Goal: Task Accomplishment & Management: Manage account settings

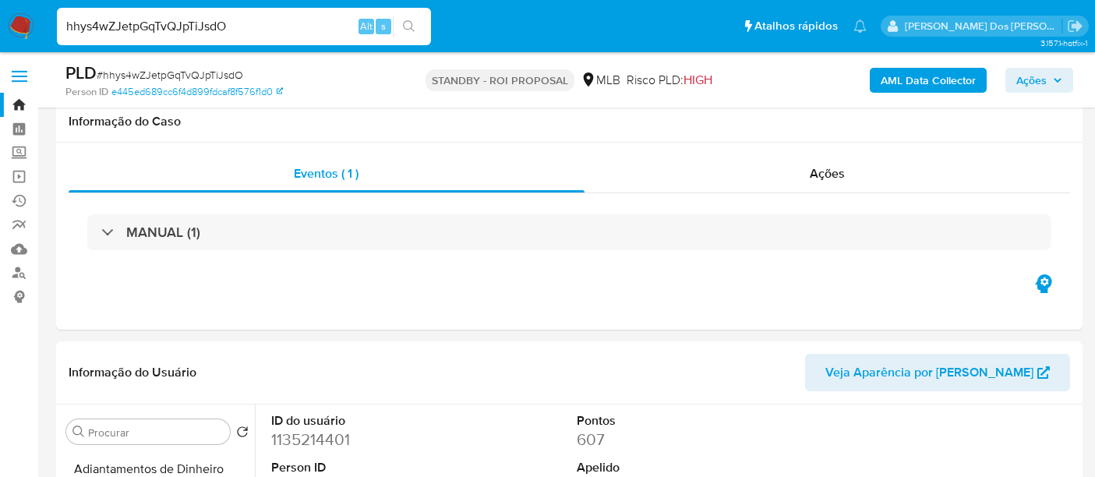
select select "10"
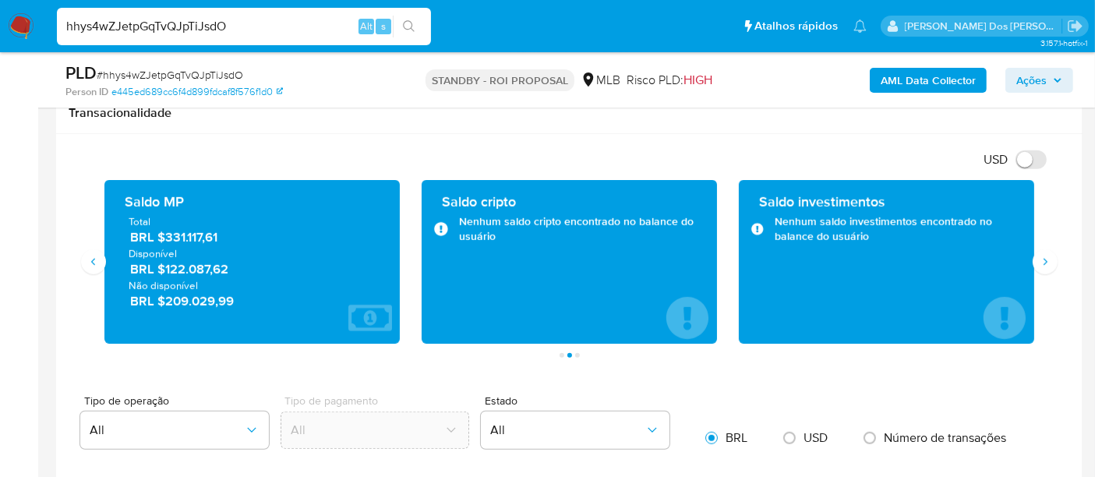
scroll to position [349, 0]
click at [204, 27] on input "hhys4wZJetpGqTvQJpTiJsdO" at bounding box center [244, 26] width 374 height 20
paste input "Pj3hdA5vT4sSx8BBEV5AMfSv"
type input "Pj3hdA5vT4sSx8BBEV5AMfSv"
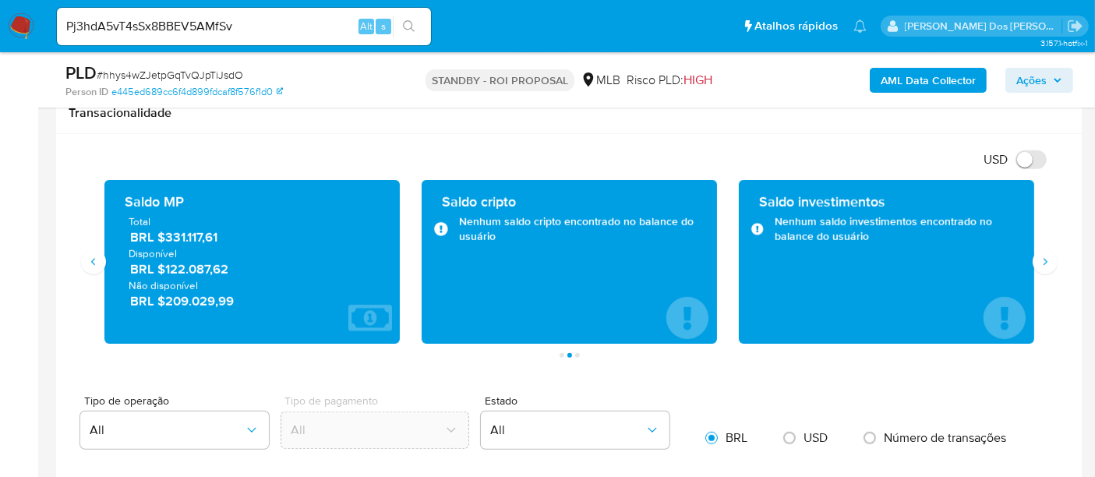
click at [22, 23] on img at bounding box center [21, 26] width 27 height 27
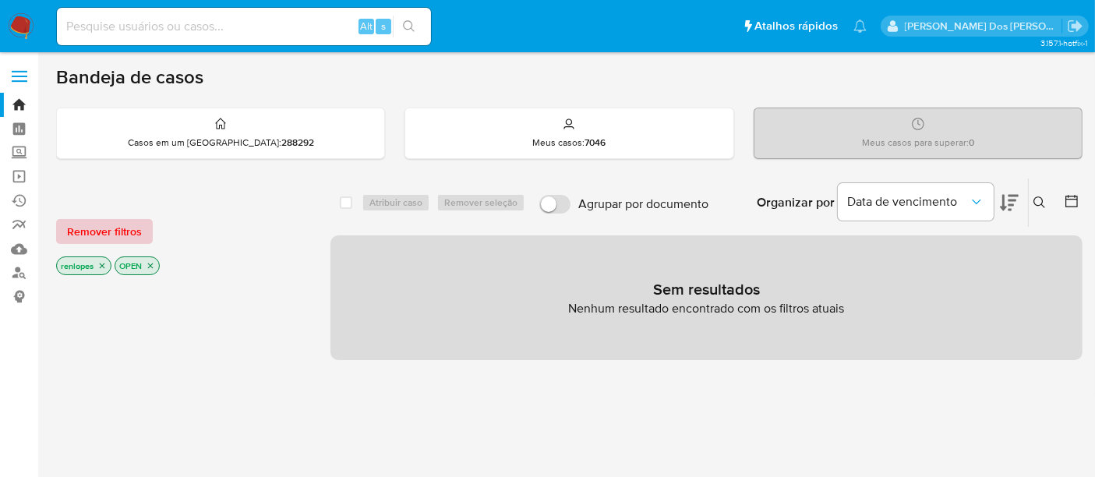
click at [122, 235] on span "Remover filtros" at bounding box center [104, 232] width 75 height 22
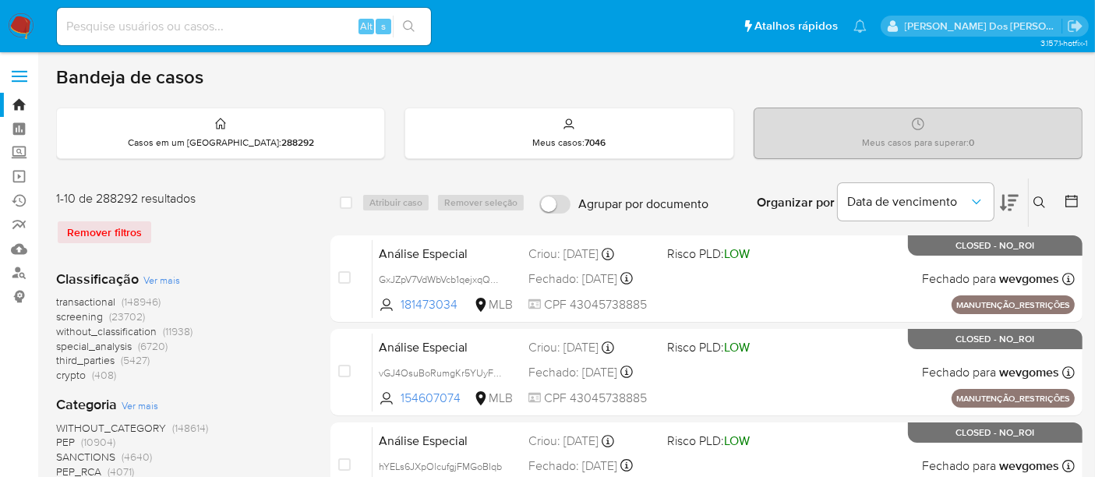
click at [1036, 193] on button at bounding box center [1042, 202] width 26 height 19
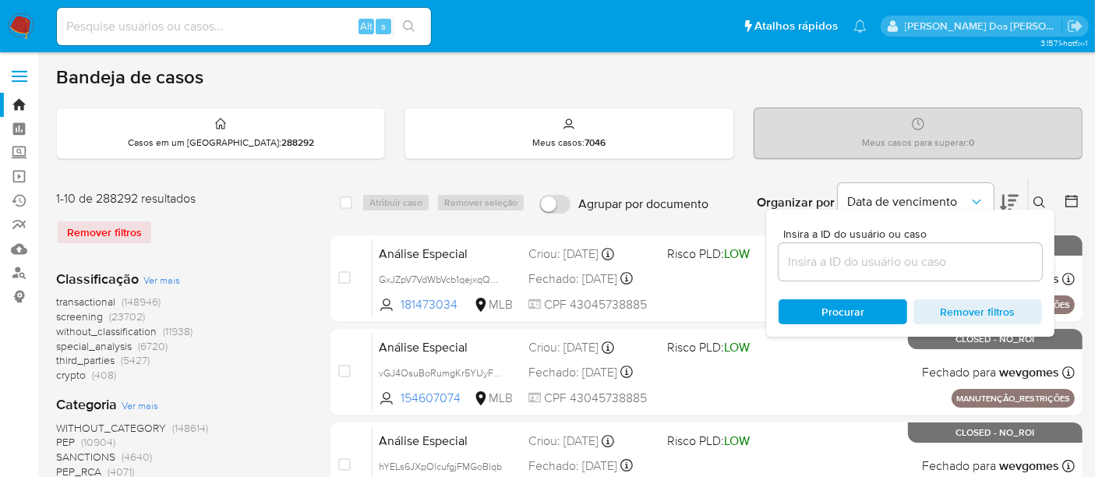
click at [889, 261] on input at bounding box center [910, 262] width 263 height 20
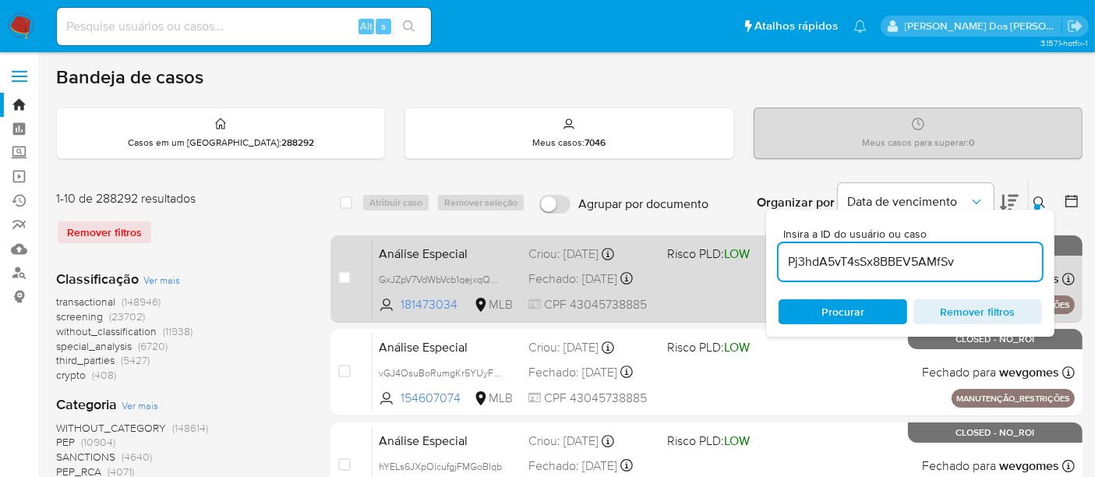
type input "Pj3hdA5vT4sSx8BBEV5AMfSv"
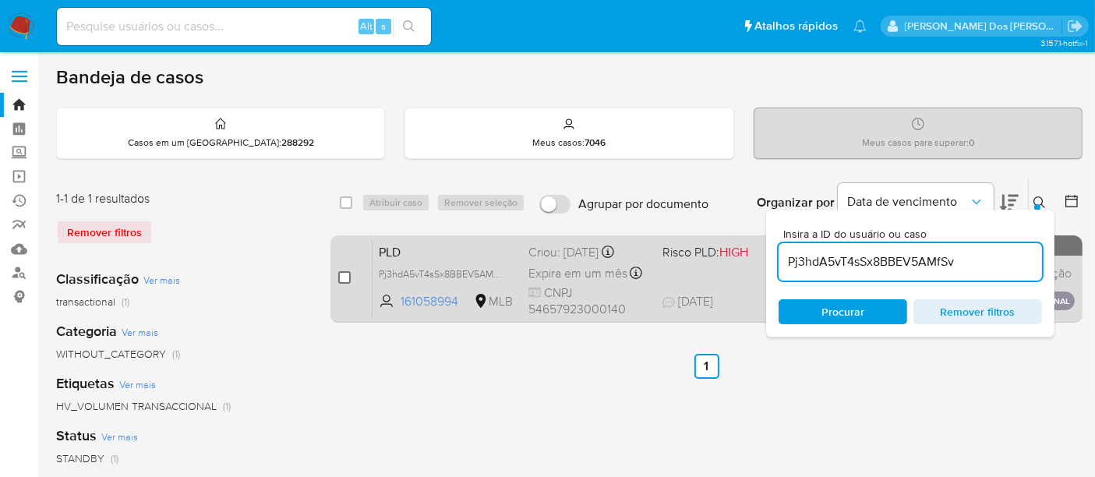
click at [345, 274] on input "checkbox" at bounding box center [344, 277] width 12 height 12
checkbox input "true"
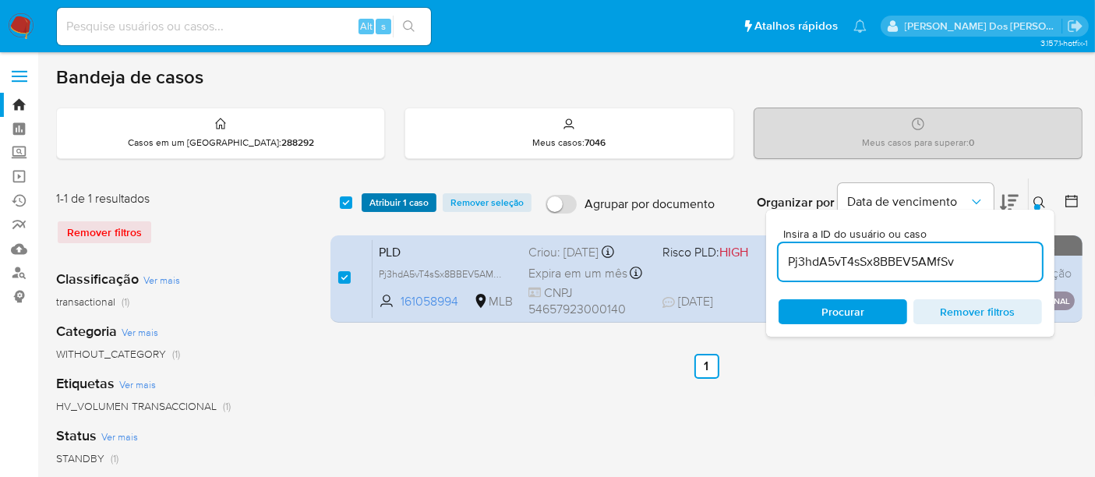
click at [406, 206] on span "Atribuir 1 caso" at bounding box center [398, 203] width 59 height 16
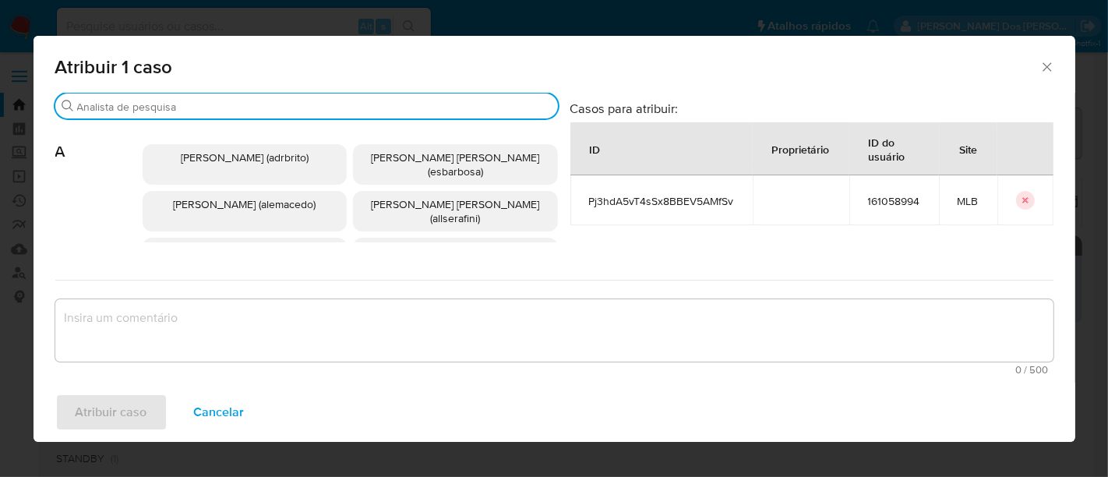
click at [383, 111] on input "Procurar" at bounding box center [314, 107] width 475 height 14
click at [382, 108] on input "Procurar" at bounding box center [314, 107] width 475 height 14
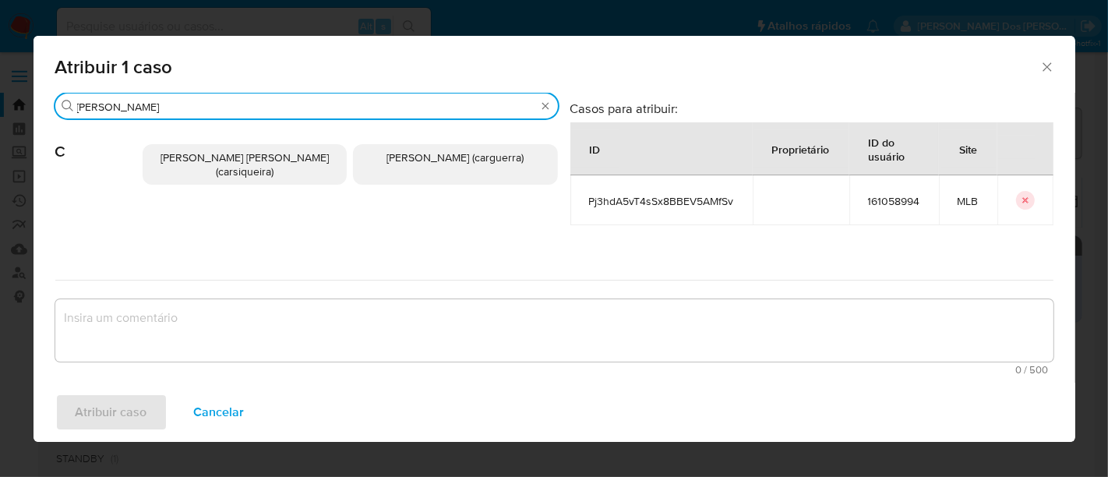
type input "carl"
click at [238, 164] on span "Carla Cardoso Siqueira (carsiqueira)" at bounding box center [245, 165] width 168 height 30
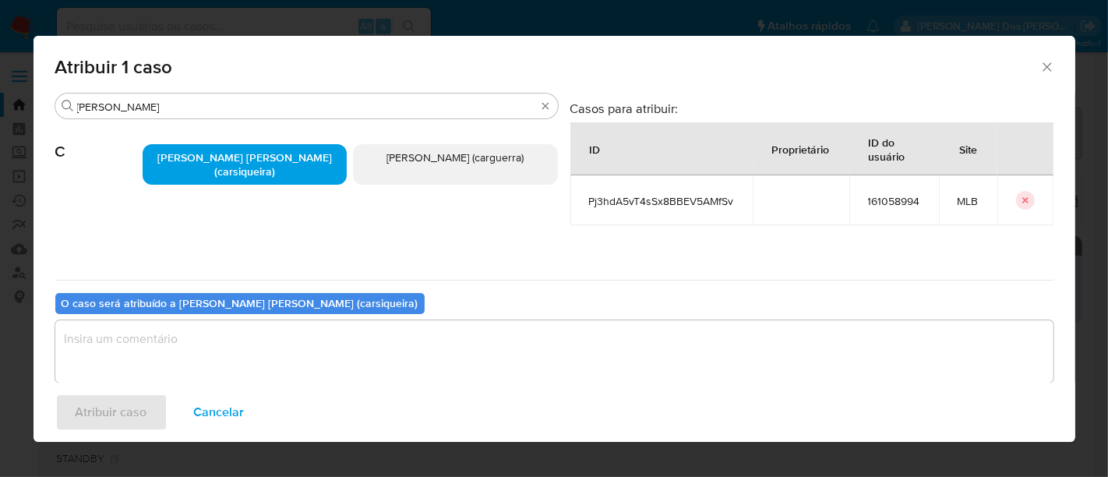
click at [260, 346] on textarea "assign-modal" at bounding box center [554, 351] width 999 height 62
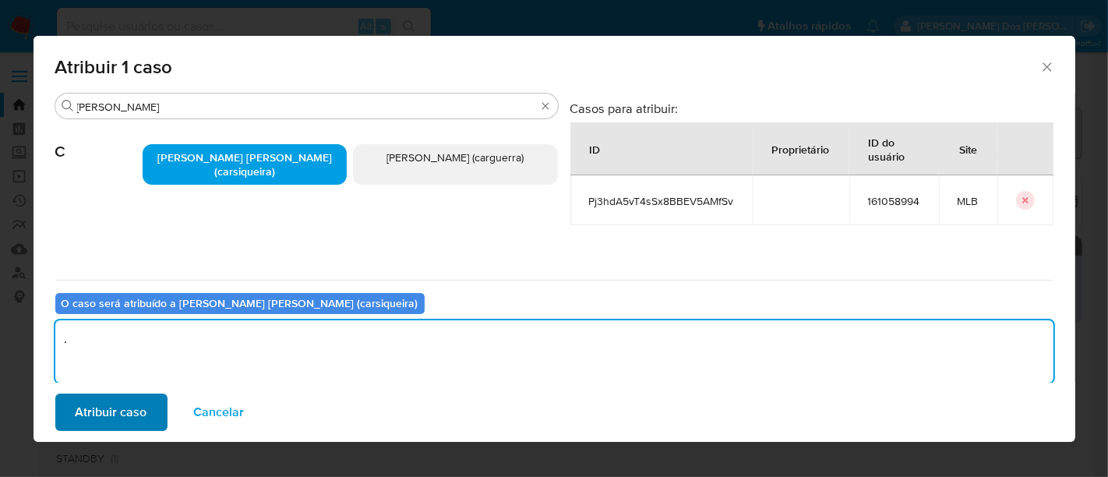
type textarea "."
click at [95, 401] on span "Atribuir caso" at bounding box center [112, 412] width 72 height 34
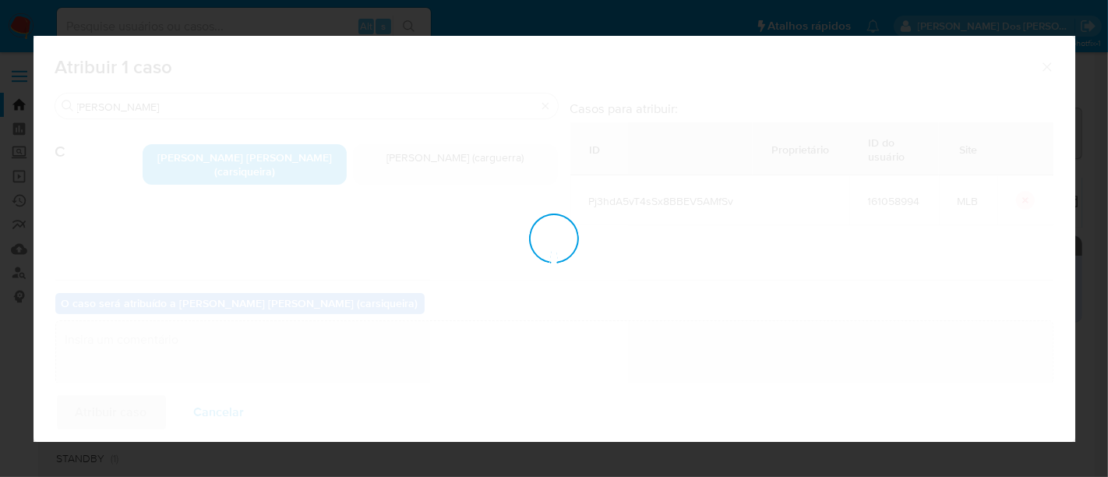
checkbox input "false"
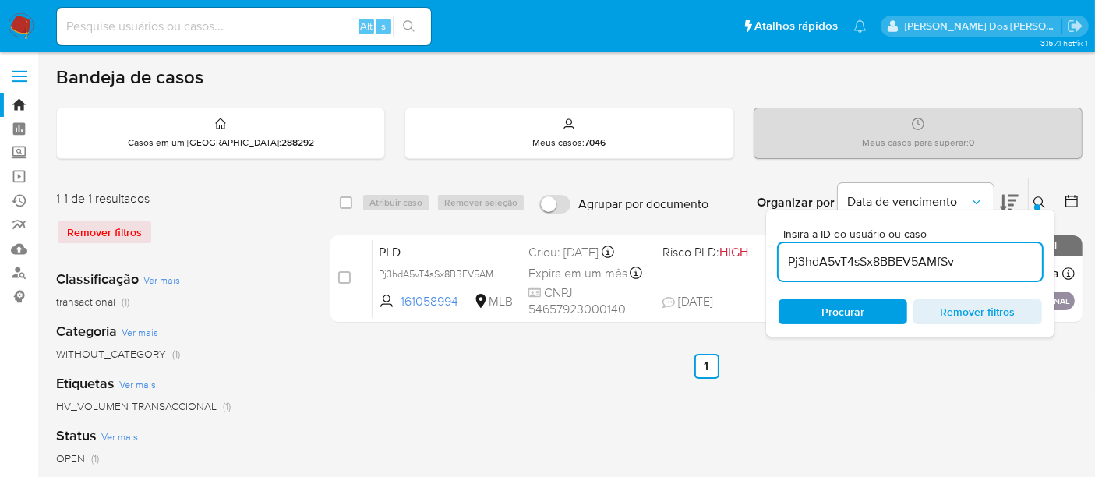
click at [1033, 197] on button at bounding box center [1042, 202] width 26 height 19
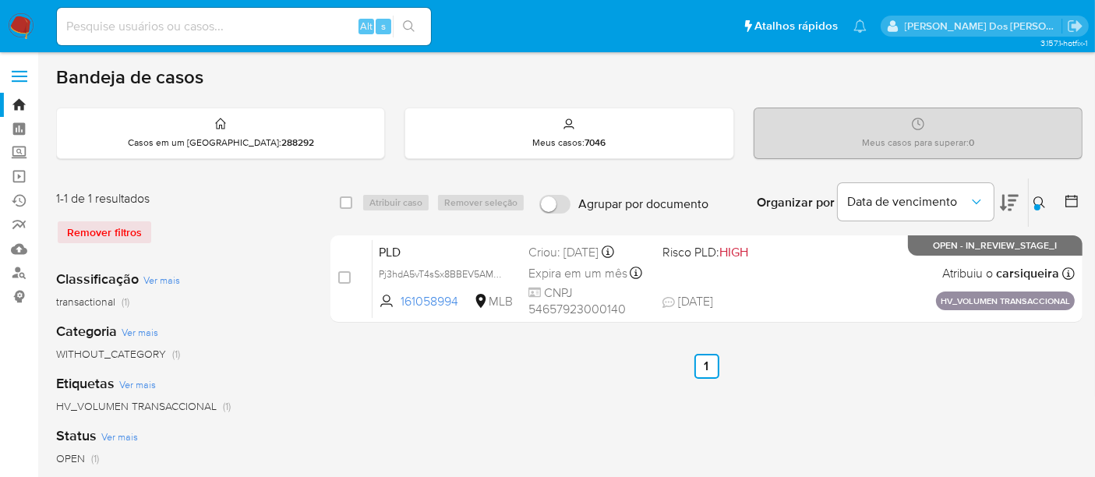
click at [229, 32] on input at bounding box center [244, 26] width 374 height 20
paste input "8dofU5VQsGkcQVQv4ZS4CRiS"
type input "8dofU5VQsGkcQVQv4ZS4CRiS"
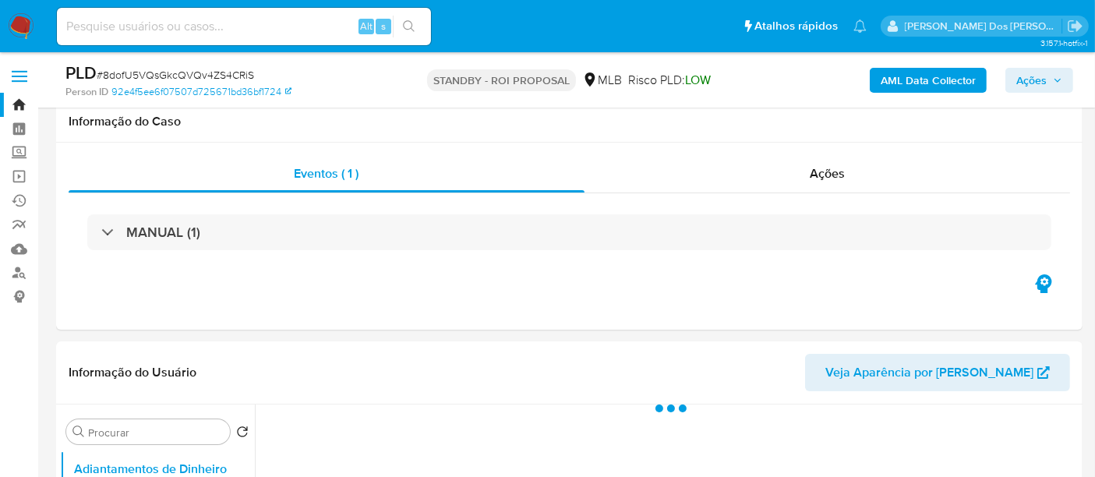
scroll to position [346, 0]
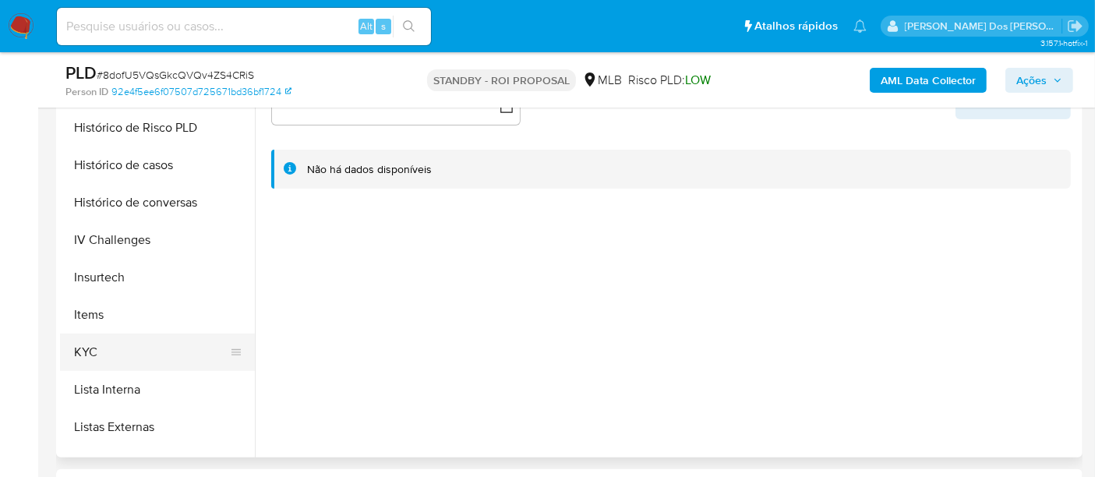
select select "10"
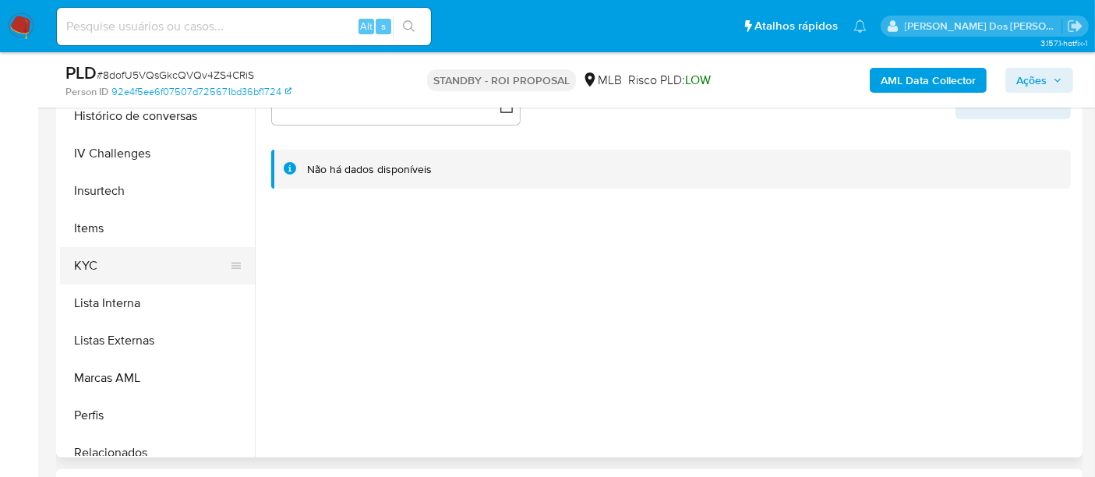
click at [82, 267] on button "KYC" at bounding box center [151, 265] width 182 height 37
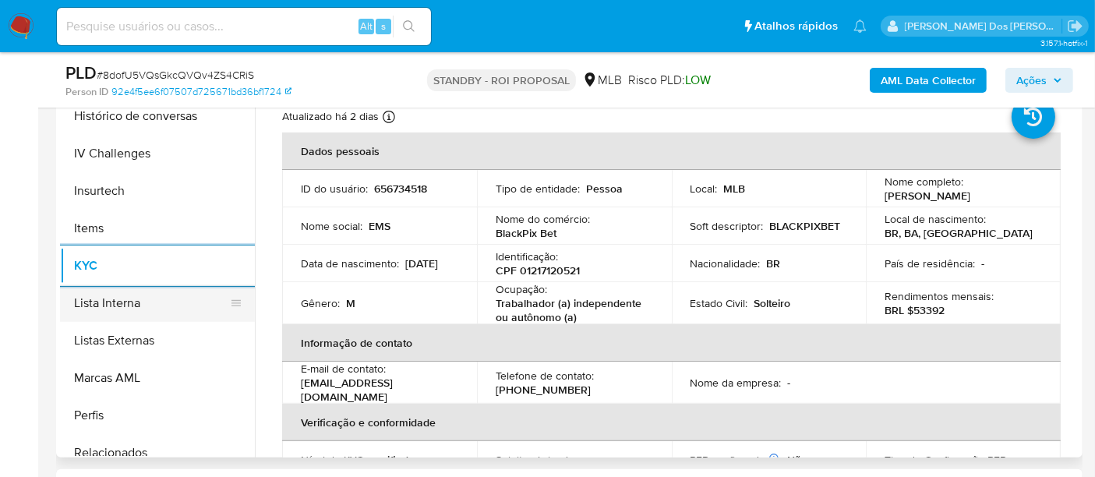
scroll to position [519, 0]
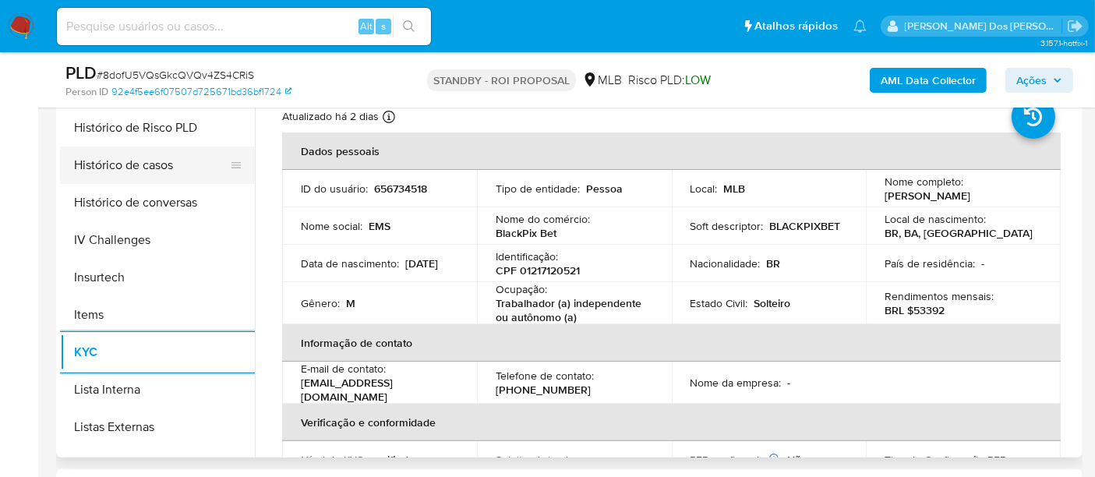
click at [138, 171] on button "Histórico de casos" at bounding box center [151, 165] width 182 height 37
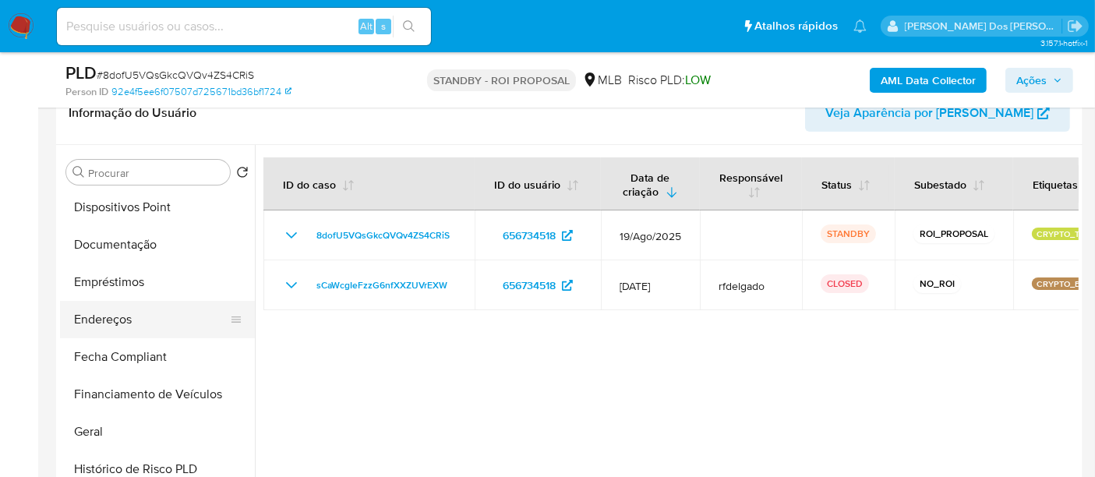
scroll to position [260, 0]
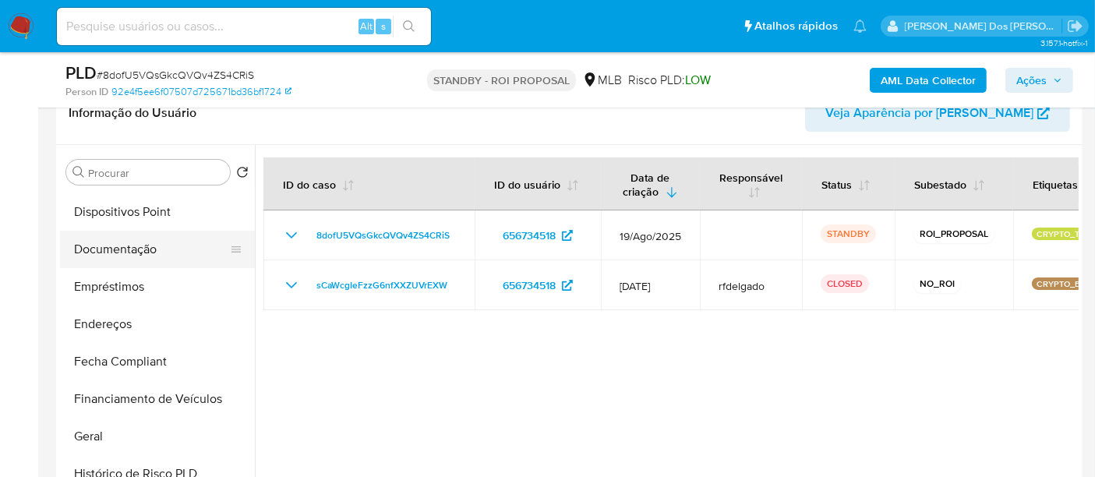
click at [135, 246] on button "Documentação" at bounding box center [151, 249] width 182 height 37
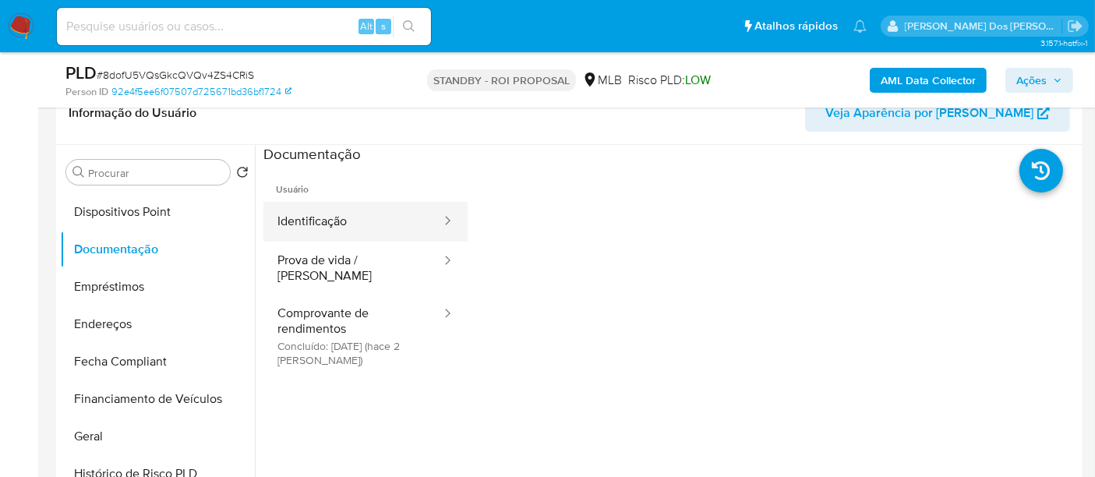
click at [321, 227] on button "Identificação" at bounding box center [352, 222] width 179 height 40
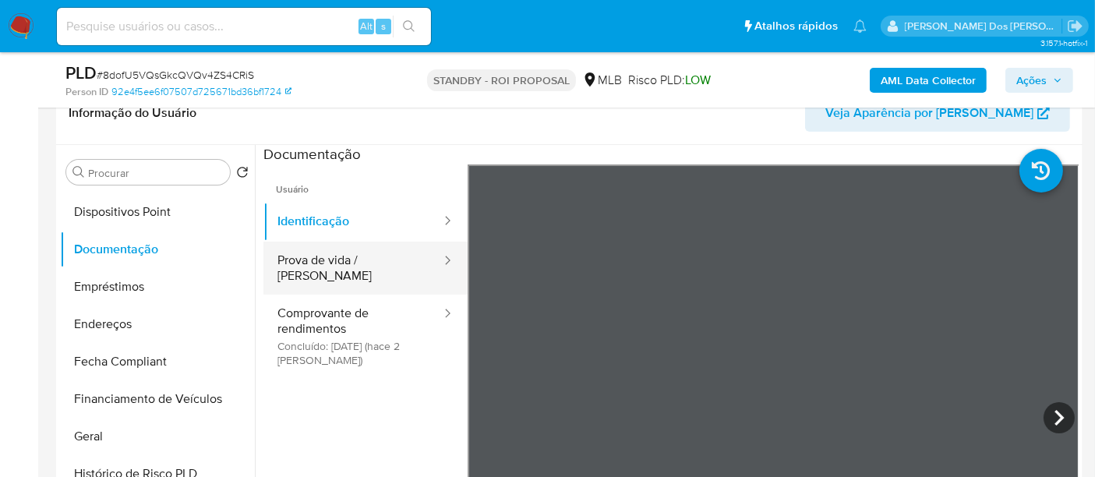
click at [346, 254] on button "Prova de vida / Selfie" at bounding box center [352, 268] width 179 height 53
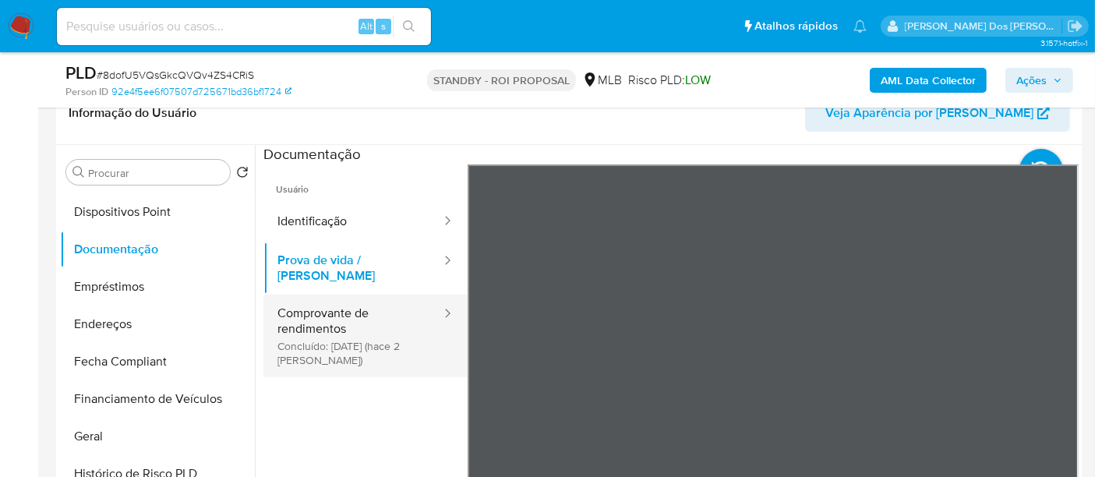
click at [327, 315] on button "Comprovante de rendimentos Concluído: 27/08/2025 (hace 2 días)" at bounding box center [352, 336] width 179 height 83
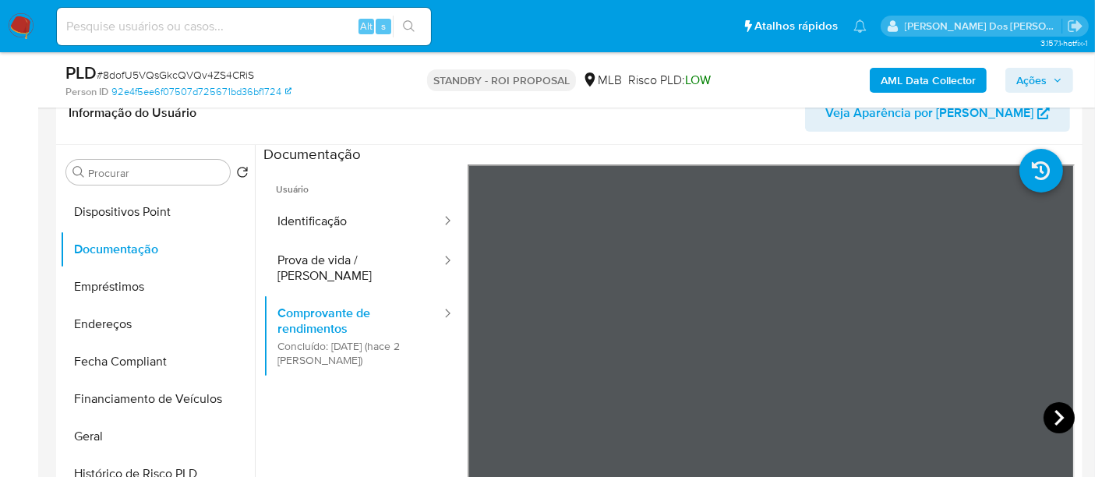
click at [1055, 422] on icon at bounding box center [1059, 418] width 9 height 16
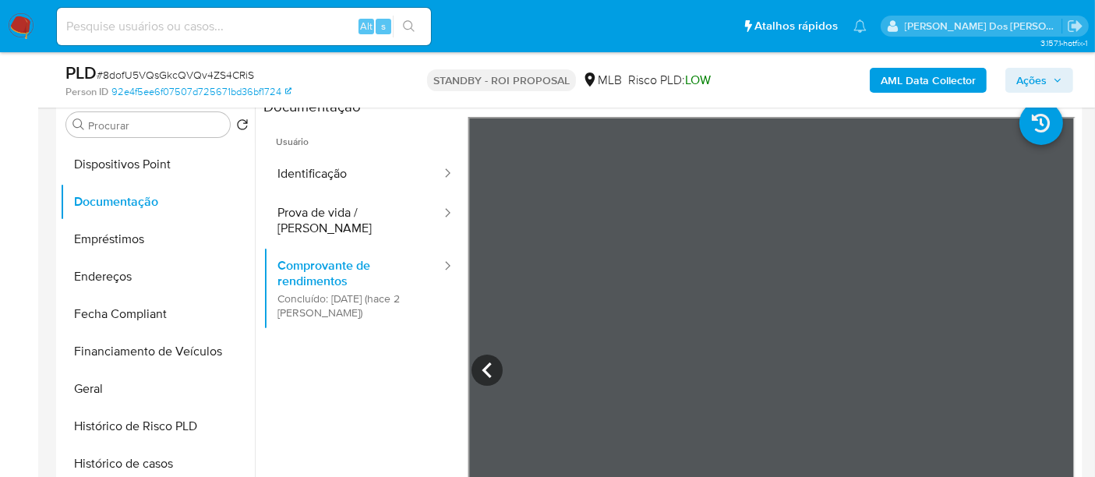
scroll to position [346, 0]
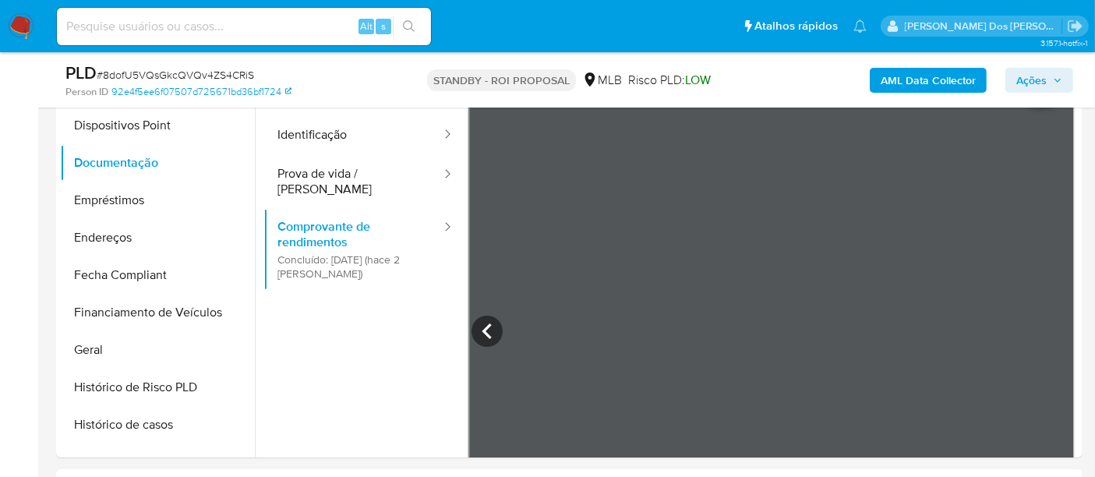
click at [241, 34] on input at bounding box center [244, 26] width 374 height 20
paste input "NM0HysfJFlrVIUKti5WOBk7Y"
type input "NM0HysfJFlrVIUKti5WOBk7Y"
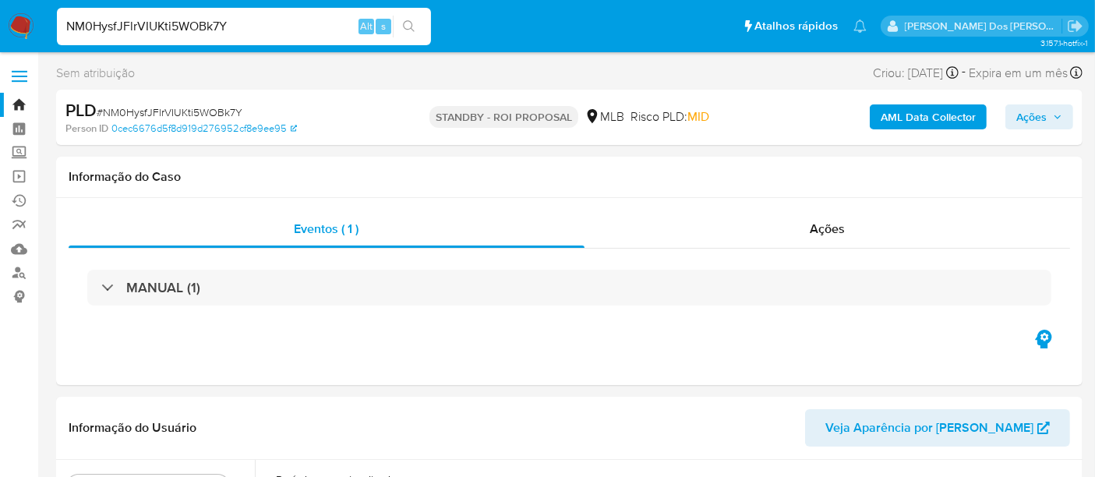
select select "10"
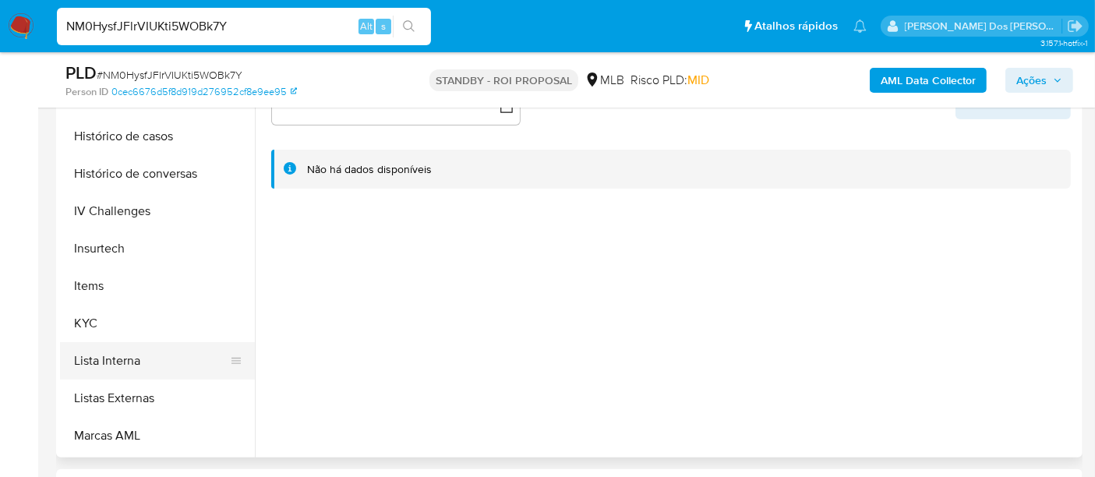
scroll to position [606, 0]
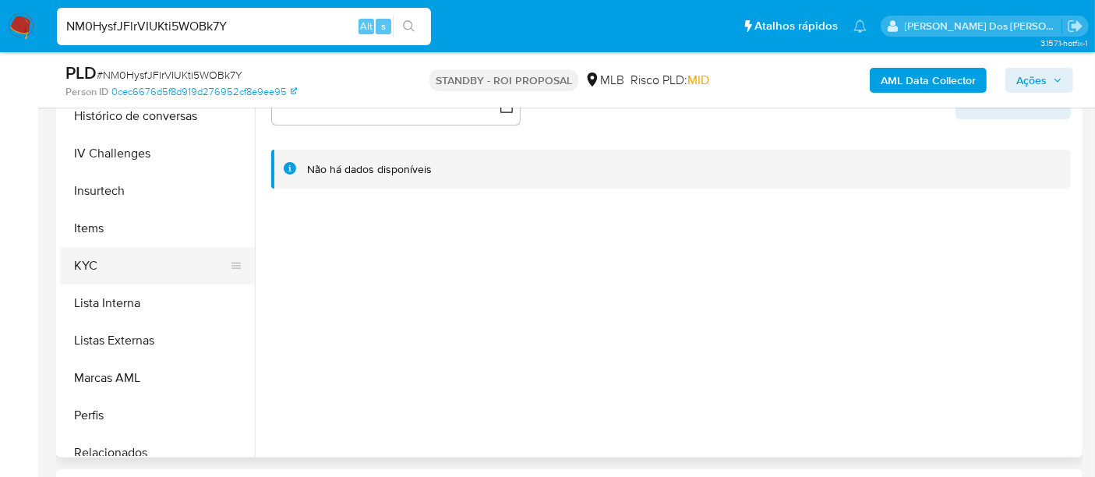
click at [91, 268] on button "KYC" at bounding box center [151, 265] width 182 height 37
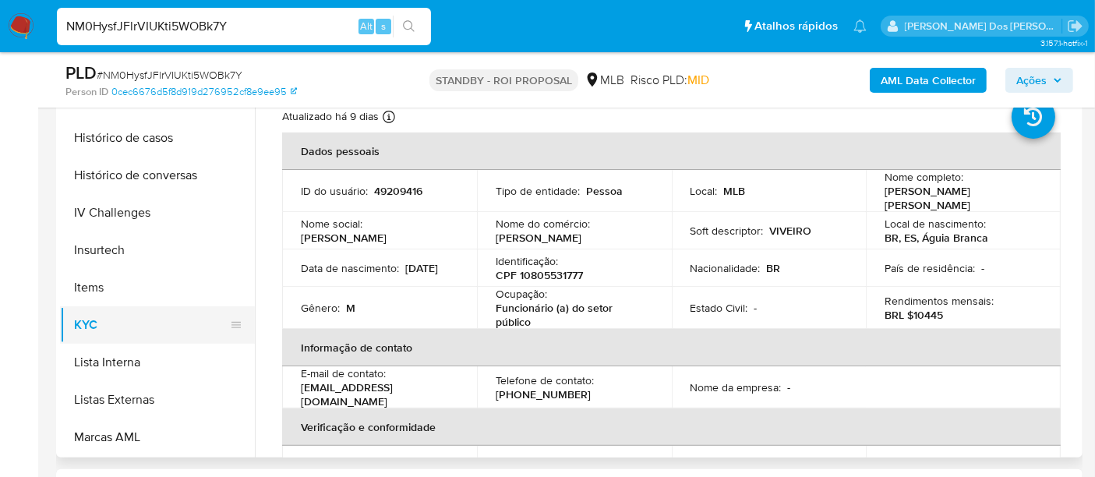
scroll to position [519, 0]
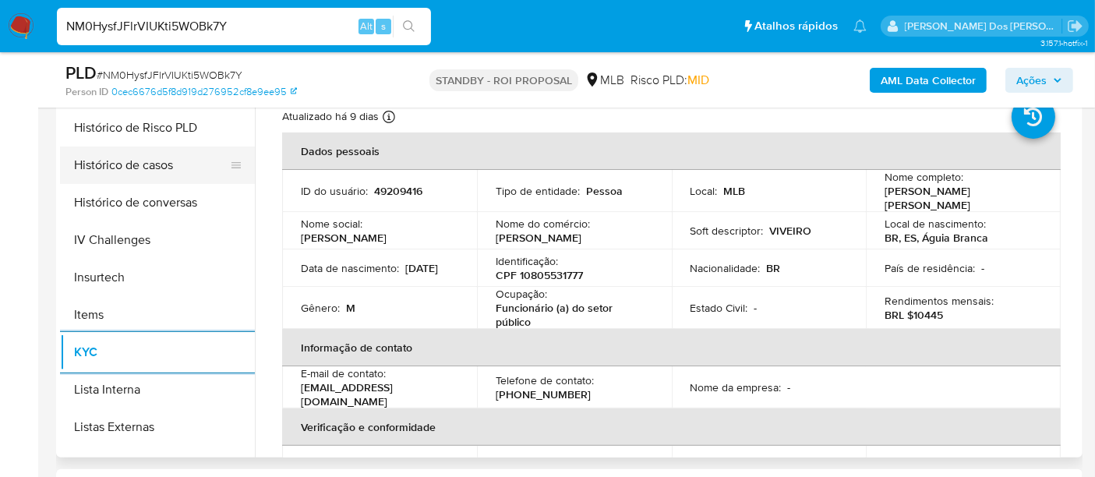
click at [168, 170] on button "Histórico de casos" at bounding box center [151, 165] width 182 height 37
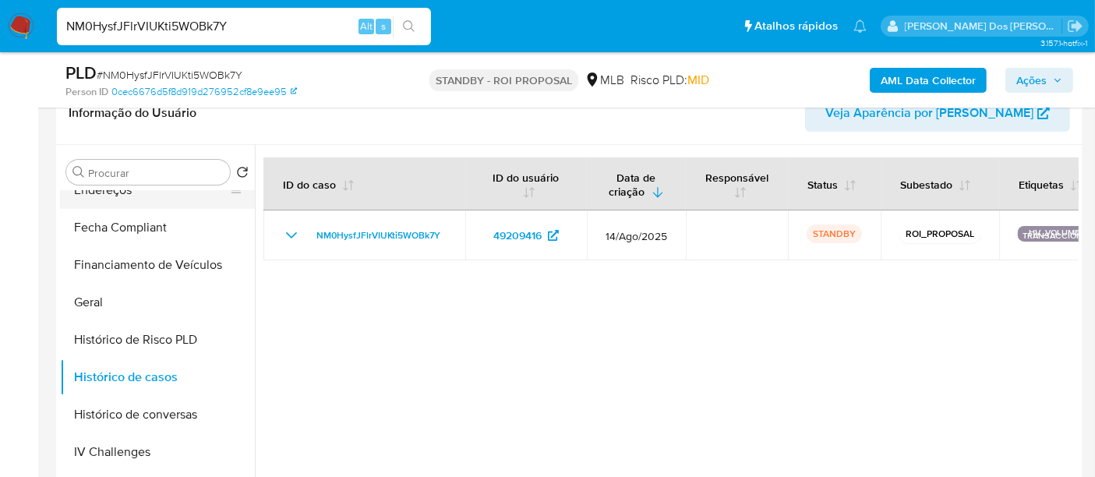
scroll to position [260, 0]
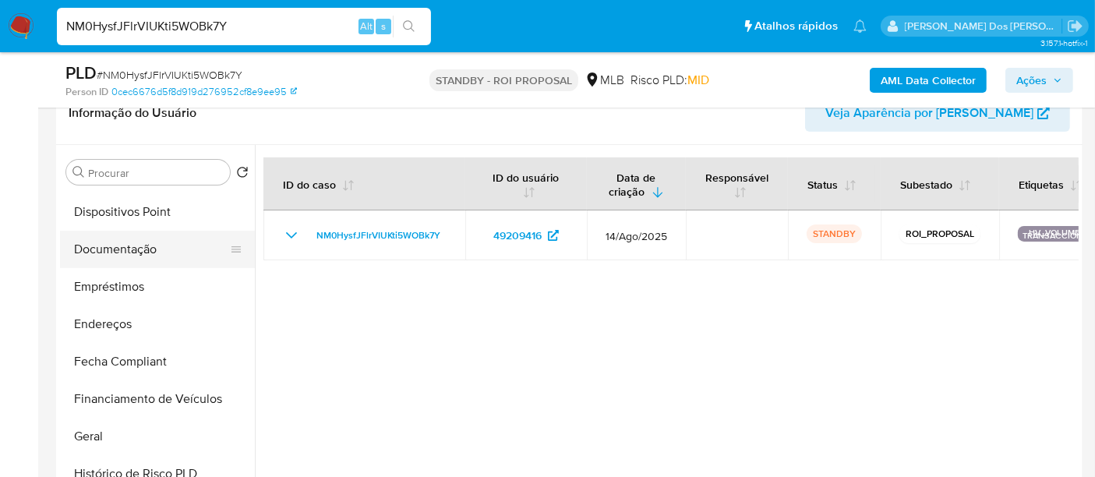
click at [114, 246] on button "Documentação" at bounding box center [151, 249] width 182 height 37
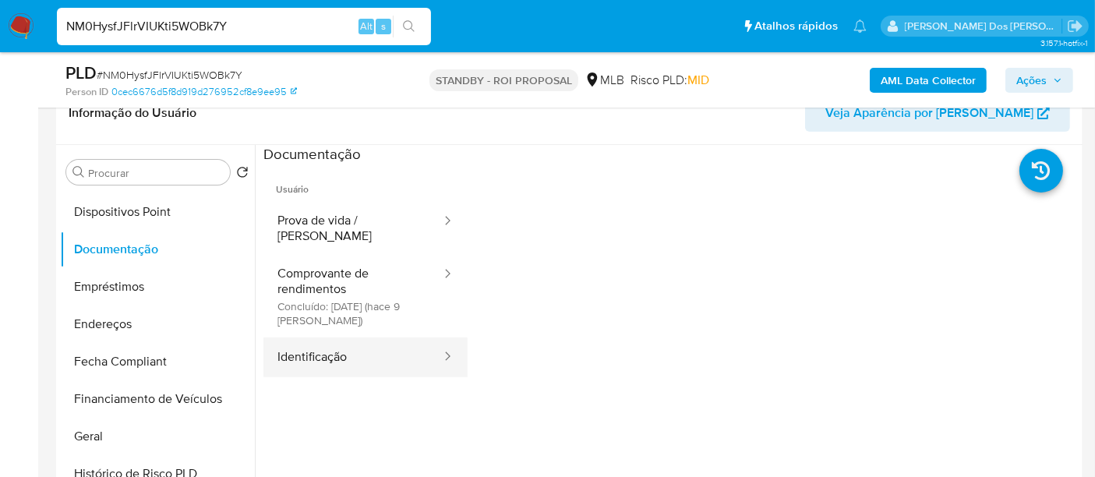
click at [306, 338] on button "Identificação" at bounding box center [352, 358] width 179 height 40
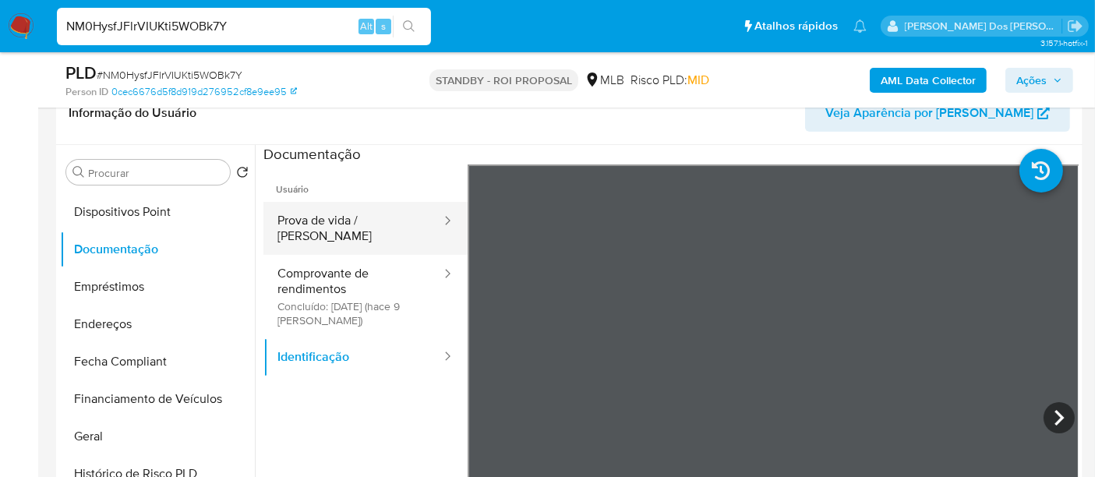
click at [380, 221] on button "Prova de vida / Selfie" at bounding box center [352, 228] width 179 height 53
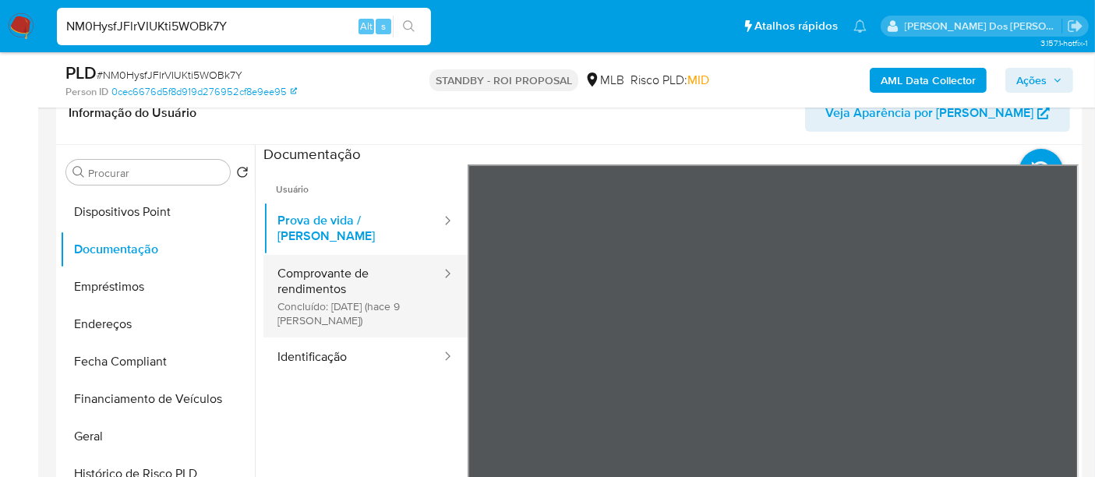
click at [359, 277] on button "Comprovante de rendimentos Concluído: 20/08/2025 (hace 9 días)" at bounding box center [352, 296] width 179 height 83
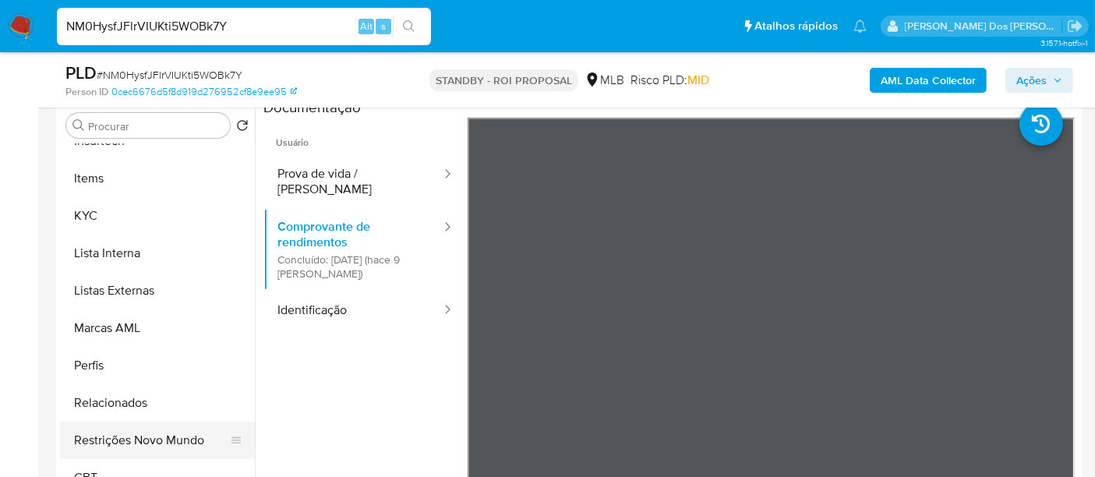
scroll to position [346, 0]
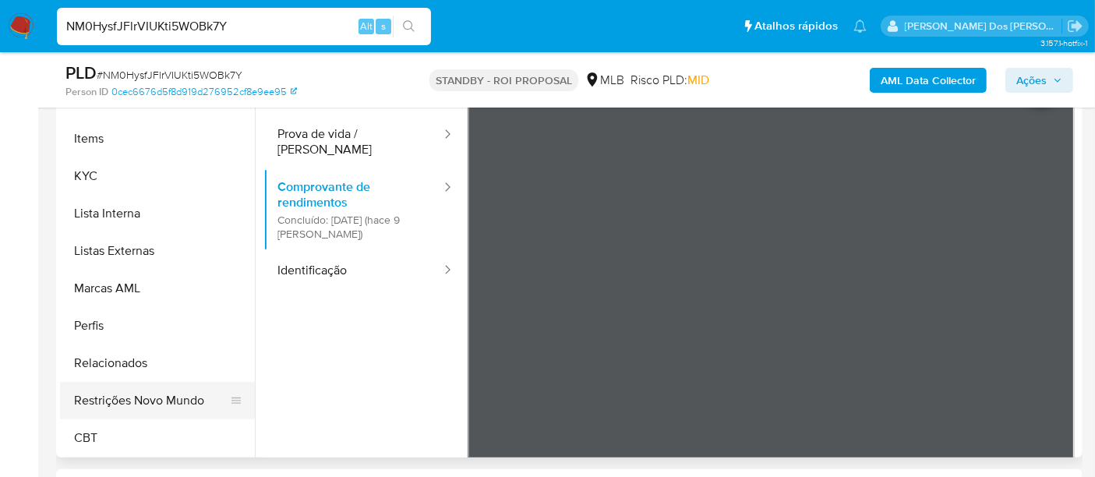
click at [171, 393] on button "Restrições Novo Mundo" at bounding box center [151, 400] width 182 height 37
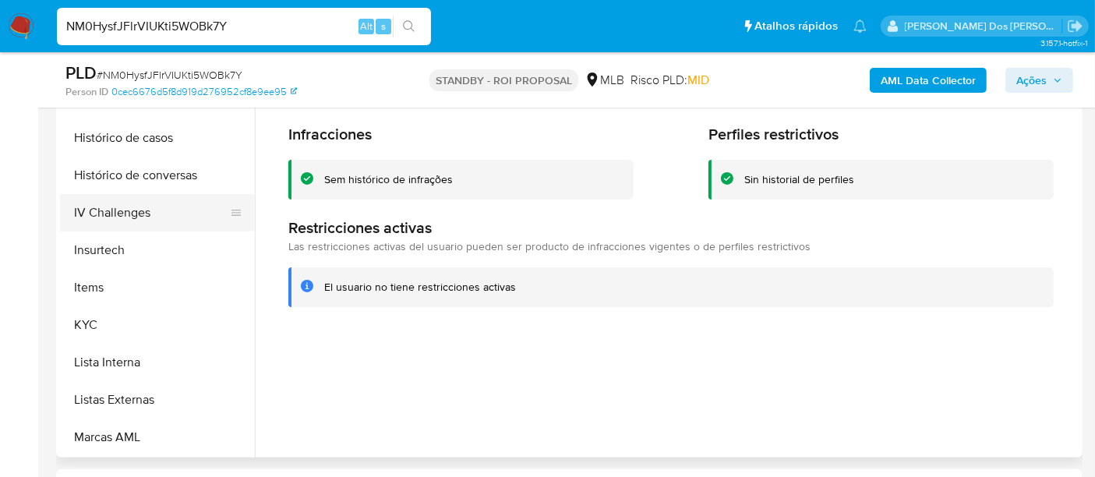
scroll to position [436, 0]
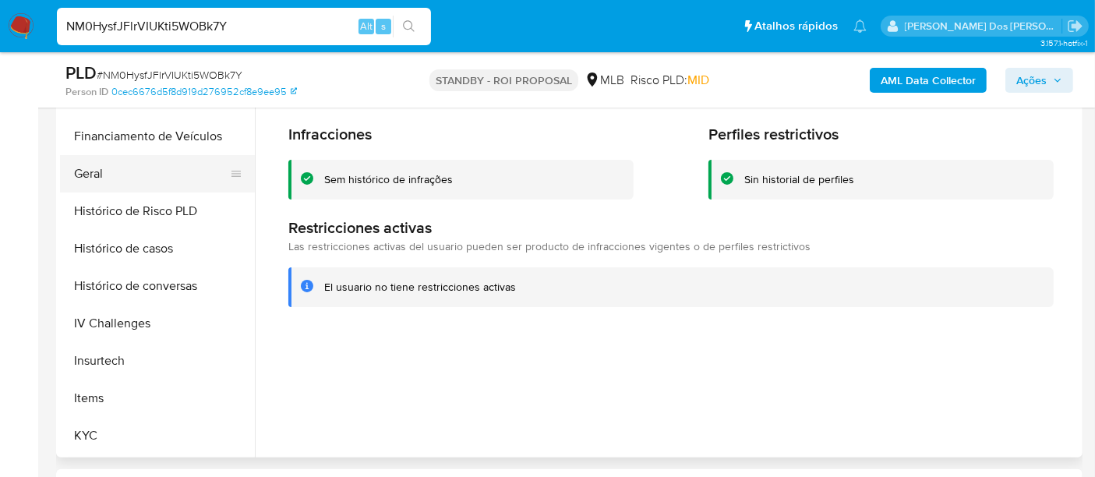
click at [97, 176] on button "Geral" at bounding box center [151, 173] width 182 height 37
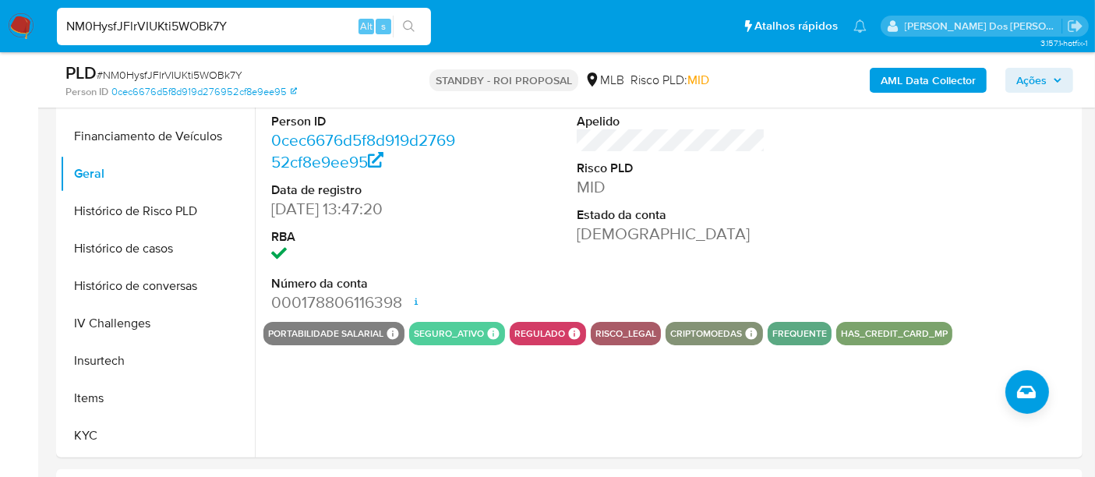
click at [239, 27] on input "NM0HysfJFlrVIUKti5WOBk7Y" at bounding box center [244, 26] width 374 height 20
paste input "D1oCUs2OfhbHkdOGLwZulka0"
type input "D1oCUs2OfhbHkdOGLwZulka0"
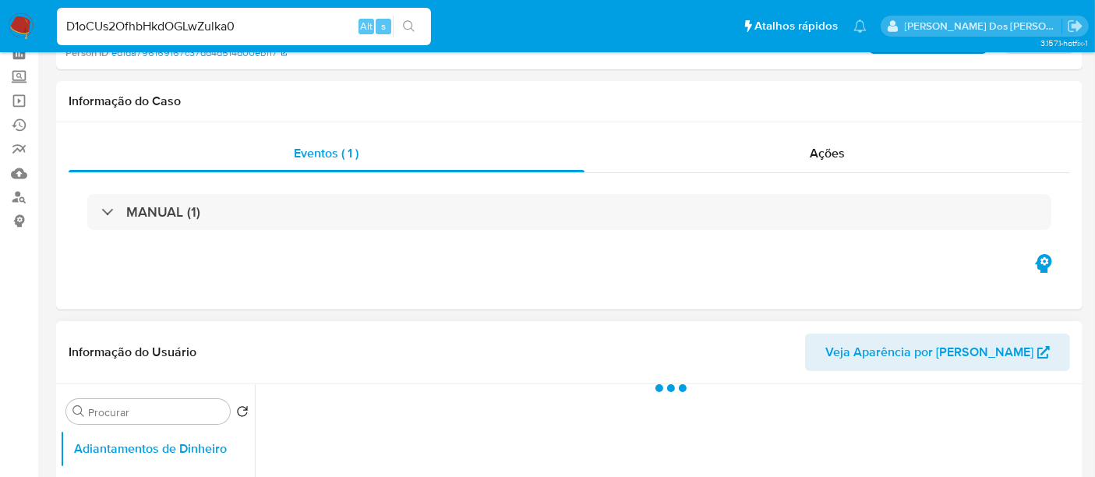
scroll to position [260, 0]
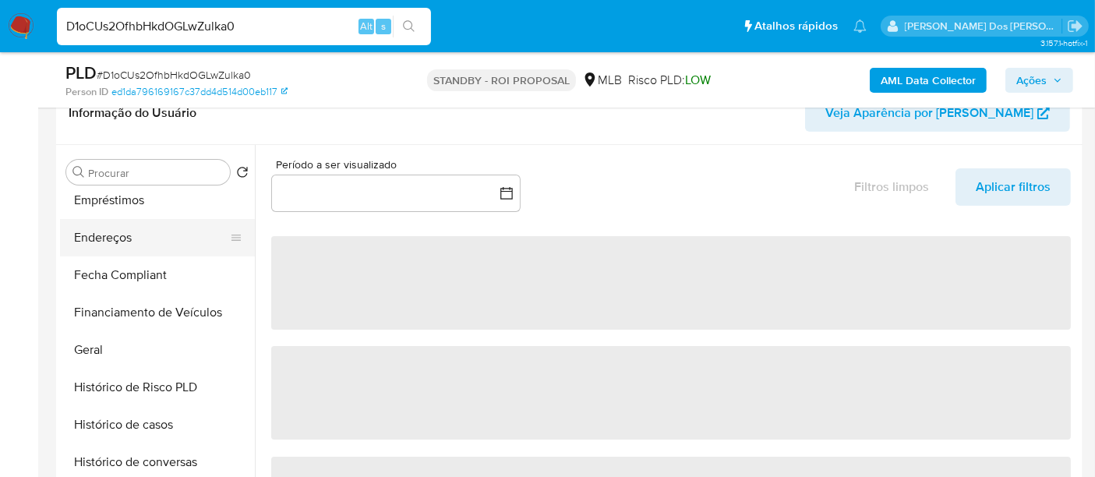
select select "10"
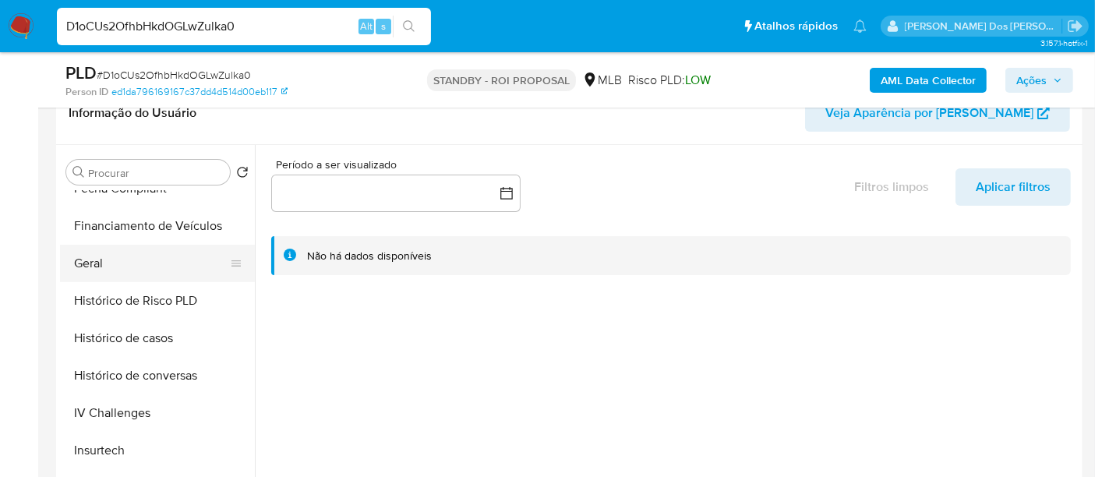
scroll to position [606, 0]
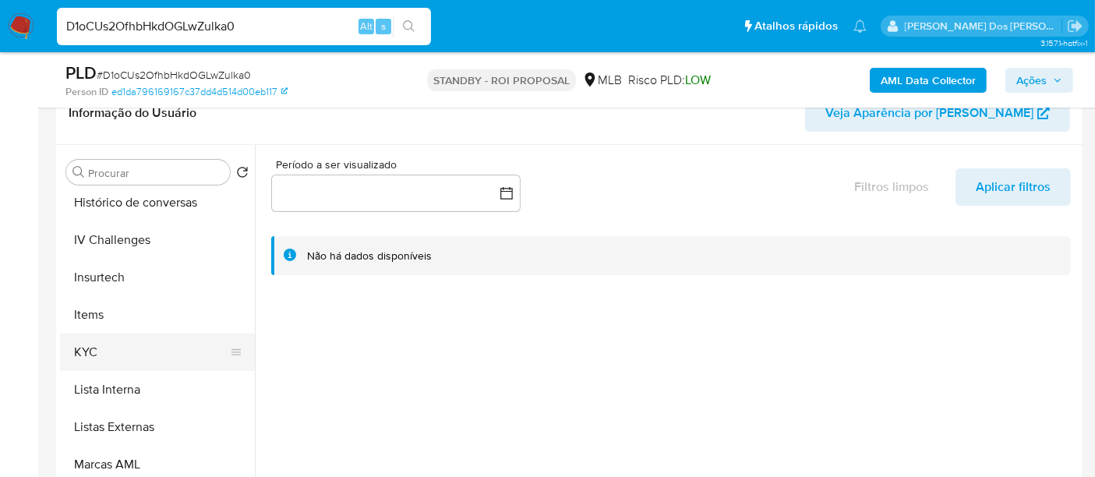
click at [86, 348] on button "KYC" at bounding box center [151, 352] width 182 height 37
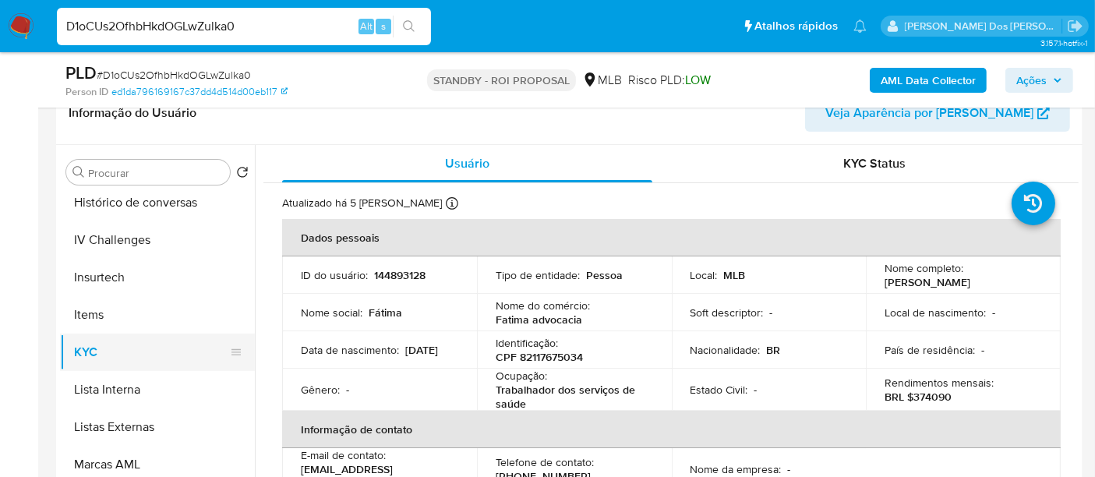
scroll to position [519, 0]
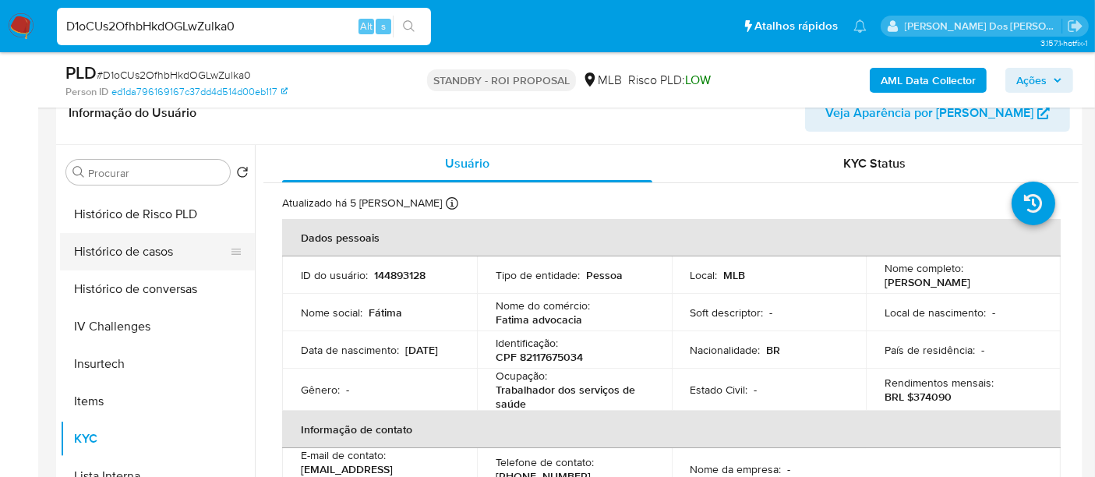
click at [157, 250] on button "Histórico de casos" at bounding box center [151, 251] width 182 height 37
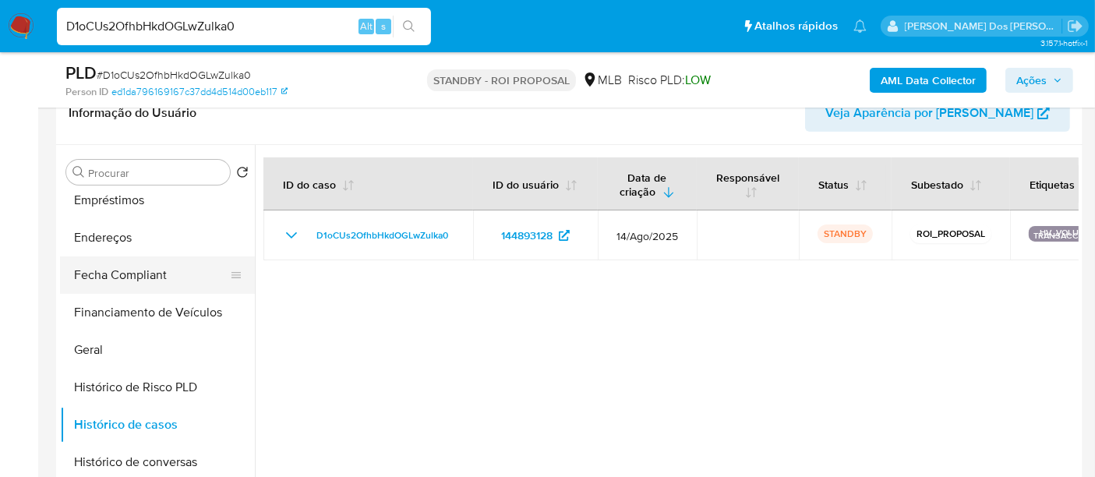
scroll to position [260, 0]
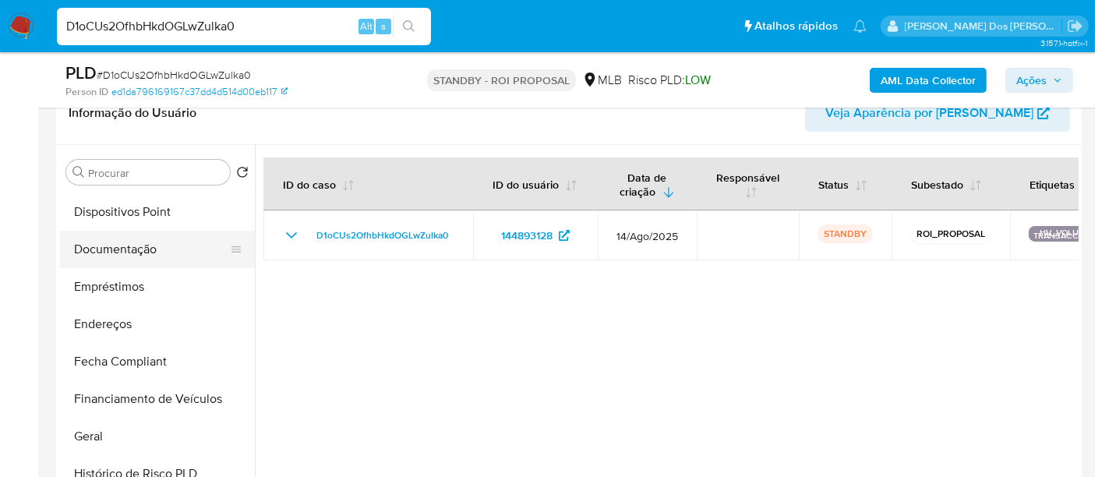
click at [128, 255] on button "Documentação" at bounding box center [151, 249] width 182 height 37
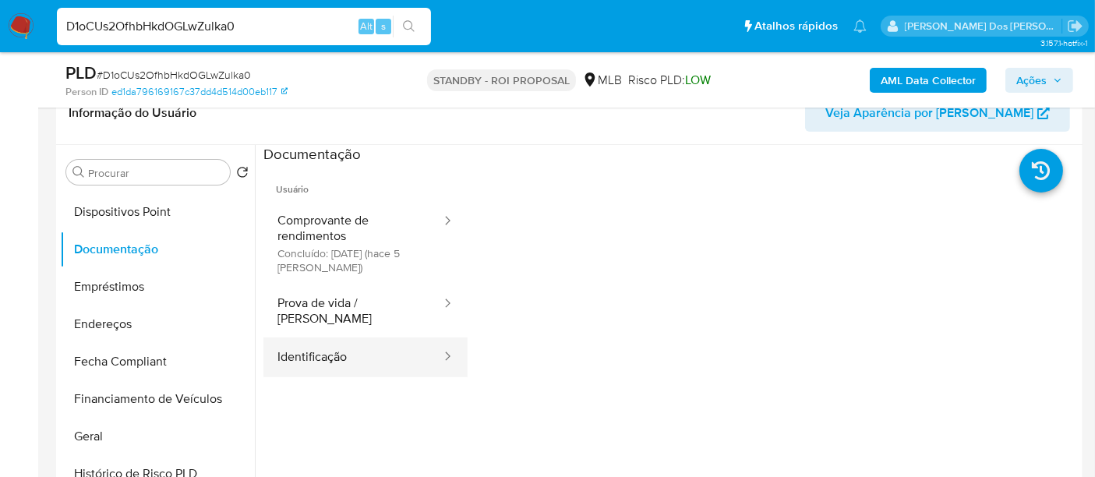
click at [313, 340] on button "Identificação" at bounding box center [352, 358] width 179 height 40
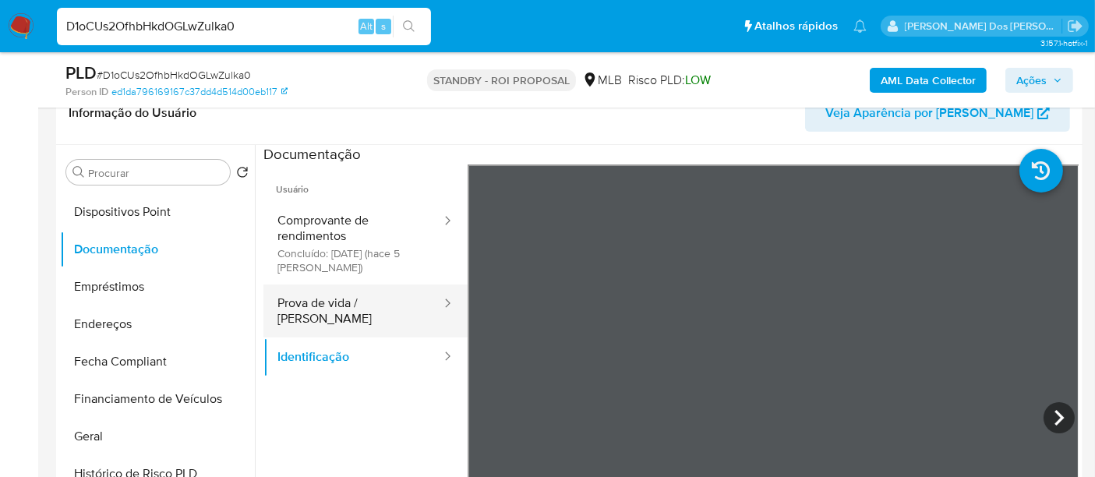
click at [341, 297] on button "Prova de vida / [PERSON_NAME]" at bounding box center [352, 311] width 179 height 53
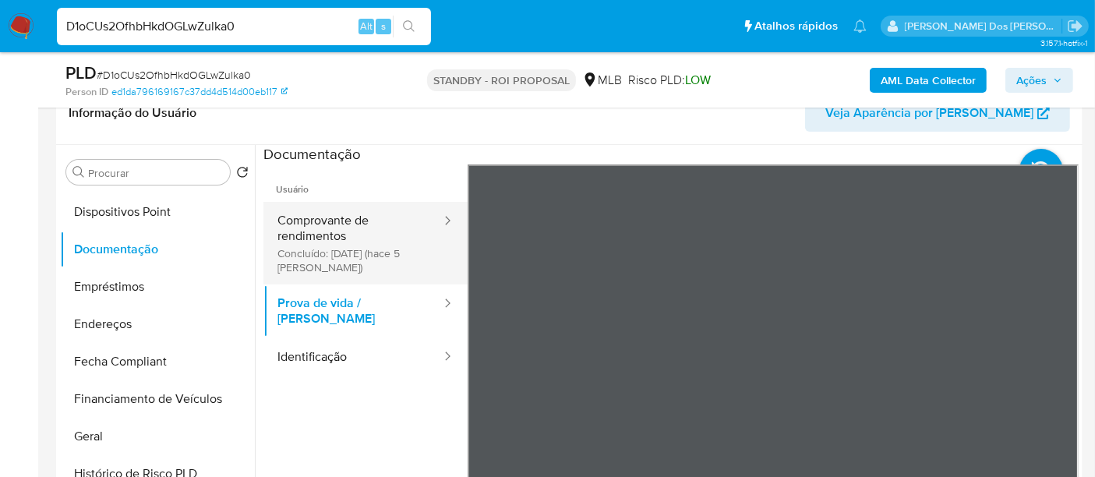
click at [323, 232] on button "Comprovante de rendimentos Concluído: 24/08/2025 (hace 5 días)" at bounding box center [352, 243] width 179 height 83
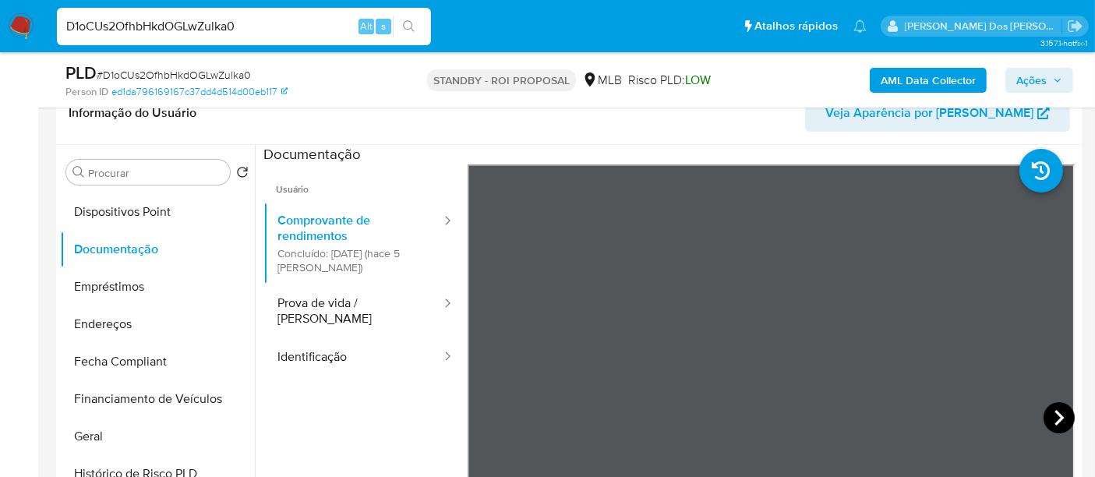
click at [1047, 422] on icon at bounding box center [1059, 417] width 31 height 31
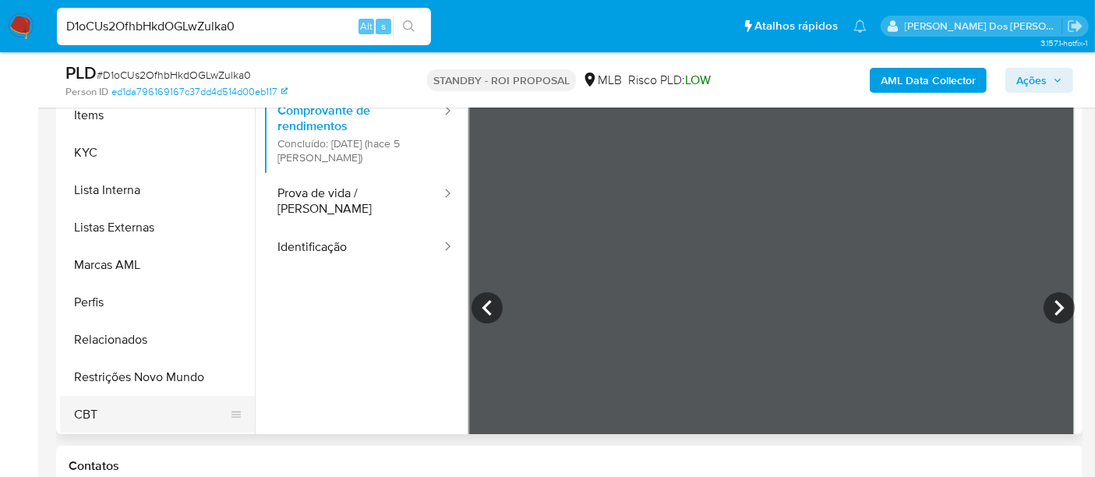
scroll to position [433, 0]
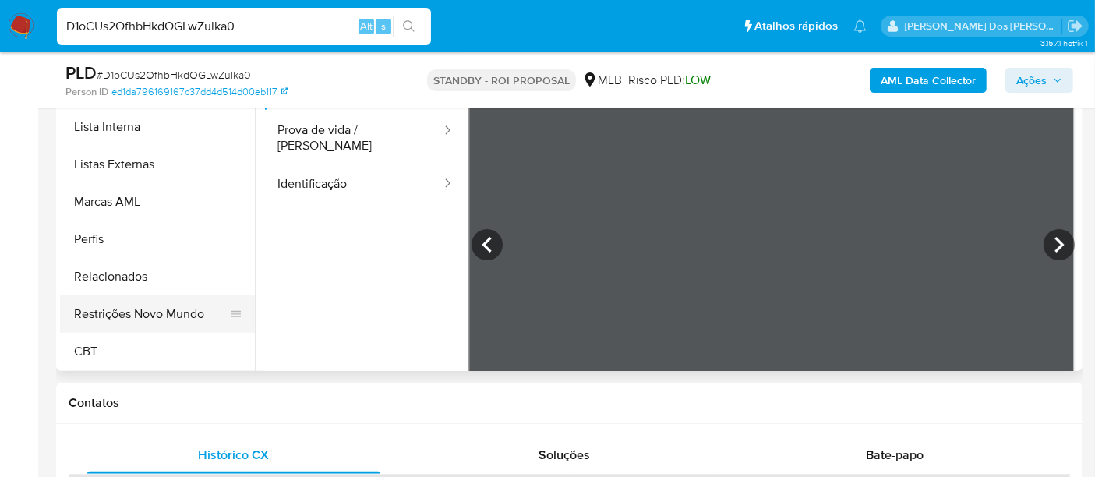
click at [157, 320] on button "Restrições Novo Mundo" at bounding box center [151, 313] width 182 height 37
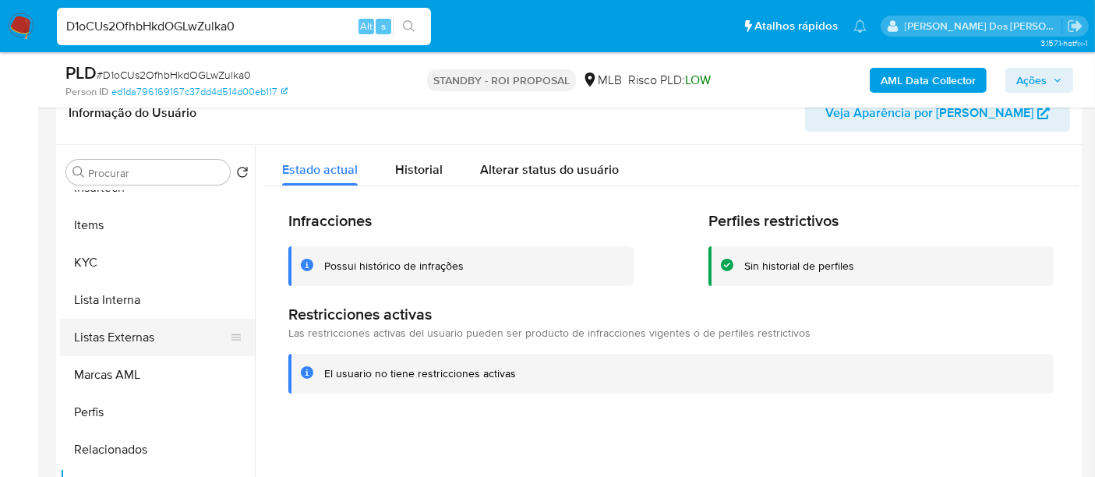
scroll to position [436, 0]
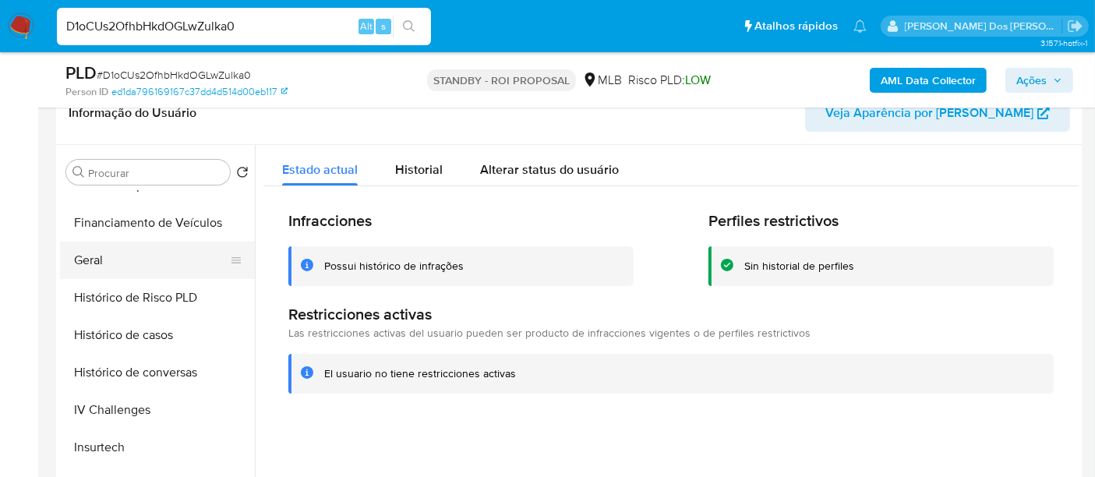
click at [100, 268] on button "Geral" at bounding box center [151, 260] width 182 height 37
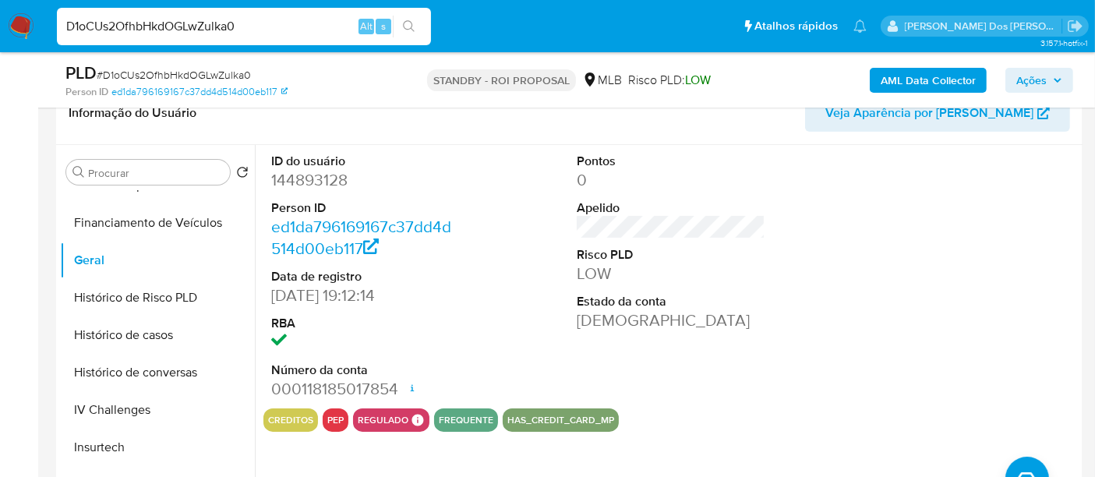
click at [260, 30] on input "D1oCUs2OfhbHkdOGLwZulka0" at bounding box center [244, 26] width 374 height 20
paste input "46e0b0UkRlnbocdOPkYH3XJo"
type input "46e0b0UkRlnbocdOPkYH3XJo"
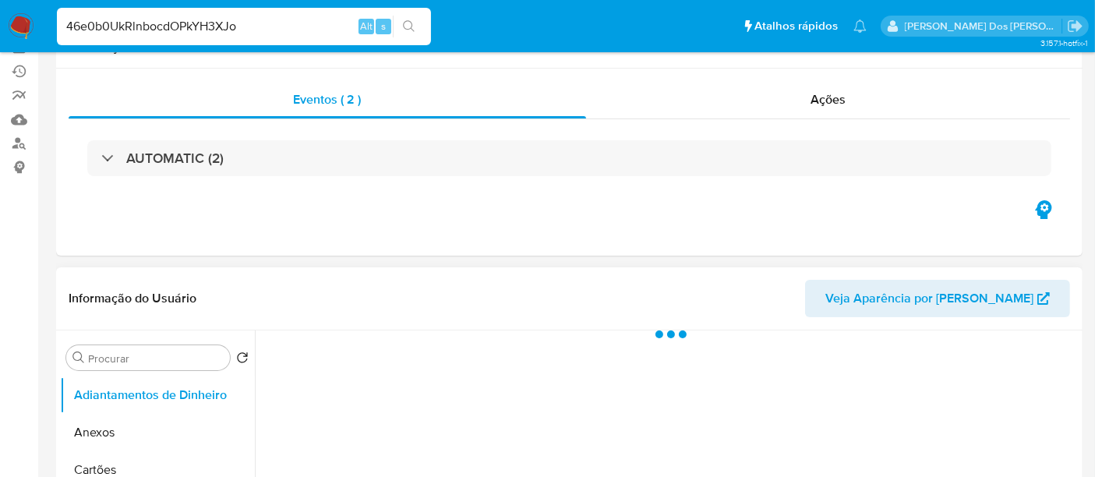
scroll to position [260, 0]
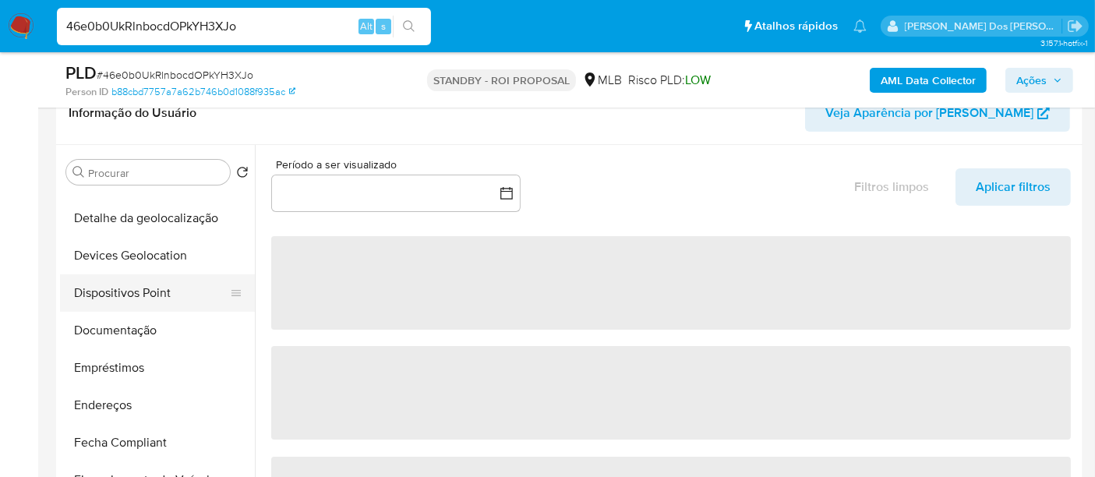
select select "10"
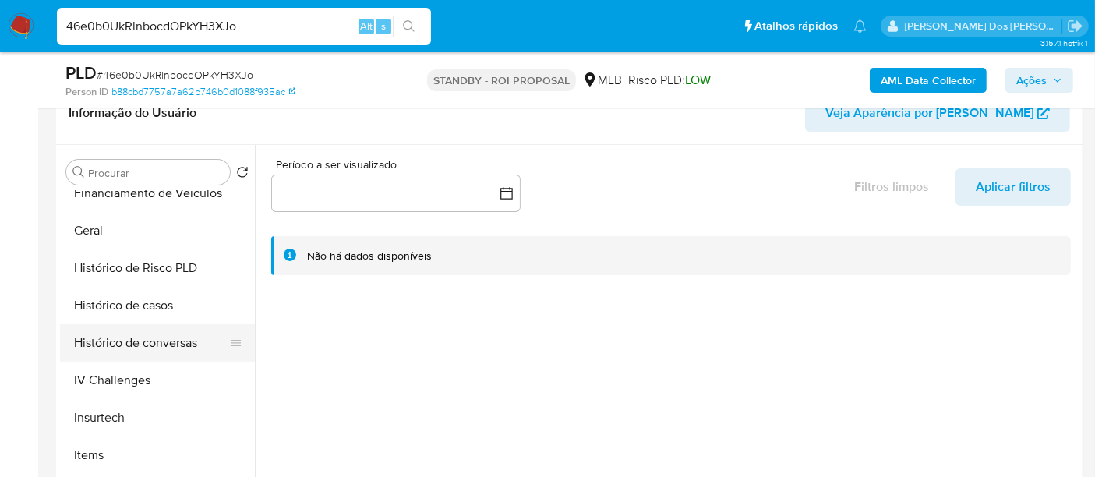
scroll to position [519, 0]
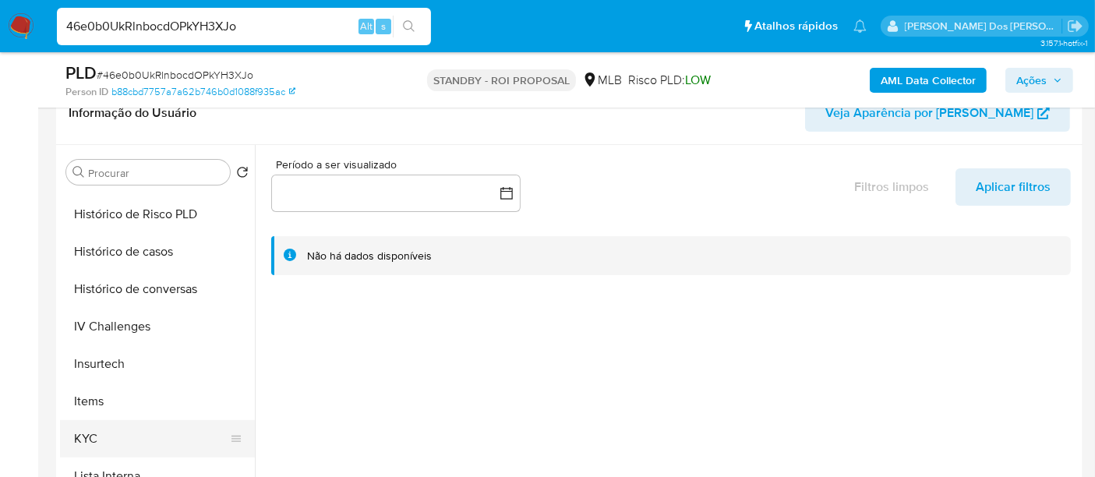
click at [79, 437] on button "KYC" at bounding box center [151, 438] width 182 height 37
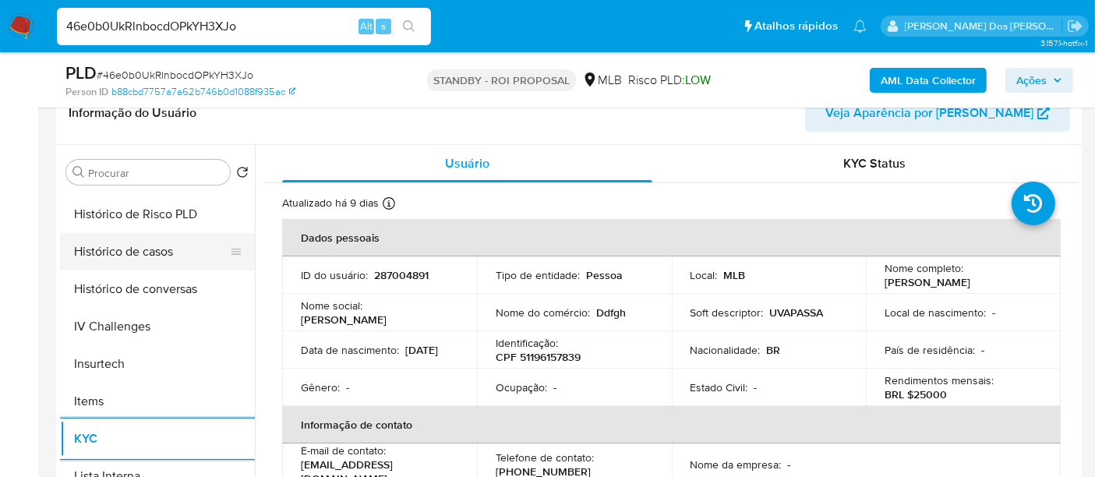
click at [148, 253] on button "Histórico de casos" at bounding box center [151, 251] width 182 height 37
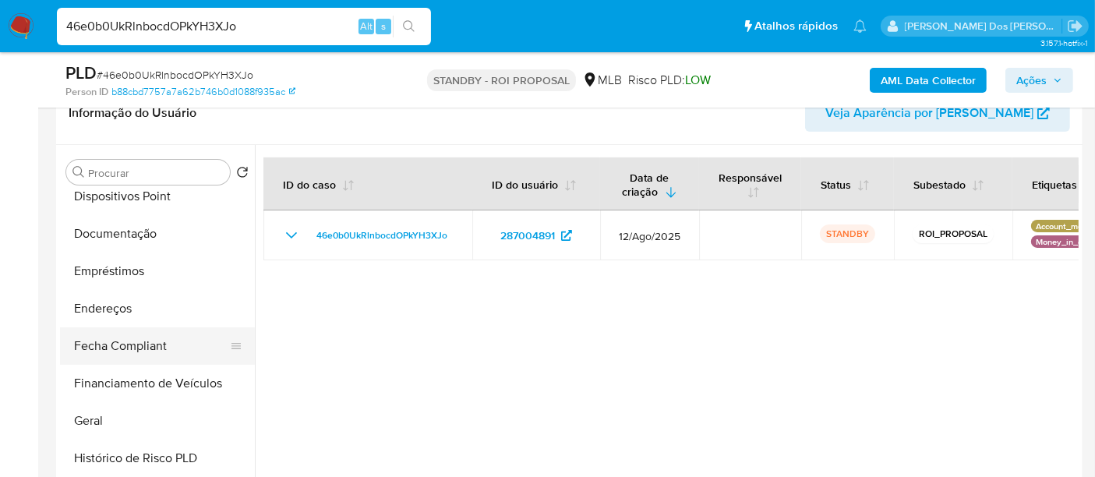
scroll to position [260, 0]
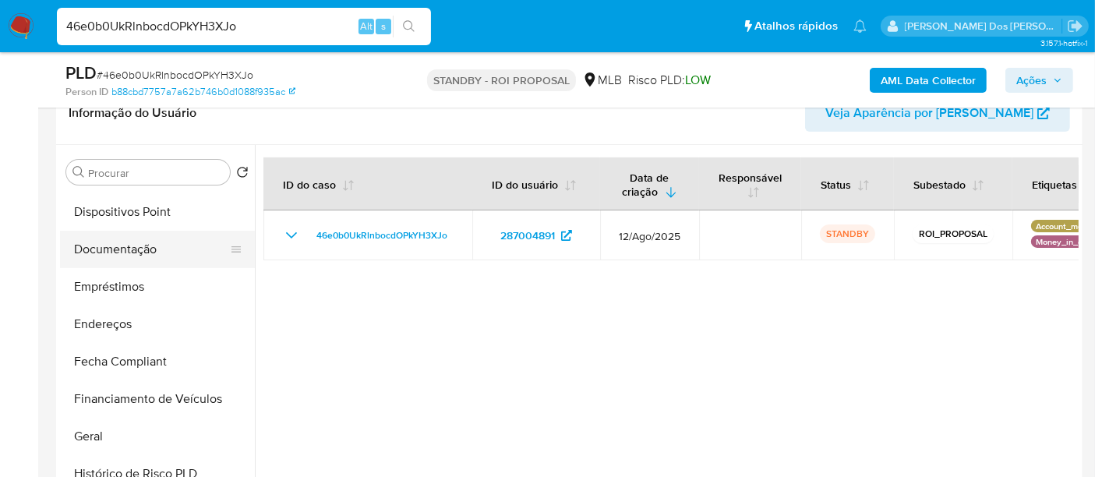
click at [131, 246] on button "Documentação" at bounding box center [151, 249] width 182 height 37
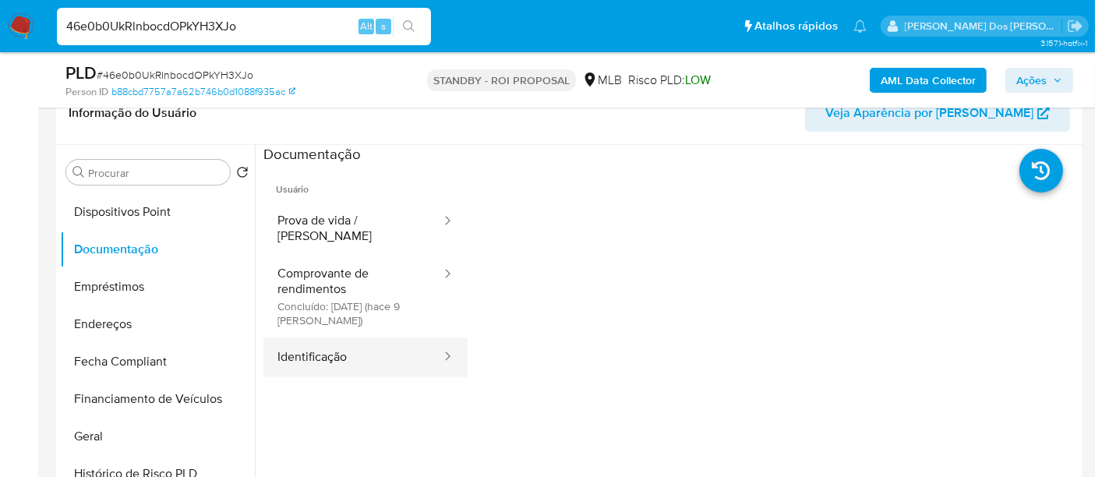
click at [287, 339] on button "Identificação" at bounding box center [352, 358] width 179 height 40
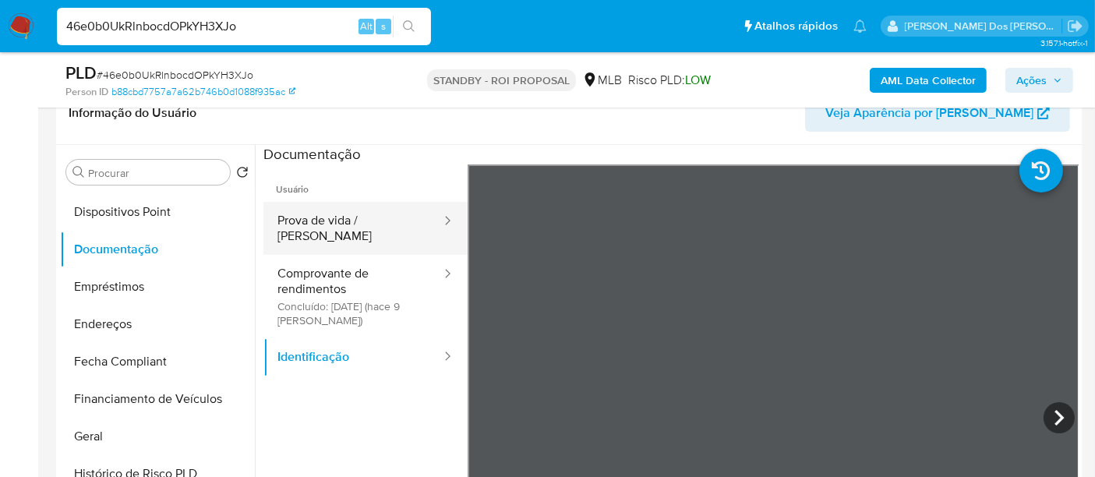
click at [377, 210] on button "Prova de vida / [PERSON_NAME]" at bounding box center [352, 228] width 179 height 53
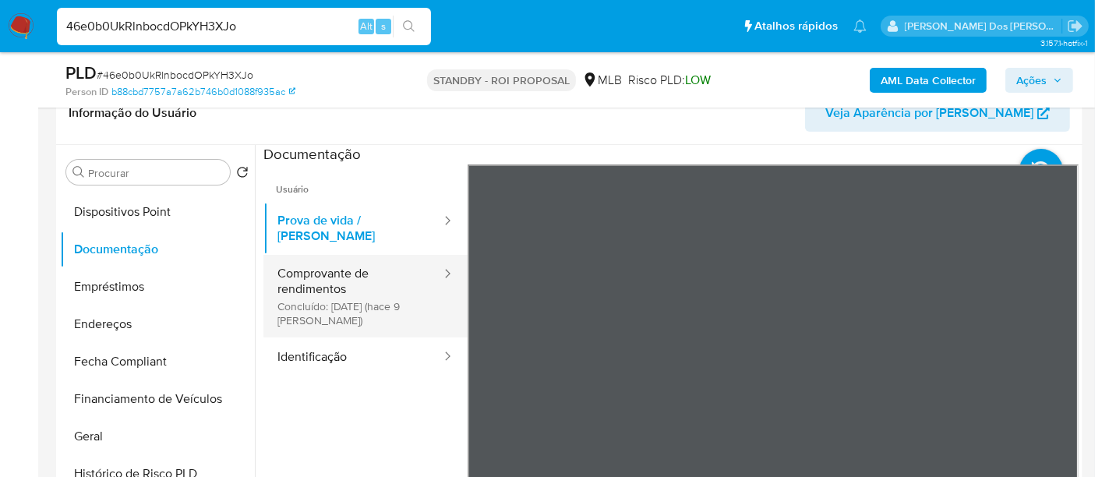
click at [321, 277] on button "Comprovante de rendimentos Concluído: 20/08/2025 (hace 9 días)" at bounding box center [352, 296] width 179 height 83
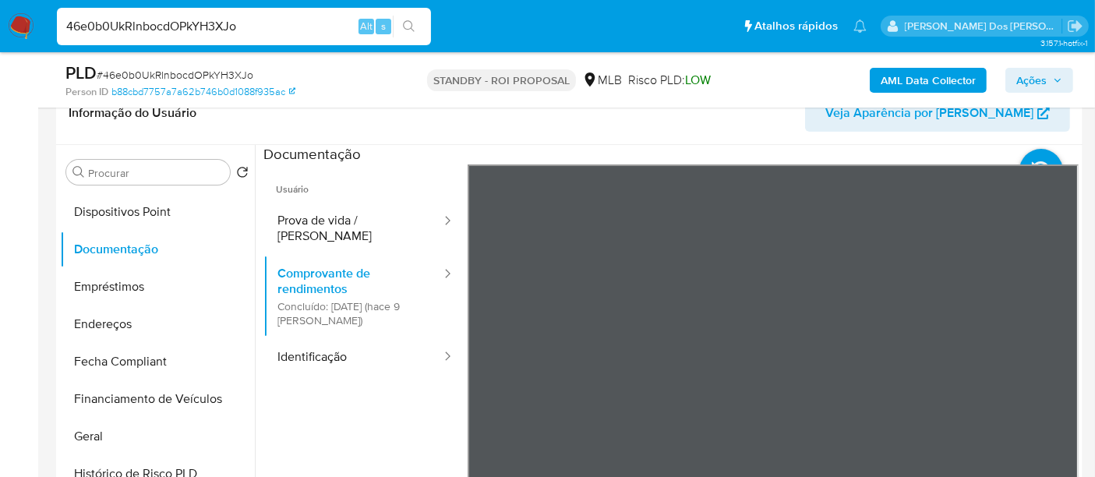
click at [458, 333] on div "Usuário Prova de vida / Selfie Comprovante de rendimentos Concluído: 20/08/2025…" at bounding box center [670, 413] width 815 height 499
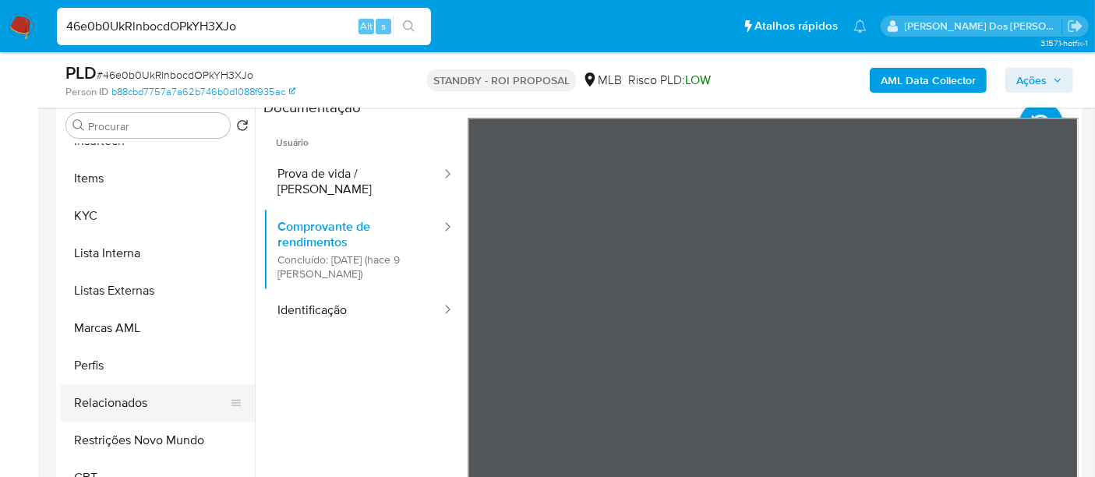
scroll to position [346, 0]
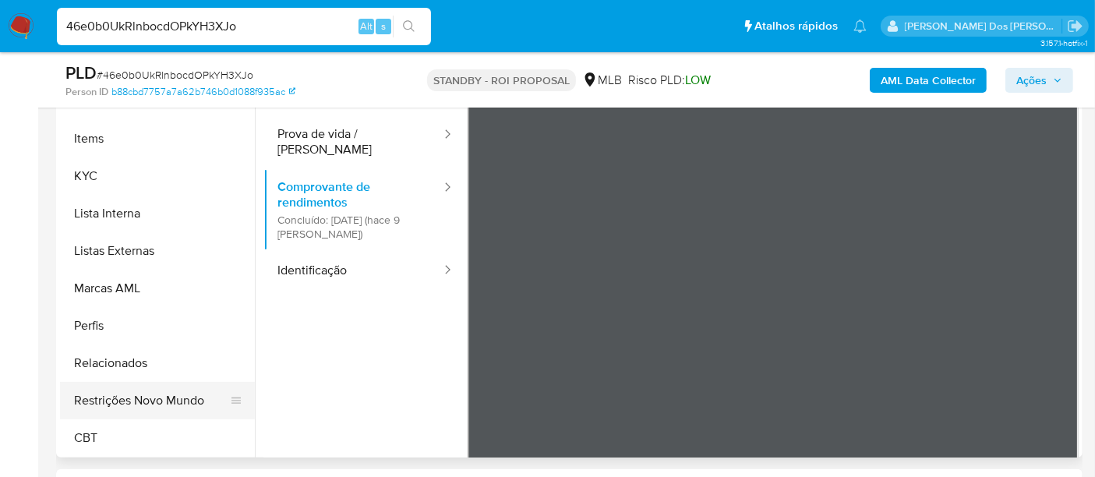
click at [165, 393] on button "Restrições Novo Mundo" at bounding box center [151, 400] width 182 height 37
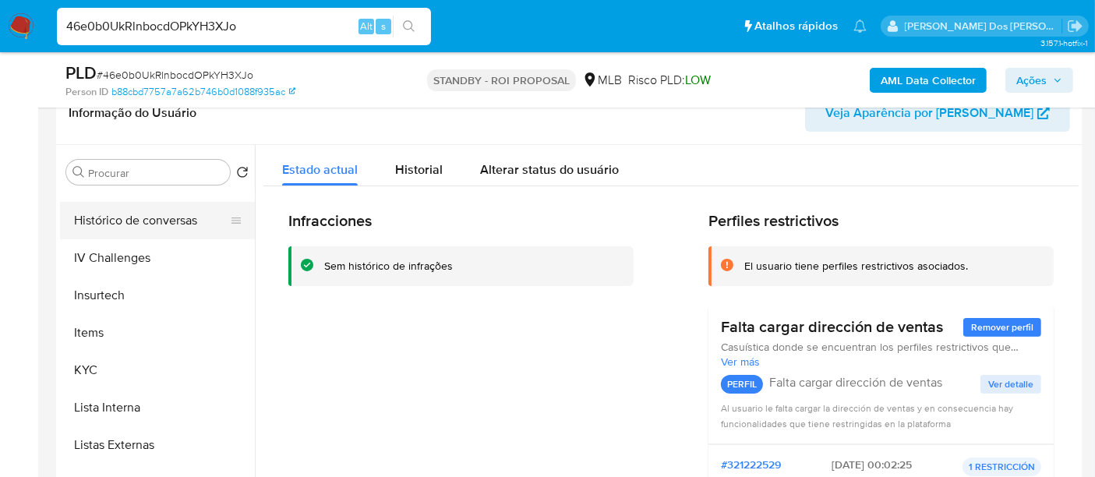
scroll to position [436, 0]
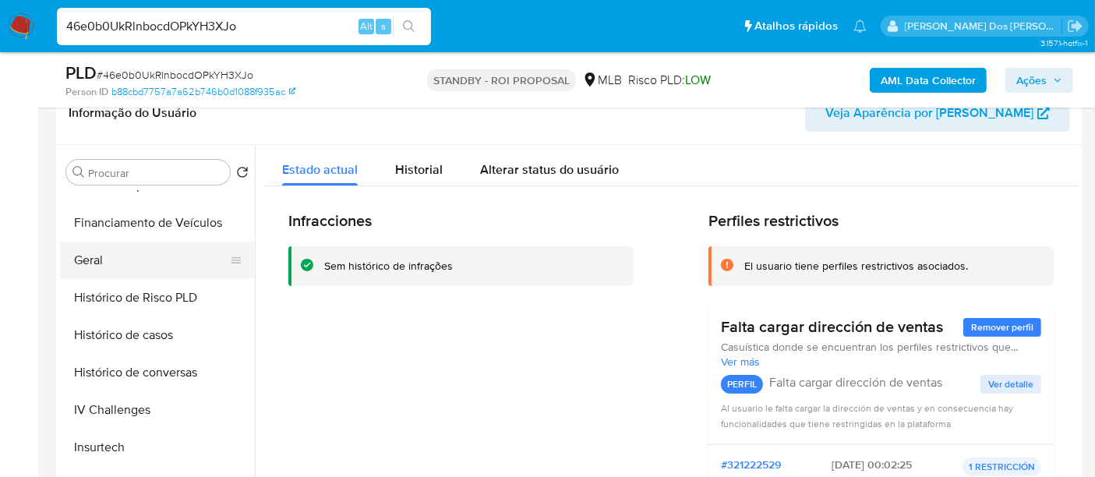
click at [97, 261] on button "Geral" at bounding box center [151, 260] width 182 height 37
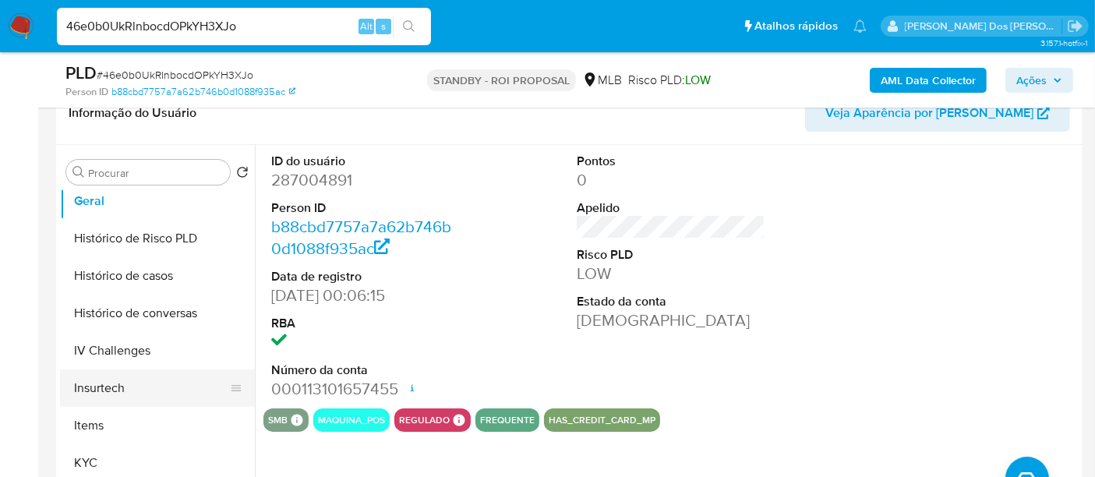
scroll to position [522, 0]
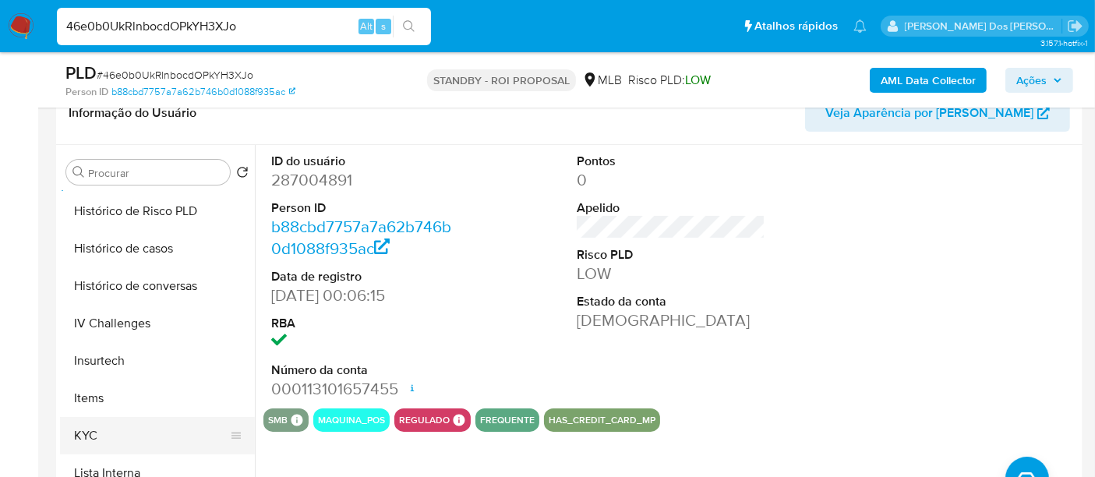
click at [89, 438] on button "KYC" at bounding box center [151, 435] width 182 height 37
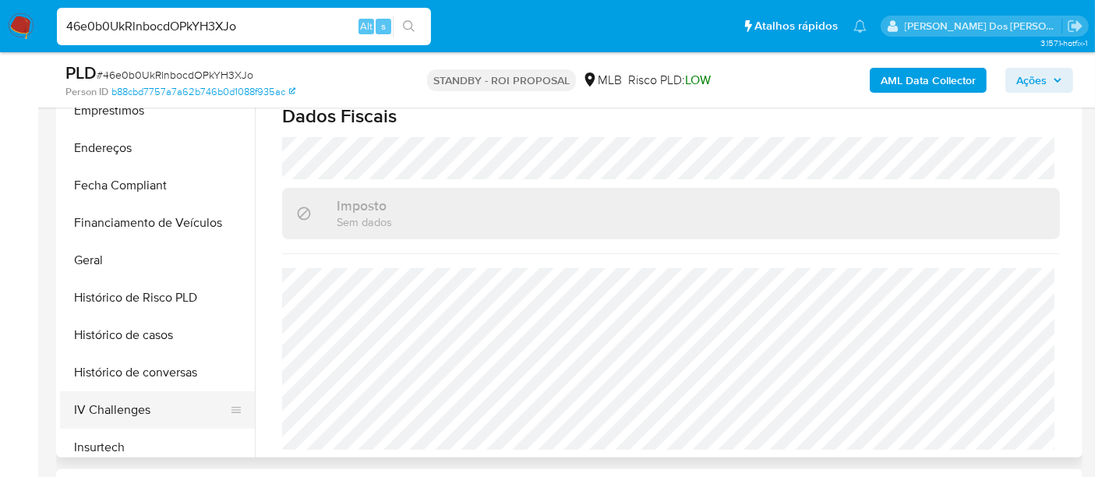
scroll to position [263, 0]
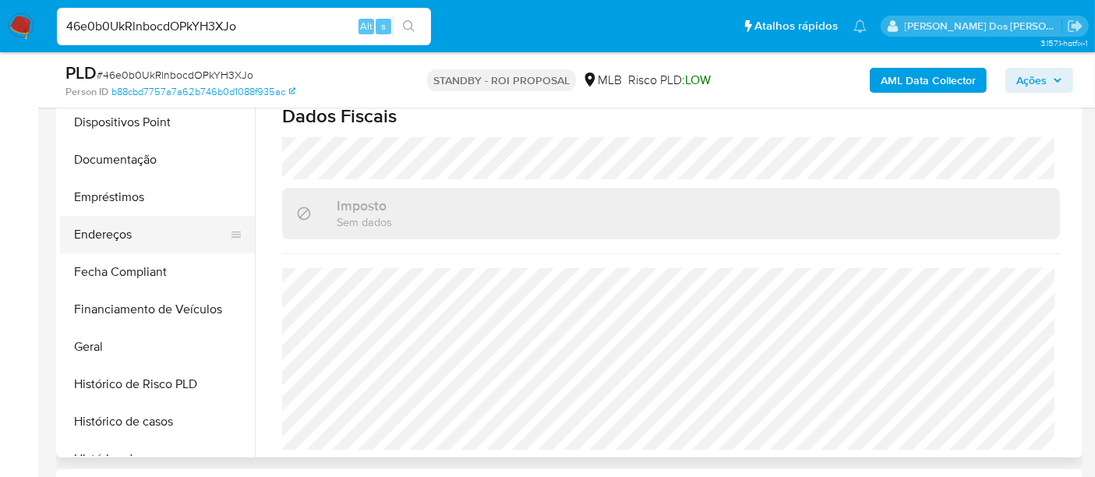
click at [120, 230] on button "Endereços" at bounding box center [151, 234] width 182 height 37
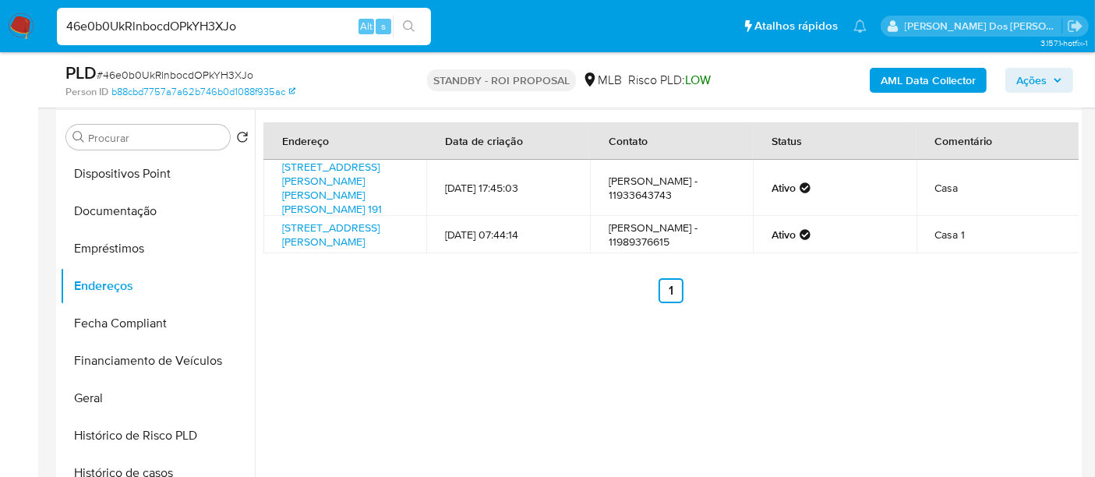
scroll to position [260, 0]
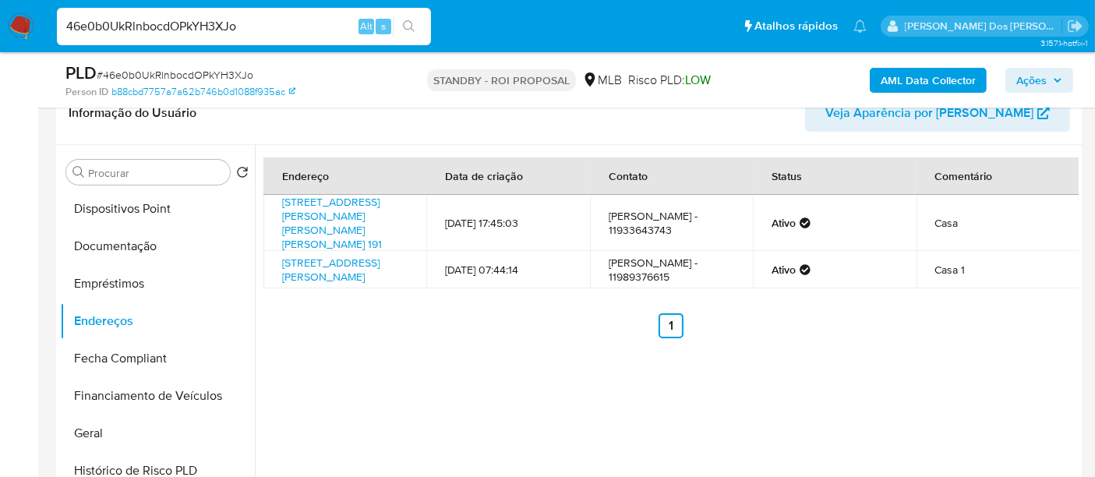
click at [142, 21] on input "46e0b0UkRlnbocdOPkYH3XJo" at bounding box center [244, 26] width 374 height 20
click at [141, 20] on input "46e0b0UkRlnbocdOPkYH3XJo" at bounding box center [244, 26] width 374 height 20
paste input "oI2yFOuhUXSPggHLpuqDKBtB"
type input "oI2yFOuhUXSPggHLpuqDKBtB"
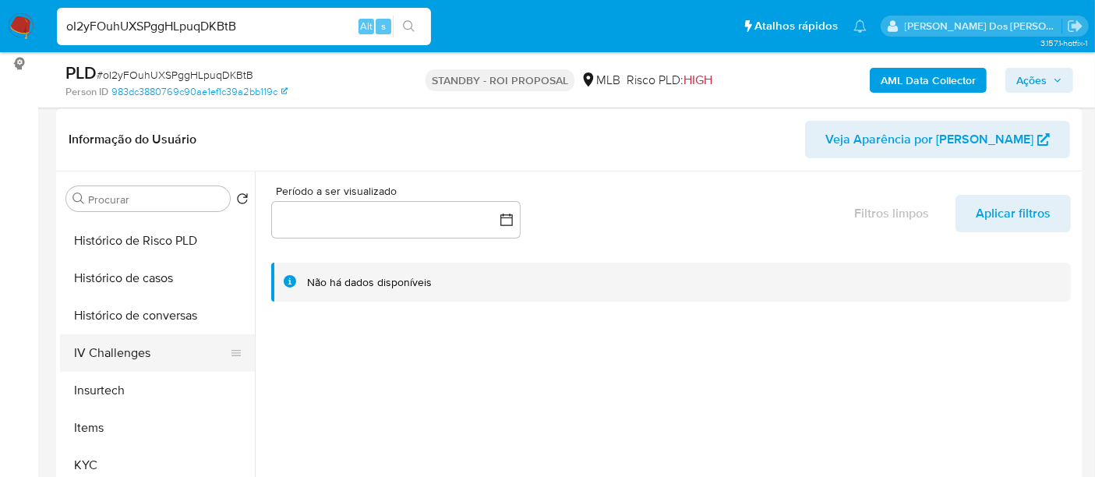
scroll to position [260, 0]
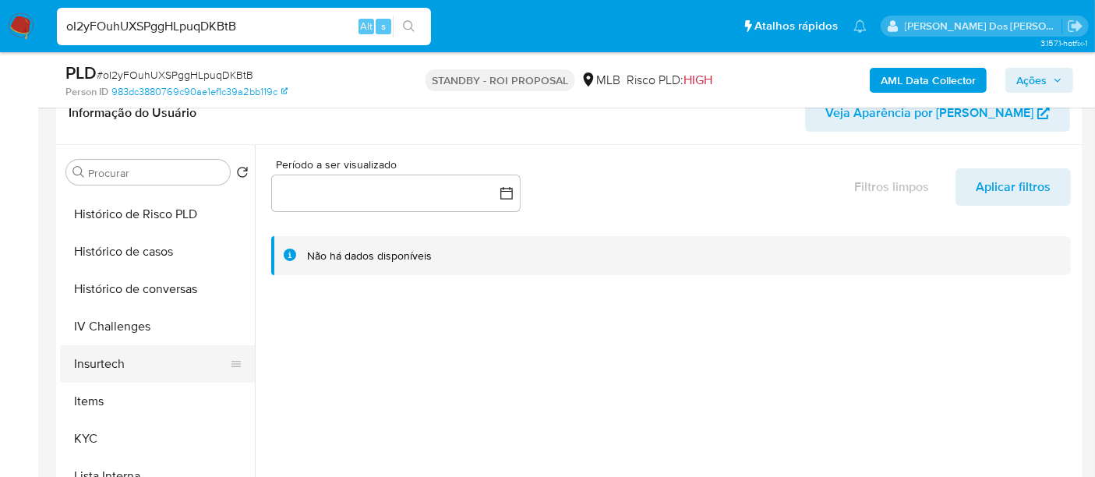
select select "10"
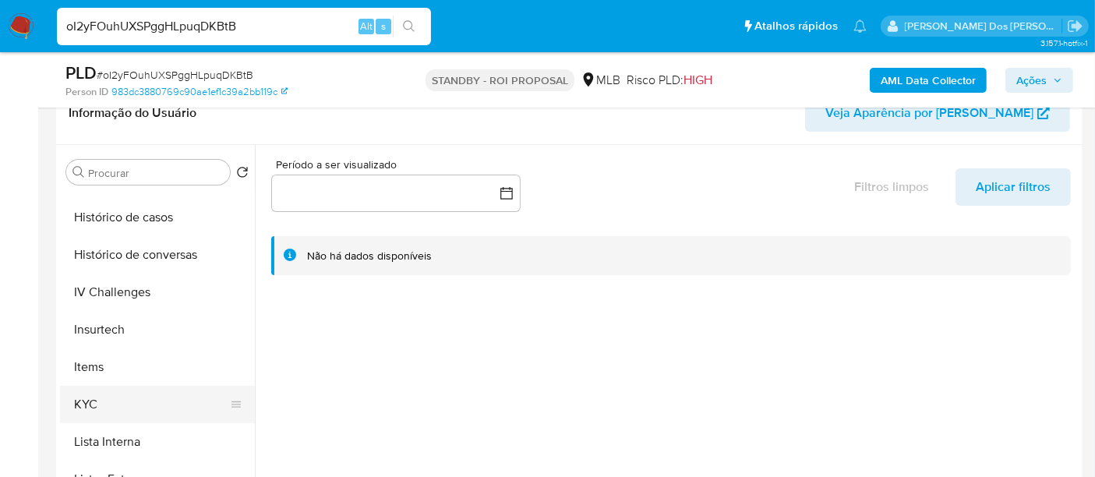
scroll to position [606, 0]
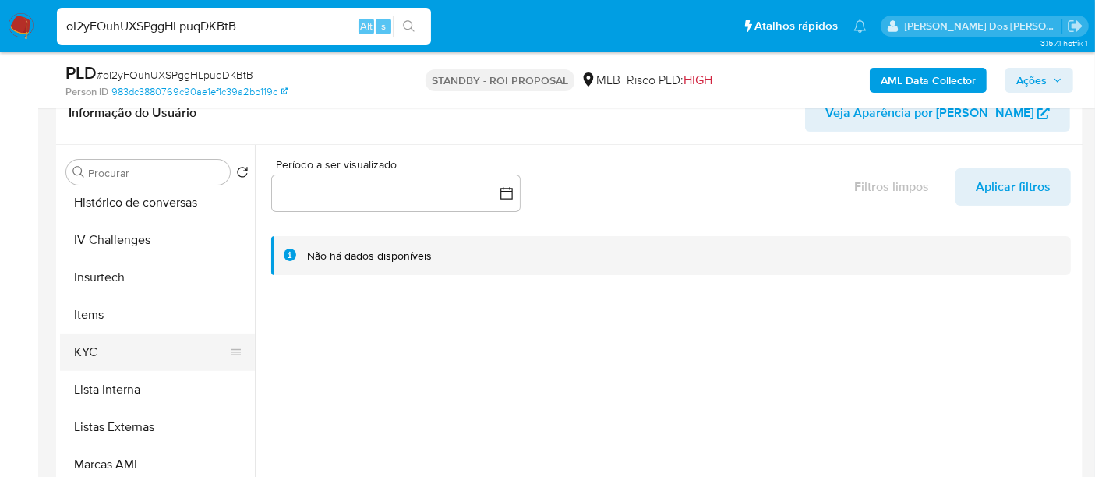
click at [93, 355] on button "KYC" at bounding box center [151, 352] width 182 height 37
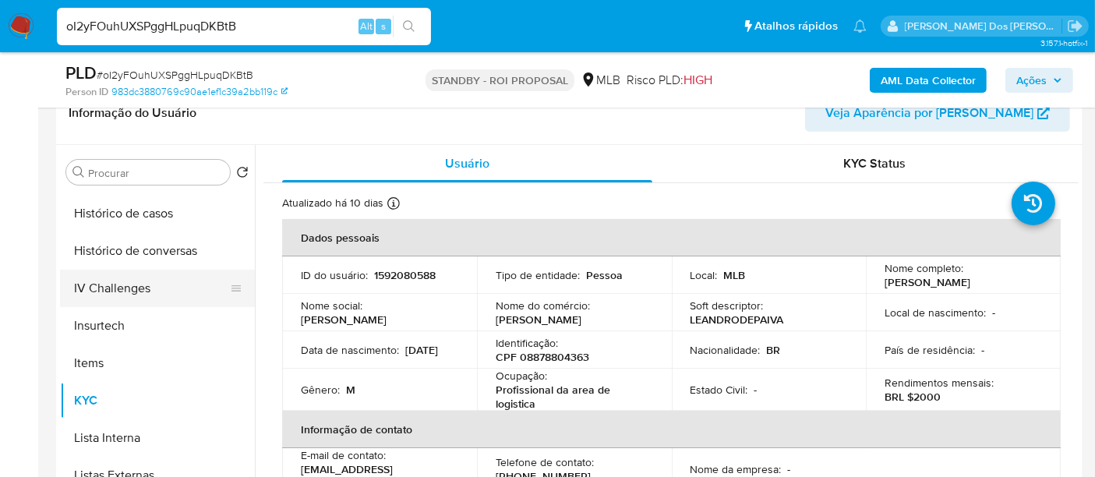
scroll to position [519, 0]
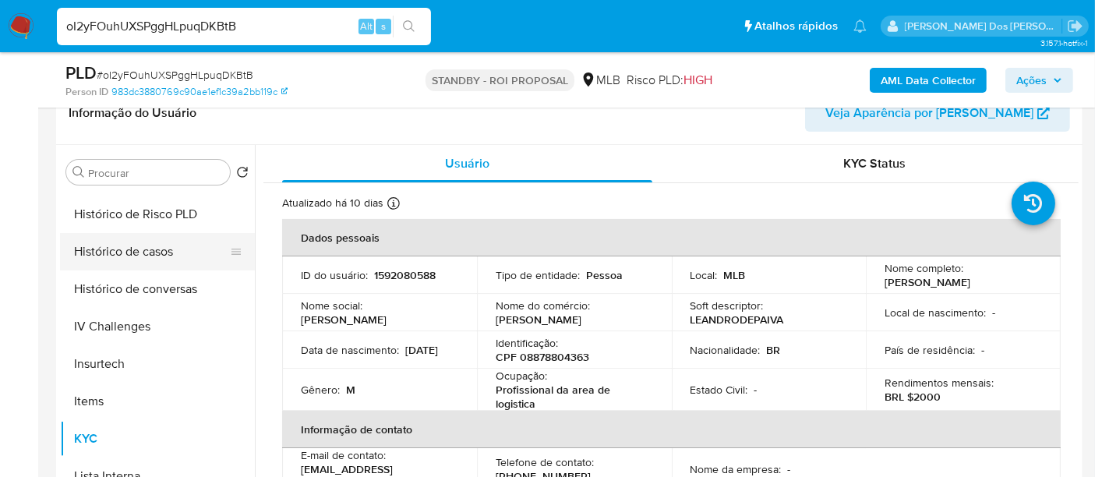
click at [129, 246] on button "Histórico de casos" at bounding box center [151, 251] width 182 height 37
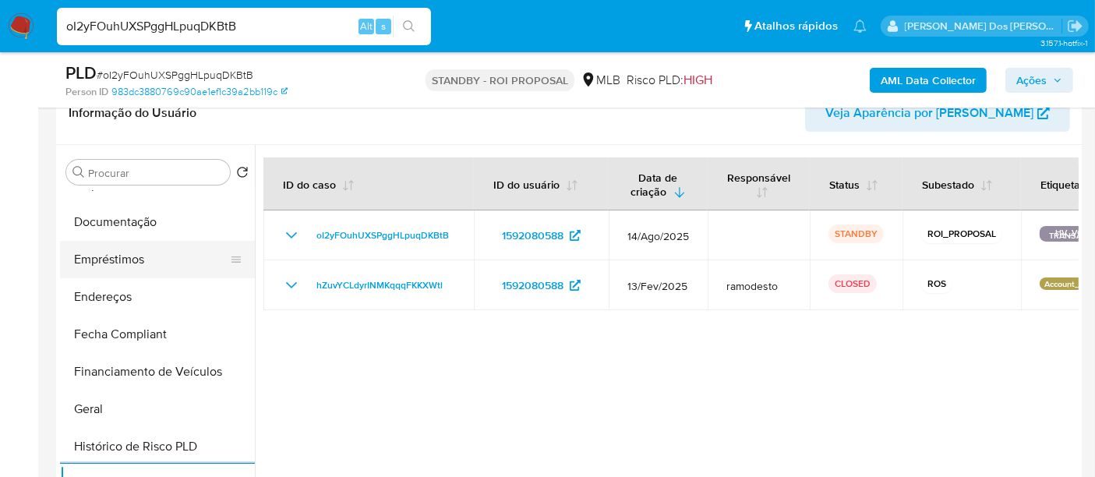
scroll to position [260, 0]
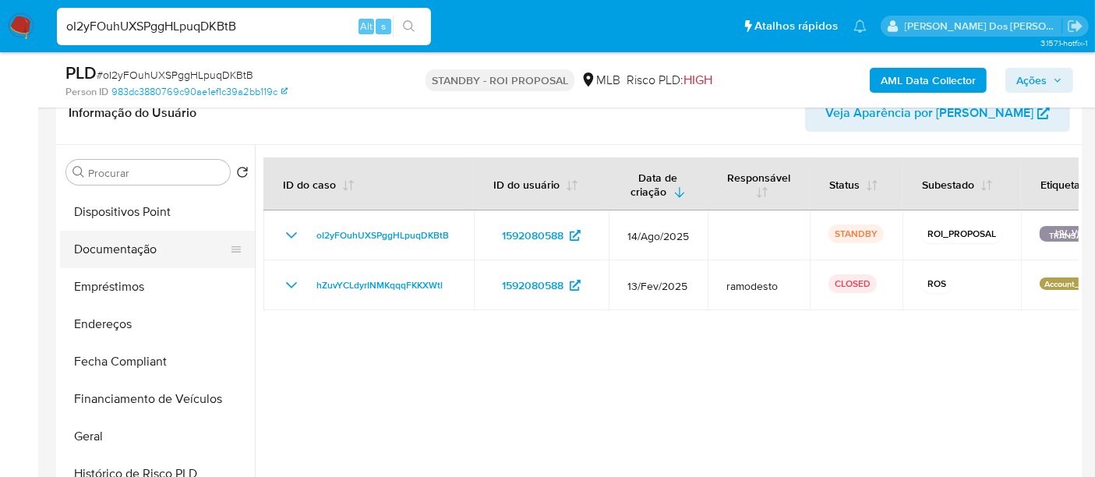
click at [137, 253] on button "Documentação" at bounding box center [151, 249] width 182 height 37
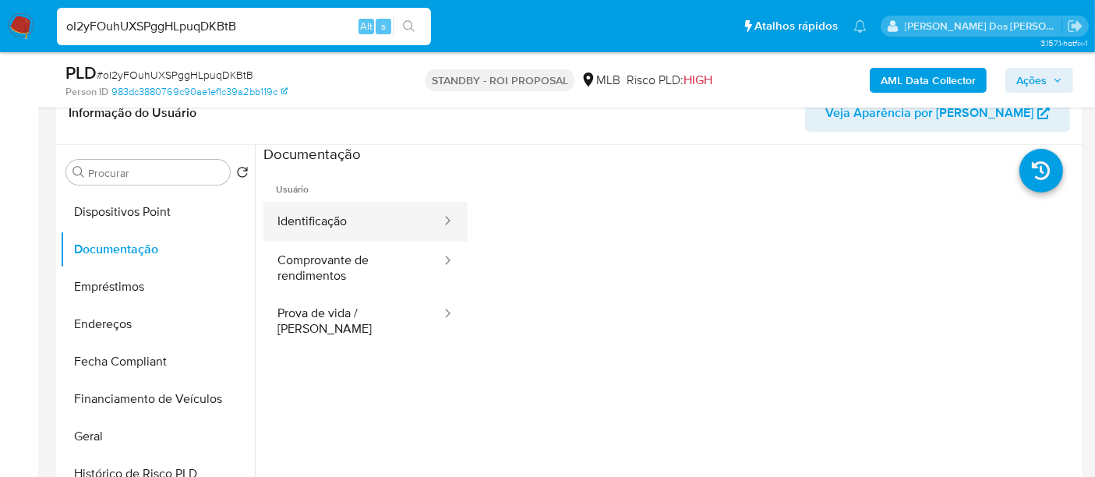
click at [315, 226] on button "Identificação" at bounding box center [352, 222] width 179 height 40
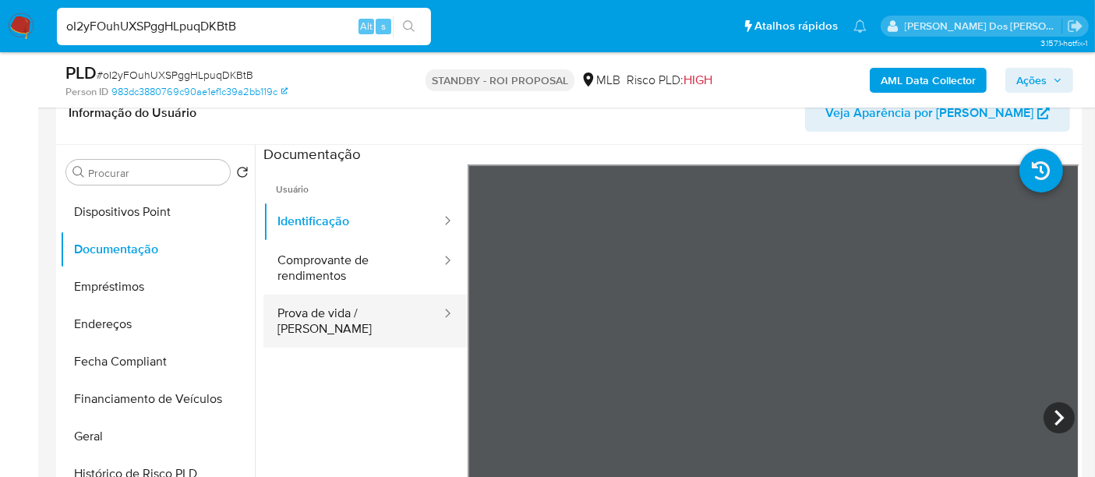
click at [375, 321] on button "Prova de vida / [PERSON_NAME]" at bounding box center [352, 321] width 179 height 53
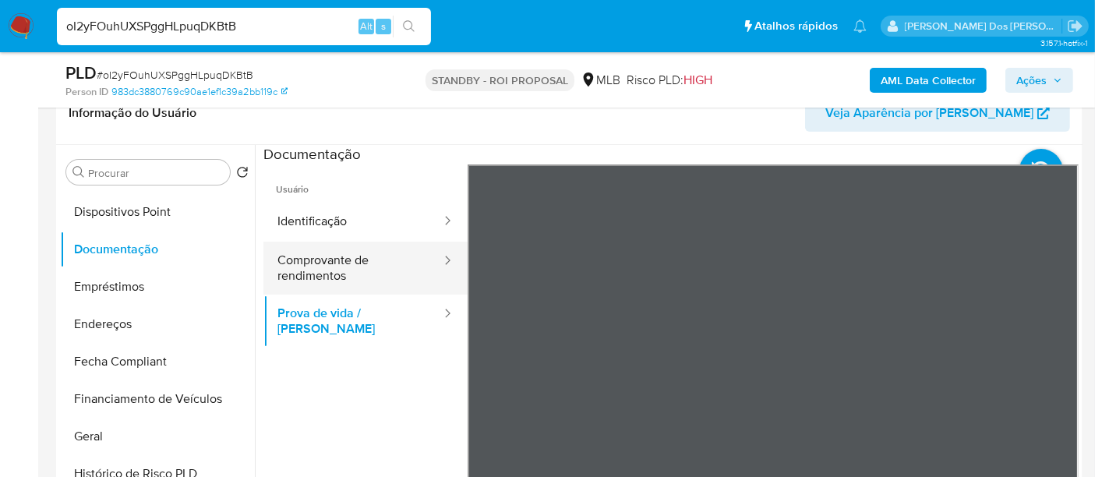
drag, startPoint x: 325, startPoint y: 263, endPoint x: 385, endPoint y: 259, distance: 60.1
click at [325, 263] on button "Comprovante de rendimentos" at bounding box center [352, 268] width 179 height 53
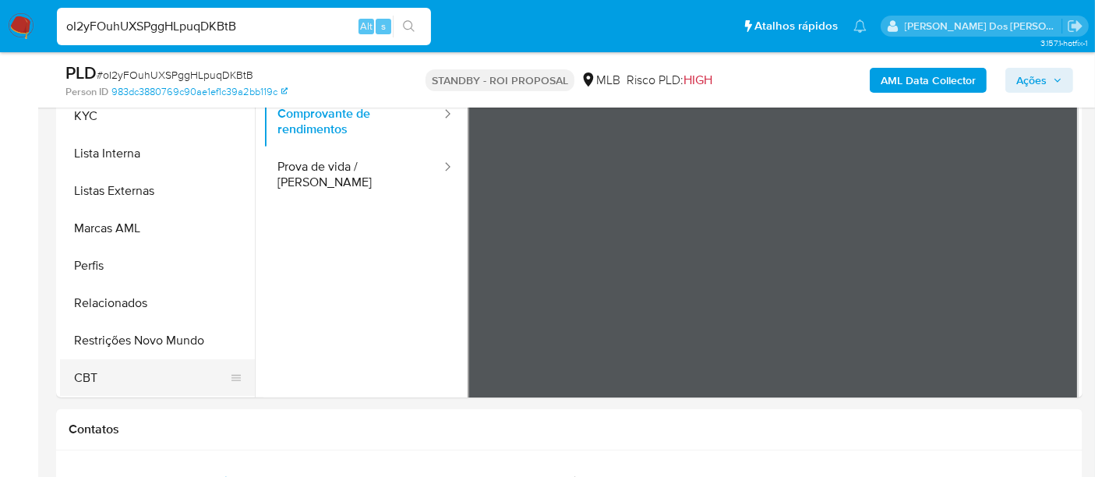
scroll to position [433, 0]
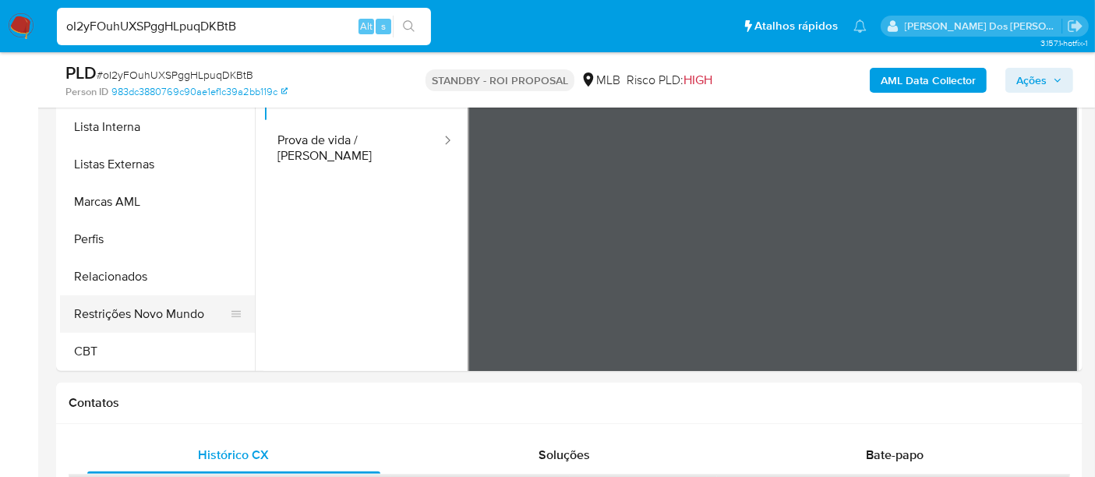
click at [179, 317] on button "Restrições Novo Mundo" at bounding box center [151, 313] width 182 height 37
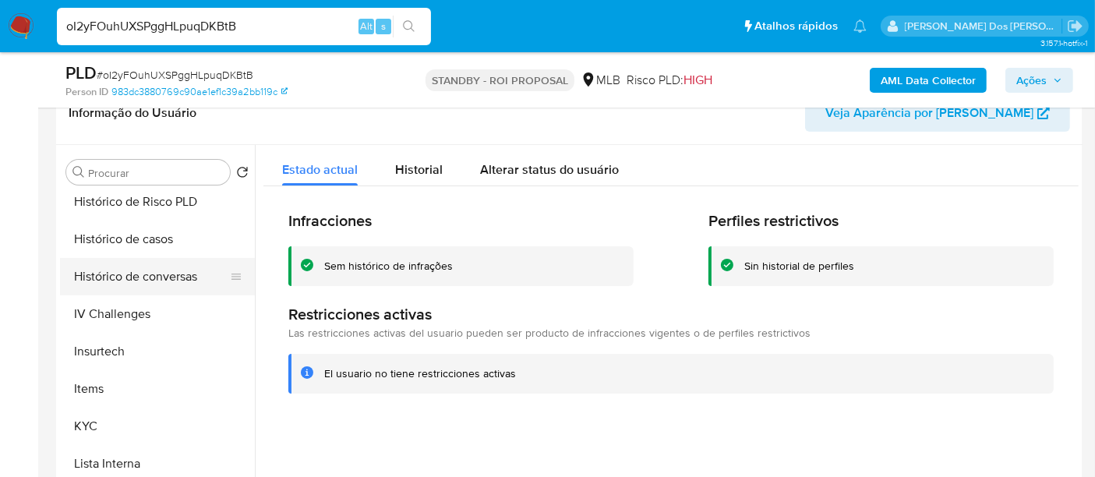
scroll to position [436, 0]
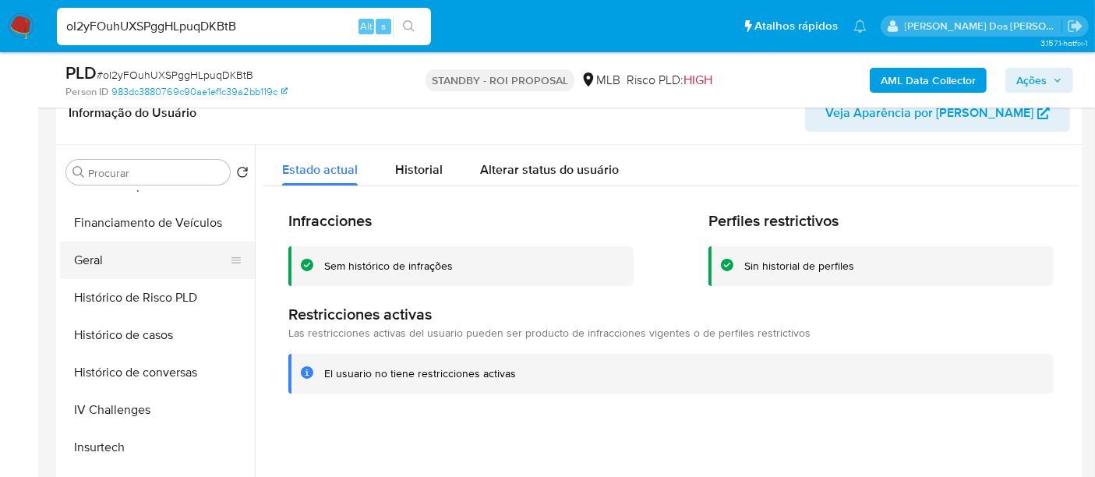
click at [84, 265] on button "Geral" at bounding box center [151, 260] width 182 height 37
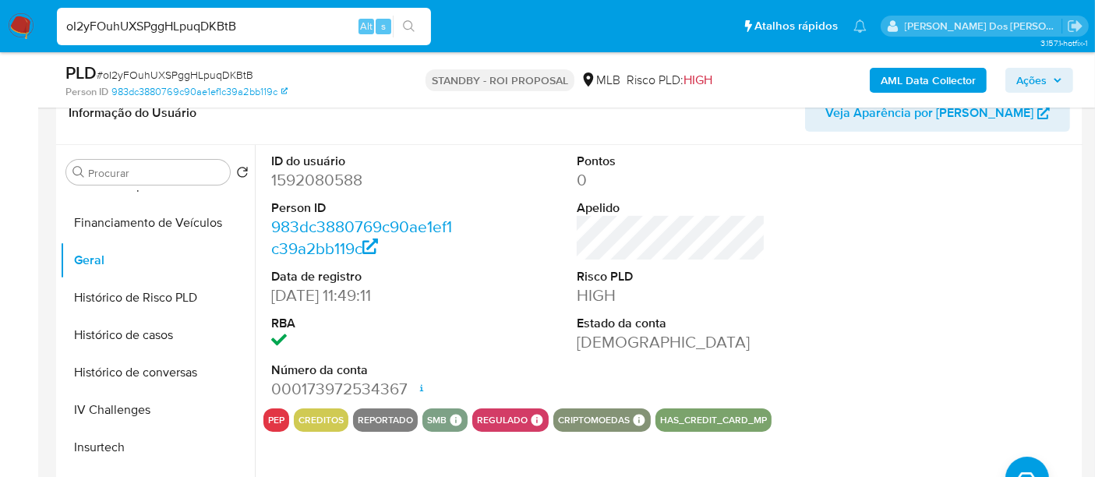
scroll to position [606, 0]
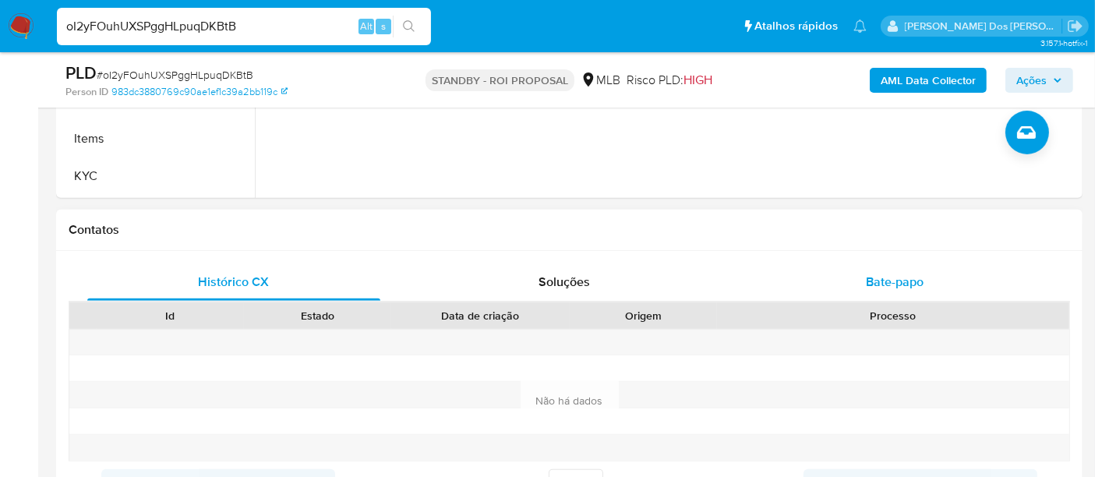
click at [891, 279] on span "Bate-papo" at bounding box center [895, 282] width 58 height 18
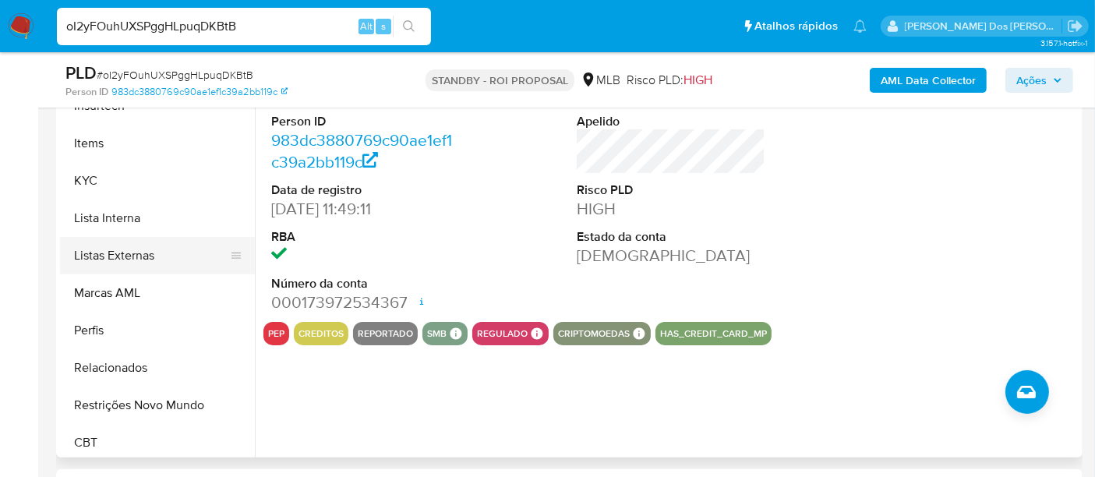
scroll to position [695, 0]
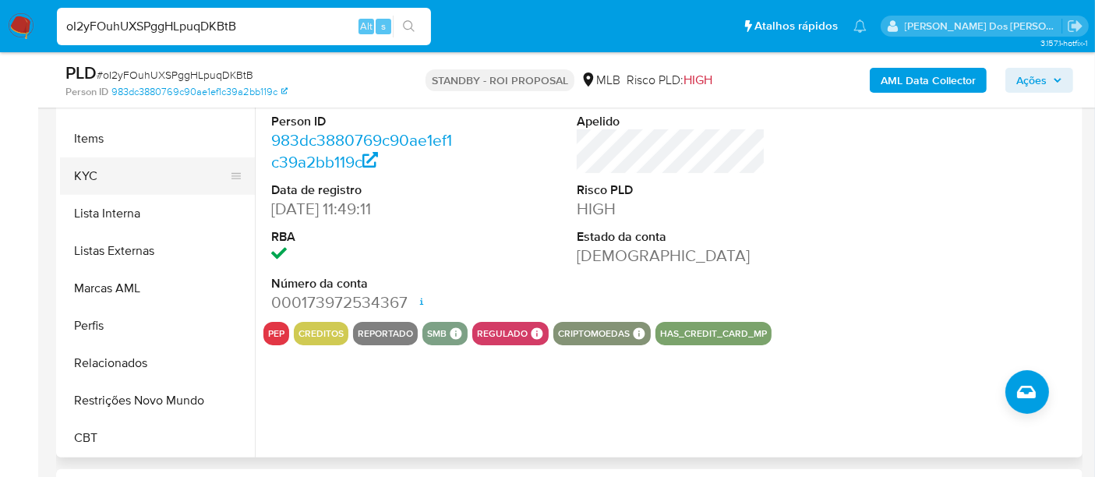
click at [93, 172] on button "KYC" at bounding box center [151, 175] width 182 height 37
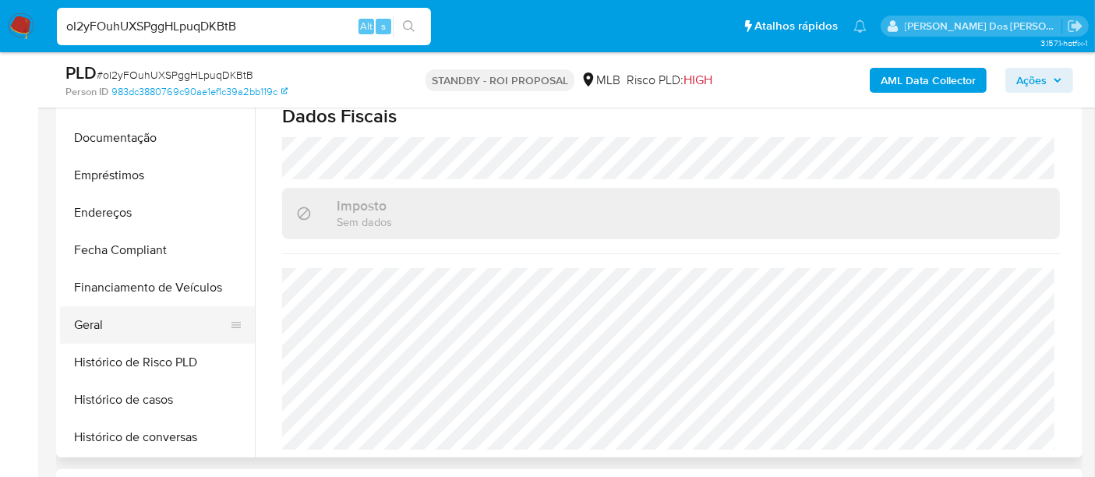
scroll to position [263, 0]
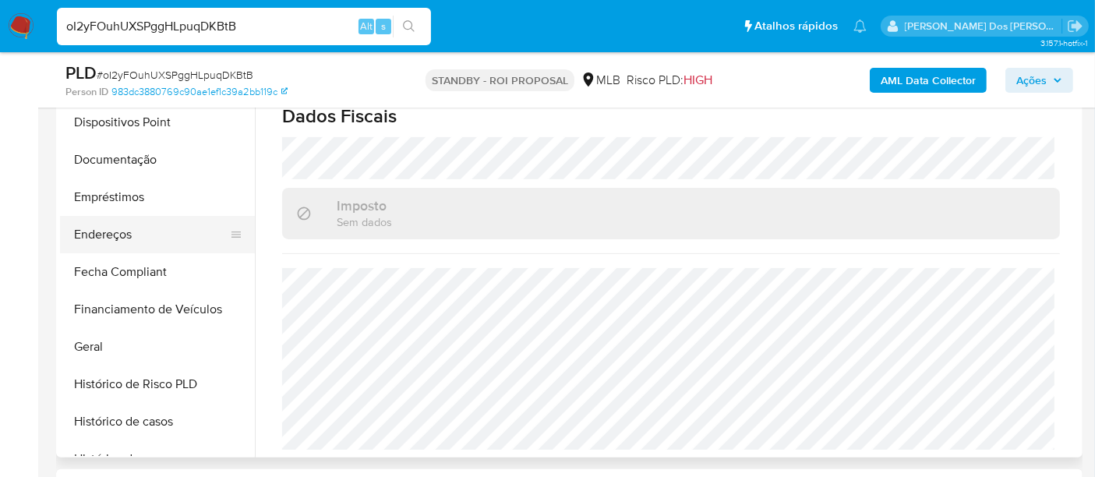
click at [125, 235] on button "Endereços" at bounding box center [151, 234] width 182 height 37
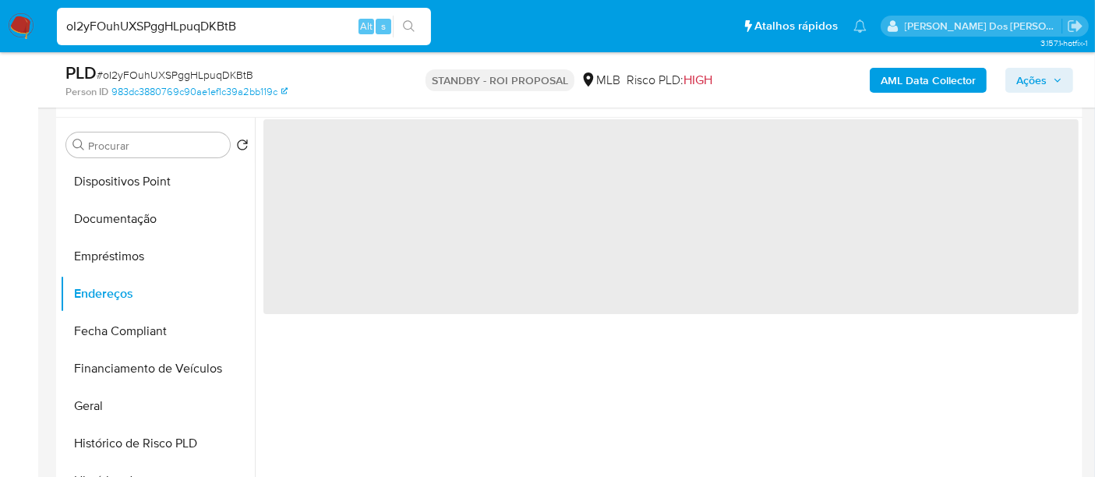
scroll to position [260, 0]
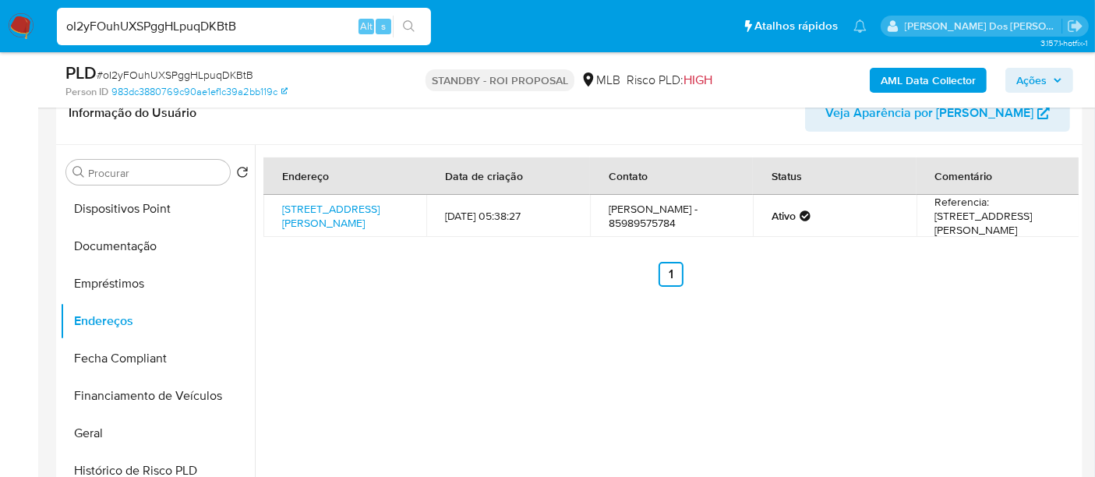
click at [187, 22] on input "oI2yFOuhUXSPggHLpuqDKBtB" at bounding box center [244, 26] width 374 height 20
paste input "S7w8UcgC3R8GwQJwr6bJOITw"
type input "S7w8UcgC3R8GwQJwr6bJOITw"
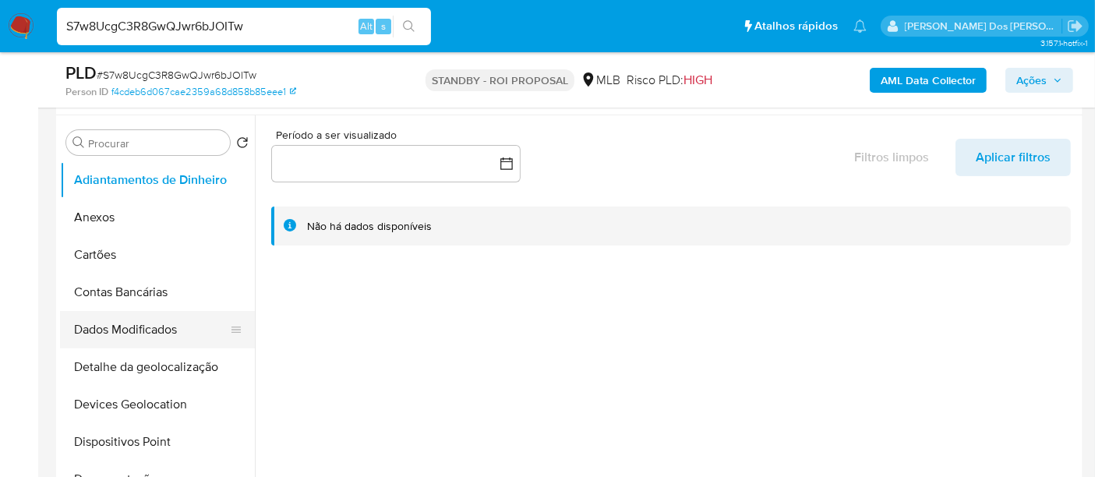
scroll to position [346, 0]
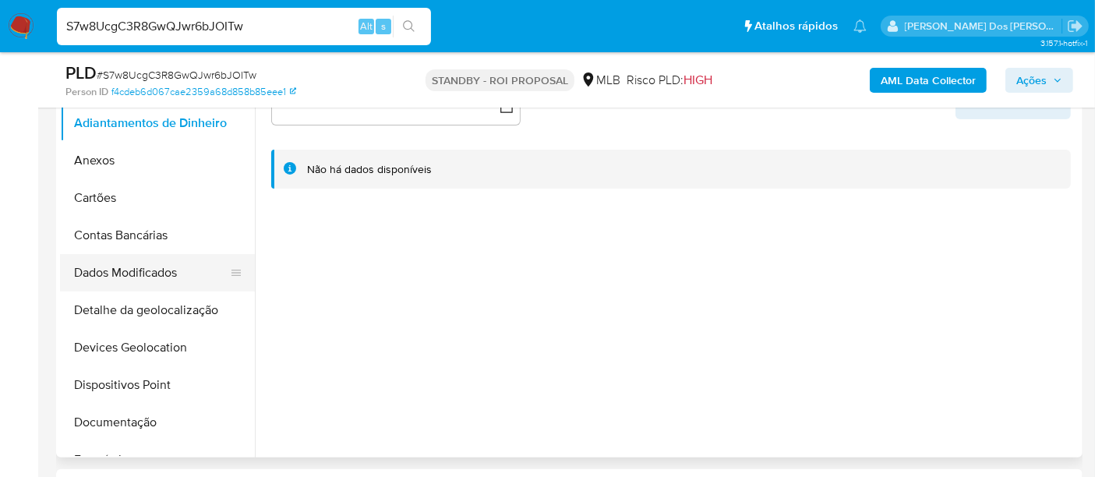
select select "10"
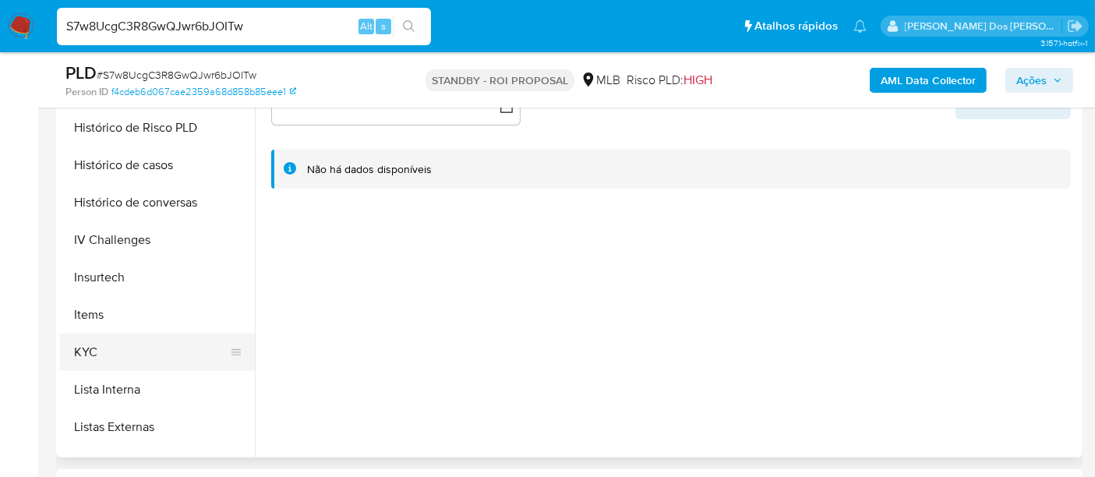
scroll to position [606, 0]
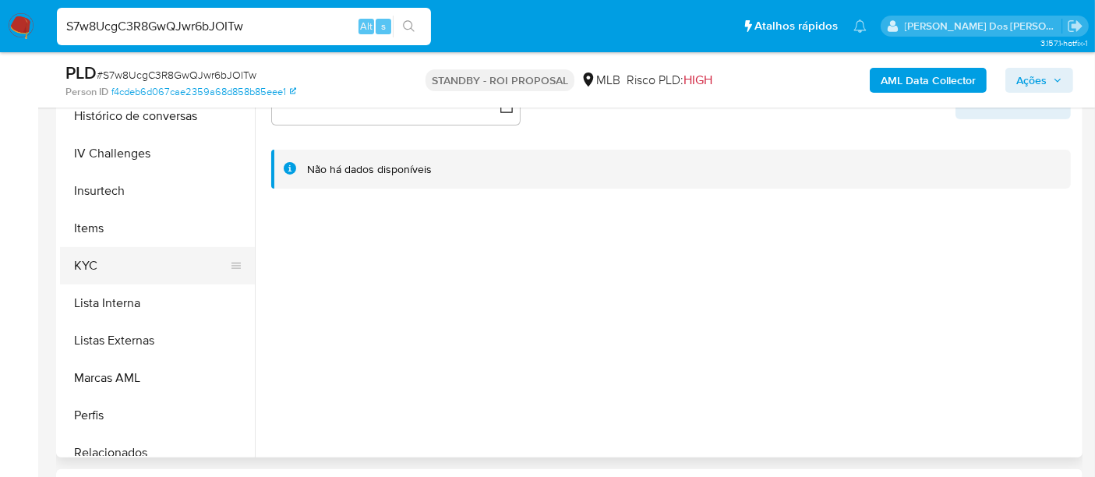
click at [84, 270] on button "KYC" at bounding box center [151, 265] width 182 height 37
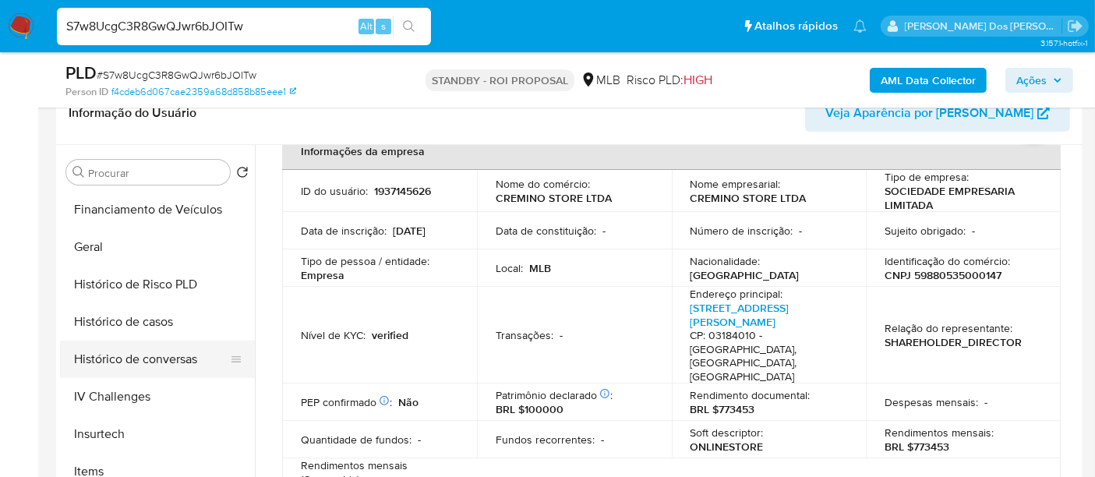
scroll to position [433, 0]
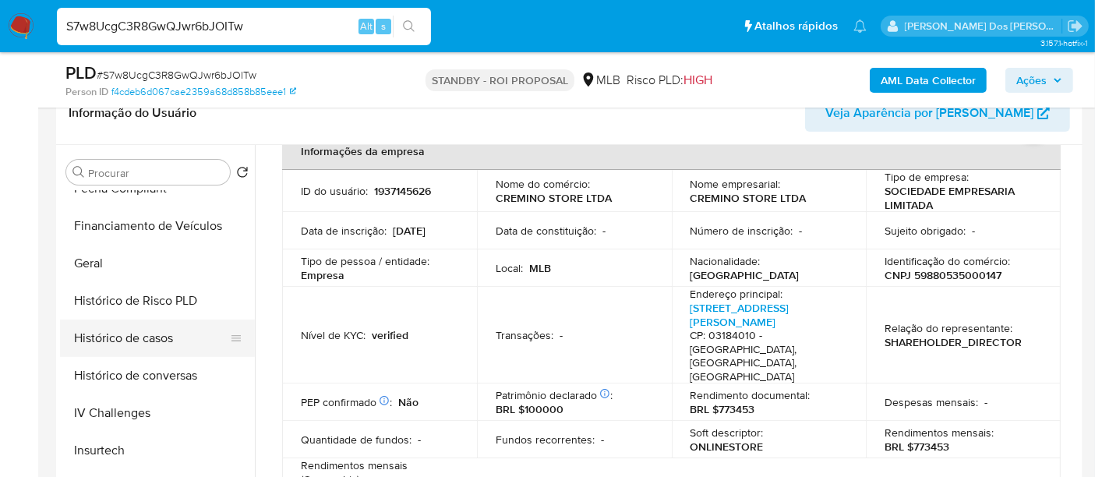
click at [136, 333] on button "Histórico de casos" at bounding box center [151, 338] width 182 height 37
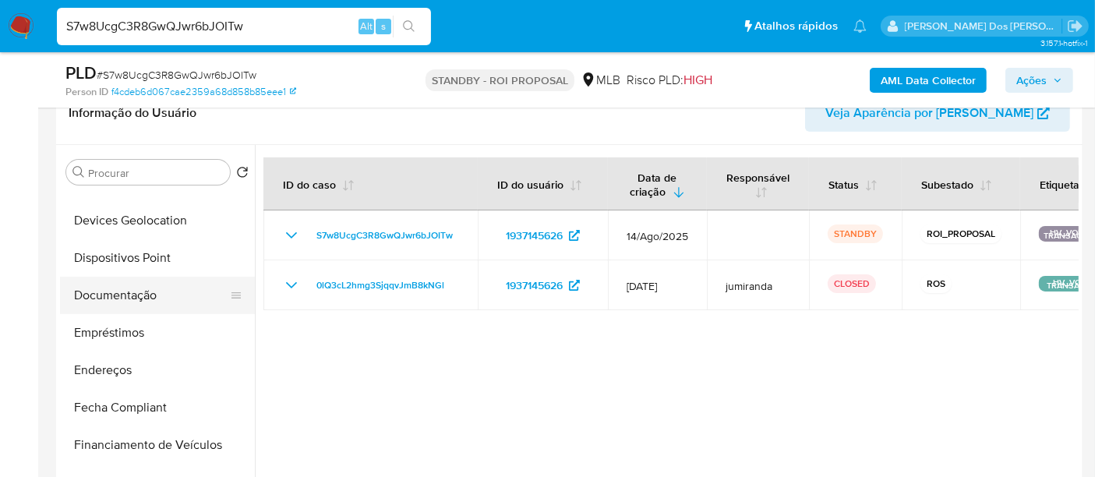
scroll to position [173, 0]
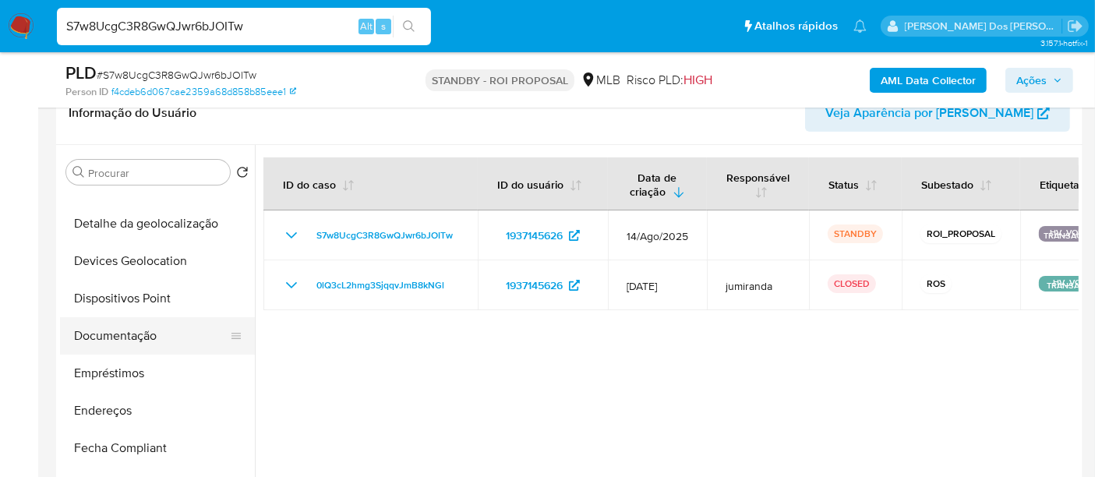
click at [111, 328] on button "Documentação" at bounding box center [151, 335] width 182 height 37
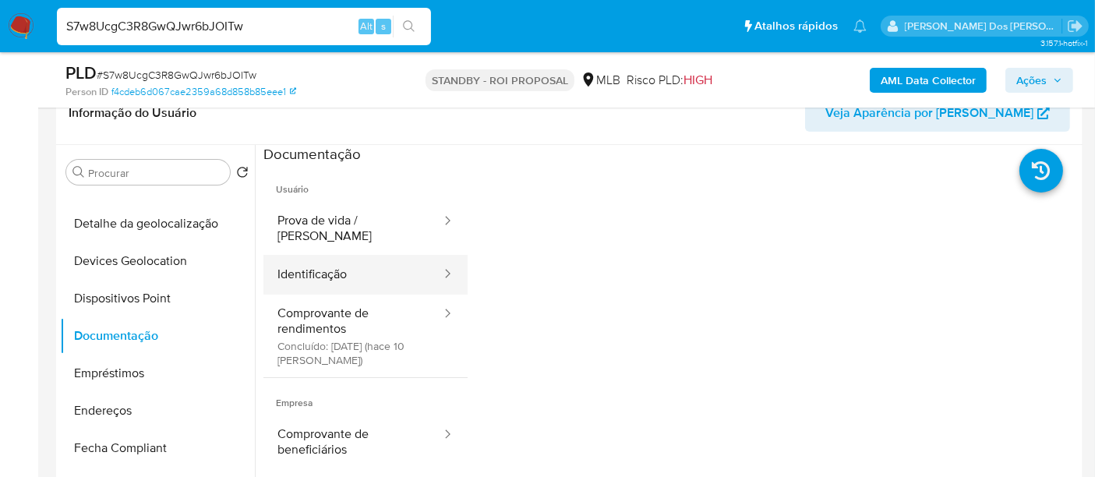
click at [313, 267] on button "Identificação" at bounding box center [352, 275] width 179 height 40
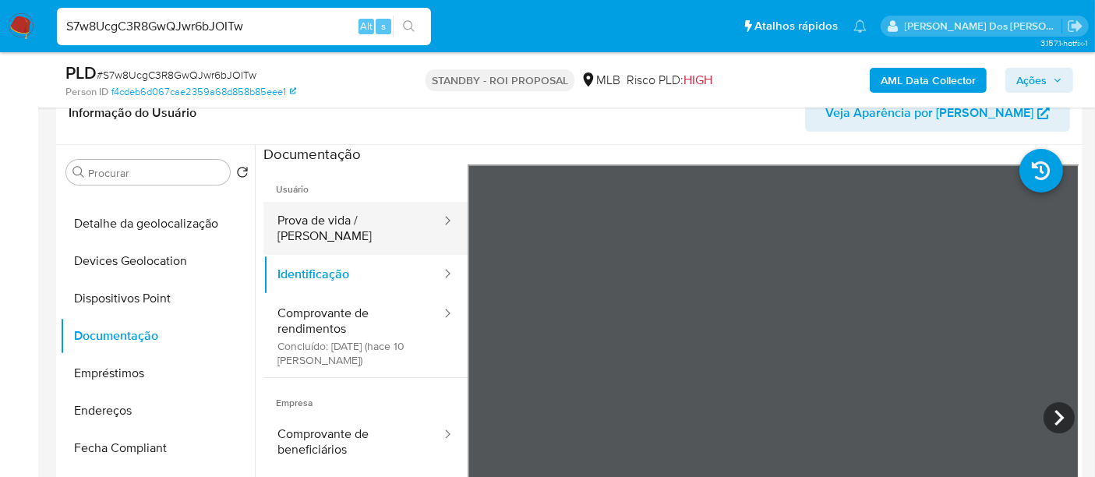
click at [344, 224] on button "Prova de vida / [PERSON_NAME]" at bounding box center [352, 228] width 179 height 53
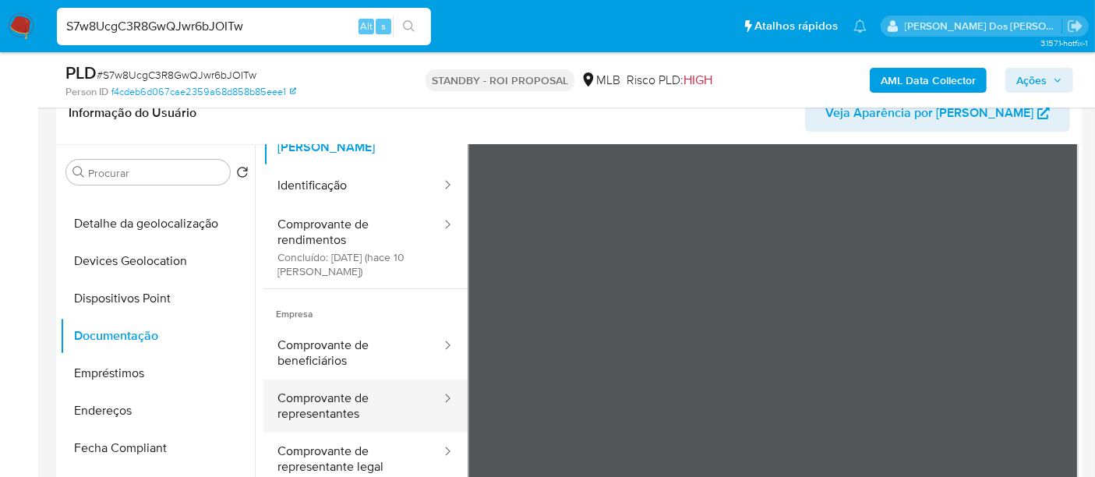
scroll to position [87, 0]
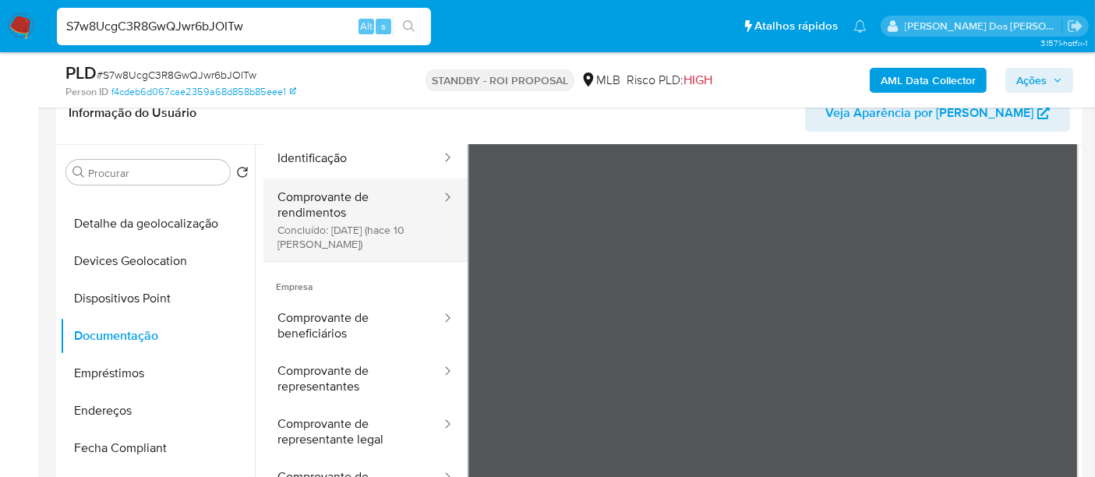
click at [325, 201] on button "Comprovante de rendimentos Concluído: 19/08/2025 (hace 10 días)" at bounding box center [352, 219] width 179 height 83
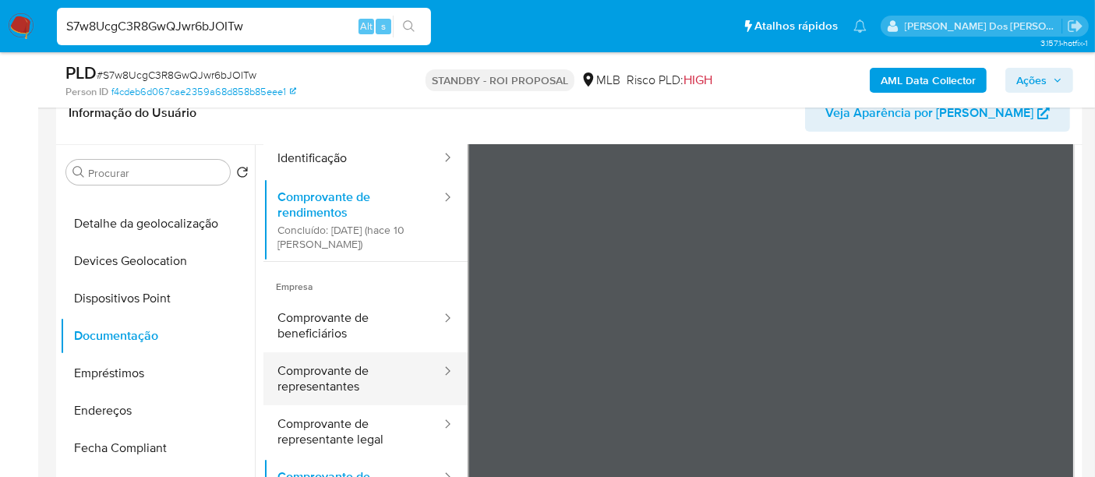
click at [337, 365] on button "Comprovante de representantes" at bounding box center [352, 378] width 179 height 53
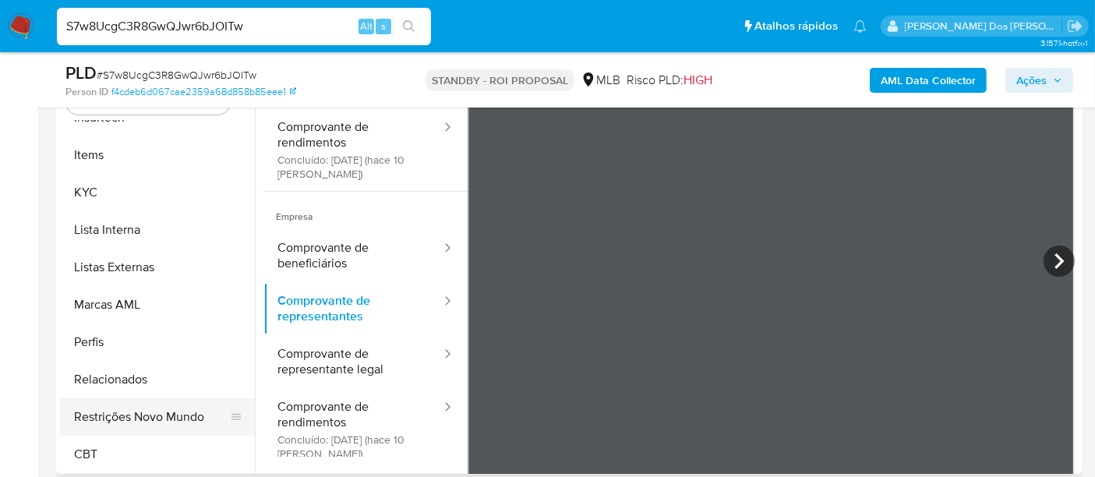
scroll to position [346, 0]
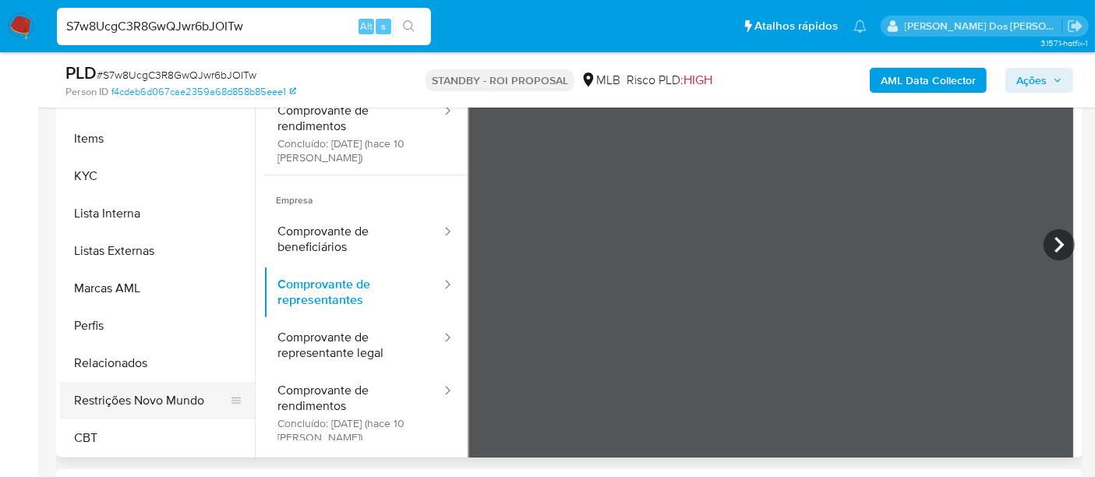
click at [160, 404] on button "Restrições Novo Mundo" at bounding box center [151, 400] width 182 height 37
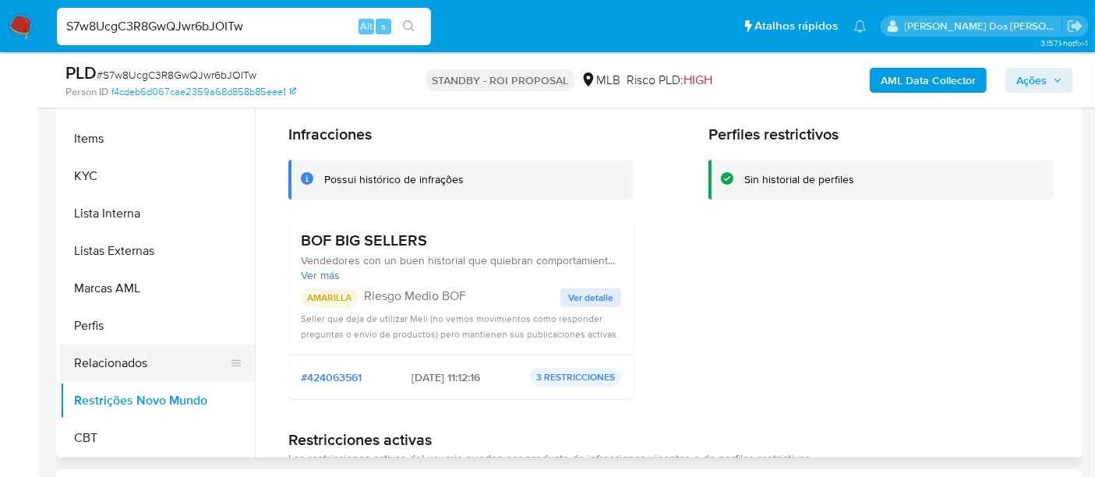
scroll to position [436, 0]
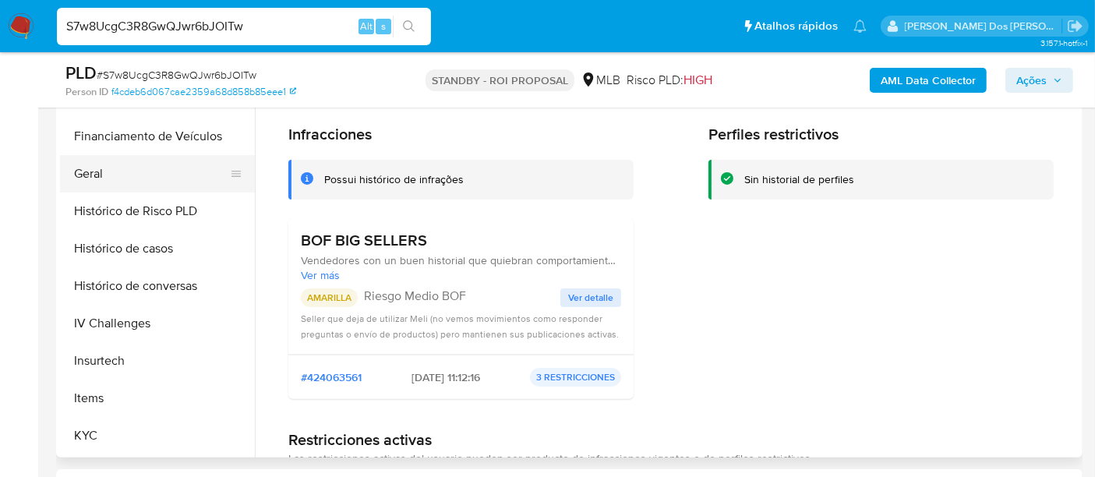
click at [82, 166] on button "Geral" at bounding box center [151, 173] width 182 height 37
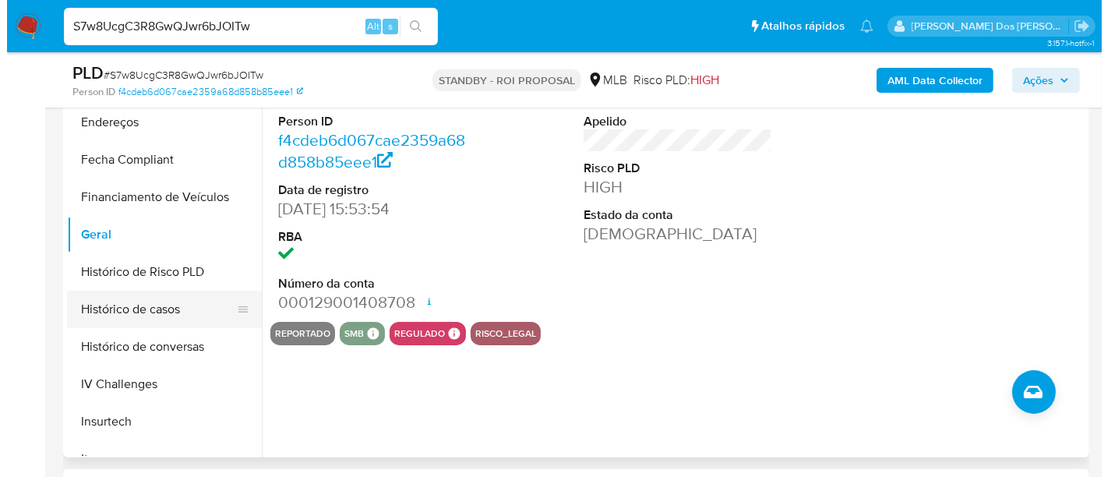
scroll to position [263, 0]
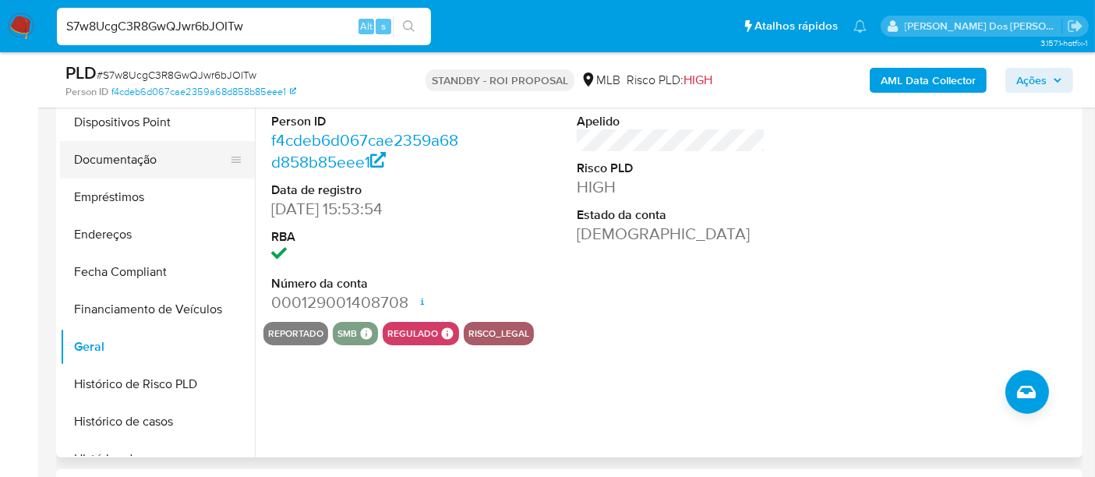
click at [136, 161] on button "Documentação" at bounding box center [151, 159] width 182 height 37
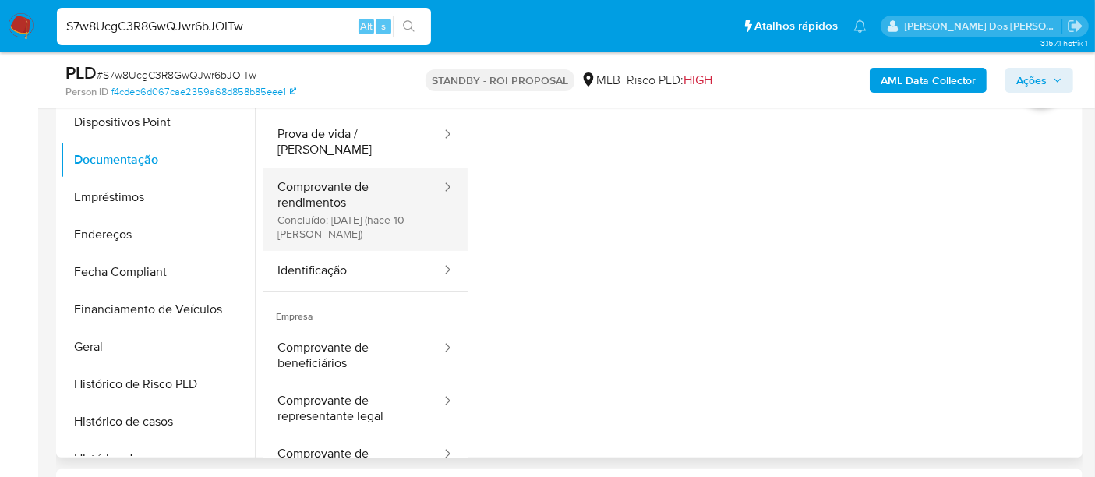
click at [337, 193] on button "Comprovante de rendimentos Concluído: 19/08/2025 (hace 10 días)" at bounding box center [352, 209] width 179 height 83
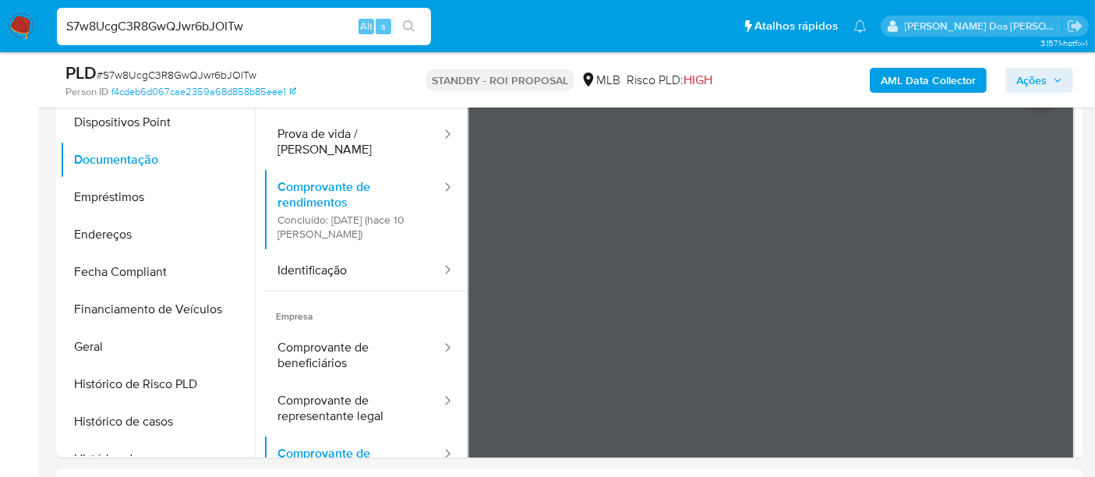
click at [889, 81] on b "AML Data Collector" at bounding box center [928, 80] width 95 height 25
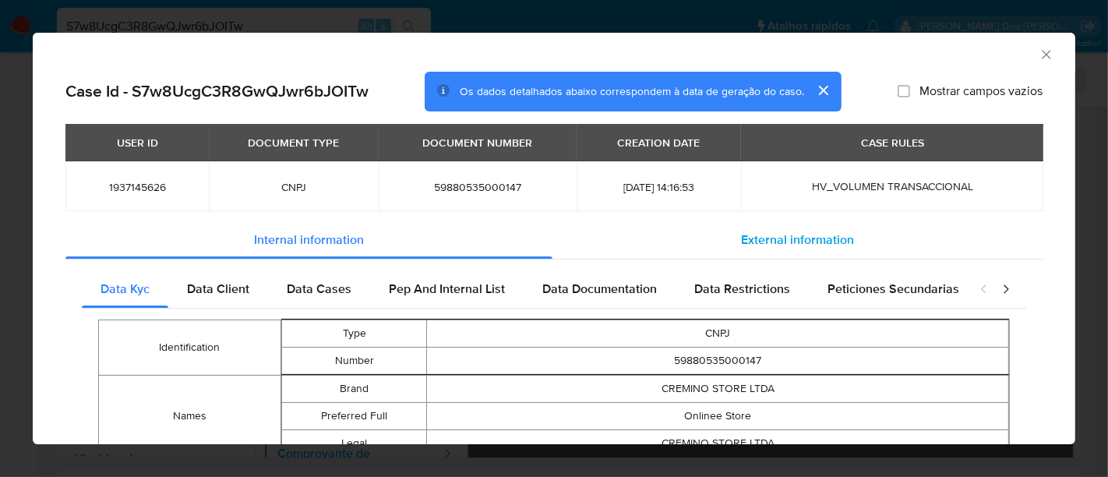
click at [797, 248] on span "External information" at bounding box center [797, 240] width 113 height 18
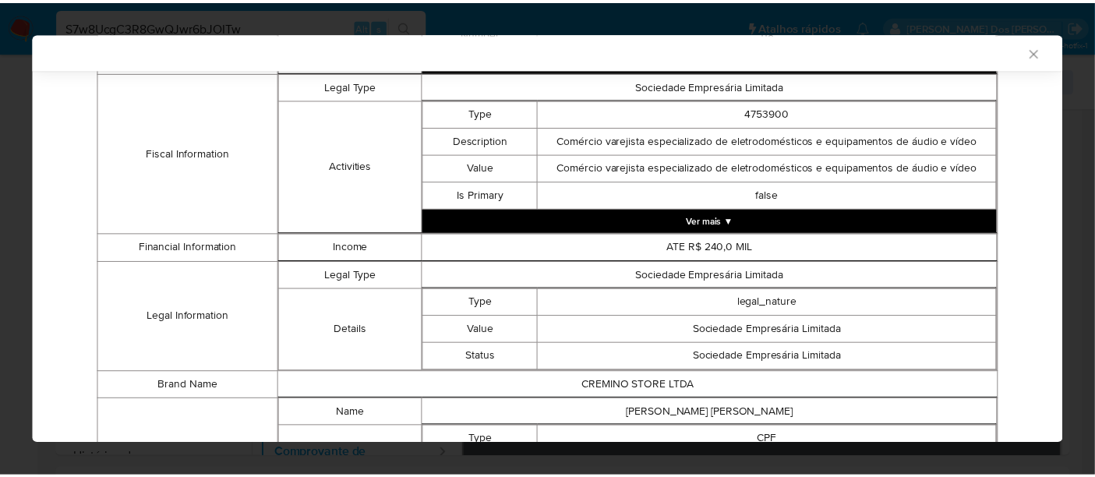
scroll to position [666, 0]
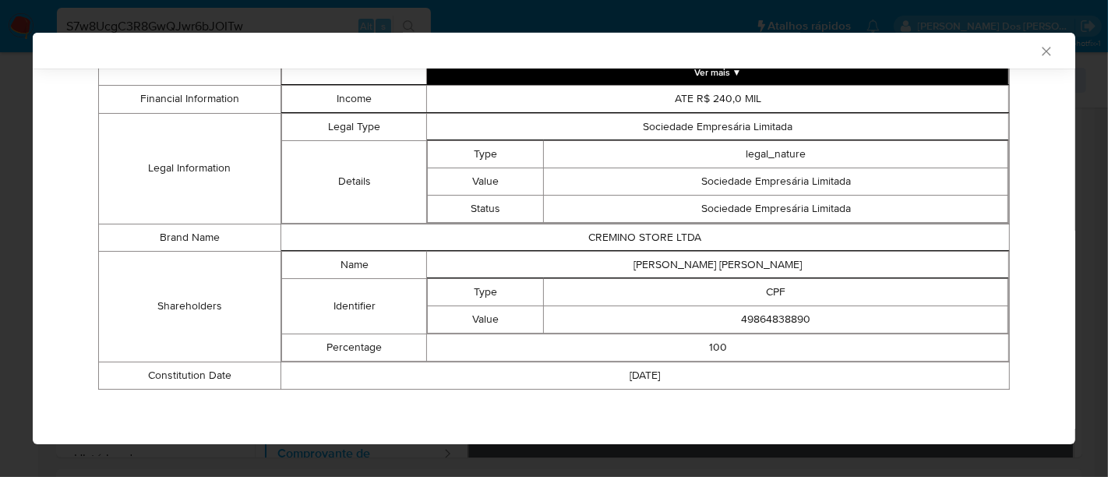
click at [1039, 48] on icon "Fechar a janela" at bounding box center [1047, 52] width 16 height 16
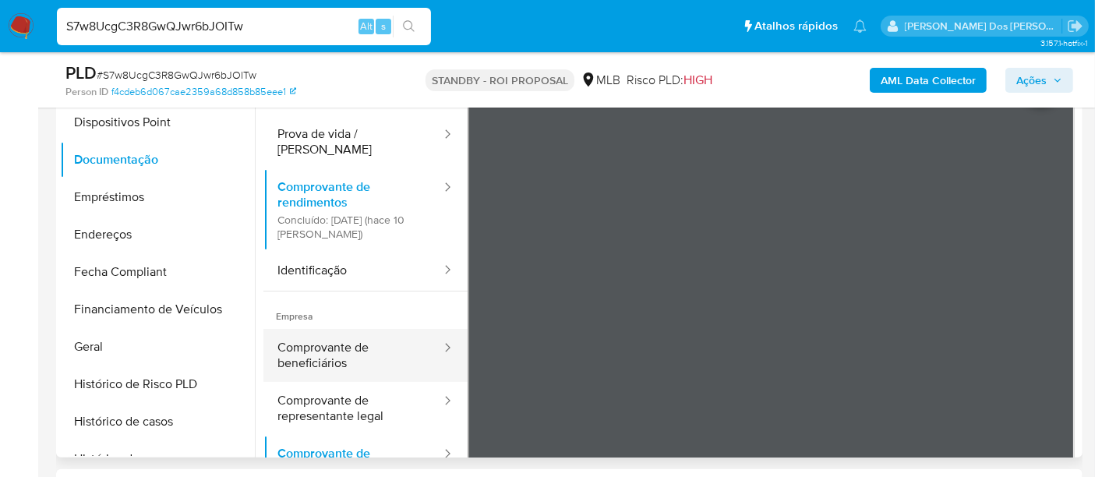
click at [325, 343] on button "Comprovante de beneficiários" at bounding box center [352, 355] width 179 height 53
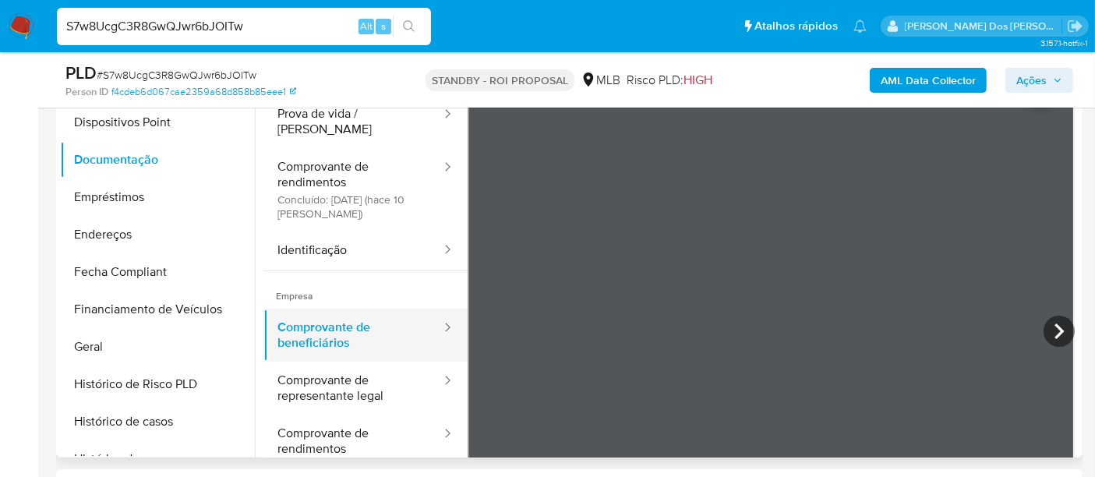
scroll to position [30, 0]
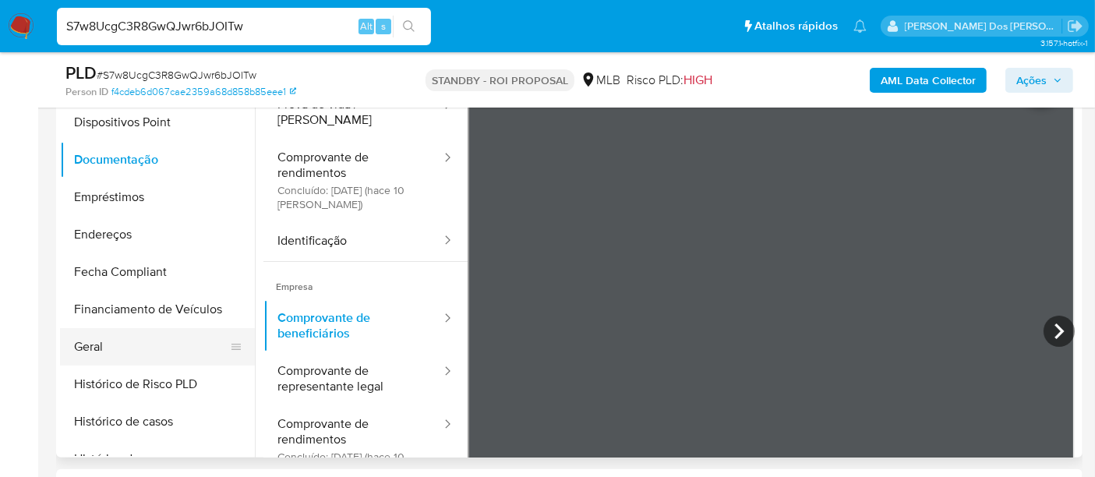
click at [98, 337] on button "Geral" at bounding box center [151, 346] width 182 height 37
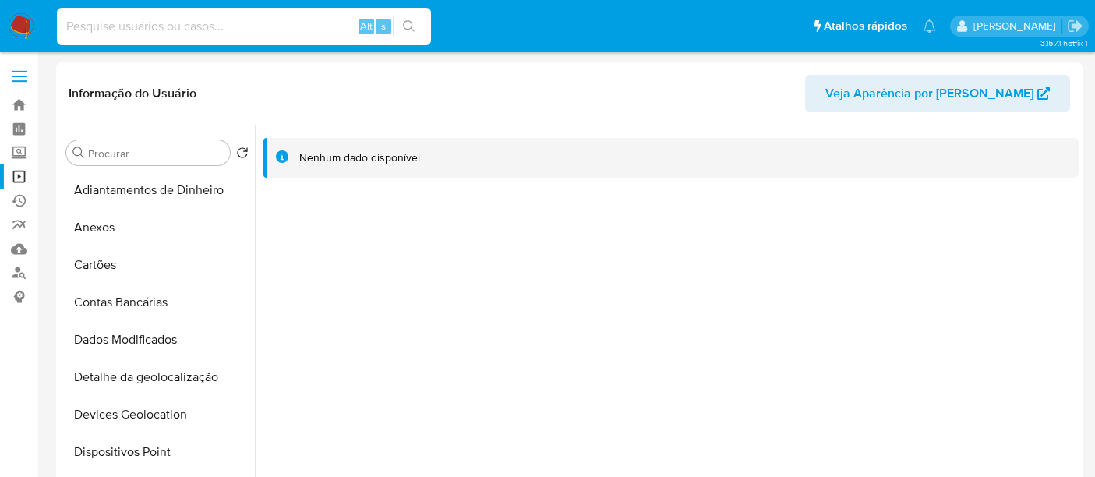
select select "10"
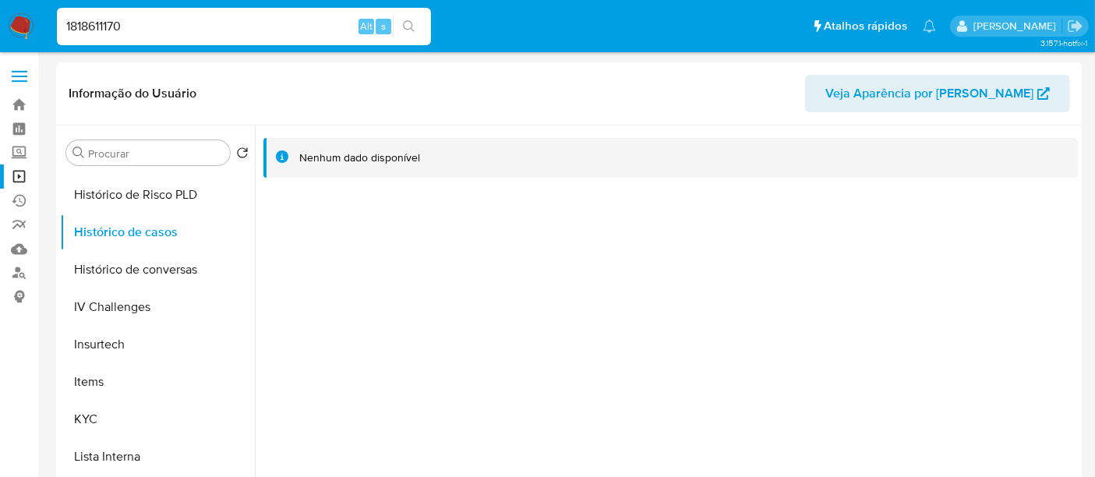
type input "1818611170"
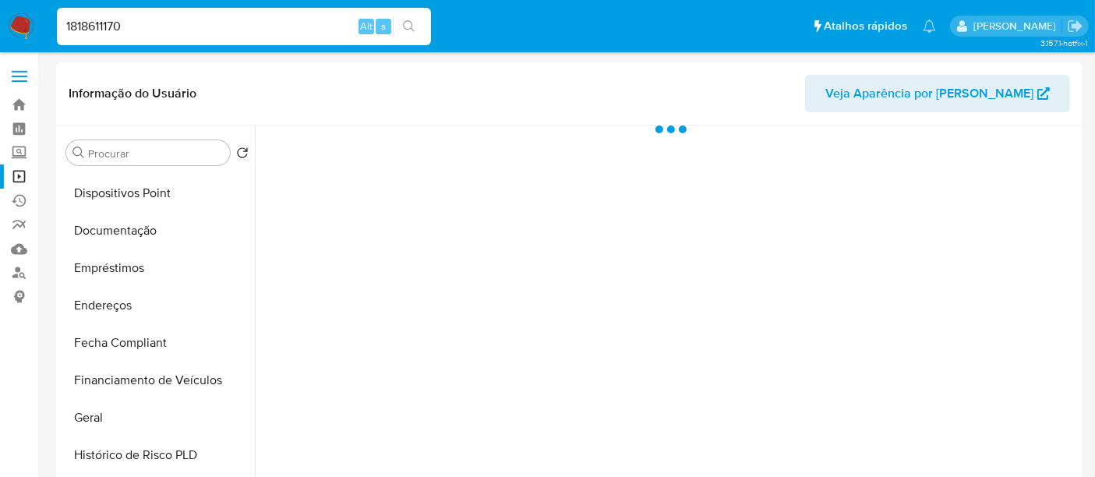
scroll to position [518, 0]
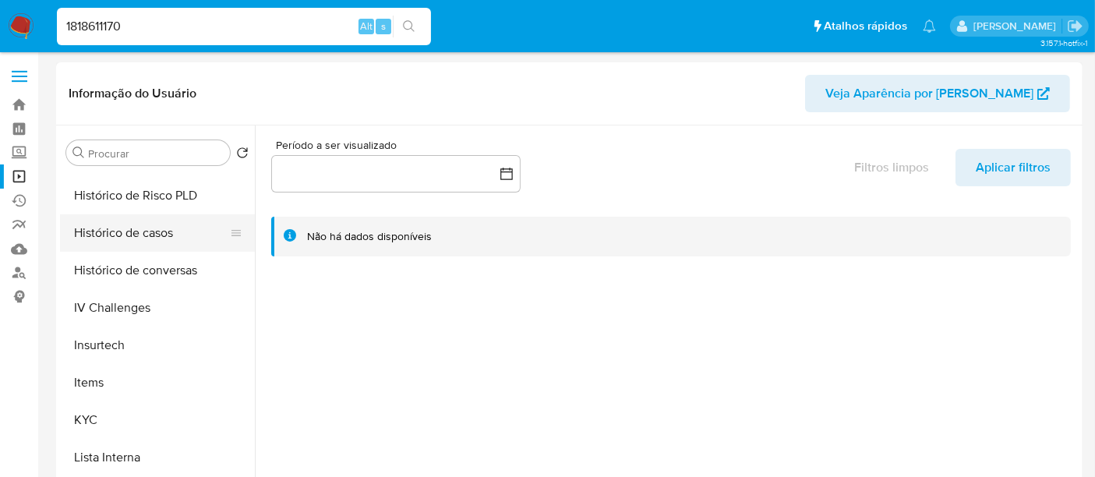
click at [124, 239] on button "Histórico de casos" at bounding box center [151, 232] width 182 height 37
select select "10"
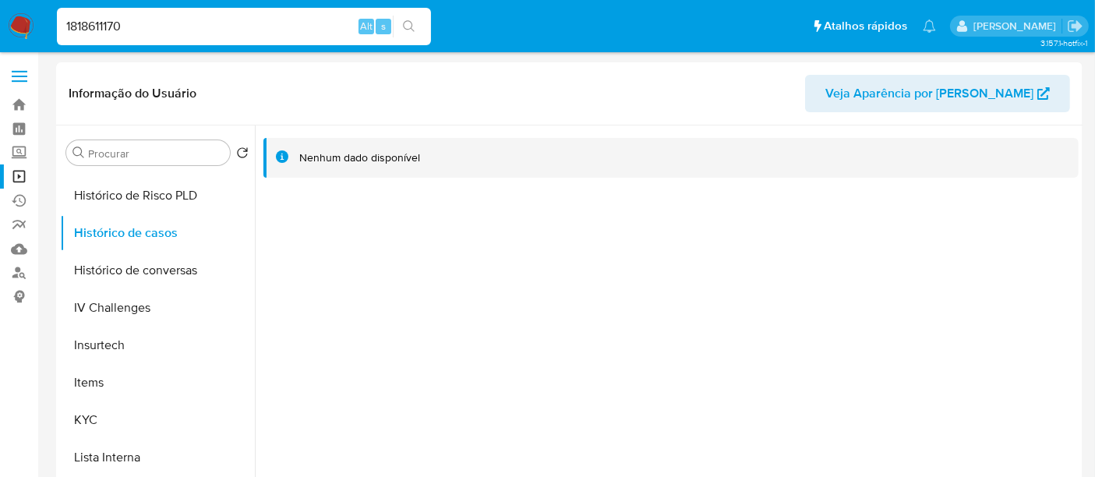
click at [228, 21] on input "1818611170" at bounding box center [244, 26] width 374 height 20
paste input "473444092"
type input "1473444092"
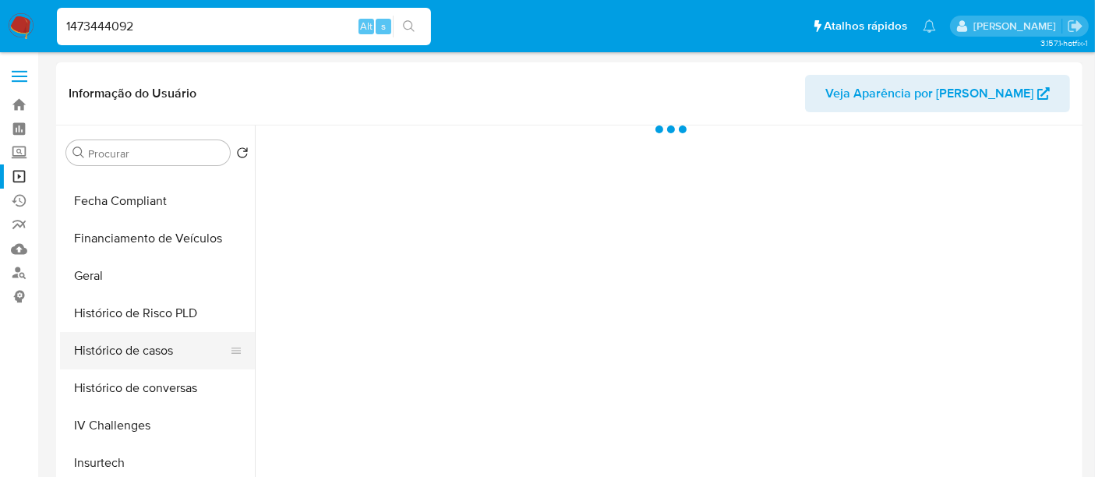
scroll to position [433, 0]
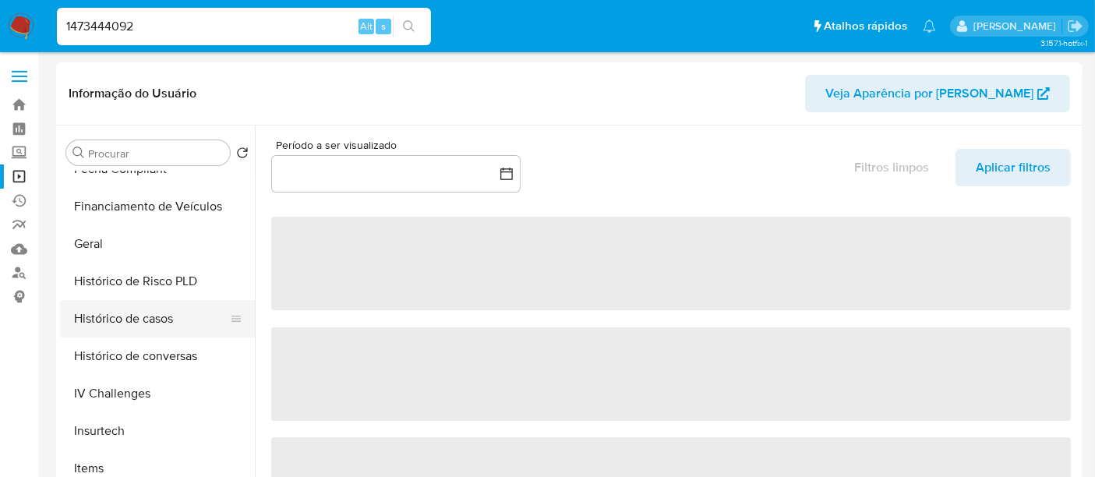
click at [122, 326] on button "Histórico de casos" at bounding box center [151, 318] width 182 height 37
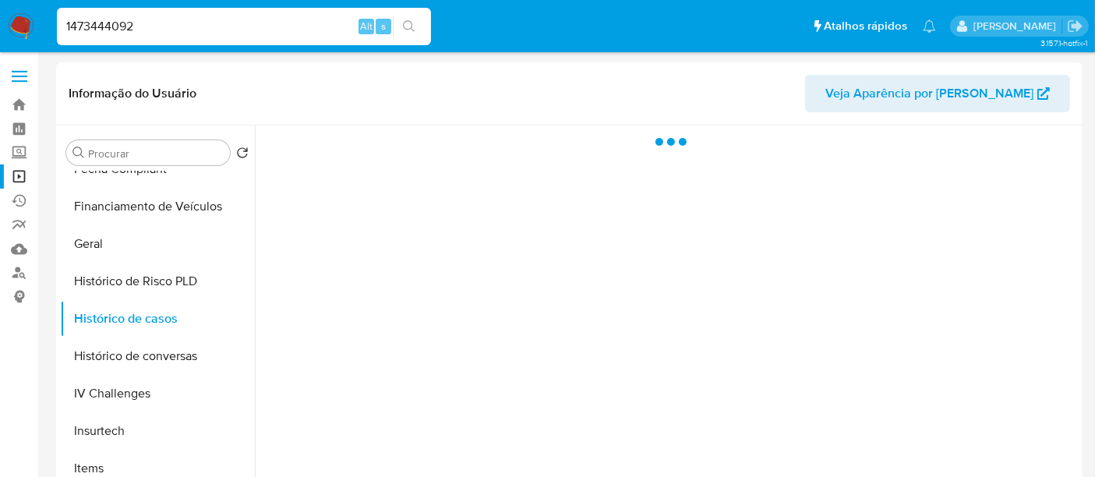
select select "10"
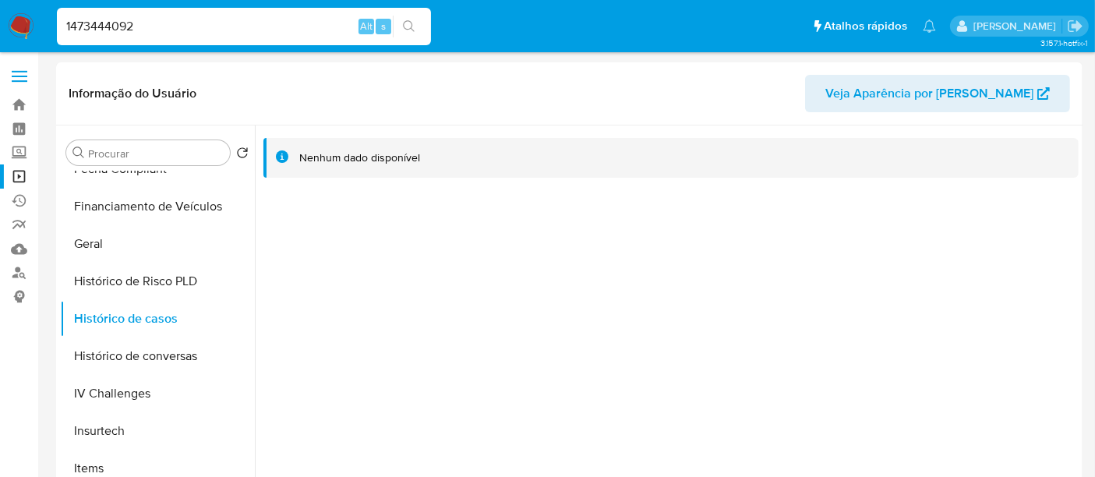
click at [239, 28] on input "1473444092" at bounding box center [244, 26] width 374 height 20
click at [237, 28] on input "1473444092" at bounding box center [244, 26] width 374 height 20
click at [236, 28] on input "1473444092" at bounding box center [244, 26] width 374 height 20
paste input "818611170"
type input "1818611170"
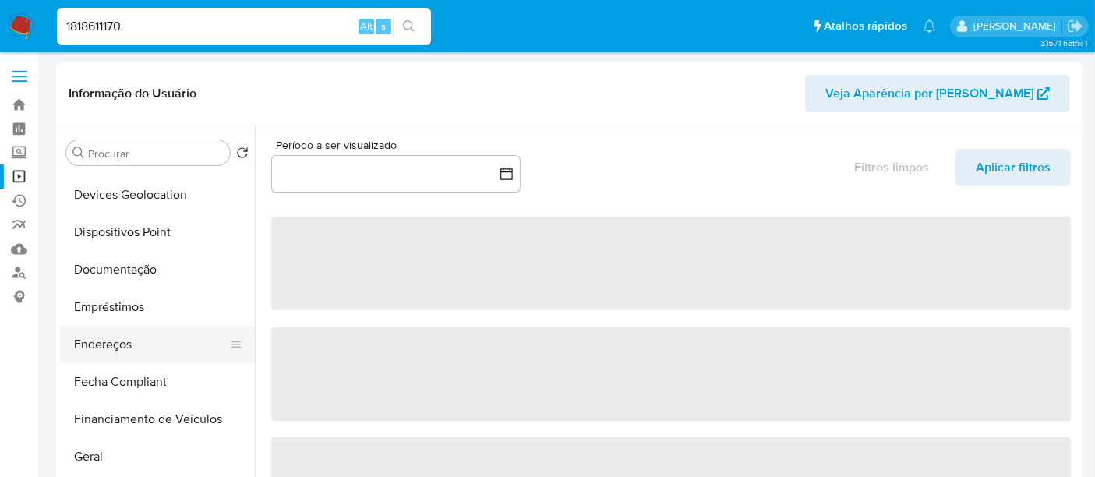
scroll to position [260, 0]
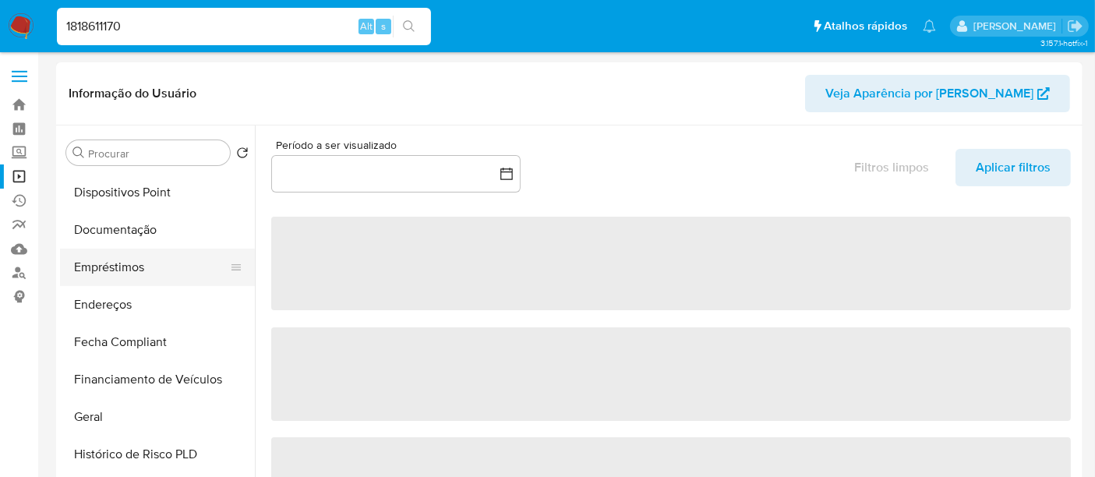
select select "10"
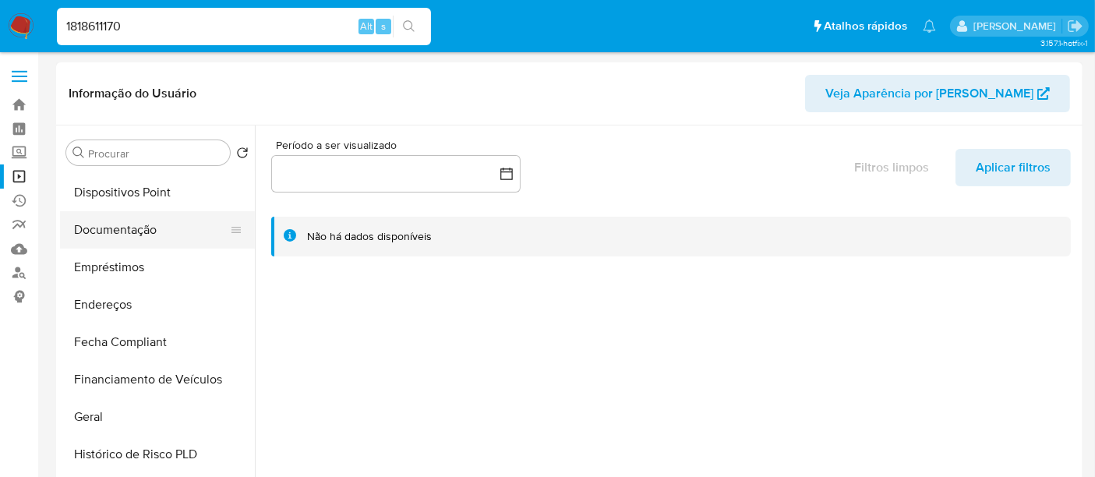
click at [138, 240] on button "Documentação" at bounding box center [151, 229] width 182 height 37
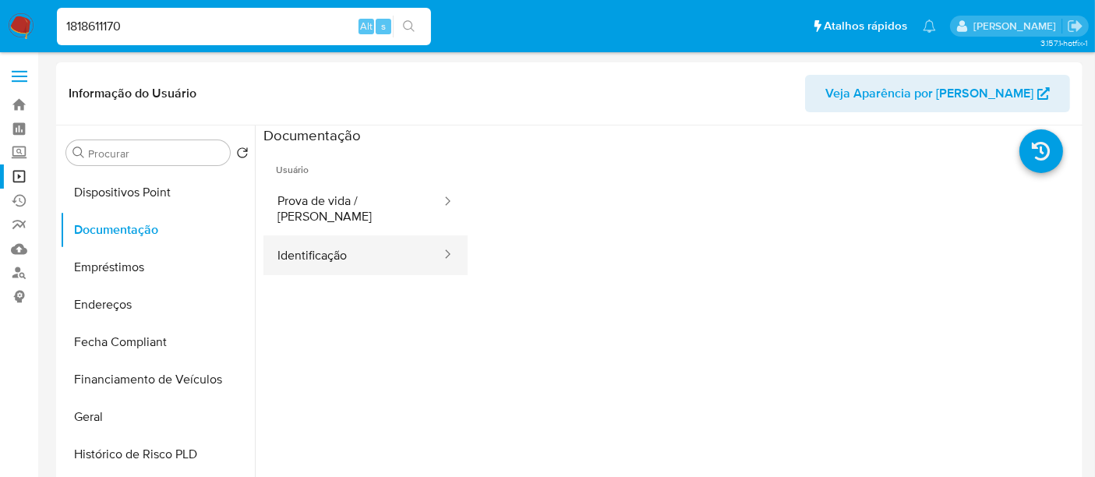
click at [278, 250] on button "Identificação" at bounding box center [352, 255] width 179 height 40
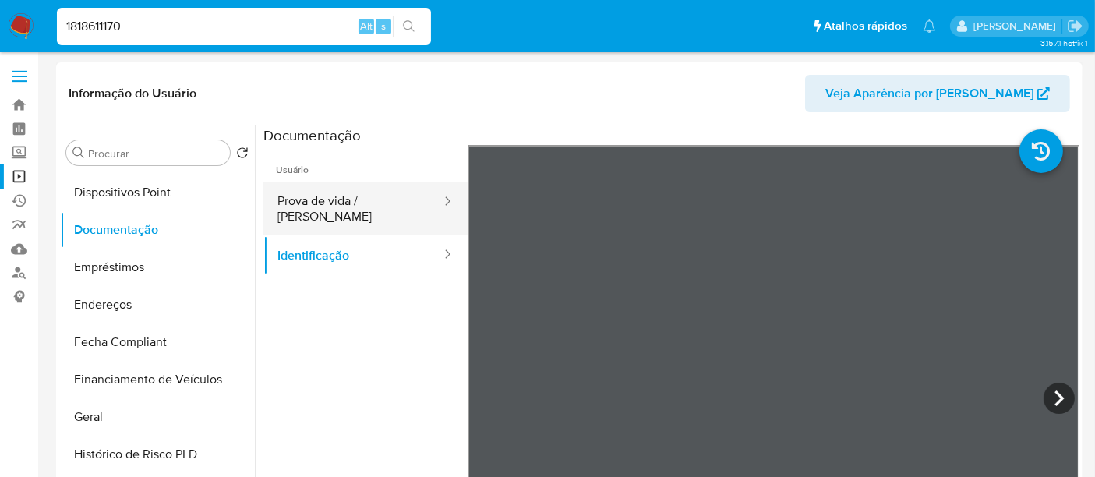
click at [376, 202] on button "Prova de vida / Selfie" at bounding box center [352, 208] width 179 height 53
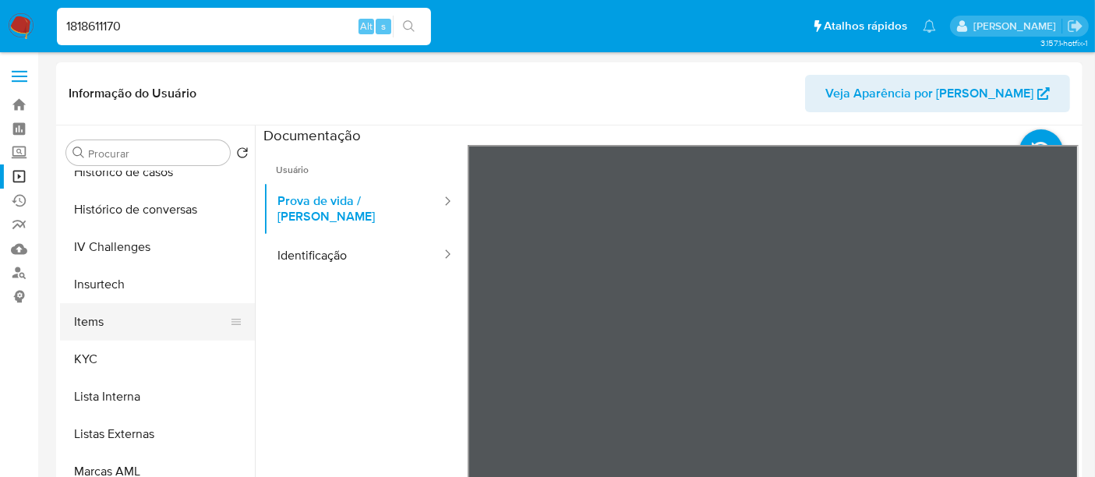
scroll to position [606, 0]
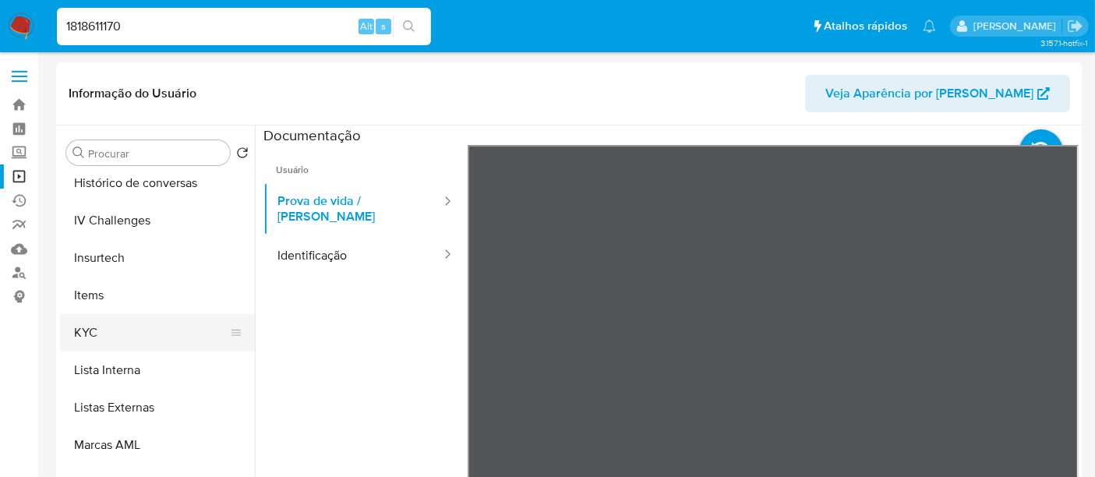
click at [94, 320] on button "KYC" at bounding box center [151, 332] width 182 height 37
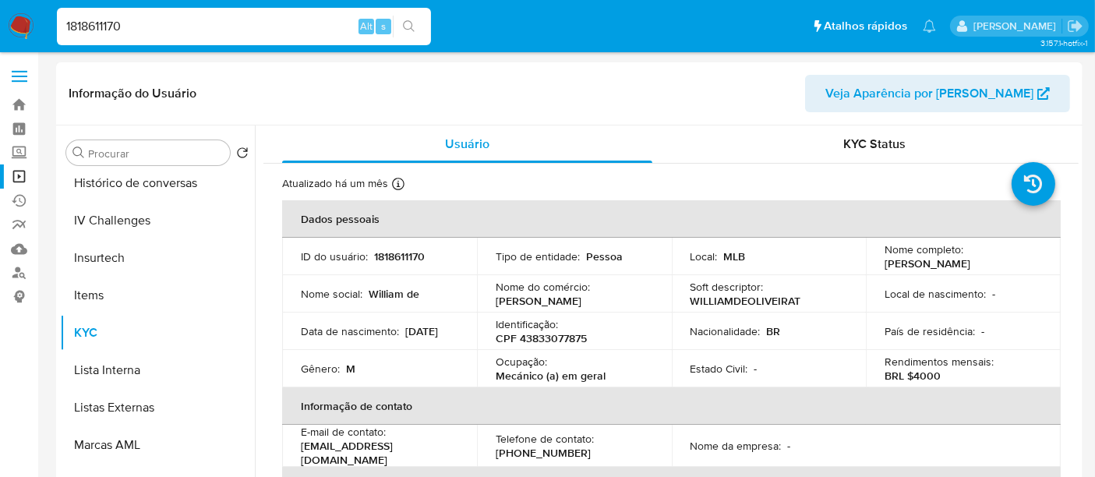
click at [564, 334] on p "CPF 43833077875" at bounding box center [541, 338] width 91 height 14
copy p "43833077875"
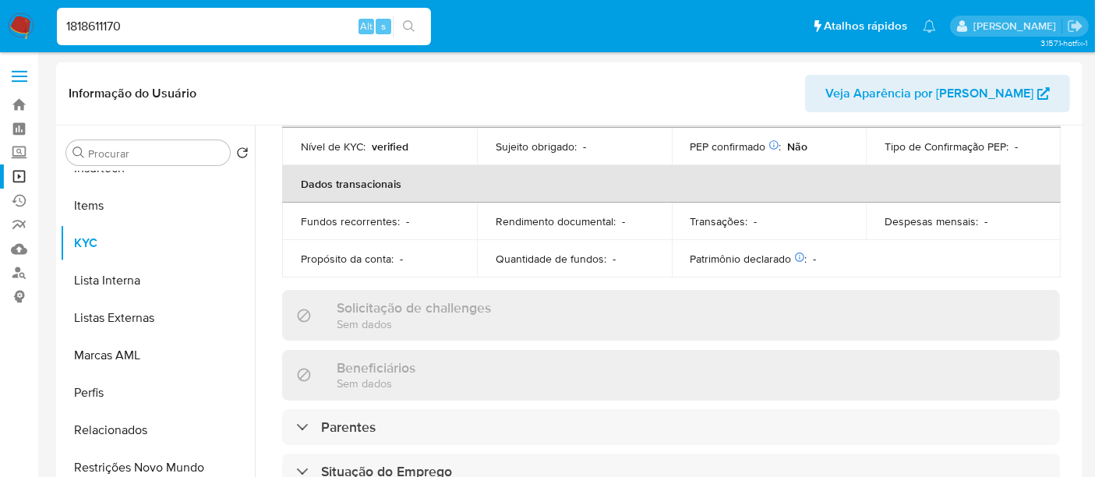
scroll to position [117, 0]
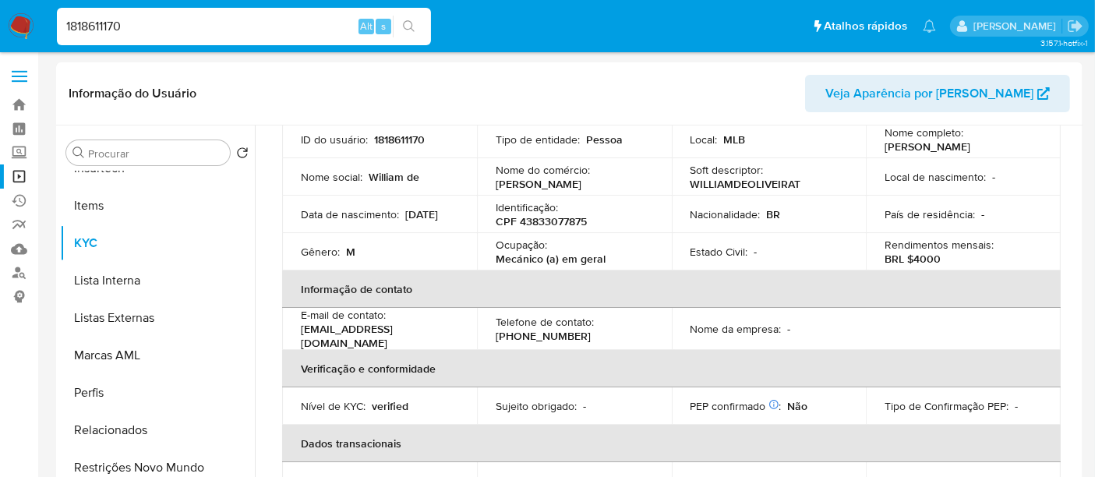
click at [222, 41] on div "1818611170 Alt s" at bounding box center [244, 26] width 374 height 37
click at [217, 17] on input "1818611170" at bounding box center [244, 26] width 374 height 20
click at [217, 16] on input "1818611170" at bounding box center [244, 26] width 374 height 20
paste input "473444092"
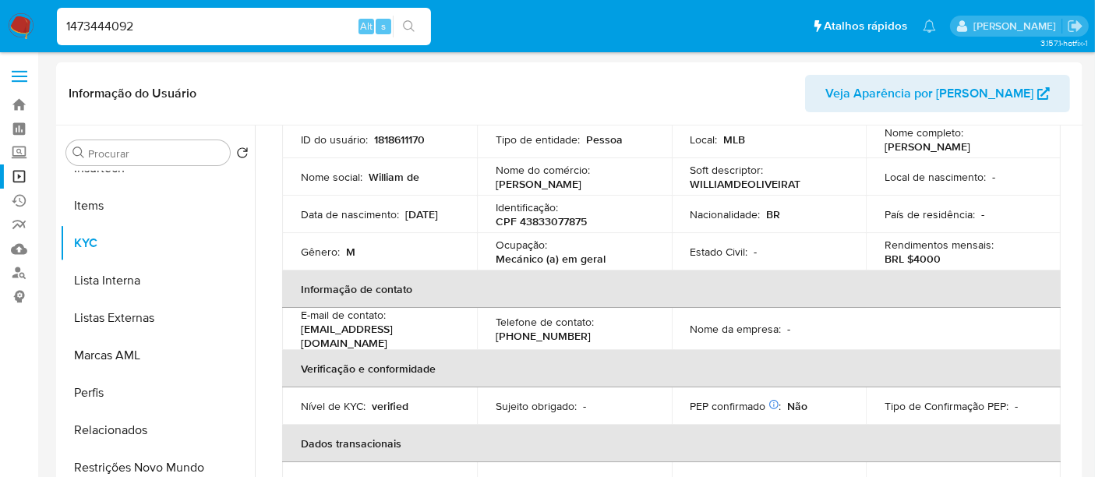
type input "1473444092"
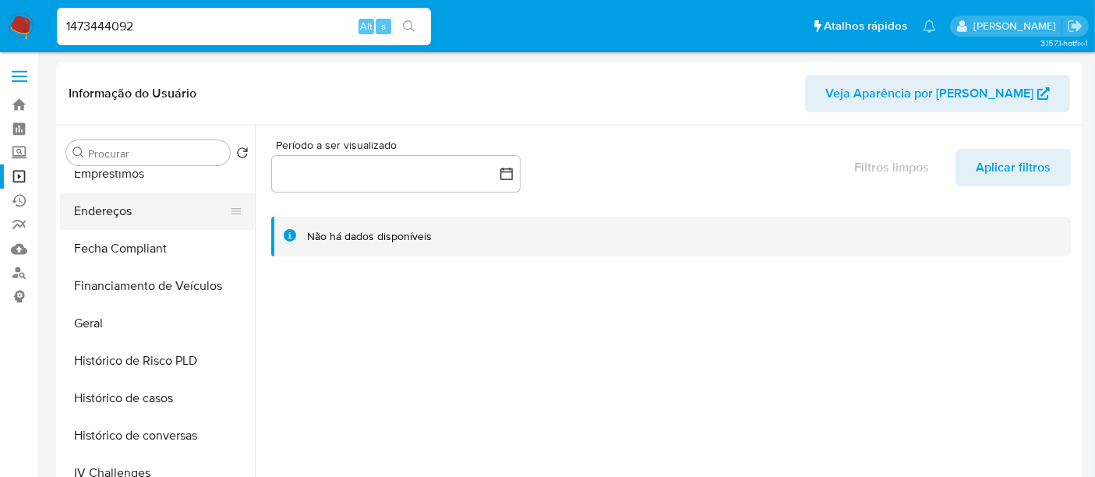
scroll to position [260, 0]
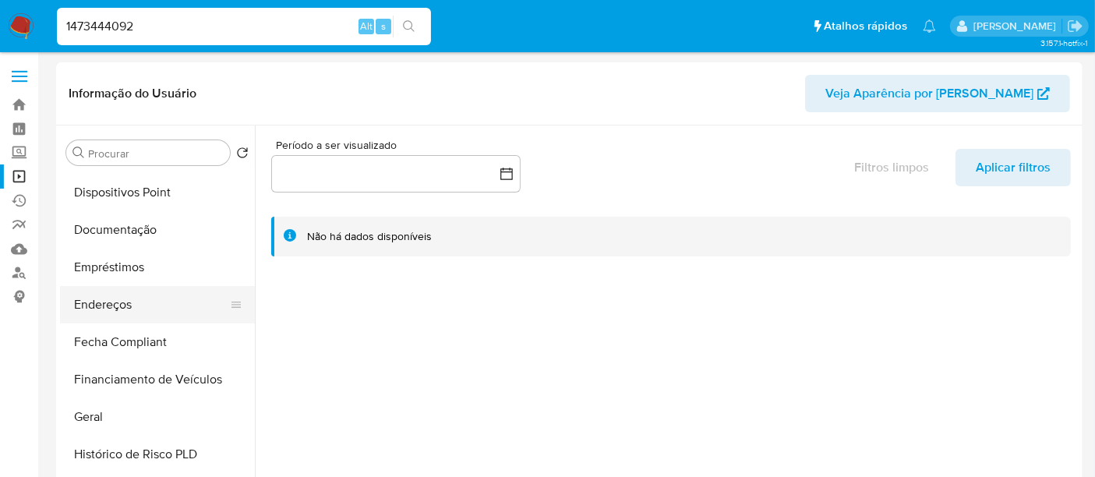
select select "10"
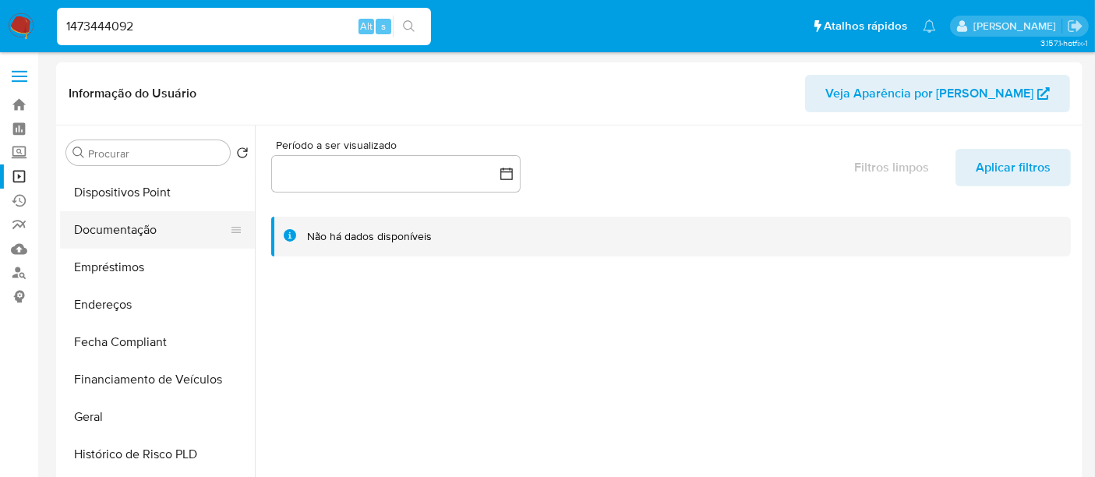
click at [129, 227] on button "Documentação" at bounding box center [151, 229] width 182 height 37
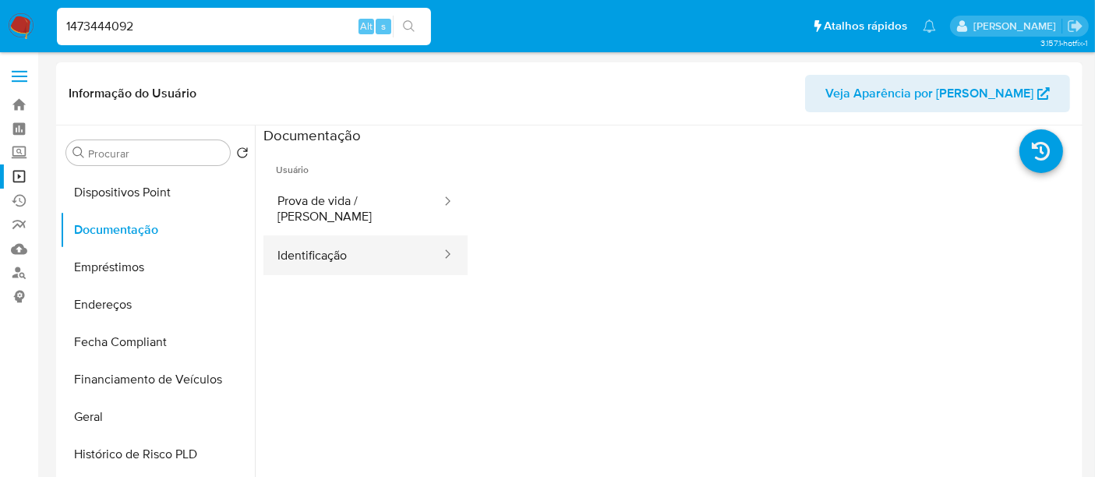
click at [341, 253] on button "Identificação" at bounding box center [352, 255] width 179 height 40
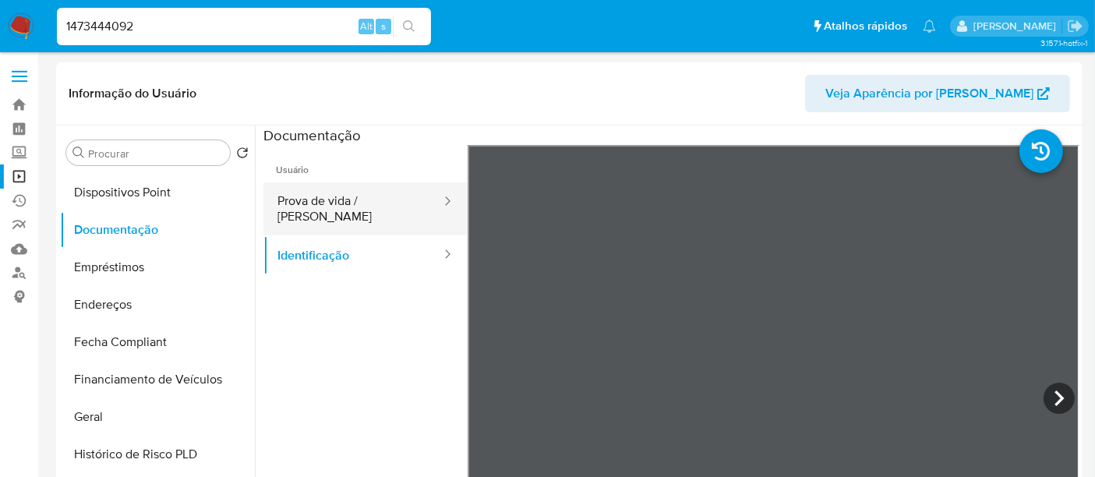
click at [334, 193] on button "Prova de vida / Selfie" at bounding box center [352, 208] width 179 height 53
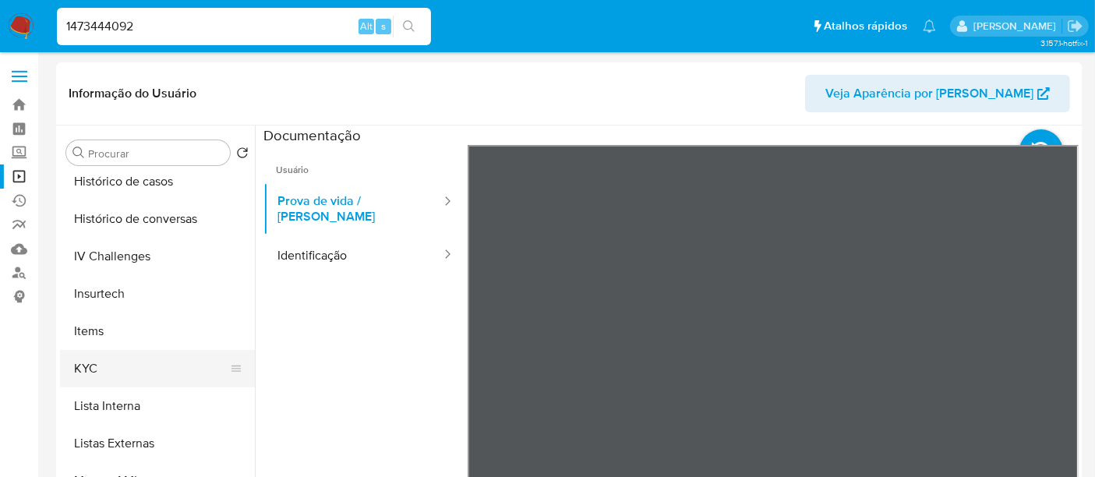
scroll to position [606, 0]
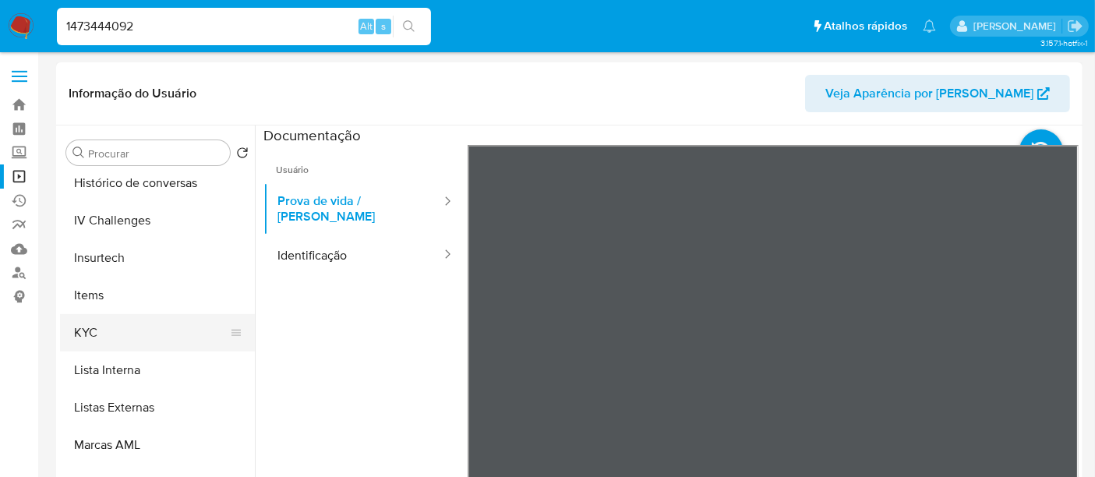
click at [91, 325] on button "KYC" at bounding box center [151, 332] width 182 height 37
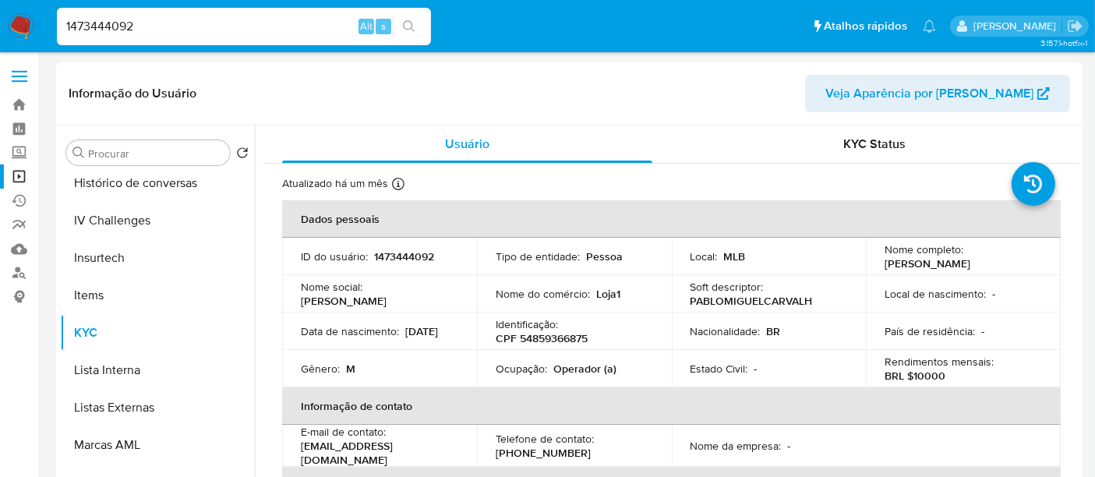
click at [550, 341] on p "CPF 54859366875" at bounding box center [542, 338] width 92 height 14
copy p "54859366875"
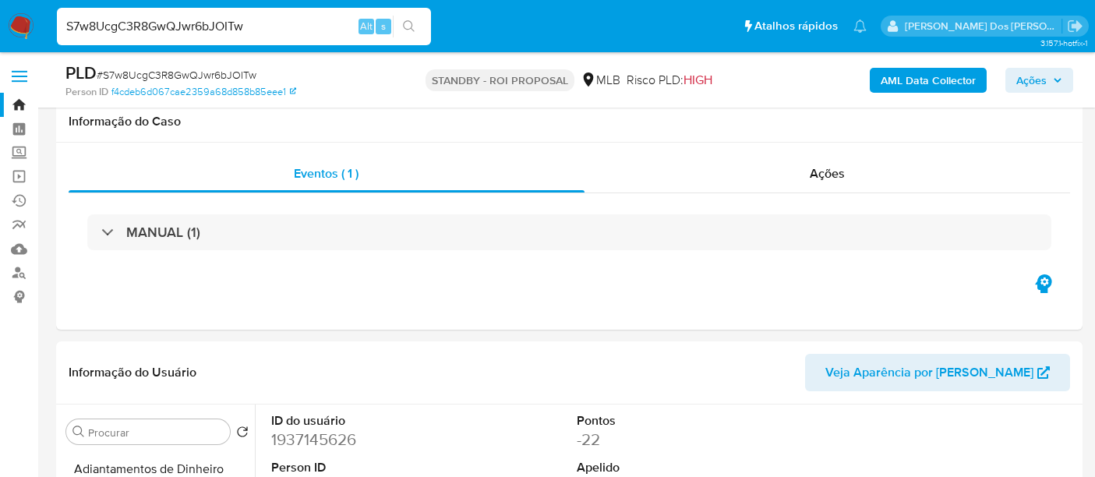
select select "10"
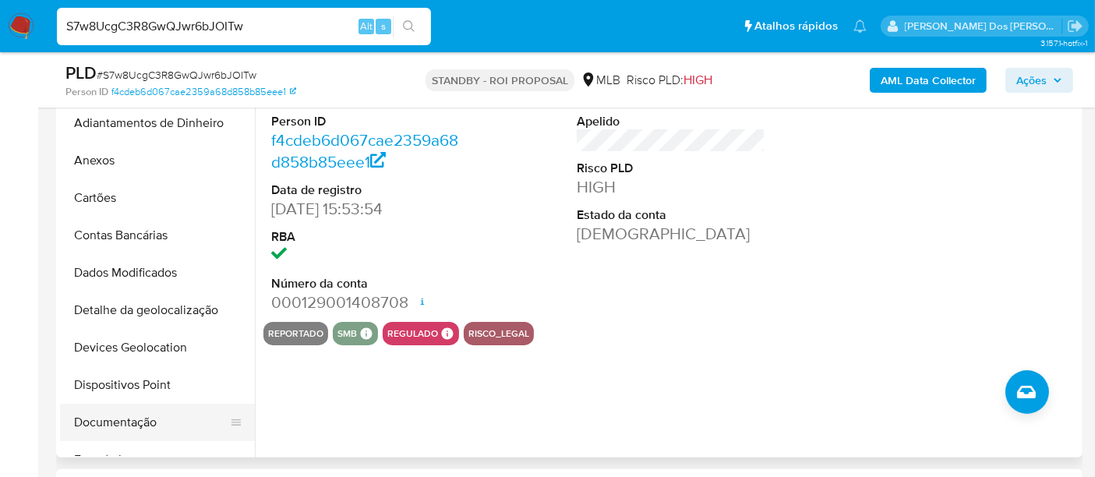
scroll to position [263, 0]
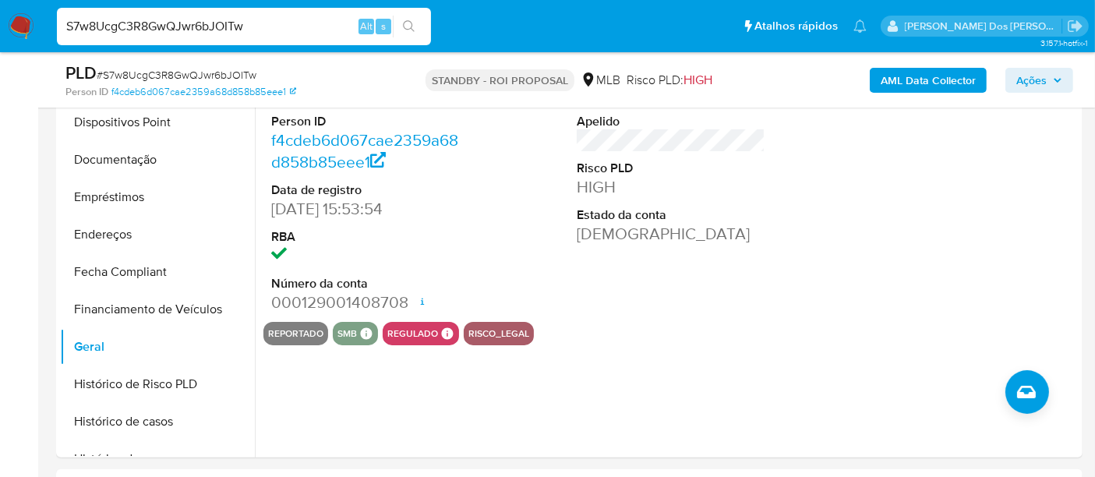
click at [229, 23] on input "S7w8UcgC3R8GwQJwr6bJOITw" at bounding box center [244, 26] width 374 height 20
paste input "qySrC7UrgF887vznzyffvuXr"
type input "qySrC7UrgF887vznzyffvuXr"
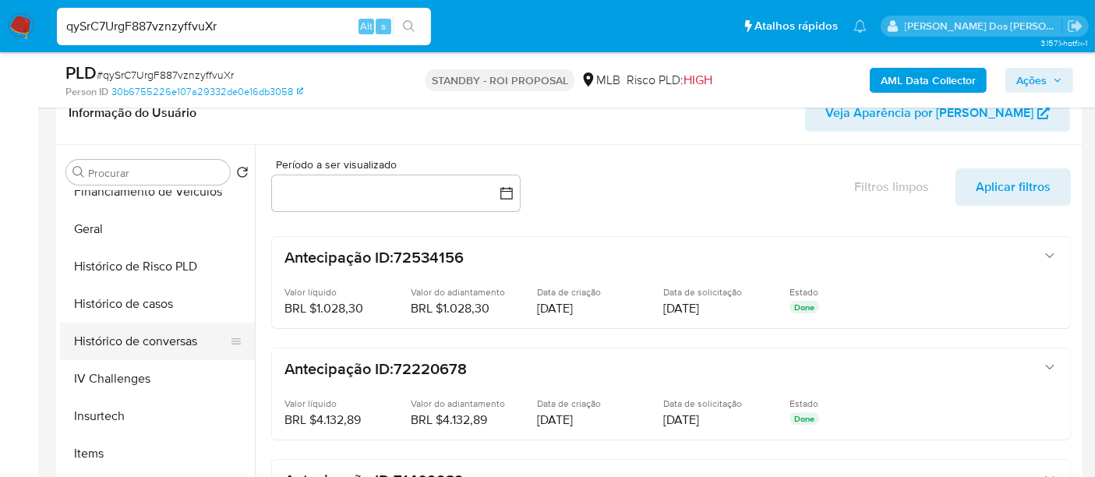
scroll to position [519, 0]
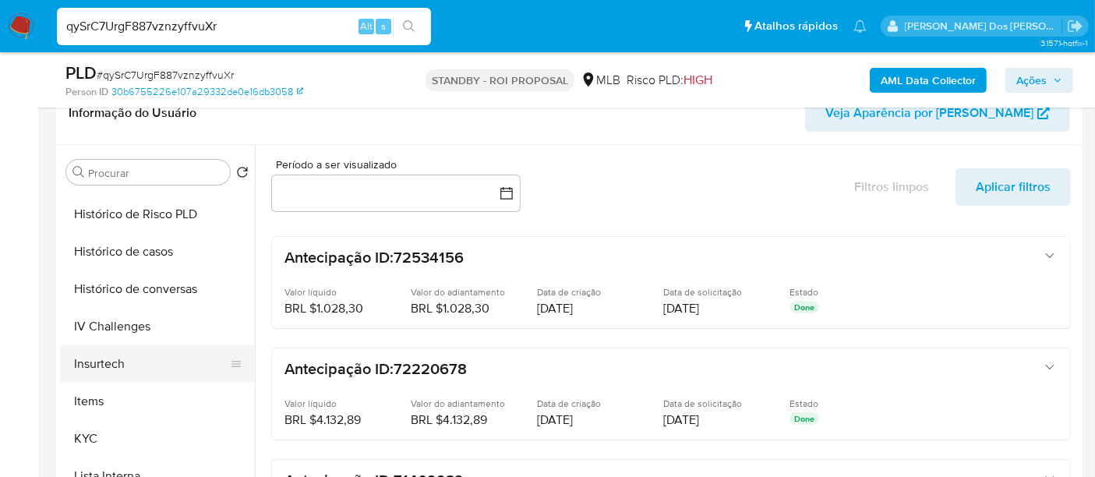
select select "10"
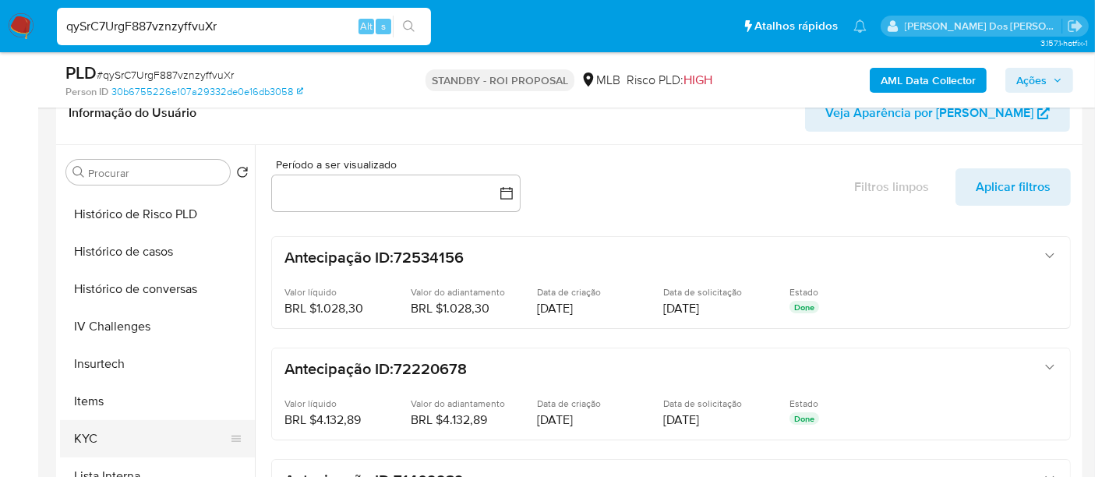
click at [89, 432] on button "KYC" at bounding box center [151, 438] width 182 height 37
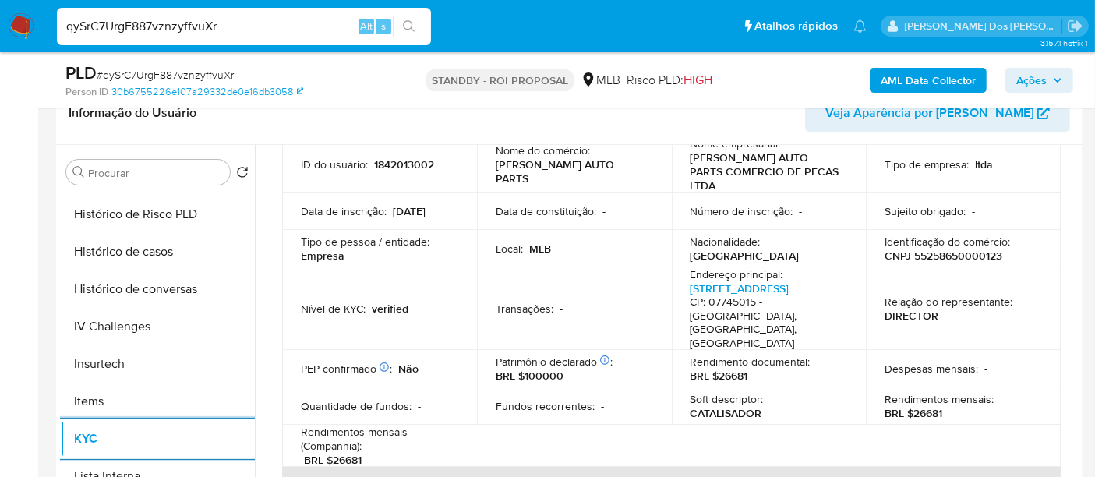
scroll to position [87, 0]
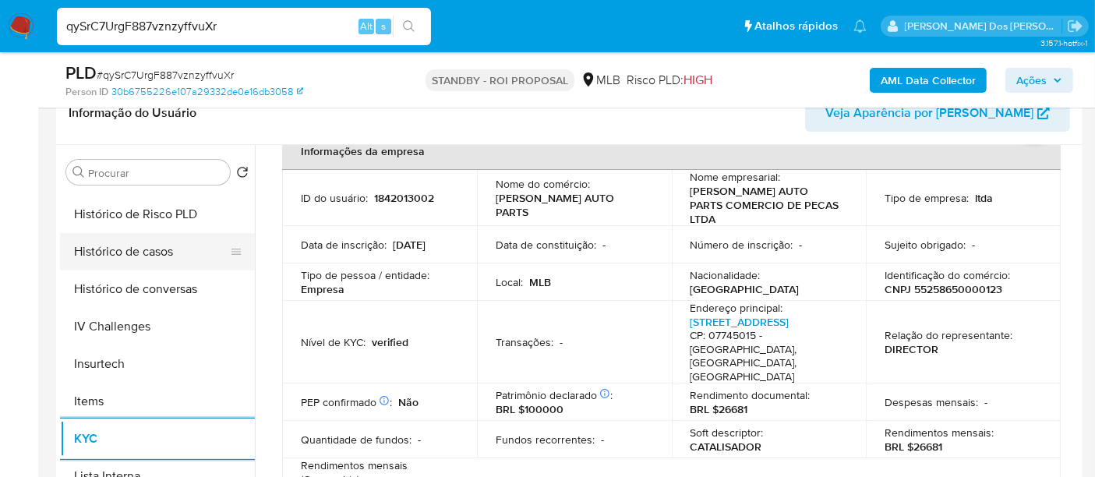
click at [149, 246] on button "Histórico de casos" at bounding box center [151, 251] width 182 height 37
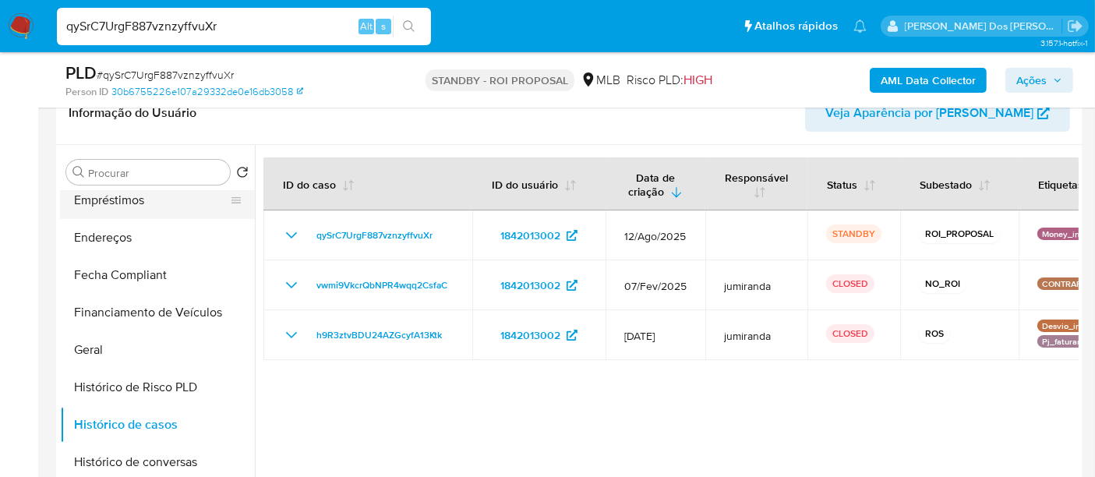
scroll to position [260, 0]
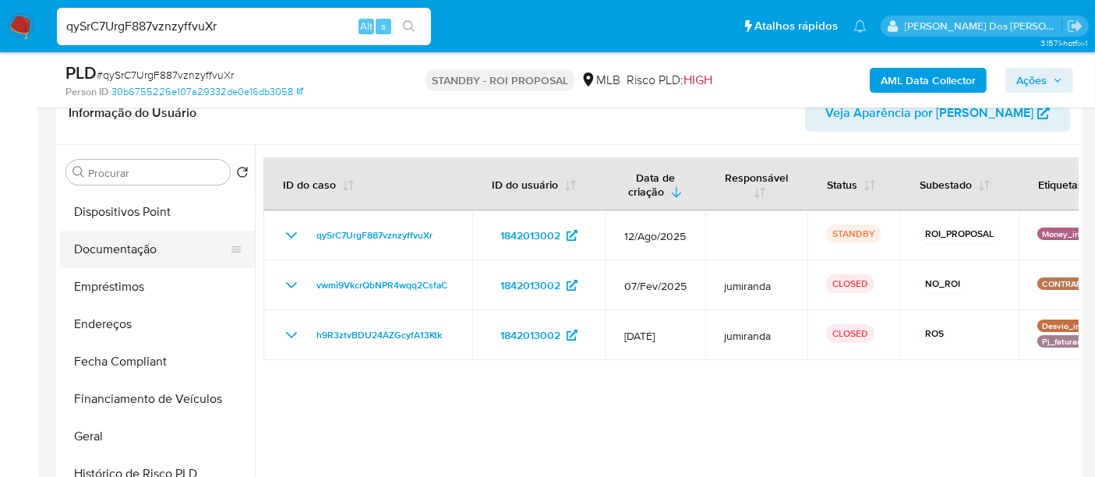
click at [142, 259] on button "Documentação" at bounding box center [151, 249] width 182 height 37
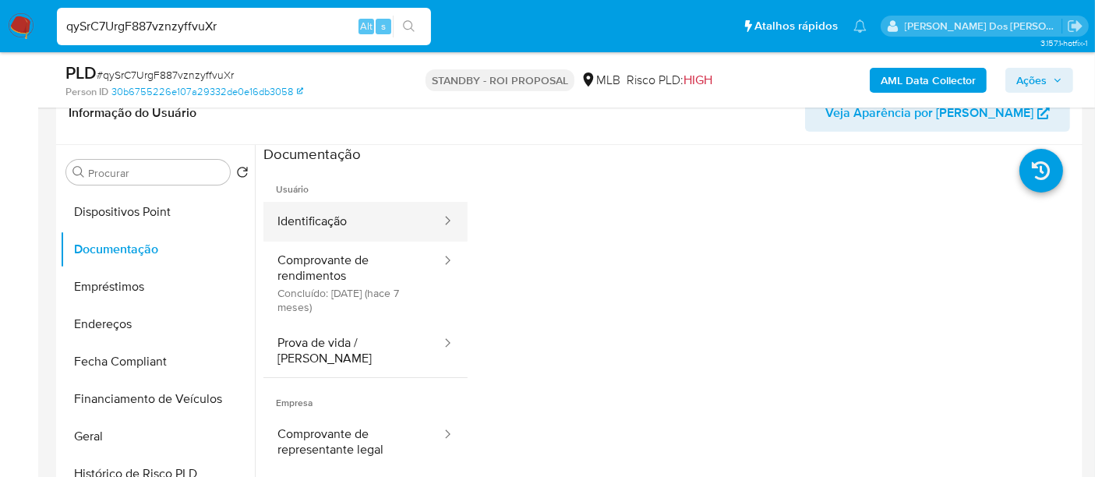
click at [292, 224] on button "Identificação" at bounding box center [352, 222] width 179 height 40
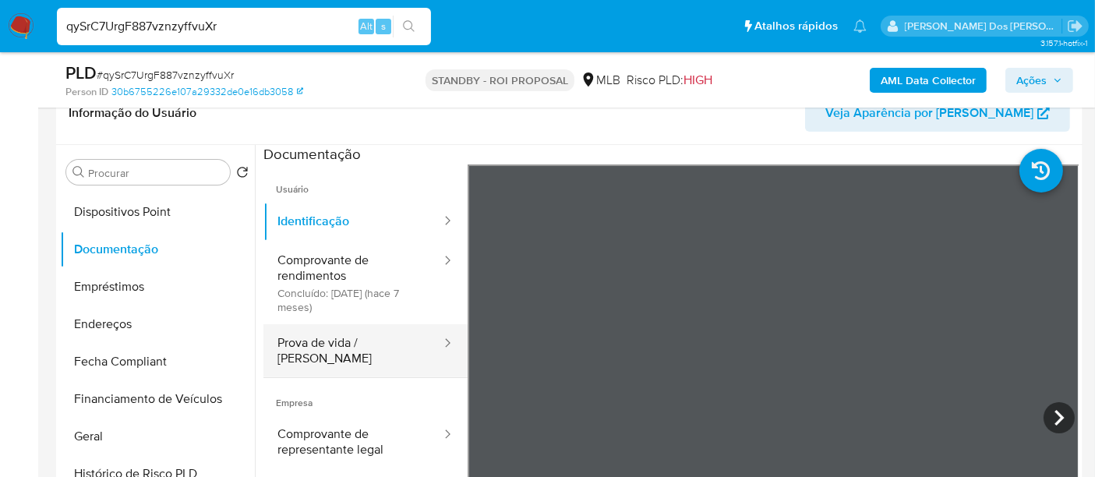
click at [331, 339] on button "Prova de vida / [PERSON_NAME]" at bounding box center [352, 350] width 179 height 53
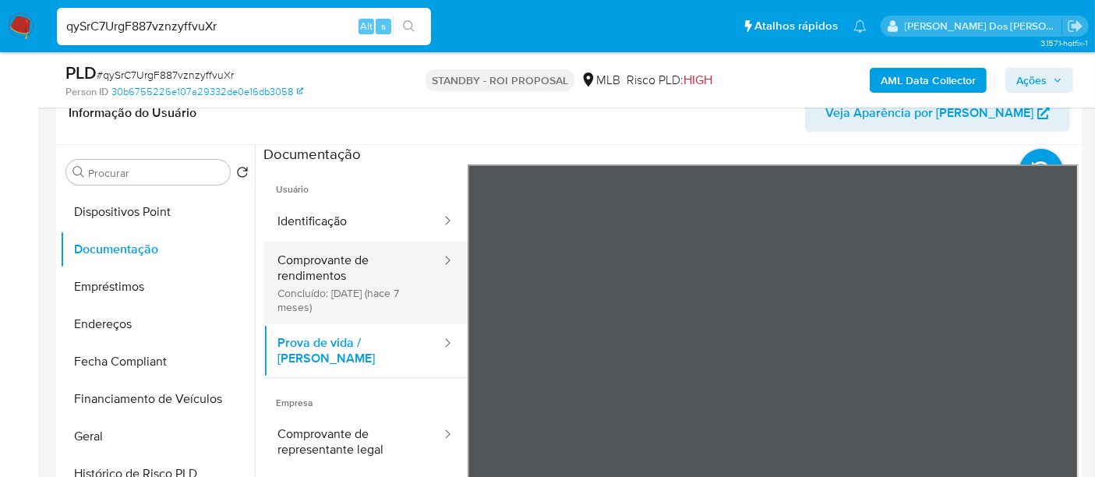
click at [323, 268] on button "Comprovante de rendimentos Concluído: 27/01/2025 (hace 7 meses)" at bounding box center [352, 283] width 179 height 83
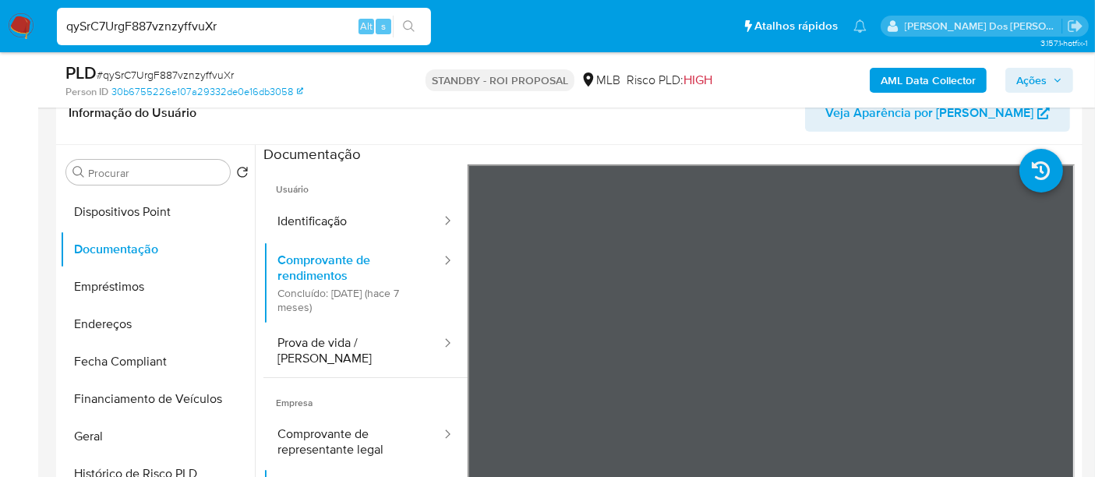
scroll to position [136, 0]
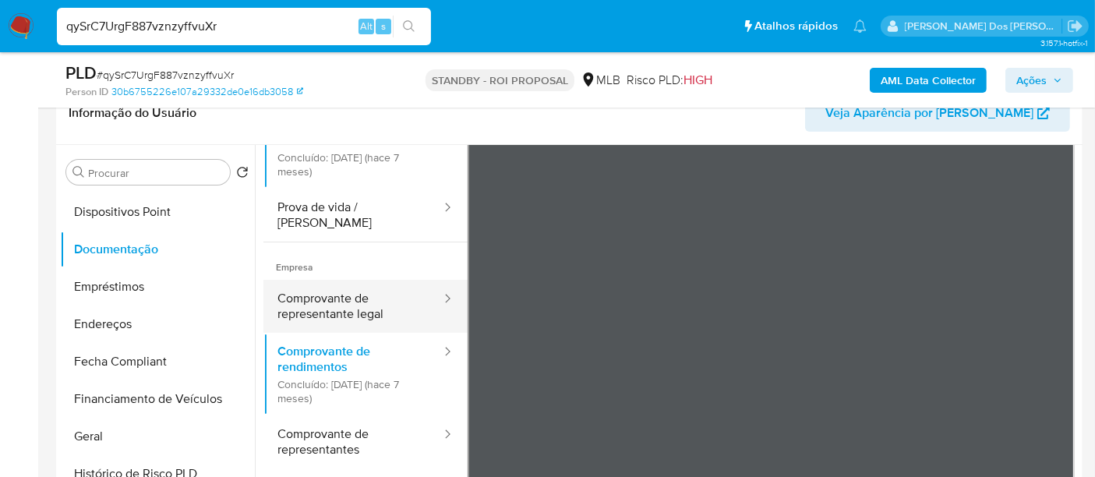
click at [352, 306] on button "Comprovante de representante legal" at bounding box center [352, 306] width 179 height 53
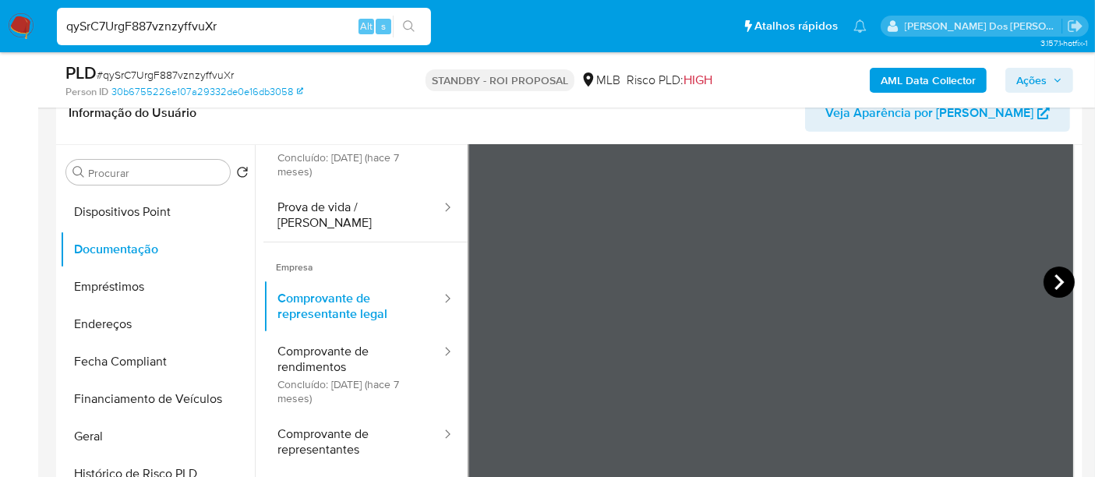
click at [1055, 277] on icon at bounding box center [1059, 282] width 31 height 31
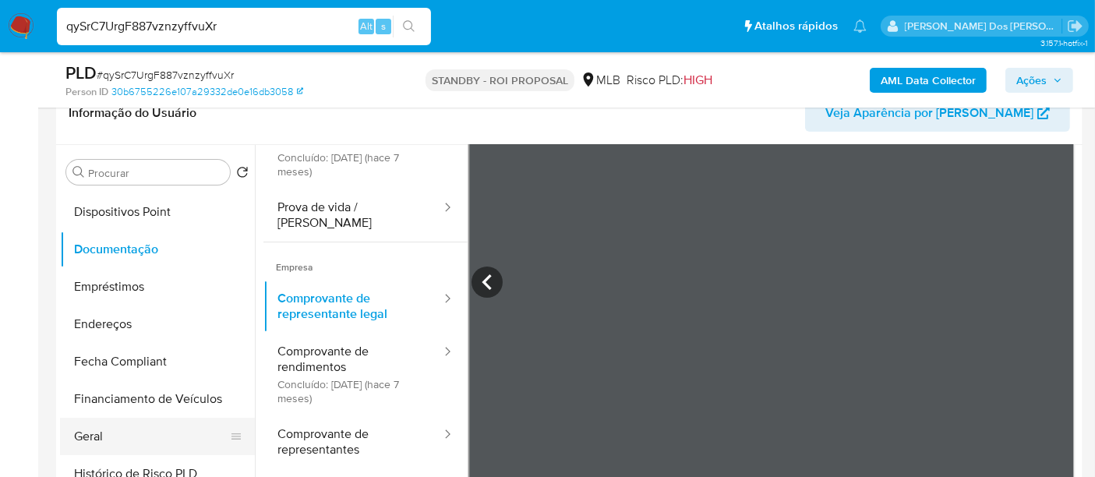
click at [96, 424] on button "Geral" at bounding box center [151, 436] width 182 height 37
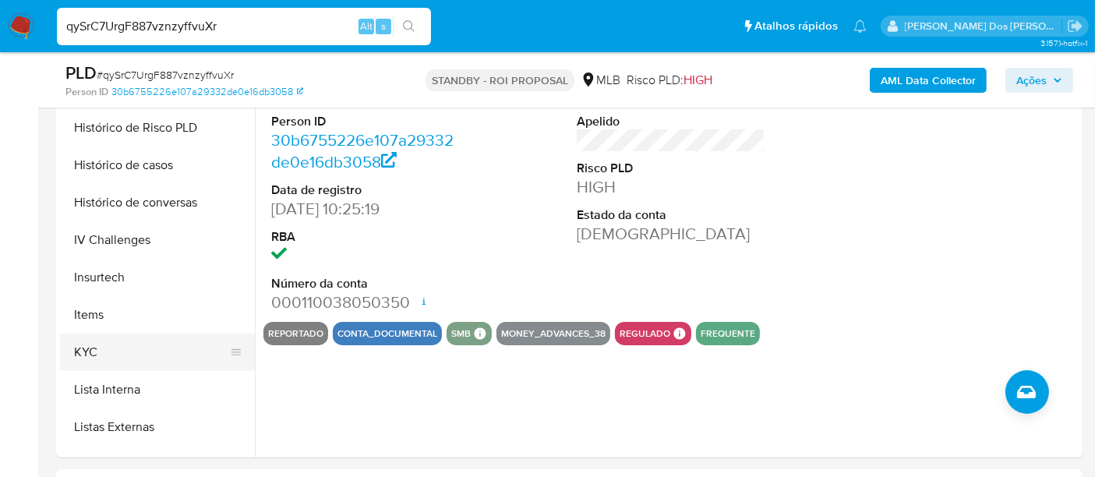
scroll to position [692, 0]
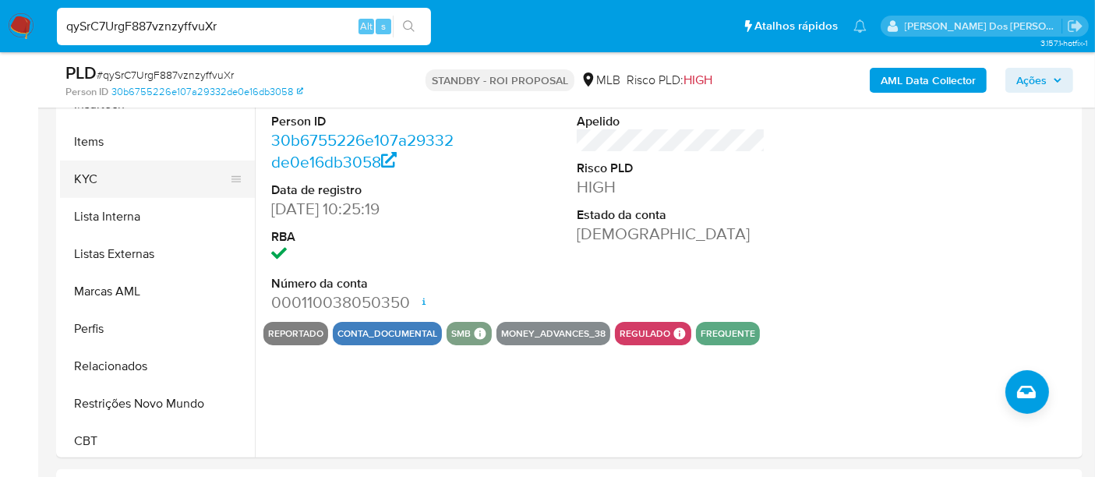
click at [96, 175] on button "KYC" at bounding box center [151, 179] width 182 height 37
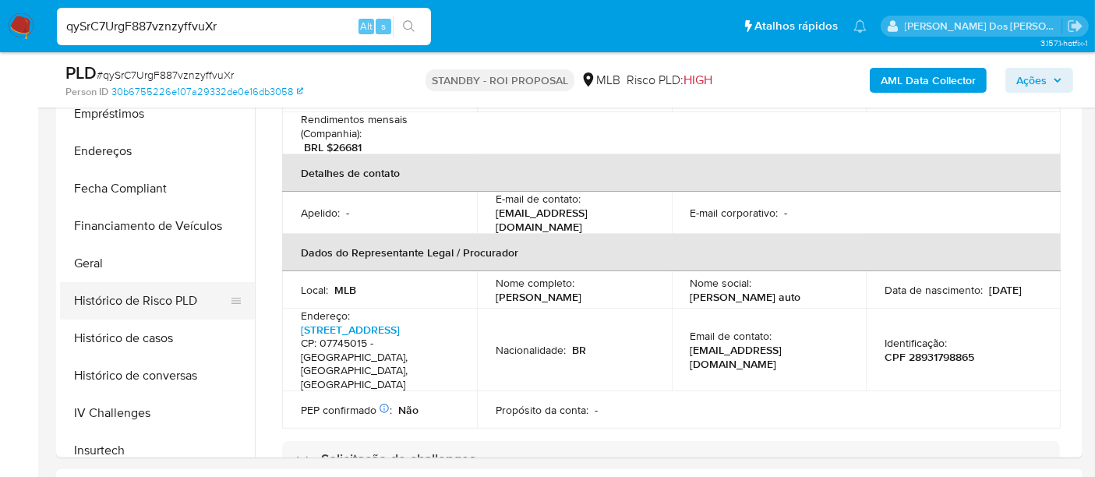
scroll to position [173, 0]
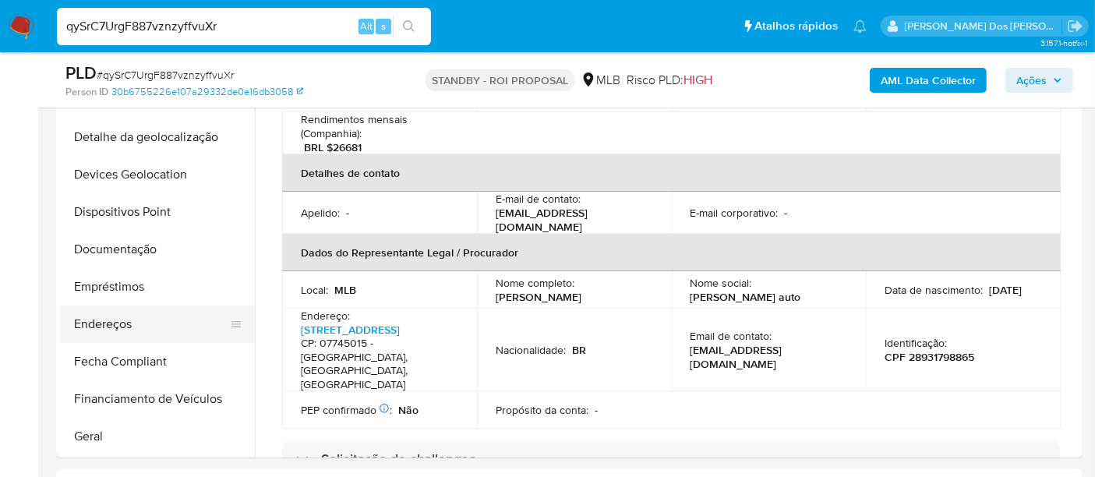
click at [120, 320] on button "Endereços" at bounding box center [151, 324] width 182 height 37
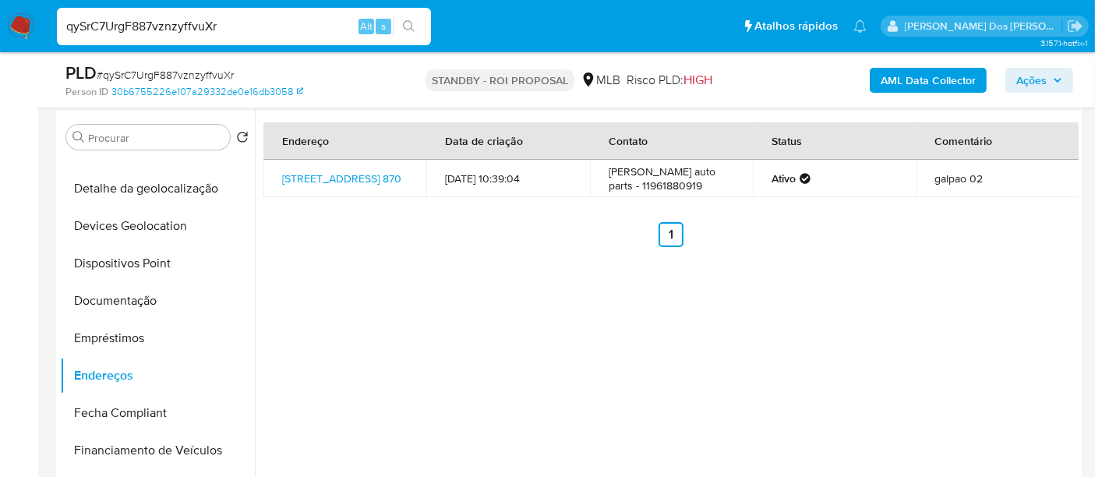
scroll to position [260, 0]
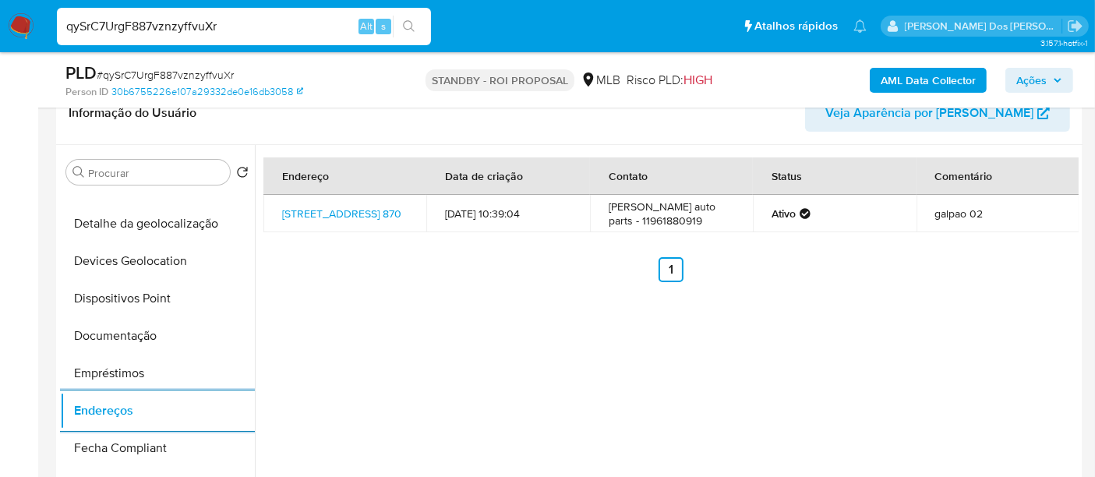
click at [145, 25] on input "qySrC7UrgF887vznzyffvuXr" at bounding box center [244, 26] width 374 height 20
paste input "S0JzWLkfhaRWUdhaSuecPS6C"
type input "S0JzWLkfhaRWUdhaSuecPS6C"
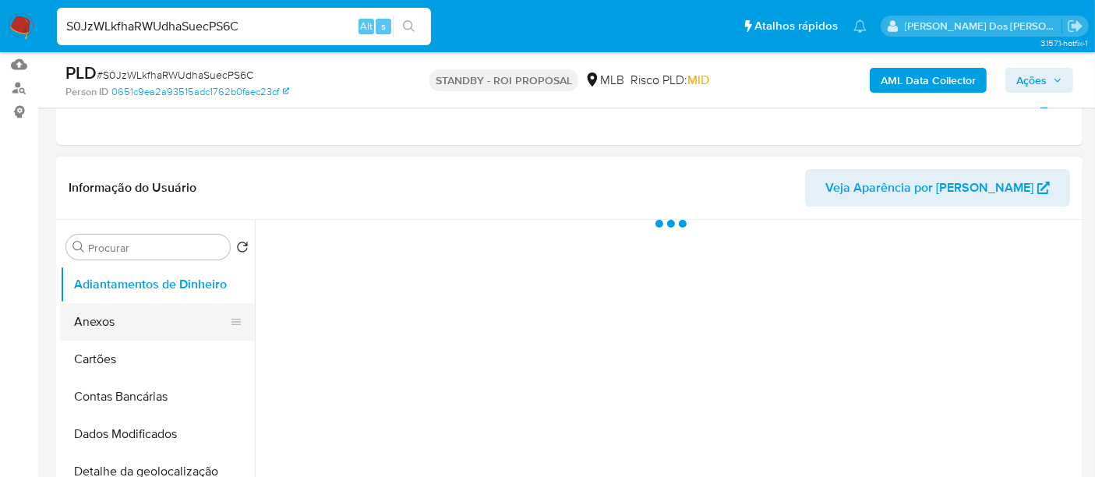
scroll to position [260, 0]
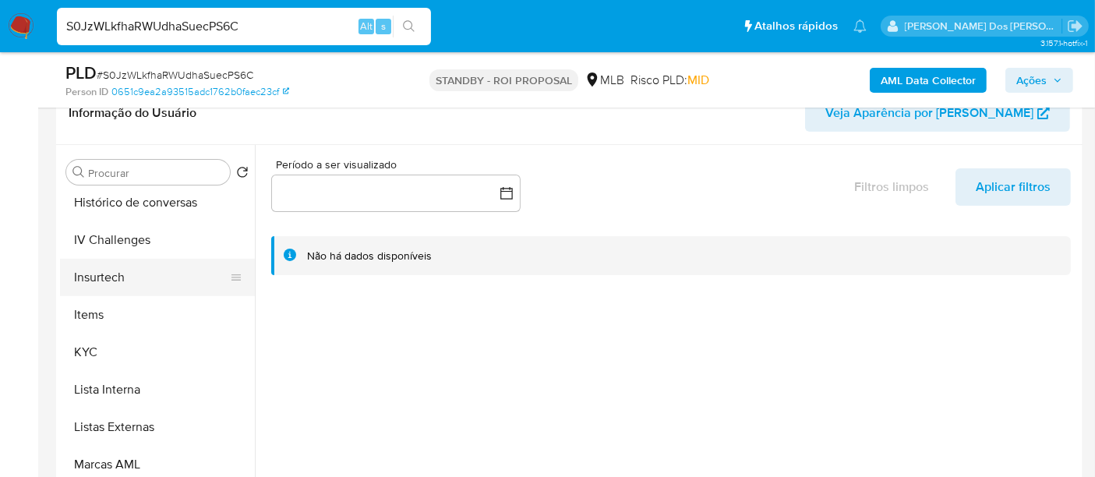
select select "10"
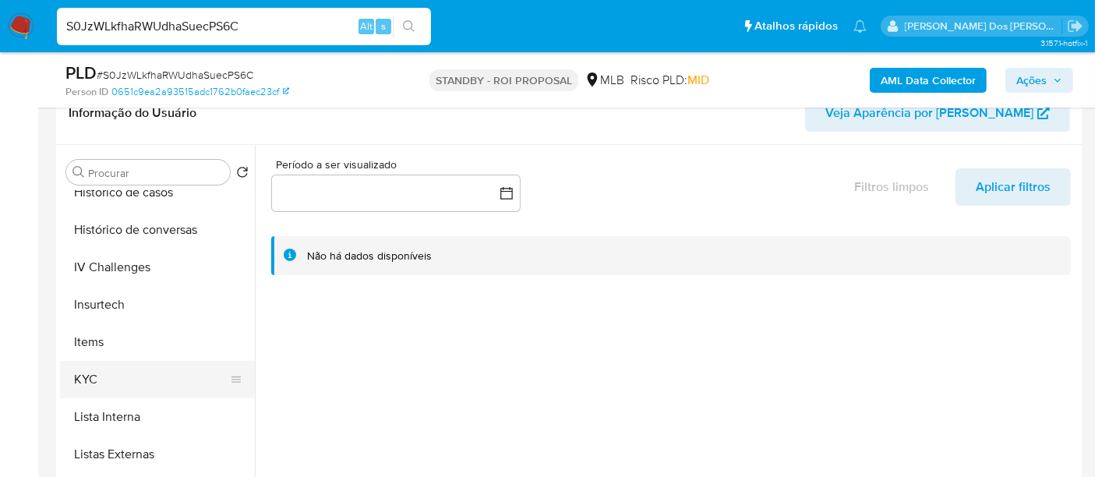
scroll to position [606, 0]
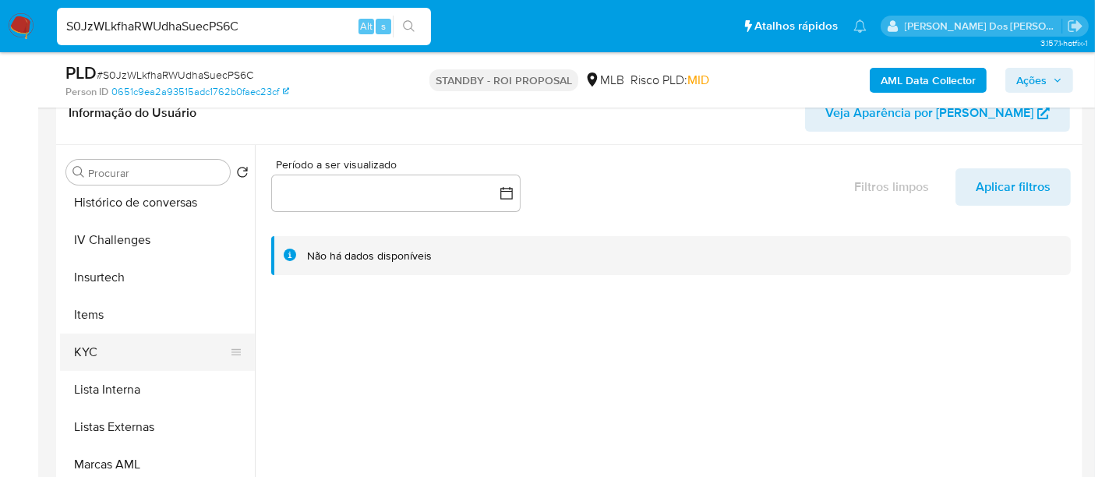
click at [100, 348] on button "KYC" at bounding box center [151, 352] width 182 height 37
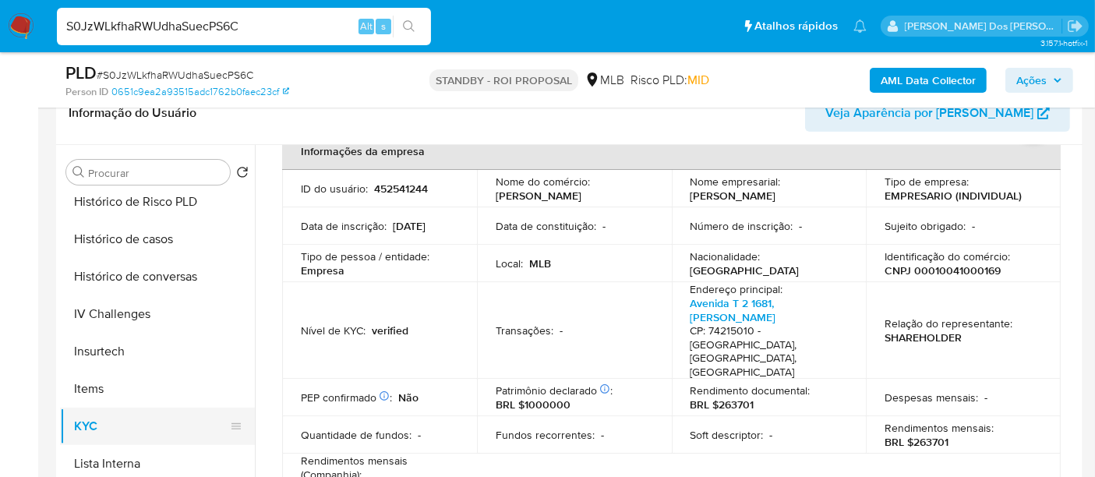
scroll to position [433, 0]
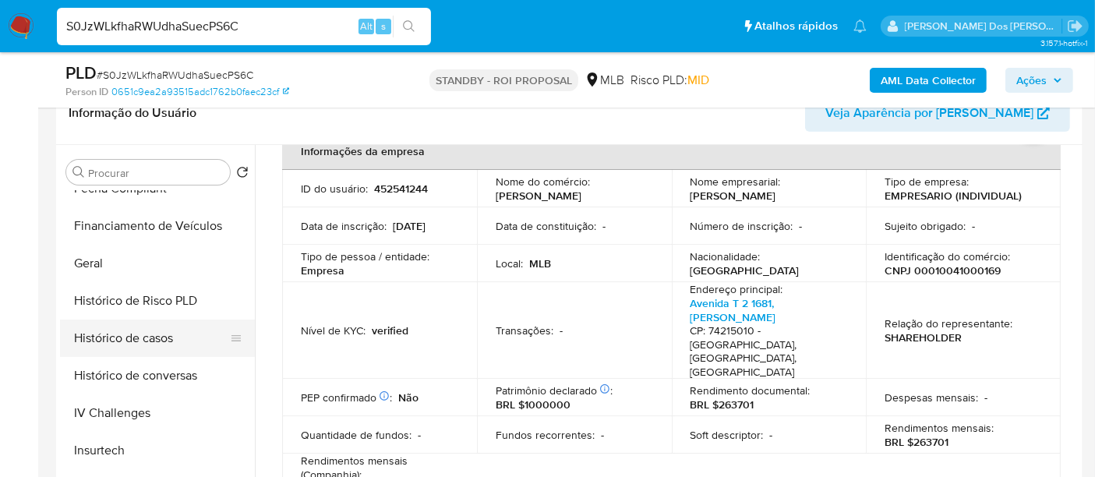
drag, startPoint x: 161, startPoint y: 346, endPoint x: 176, endPoint y: 346, distance: 15.6
click at [161, 345] on button "Histórico de casos" at bounding box center [151, 338] width 182 height 37
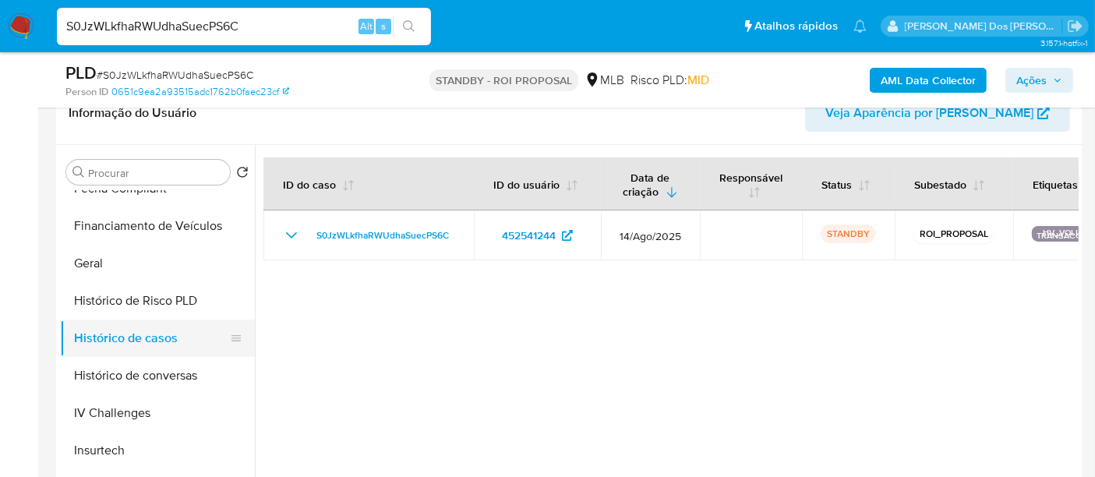
scroll to position [260, 0]
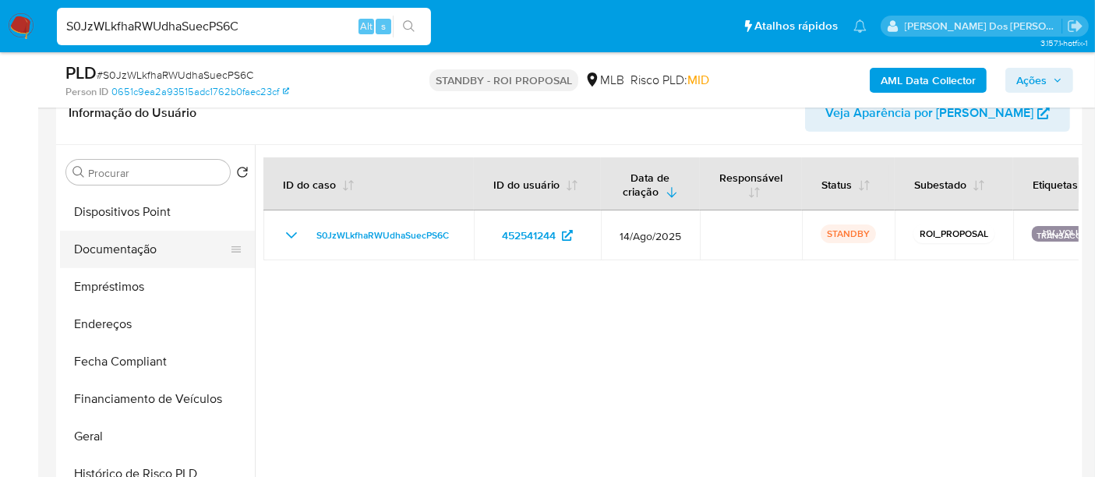
click at [140, 260] on button "Documentação" at bounding box center [151, 249] width 182 height 37
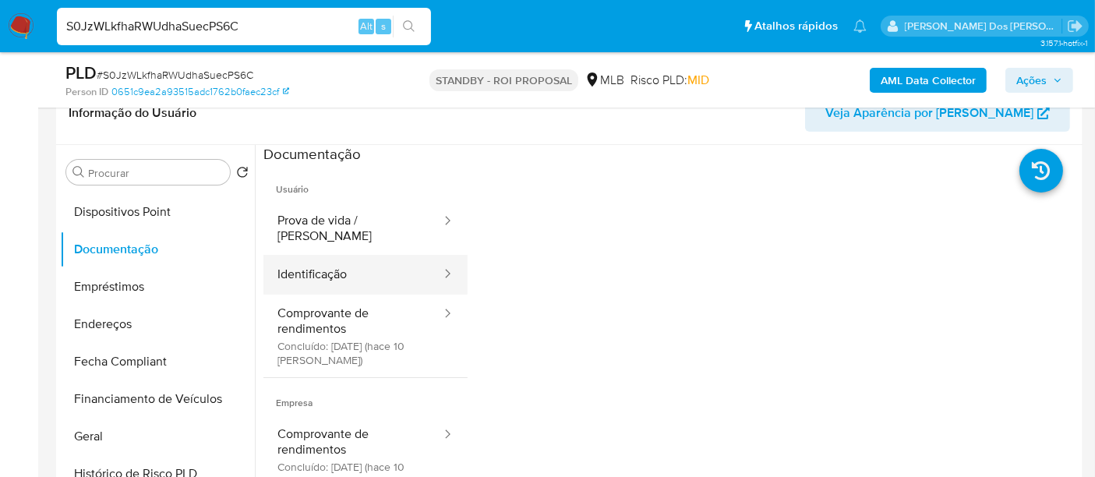
click at [327, 263] on button "Identificação" at bounding box center [352, 275] width 179 height 40
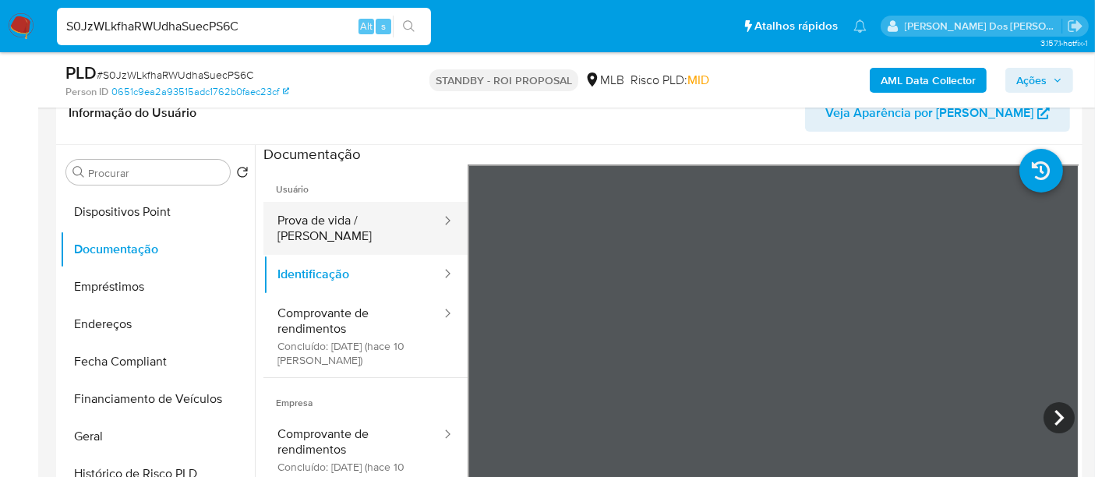
click at [360, 230] on button "Prova de vida / Selfie" at bounding box center [352, 228] width 179 height 53
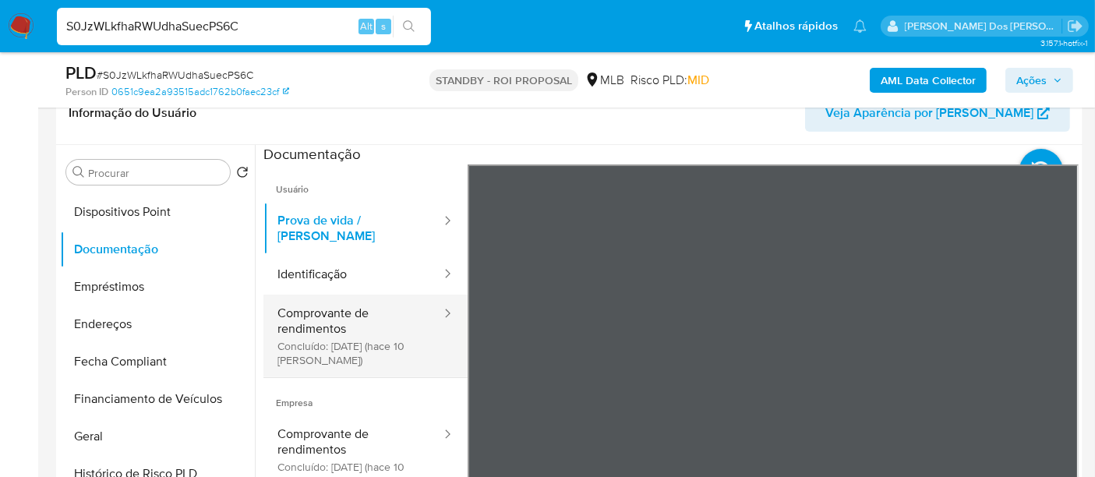
click at [335, 313] on button "Comprovante de rendimentos Concluído: 19/08/2025 (hace 10 días)" at bounding box center [352, 336] width 179 height 83
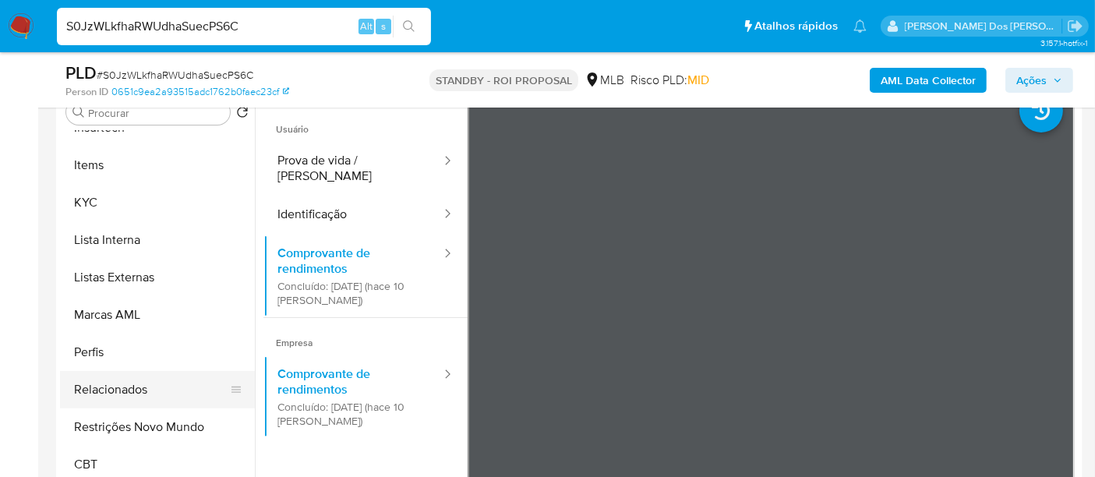
scroll to position [346, 0]
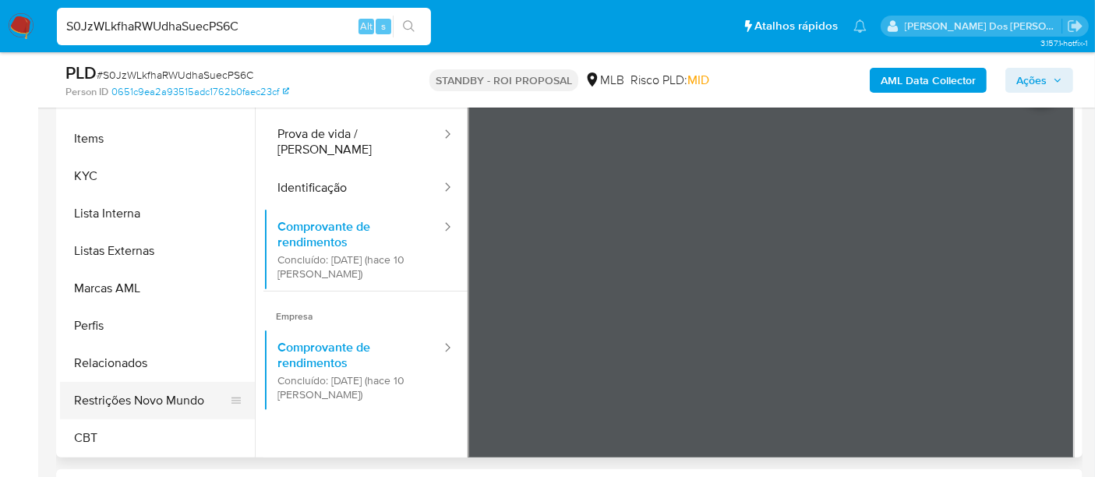
click at [161, 406] on button "Restrições Novo Mundo" at bounding box center [151, 400] width 182 height 37
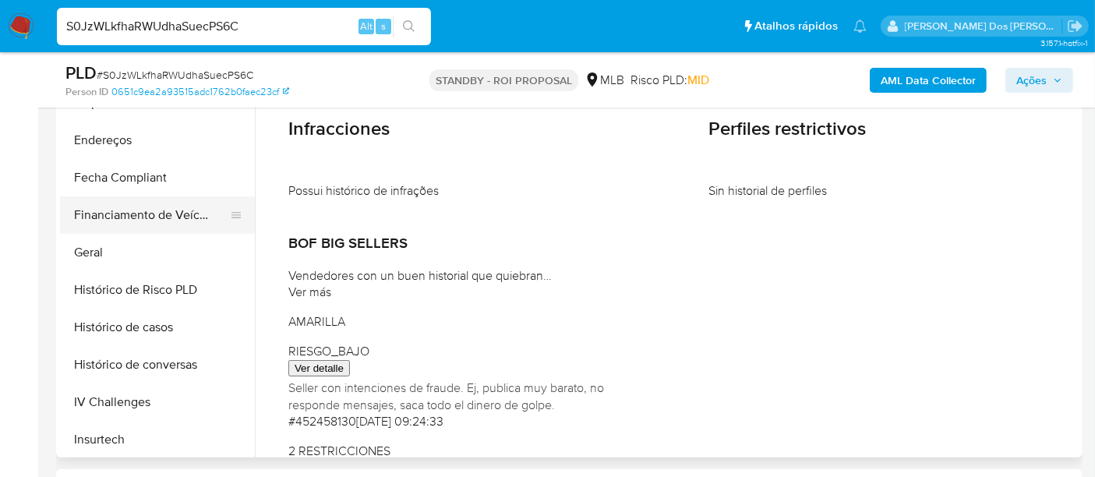
scroll to position [349, 0]
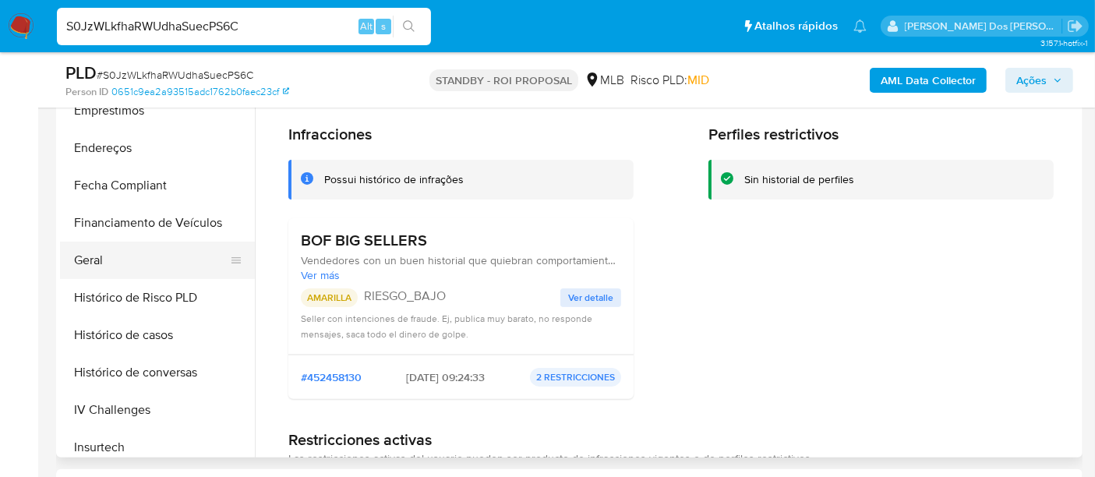
click at [97, 257] on button "Geral" at bounding box center [151, 260] width 182 height 37
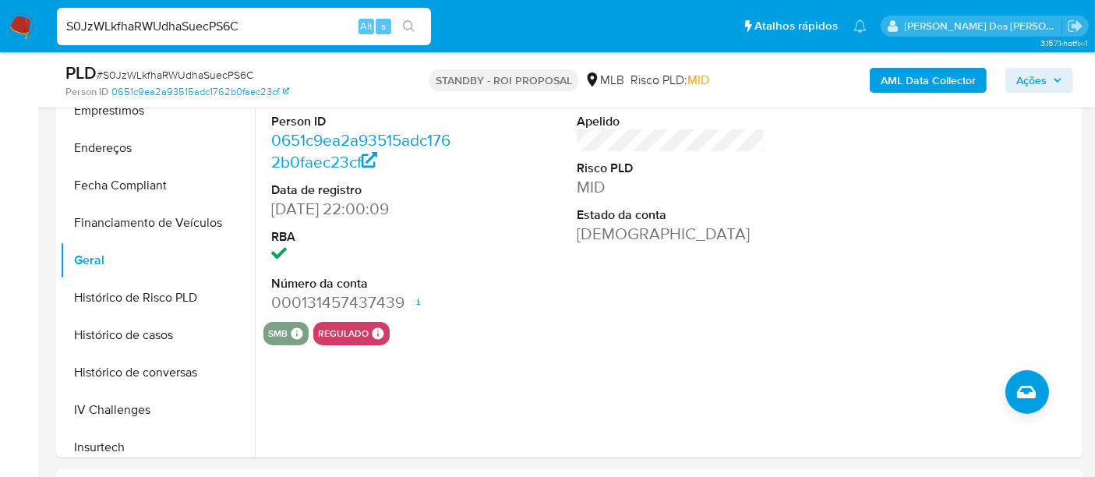
click at [149, 32] on input "S0JzWLkfhaRWUdhaSuecPS6C" at bounding box center [244, 26] width 374 height 20
paste input "mJgi8qBUHRx0urvNwWzB5IMJ"
type input "mJgi8qBUHRx0urvNwWzB5IMJ"
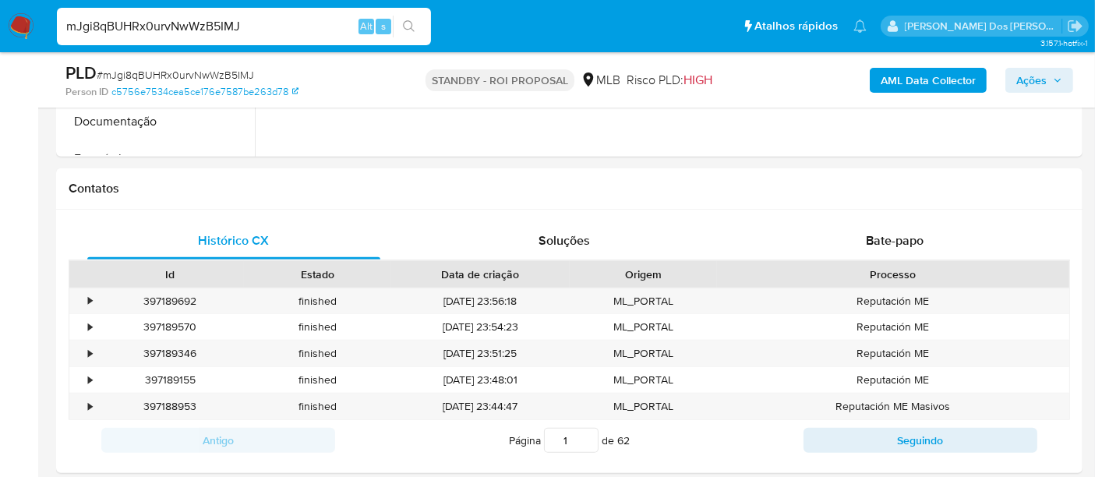
select select "10"
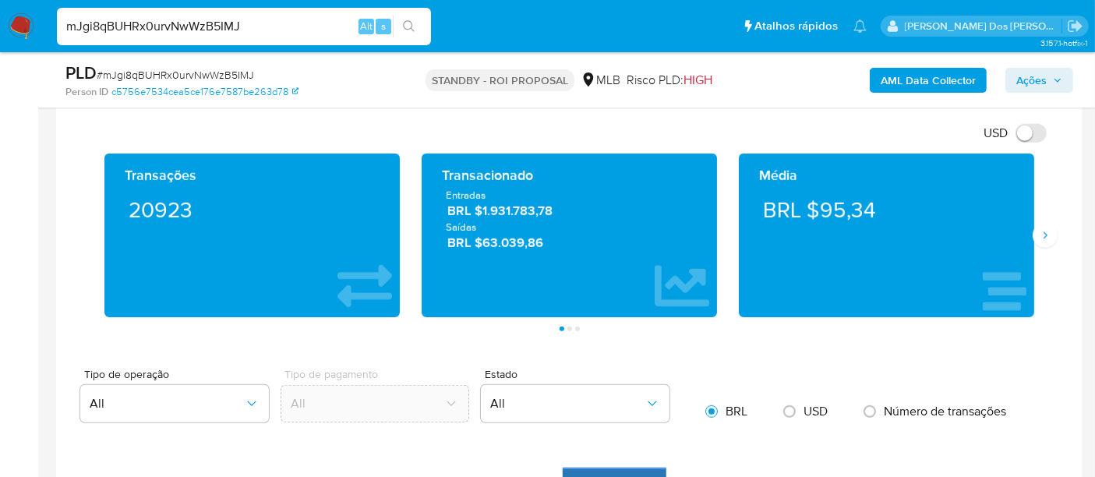
scroll to position [1039, 0]
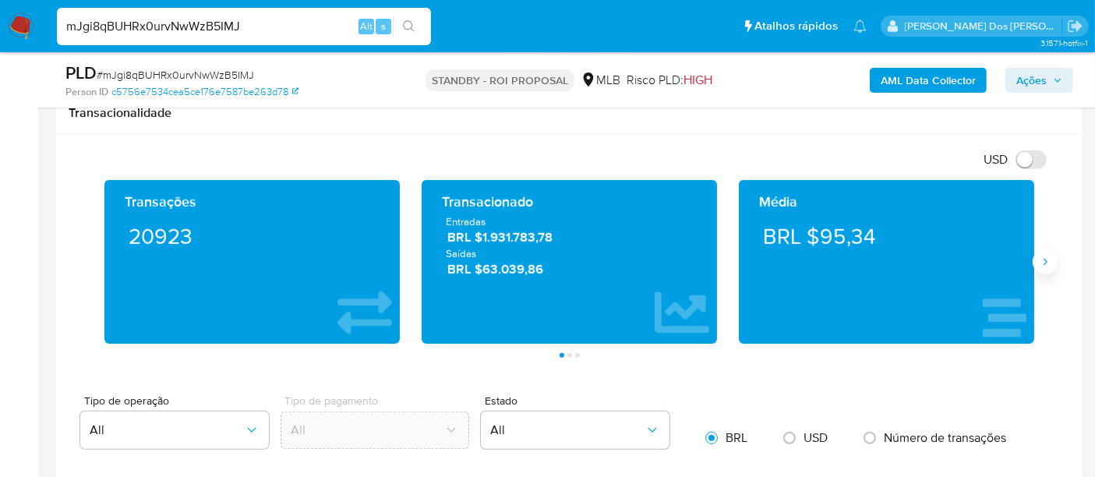
click at [1053, 263] on button "Siguiente" at bounding box center [1045, 261] width 25 height 25
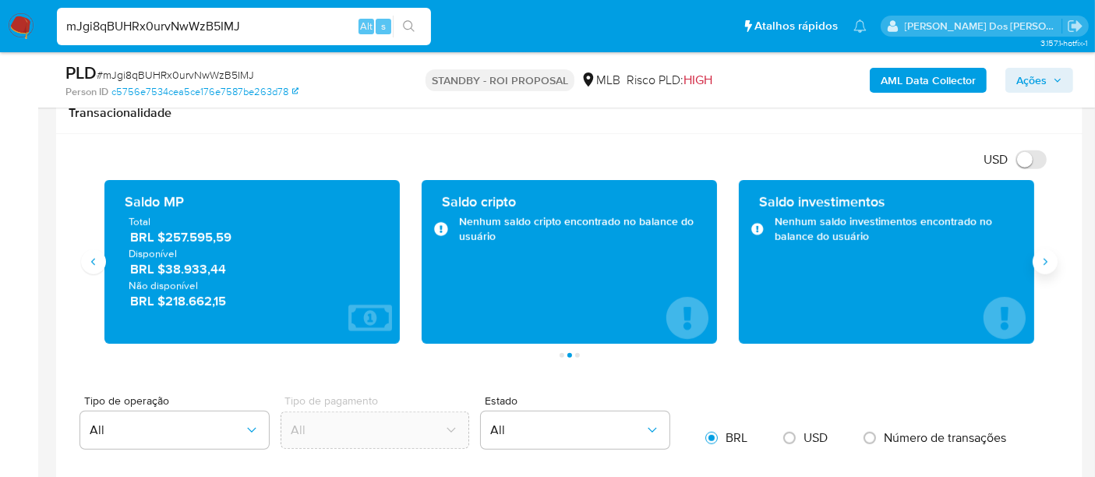
click at [1052, 263] on button "Siguiente" at bounding box center [1045, 261] width 25 height 25
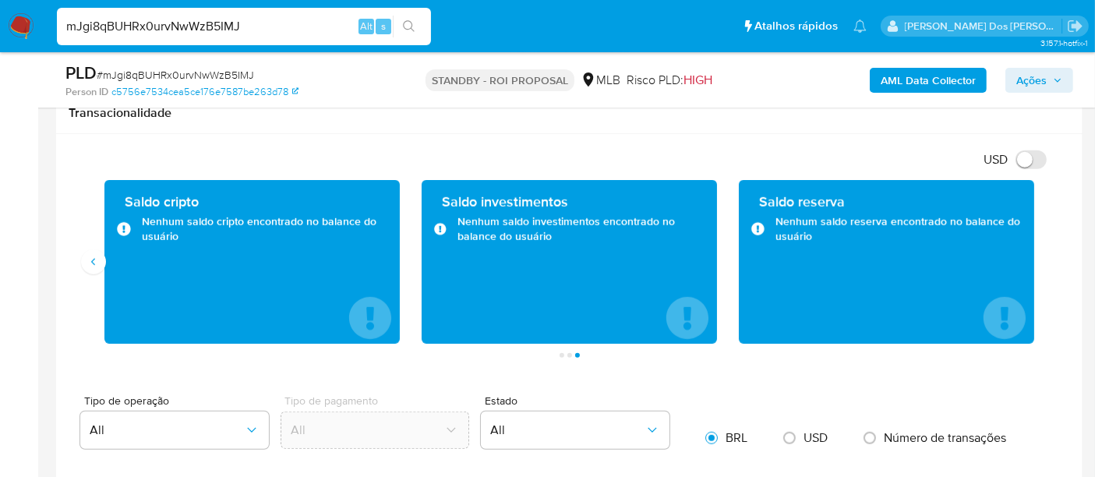
click at [102, 268] on div "Saldo cripto Nenhum saldo cripto encontrado no balance do usuário" at bounding box center [252, 262] width 317 height 164
click at [84, 260] on button "Anterior" at bounding box center [93, 261] width 25 height 25
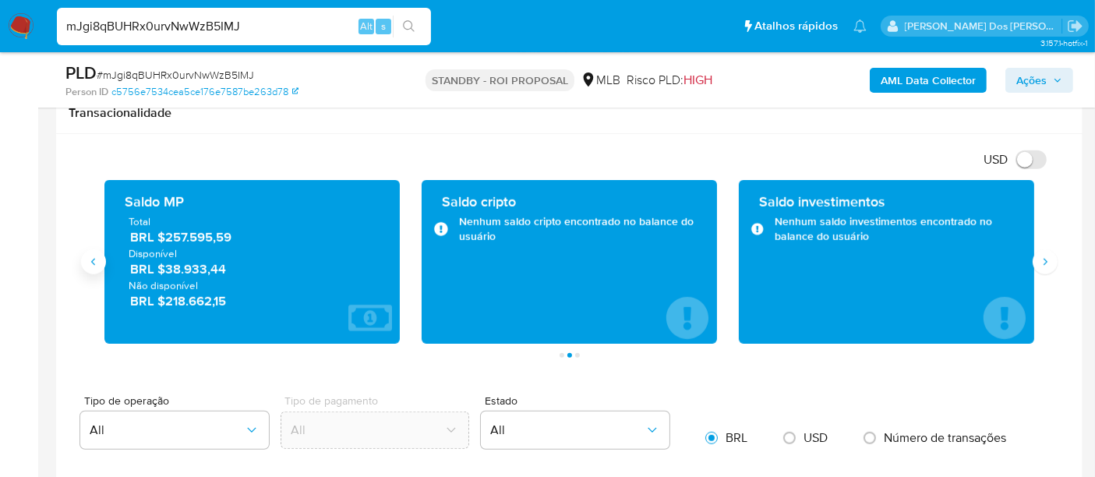
click at [84, 260] on button "Anterior" at bounding box center [93, 261] width 25 height 25
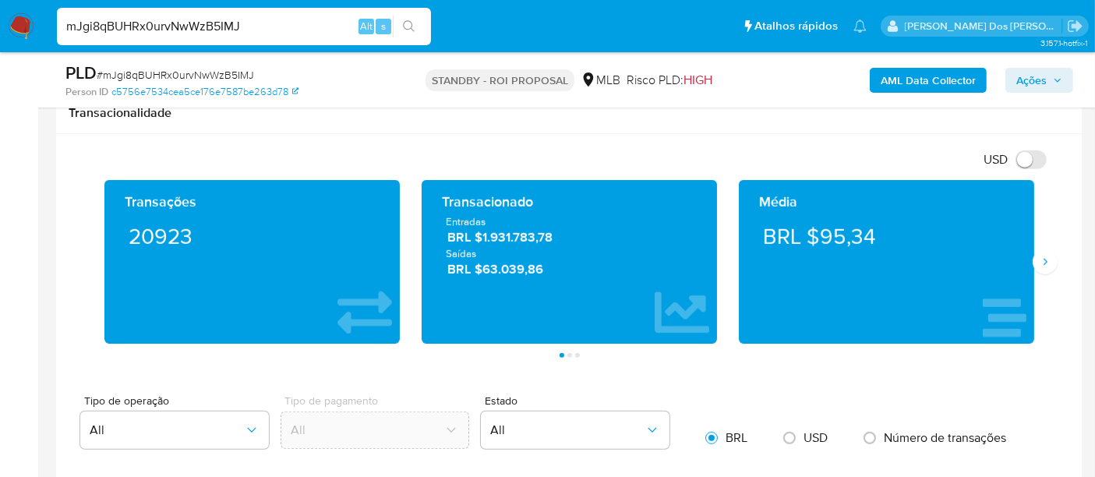
click at [214, 28] on input "mJgi8qBUHRx0urvNwWzB5IMJ" at bounding box center [244, 26] width 374 height 20
paste input "GRf30xNdmnscbeLLkVjUWN6A"
type input "GRf30xNdmnscbeLLkVjUWN6A"
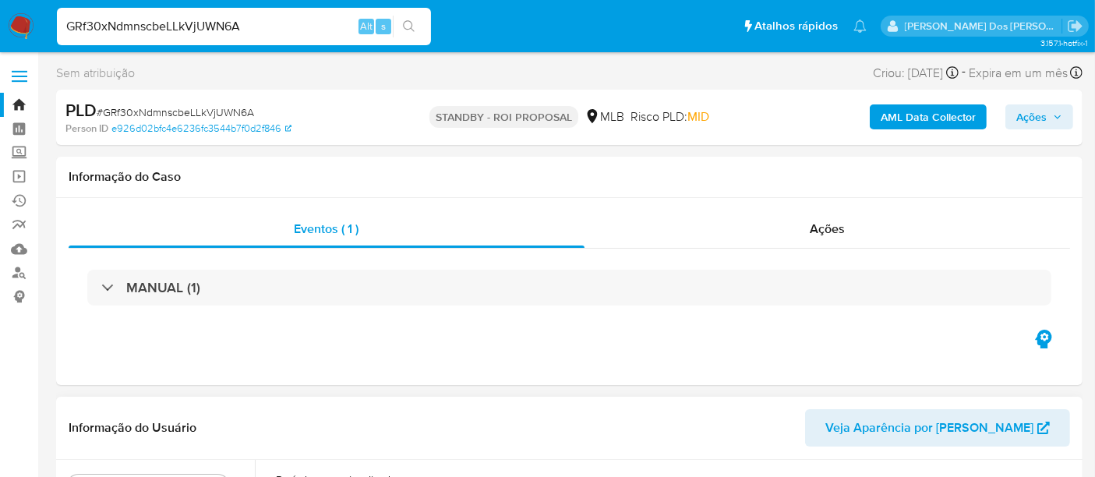
select select "10"
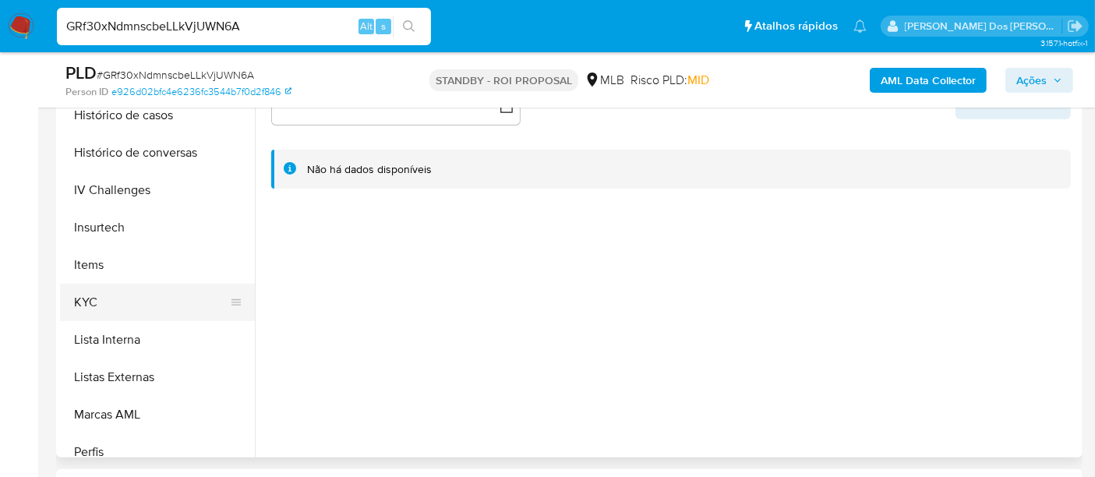
scroll to position [606, 0]
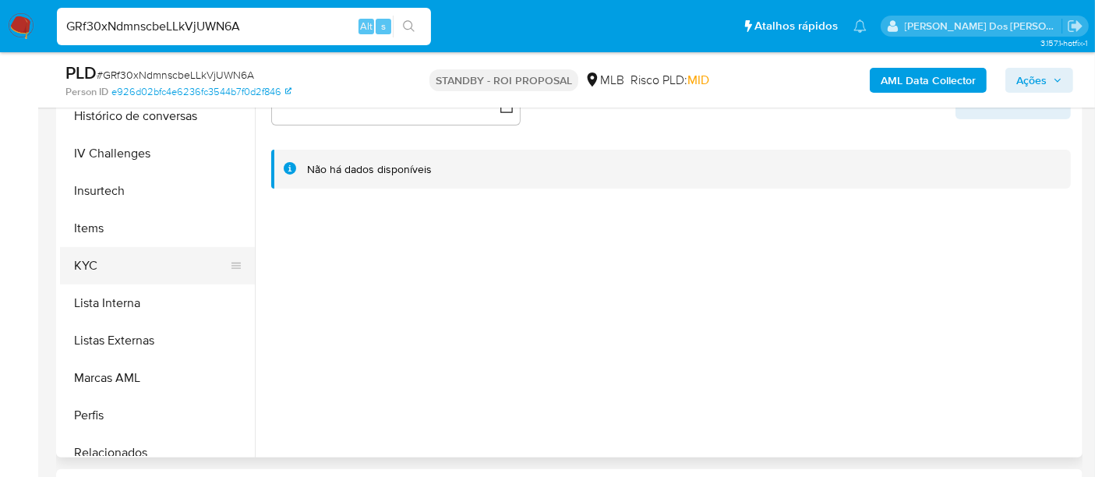
click at [83, 266] on button "KYC" at bounding box center [151, 265] width 182 height 37
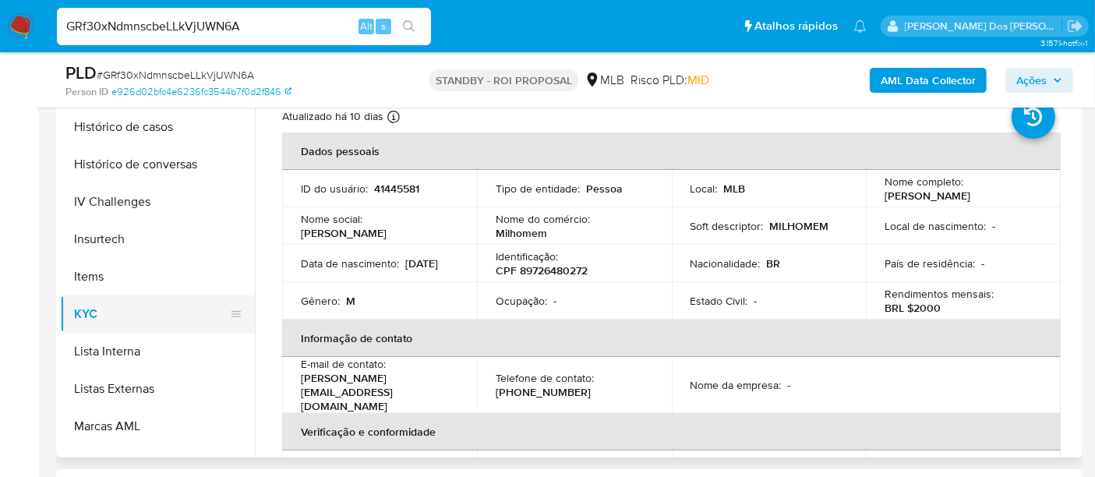
scroll to position [519, 0]
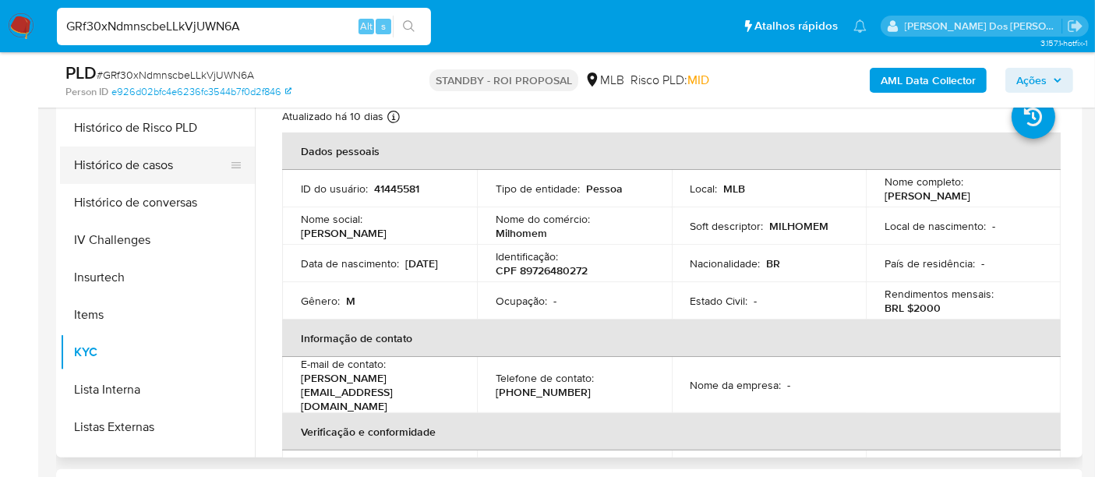
click at [139, 161] on button "Histórico de casos" at bounding box center [151, 165] width 182 height 37
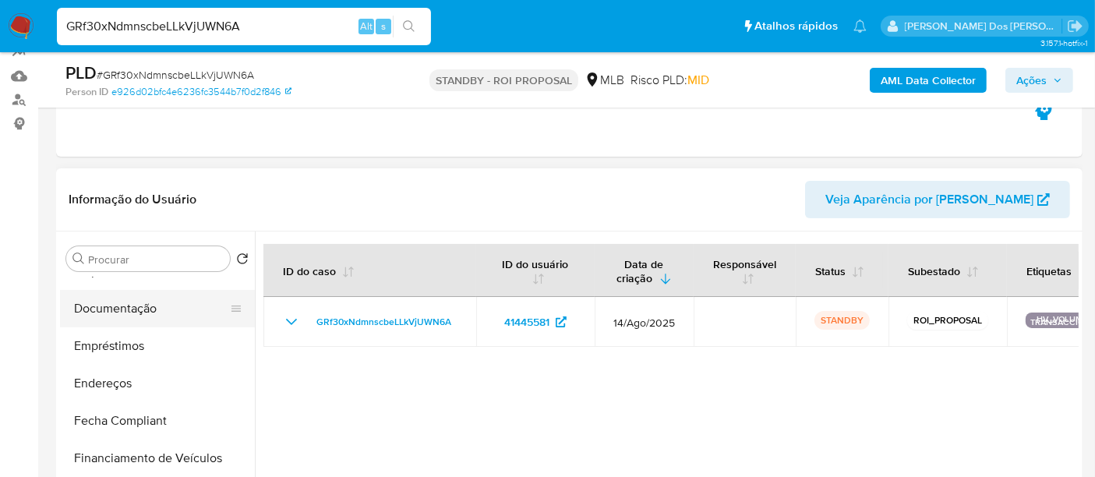
scroll to position [260, 0]
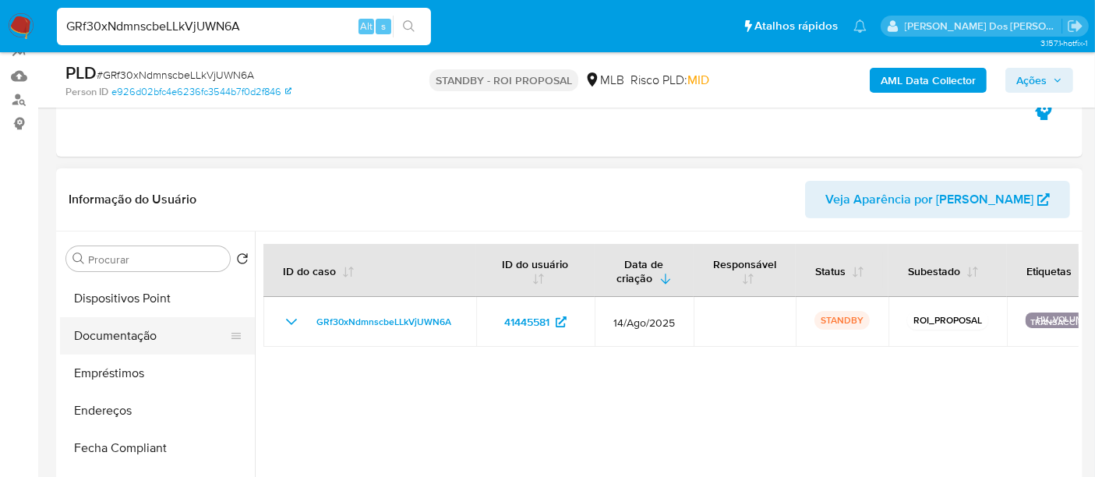
click at [113, 335] on button "Documentação" at bounding box center [151, 335] width 182 height 37
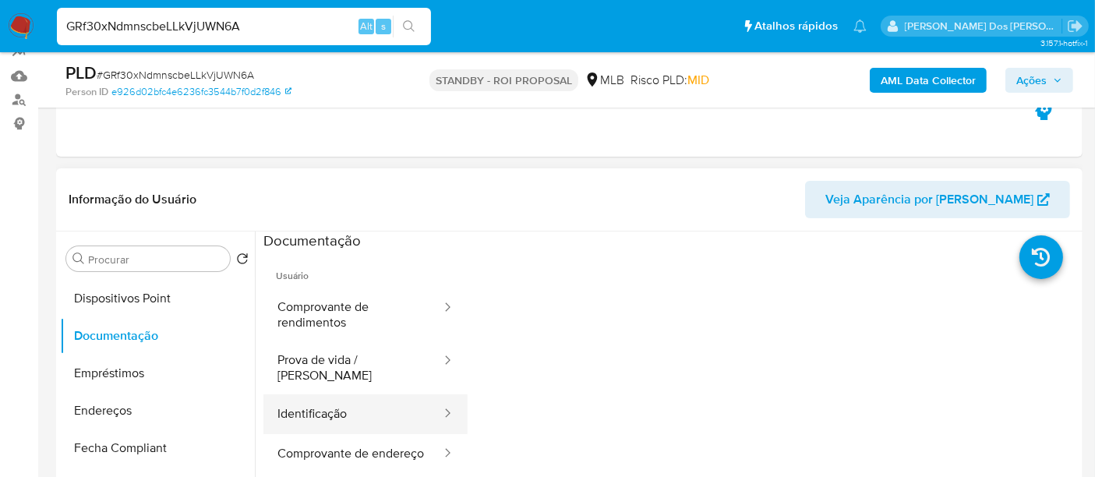
click at [330, 399] on button "Identificação" at bounding box center [352, 414] width 179 height 40
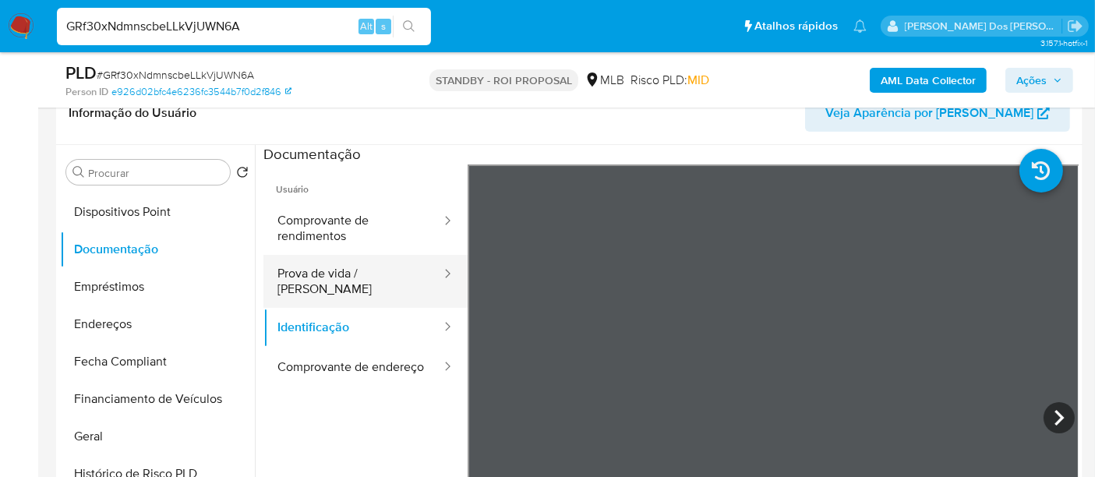
click at [325, 280] on button "Prova de vida / [PERSON_NAME]" at bounding box center [352, 281] width 179 height 53
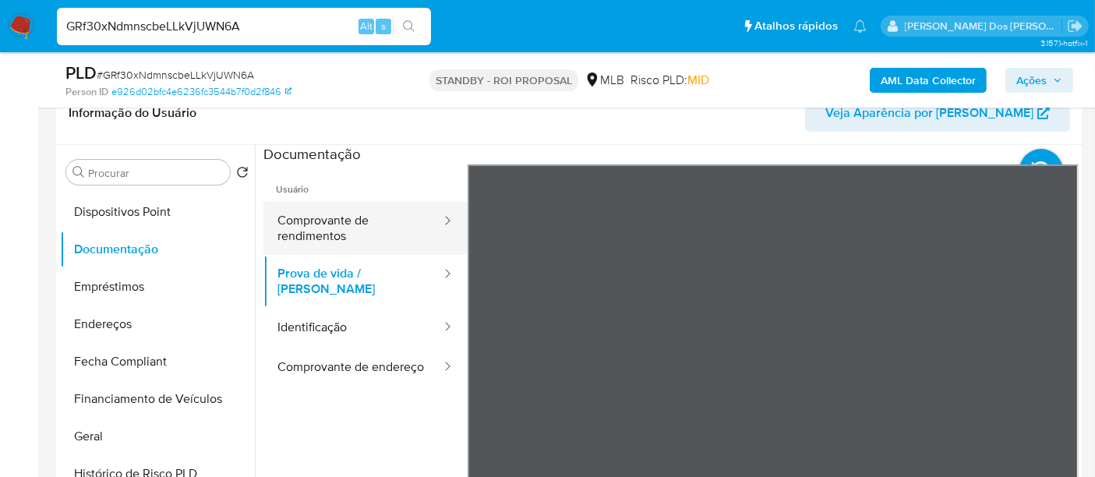
drag, startPoint x: 295, startPoint y: 230, endPoint x: 309, endPoint y: 236, distance: 15.4
click at [293, 228] on button "Comprovante de rendimentos" at bounding box center [352, 228] width 179 height 53
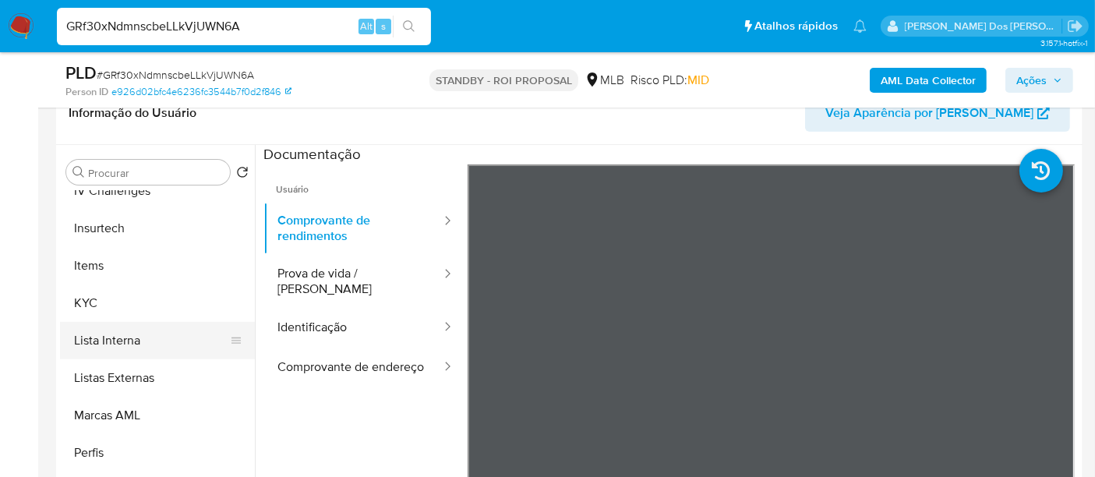
scroll to position [695, 0]
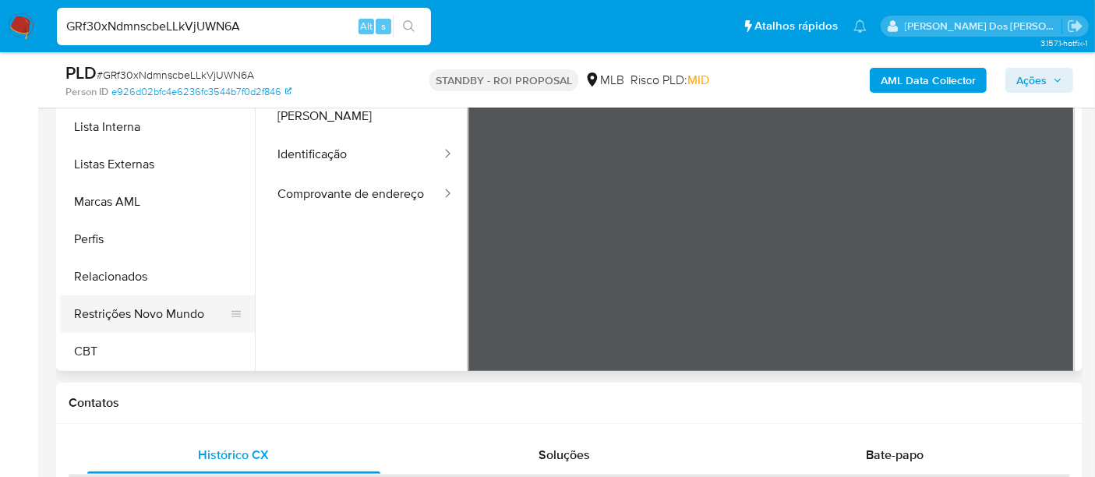
click at [161, 311] on button "Restrições Novo Mundo" at bounding box center [151, 313] width 182 height 37
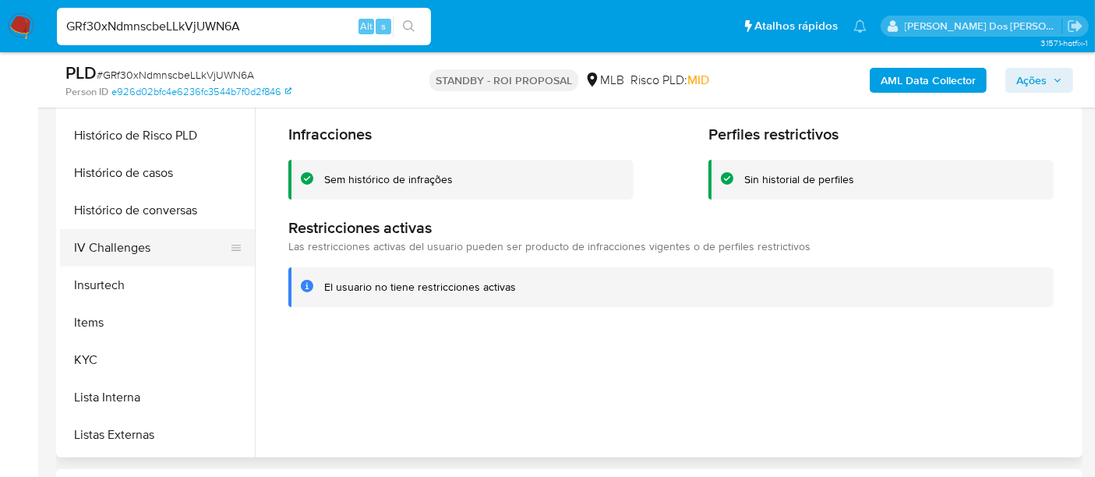
scroll to position [436, 0]
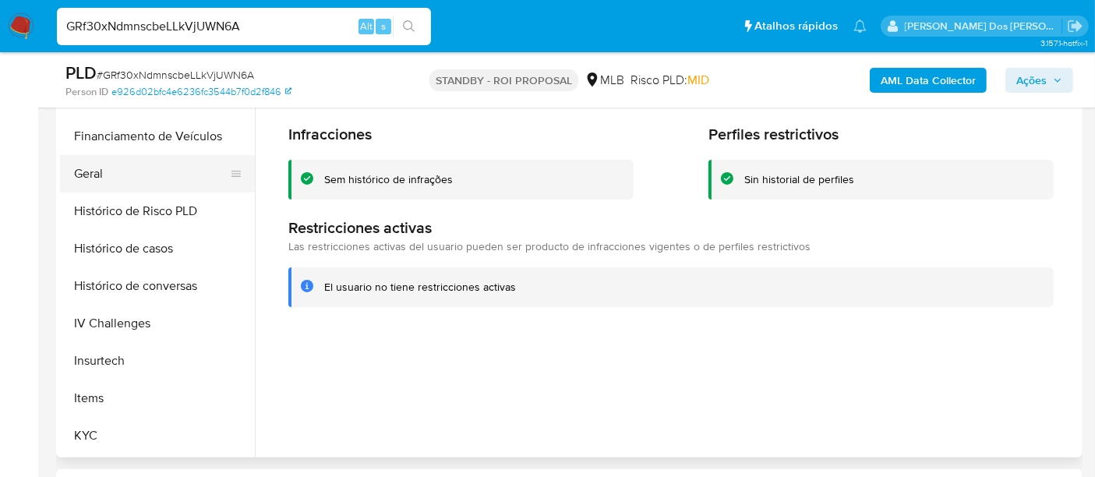
click at [92, 175] on button "Geral" at bounding box center [151, 173] width 182 height 37
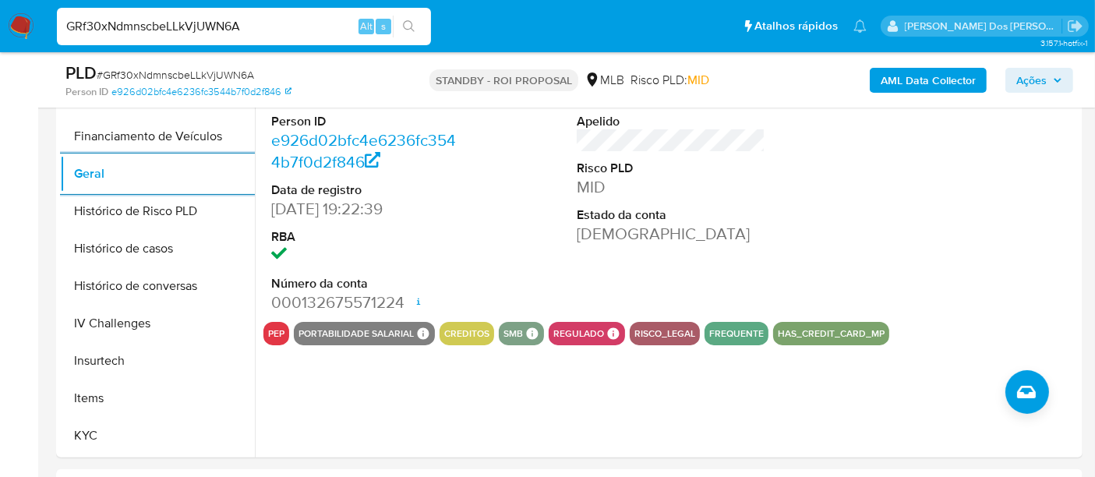
click at [206, 30] on input "GRf30xNdmnscbeLLkVjUWN6A" at bounding box center [244, 26] width 374 height 20
paste input "4xT0vb6nDqwHQEYNUVHyFXEe"
type input "4xT0vb6nDqwHQEYNUVHyFXEe"
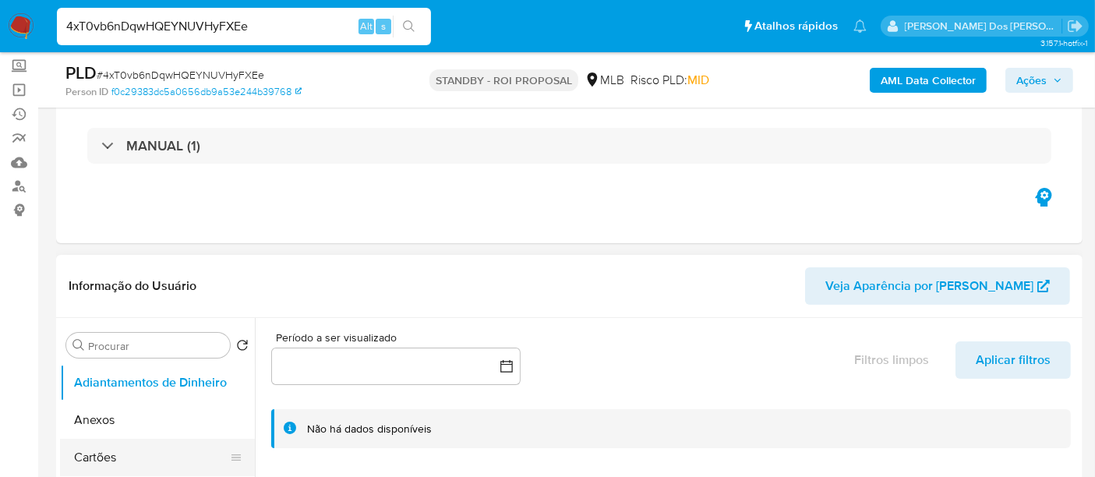
scroll to position [260, 0]
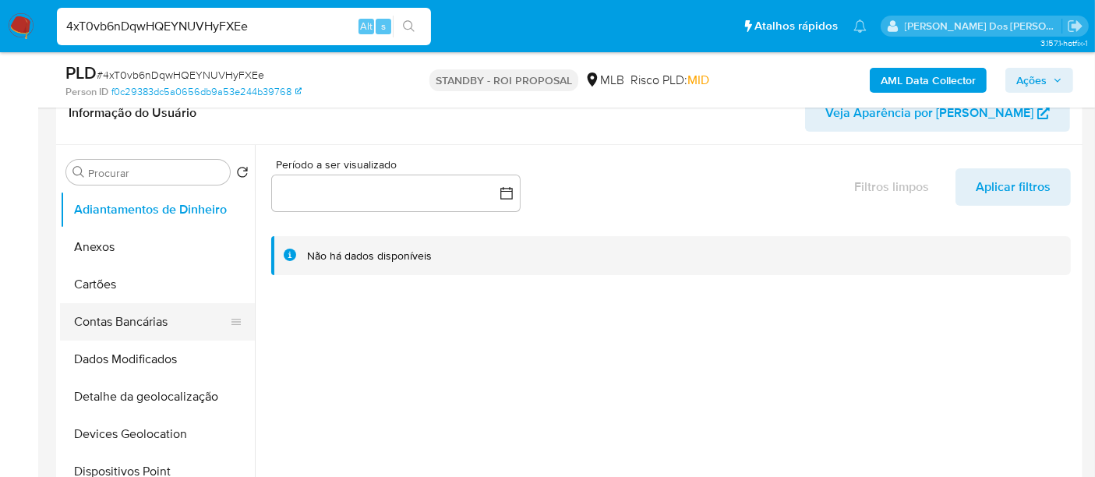
select select "10"
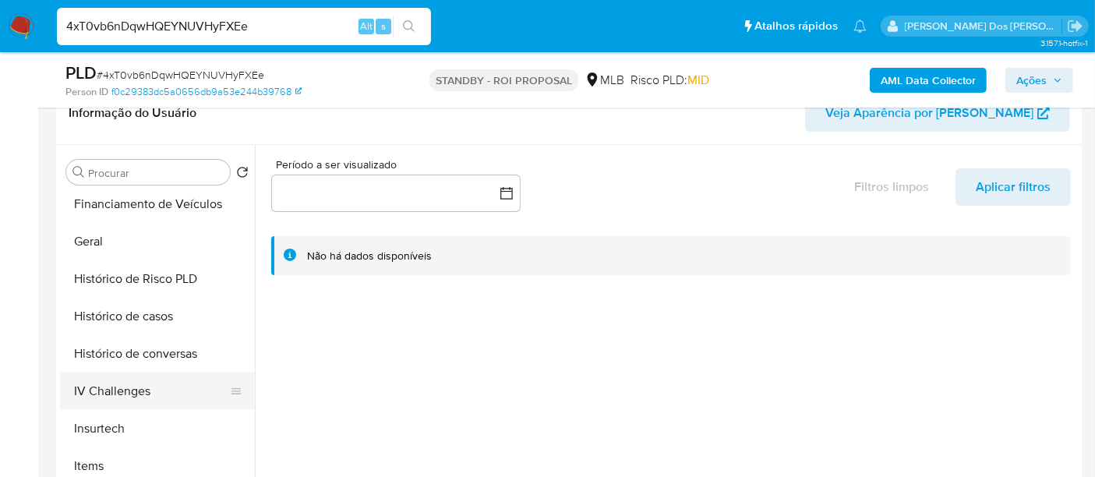
scroll to position [519, 0]
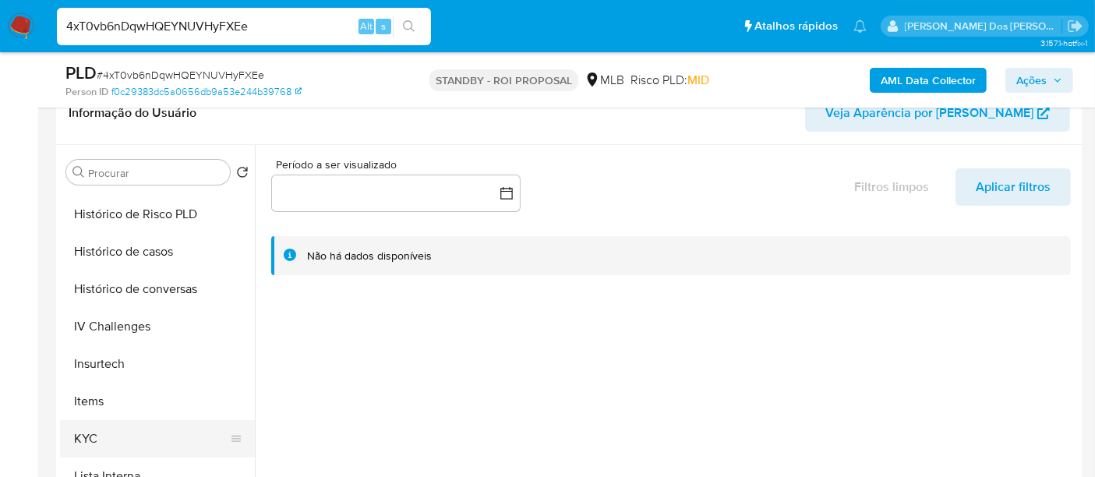
click at [80, 429] on button "KYC" at bounding box center [151, 438] width 182 height 37
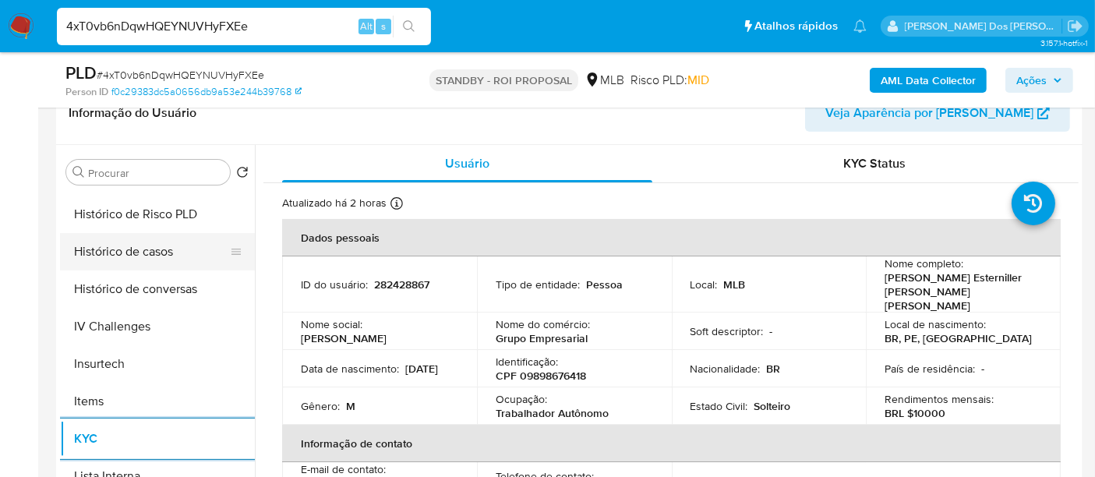
click at [116, 255] on button "Histórico de casos" at bounding box center [151, 251] width 182 height 37
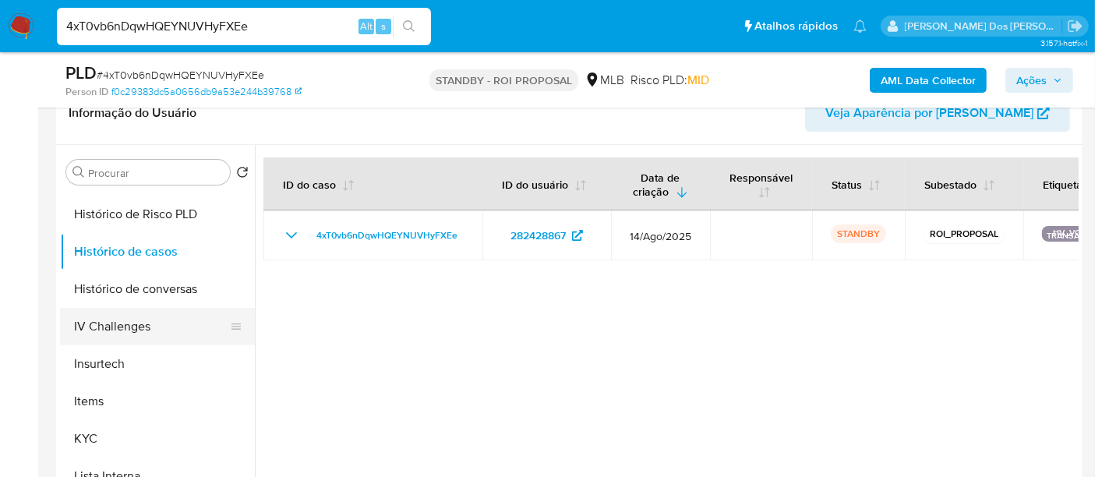
scroll to position [260, 0]
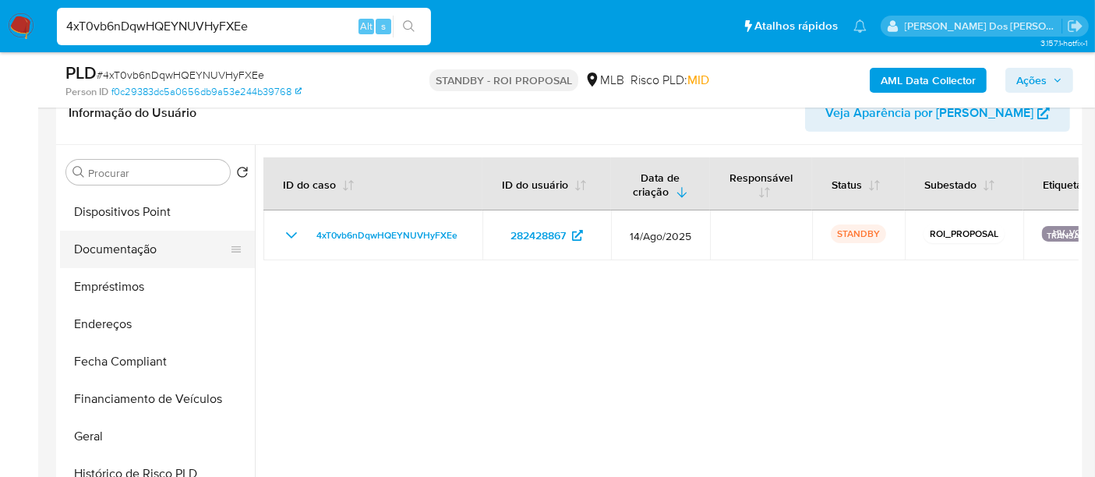
click at [138, 250] on button "Documentação" at bounding box center [151, 249] width 182 height 37
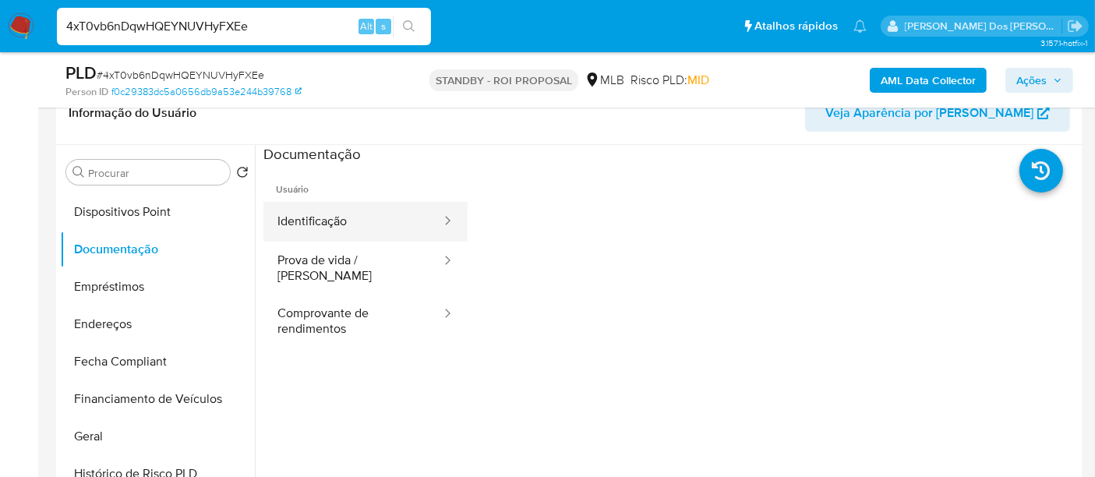
click at [329, 218] on button "Identificação" at bounding box center [352, 222] width 179 height 40
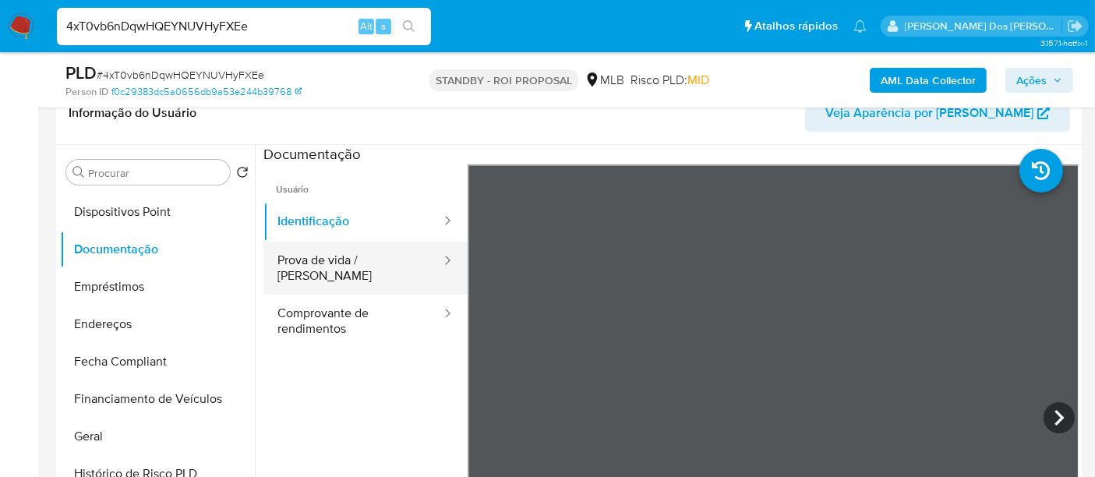
click at [328, 263] on button "Prova de vida / [PERSON_NAME]" at bounding box center [352, 268] width 179 height 53
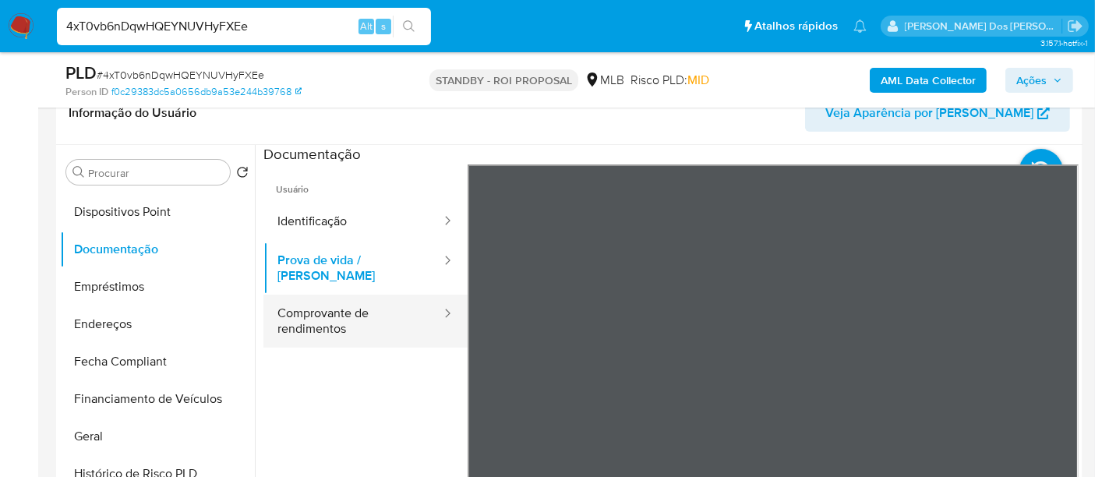
drag, startPoint x: 330, startPoint y: 295, endPoint x: 345, endPoint y: 295, distance: 14.8
click at [329, 295] on button "Comprovante de rendimentos" at bounding box center [352, 321] width 179 height 53
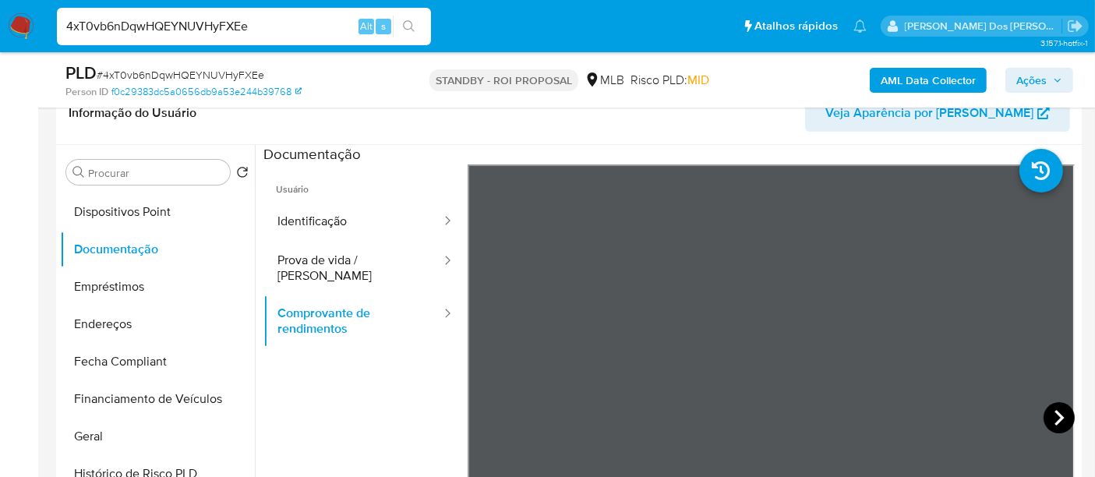
click at [1055, 419] on icon at bounding box center [1059, 418] width 9 height 16
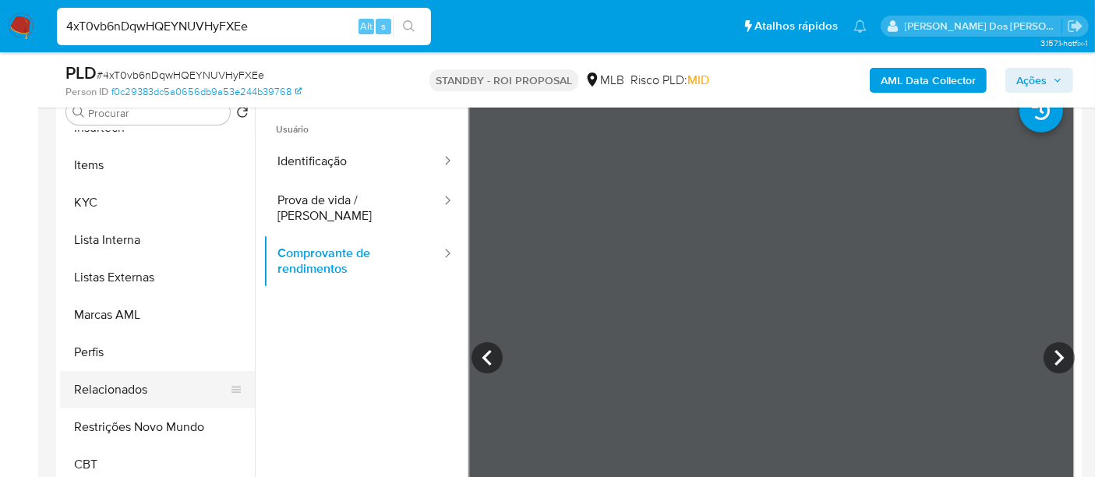
scroll to position [346, 0]
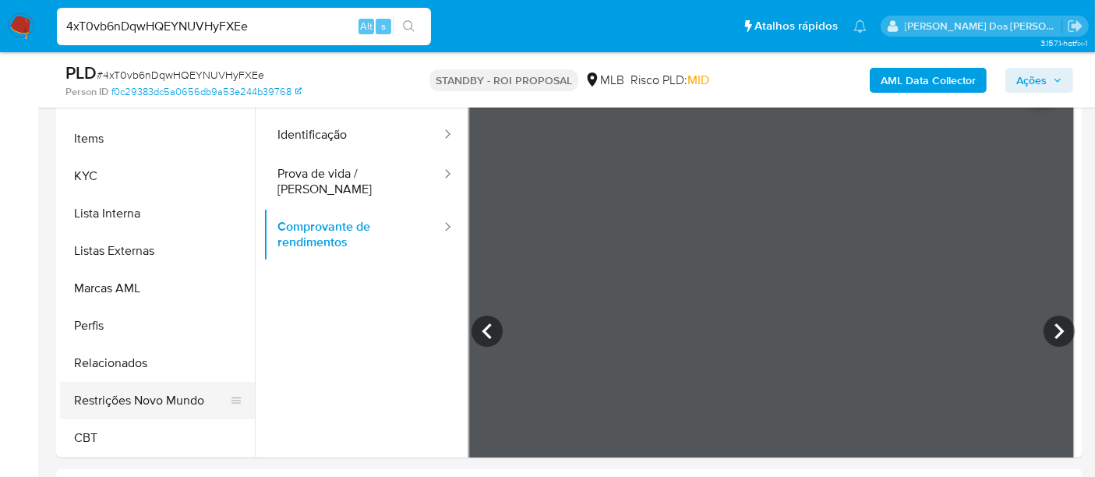
click at [158, 399] on button "Restrições Novo Mundo" at bounding box center [151, 400] width 182 height 37
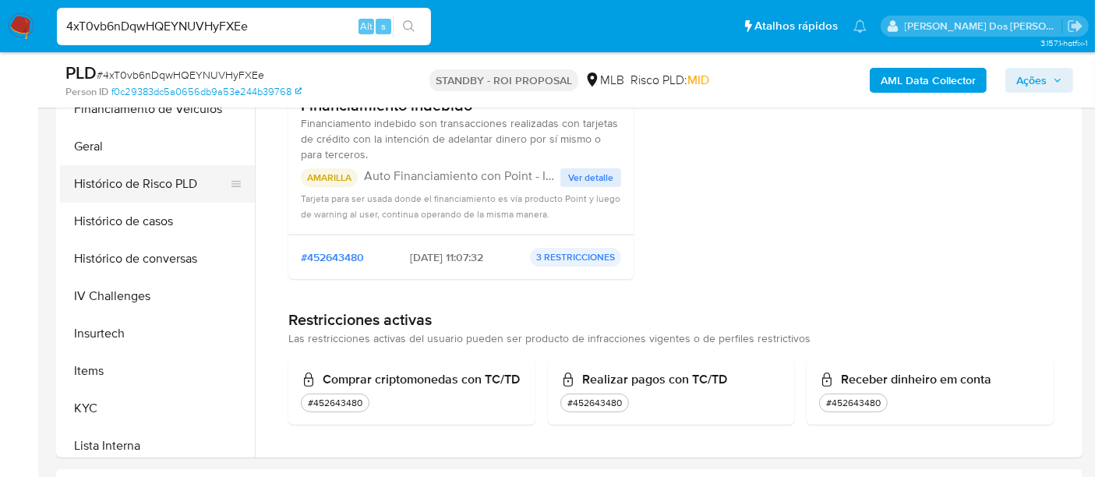
scroll to position [436, 0]
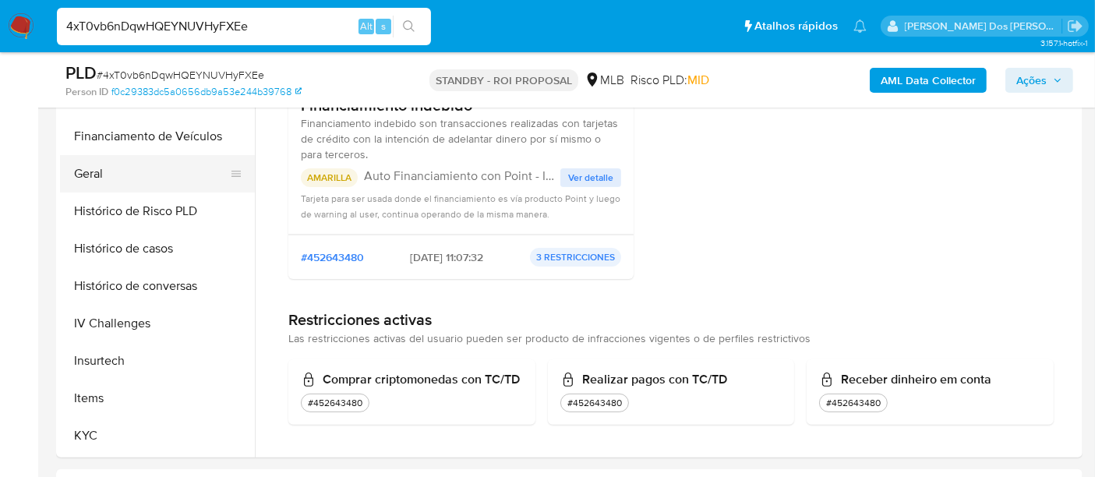
click at [83, 175] on button "Geral" at bounding box center [151, 173] width 182 height 37
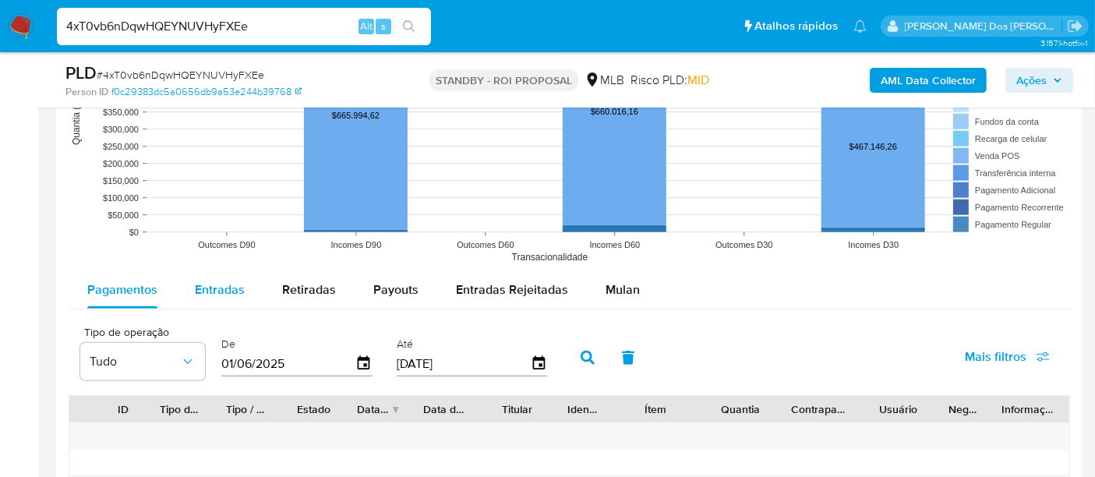
scroll to position [1494, 0]
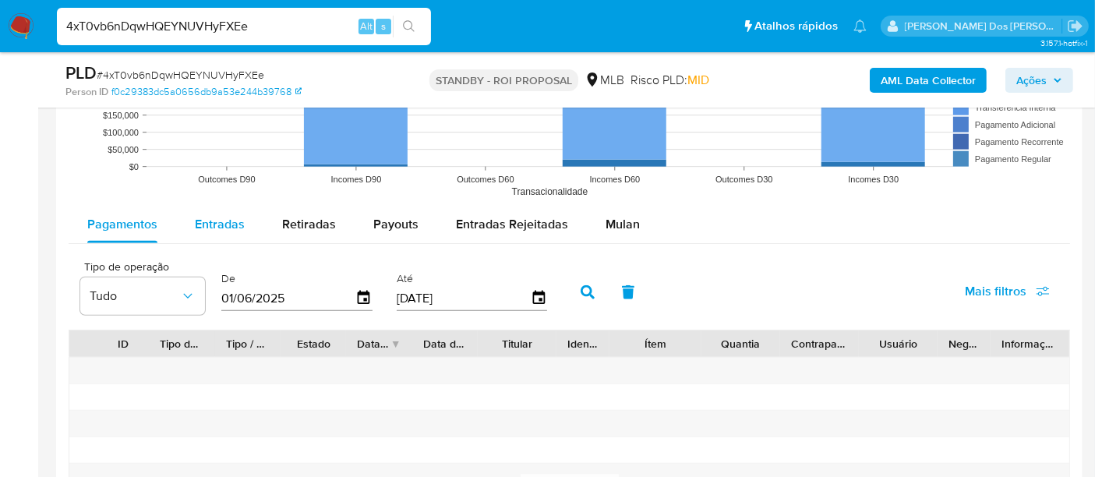
click at [218, 224] on span "Entradas" at bounding box center [220, 224] width 50 height 18
select select "10"
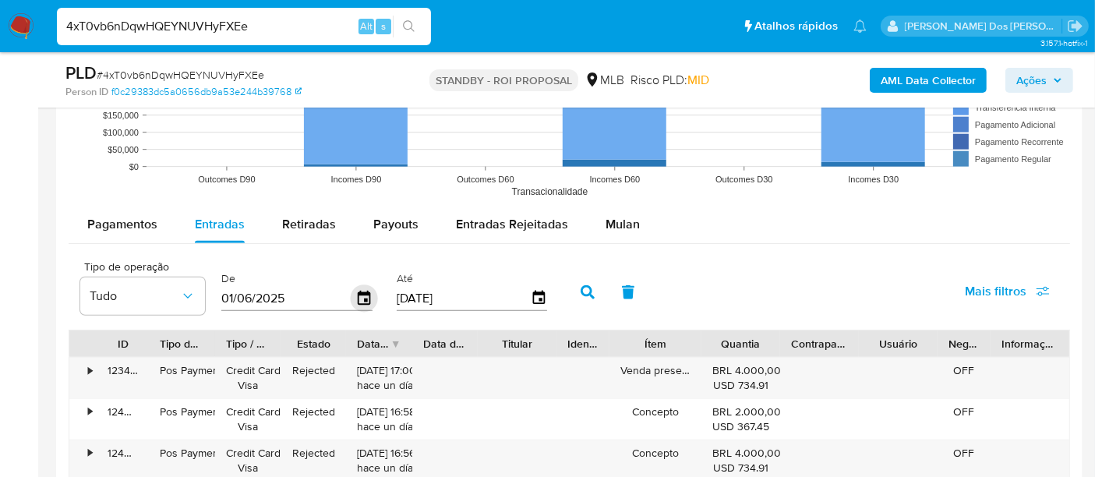
click at [358, 297] on icon "button" at bounding box center [364, 298] width 27 height 27
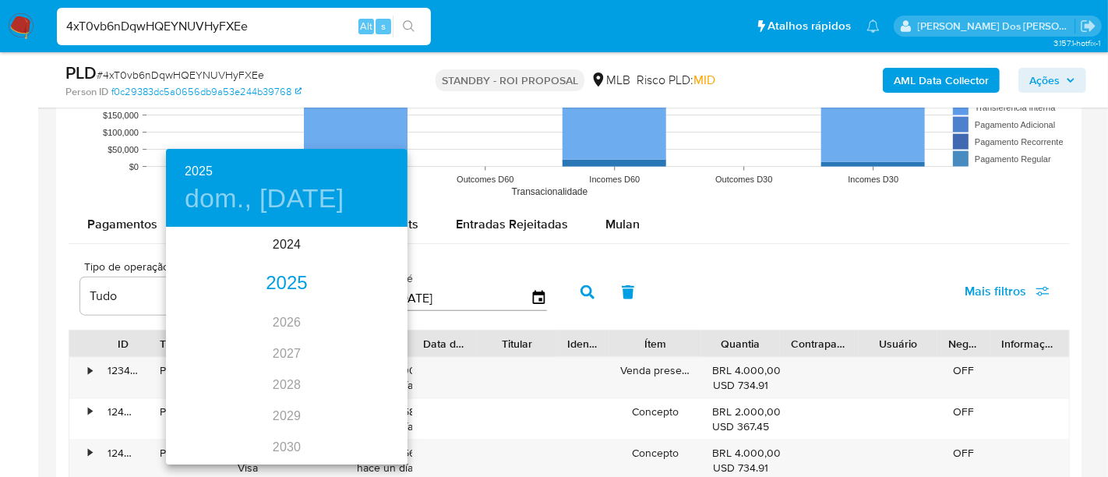
click at [287, 290] on div "2025" at bounding box center [287, 283] width 242 height 31
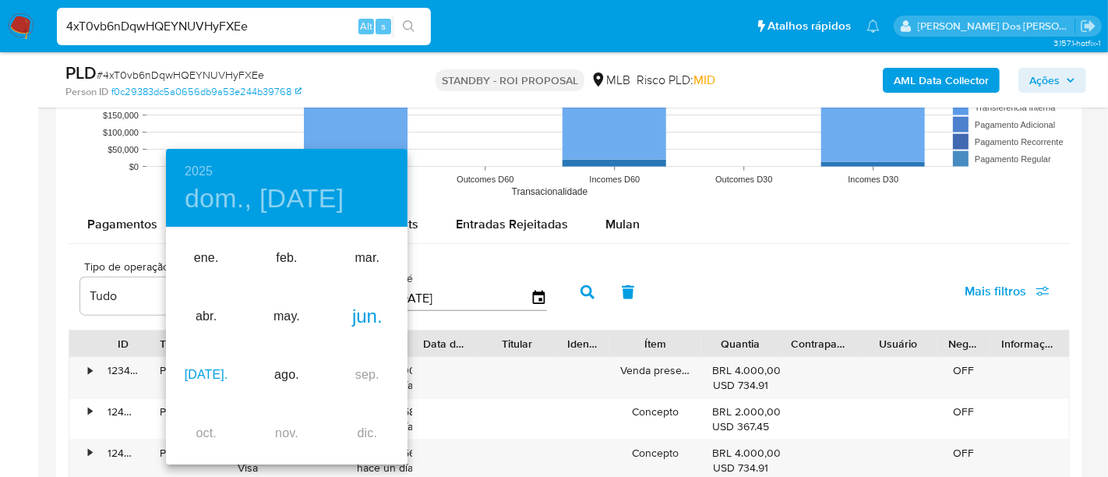
click at [204, 364] on div "jul." at bounding box center [206, 375] width 80 height 58
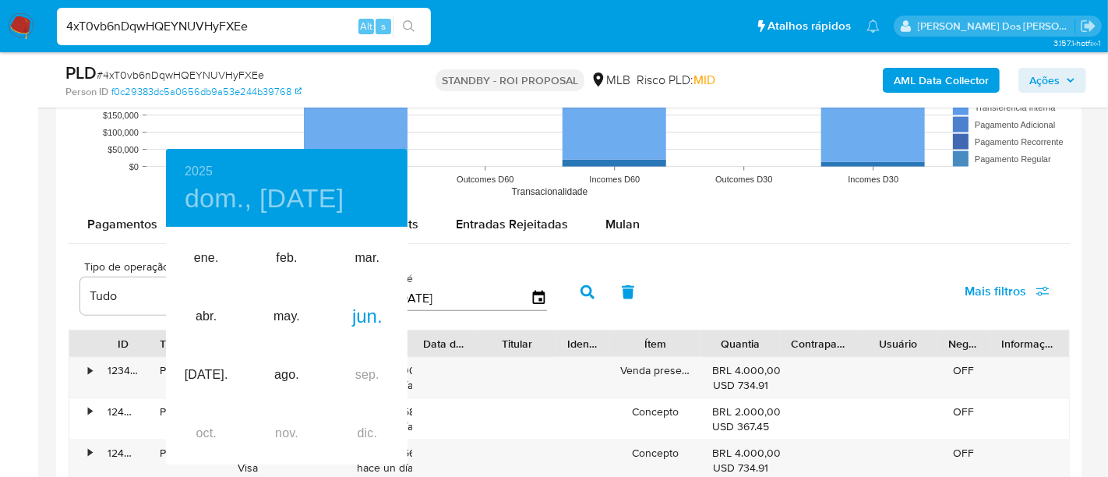
type input "01/07/2025"
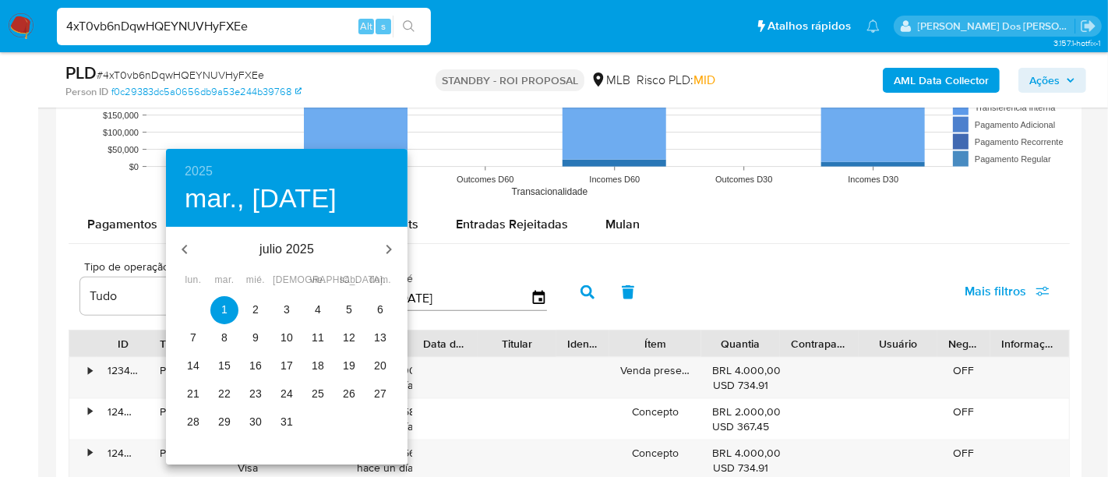
click at [231, 308] on span "1" at bounding box center [224, 310] width 28 height 16
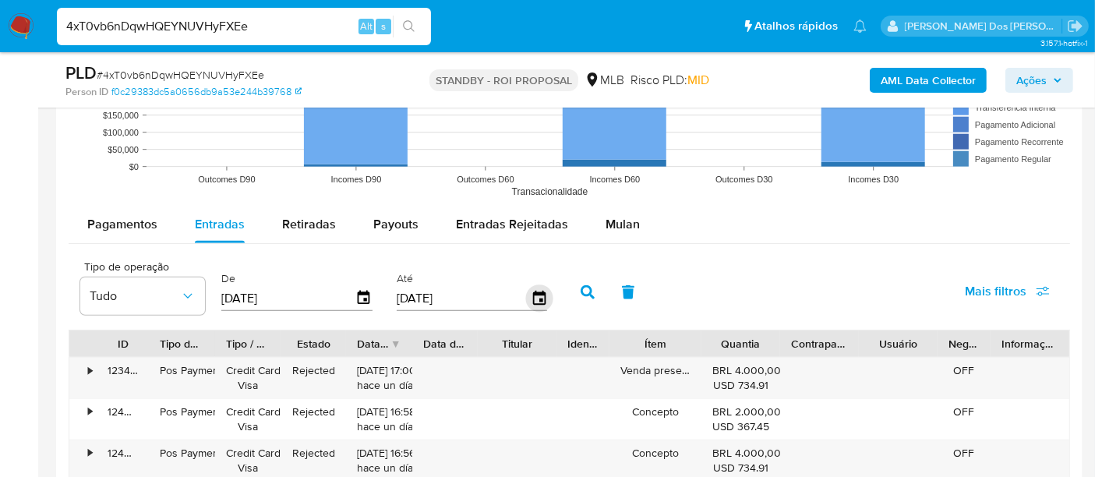
click at [531, 301] on icon "button" at bounding box center [538, 298] width 27 height 27
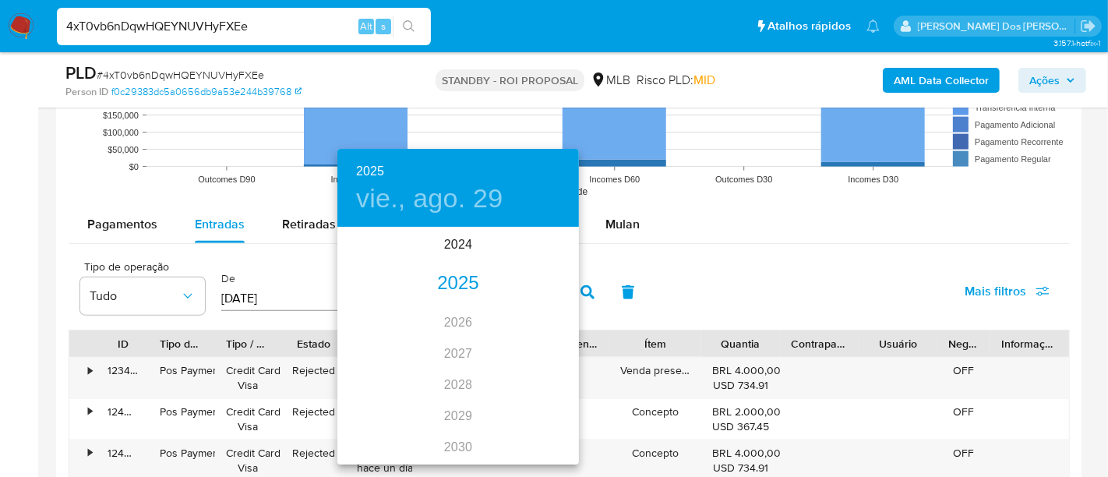
click at [456, 289] on div "2025" at bounding box center [459, 283] width 242 height 31
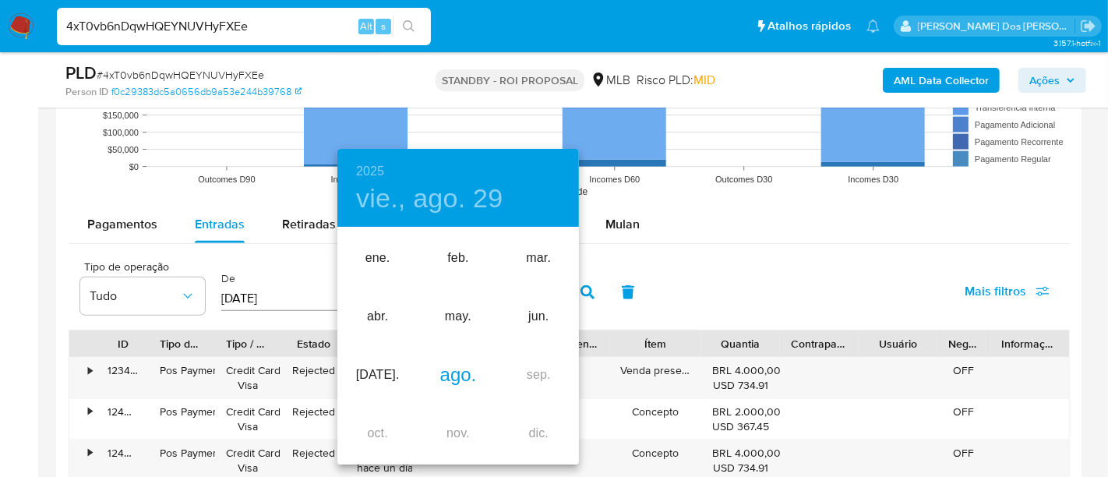
click at [454, 367] on div "ago." at bounding box center [458, 375] width 80 height 58
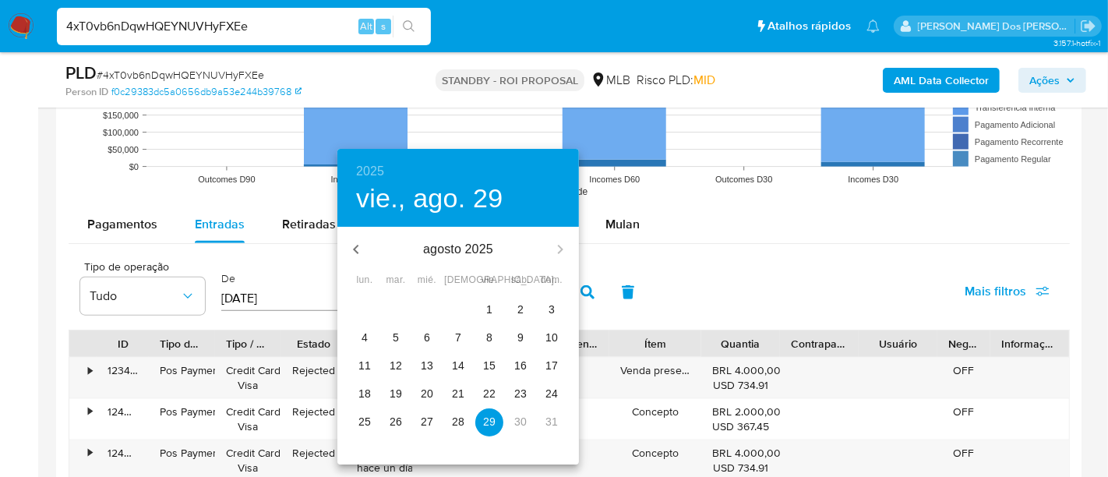
click at [370, 419] on p "25" at bounding box center [365, 422] width 12 height 16
type input "25/08/2025"
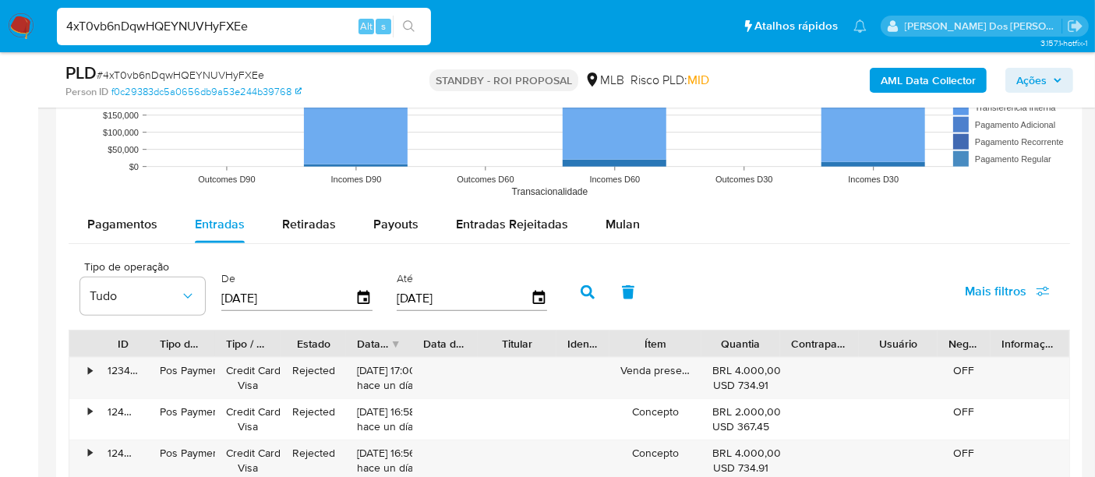
click at [970, 292] on span "Mais filtros" at bounding box center [996, 291] width 62 height 37
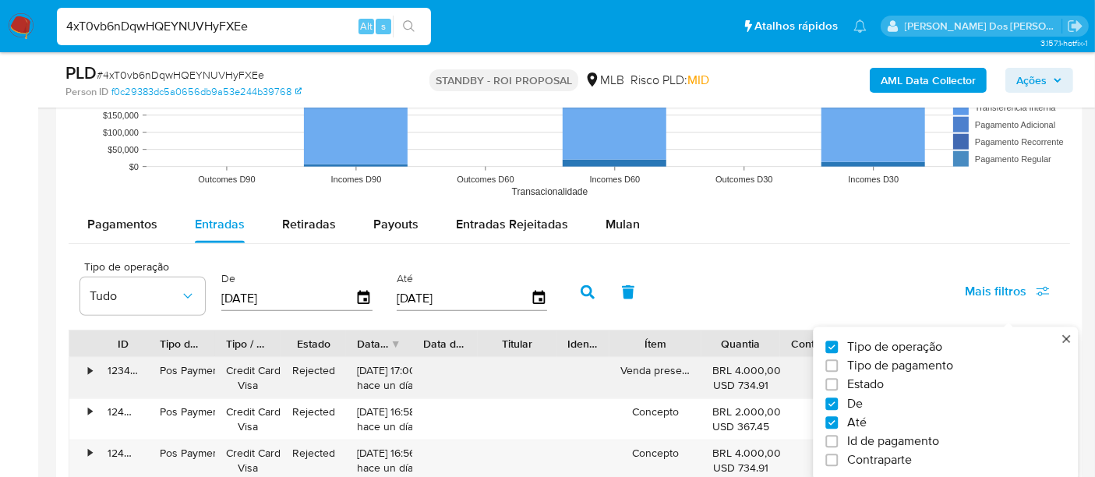
drag, startPoint x: 867, startPoint y: 383, endPoint x: 703, endPoint y: 357, distance: 165.8
click at [866, 383] on span "Estado" at bounding box center [865, 385] width 37 height 16
click at [838, 383] on input "Estado" at bounding box center [831, 385] width 12 height 12
checkbox input "true"
type input "01/07/2025"
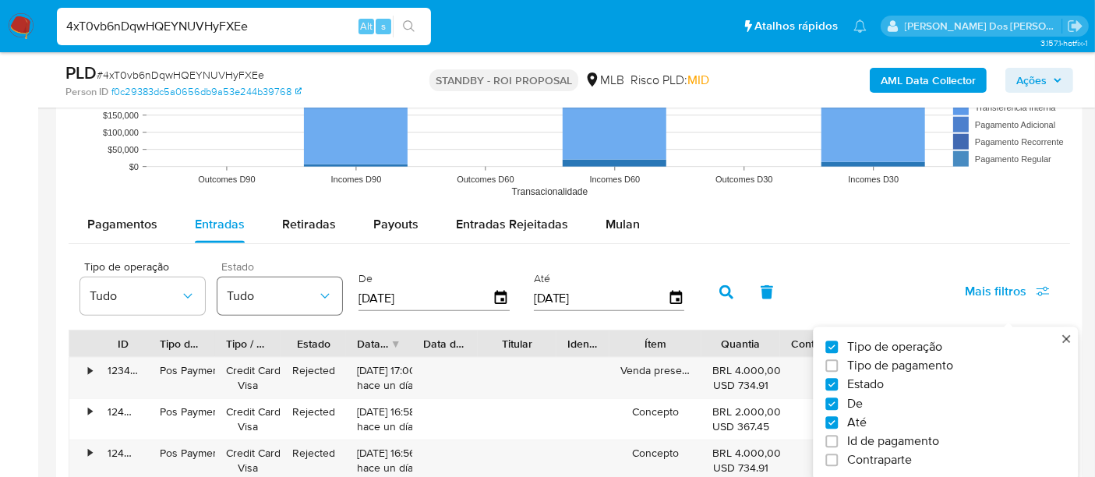
click at [302, 297] on span "Tudo" at bounding box center [272, 296] width 90 height 16
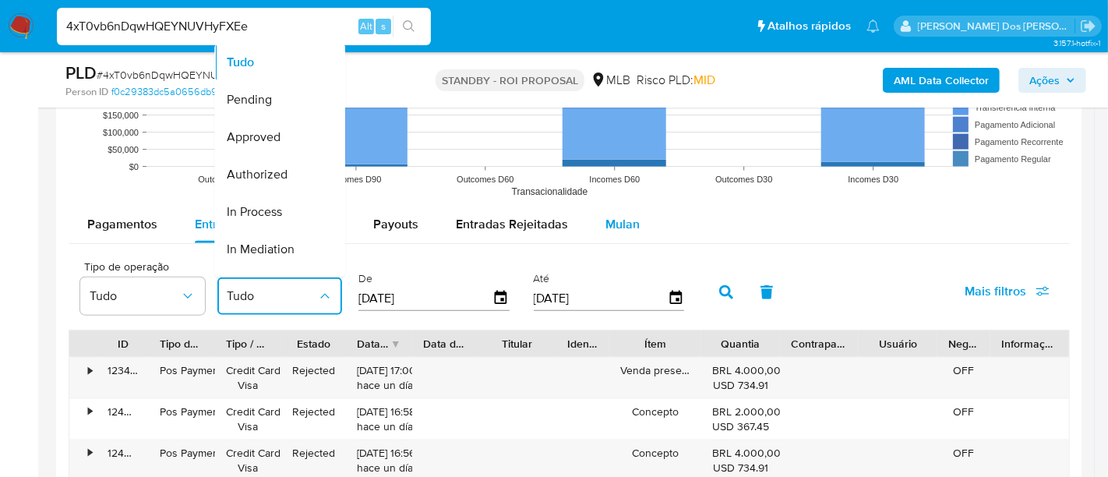
drag, startPoint x: 266, startPoint y: 139, endPoint x: 642, endPoint y: 207, distance: 382.7
click at [269, 137] on span "Approved" at bounding box center [254, 137] width 54 height 16
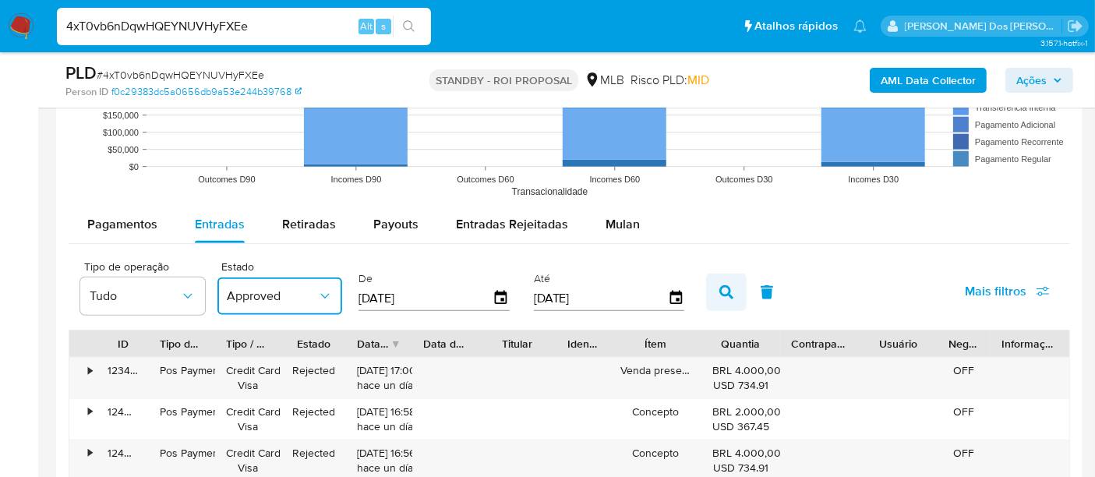
click at [721, 288] on icon "button" at bounding box center [726, 292] width 14 height 14
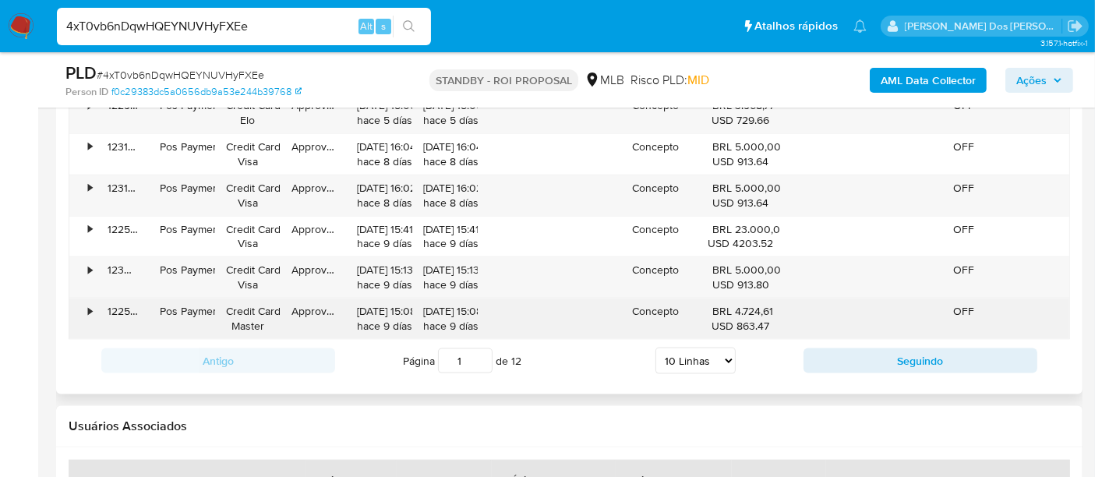
scroll to position [2013, 0]
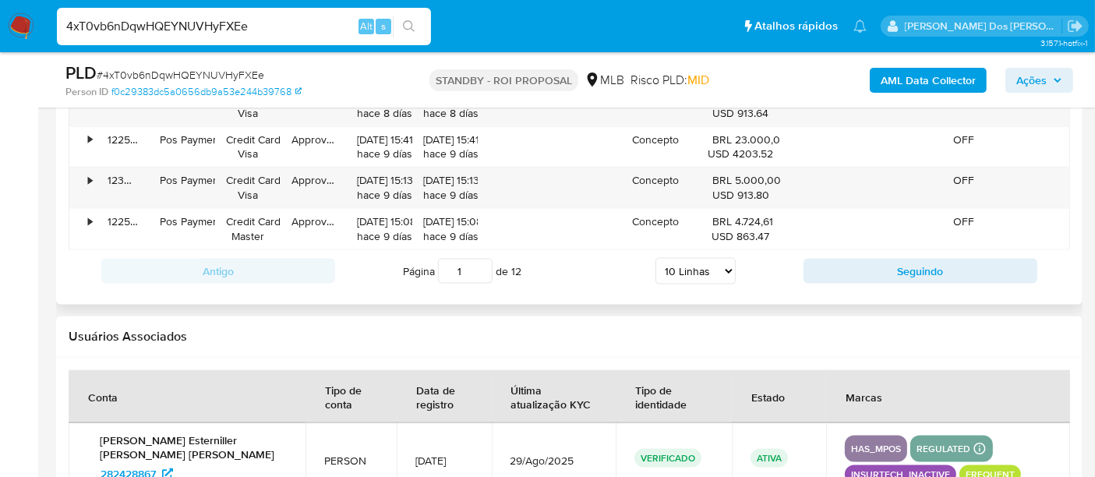
drag, startPoint x: 713, startPoint y: 269, endPoint x: 717, endPoint y: 277, distance: 9.4
click at [713, 270] on select "5 Linhas 10 Linhas 20 Linhas 25 Linhas 50 Linhas 100 Linhas" at bounding box center [696, 271] width 80 height 27
select select "100"
click at [656, 258] on select "5 Linhas 10 Linhas 20 Linhas 25 Linhas 50 Linhas 100 Linhas" at bounding box center [696, 271] width 80 height 27
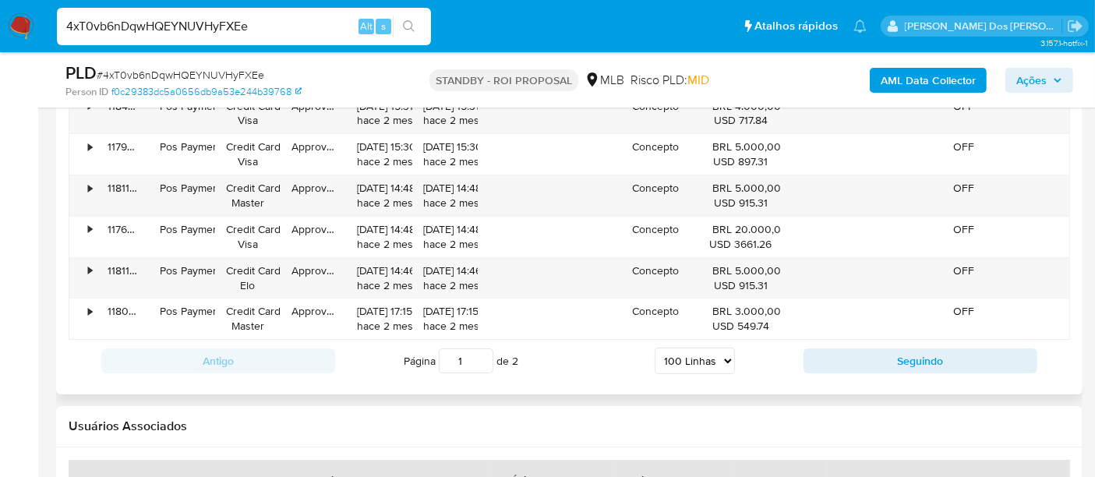
scroll to position [5651, 0]
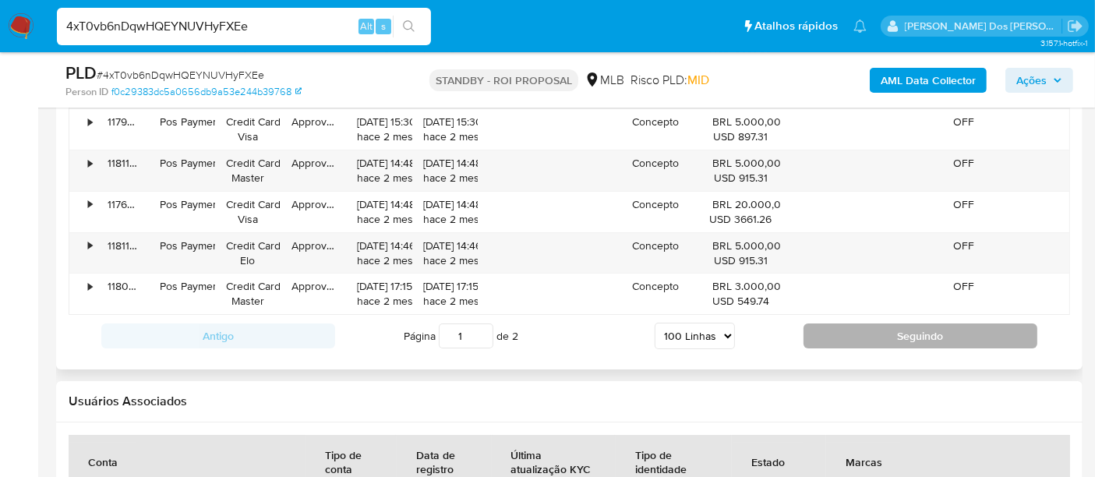
click at [875, 323] on button "Seguindo" at bounding box center [921, 335] width 234 height 25
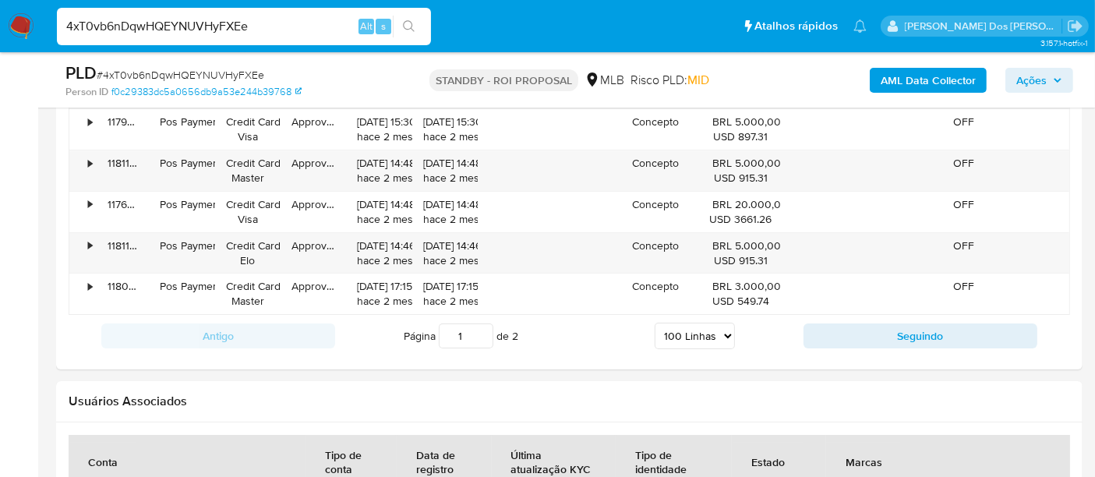
type input "2"
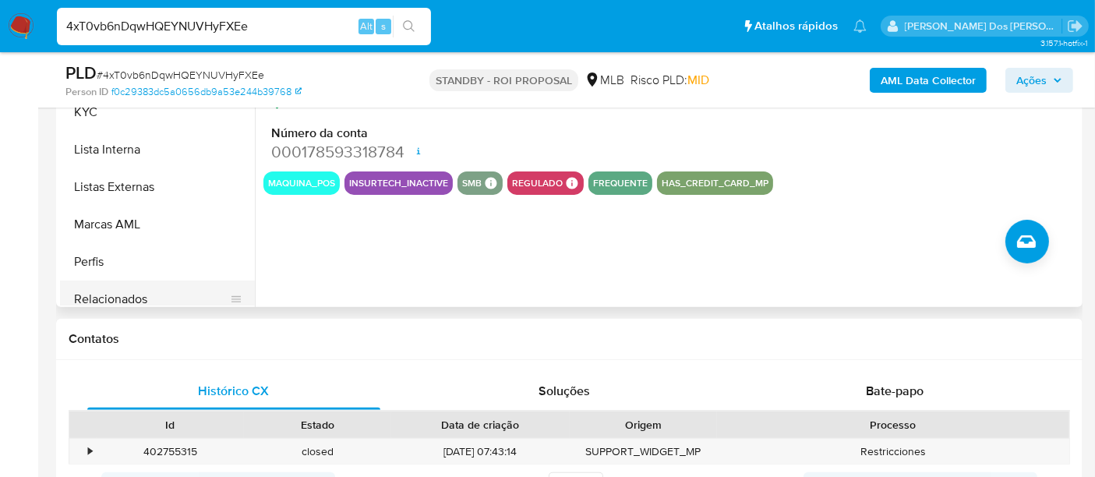
scroll to position [695, 0]
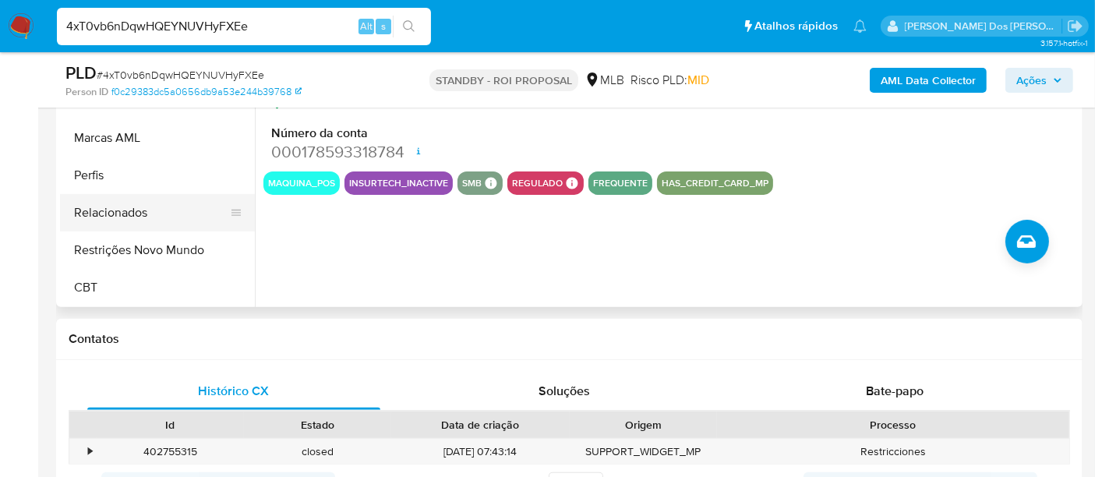
click at [123, 214] on button "Relacionados" at bounding box center [151, 212] width 182 height 37
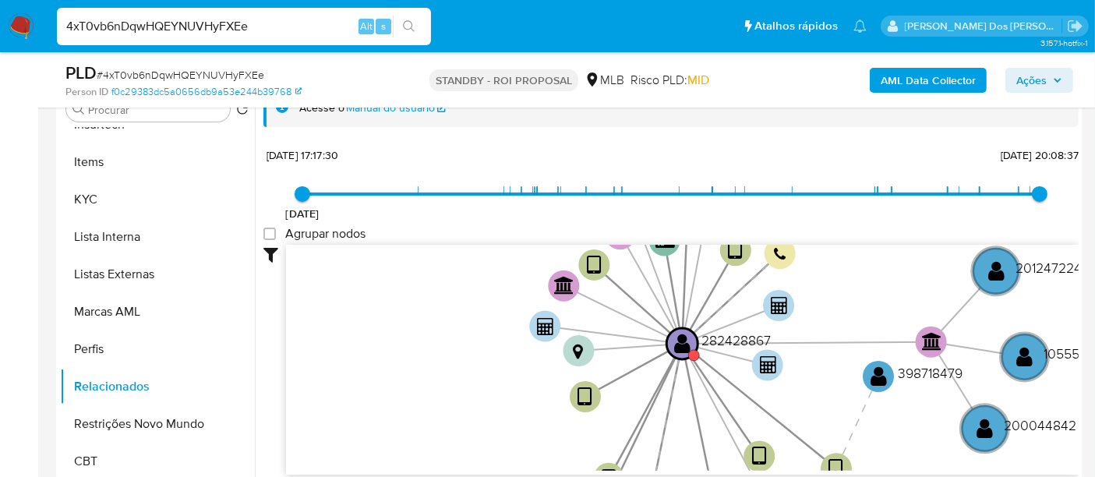
scroll to position [1, 0]
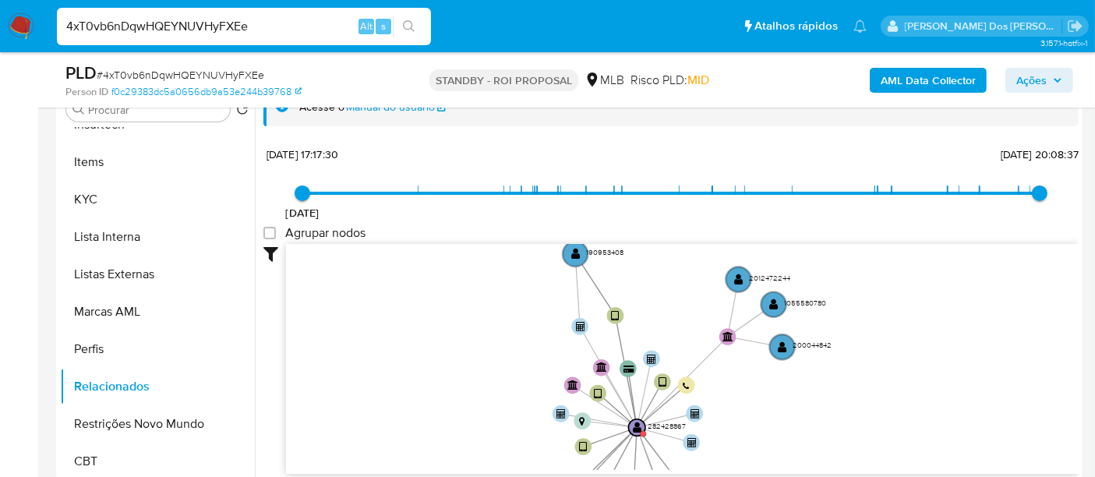
drag, startPoint x: 514, startPoint y: 358, endPoint x: 504, endPoint y: 403, distance: 46.3
click at [505, 403] on icon "device-6179b54c08813b0019406f83  user-282428867  282428867 device-637cc52c088…" at bounding box center [682, 357] width 793 height 226
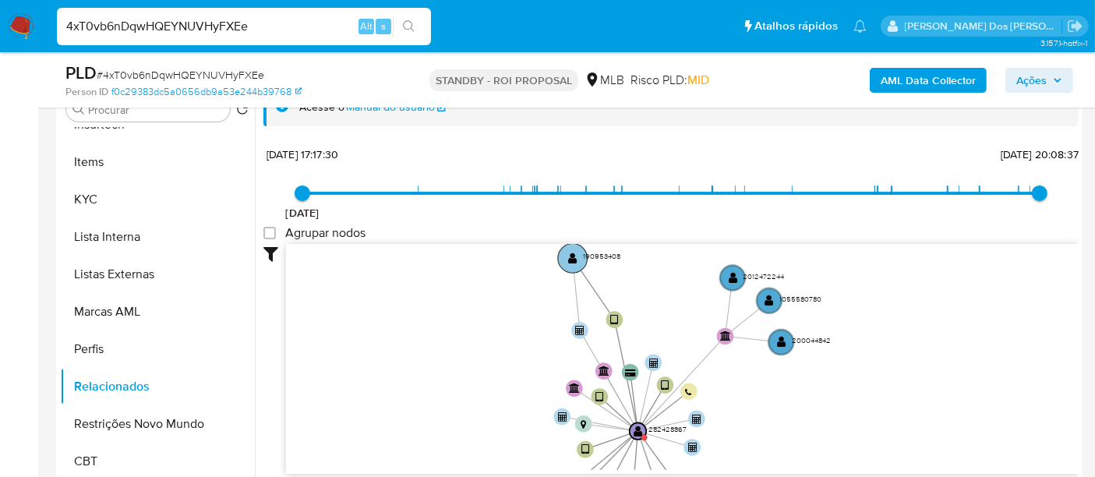
click at [574, 257] on text "" at bounding box center [572, 259] width 9 height 12
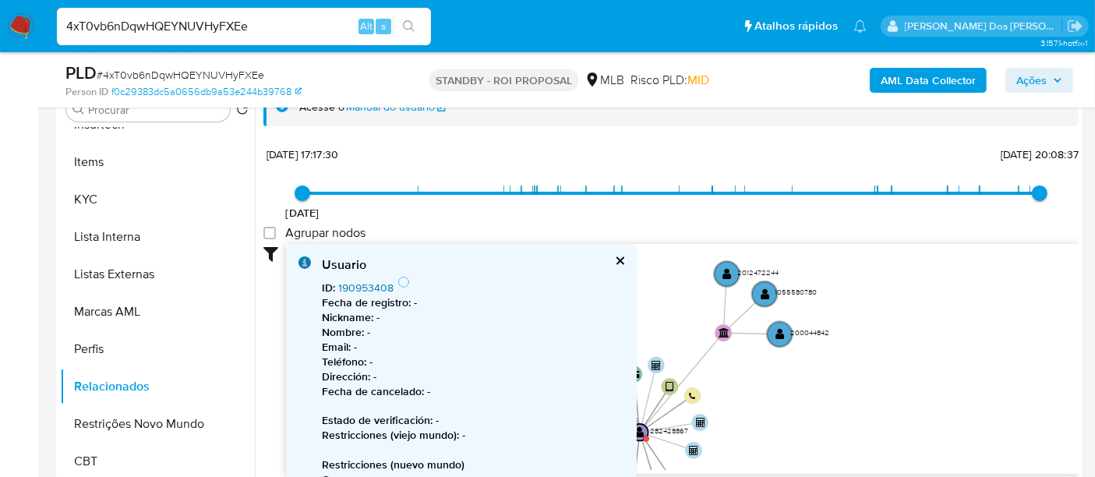
click at [362, 284] on link "190953408" at bounding box center [365, 288] width 55 height 16
click at [615, 256] on button "cerrar" at bounding box center [619, 261] width 10 height 10
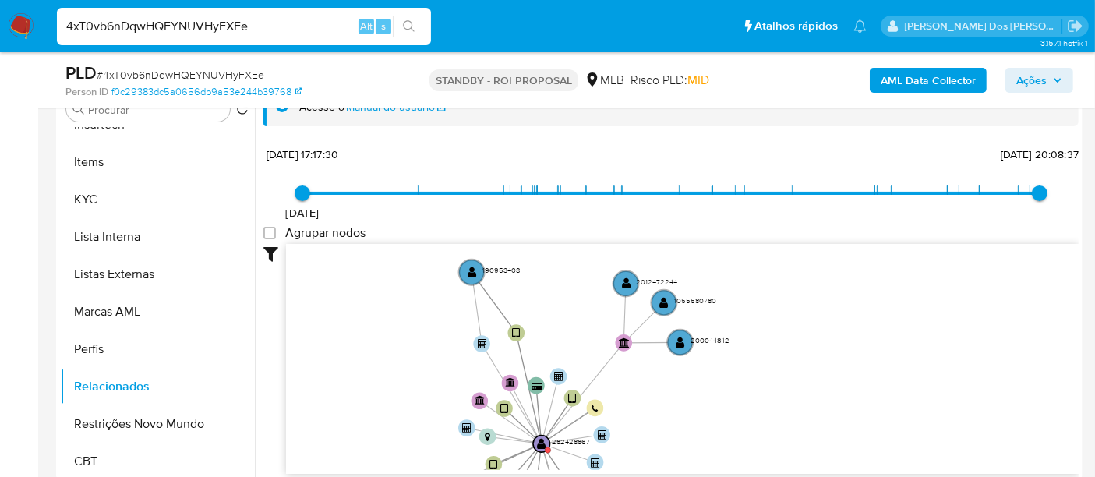
drag, startPoint x: 465, startPoint y: 364, endPoint x: 483, endPoint y: 362, distance: 18.1
click at [372, 375] on icon "device-6179b54c08813b0019406f83  user-282428867  282428867 device-637cc52c088…" at bounding box center [682, 357] width 793 height 226
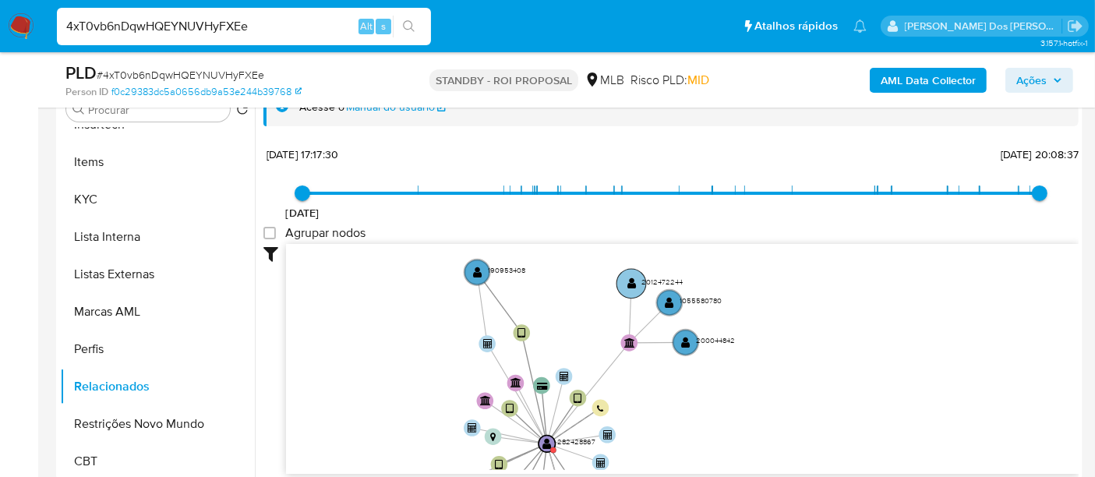
click at [631, 281] on text "" at bounding box center [631, 283] width 9 height 12
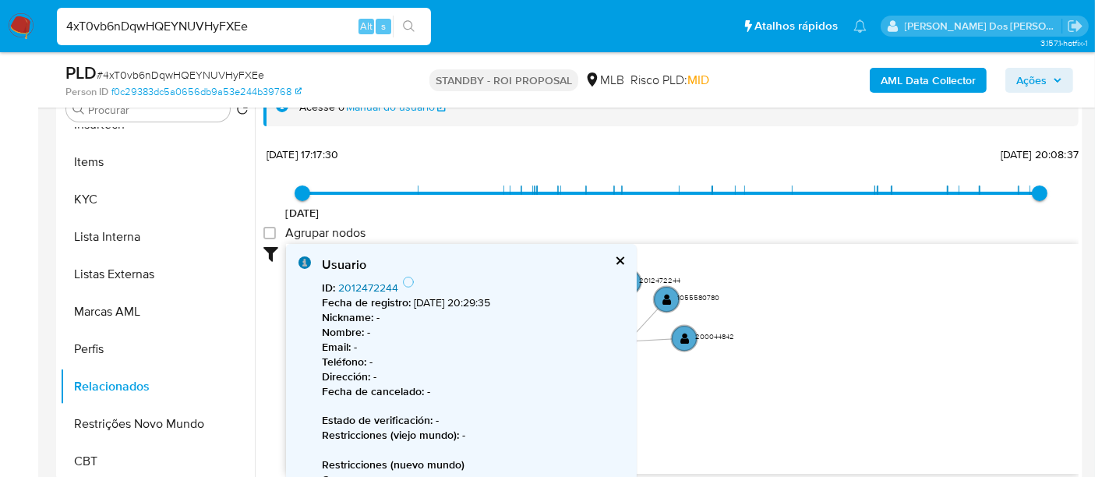
click at [373, 284] on link "2012472244" at bounding box center [368, 288] width 60 height 16
click at [668, 299] on text "" at bounding box center [665, 298] width 9 height 12
click at [665, 290] on text "" at bounding box center [664, 296] width 9 height 12
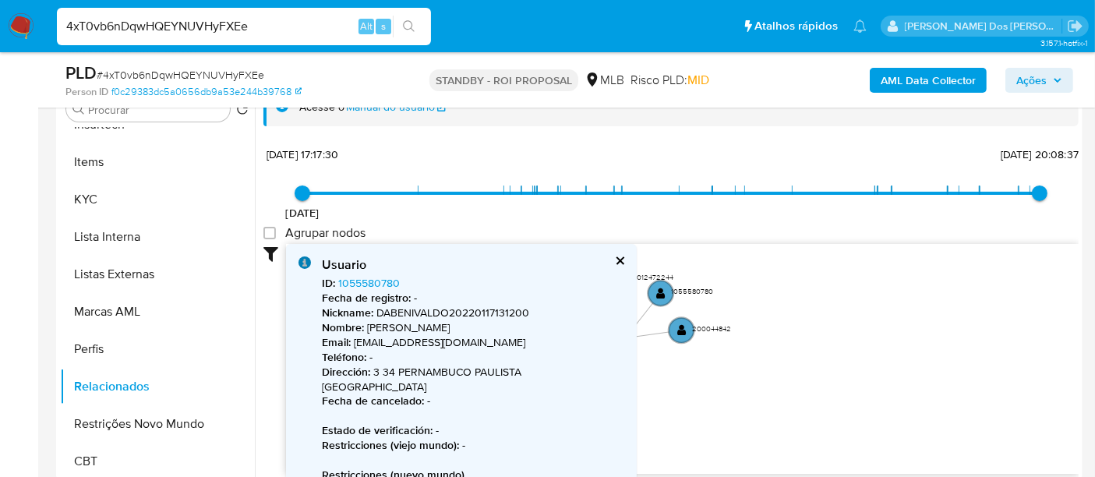
click at [621, 258] on button "cerrar" at bounding box center [619, 261] width 10 height 10
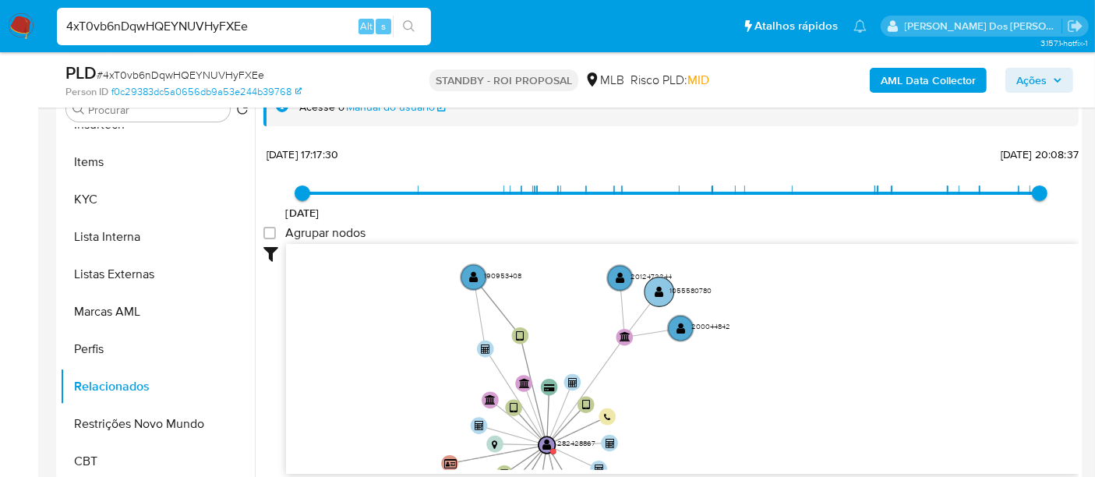
click at [656, 288] on text "" at bounding box center [660, 292] width 9 height 12
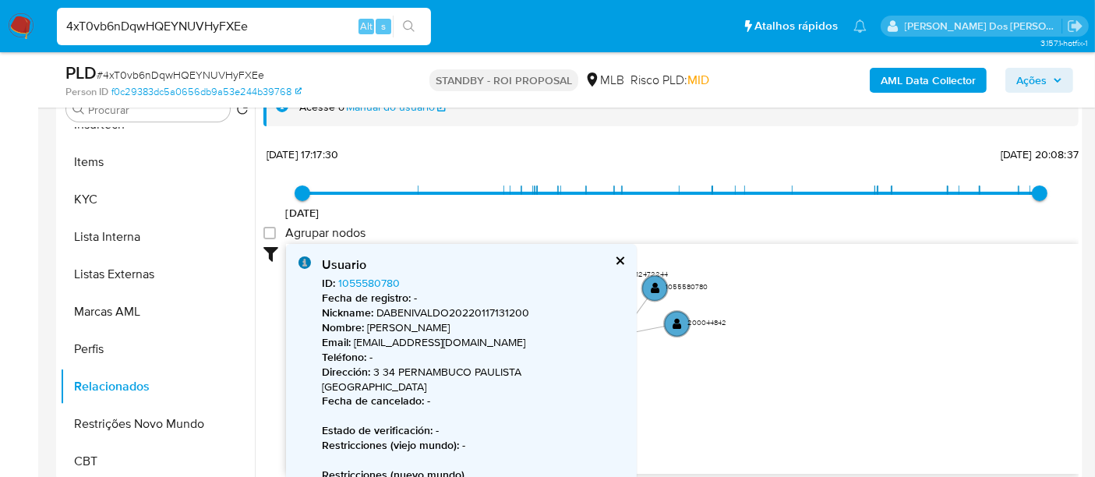
click at [619, 258] on button "cerrar" at bounding box center [619, 261] width 10 height 10
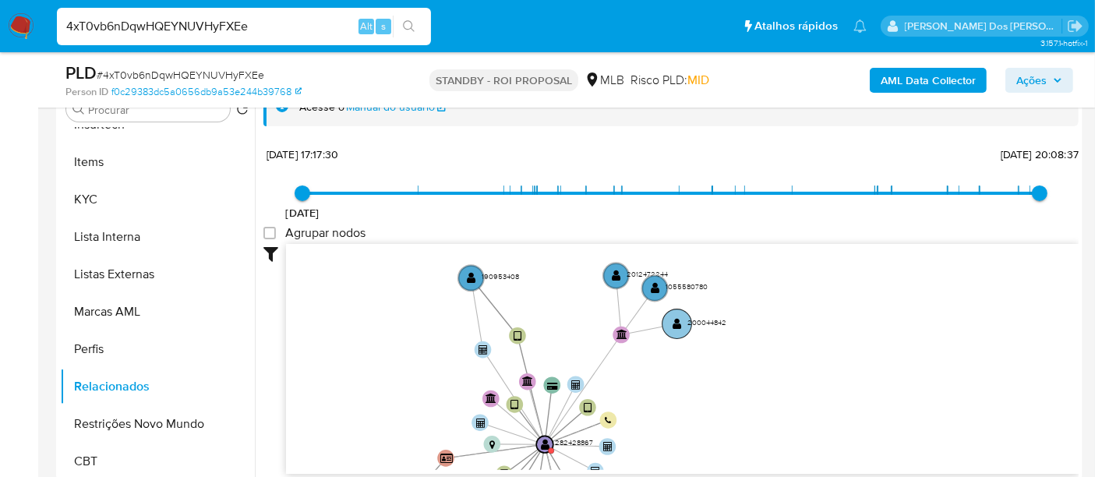
click at [670, 320] on circle at bounding box center [678, 324] width 30 height 30
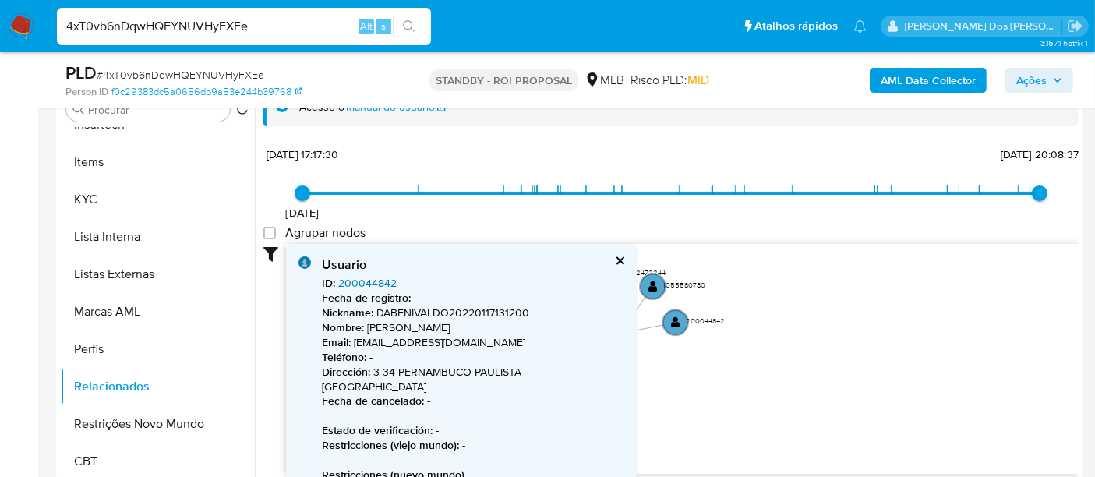
click at [367, 281] on link "200044842" at bounding box center [367, 283] width 58 height 16
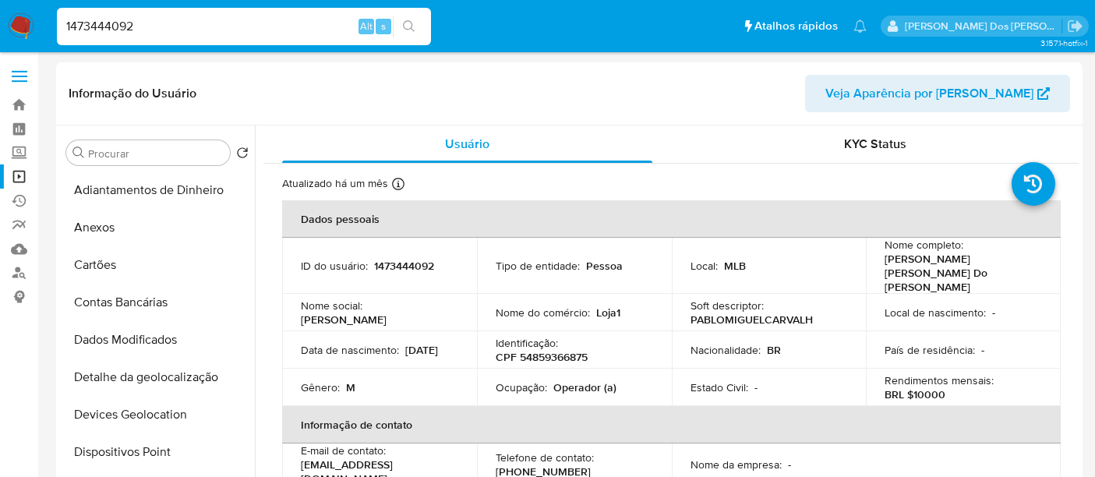
select select "10"
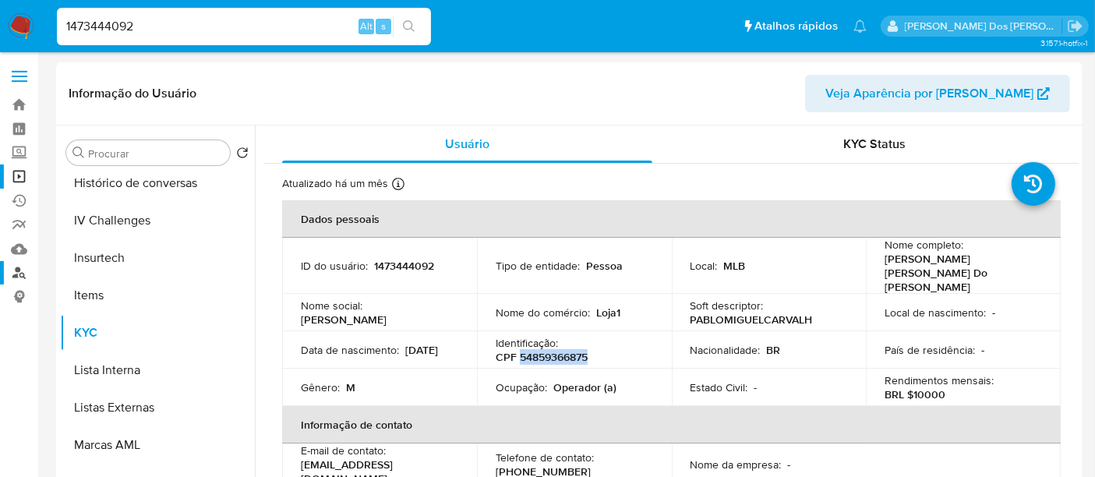
click at [24, 275] on link "Localizador de pessoas" at bounding box center [93, 273] width 186 height 24
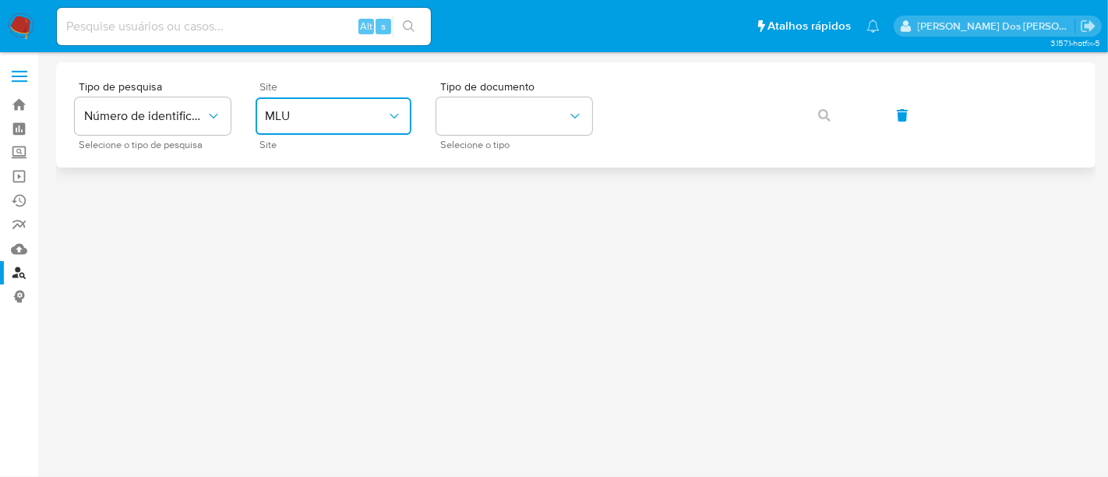
click at [309, 128] on button "MLU" at bounding box center [334, 115] width 156 height 37
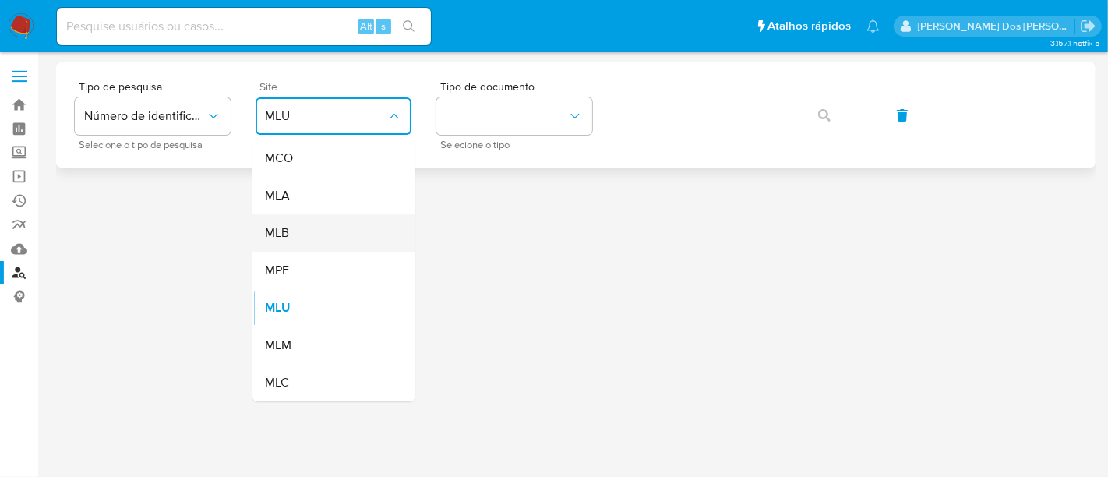
click at [317, 228] on div "MLB" at bounding box center [329, 232] width 128 height 37
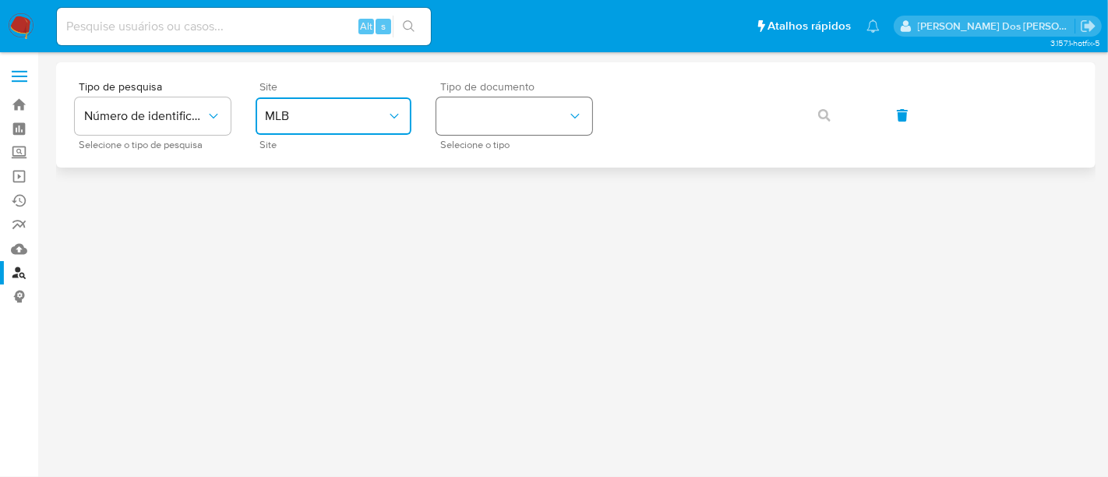
click at [538, 130] on button "identificationType" at bounding box center [515, 115] width 156 height 37
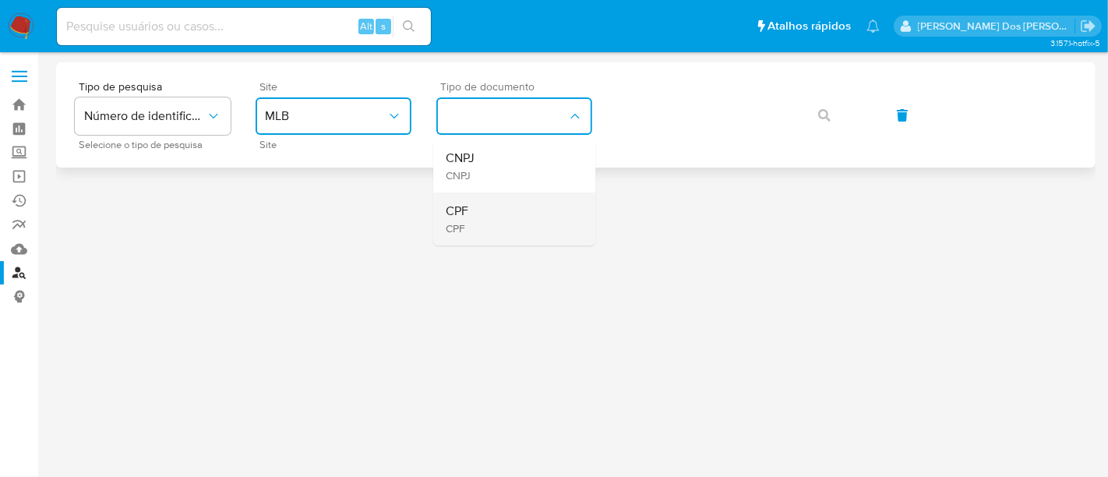
click at [514, 202] on div "CPF CPF" at bounding box center [510, 219] width 128 height 53
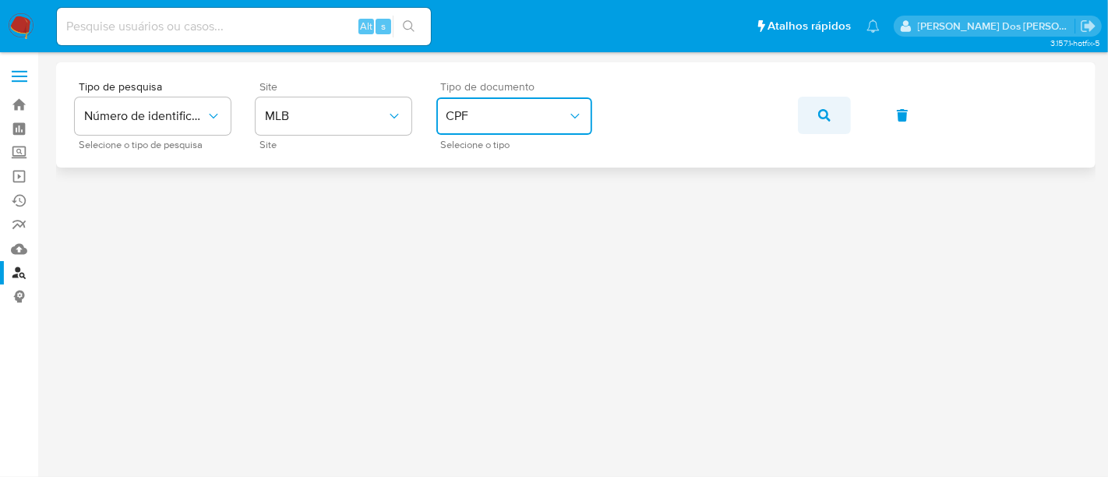
click at [825, 115] on icon "button" at bounding box center [824, 115] width 12 height 12
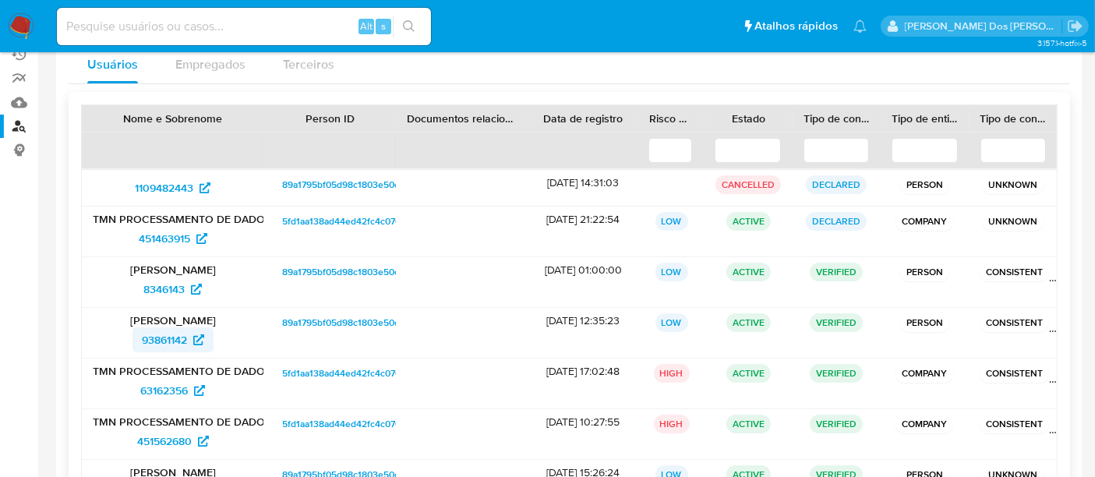
scroll to position [173, 0]
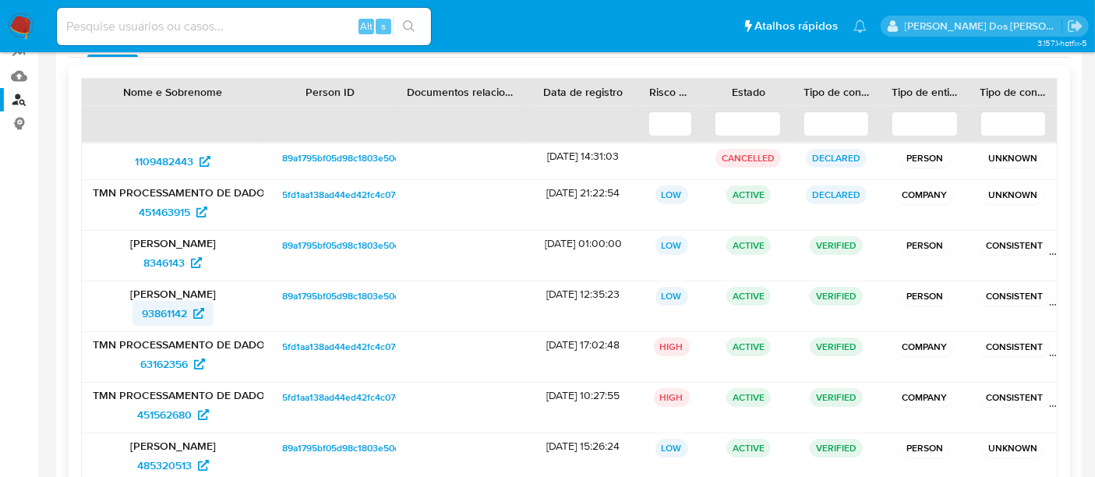
click at [171, 309] on span "93861142" at bounding box center [164, 313] width 45 height 25
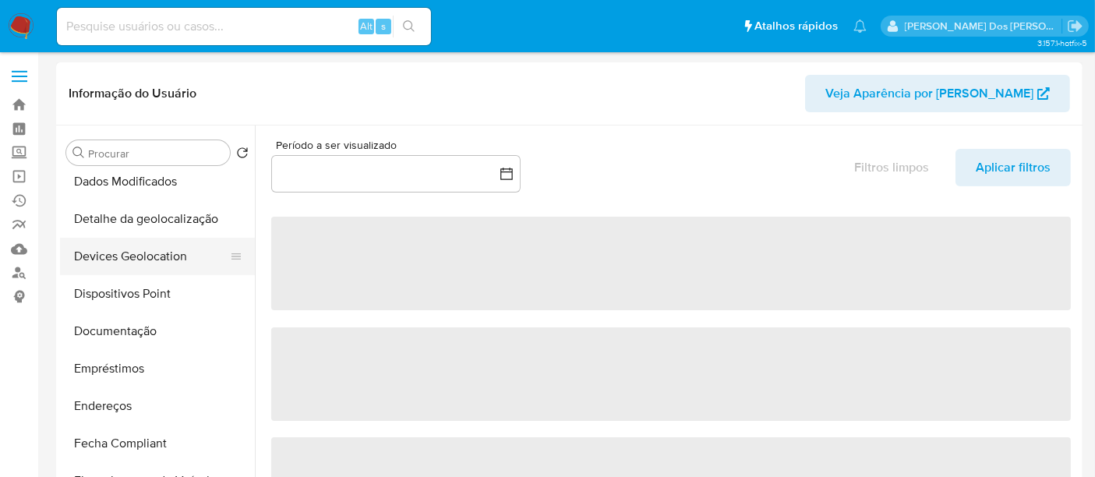
scroll to position [173, 0]
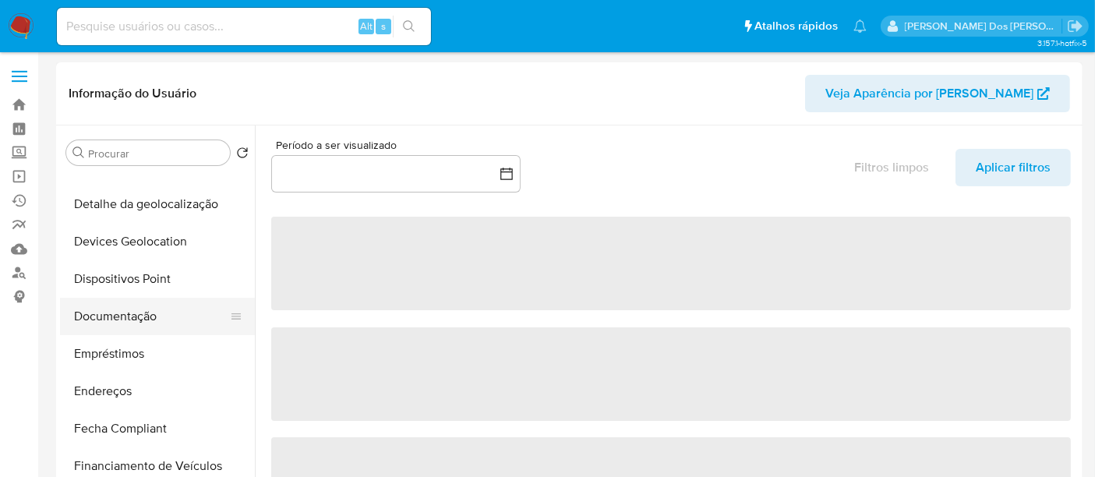
select select "10"
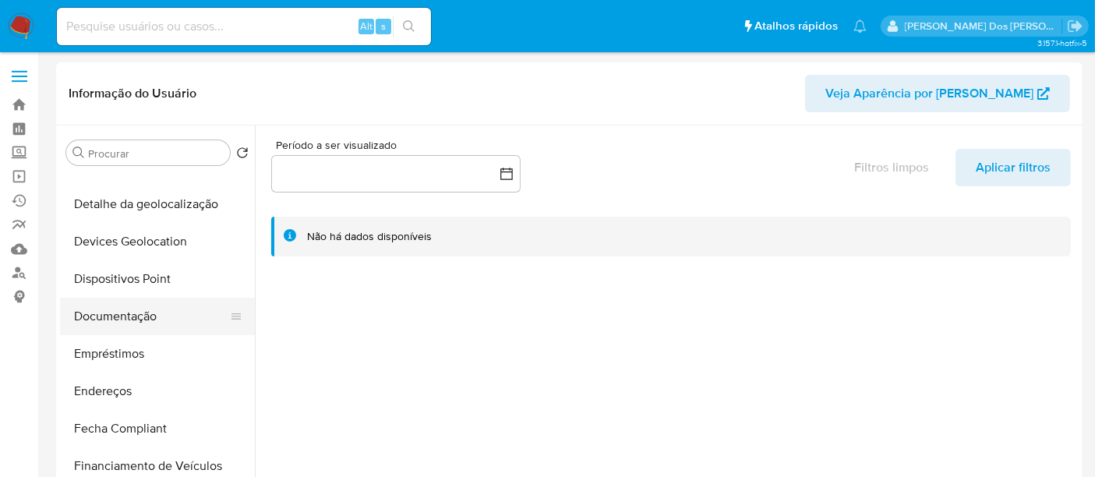
click at [140, 319] on button "Documentação" at bounding box center [151, 316] width 182 height 37
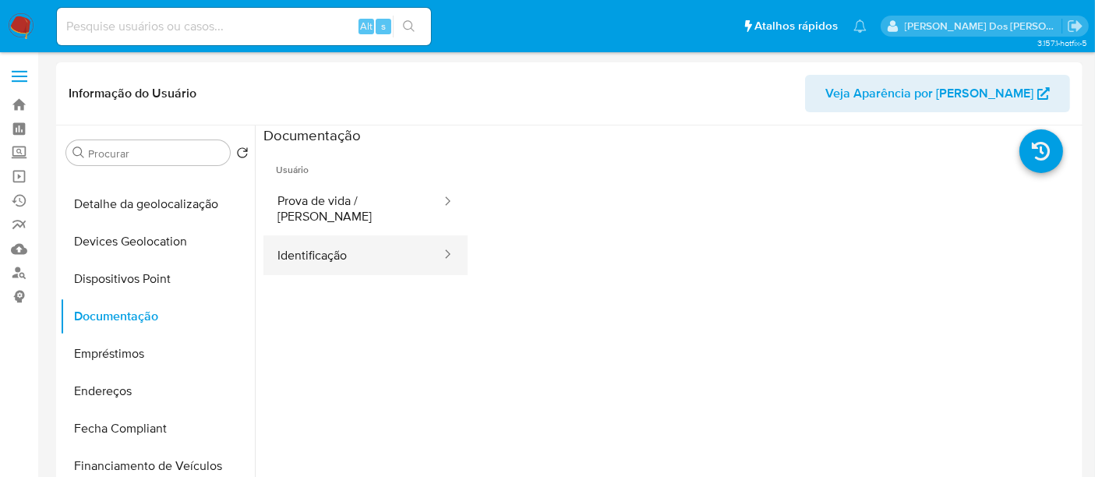
click at [339, 239] on button "Identificação" at bounding box center [352, 255] width 179 height 40
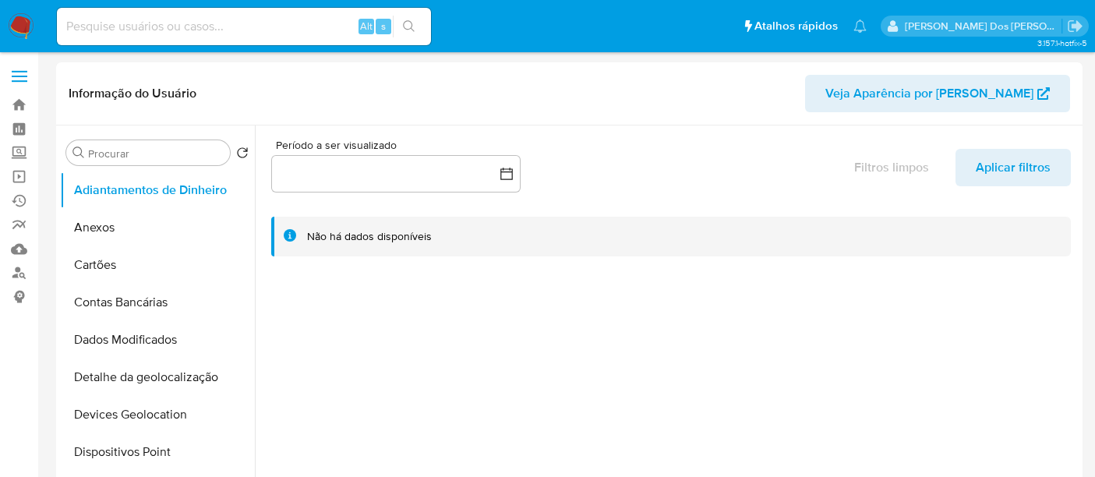
select select "10"
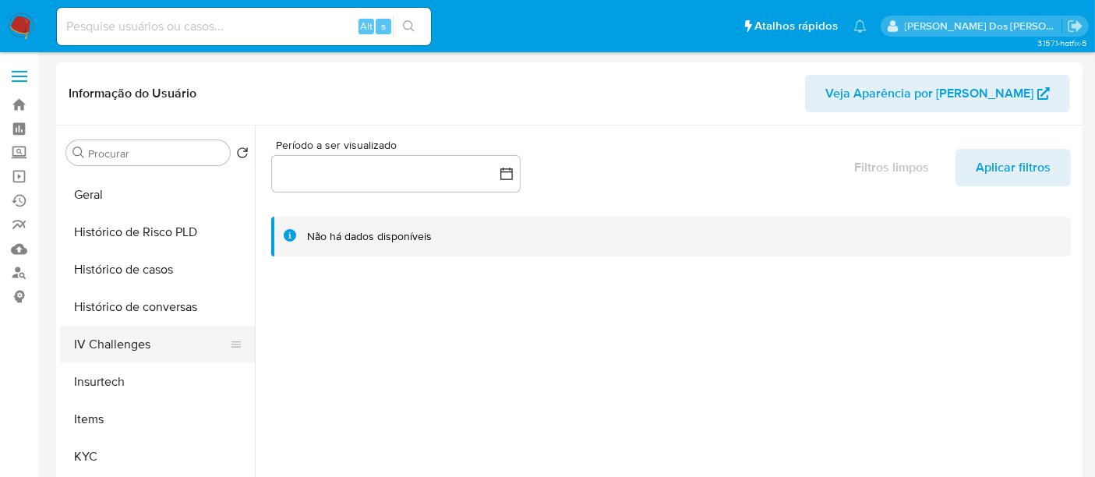
scroll to position [519, 0]
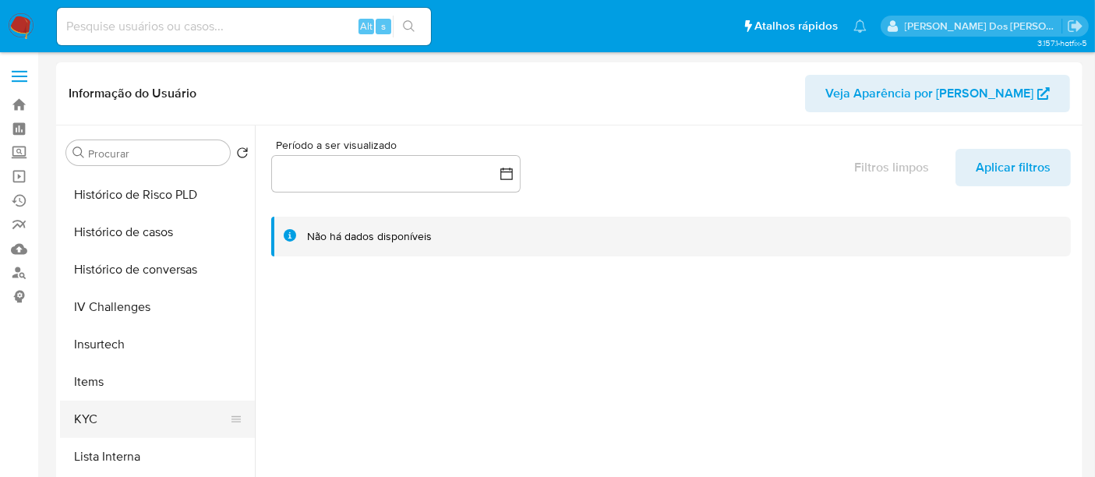
click at [90, 413] on button "KYC" at bounding box center [151, 419] width 182 height 37
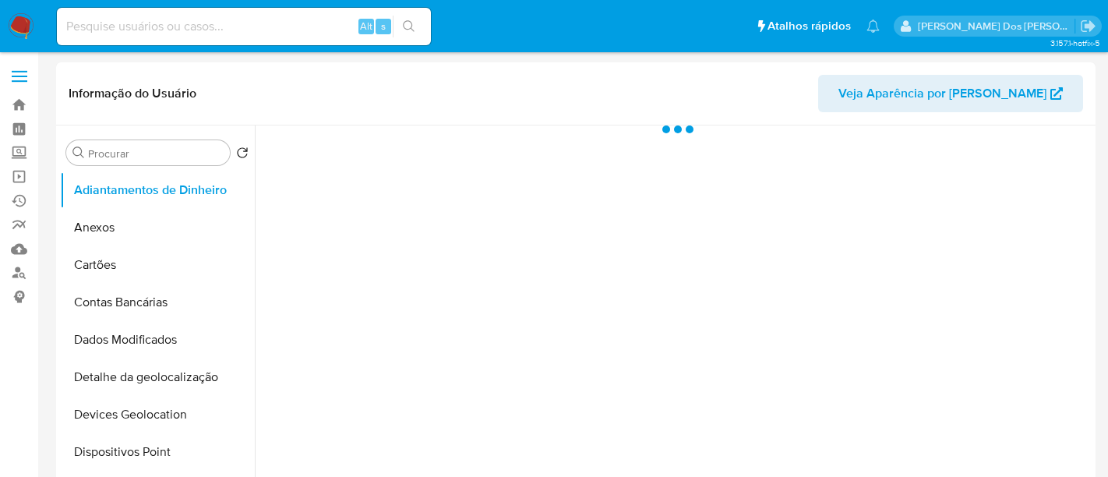
select select "10"
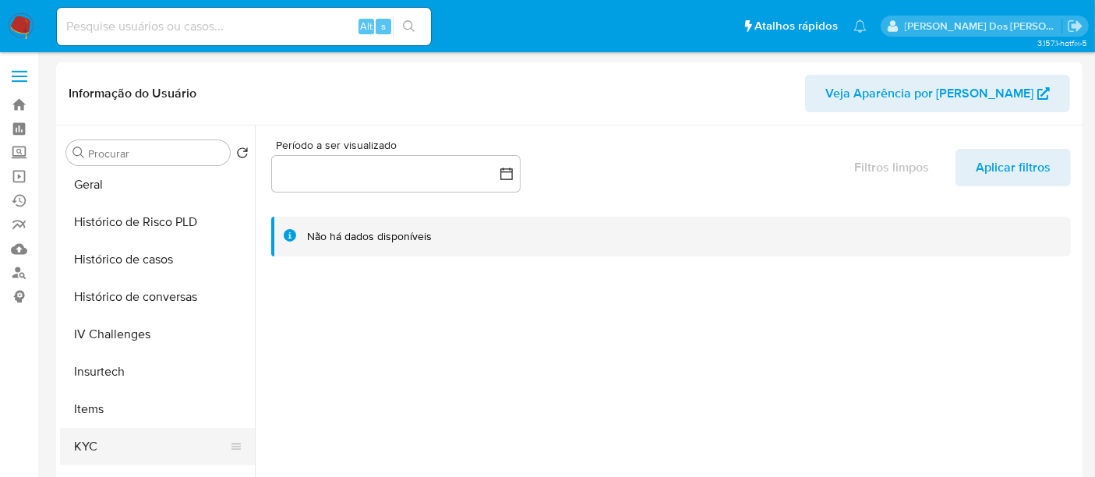
scroll to position [519, 0]
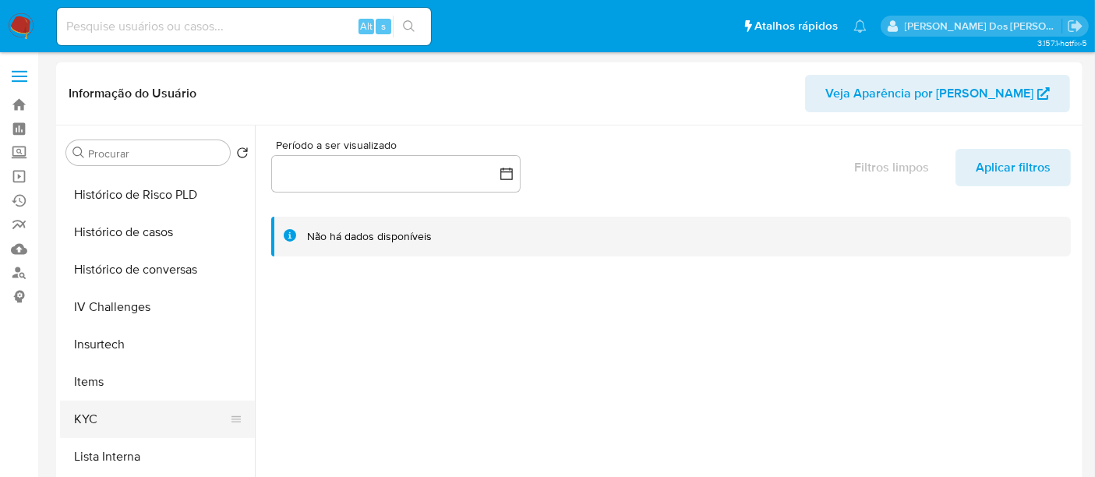
click at [80, 423] on button "KYC" at bounding box center [151, 419] width 182 height 37
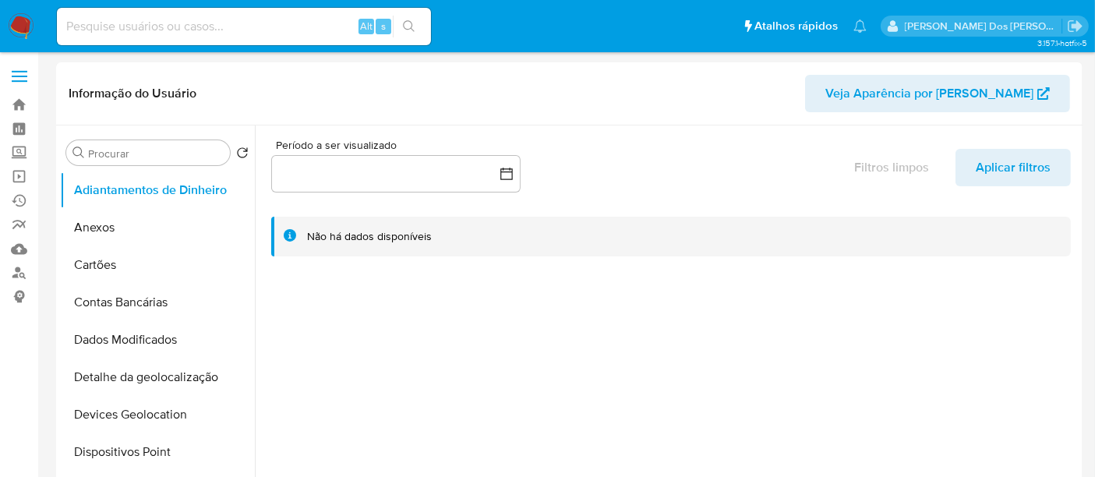
select select "10"
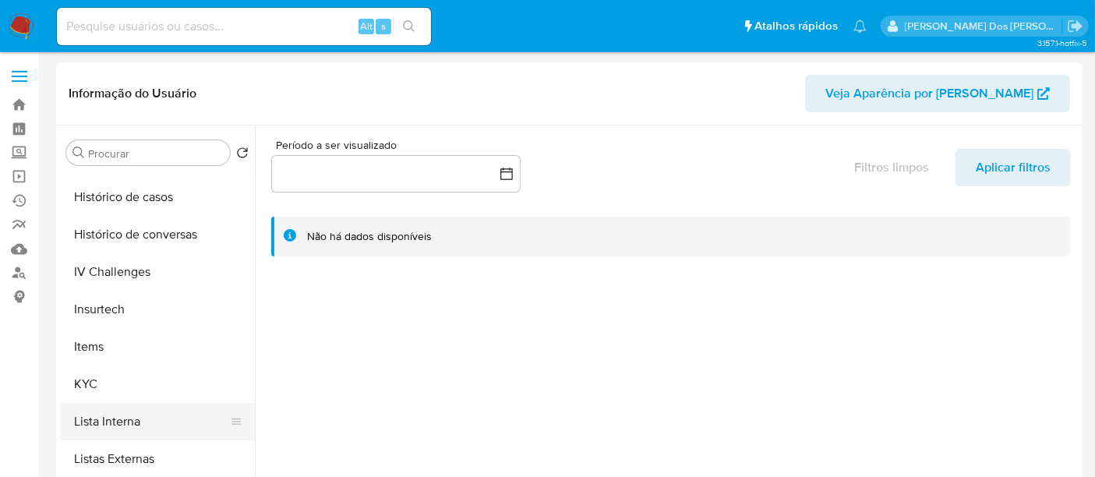
scroll to position [606, 0]
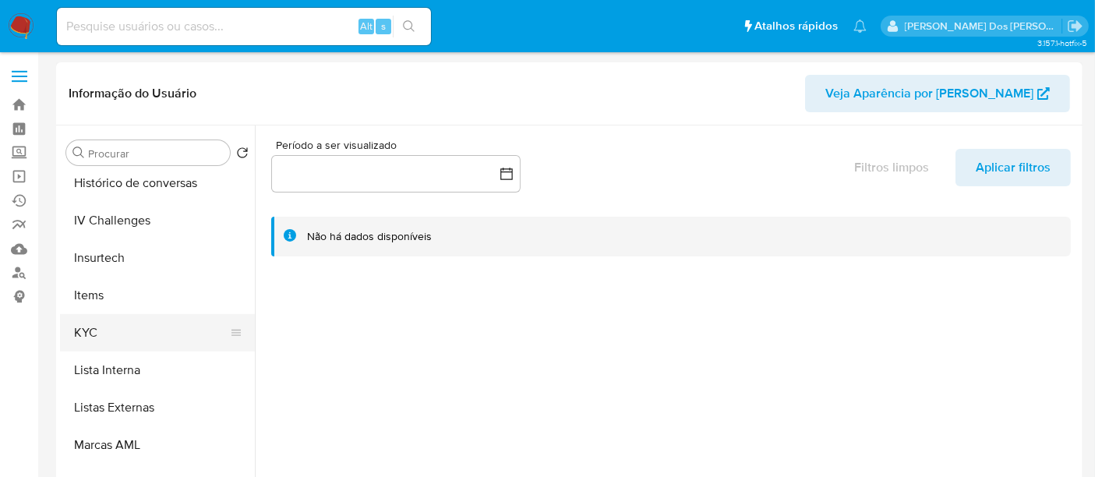
drag, startPoint x: 80, startPoint y: 323, endPoint x: 93, endPoint y: 326, distance: 12.7
click at [80, 322] on button "KYC" at bounding box center [151, 332] width 182 height 37
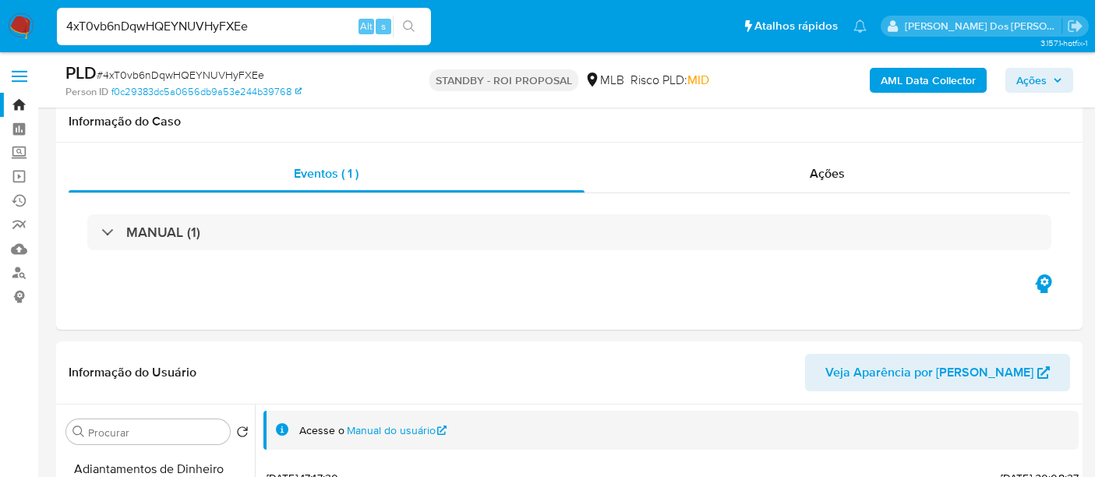
select select "100"
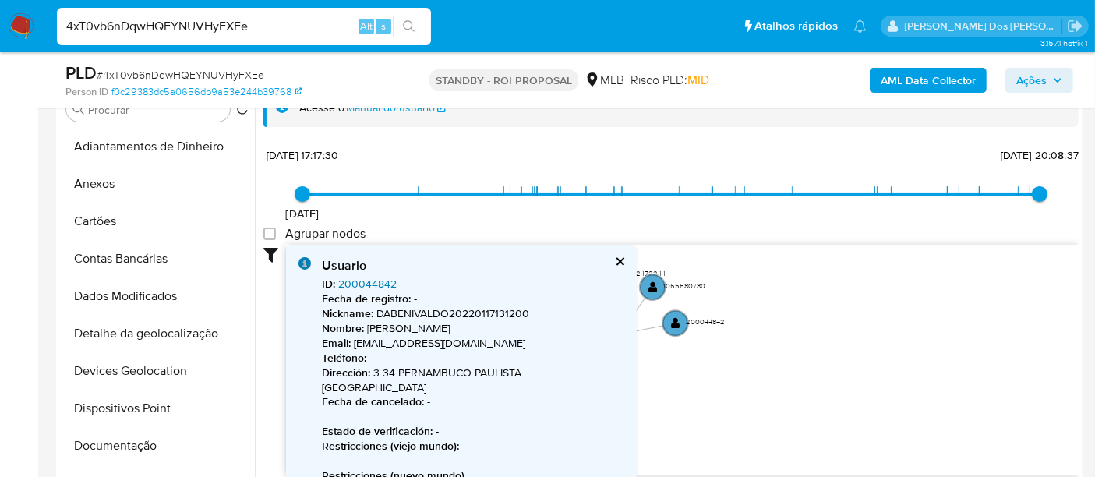
scroll to position [1, 0]
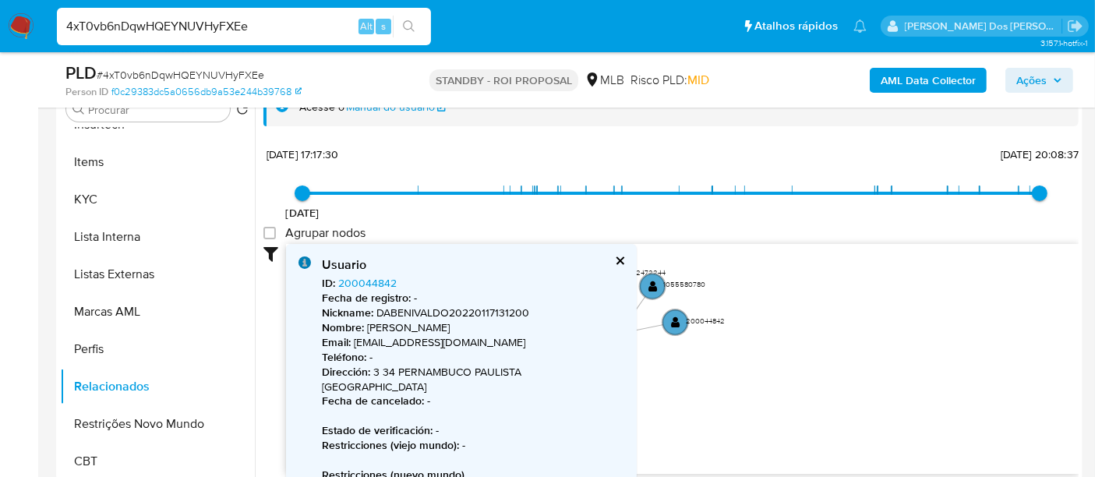
click at [622, 257] on button "cerrar" at bounding box center [619, 261] width 10 height 10
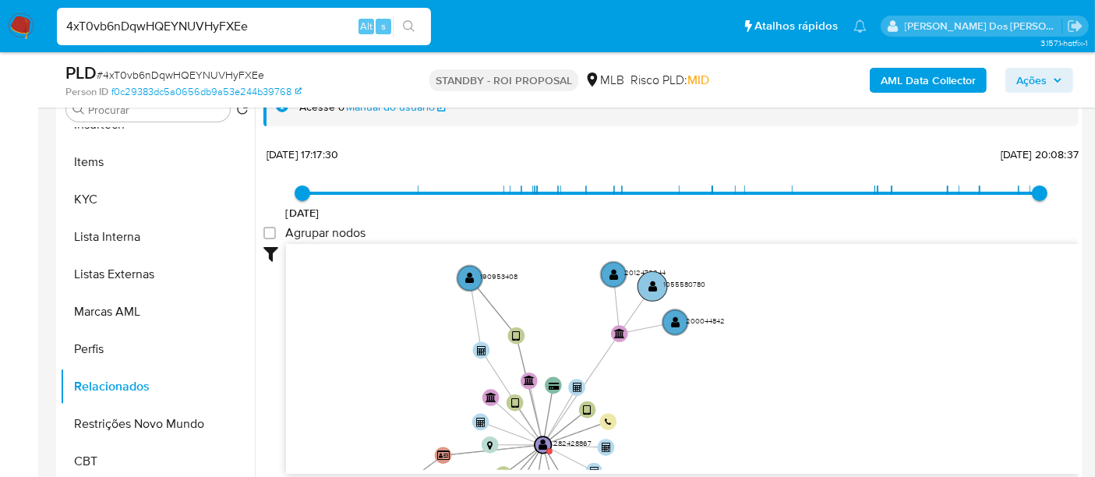
click at [656, 284] on text "" at bounding box center [653, 287] width 9 height 12
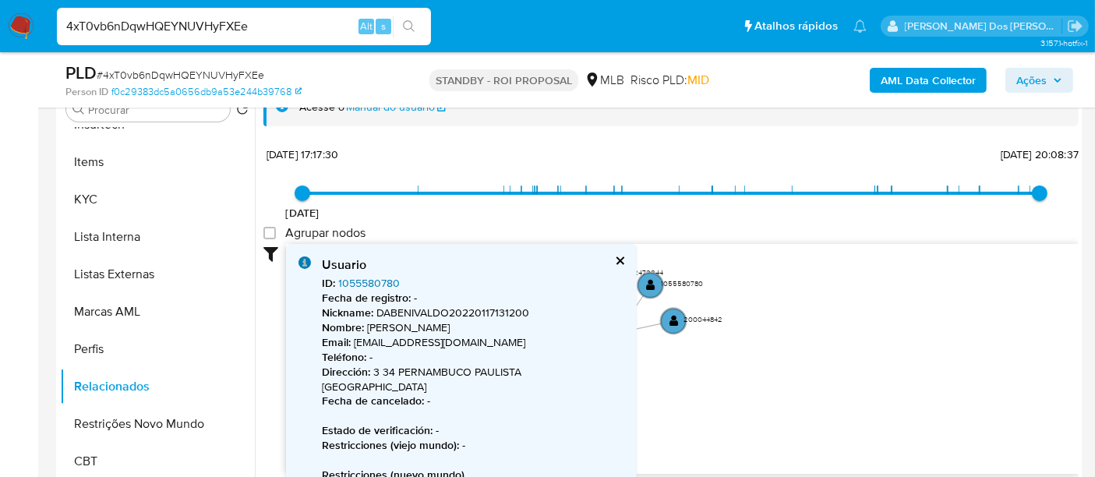
click at [380, 278] on link "1055580780" at bounding box center [369, 283] width 62 height 16
click at [615, 258] on button "cerrar" at bounding box center [619, 261] width 10 height 10
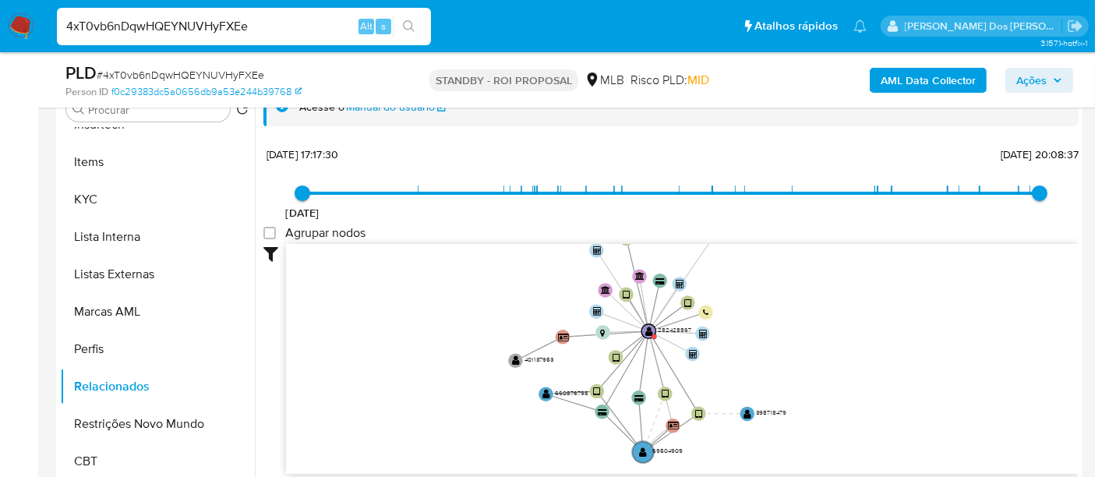
drag, startPoint x: 747, startPoint y: 380, endPoint x: 788, endPoint y: 317, distance: 74.8
click at [816, 284] on icon "device-6179b54c08813b0019406f83  user-282428867  282428867 device-637cc52c088…" at bounding box center [682, 357] width 793 height 226
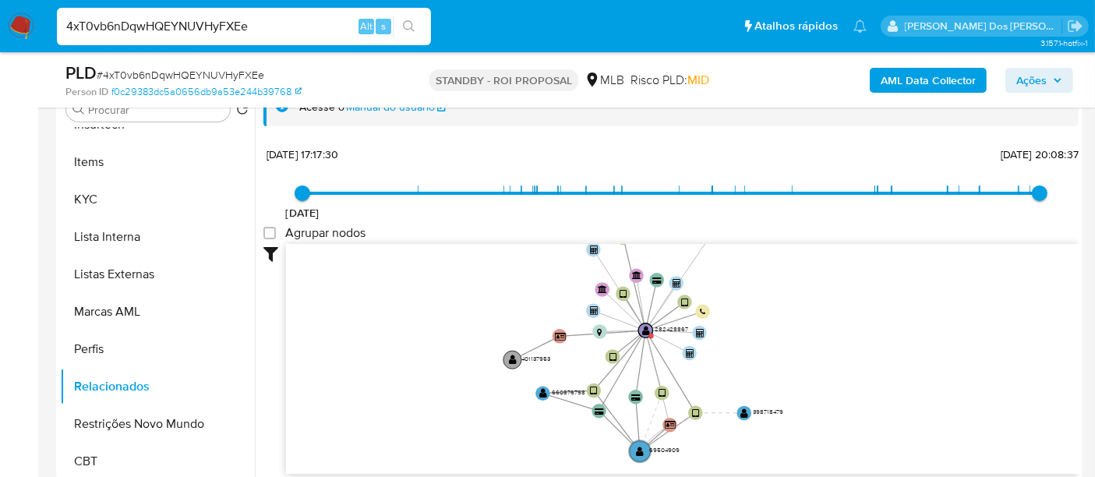
click at [510, 357] on text "" at bounding box center [513, 360] width 8 height 10
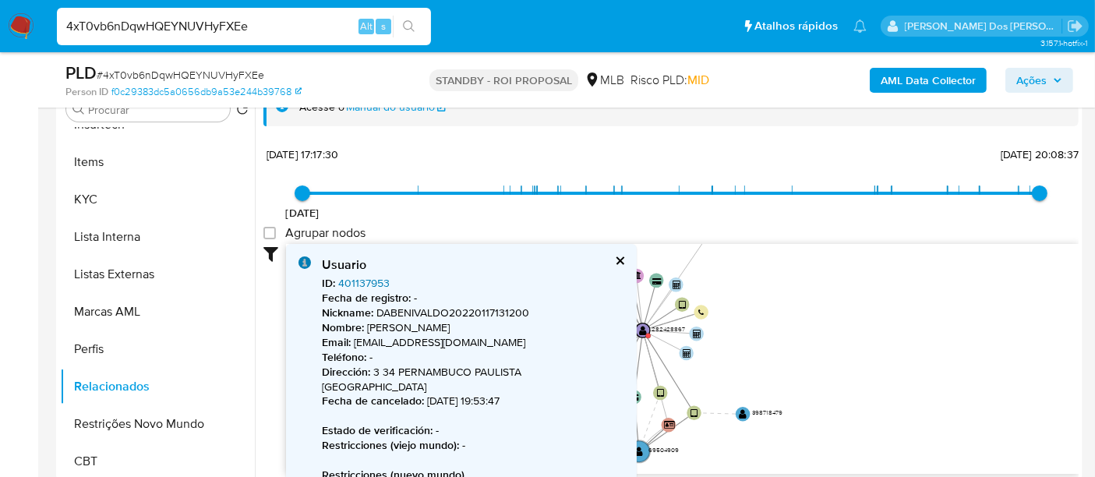
click at [348, 278] on link "401137953" at bounding box center [363, 283] width 51 height 16
click at [536, 258] on div "Usuario" at bounding box center [473, 264] width 302 height 17
click at [614, 260] on button "cerrar" at bounding box center [619, 261] width 10 height 10
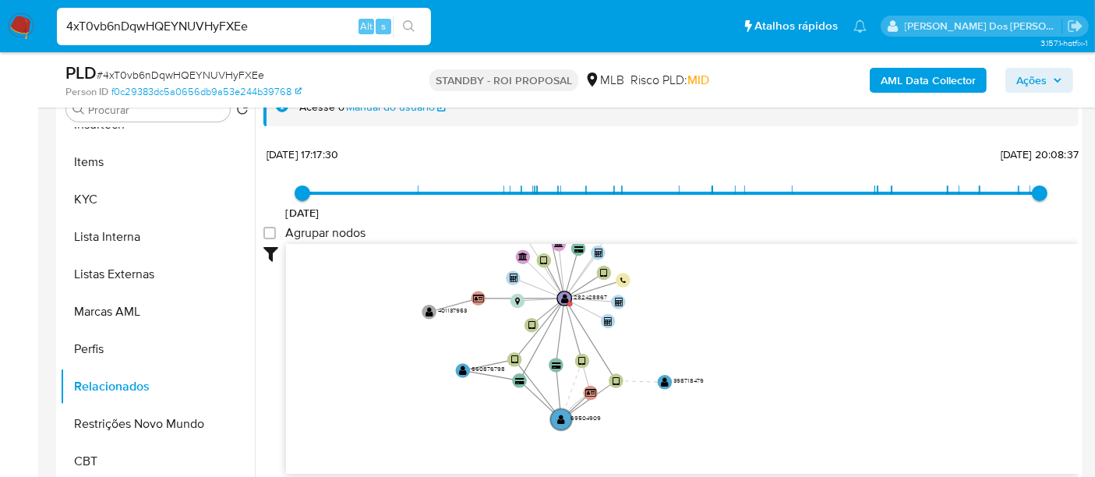
drag, startPoint x: 505, startPoint y: 367, endPoint x: 427, endPoint y: 335, distance: 84.2
click at [427, 335] on icon "device-6179b54c08813b0019406f83  user-282428867  282428867 device-637cc52c088…" at bounding box center [682, 357] width 793 height 226
click at [454, 366] on icon "device-6179b54c08813b0019406f83  user-282428867  282428867 device-637cc52c088…" at bounding box center [682, 357] width 793 height 226
click at [462, 367] on text "" at bounding box center [463, 371] width 8 height 10
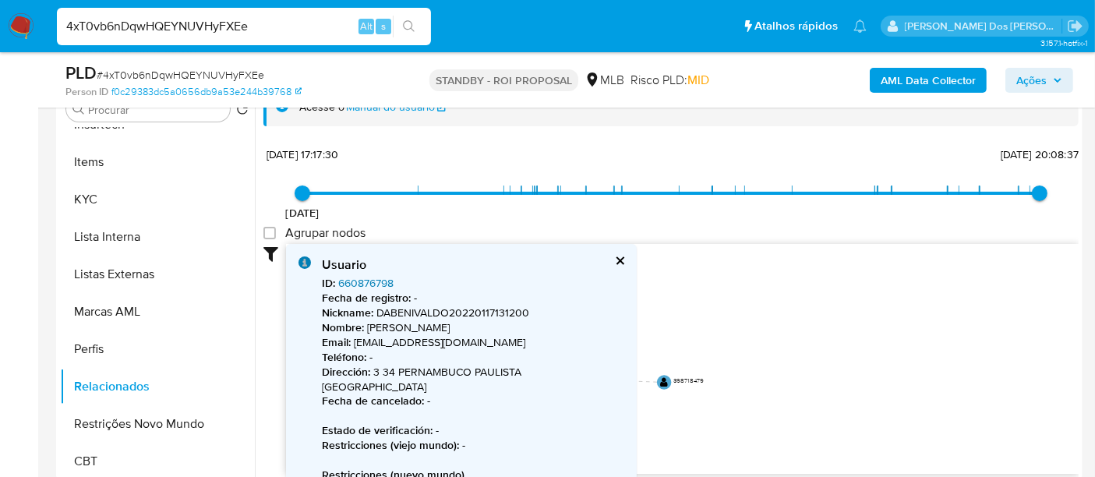
click at [344, 278] on link "660876798" at bounding box center [365, 283] width 55 height 16
click at [614, 259] on button "cerrar" at bounding box center [619, 261] width 10 height 10
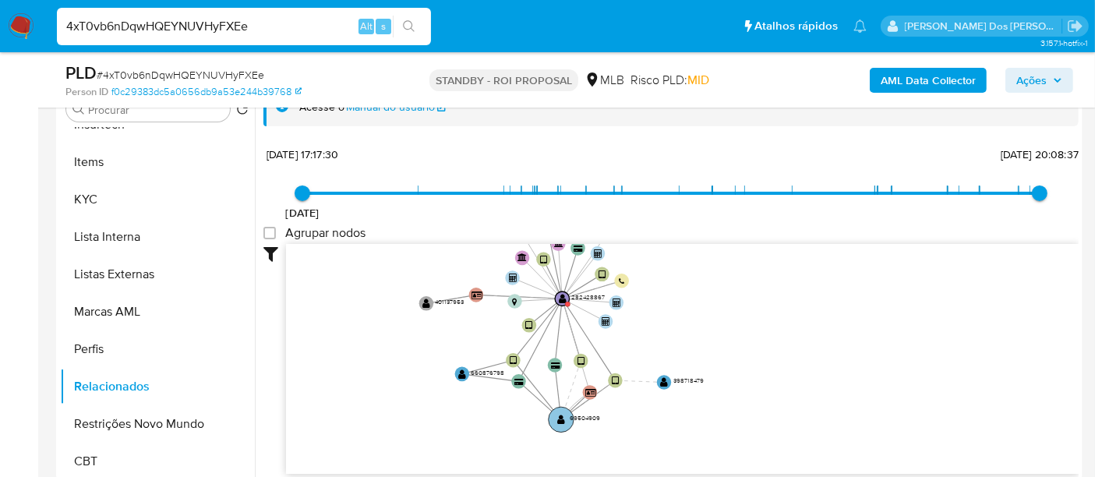
click at [565, 413] on circle at bounding box center [561, 419] width 25 height 25
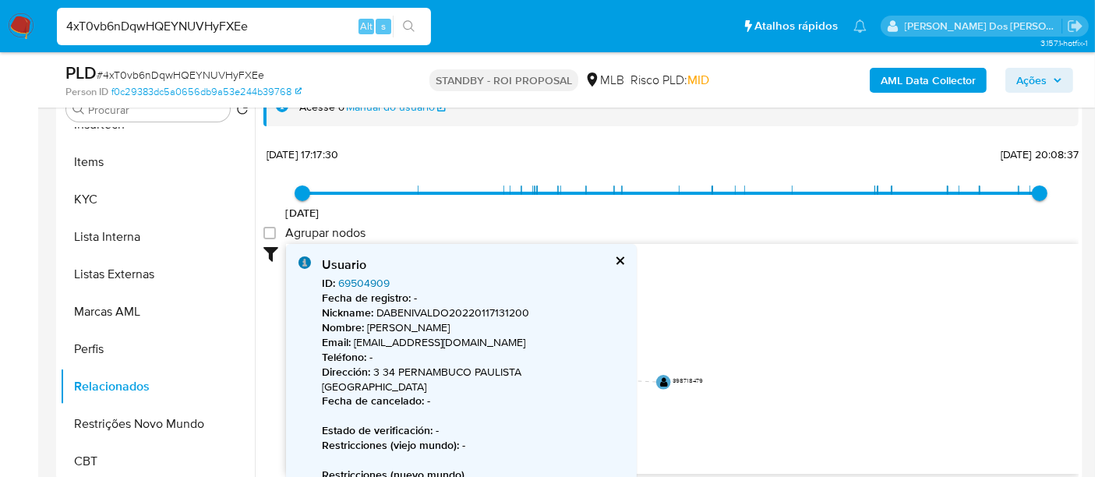
click at [376, 284] on link "69504909" at bounding box center [363, 283] width 51 height 16
click at [616, 257] on button "cerrar" at bounding box center [619, 261] width 10 height 10
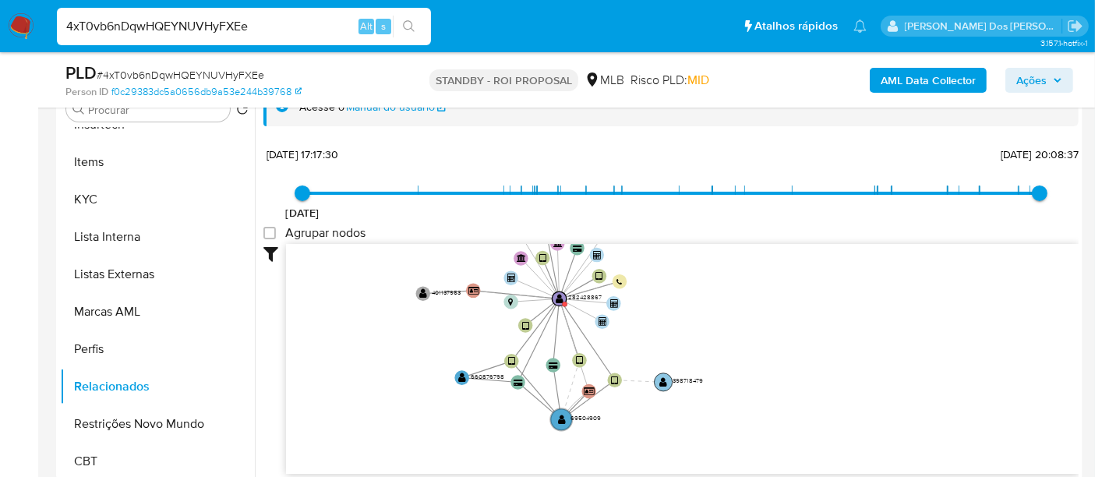
click at [664, 380] on text "" at bounding box center [664, 382] width 8 height 10
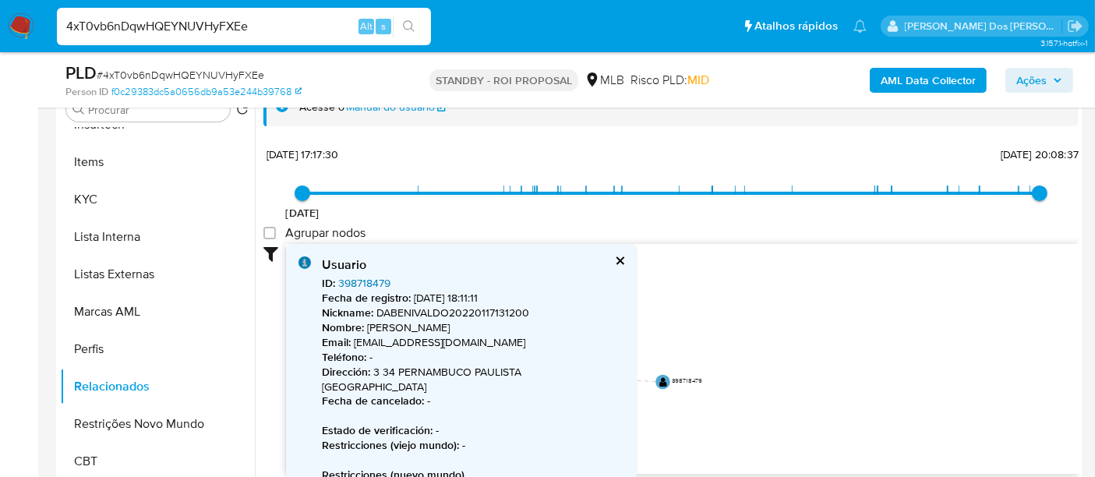
click at [357, 275] on link "398718479" at bounding box center [364, 283] width 52 height 16
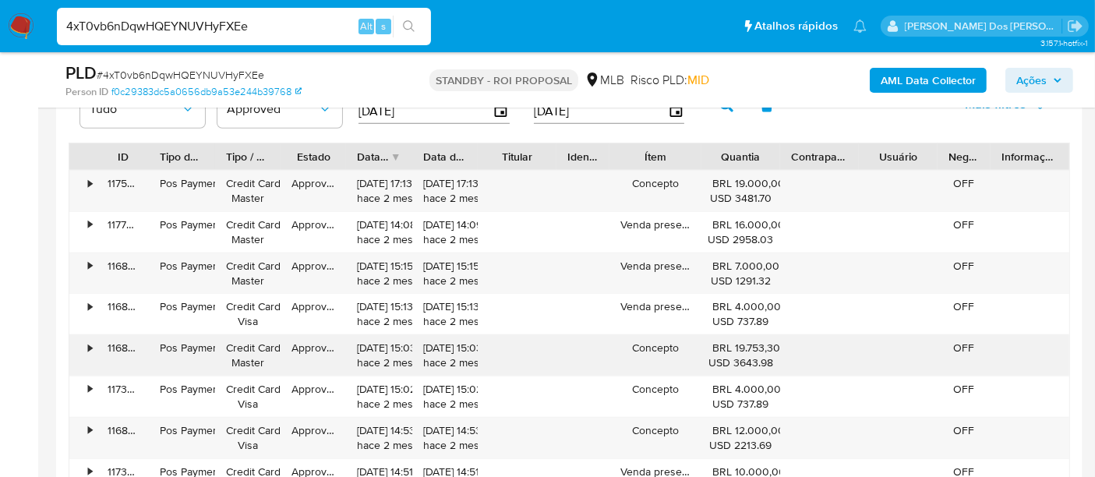
scroll to position [1709, 0]
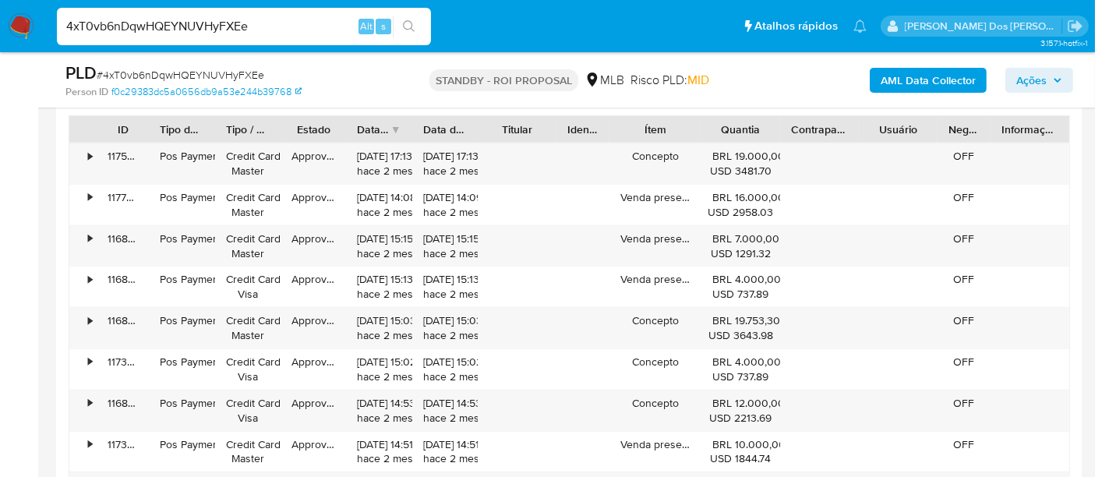
click at [200, 19] on input "4xT0vb6nDqwHQEYNUVHyFXEe" at bounding box center [244, 26] width 374 height 20
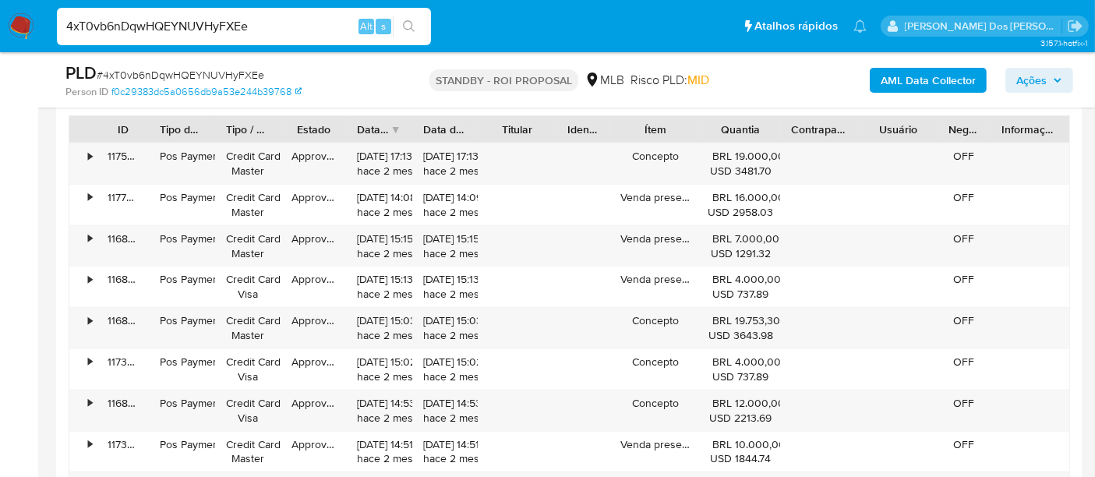
paste input "tWPh7S4tFf1tppQQQeGLM4Oj"
type input "tWPh7S4tFf1tppQQQeGLM4Oj"
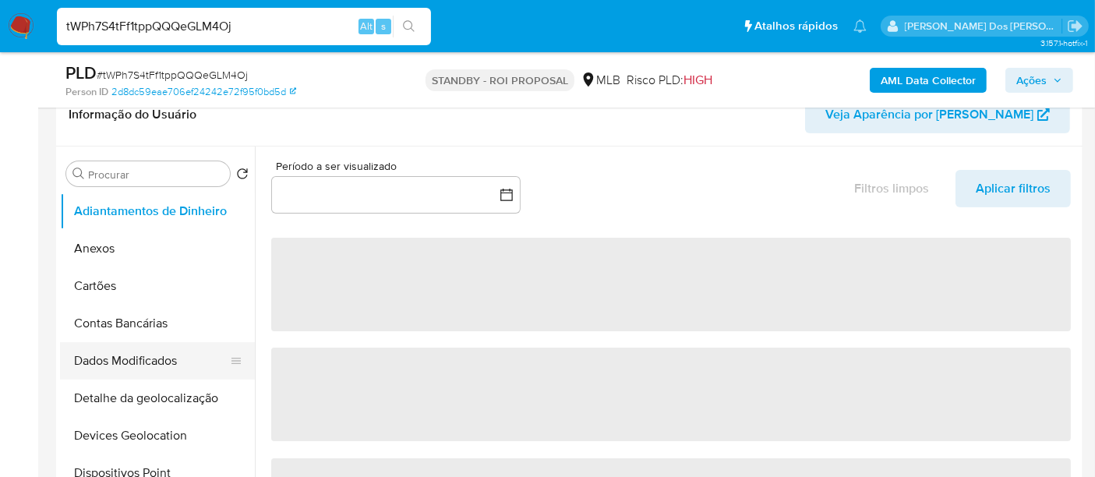
scroll to position [260, 0]
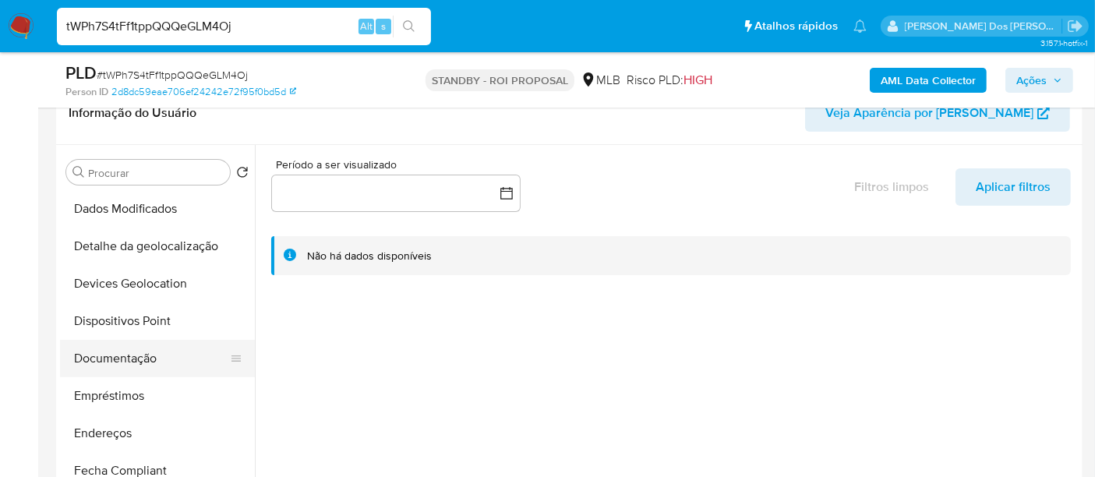
select select "10"
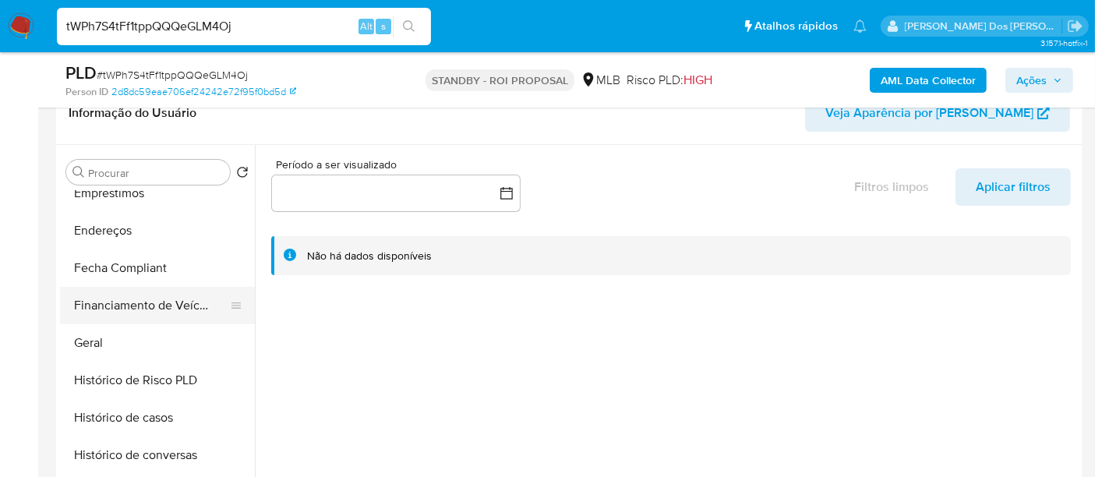
scroll to position [519, 0]
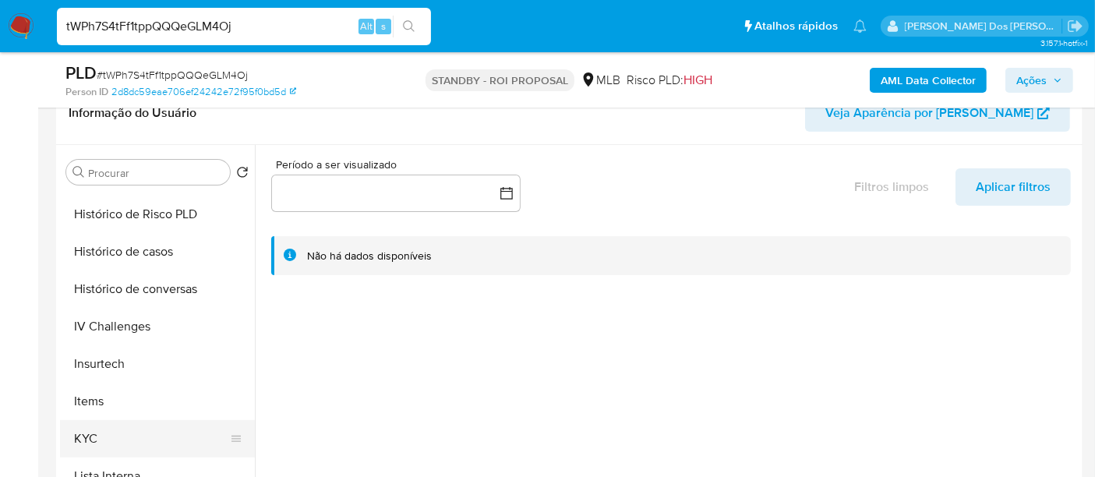
click at [90, 427] on button "KYC" at bounding box center [151, 438] width 182 height 37
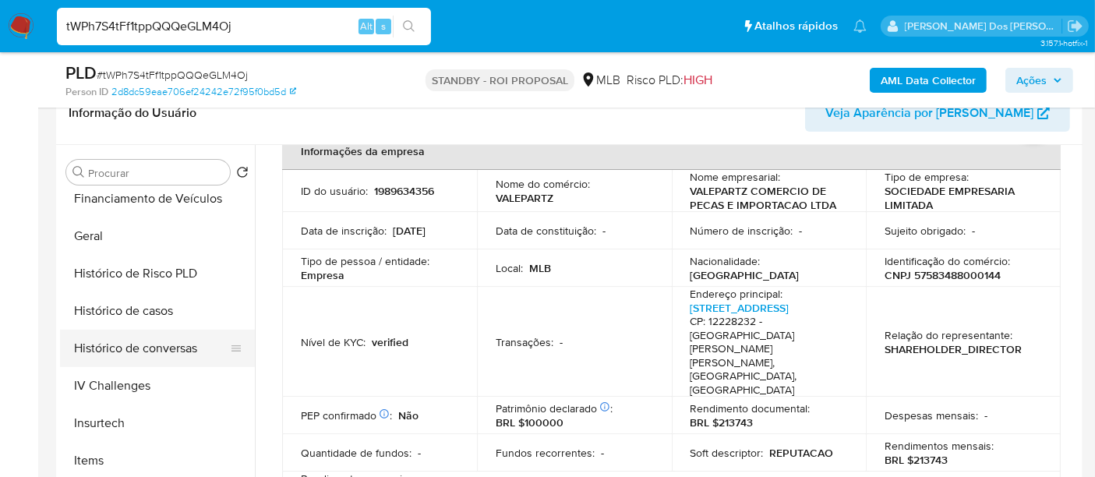
scroll to position [433, 0]
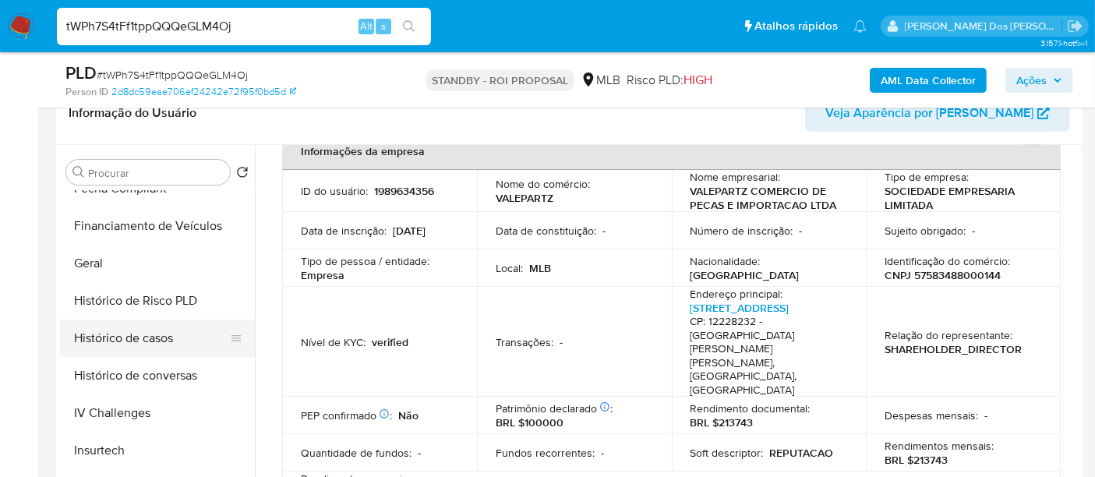
click at [157, 336] on button "Histórico de casos" at bounding box center [151, 338] width 182 height 37
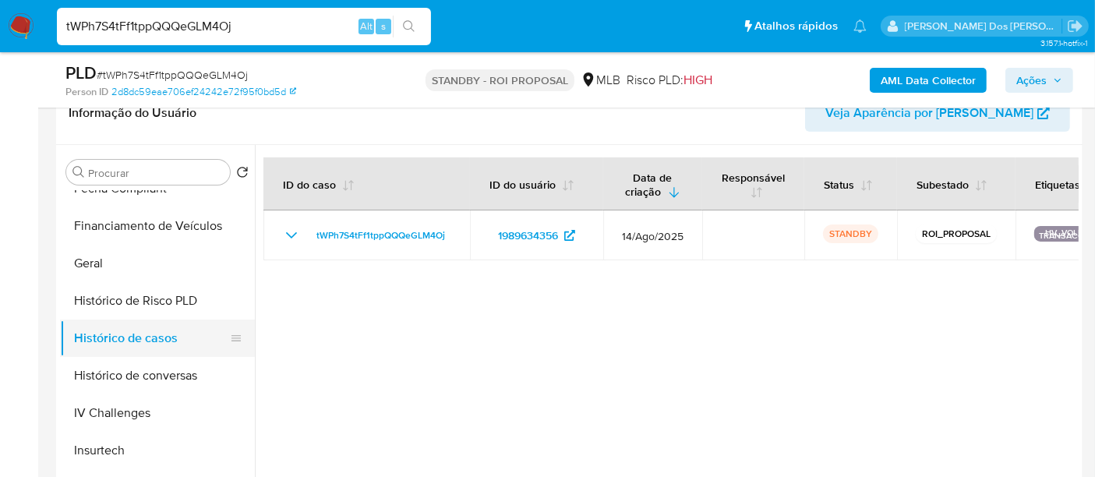
scroll to position [173, 0]
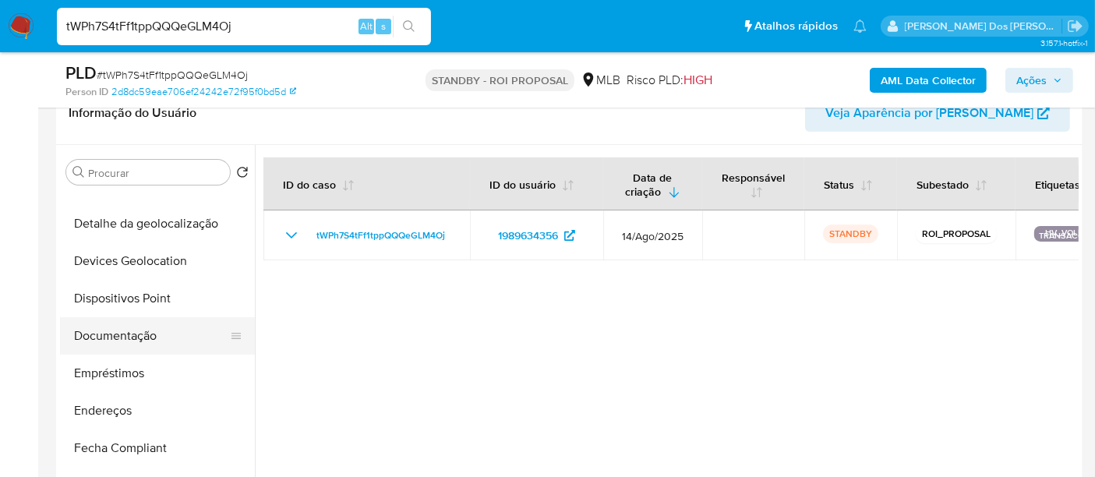
click at [126, 323] on button "Documentação" at bounding box center [151, 335] width 182 height 37
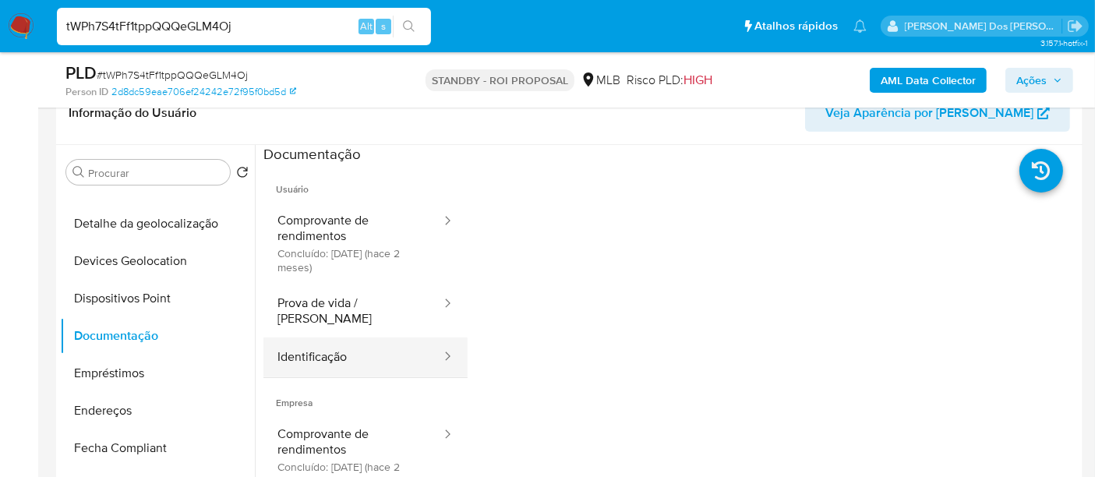
click at [310, 341] on button "Identificação" at bounding box center [352, 358] width 179 height 40
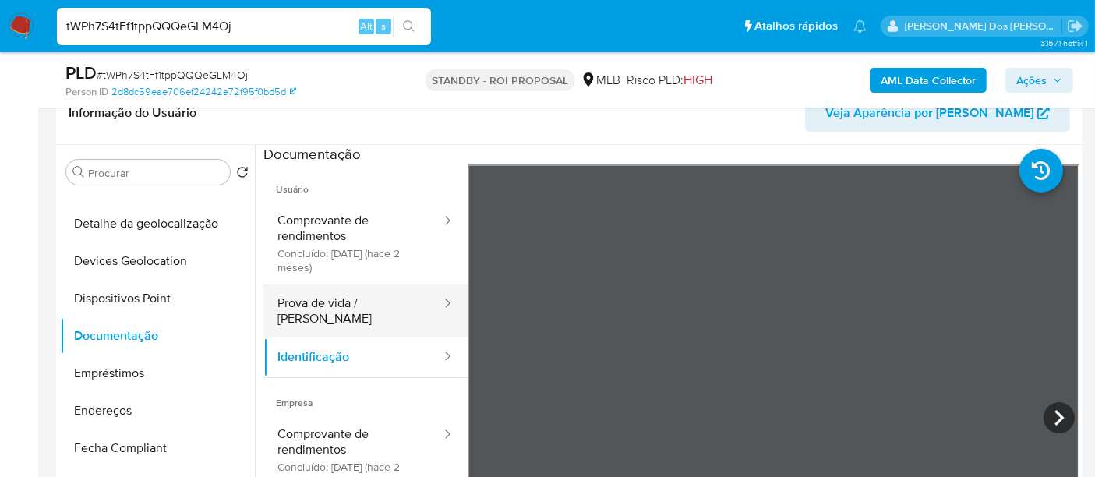
click at [354, 312] on button "Prova de vida / [PERSON_NAME]" at bounding box center [352, 311] width 179 height 53
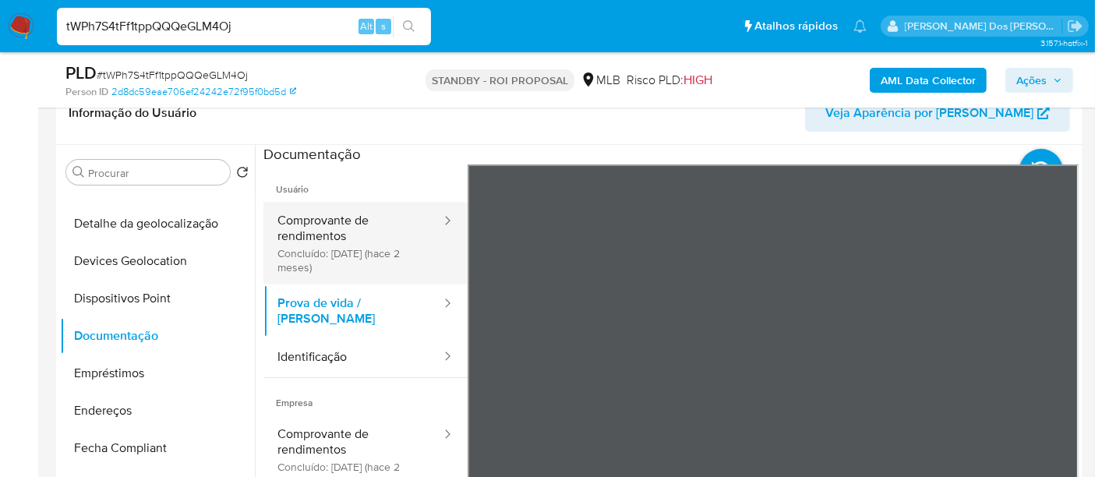
click at [332, 233] on button "Comprovante de rendimentos Concluído: 17/06/2025 (hace 2 meses)" at bounding box center [352, 243] width 179 height 83
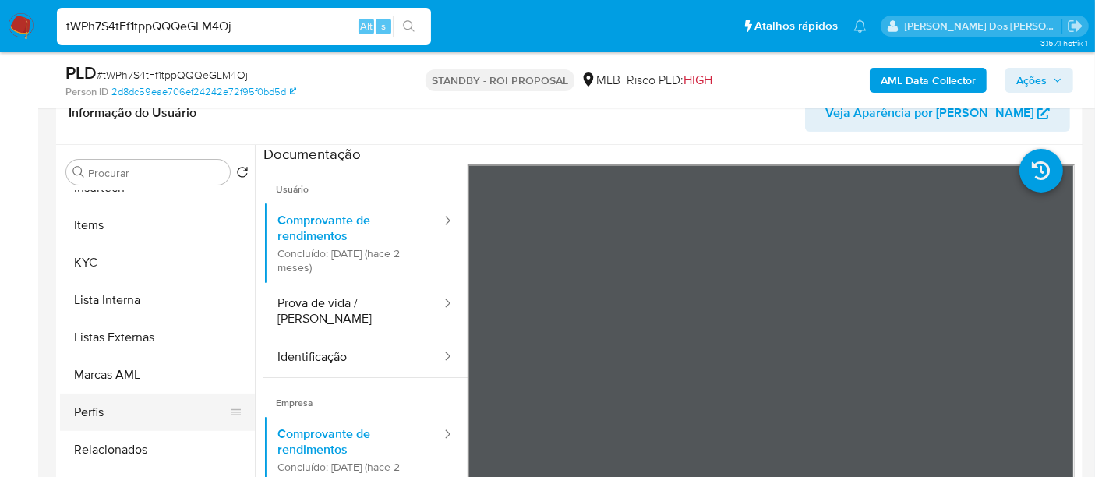
scroll to position [346, 0]
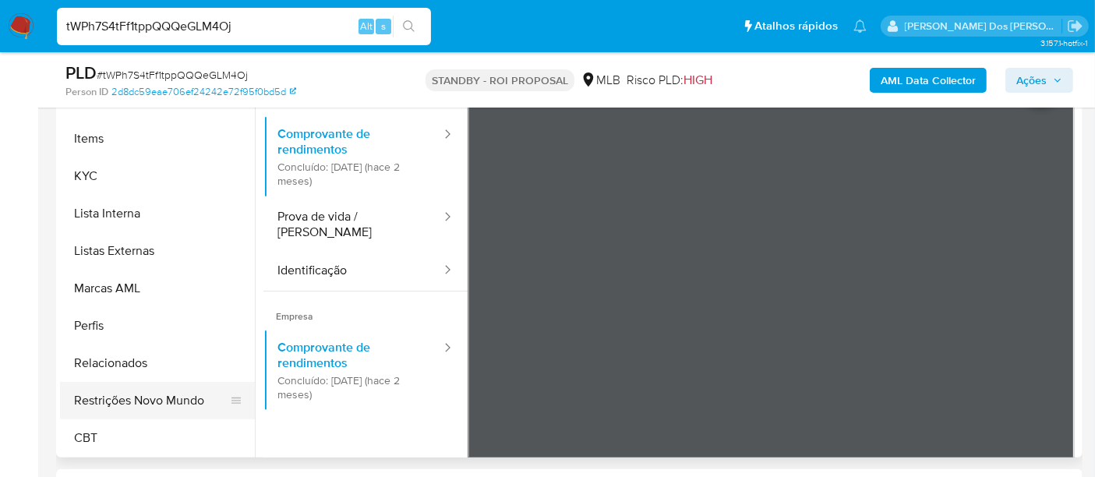
click at [155, 401] on button "Restrições Novo Mundo" at bounding box center [151, 400] width 182 height 37
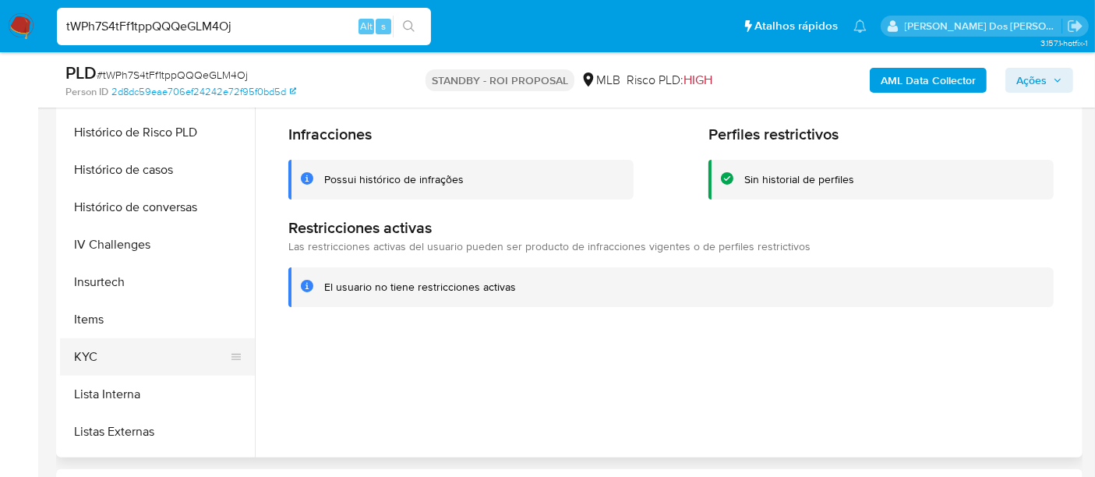
scroll to position [349, 0]
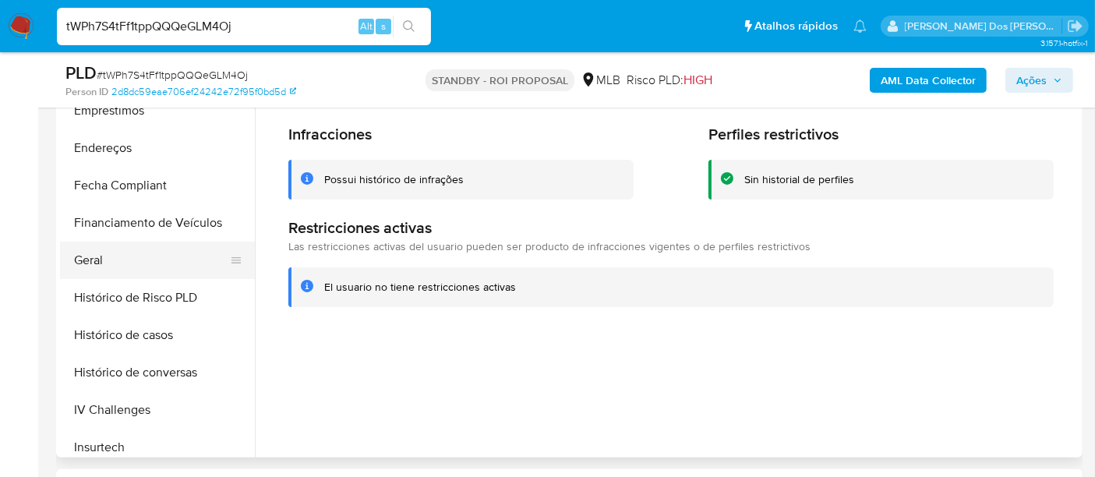
click at [94, 263] on button "Geral" at bounding box center [151, 260] width 182 height 37
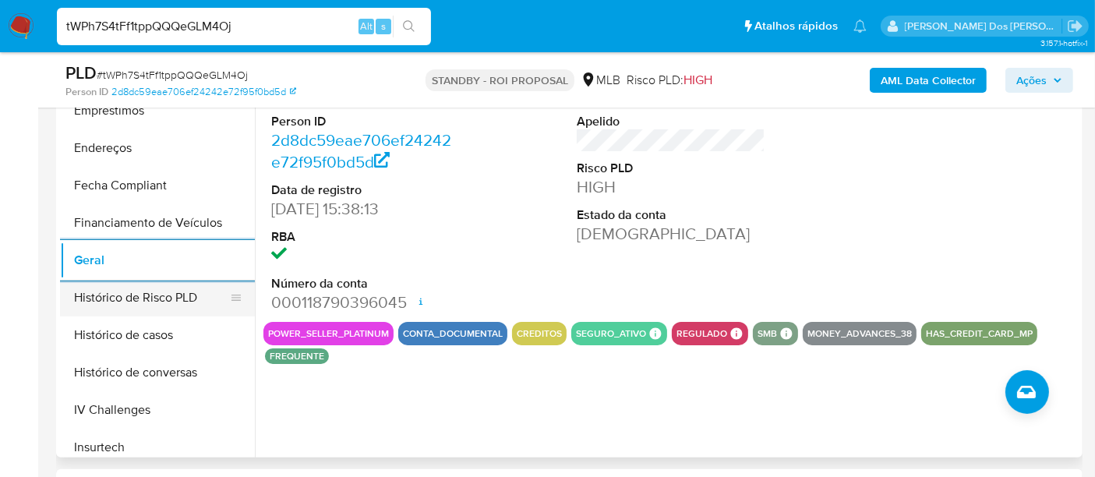
scroll to position [263, 0]
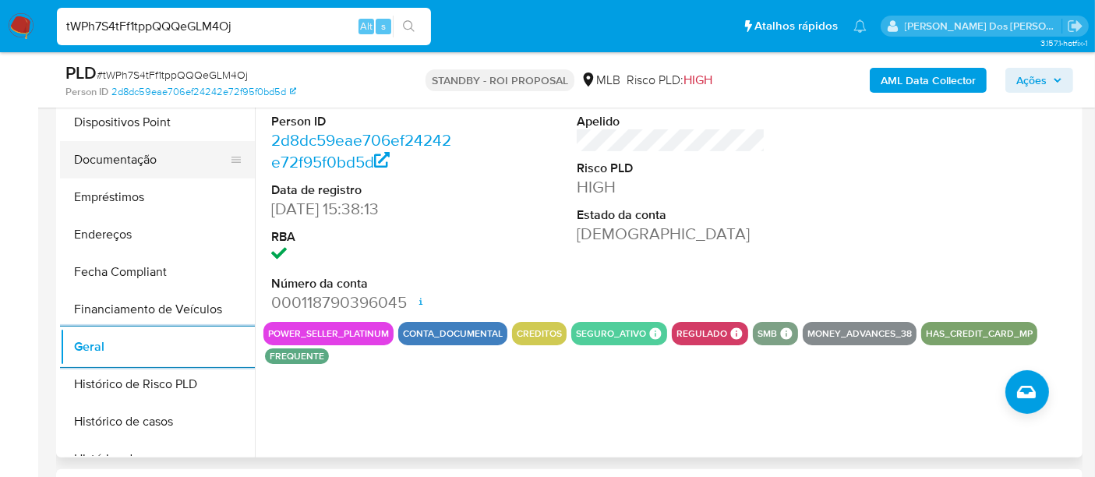
click at [118, 157] on button "Documentação" at bounding box center [151, 159] width 182 height 37
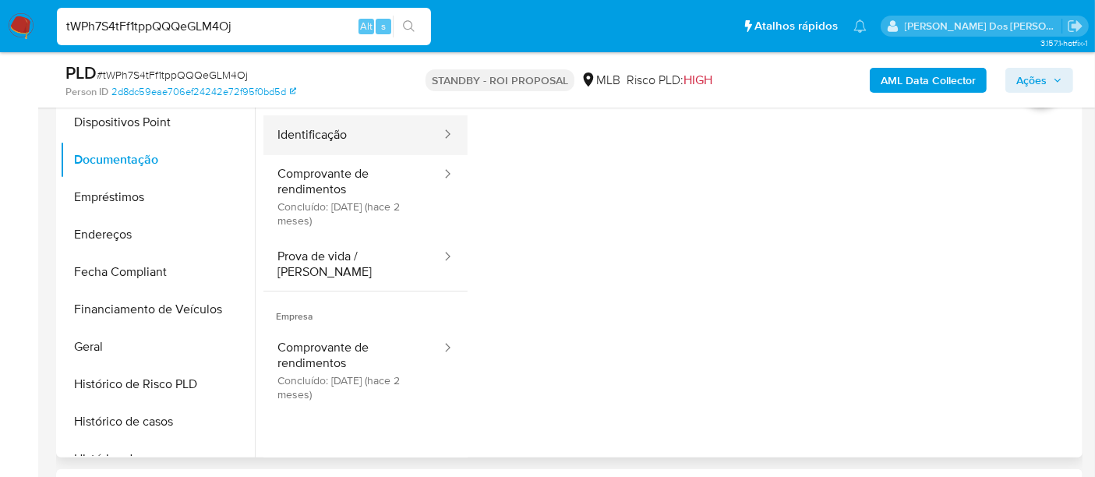
click at [343, 134] on button "Identificação" at bounding box center [352, 135] width 179 height 40
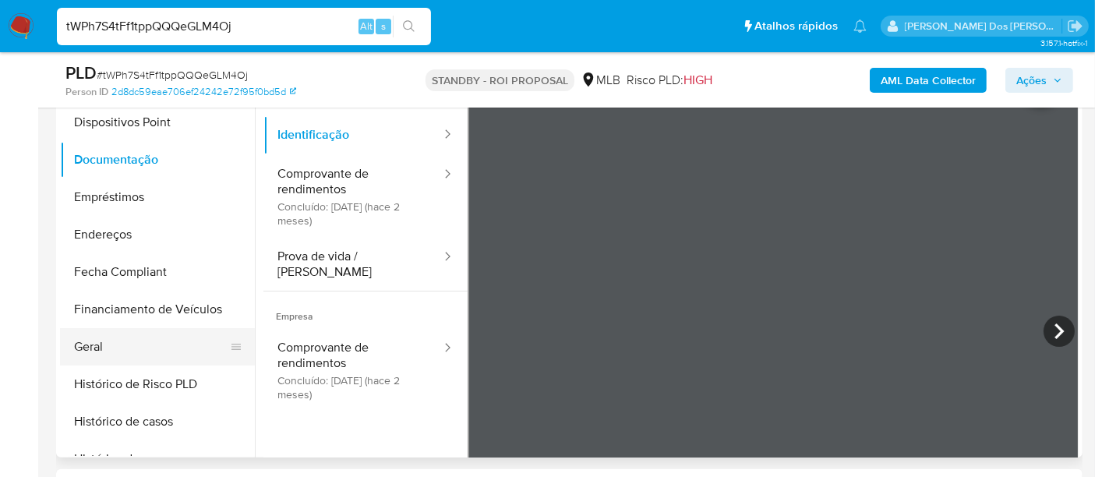
click at [83, 346] on button "Geral" at bounding box center [151, 346] width 182 height 37
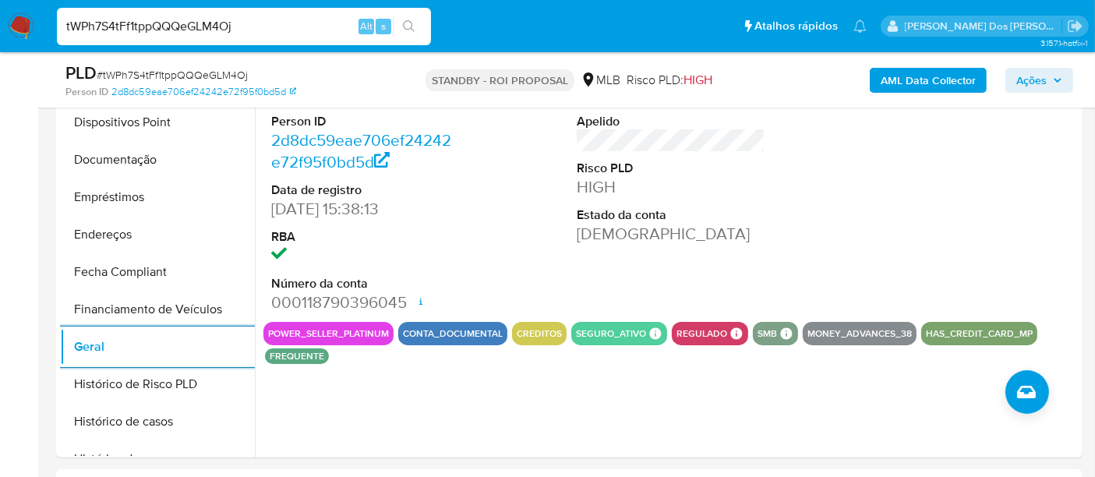
click at [132, 23] on input "tWPh7S4tFf1tppQQQeGLM4Oj" at bounding box center [244, 26] width 374 height 20
paste input "4xT0vb6nDqwHQEYNUVHyFXEe"
type input "4xT0vb6nDqwHQEYNUVHyFXEe"
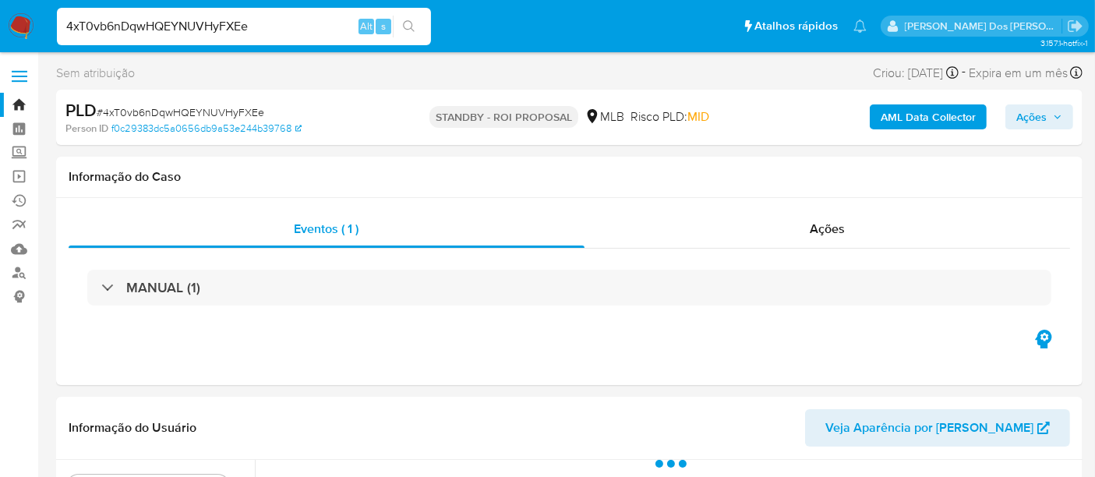
select select "10"
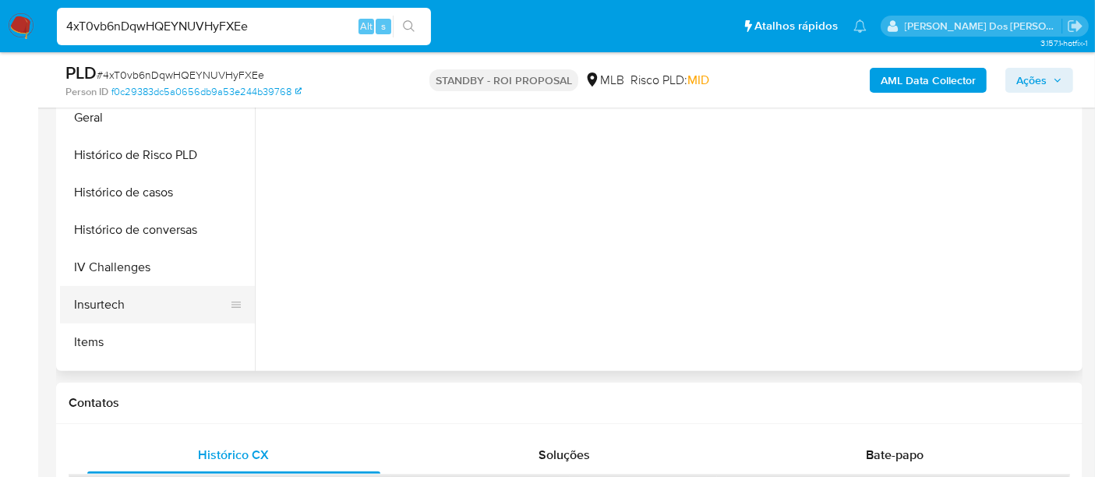
scroll to position [433, 0]
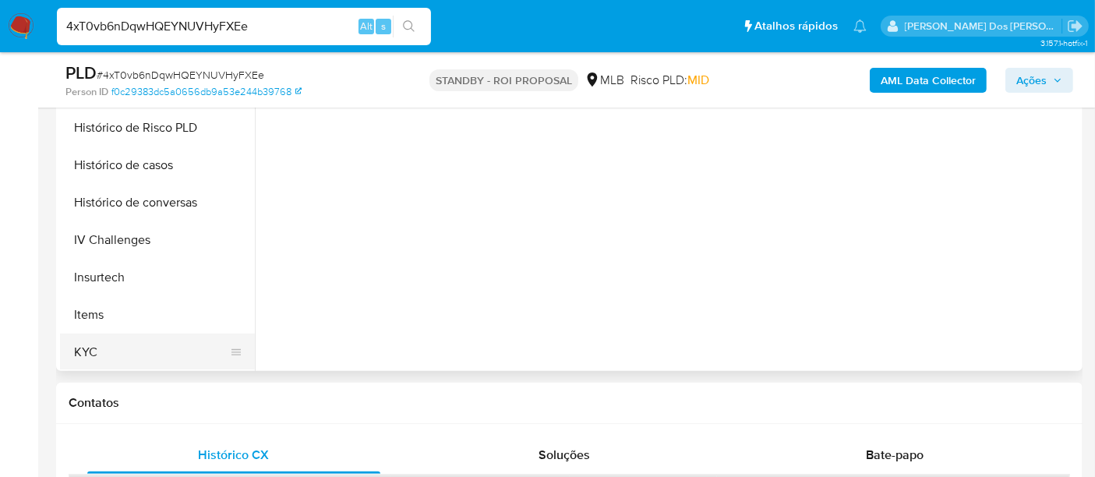
click at [90, 348] on button "KYC" at bounding box center [151, 352] width 182 height 37
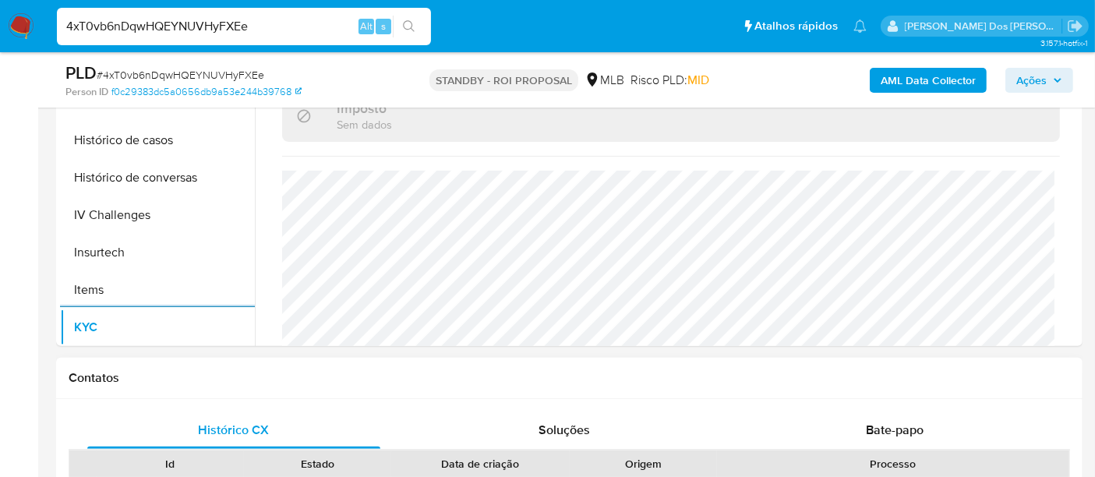
scroll to position [519, 0]
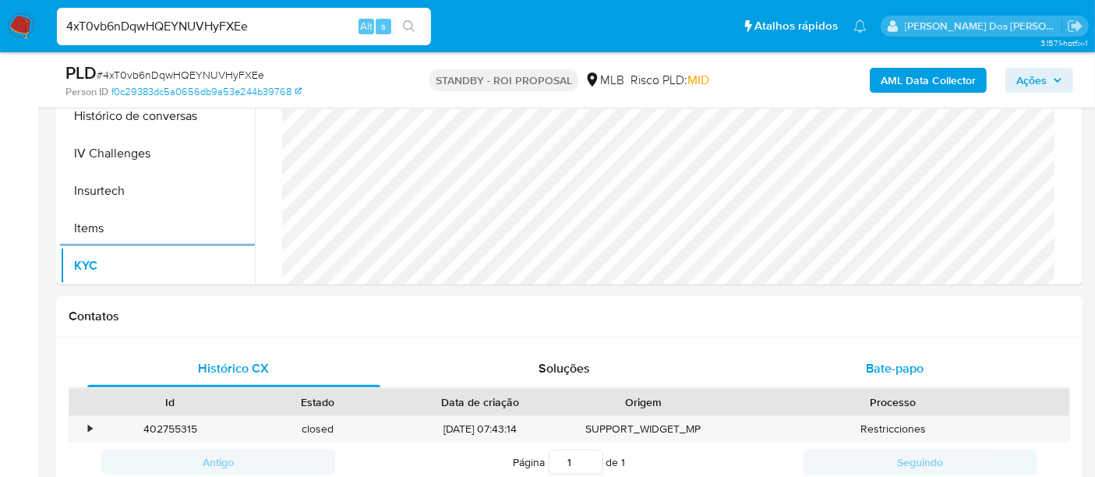
click at [879, 359] on span "Bate-papo" at bounding box center [895, 368] width 58 height 18
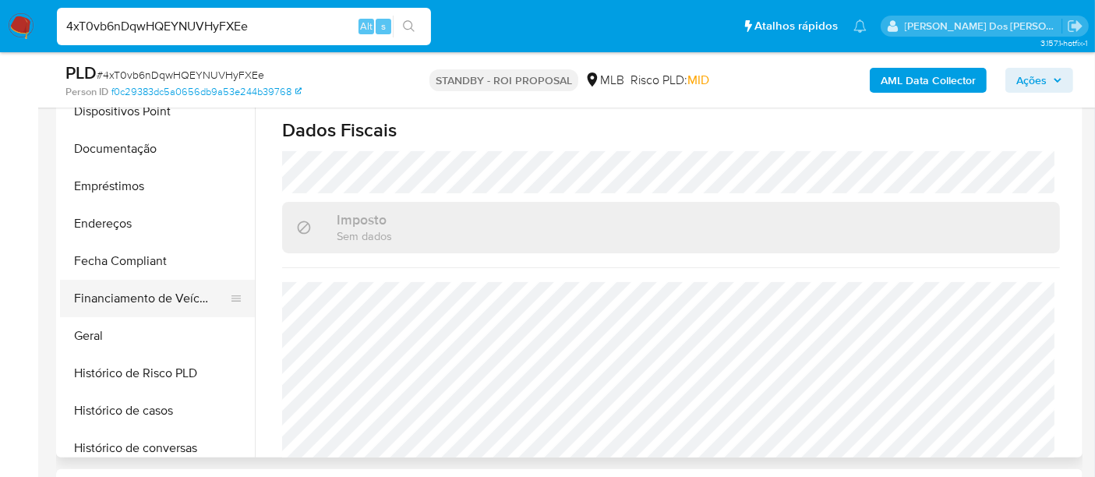
scroll to position [260, 0]
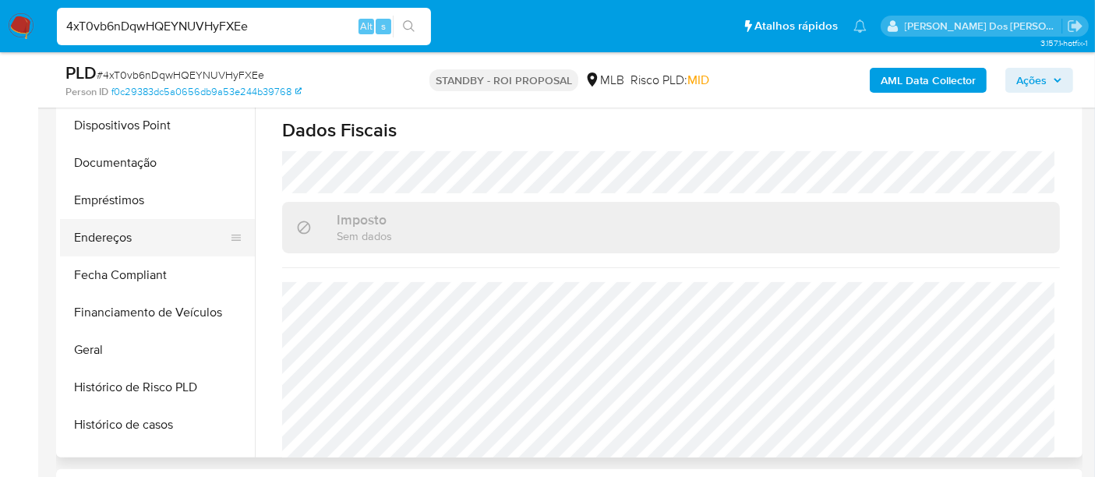
click at [124, 242] on button "Endereços" at bounding box center [151, 237] width 182 height 37
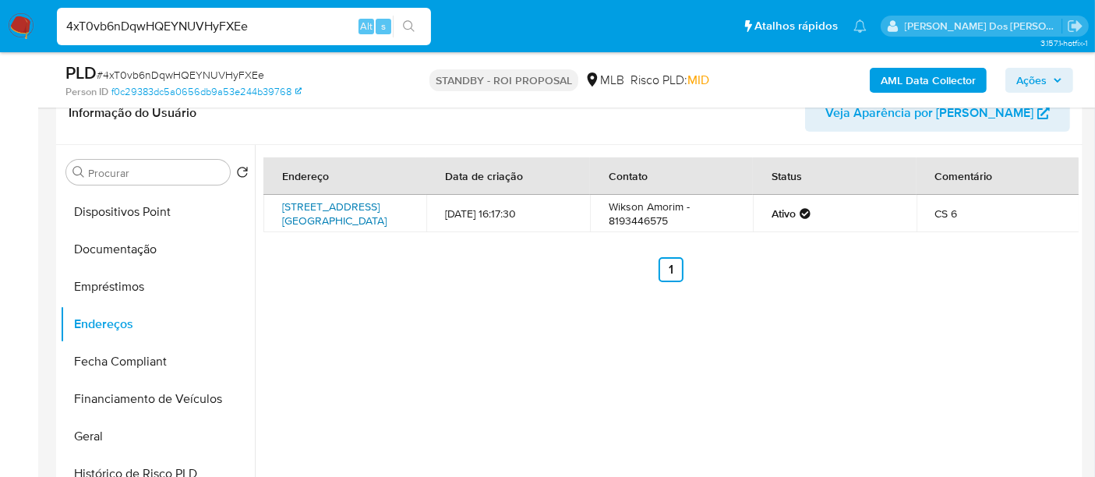
click at [335, 221] on link "Rua Alterosa 166, Paulista, Pernambuco, 53425030, Brasil 166" at bounding box center [334, 214] width 104 height 30
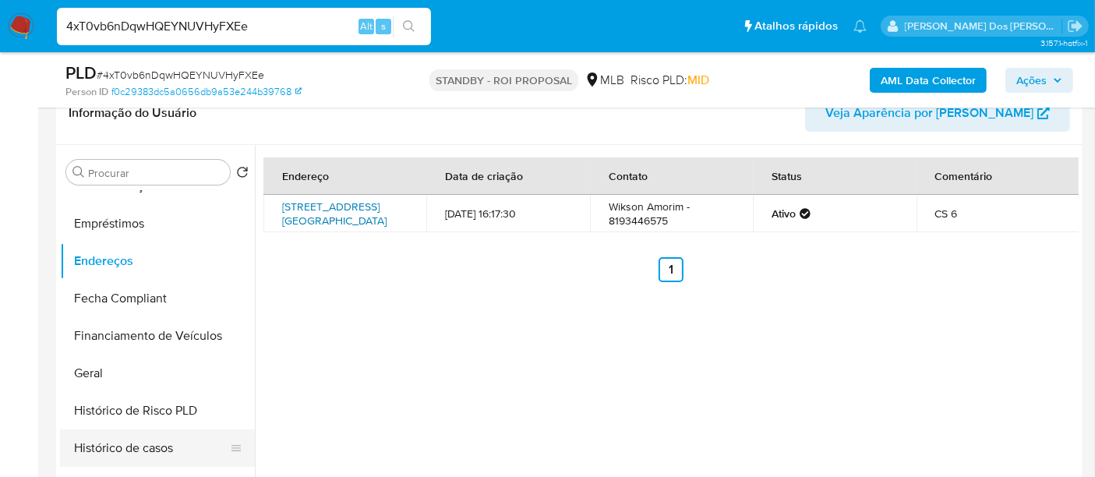
scroll to position [433, 0]
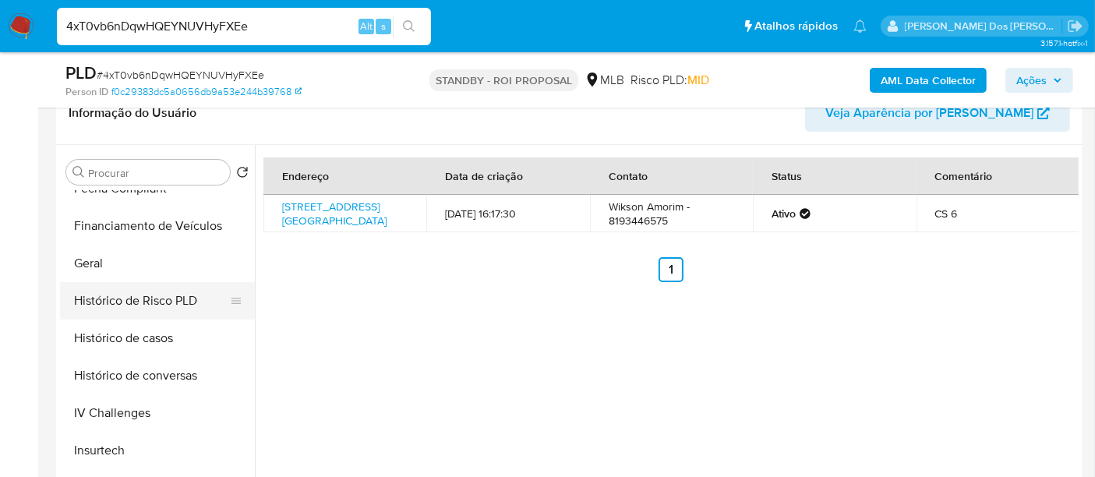
drag, startPoint x: 83, startPoint y: 266, endPoint x: 228, endPoint y: 312, distance: 152.8
click at [83, 266] on button "Geral" at bounding box center [157, 263] width 195 height 37
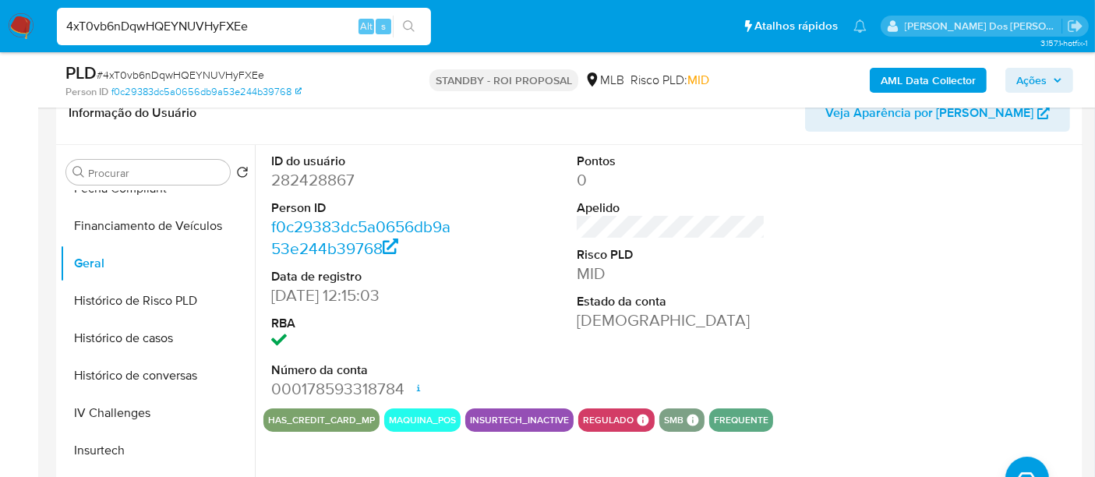
click at [160, 29] on input "4xT0vb6nDqwHQEYNUVHyFXEe" at bounding box center [244, 26] width 374 height 20
click at [159, 28] on input "4xT0vb6nDqwHQEYNUVHyFXEe" at bounding box center [244, 26] width 374 height 20
paste input "01433338"
type input "401433338"
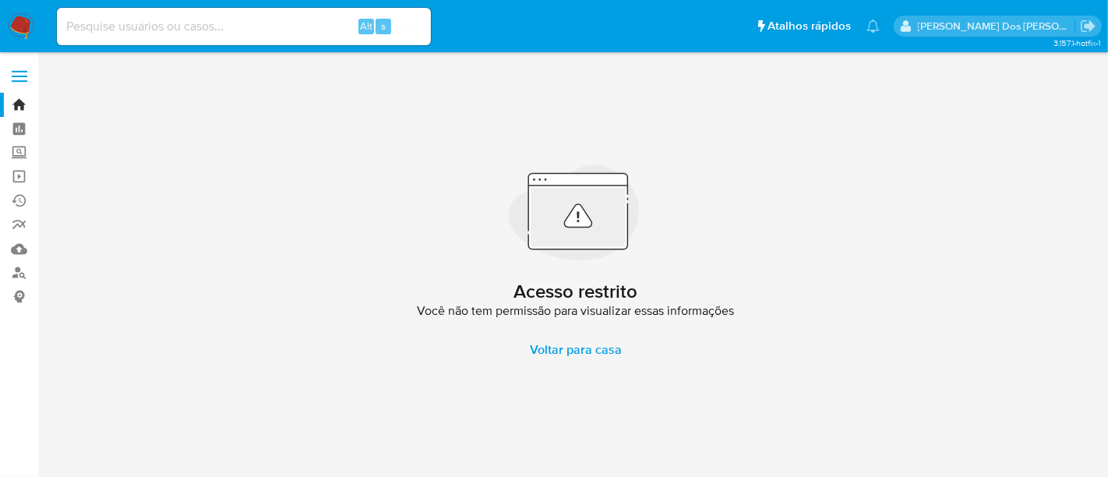
click at [148, 26] on input at bounding box center [244, 26] width 374 height 20
paste input "401433338"
click at [149, 19] on input "401433338" at bounding box center [244, 26] width 374 height 20
paste input "644777232"
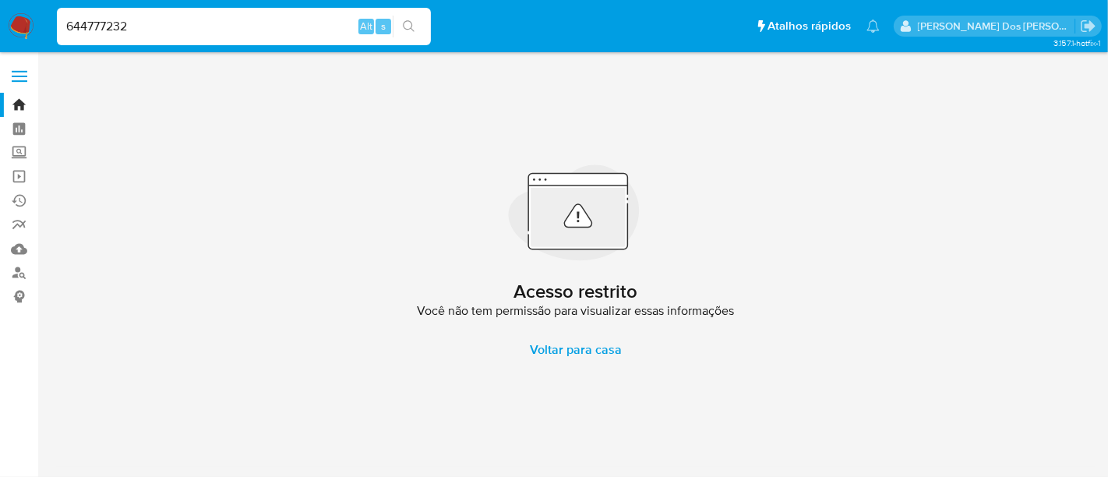
type input "644777232"
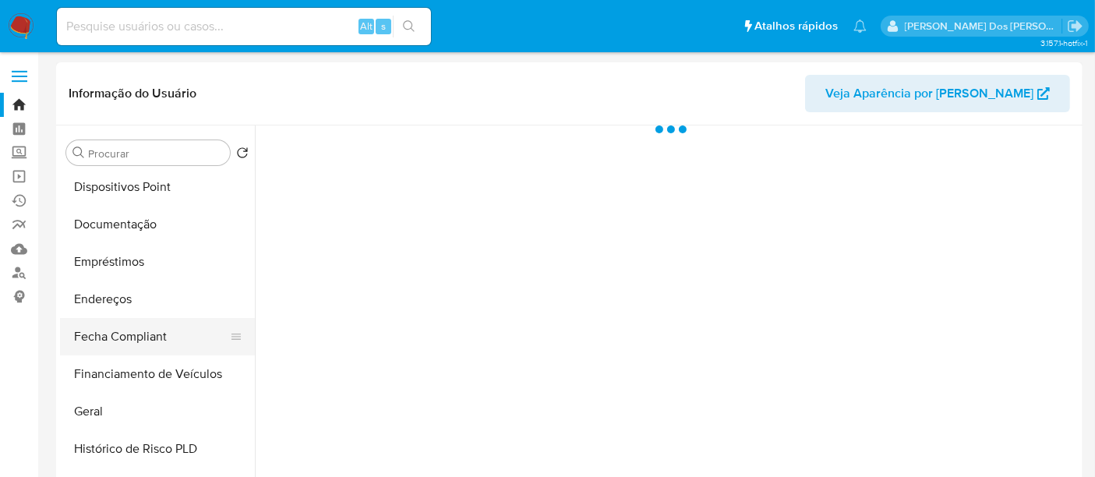
scroll to position [346, 0]
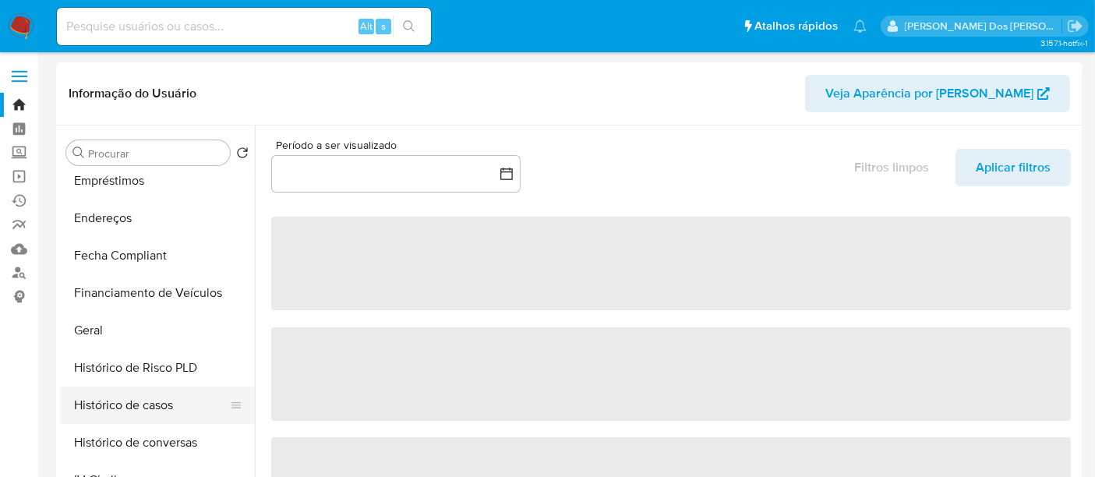
select select "10"
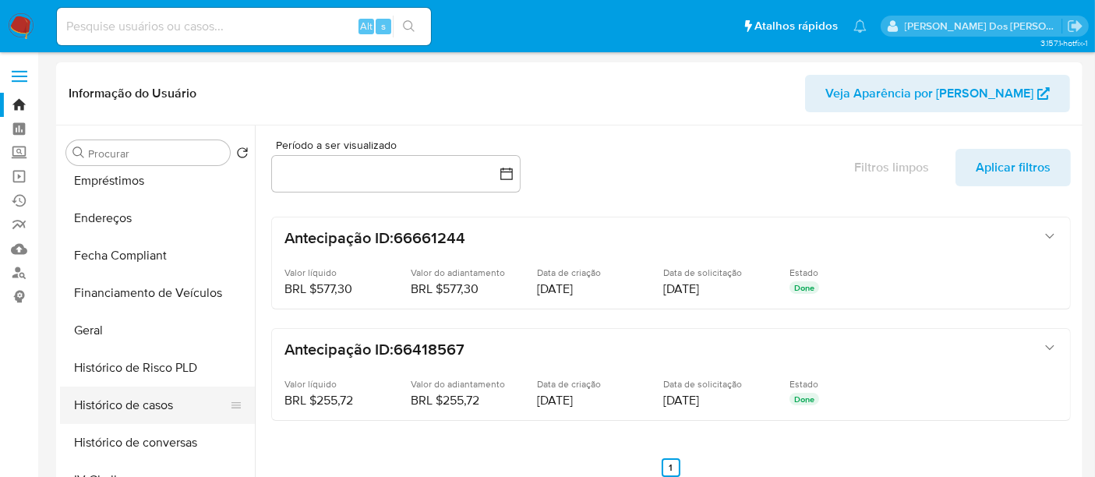
click at [140, 398] on button "Histórico de casos" at bounding box center [151, 405] width 182 height 37
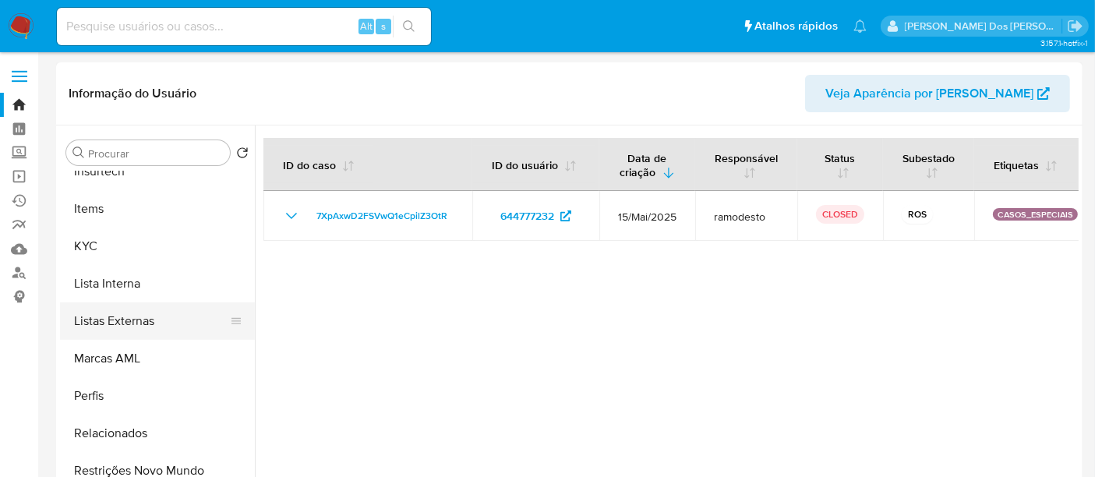
scroll to position [695, 0]
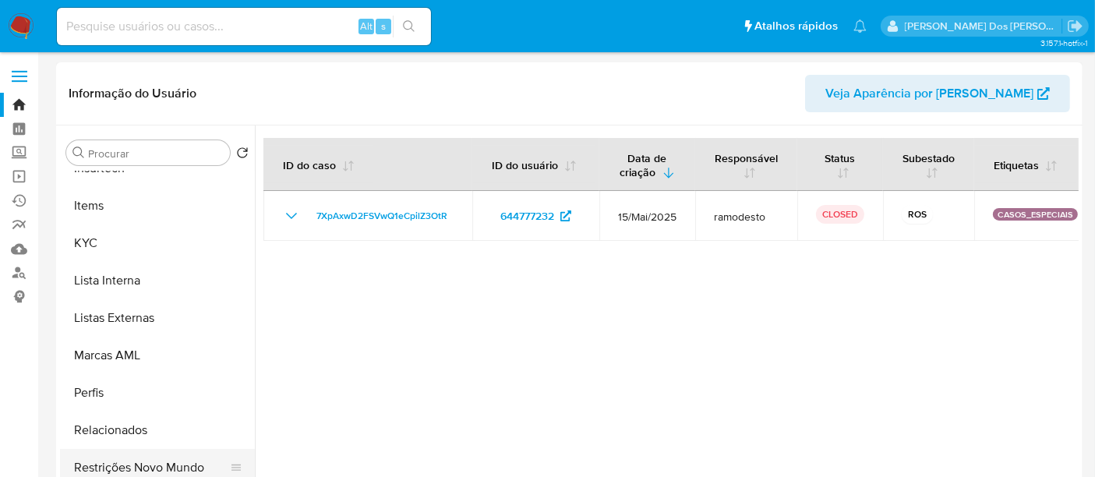
click at [187, 464] on button "Restrições Novo Mundo" at bounding box center [151, 467] width 182 height 37
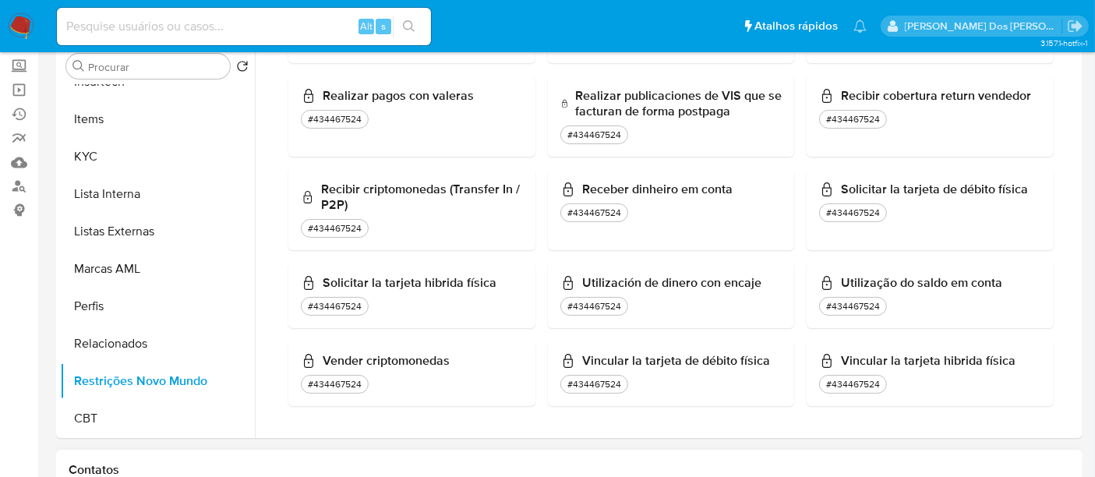
scroll to position [433, 0]
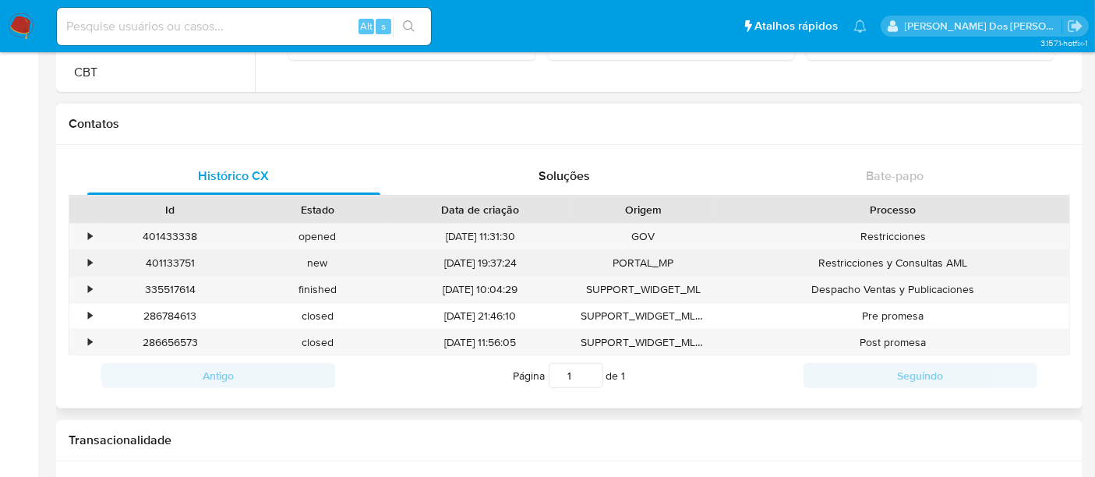
click at [91, 259] on div "•" at bounding box center [90, 263] width 4 height 15
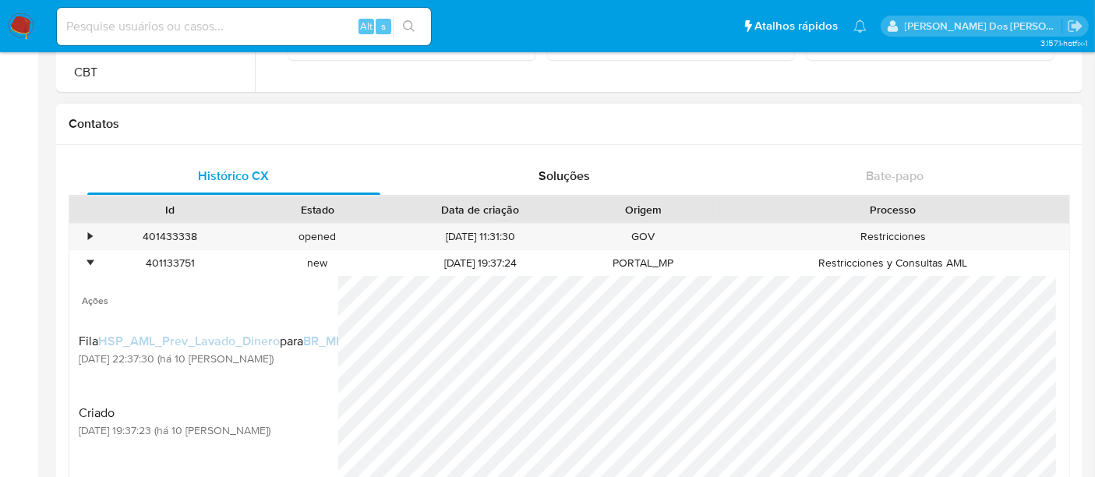
scroll to position [606, 0]
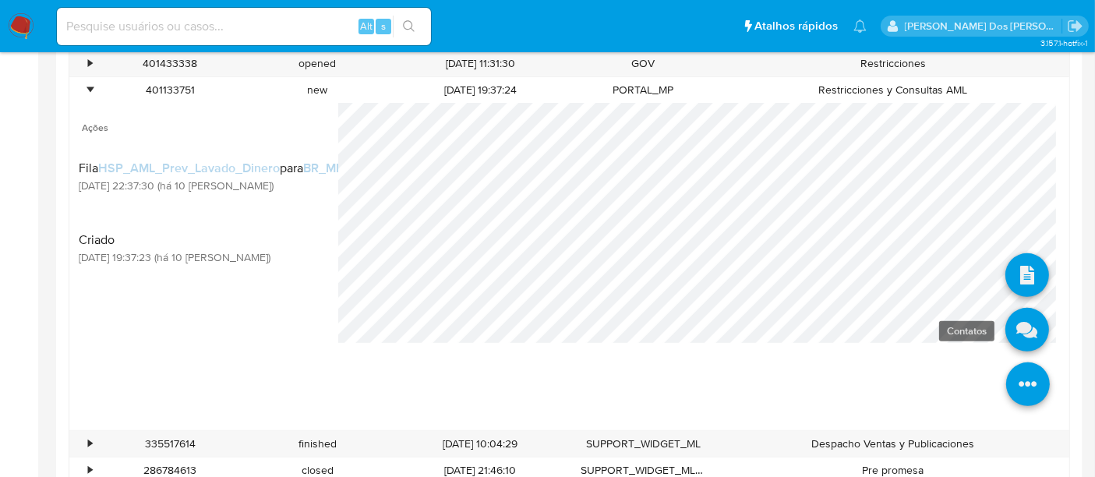
click at [1016, 330] on link at bounding box center [1028, 330] width 44 height 44
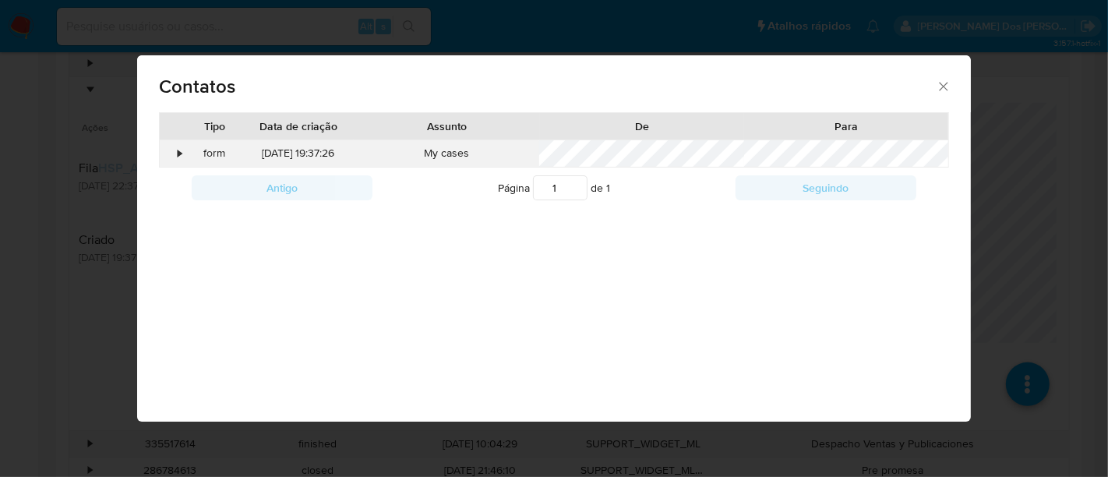
click at [178, 153] on div "•" at bounding box center [180, 154] width 4 height 16
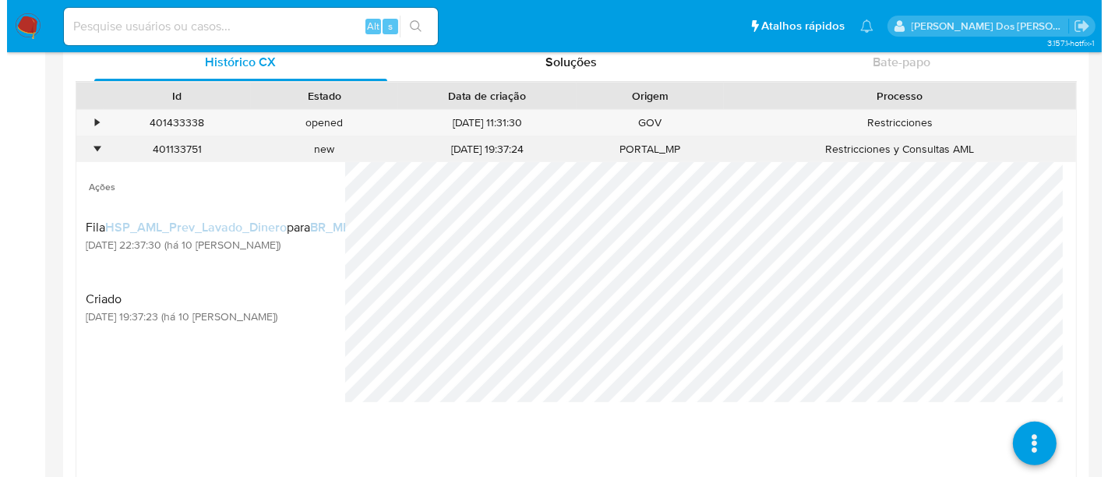
scroll to position [519, 0]
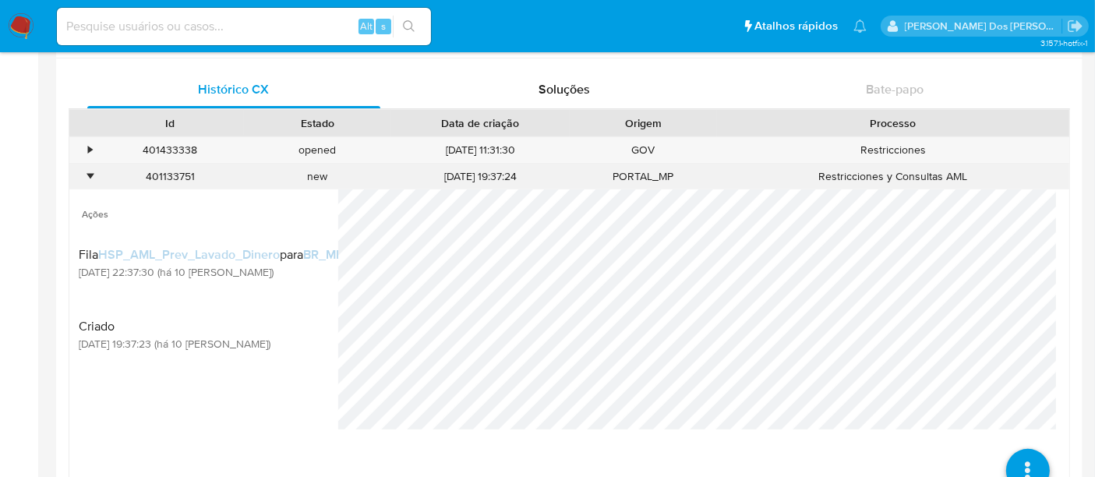
click at [97, 172] on div "401133751" at bounding box center [170, 177] width 147 height 26
click at [89, 169] on div "•" at bounding box center [90, 176] width 4 height 15
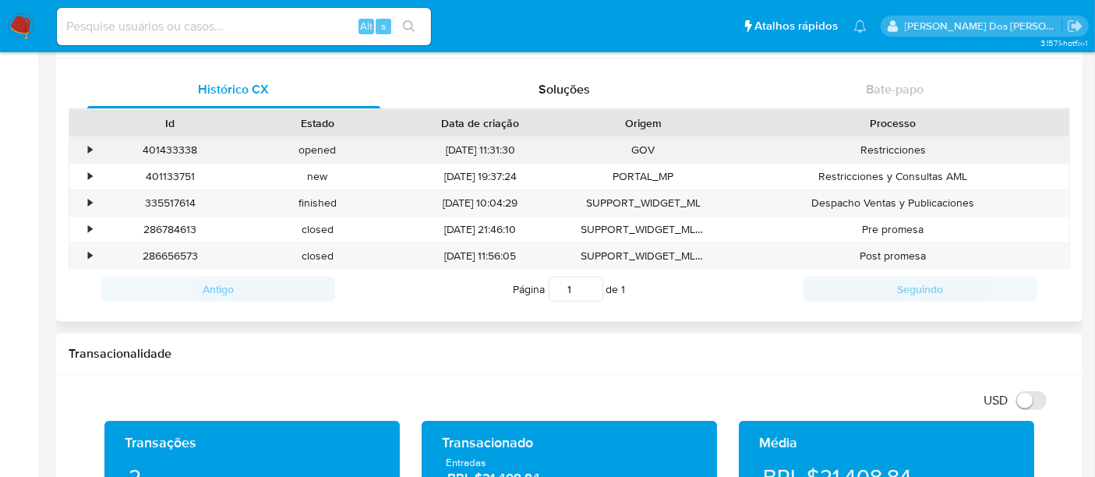
click at [88, 146] on div "•" at bounding box center [90, 150] width 4 height 15
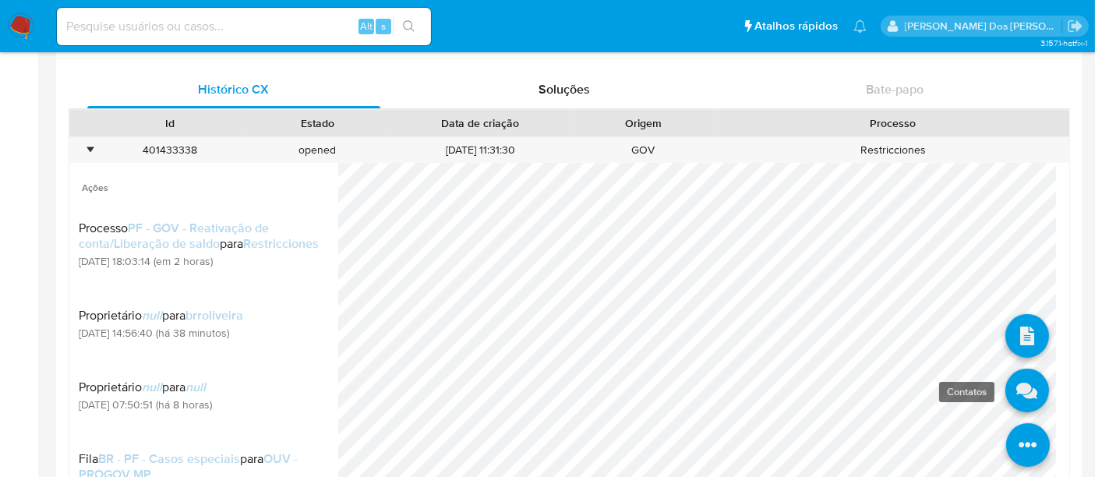
click at [1006, 384] on link at bounding box center [1028, 391] width 44 height 44
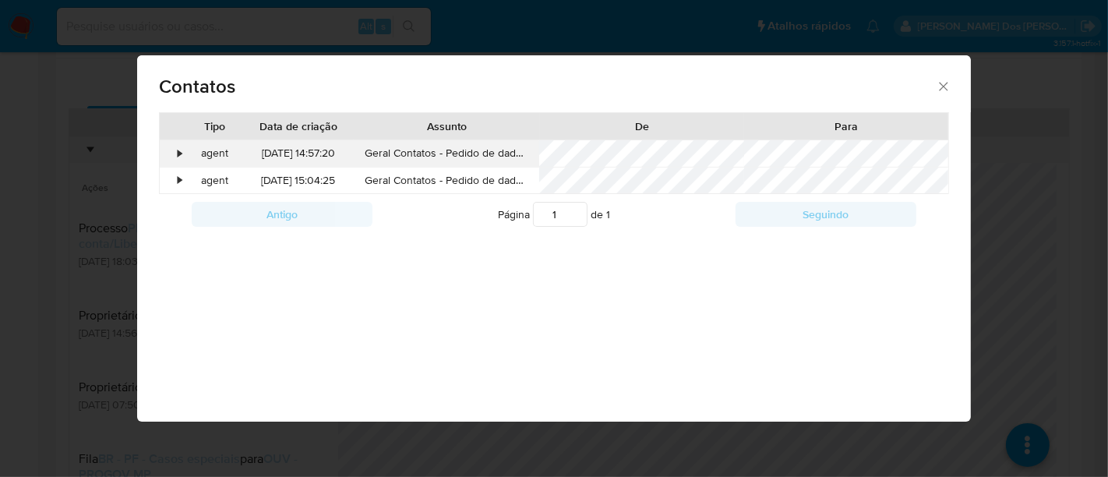
click at [185, 153] on div "•" at bounding box center [173, 153] width 27 height 27
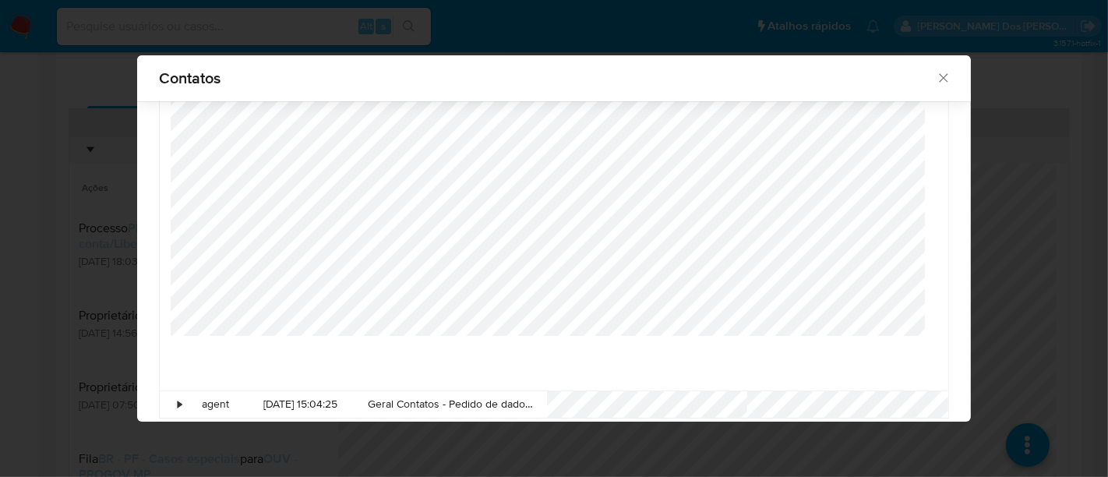
scroll to position [132, 0]
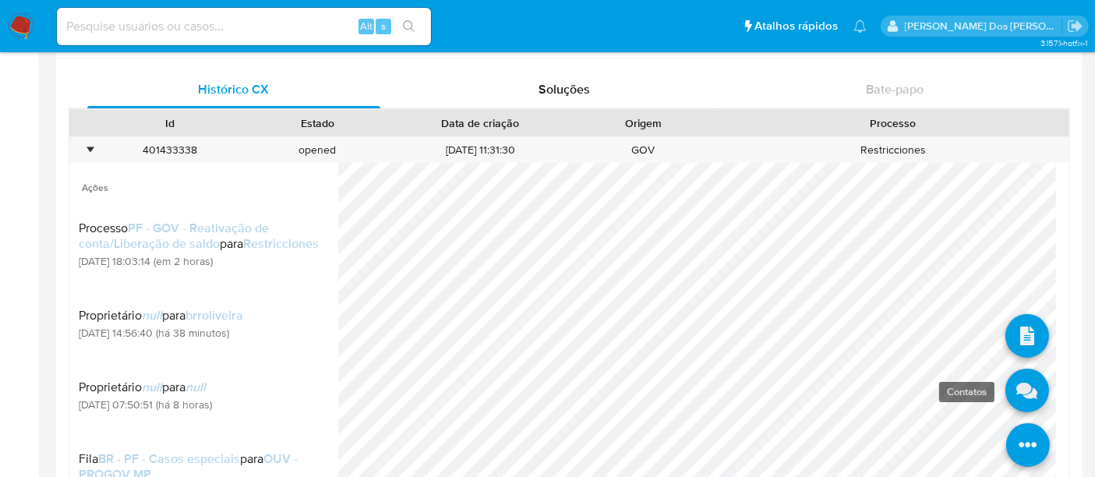
click at [1009, 398] on link at bounding box center [1028, 391] width 44 height 44
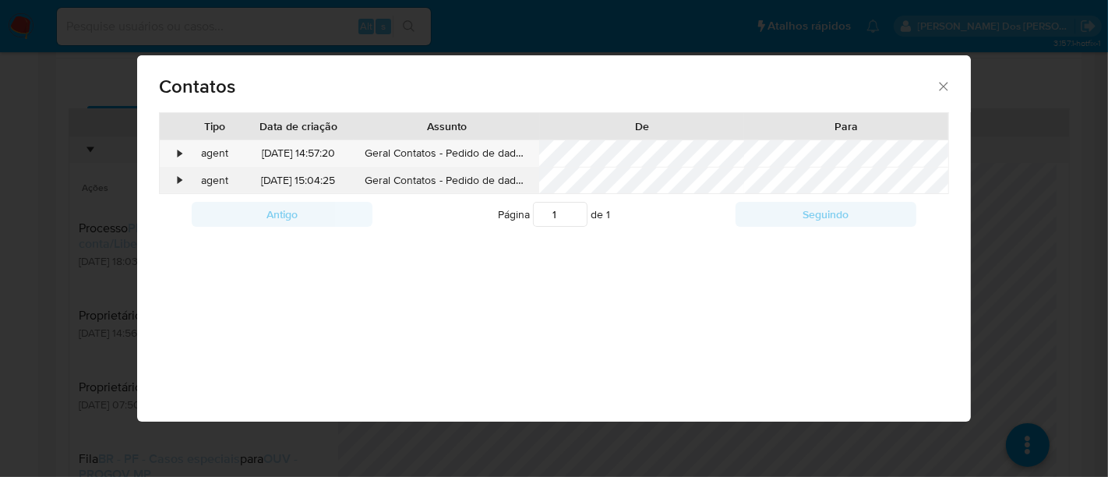
click at [183, 179] on div "•" at bounding box center [173, 181] width 27 height 27
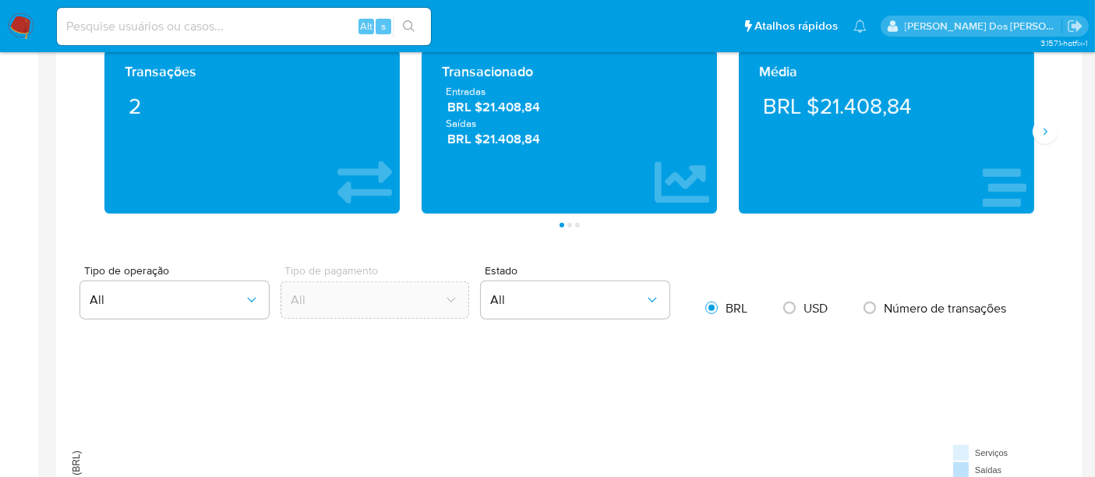
scroll to position [1126, 0]
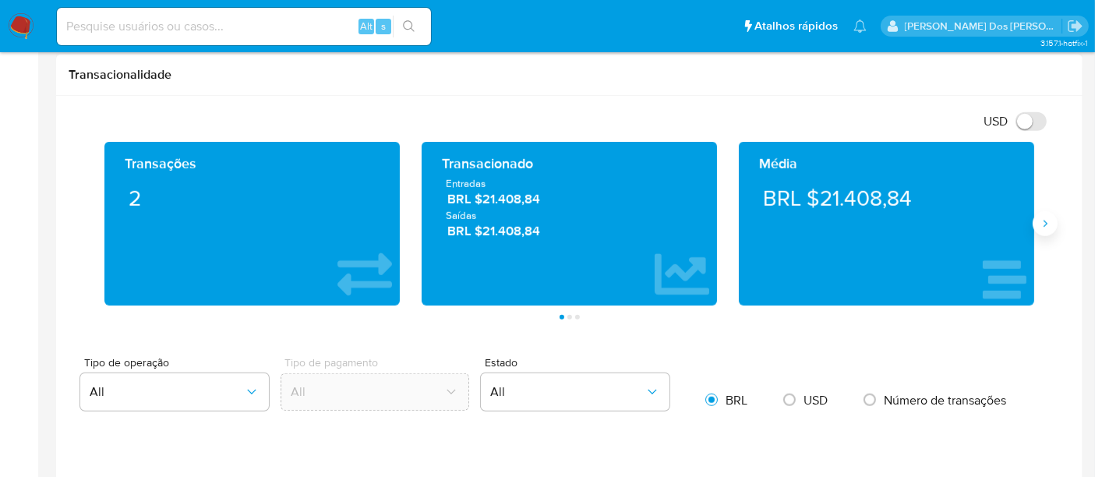
click at [1044, 224] on icon "Siguiente" at bounding box center [1045, 223] width 12 height 12
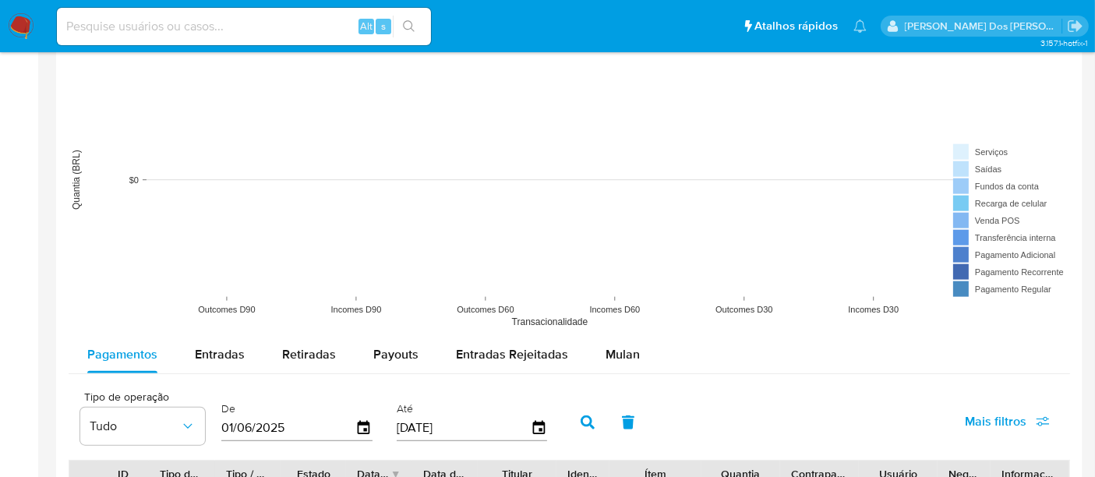
scroll to position [1645, 0]
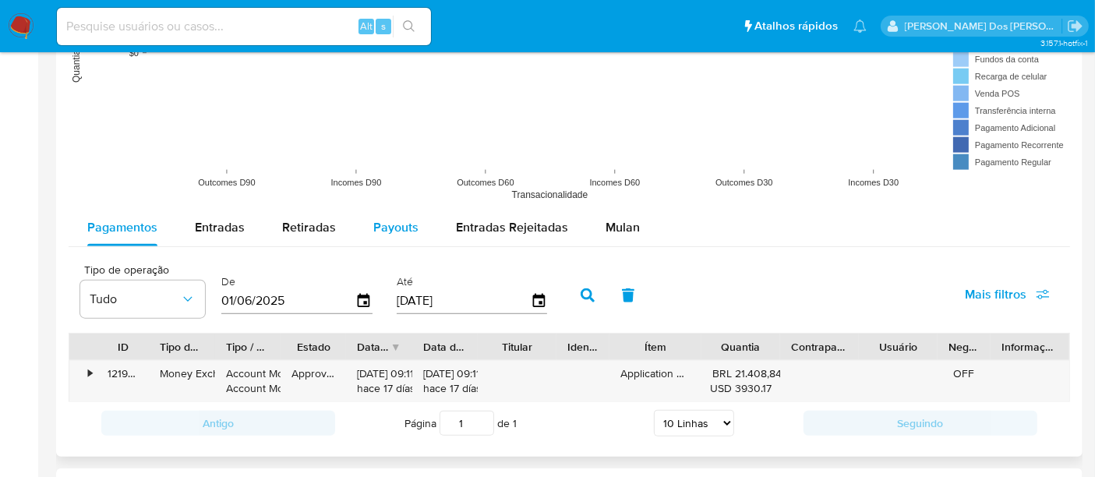
click at [396, 228] on span "Payouts" at bounding box center [395, 227] width 45 height 18
select select "10"
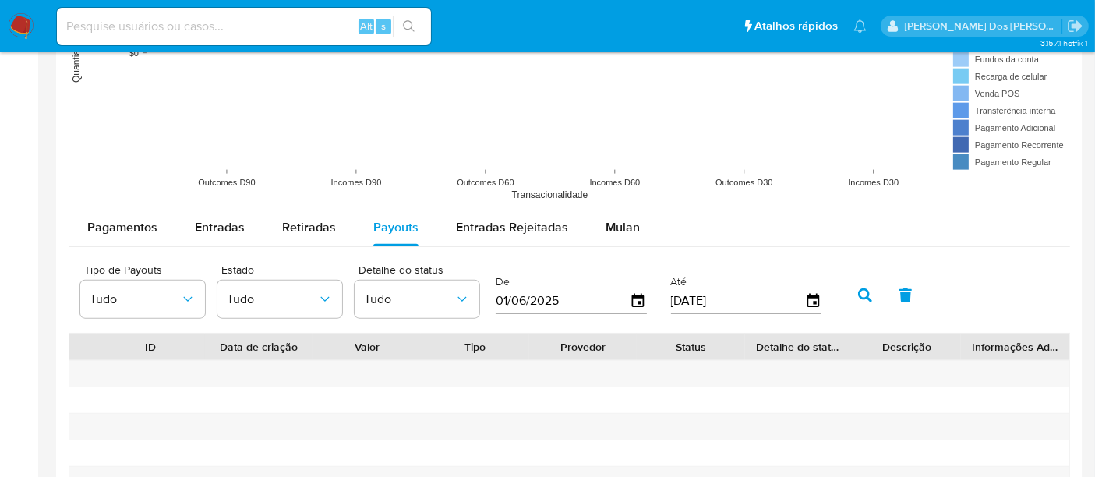
click at [182, 27] on input at bounding box center [244, 26] width 374 height 20
paste input "OMwOKimdB7O9ZZzhWe5t4YIK"
type input "OMwOKimdB7O9ZZzhWe5t4YIK"
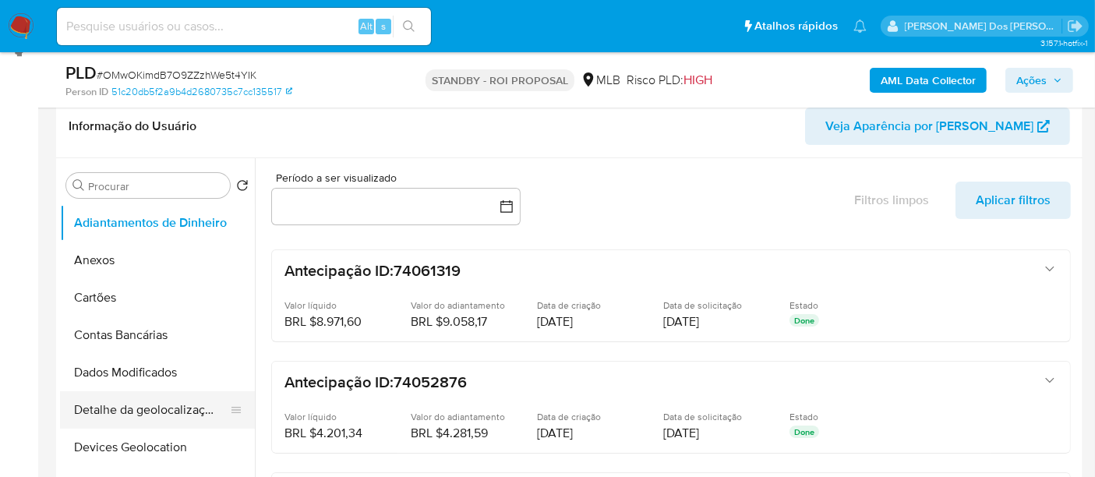
scroll to position [346, 0]
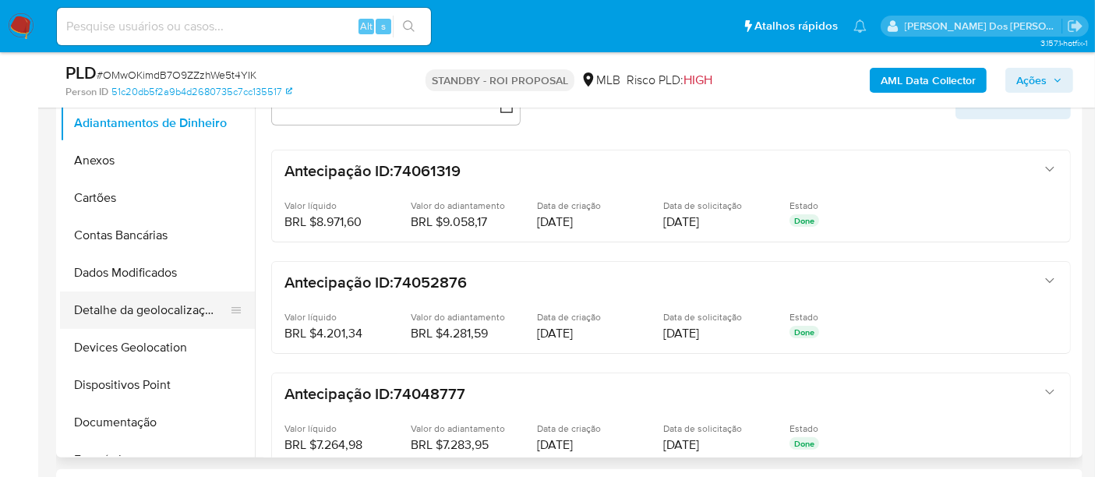
select select "10"
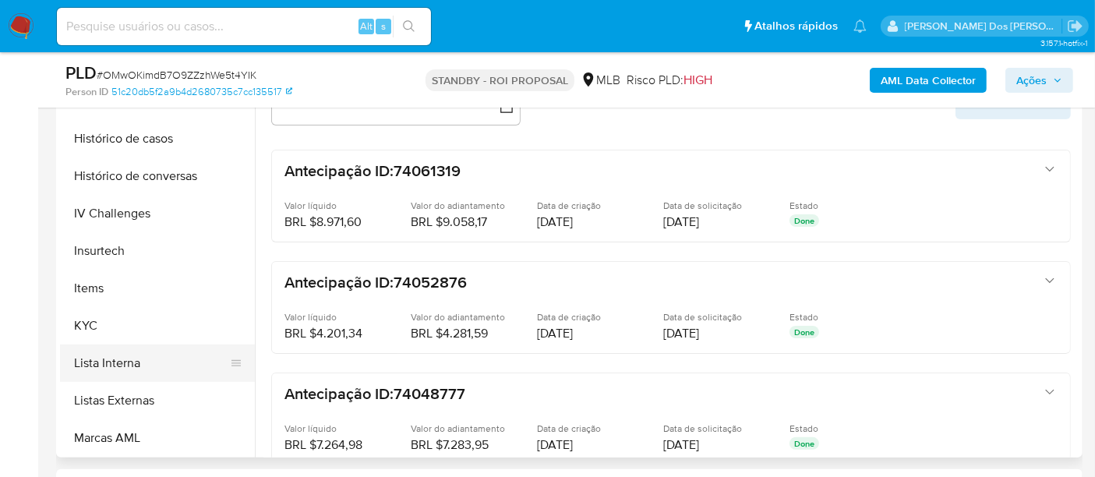
scroll to position [606, 0]
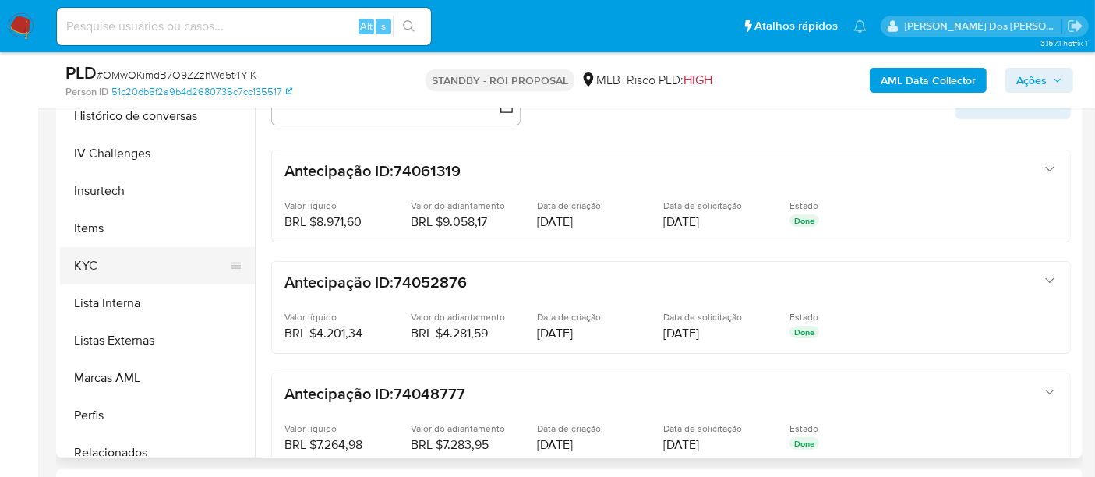
drag, startPoint x: 87, startPoint y: 268, endPoint x: 118, endPoint y: 268, distance: 30.4
click at [86, 268] on button "KYC" at bounding box center [151, 265] width 182 height 37
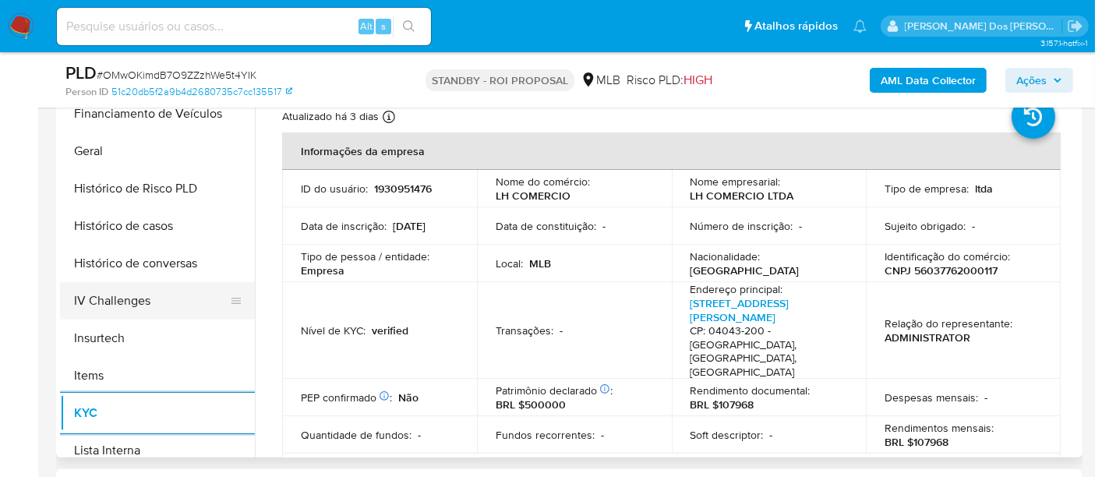
scroll to position [433, 0]
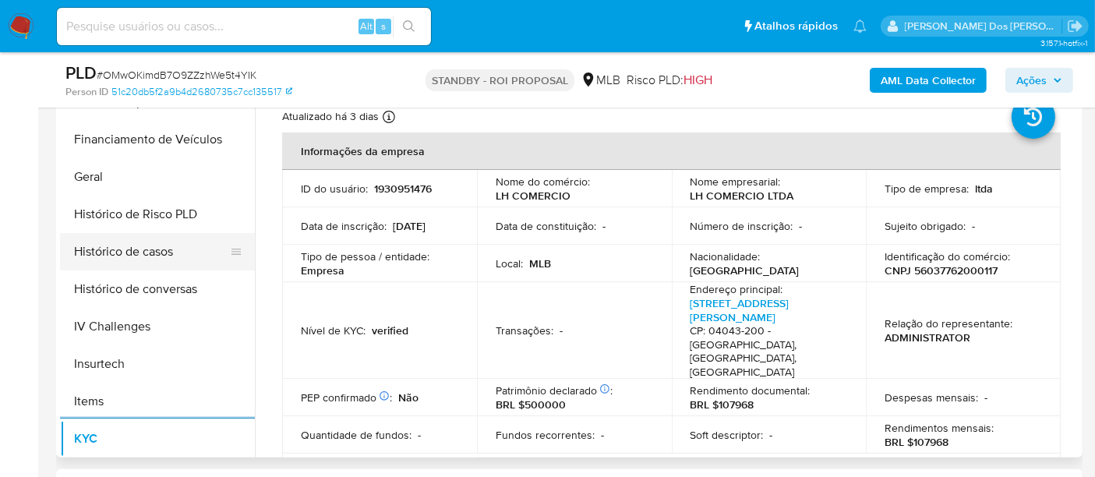
click at [135, 253] on button "Histórico de casos" at bounding box center [151, 251] width 182 height 37
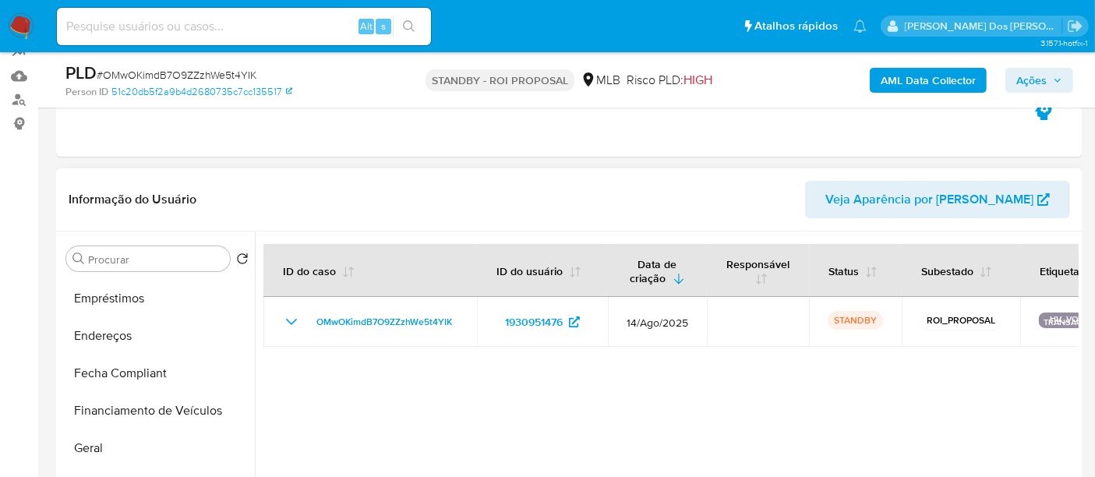
scroll to position [260, 0]
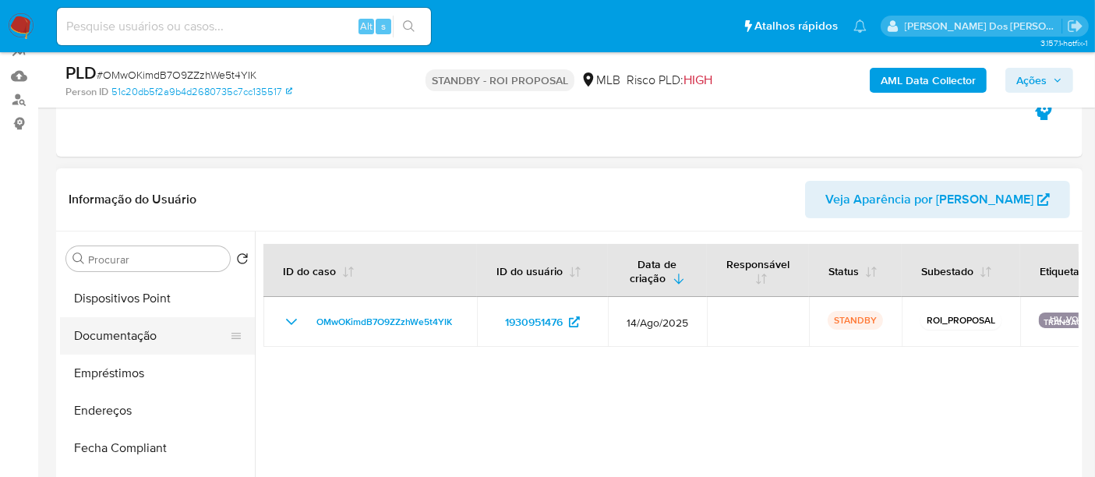
click at [116, 330] on button "Documentação" at bounding box center [151, 335] width 182 height 37
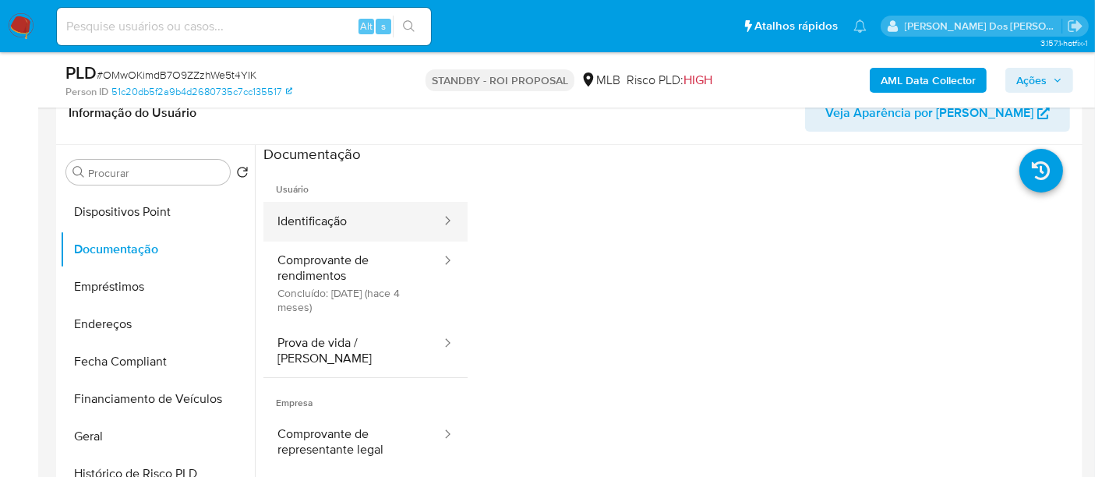
click at [321, 228] on button "Identificação" at bounding box center [352, 222] width 179 height 40
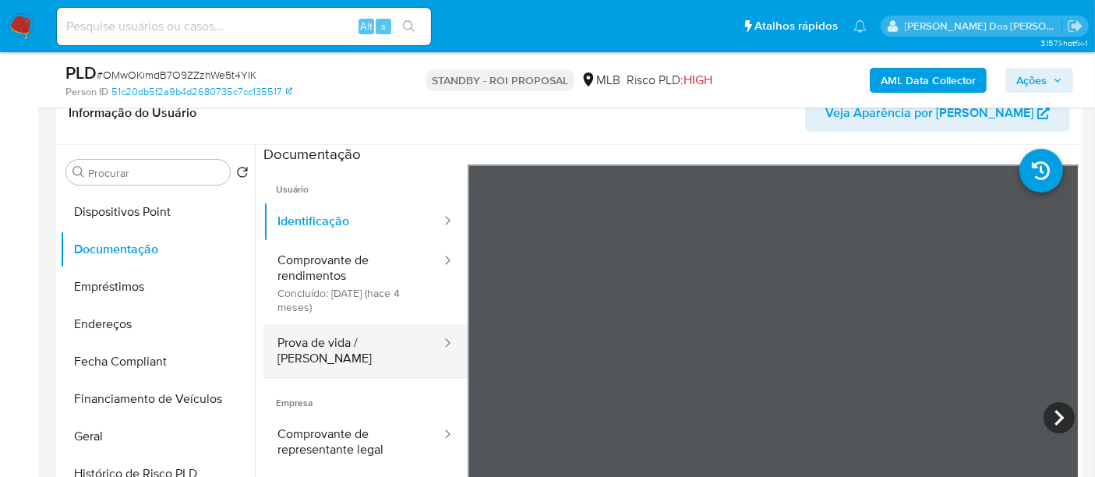
click at [340, 337] on button "Prova de vida / [PERSON_NAME]" at bounding box center [352, 350] width 179 height 53
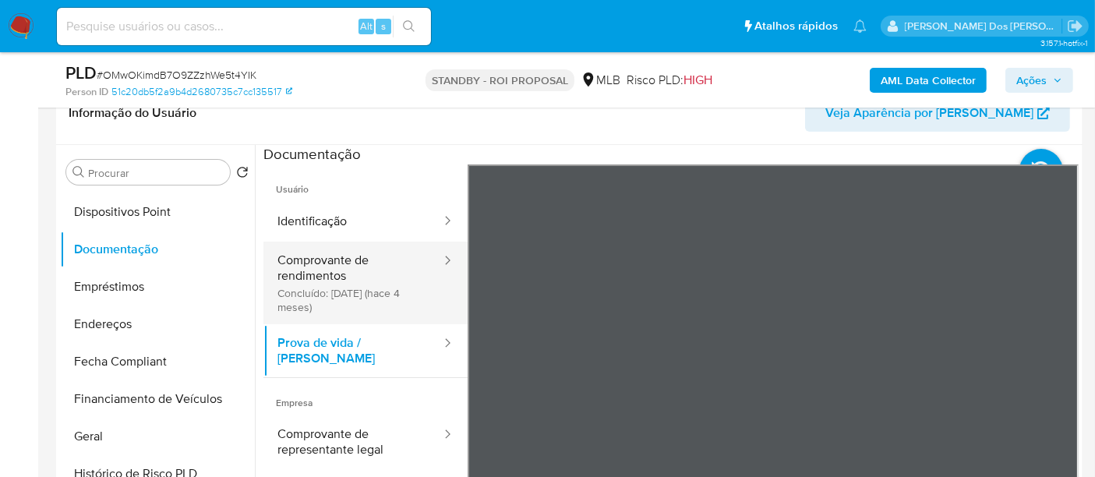
click at [331, 276] on button "Comprovante de rendimentos Concluído: 28/04/2025 (hace 4 meses)" at bounding box center [352, 283] width 179 height 83
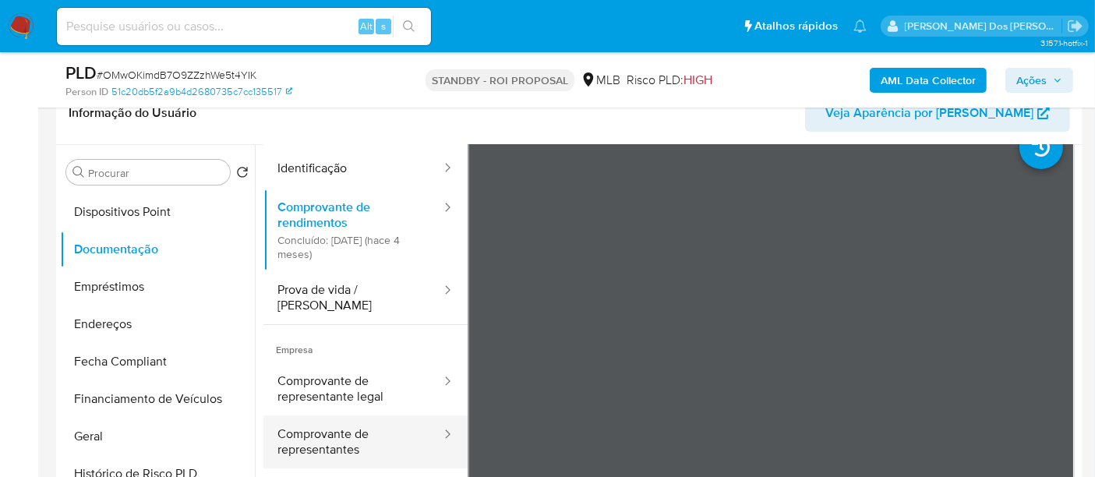
scroll to position [87, 0]
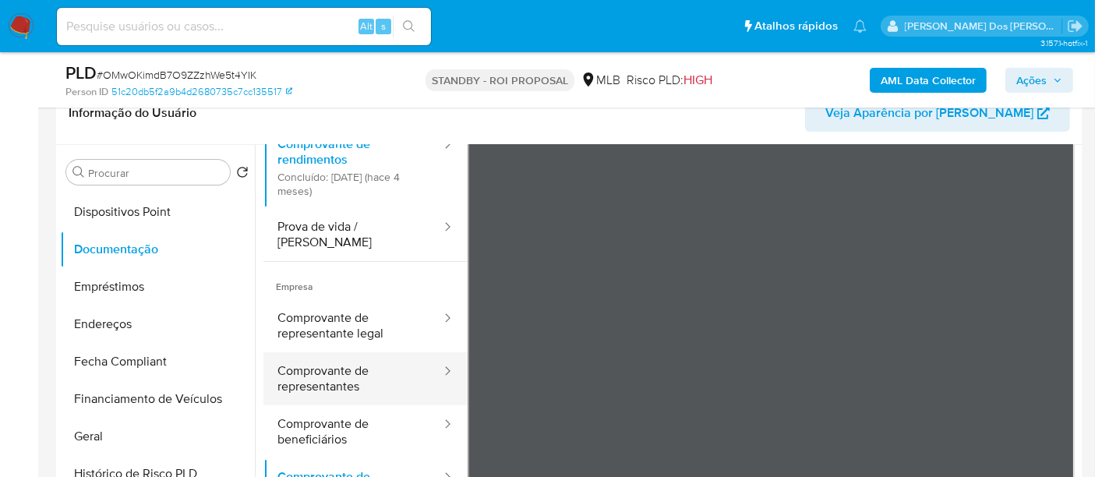
click at [305, 363] on button "Comprovante de representantes" at bounding box center [352, 378] width 179 height 53
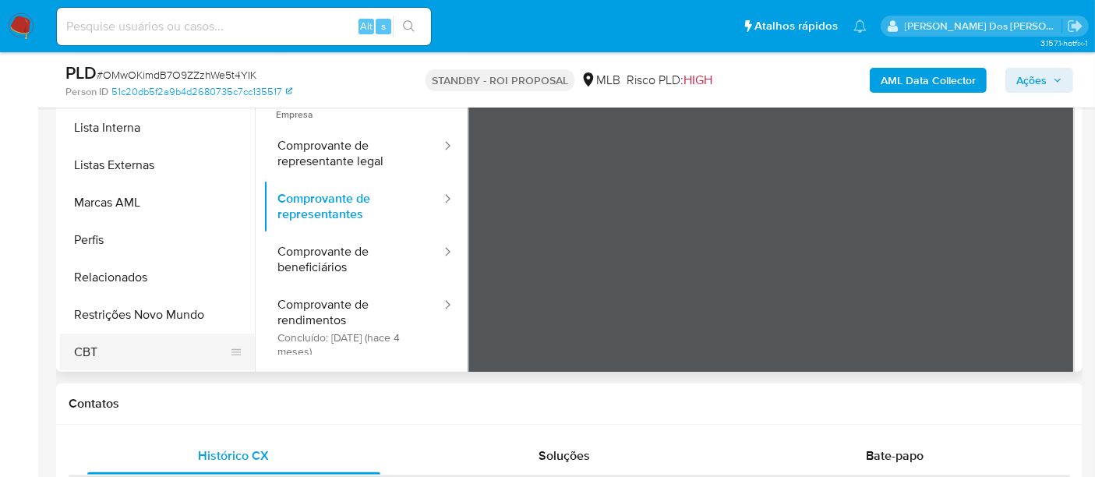
scroll to position [433, 0]
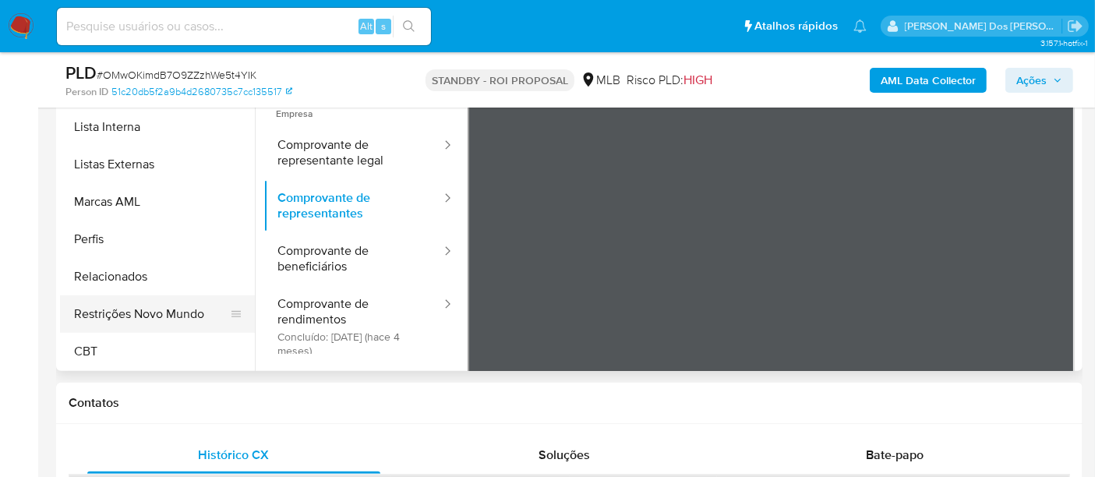
click at [182, 313] on button "Restrições Novo Mundo" at bounding box center [151, 313] width 182 height 37
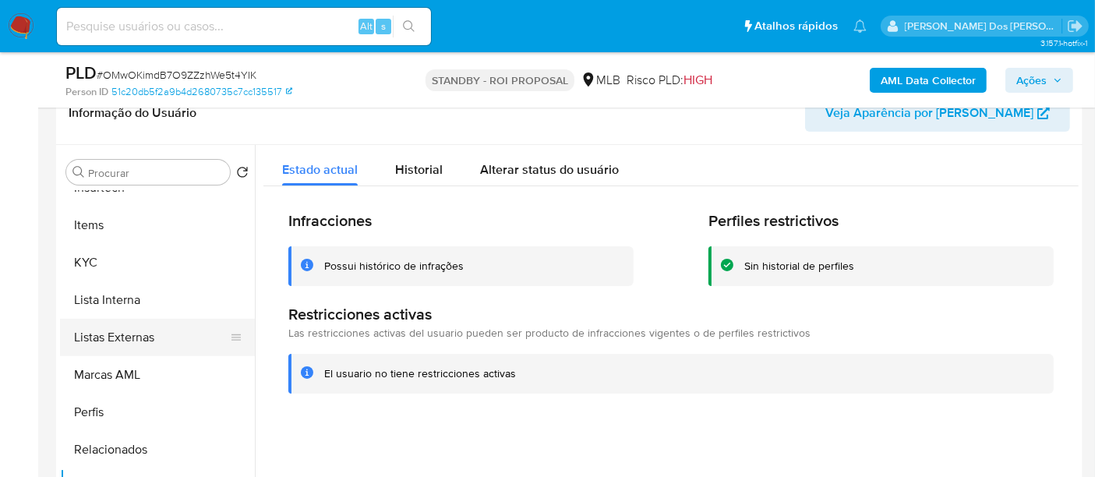
scroll to position [436, 0]
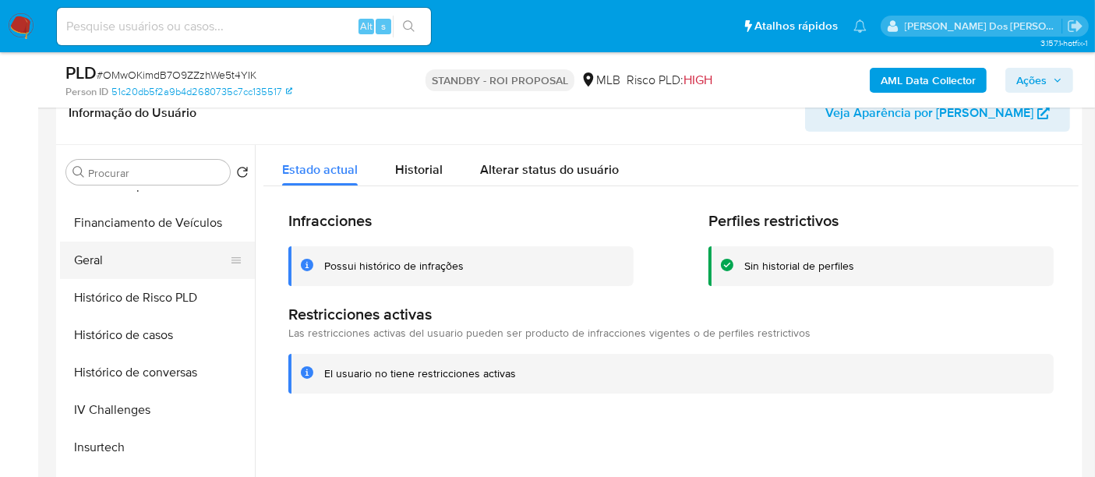
click at [90, 258] on button "Geral" at bounding box center [151, 260] width 182 height 37
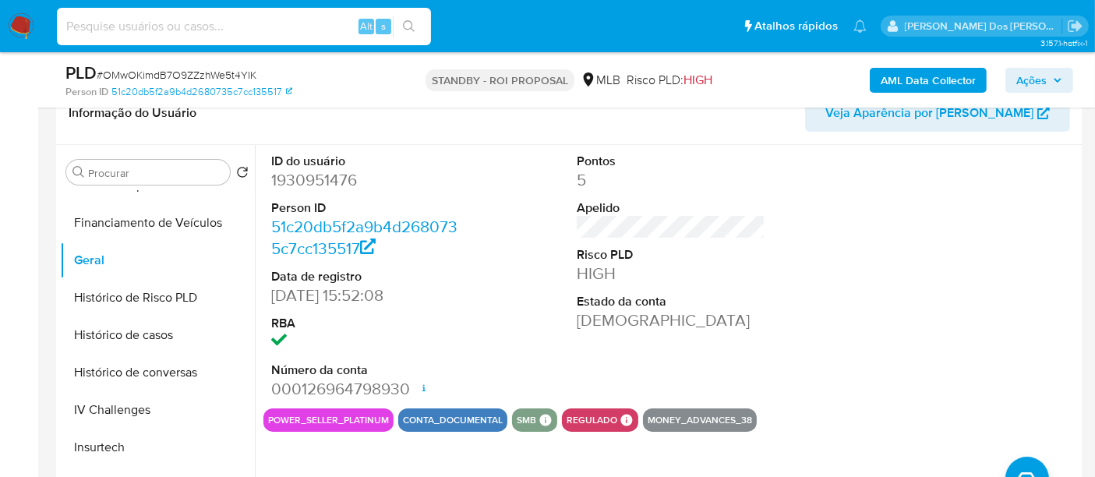
click at [242, 33] on input at bounding box center [244, 26] width 374 height 20
paste input "SOoZNKUiAVp9rPkCYd17JVBP"
type input "SOoZNKUiAVp9rPkCYd17JVBP"
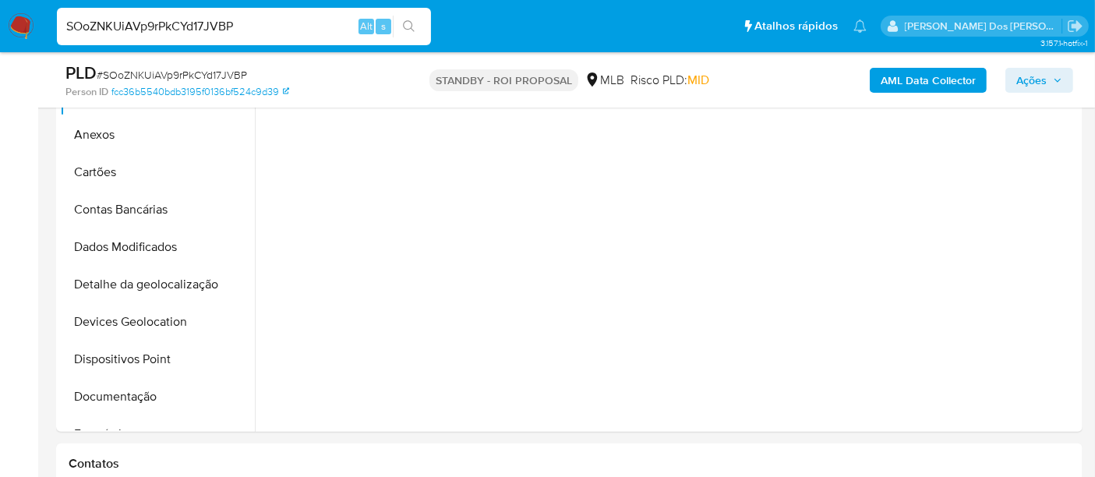
scroll to position [433, 0]
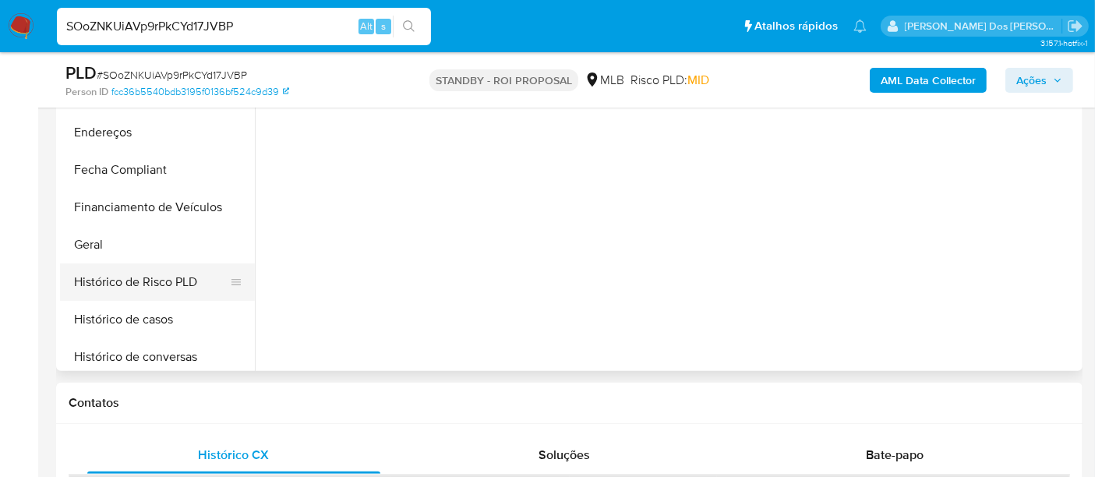
select select "10"
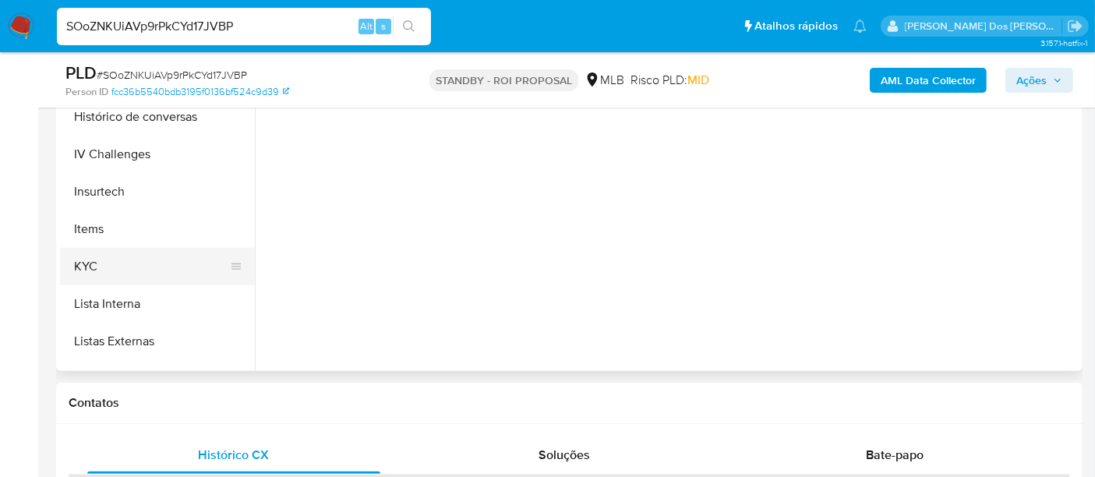
click at [97, 262] on button "KYC" at bounding box center [151, 266] width 182 height 37
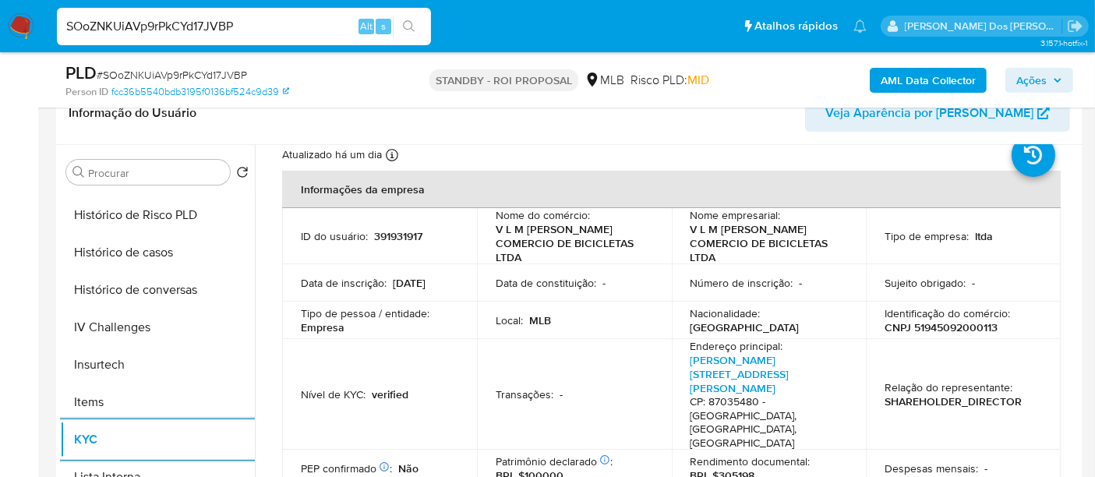
scroll to position [87, 0]
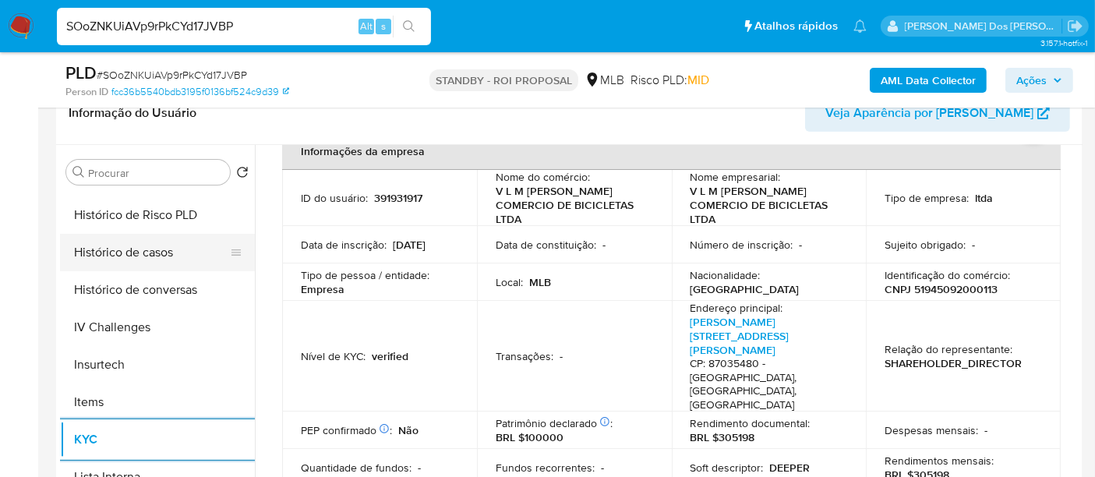
click at [147, 249] on button "Histórico de casos" at bounding box center [151, 252] width 182 height 37
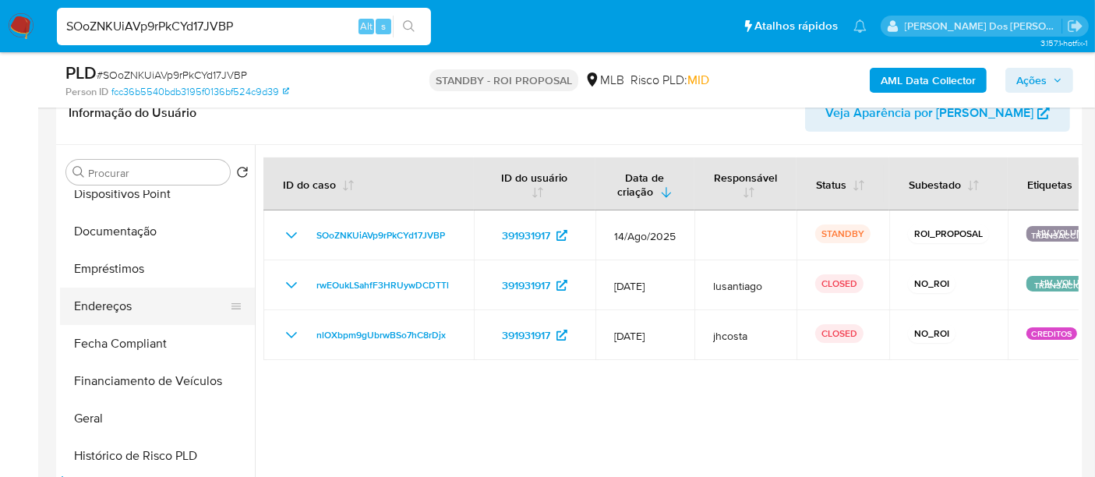
scroll to position [259, 0]
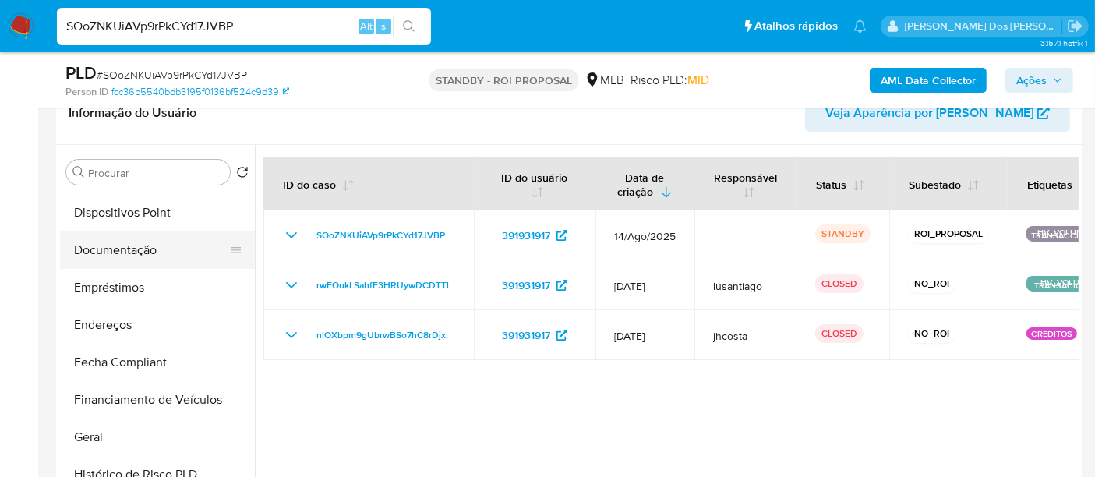
click at [134, 250] on button "Documentação" at bounding box center [151, 250] width 182 height 37
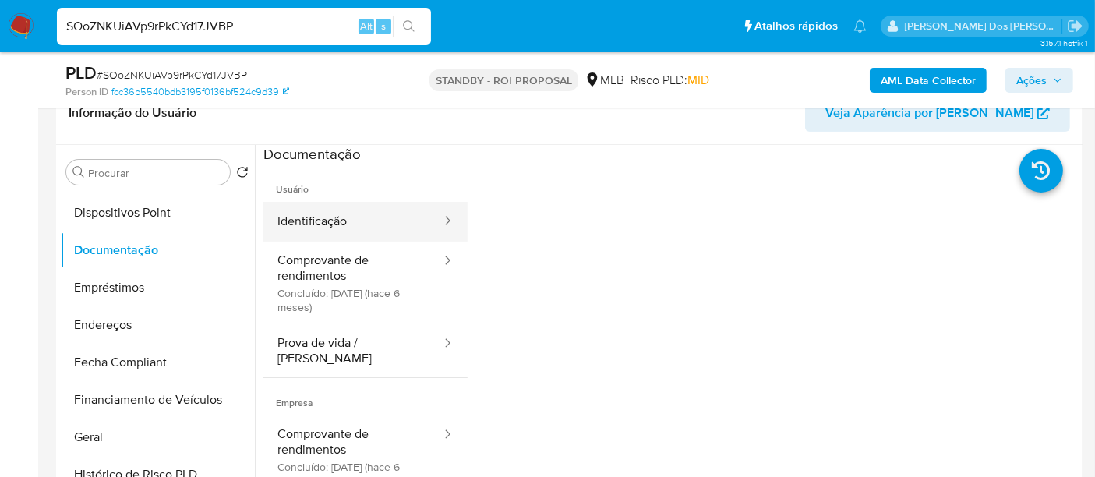
click at [302, 230] on button "Identificação" at bounding box center [352, 222] width 179 height 40
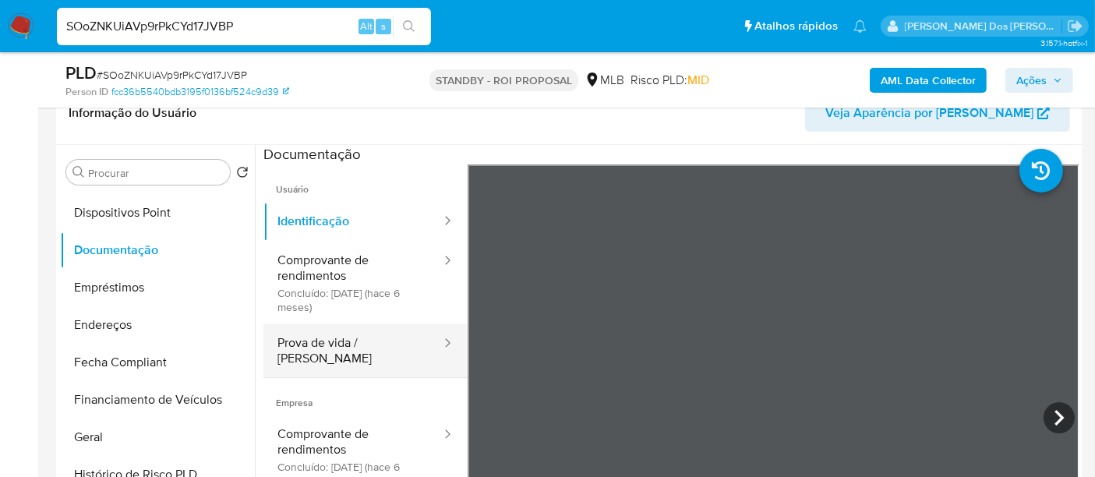
click at [347, 340] on button "Prova de vida / Selfie" at bounding box center [352, 350] width 179 height 53
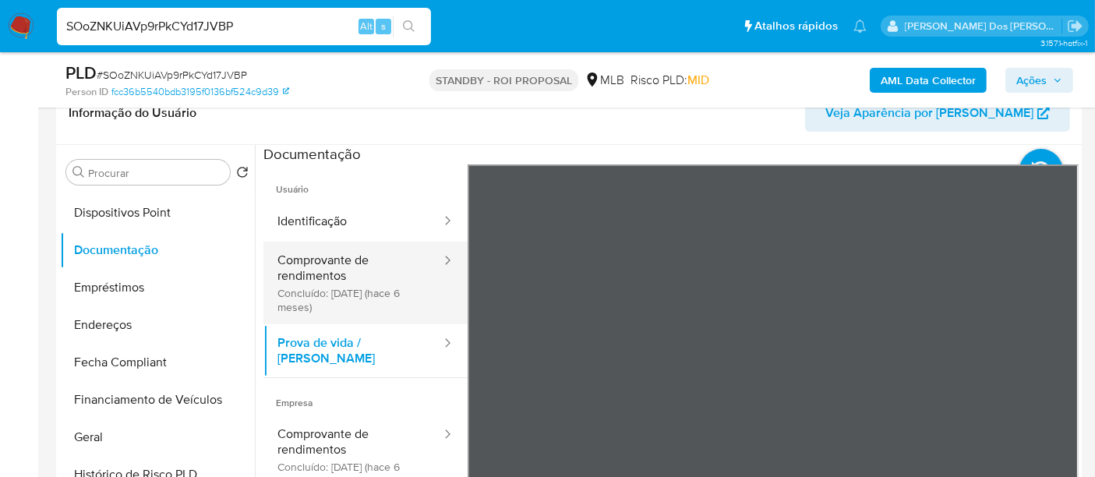
click at [320, 285] on button "Comprovante de rendimentos Concluído: 27/02/2025 (hace 6 meses)" at bounding box center [352, 283] width 179 height 83
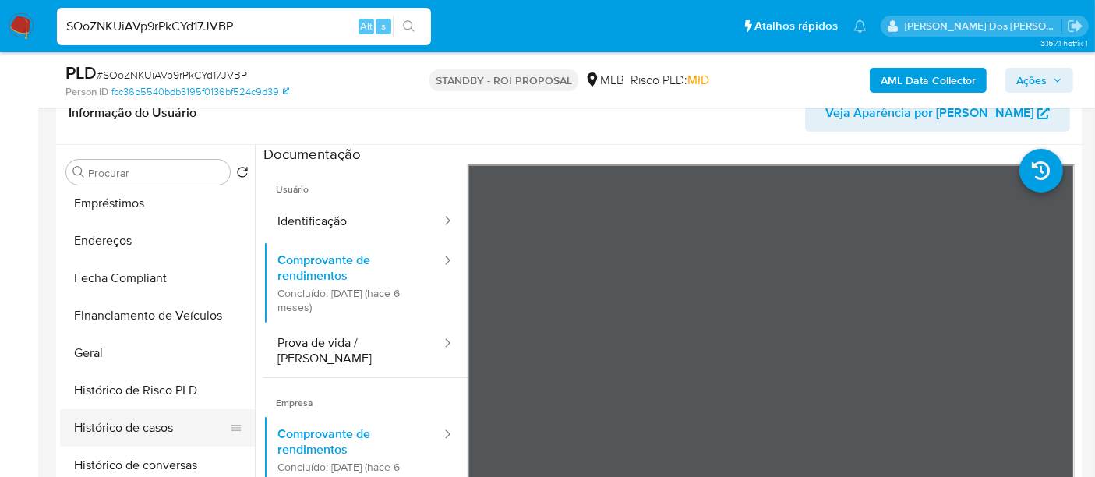
scroll to position [432, 0]
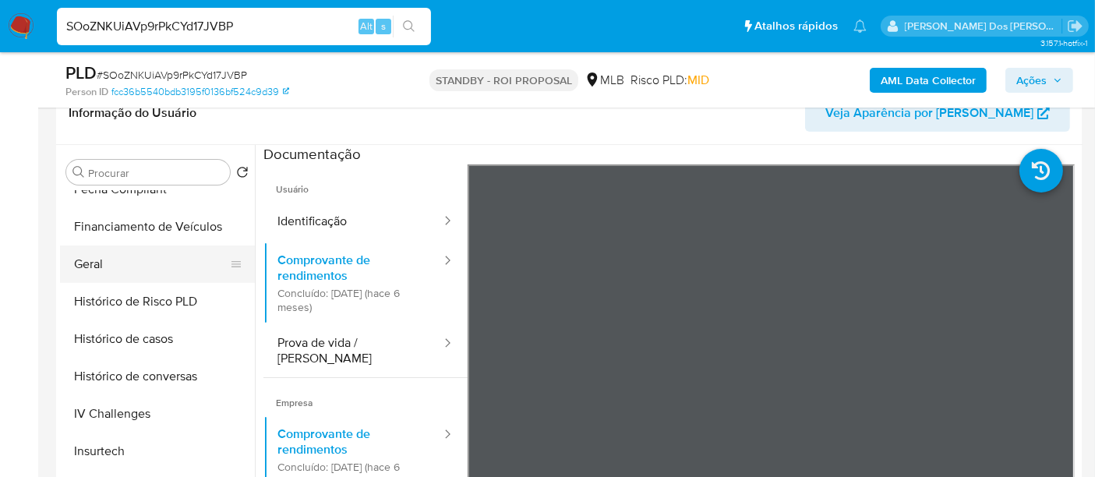
click at [85, 260] on button "Geral" at bounding box center [151, 264] width 182 height 37
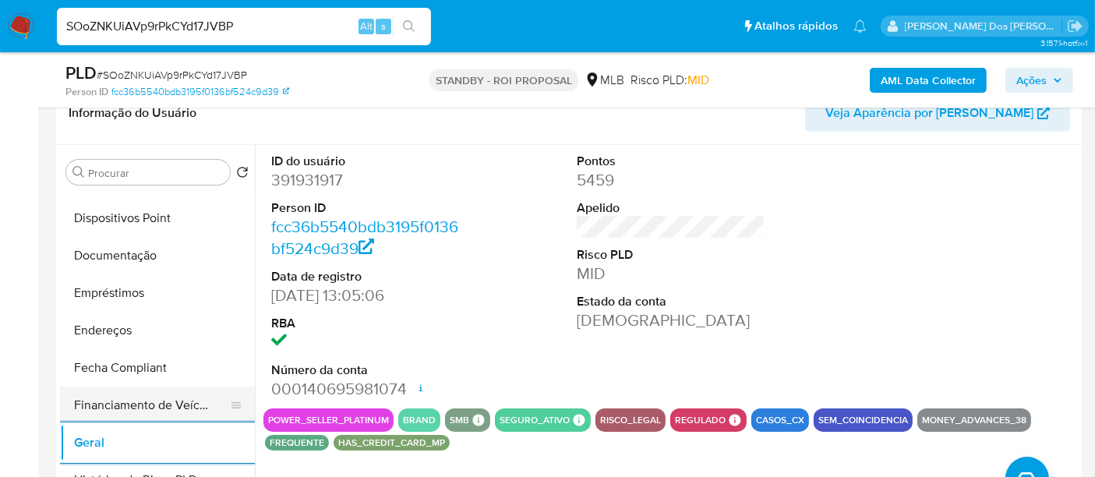
scroll to position [172, 0]
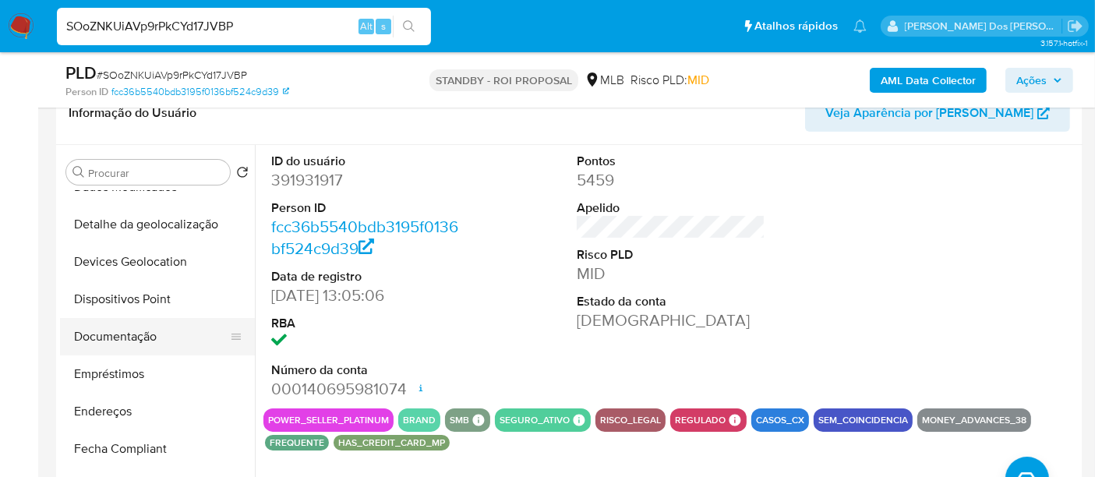
click at [133, 330] on button "Documentação" at bounding box center [151, 336] width 182 height 37
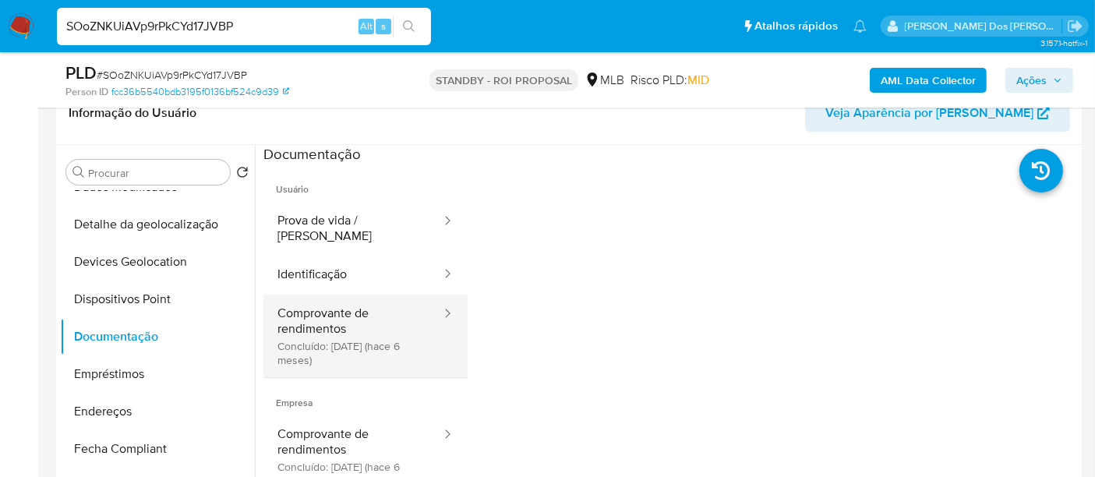
click at [320, 302] on button "Comprovante de rendimentos Concluído: 27/02/2025 (hace 6 meses)" at bounding box center [352, 336] width 179 height 83
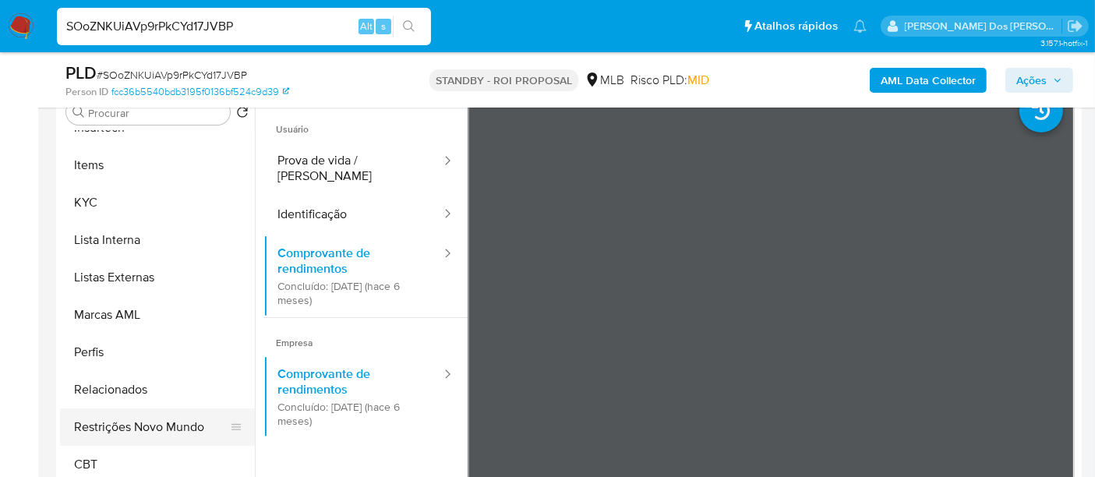
scroll to position [346, 0]
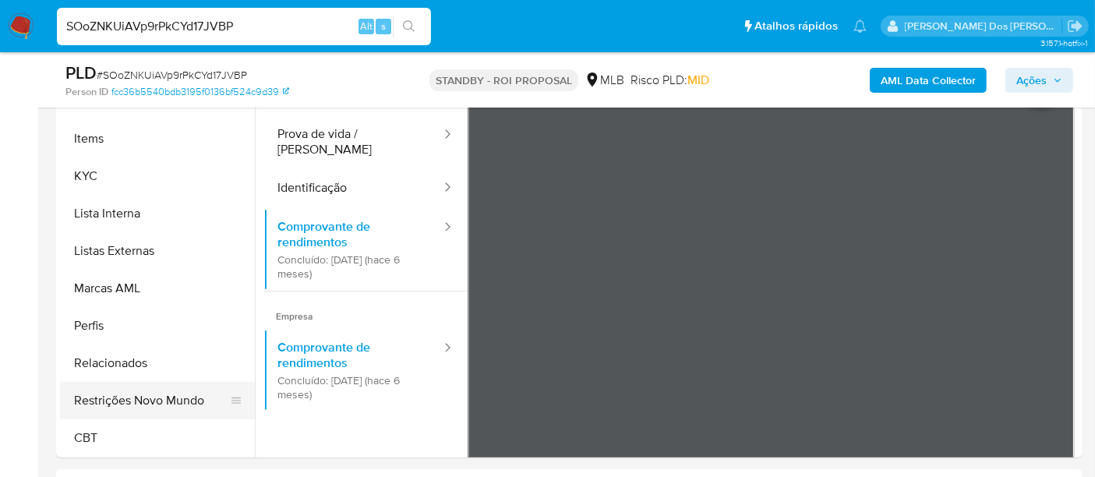
click at [180, 393] on button "Restrições Novo Mundo" at bounding box center [151, 400] width 182 height 37
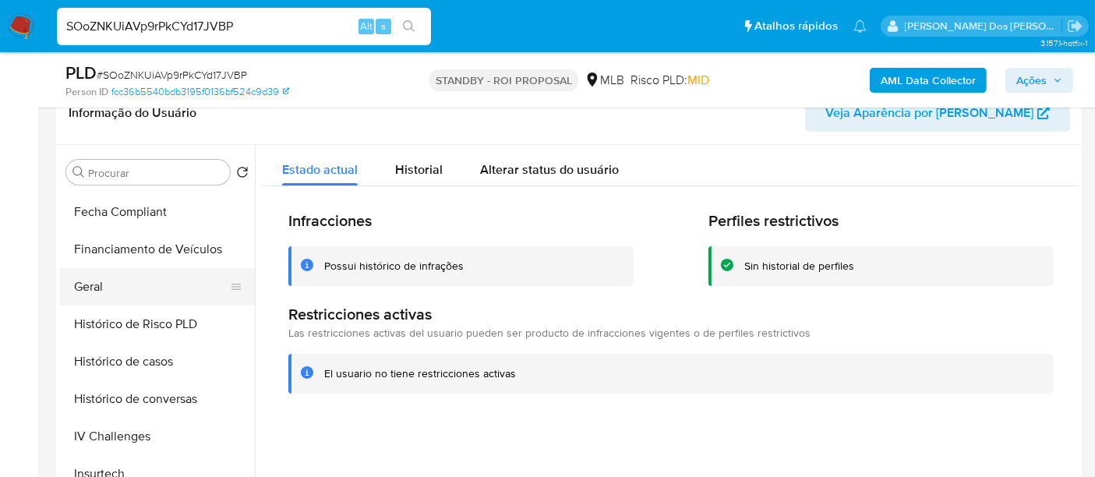
scroll to position [349, 0]
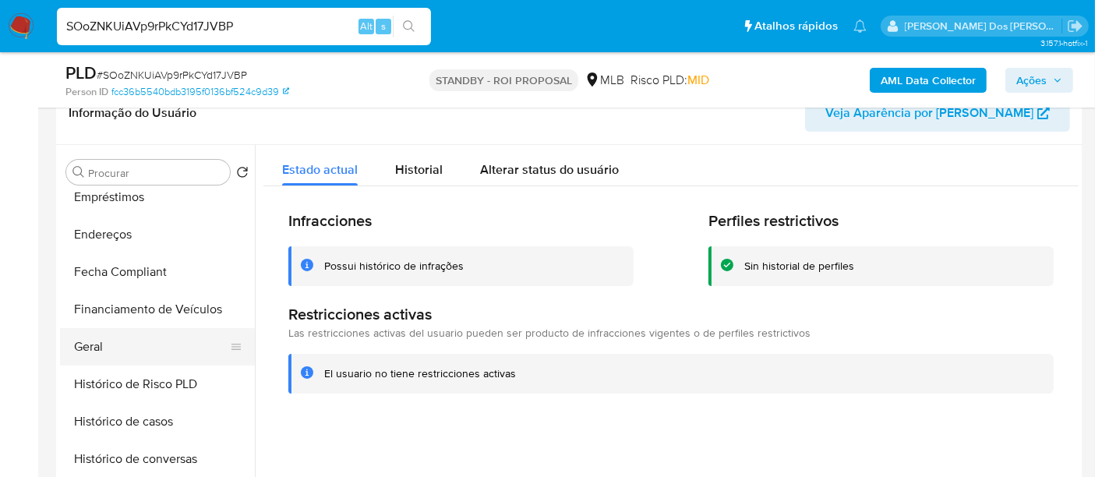
click at [97, 343] on button "Geral" at bounding box center [151, 346] width 182 height 37
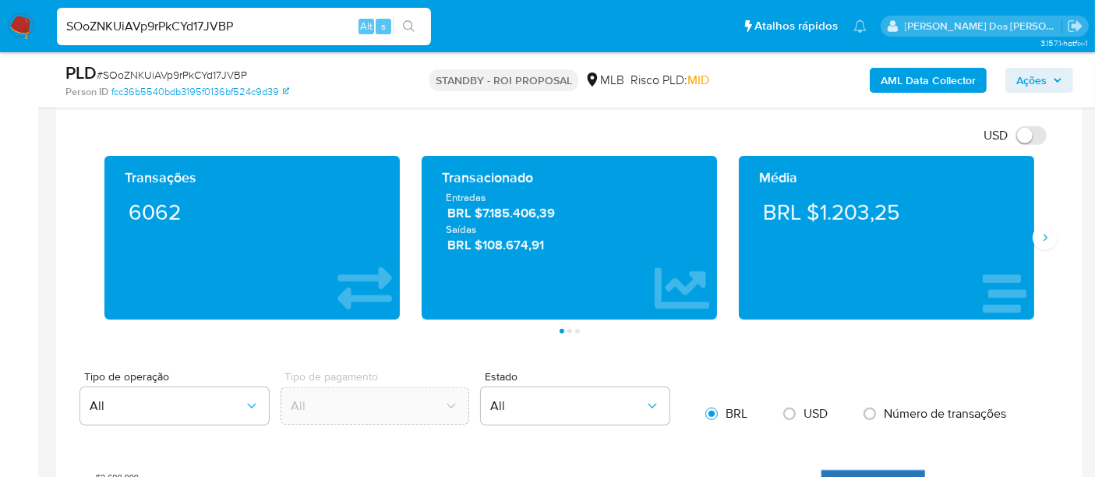
scroll to position [1645, 0]
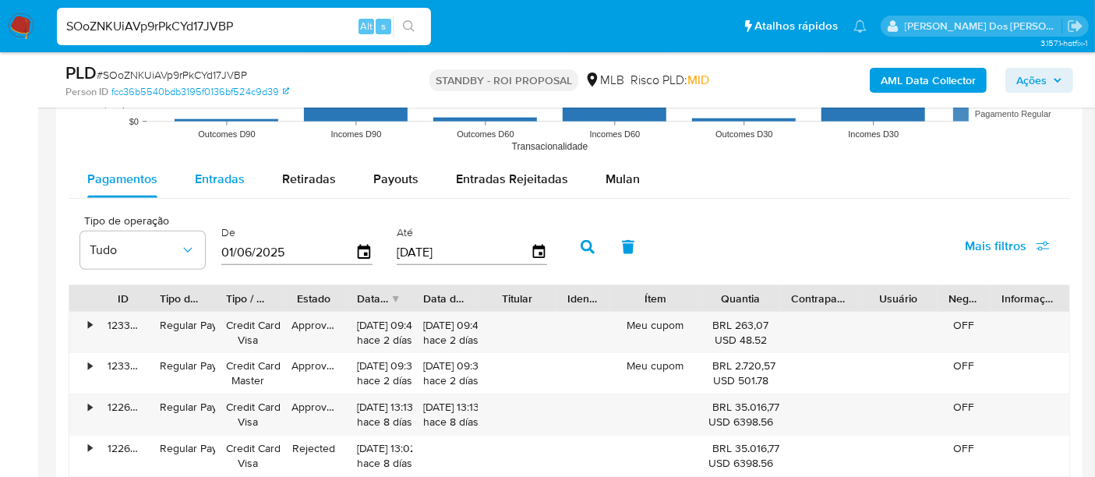
click at [223, 180] on span "Entradas" at bounding box center [220, 179] width 50 height 18
select select "10"
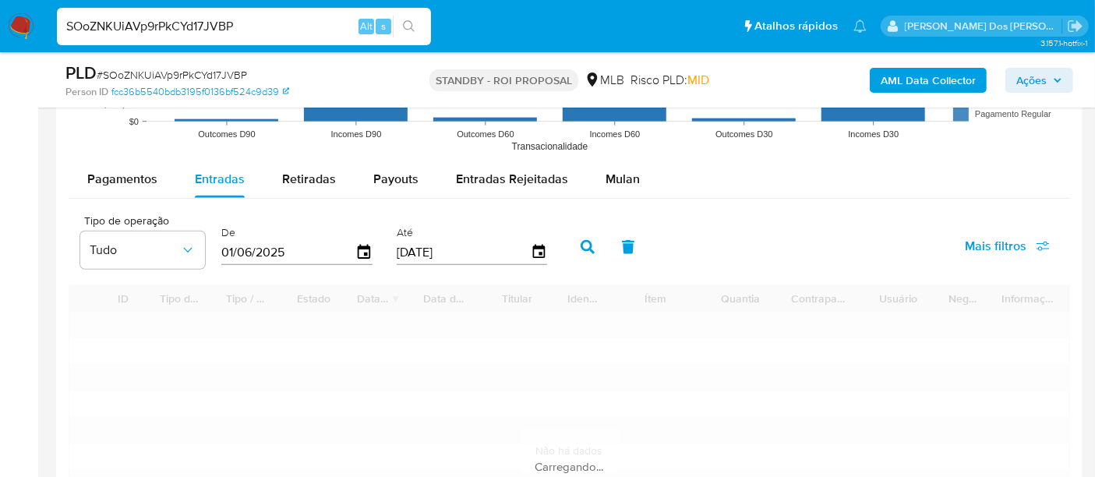
scroll to position [1732, 0]
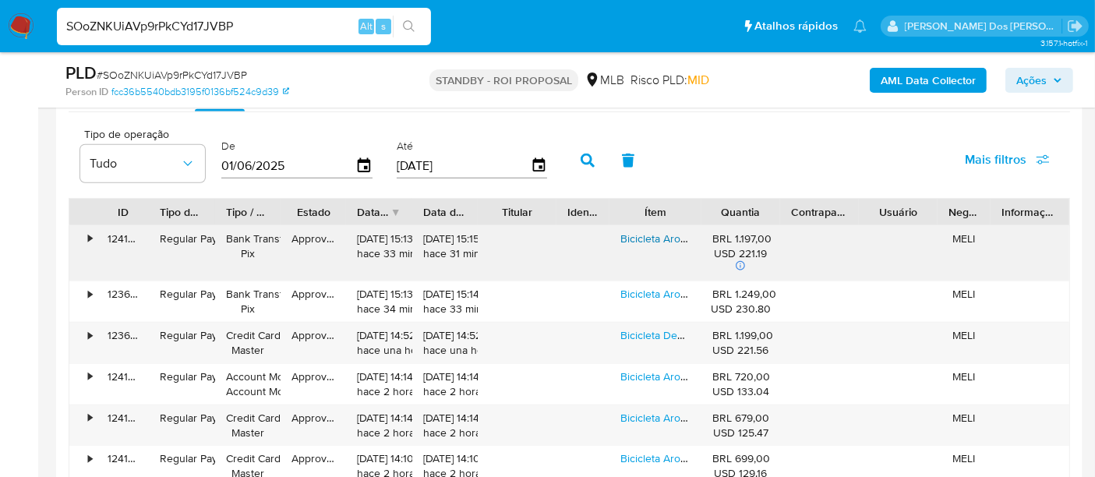
click at [634, 231] on link "Bicicleta Aro 29 Ksw 9v Freio Hidráulico Trava E K7 11/40" at bounding box center [756, 239] width 273 height 16
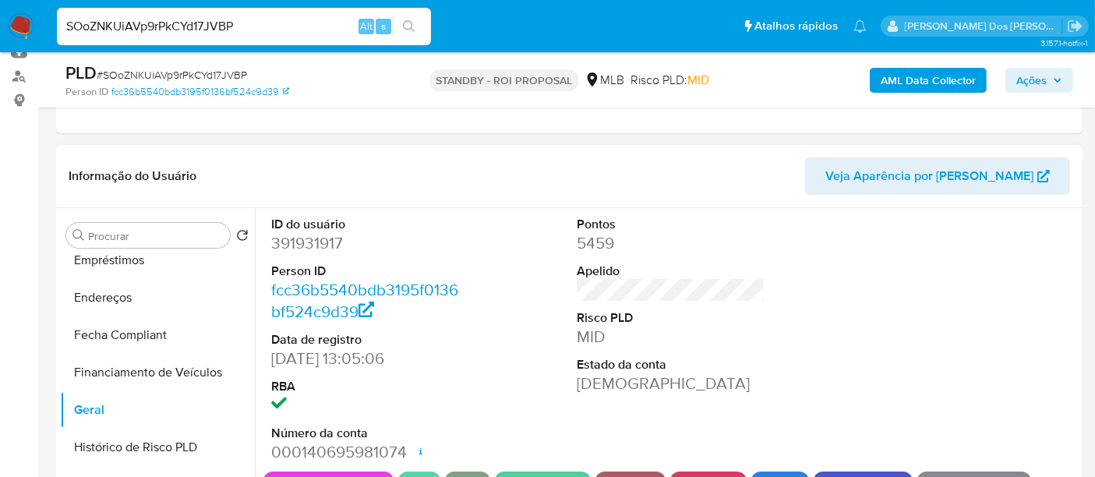
scroll to position [260, 0]
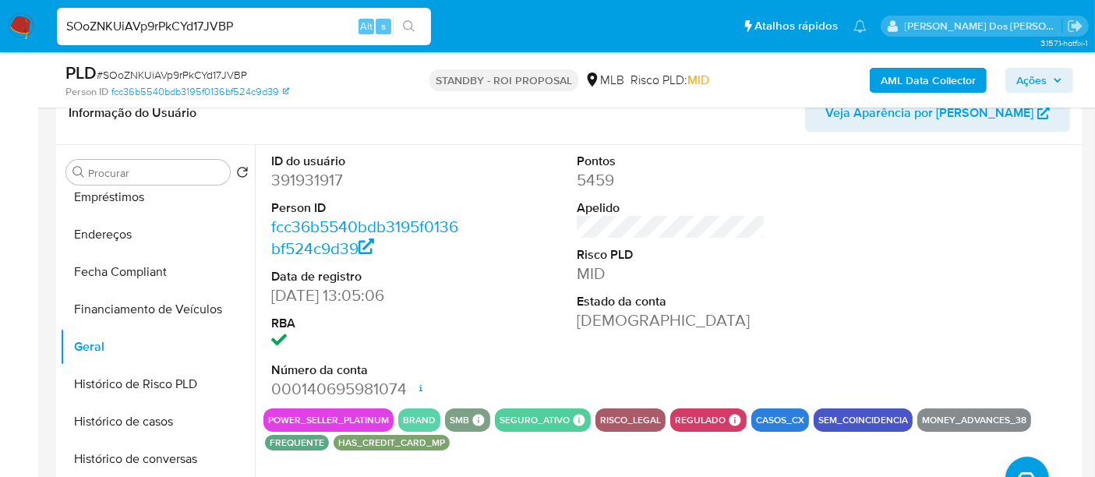
click at [156, 22] on input "SOoZNKUiAVp9rPkCYd17JVBP" at bounding box center [244, 26] width 374 height 20
paste input "0DceqPY7XMetvbpUIJ6eLPbx"
type input "0DceqPY7XMetvbpUIJ6eLPbx"
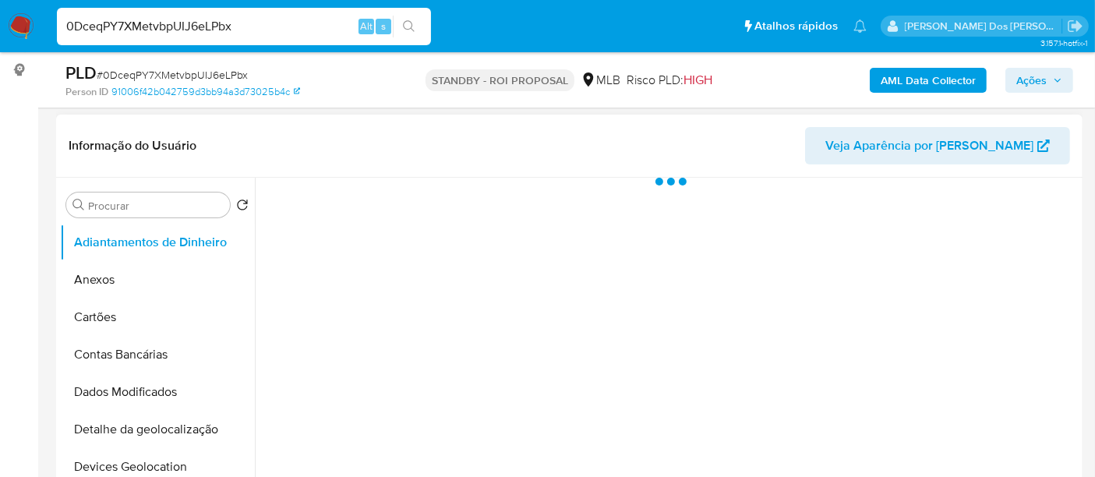
scroll to position [346, 0]
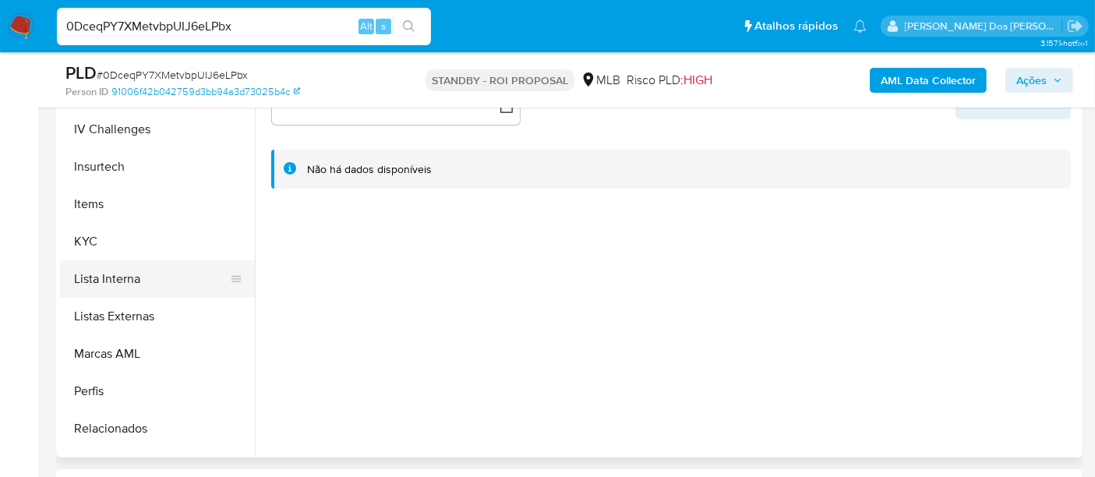
select select "10"
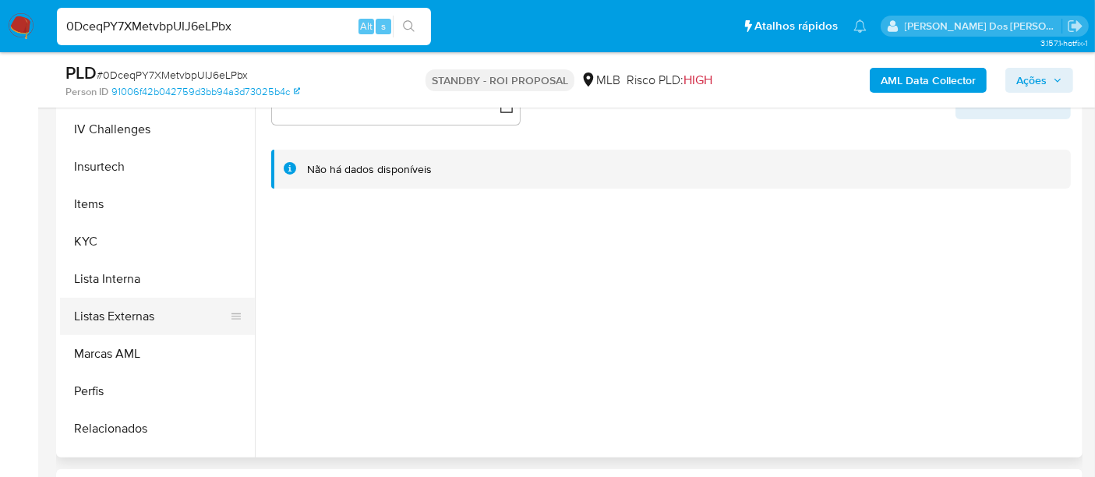
scroll to position [692, 0]
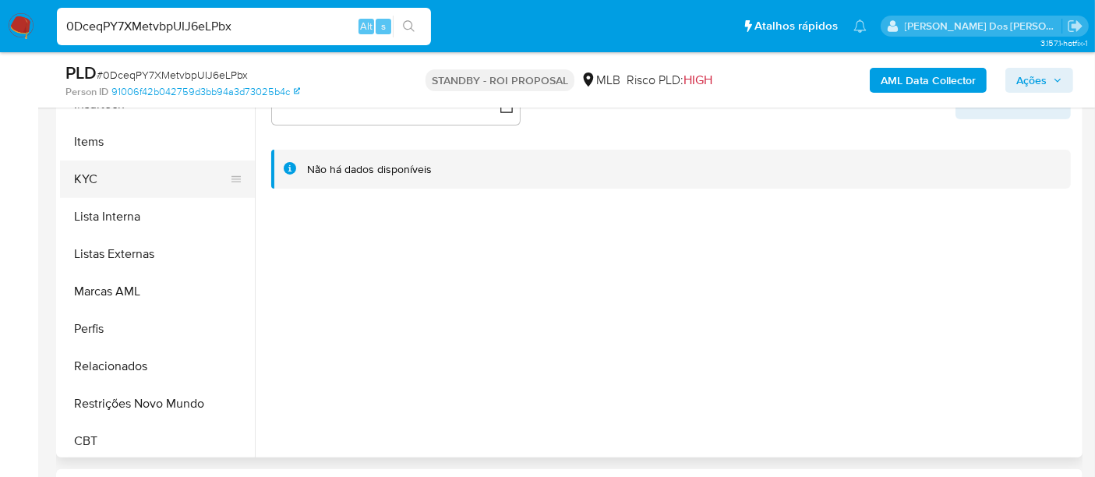
click at [82, 186] on button "KYC" at bounding box center [151, 179] width 182 height 37
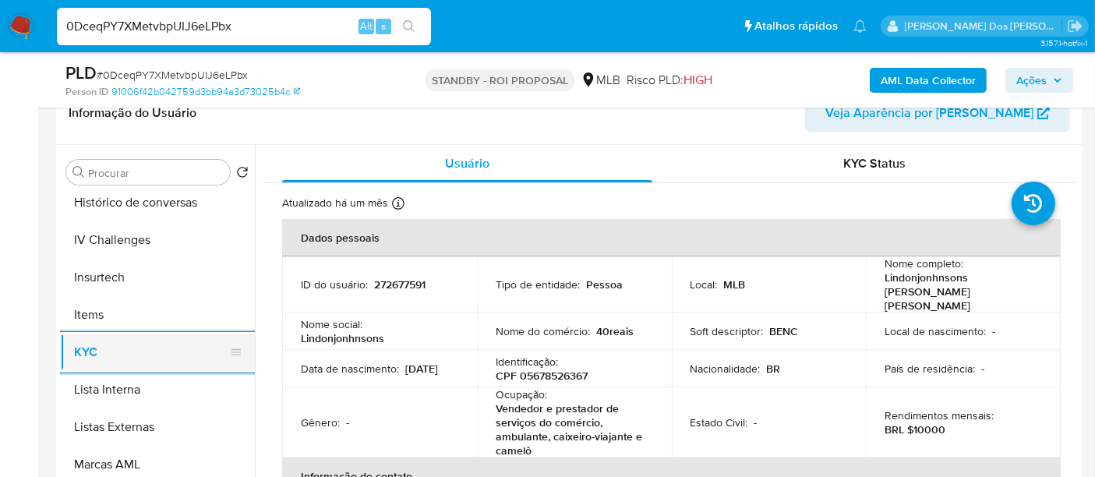
scroll to position [518, 0]
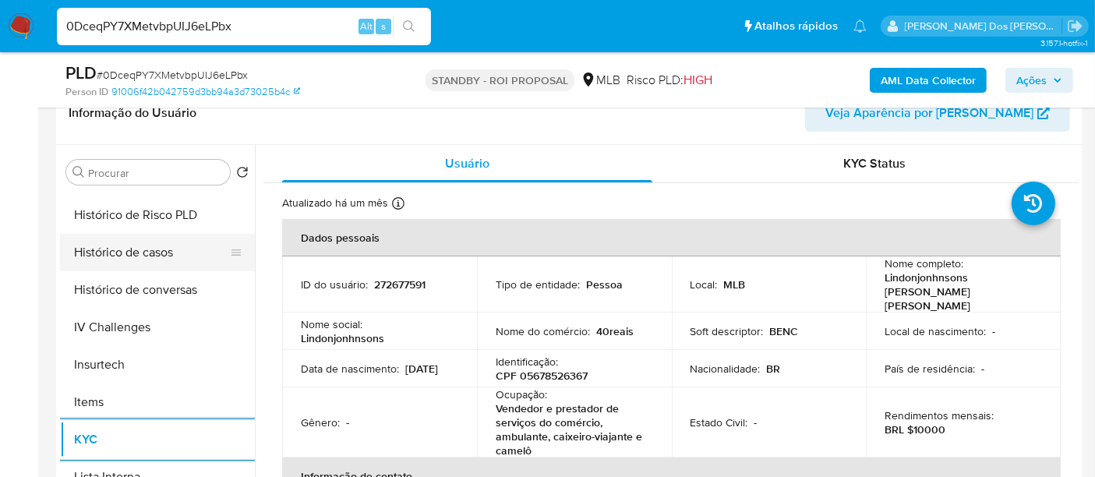
click at [157, 254] on button "Histórico de casos" at bounding box center [151, 252] width 182 height 37
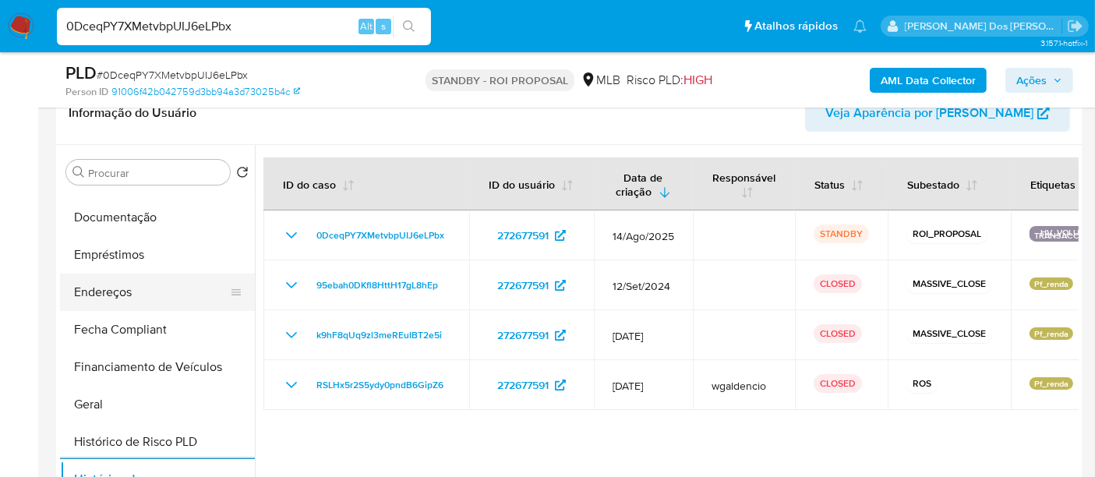
scroll to position [259, 0]
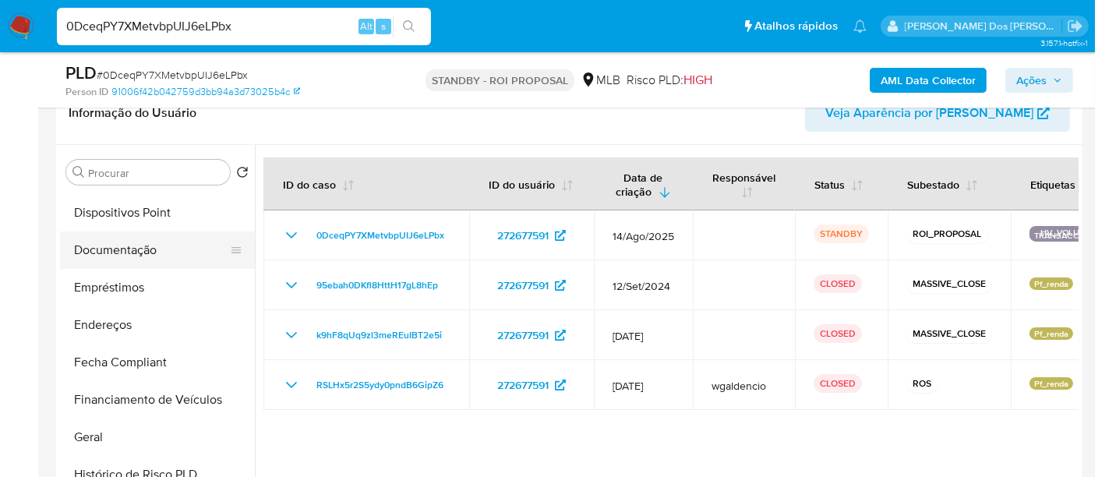
click at [119, 253] on button "Documentação" at bounding box center [151, 250] width 182 height 37
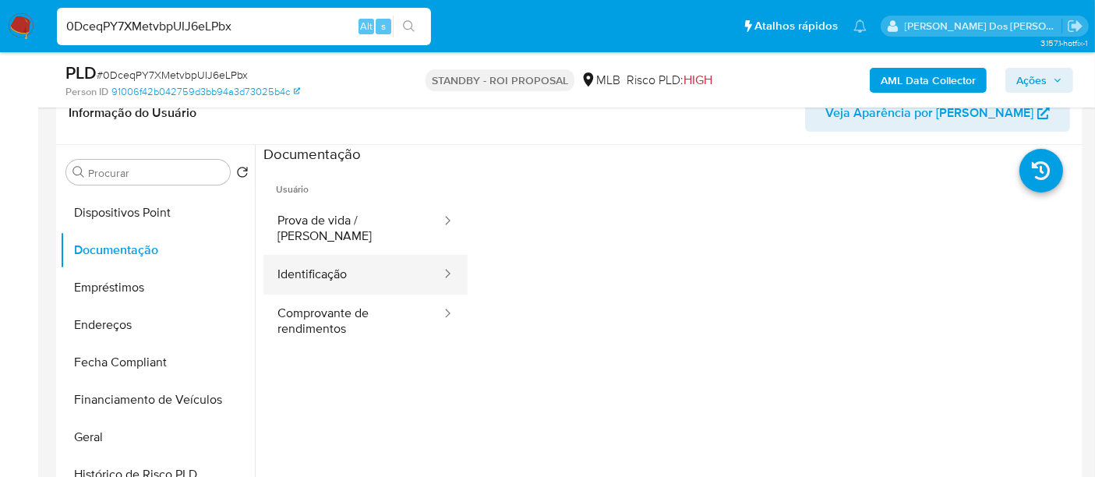
click at [304, 260] on button "Identificação" at bounding box center [352, 275] width 179 height 40
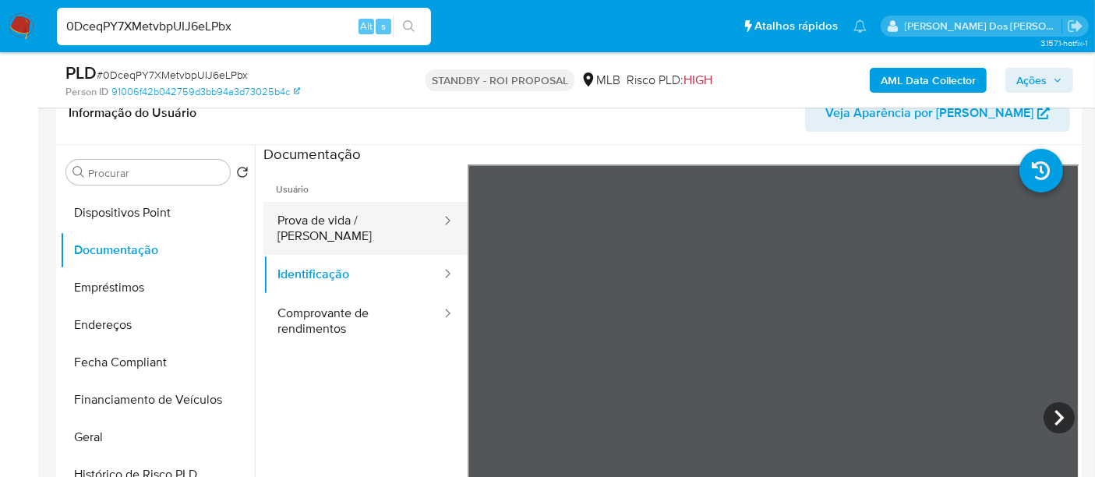
click at [369, 226] on button "Prova de vida / Selfie" at bounding box center [352, 228] width 179 height 53
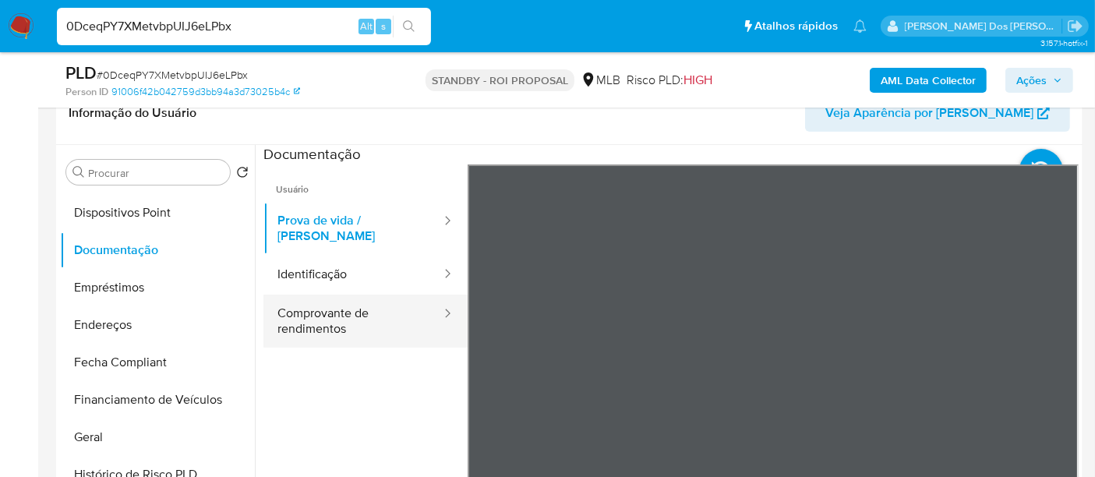
click at [309, 315] on button "Comprovante de rendimentos" at bounding box center [352, 321] width 179 height 53
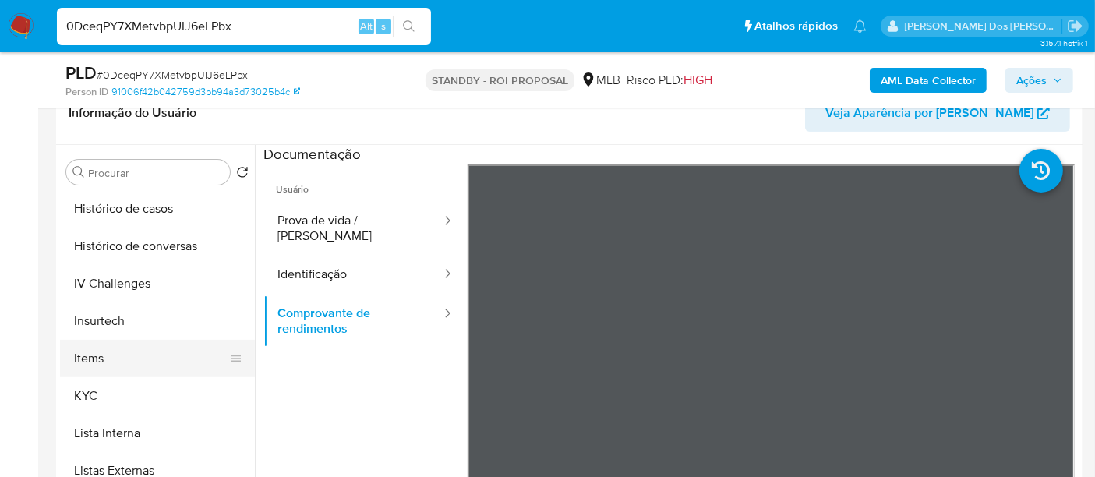
scroll to position [522, 0]
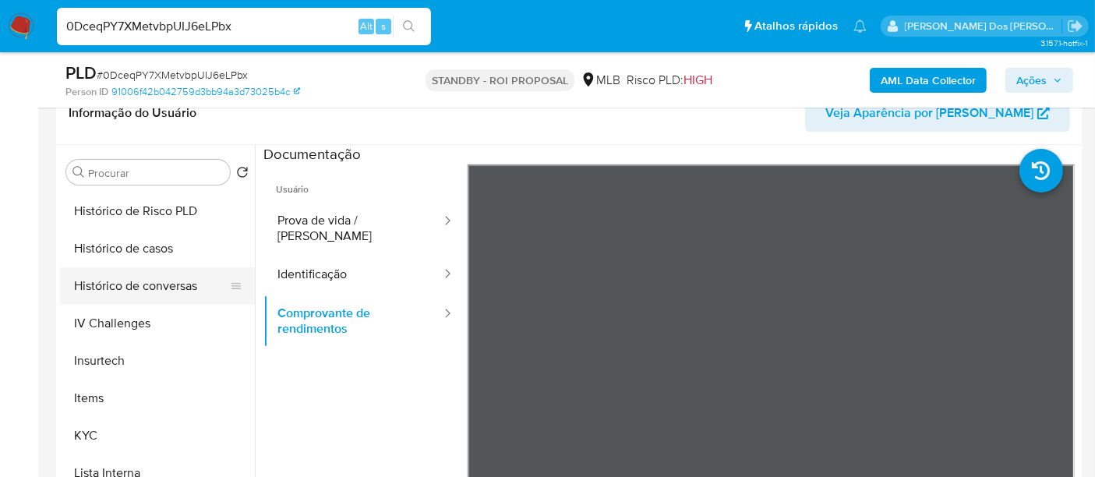
click at [159, 291] on button "Histórico de conversas" at bounding box center [151, 285] width 182 height 37
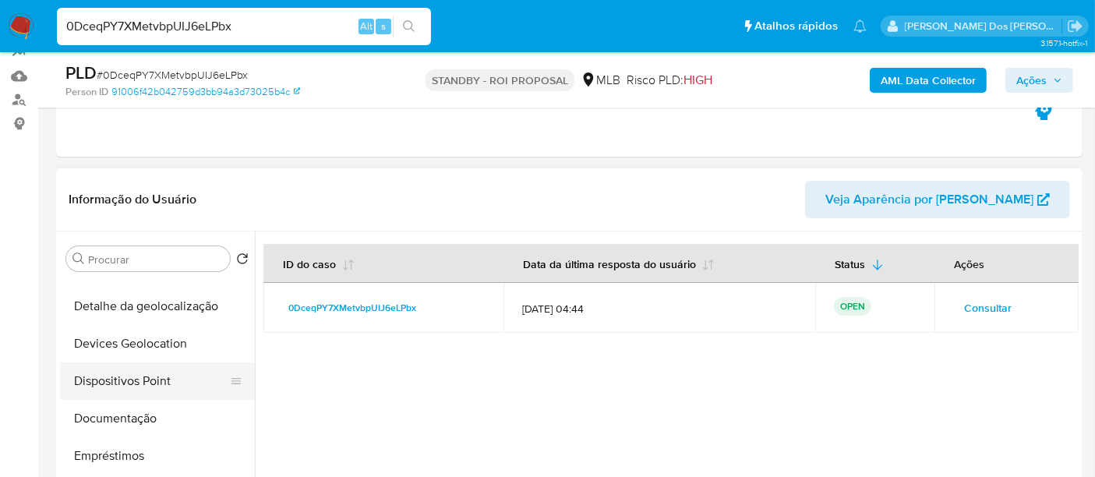
scroll to position [175, 0]
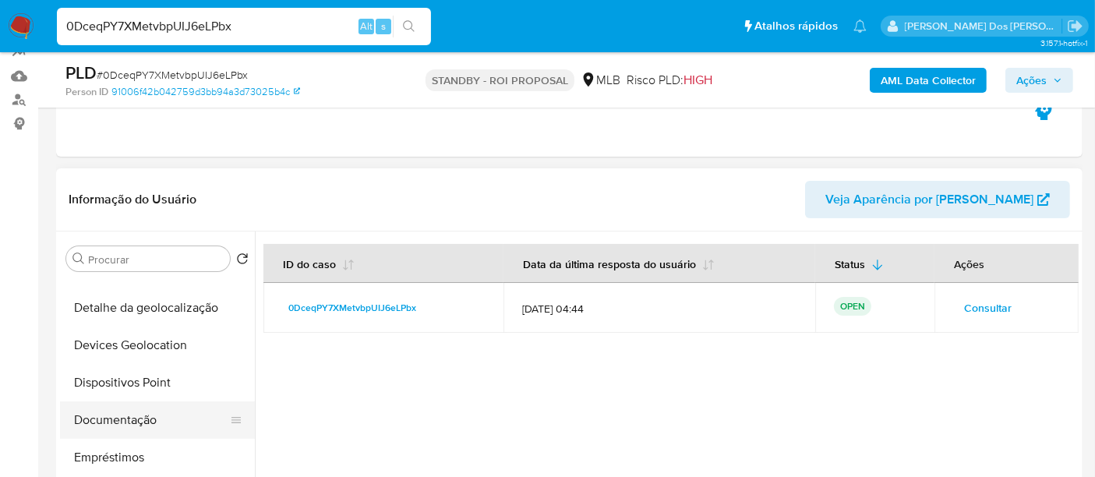
click at [128, 420] on button "Documentação" at bounding box center [151, 419] width 182 height 37
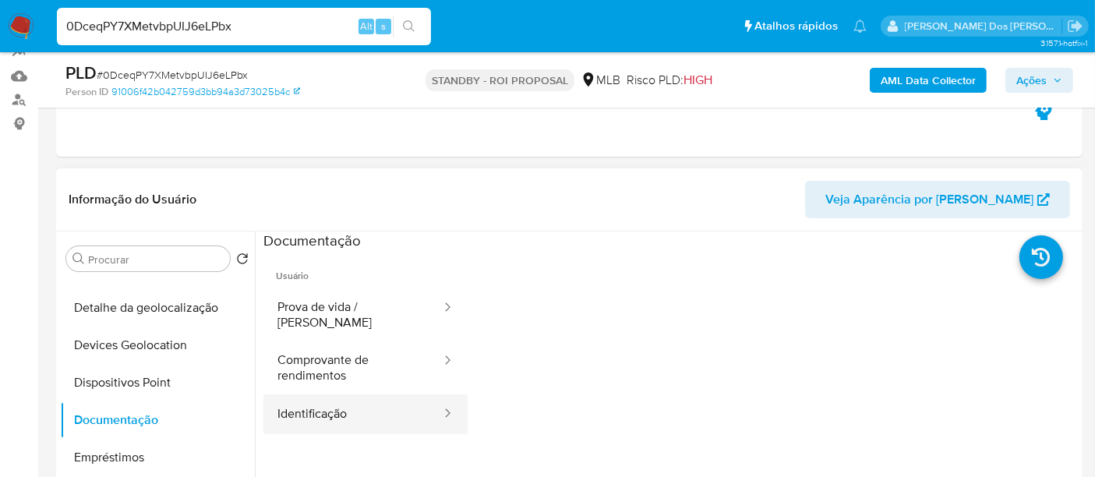
click at [302, 412] on button "Identificação" at bounding box center [352, 414] width 179 height 40
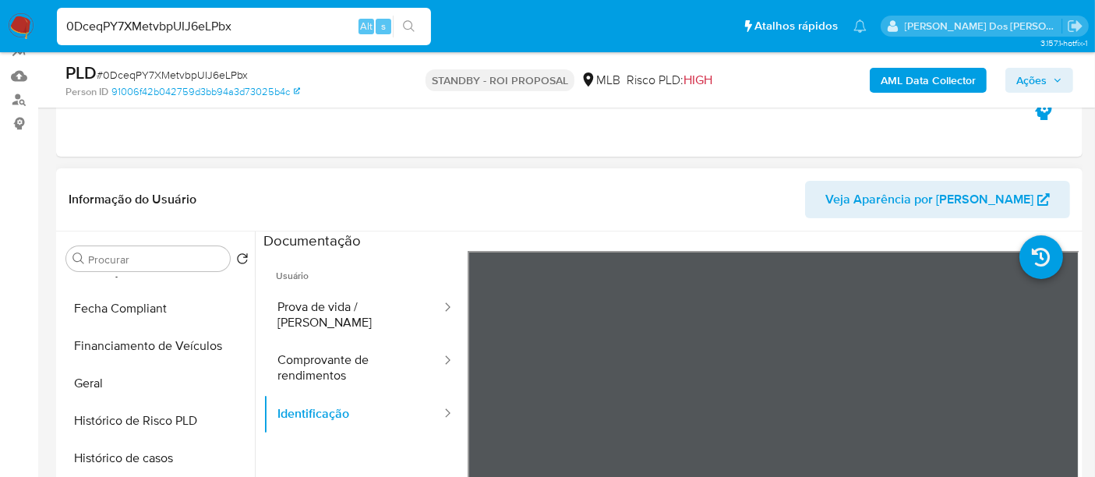
scroll to position [435, 0]
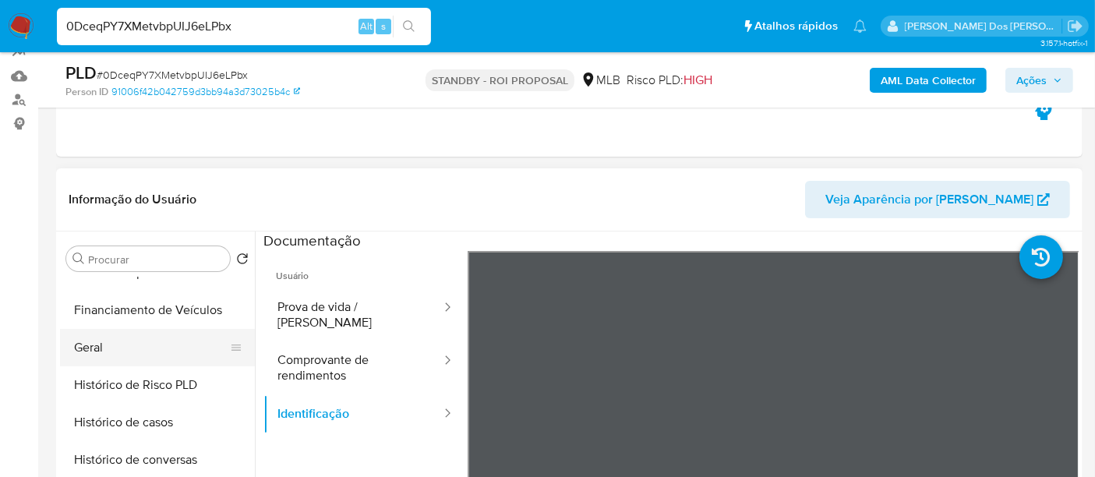
click at [96, 348] on button "Geral" at bounding box center [151, 347] width 182 height 37
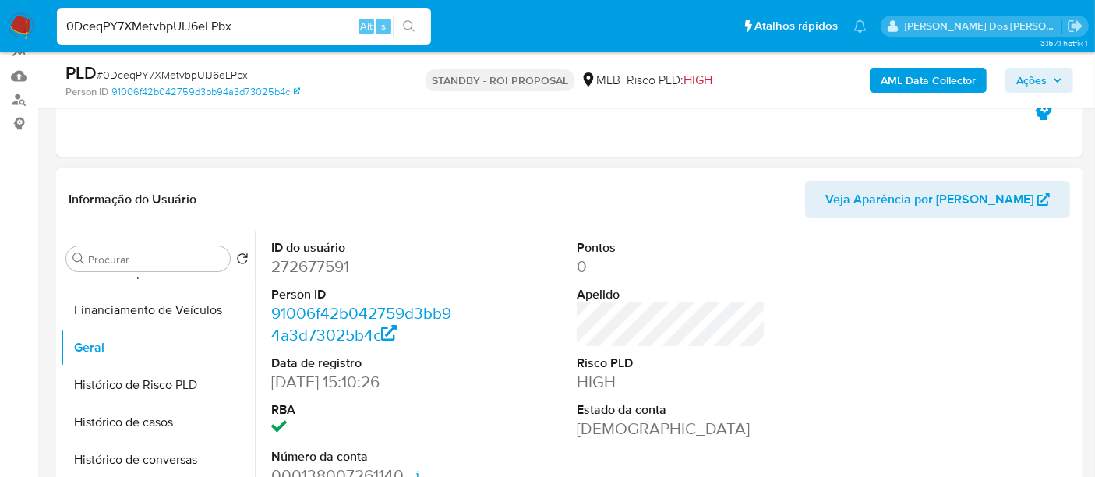
scroll to position [260, 0]
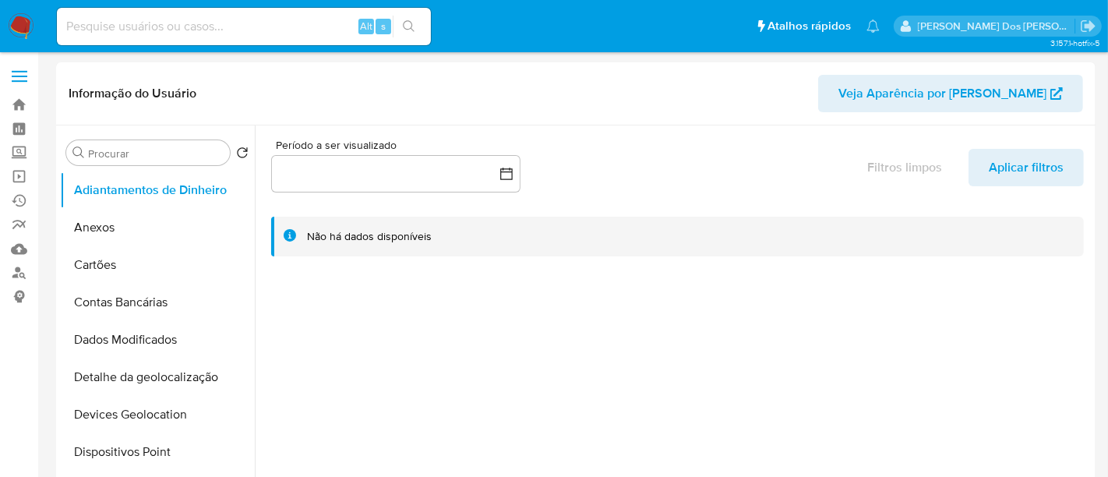
select select "10"
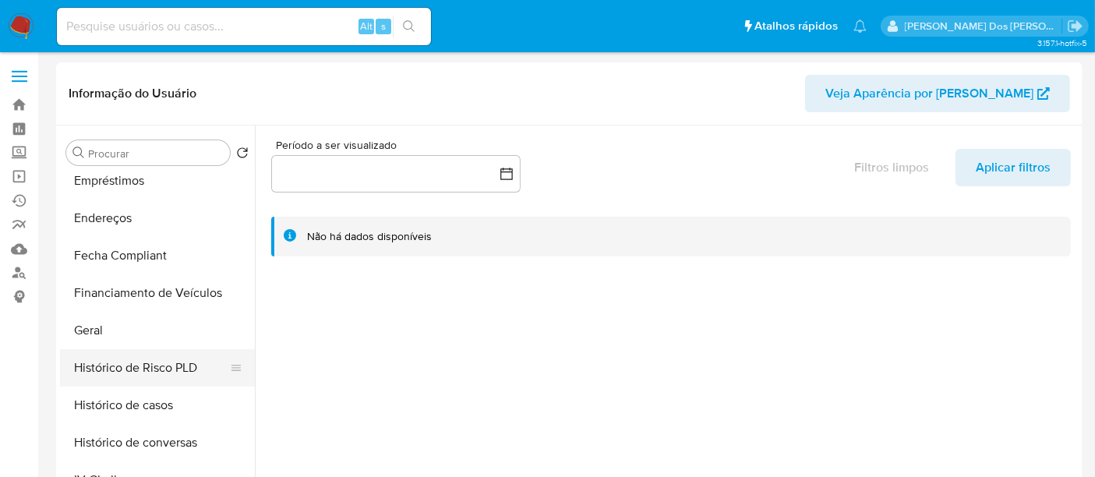
scroll to position [519, 0]
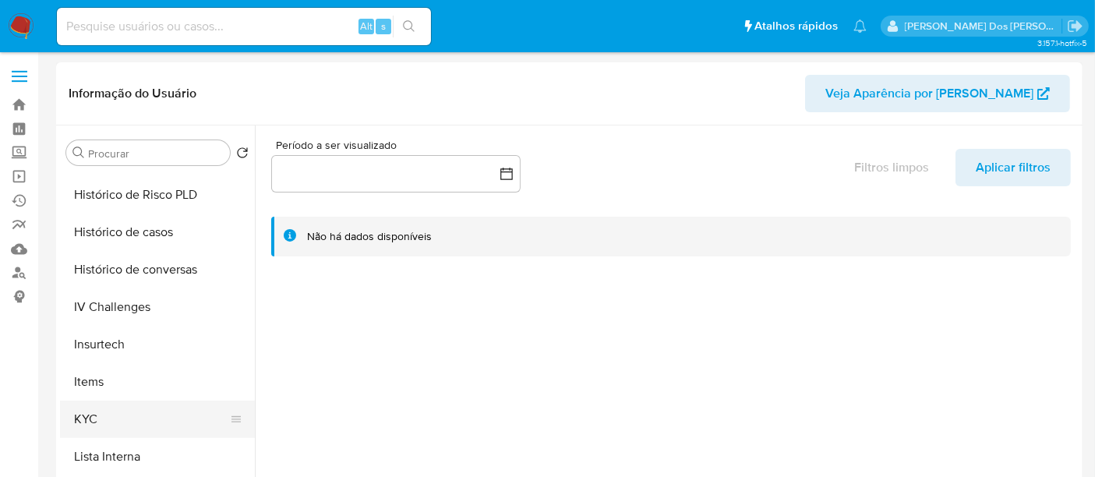
click at [82, 415] on button "KYC" at bounding box center [151, 419] width 182 height 37
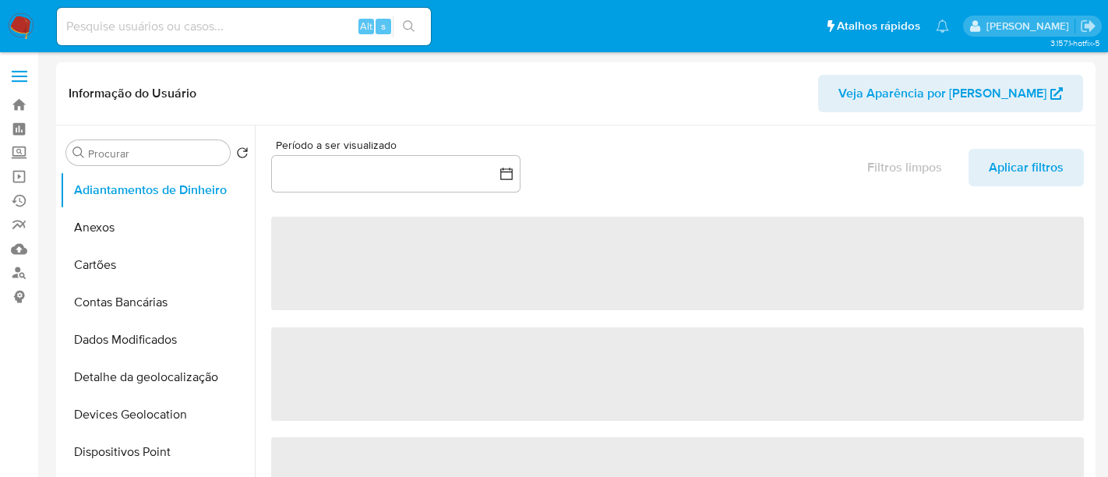
select select "10"
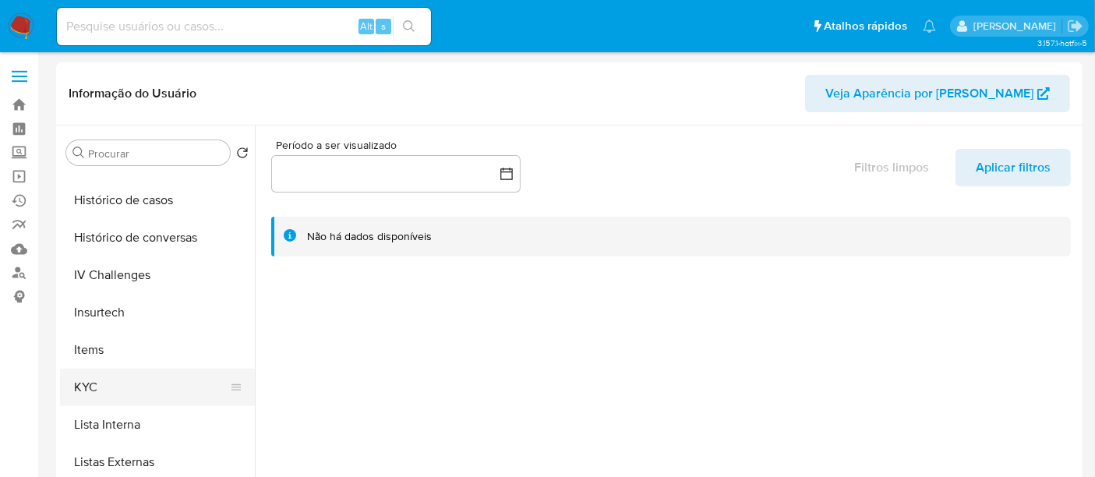
scroll to position [606, 0]
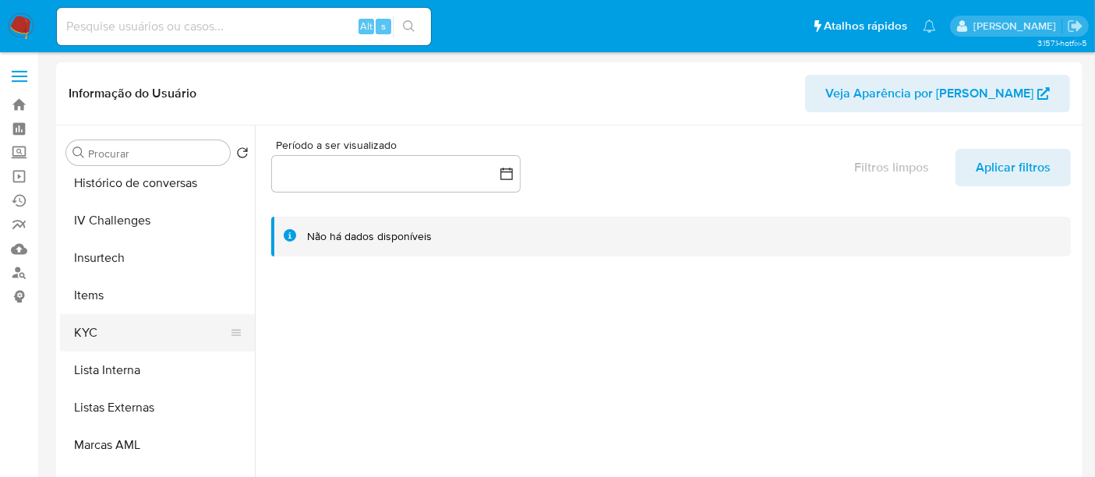
click at [89, 335] on button "KYC" at bounding box center [151, 332] width 182 height 37
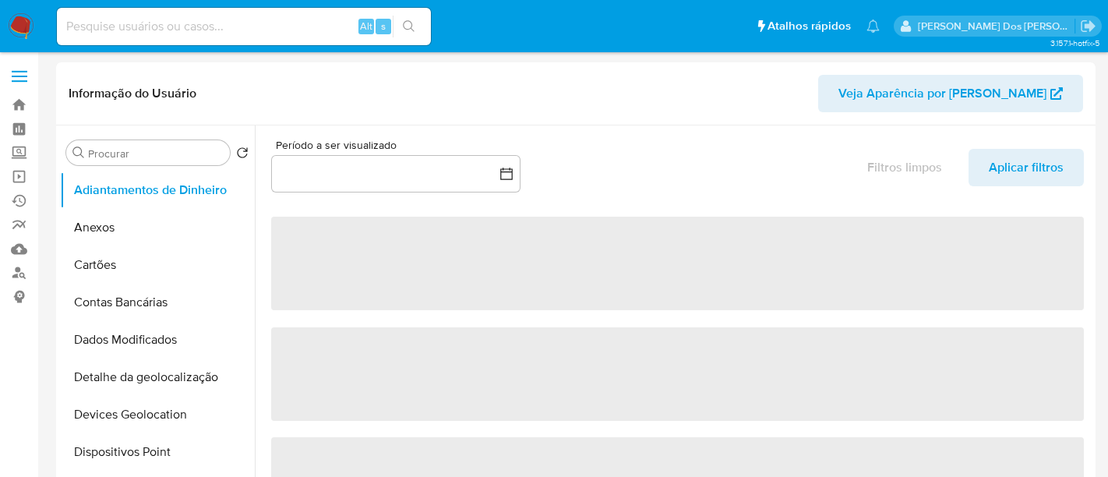
select select "10"
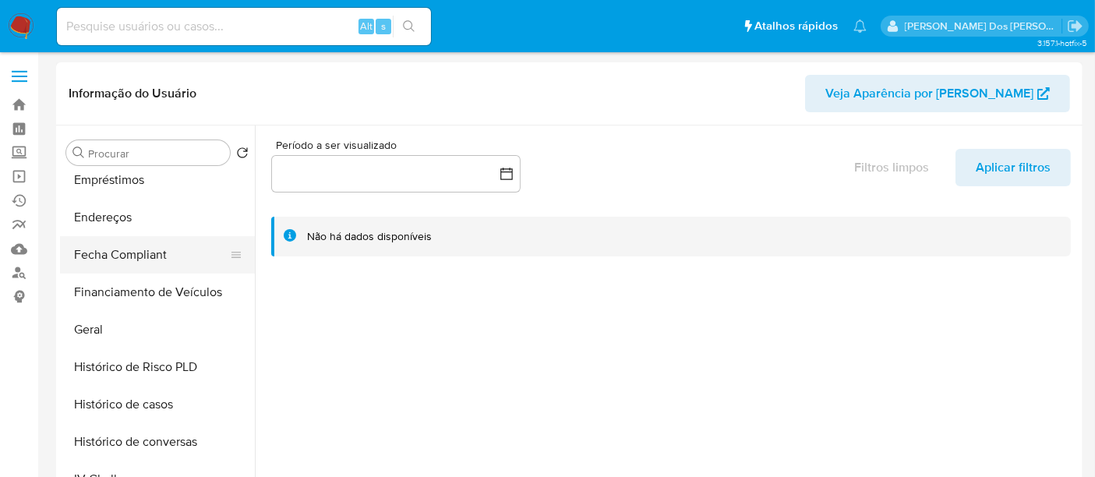
scroll to position [519, 0]
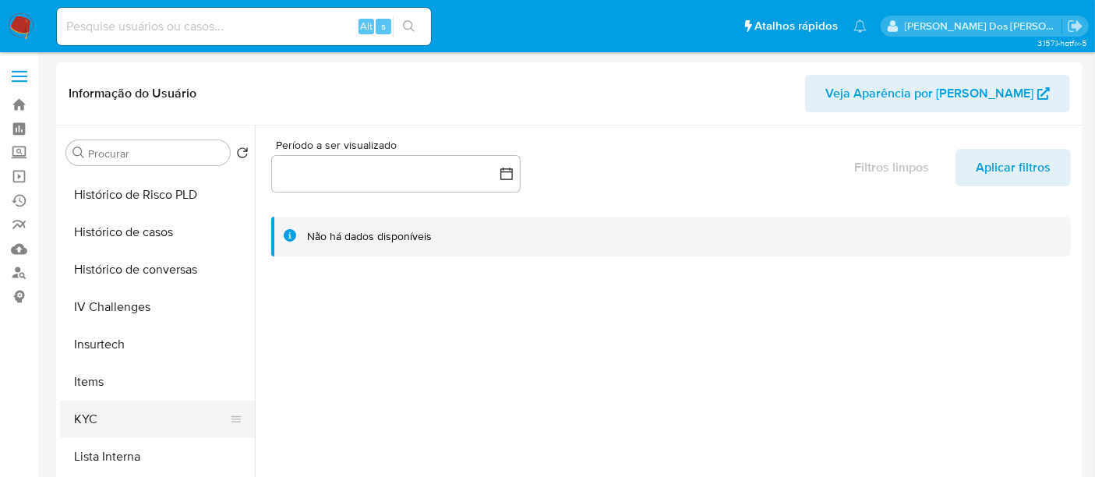
click at [99, 422] on button "KYC" at bounding box center [151, 419] width 182 height 37
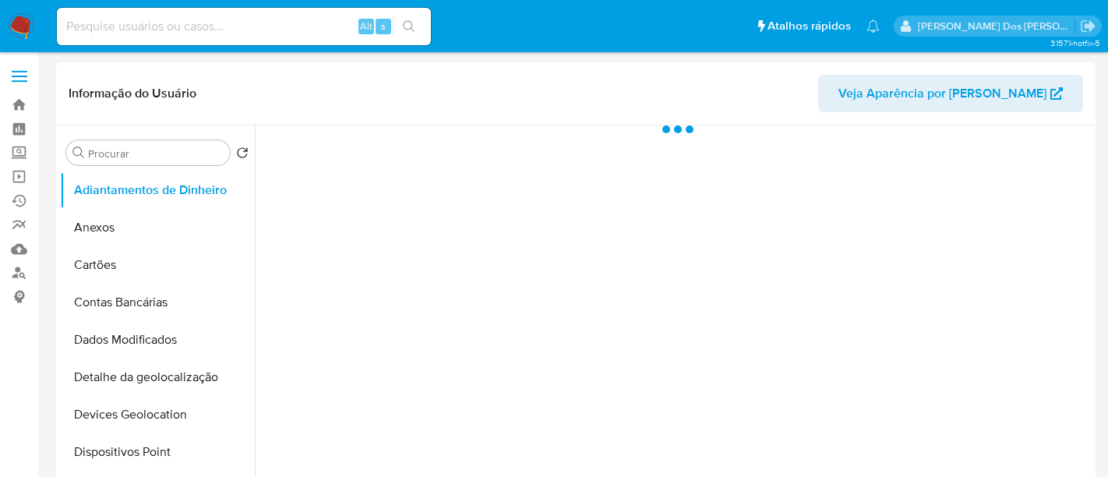
select select "10"
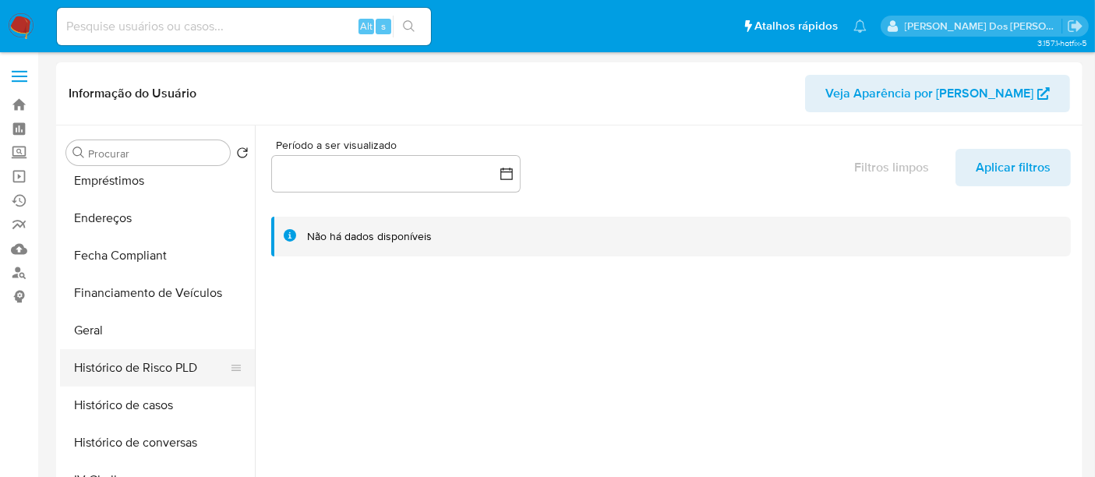
scroll to position [519, 0]
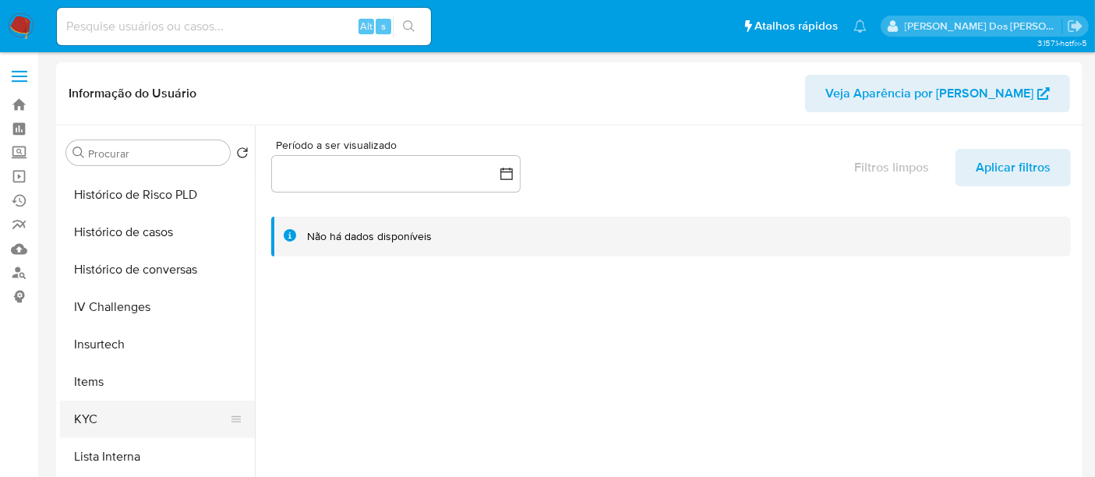
click at [94, 414] on button "KYC" at bounding box center [151, 419] width 182 height 37
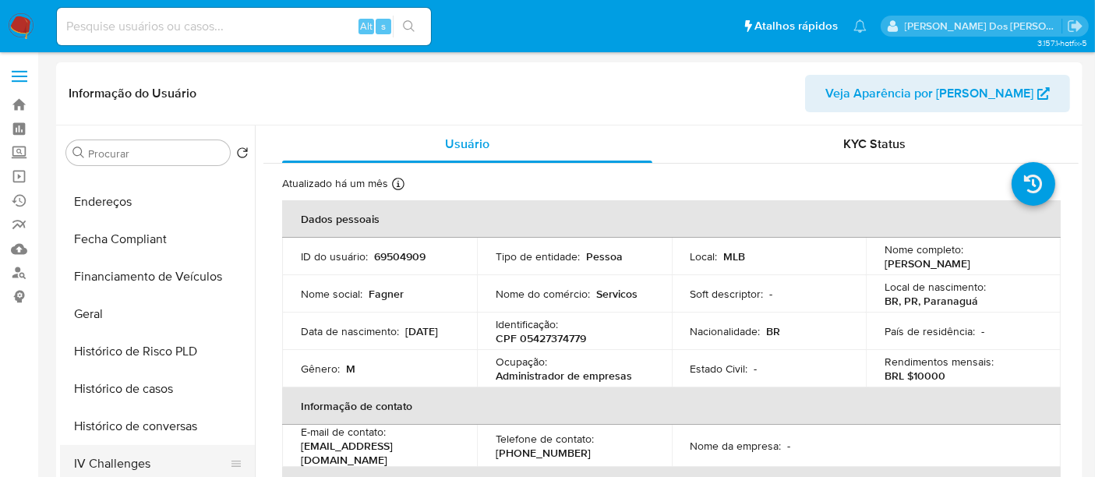
scroll to position [260, 0]
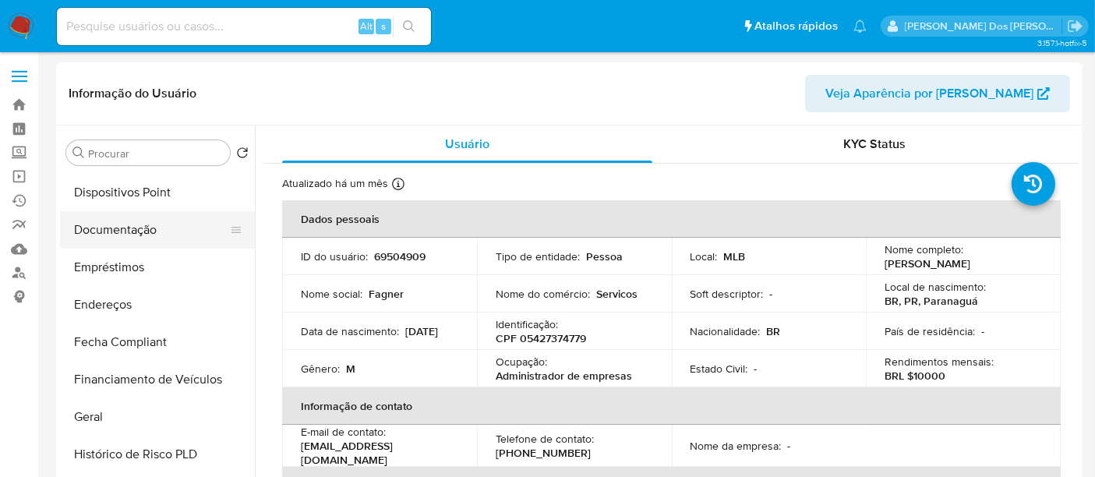
click at [121, 228] on button "Documentação" at bounding box center [151, 229] width 182 height 37
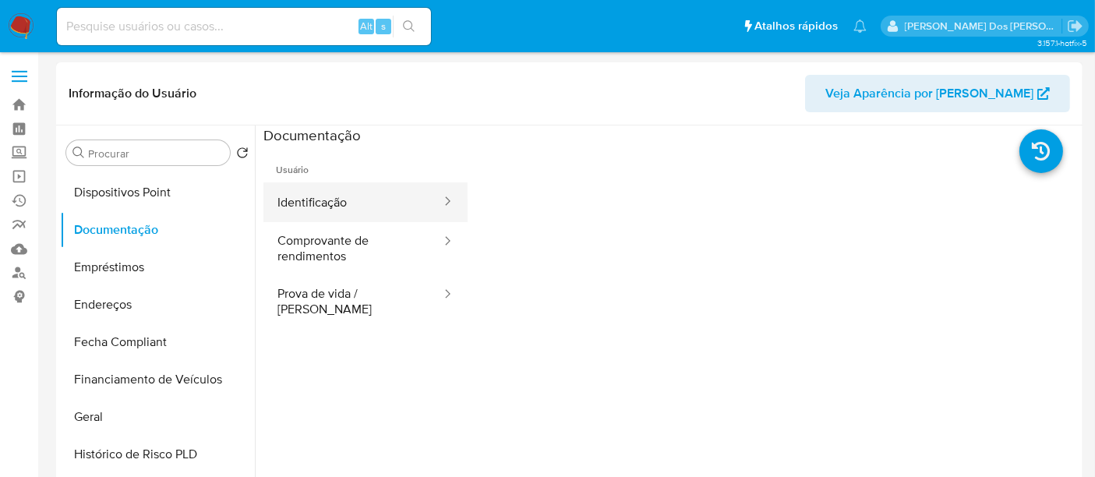
click at [307, 198] on button "Identificação" at bounding box center [352, 202] width 179 height 40
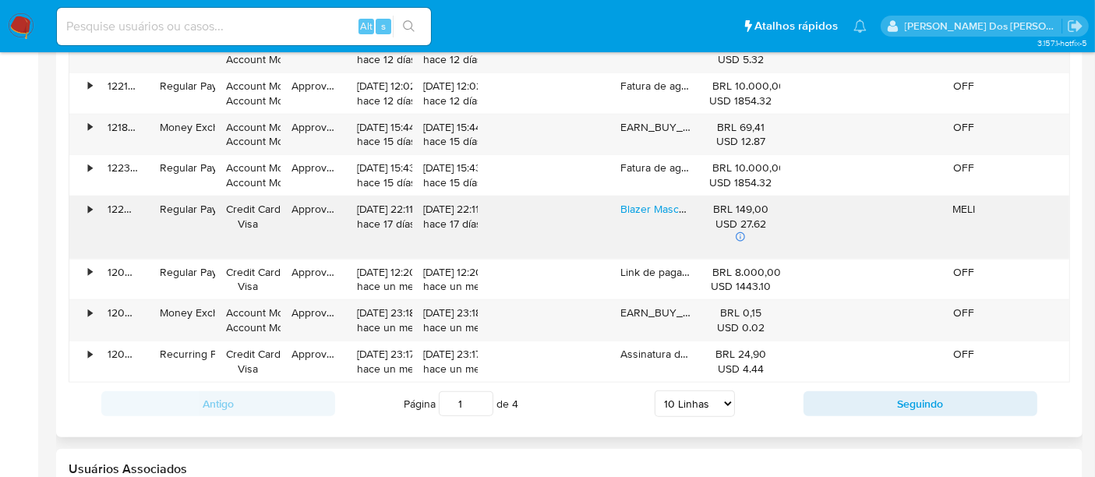
scroll to position [1732, 0]
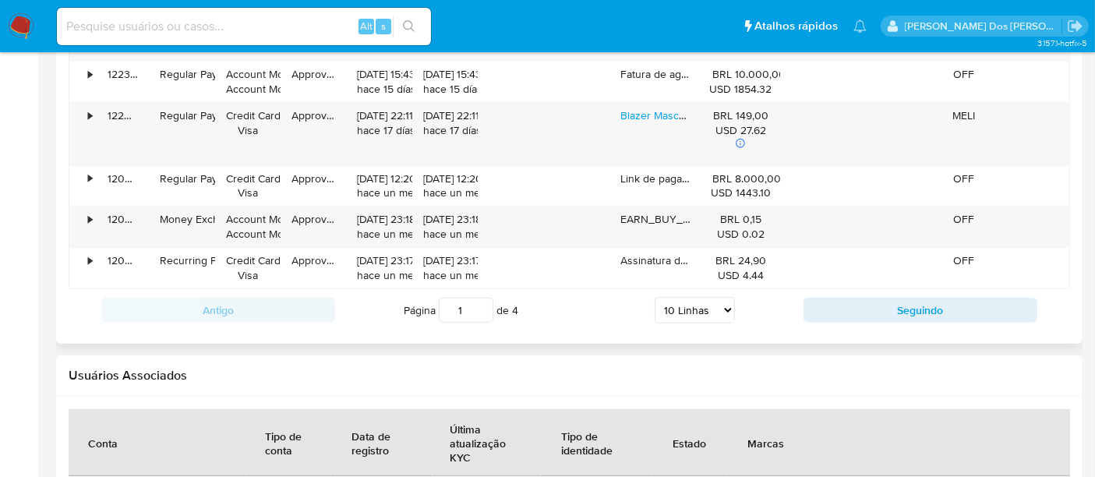
click at [718, 306] on select "5 Linhas 10 Linhas 20 Linhas 25 Linhas 50 Linhas 100 Linhas" at bounding box center [695, 310] width 80 height 27
select select "100"
click at [656, 297] on select "5 Linhas 10 Linhas 20 Linhas 25 Linhas 50 Linhas 100 Linhas" at bounding box center [695, 310] width 80 height 27
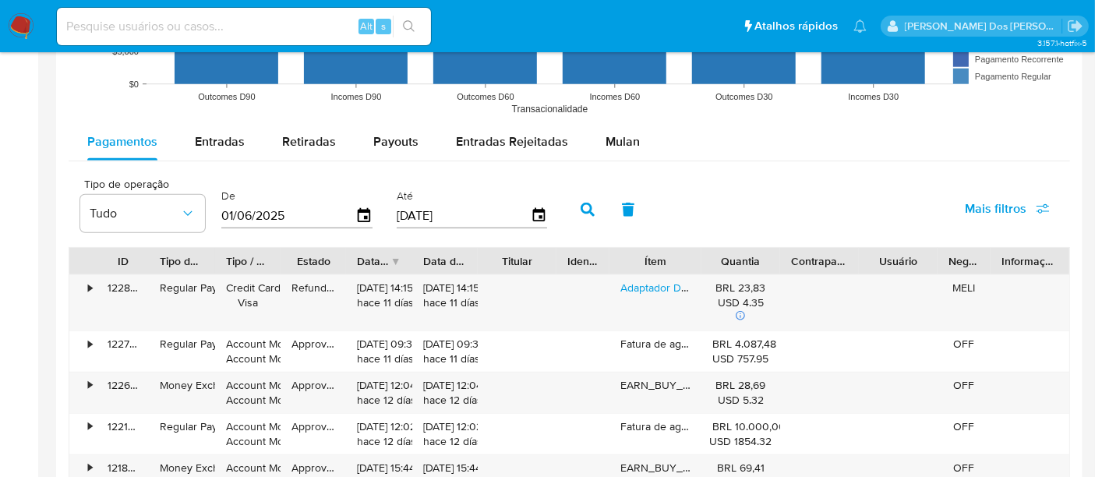
scroll to position [1299, 0]
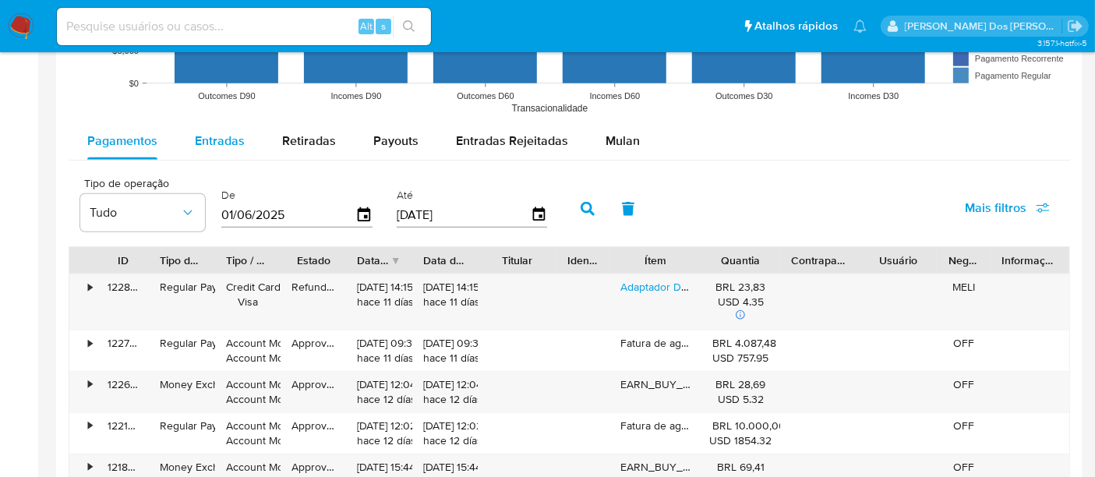
click at [210, 137] on span "Entradas" at bounding box center [220, 141] width 50 height 18
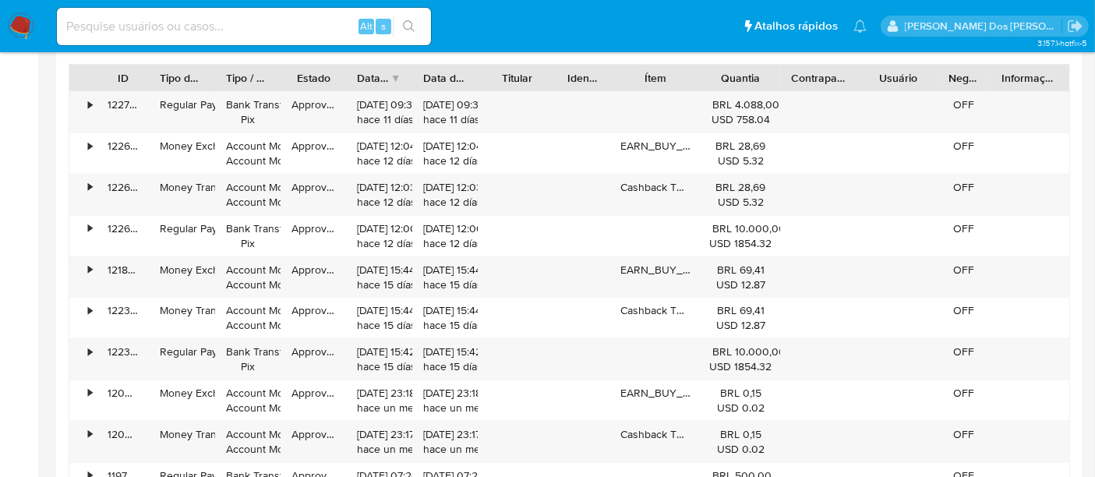
scroll to position [1559, 0]
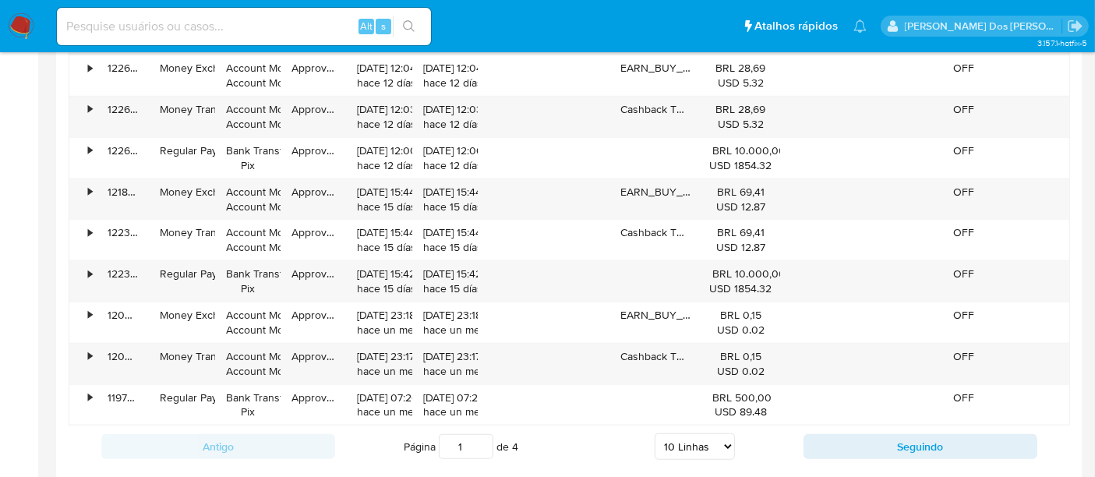
click at [725, 441] on select "5 Linhas 10 Linhas 20 Linhas 25 Linhas 50 Linhas 100 Linhas" at bounding box center [695, 446] width 80 height 27
select select "100"
click at [656, 433] on select "5 Linhas 10 Linhas 20 Linhas 25 Linhas 50 Linhas 100 Linhas" at bounding box center [695, 446] width 80 height 27
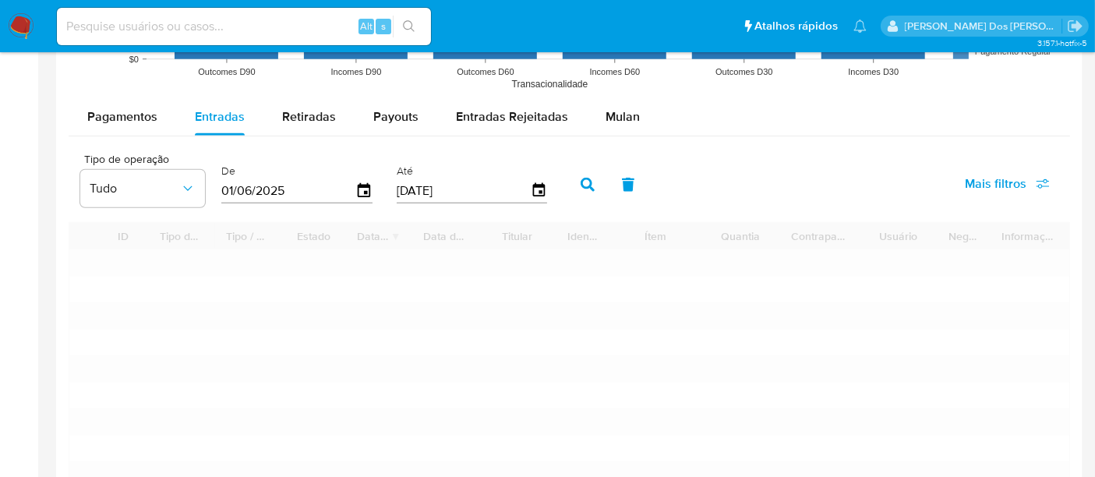
scroll to position [1212, 0]
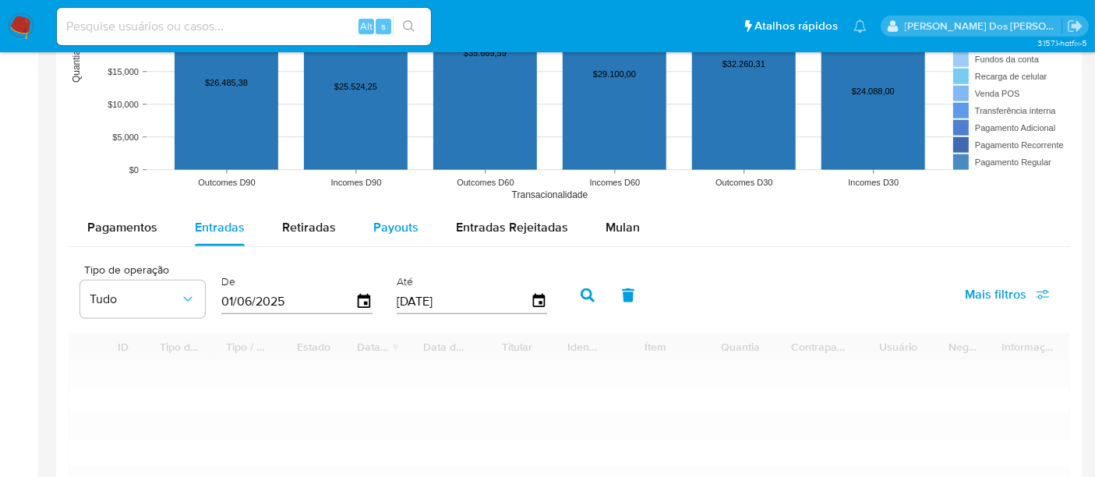
click at [390, 232] on span "Payouts" at bounding box center [395, 227] width 45 height 18
select select "10"
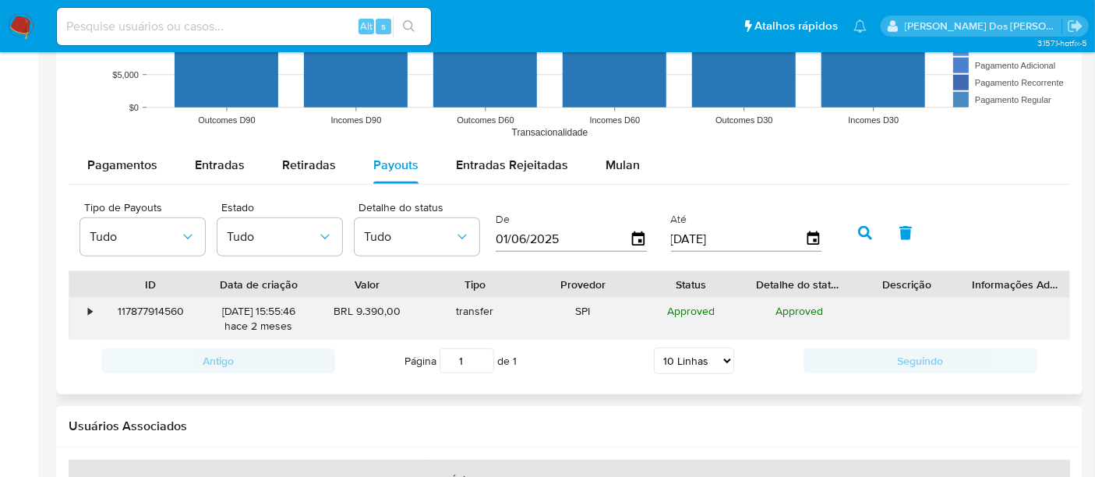
scroll to position [1299, 0]
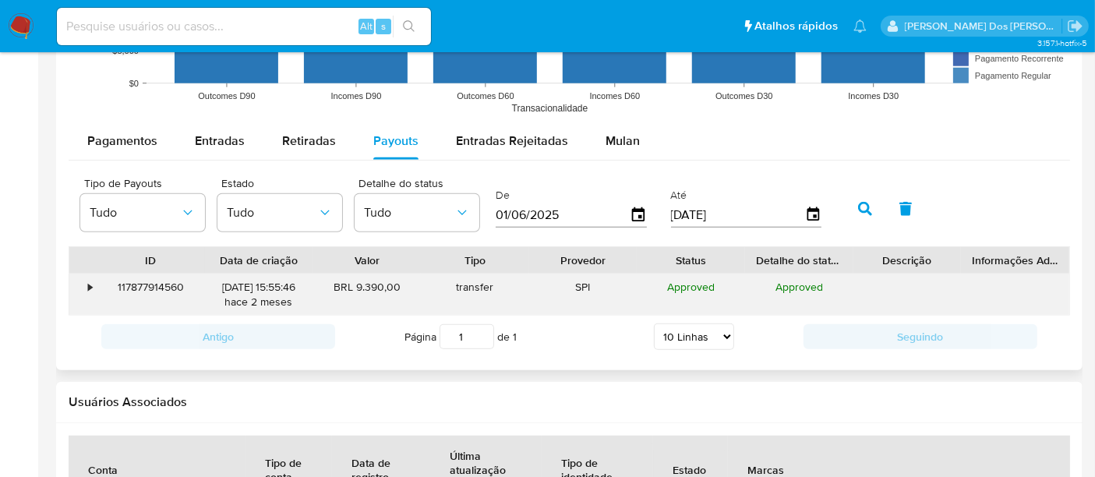
click at [94, 286] on div "•" at bounding box center [82, 294] width 27 height 41
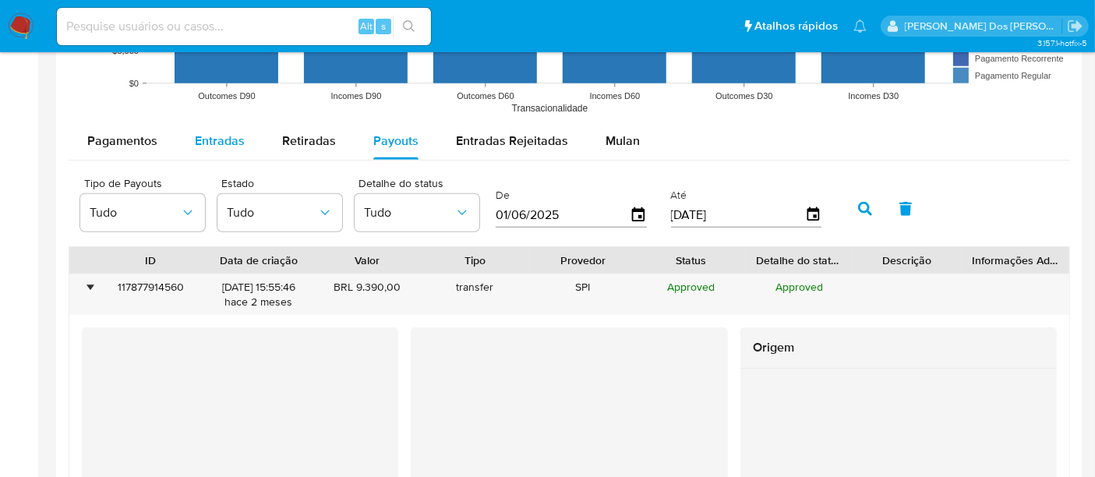
scroll to position [1212, 0]
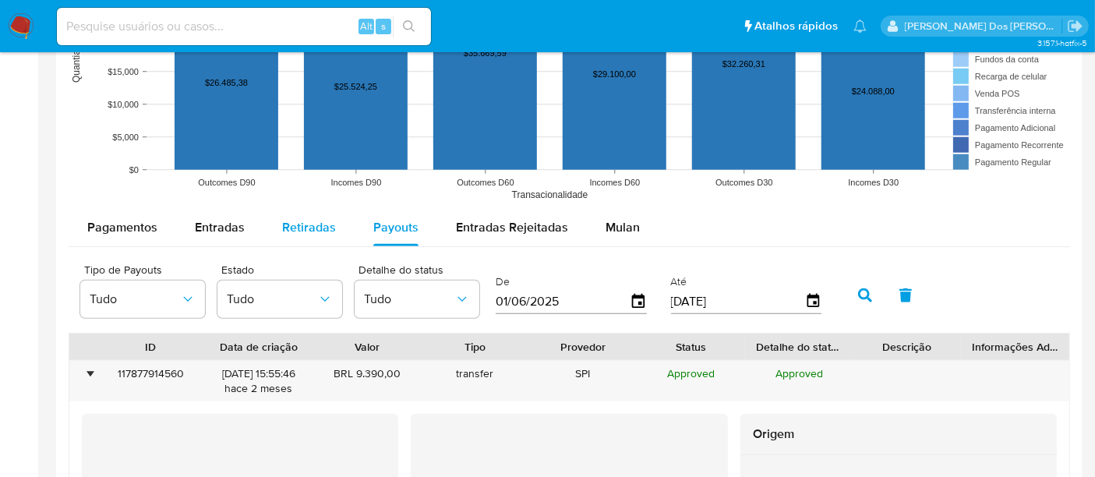
drag, startPoint x: 228, startPoint y: 226, endPoint x: 274, endPoint y: 236, distance: 47.1
click at [227, 226] on span "Entradas" at bounding box center [220, 227] width 50 height 18
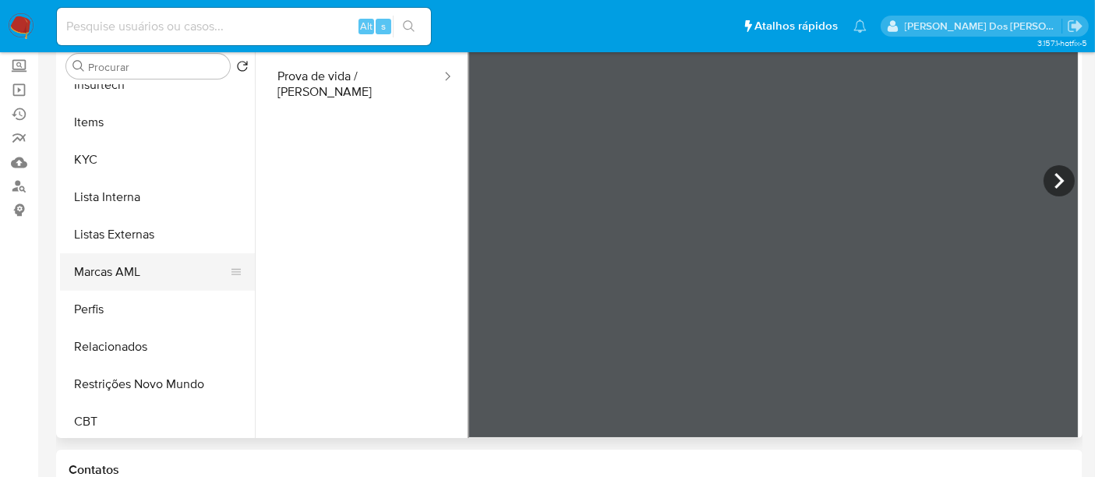
scroll to position [695, 0]
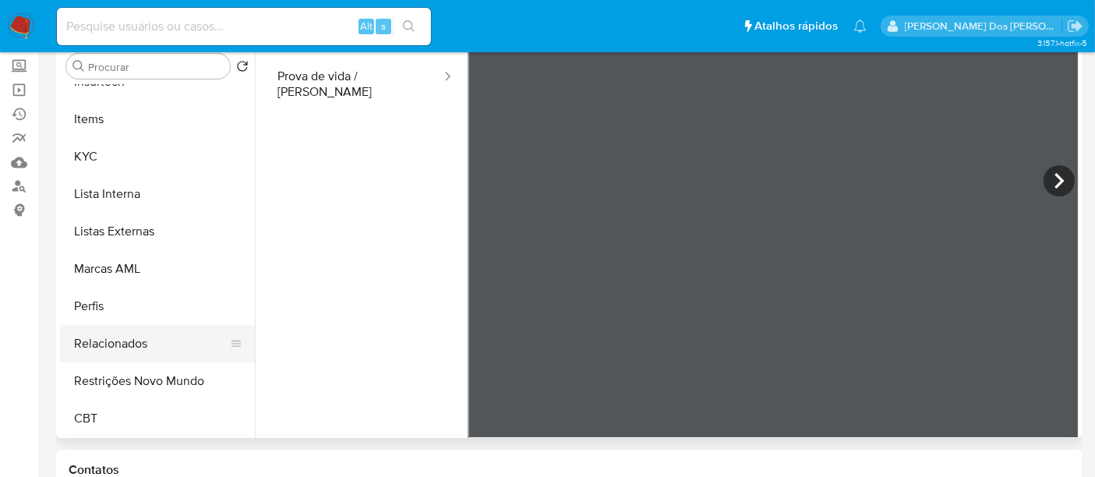
click at [138, 341] on button "Relacionados" at bounding box center [151, 343] width 182 height 37
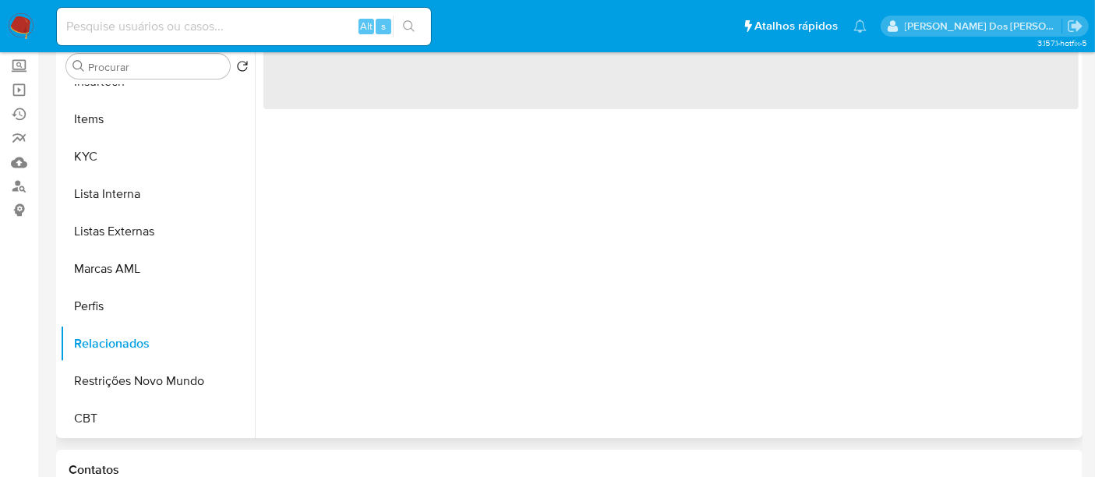
scroll to position [0, 0]
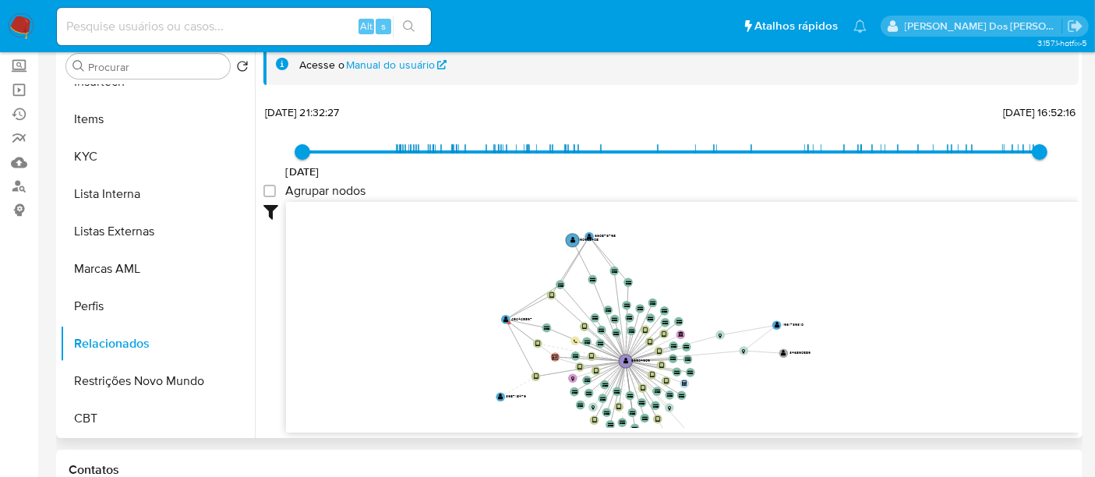
drag, startPoint x: 738, startPoint y: 330, endPoint x: 663, endPoint y: 338, distance: 75.2
click at [782, 417] on icon "device-6242fb9808813b00181421fe  device-660ed769f940348341b4dd0e  device-65c3…" at bounding box center [682, 315] width 793 height 226
click at [571, 237] on text "" at bounding box center [573, 236] width 5 height 6
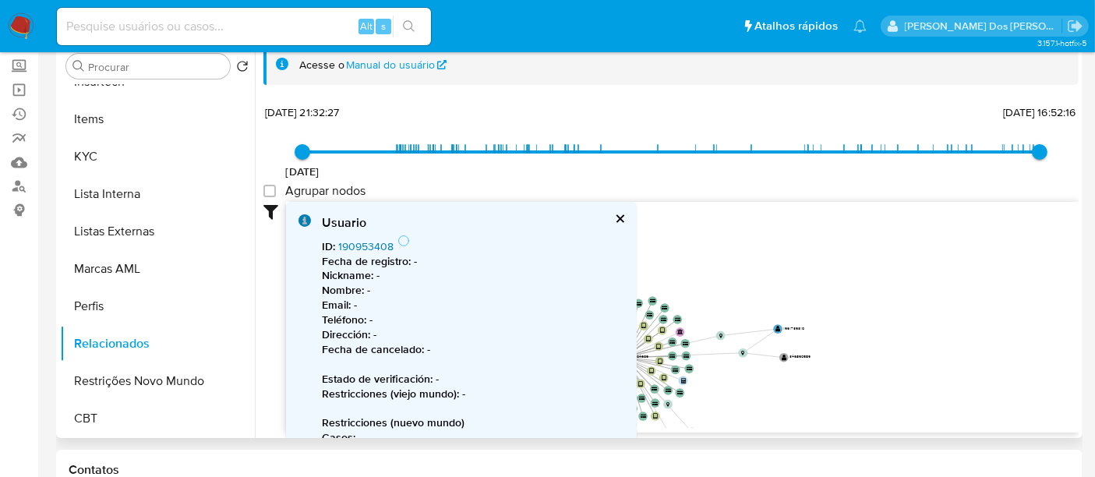
click at [356, 247] on link "190953408" at bounding box center [365, 247] width 55 height 16
click at [616, 214] on button "cerrar" at bounding box center [619, 219] width 10 height 10
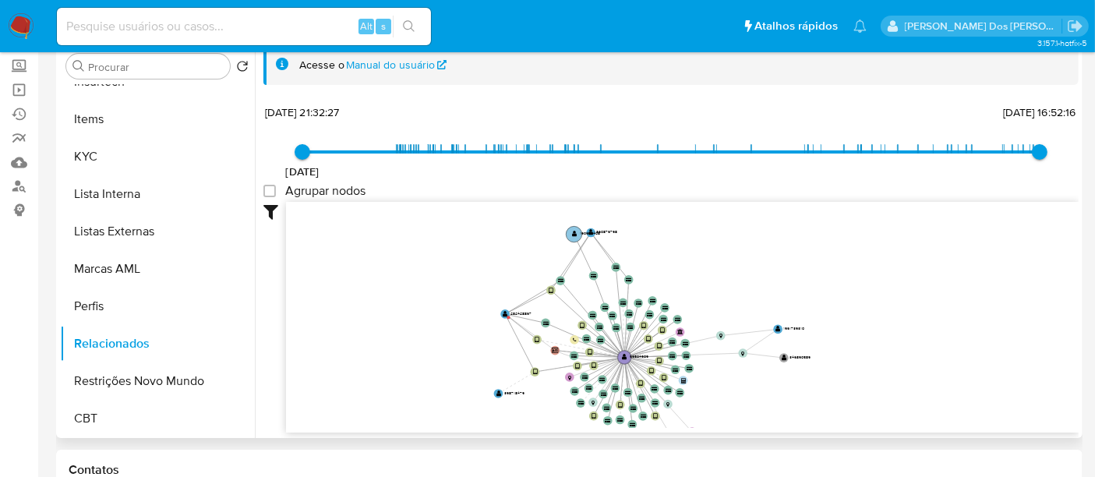
click at [592, 230] on text "190953408" at bounding box center [590, 233] width 20 height 6
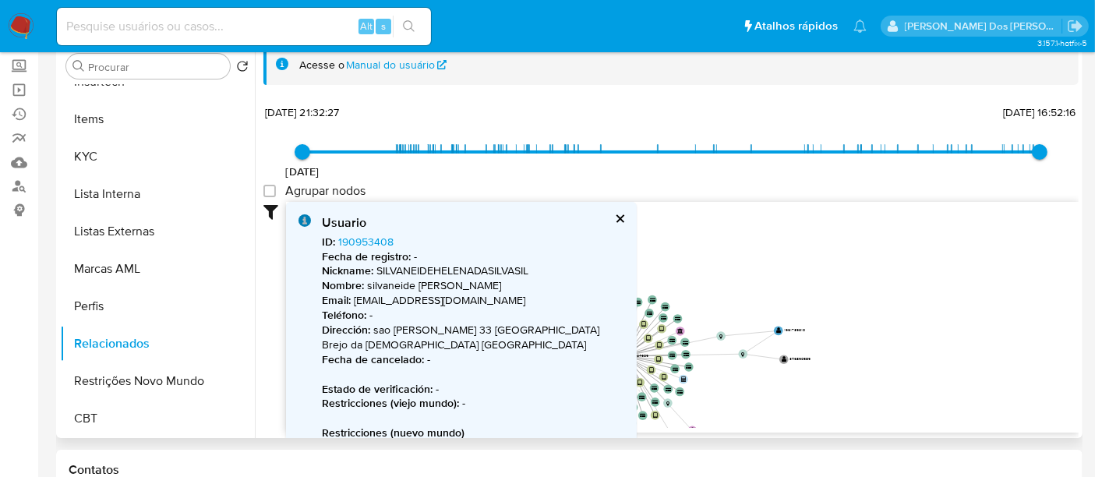
click at [620, 214] on button "cerrar" at bounding box center [619, 219] width 10 height 10
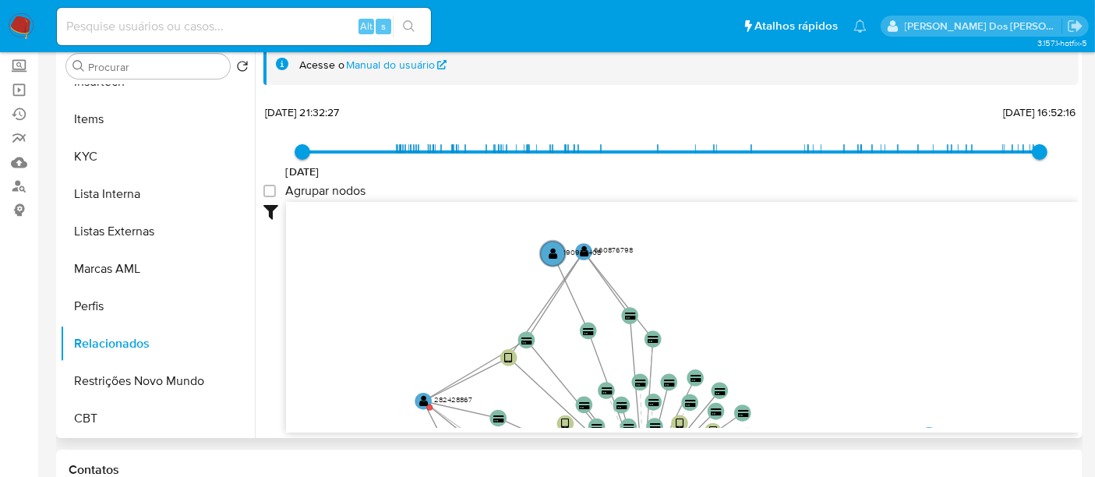
drag, startPoint x: 631, startPoint y: 249, endPoint x: 688, endPoint y: 304, distance: 79.4
click at [687, 306] on icon "device-6242fb9808813b00181421fe  device-660ed769f940348341b4dd0e  device-65c3…" at bounding box center [682, 315] width 793 height 226
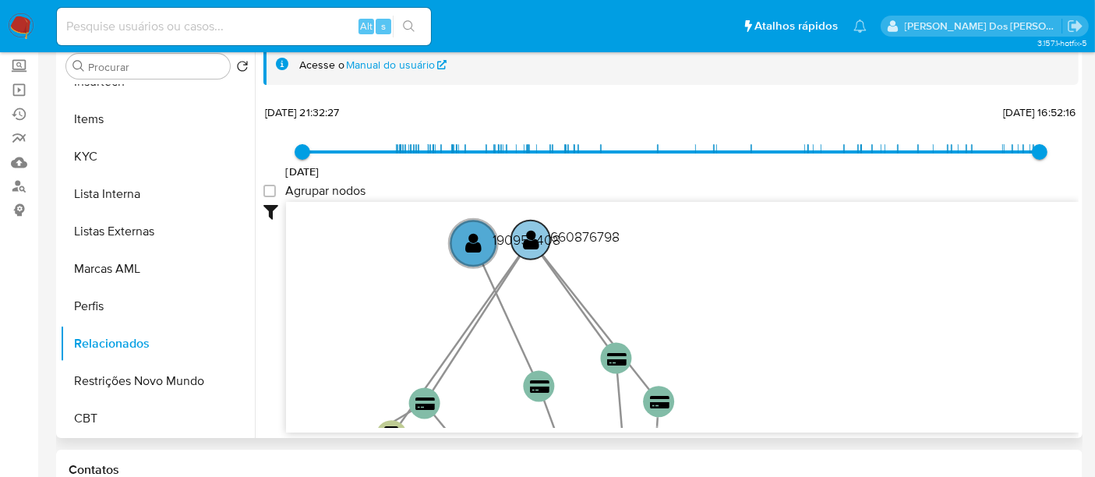
click at [534, 226] on circle at bounding box center [530, 240] width 39 height 39
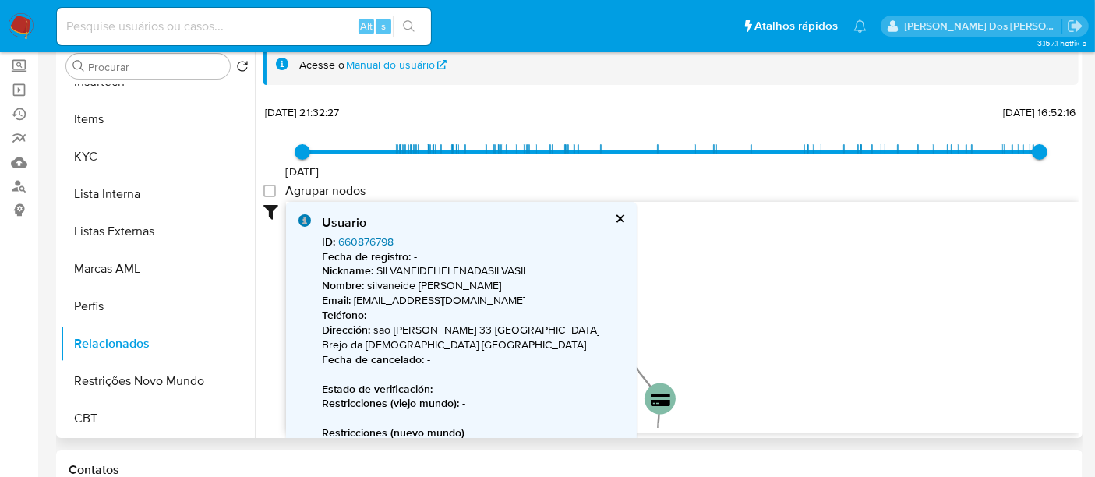
click at [363, 239] on link "660876798" at bounding box center [365, 242] width 55 height 16
click at [617, 219] on button "cerrar" at bounding box center [619, 219] width 10 height 10
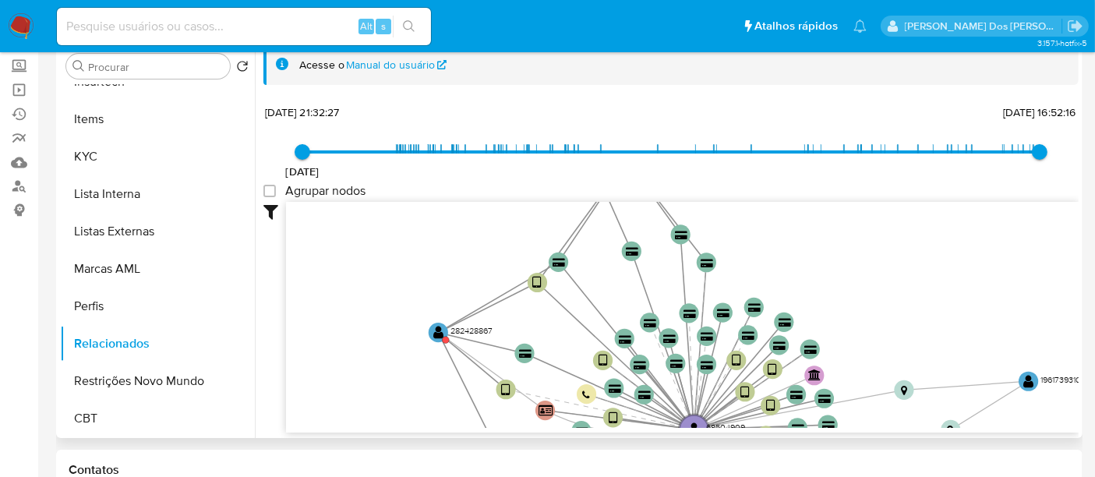
drag, startPoint x: 755, startPoint y: 332, endPoint x: 774, endPoint y: 248, distance: 86.4
click at [774, 248] on icon "device-6242fb9808813b00181421fe  device-660ed769f940348341b4dd0e  device-65c3…" at bounding box center [682, 315] width 793 height 226
click at [433, 327] on text "" at bounding box center [438, 332] width 10 height 15
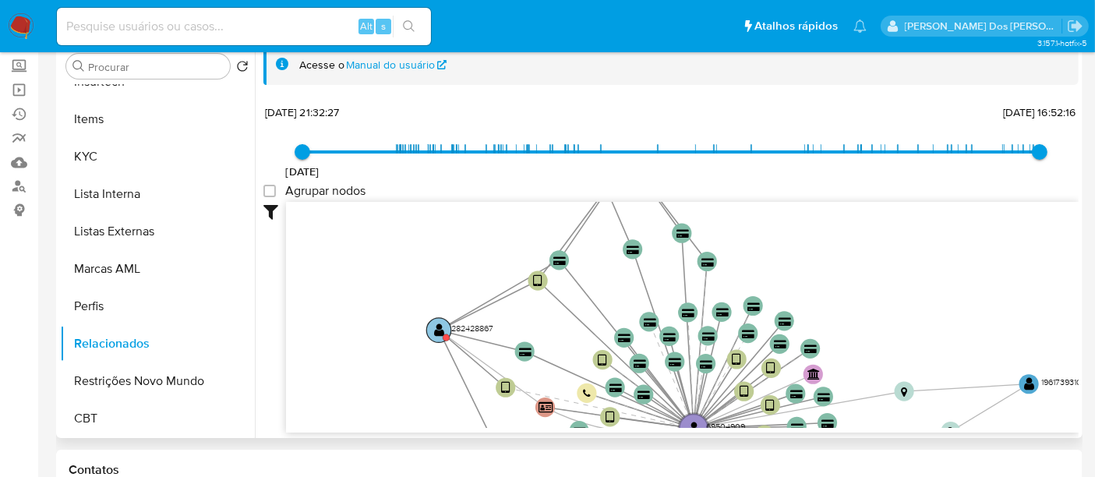
click at [440, 331] on text "" at bounding box center [439, 330] width 10 height 15
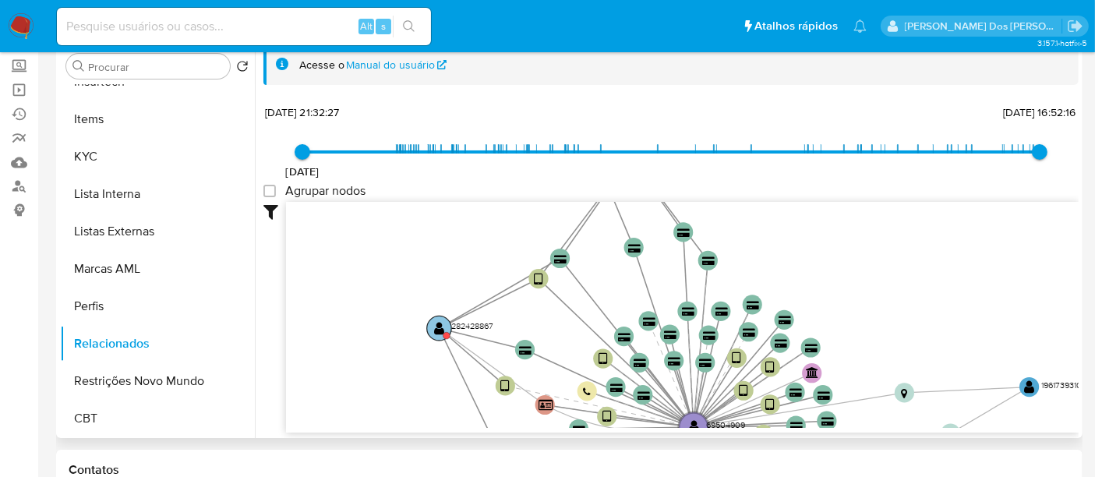
click at [437, 326] on text "" at bounding box center [439, 328] width 10 height 15
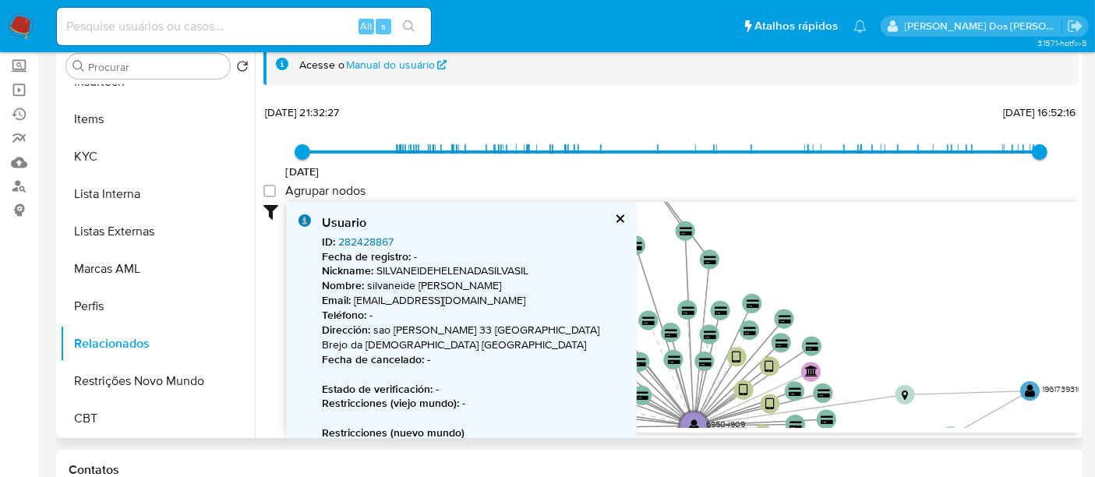
click at [378, 235] on link "282428867" at bounding box center [365, 242] width 55 height 16
drag, startPoint x: 619, startPoint y: 217, endPoint x: 781, endPoint y: 254, distance: 166.4
click at [620, 217] on button "cerrar" at bounding box center [619, 219] width 10 height 10
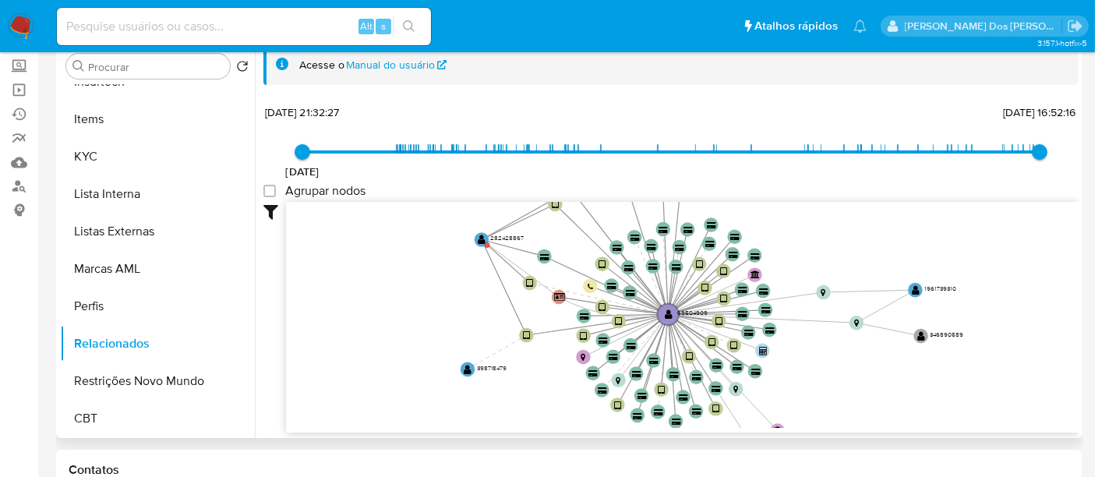
drag, startPoint x: 912, startPoint y: 276, endPoint x: 812, endPoint y: 195, distance: 128.6
click at [812, 195] on div "[DATE] [DATE] 21:32:27 [DATE] 16:52:16 Agrupar nodos Filtros Confianza alta Dev…" at bounding box center [670, 266] width 815 height 331
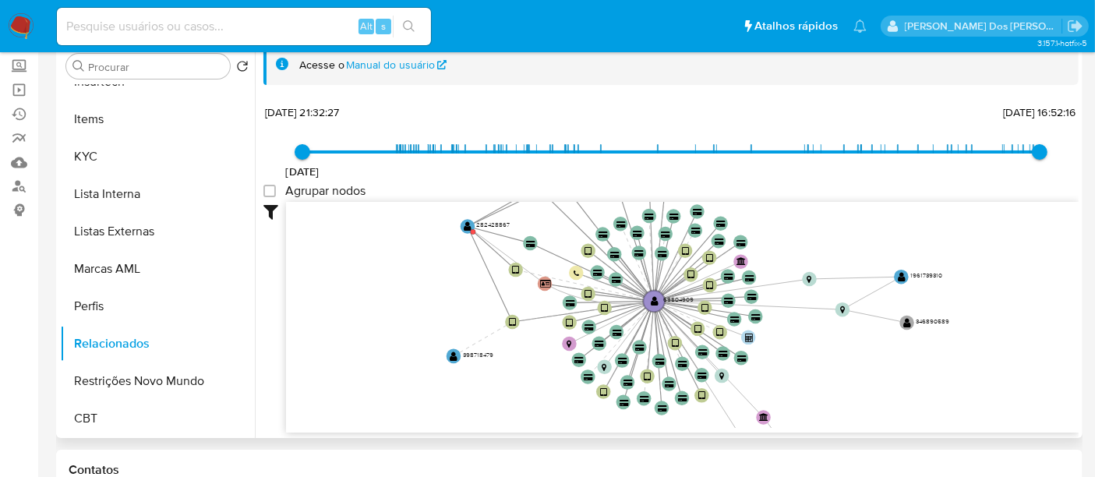
click at [894, 271] on icon "device-6242fb9808813b00181421fe  device-660ed769f940348341b4dd0e  device-65c3…" at bounding box center [682, 315] width 793 height 226
click at [902, 275] on text "" at bounding box center [902, 277] width 8 height 10
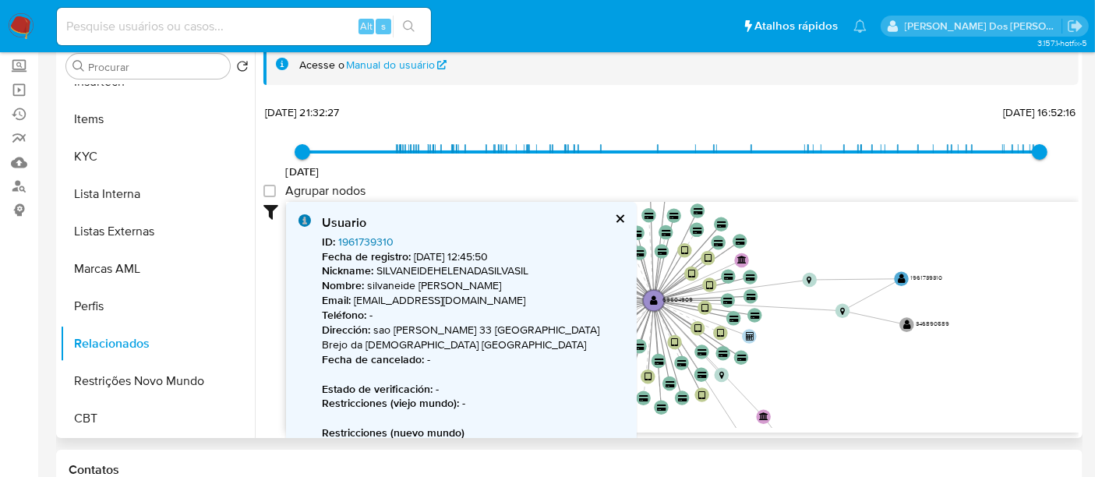
click at [362, 243] on link "1961739310" at bounding box center [365, 242] width 55 height 16
click at [617, 216] on button "cerrar" at bounding box center [619, 219] width 10 height 10
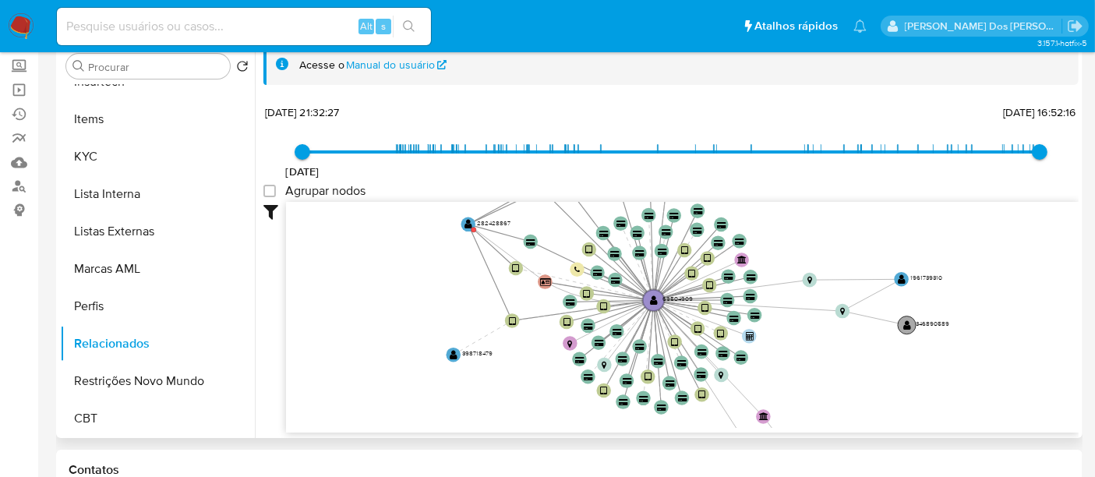
click at [910, 324] on g "user-346890589  346890589" at bounding box center [923, 325] width 51 height 18
click at [908, 329] on text "" at bounding box center [907, 327] width 8 height 10
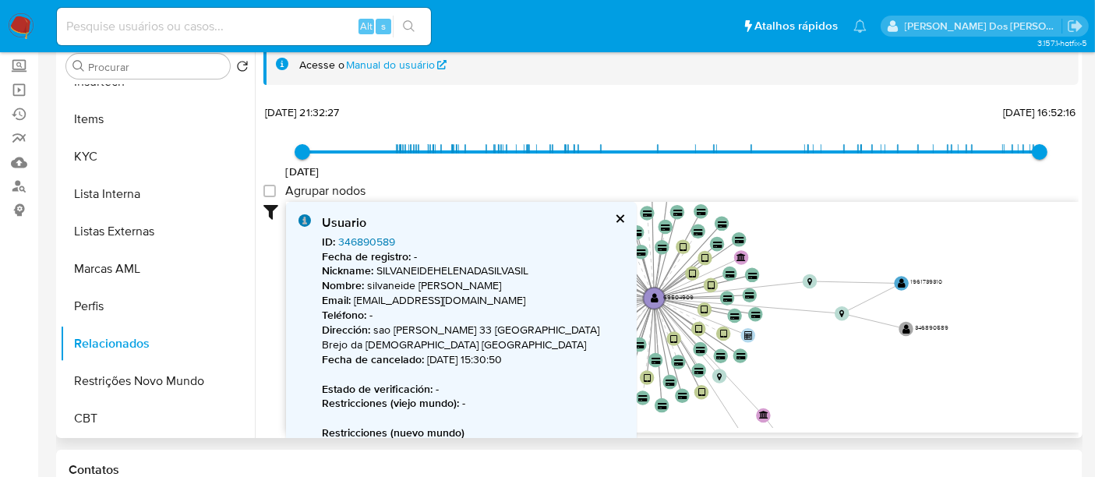
click at [383, 239] on link "346890589" at bounding box center [366, 242] width 57 height 16
click at [622, 220] on div "Usuario ID : 346890589 Fecha de registro : - Nickname : SILVANEIDEHELENADASILVA…" at bounding box center [461, 400] width 351 height 397
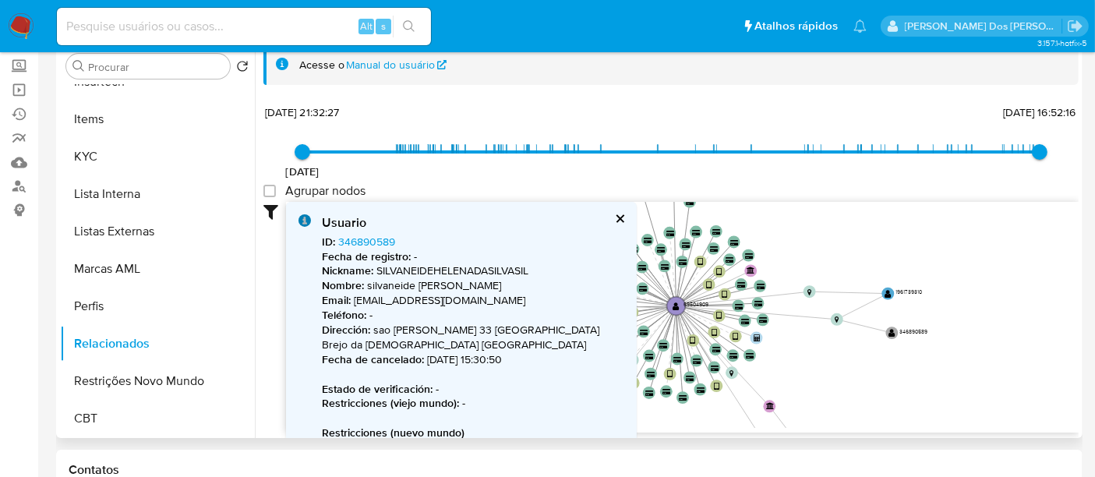
click at [617, 218] on button "cerrar" at bounding box center [619, 219] width 10 height 10
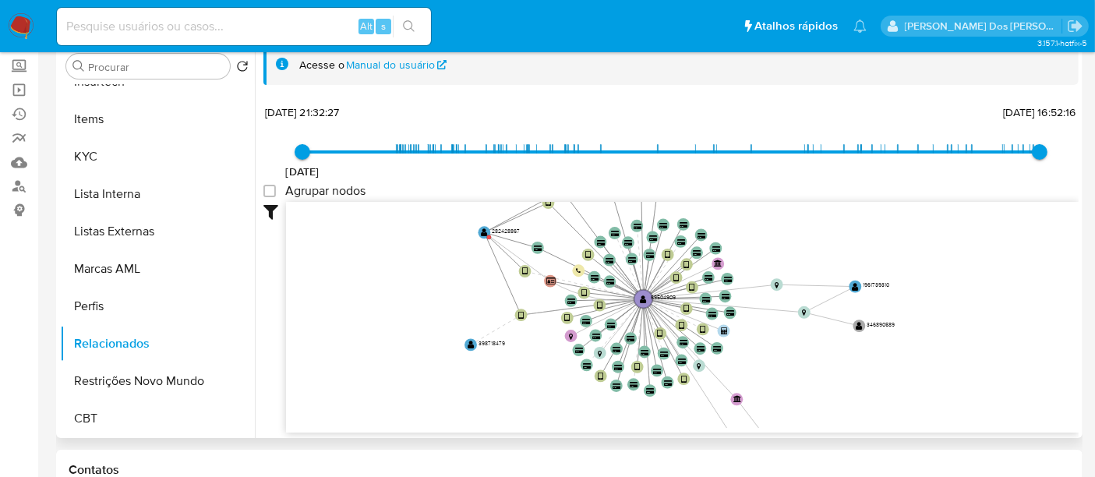
drag, startPoint x: 549, startPoint y: 341, endPoint x: 486, endPoint y: 339, distance: 62.4
click at [486, 339] on icon "device-6242fb9808813b00181421fe  device-660ed769f940348341b4dd0e  device-65c3…" at bounding box center [682, 315] width 793 height 226
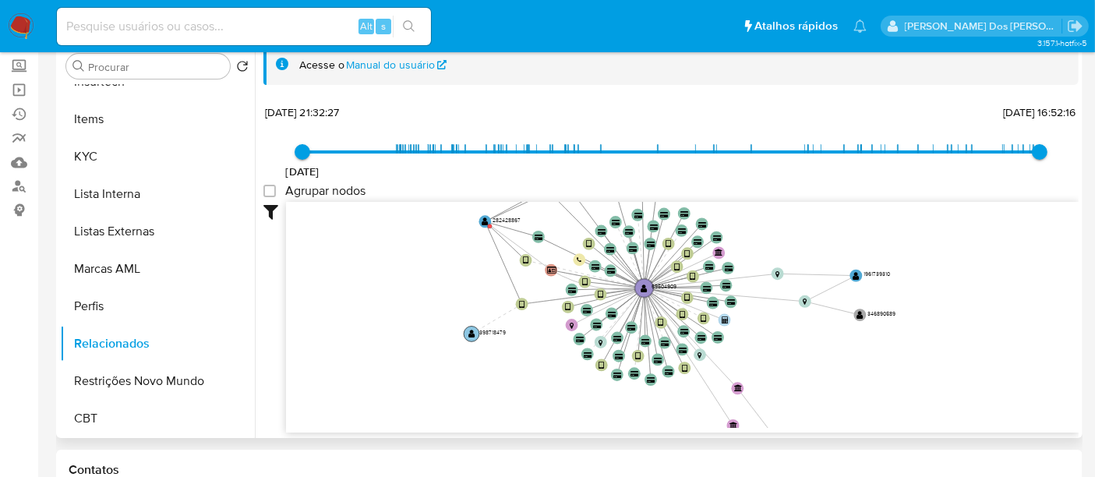
click at [472, 331] on text "" at bounding box center [471, 334] width 7 height 9
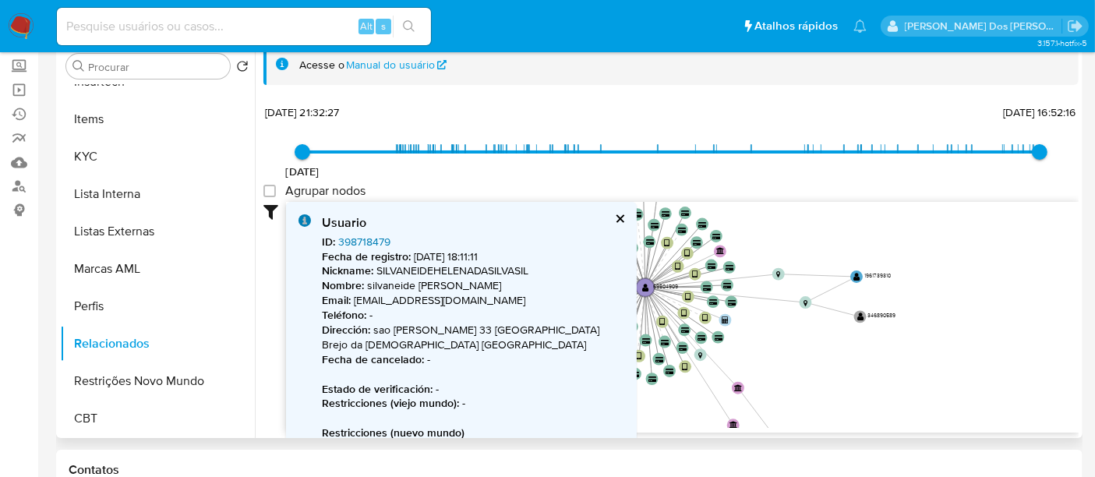
click at [379, 246] on link "398718479" at bounding box center [364, 242] width 52 height 16
drag, startPoint x: 619, startPoint y: 220, endPoint x: 798, endPoint y: 330, distance: 210.7
click at [619, 220] on button "cerrar" at bounding box center [619, 219] width 10 height 10
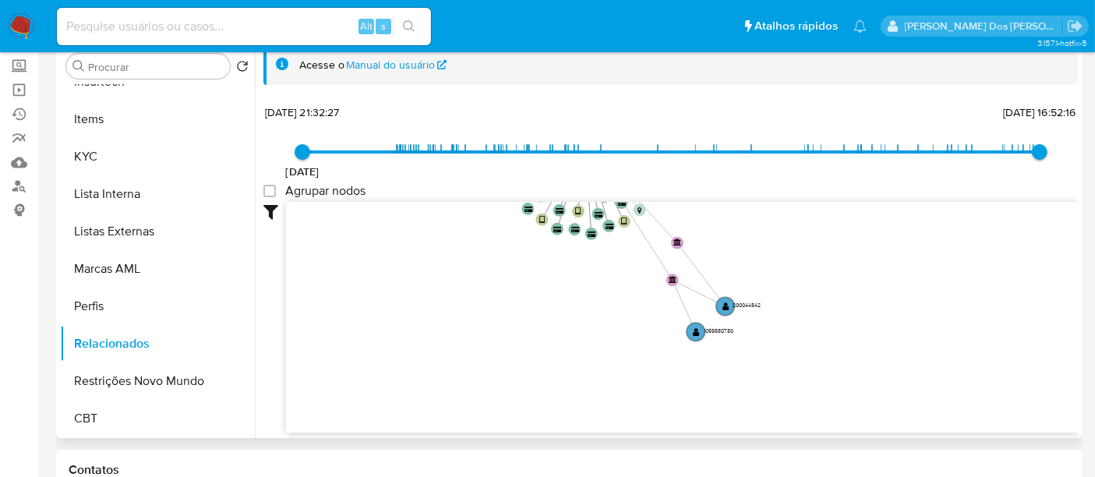
drag, startPoint x: 798, startPoint y: 313, endPoint x: 769, endPoint y: 246, distance: 72.3
click at [769, 246] on icon "device-6242fb9808813b00181421fe  device-660ed769f940348341b4dd0e  device-65c3…" at bounding box center [682, 315] width 793 height 226
click at [725, 307] on text "" at bounding box center [726, 306] width 7 height 9
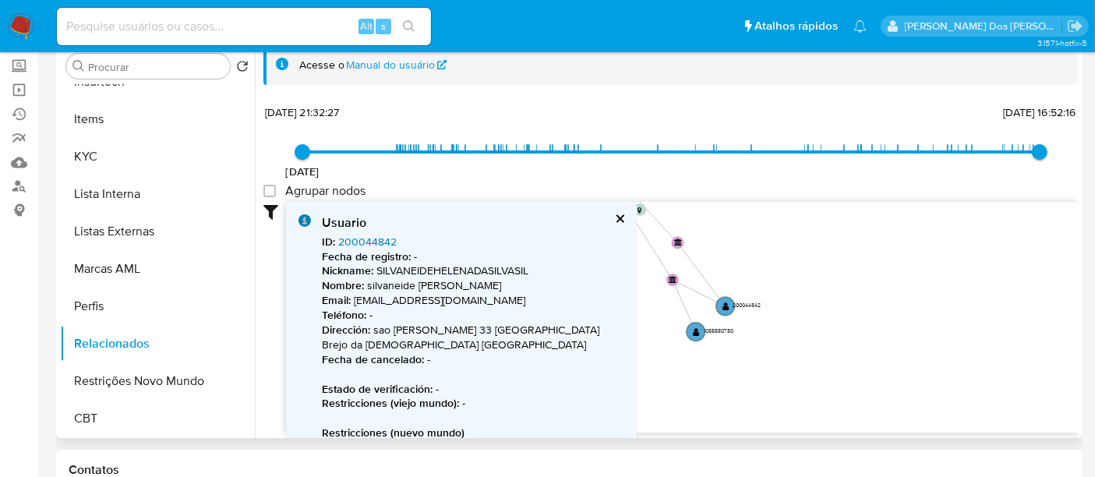
click at [379, 243] on link "200044842" at bounding box center [367, 242] width 58 height 16
click at [624, 217] on button "cerrar" at bounding box center [619, 219] width 10 height 10
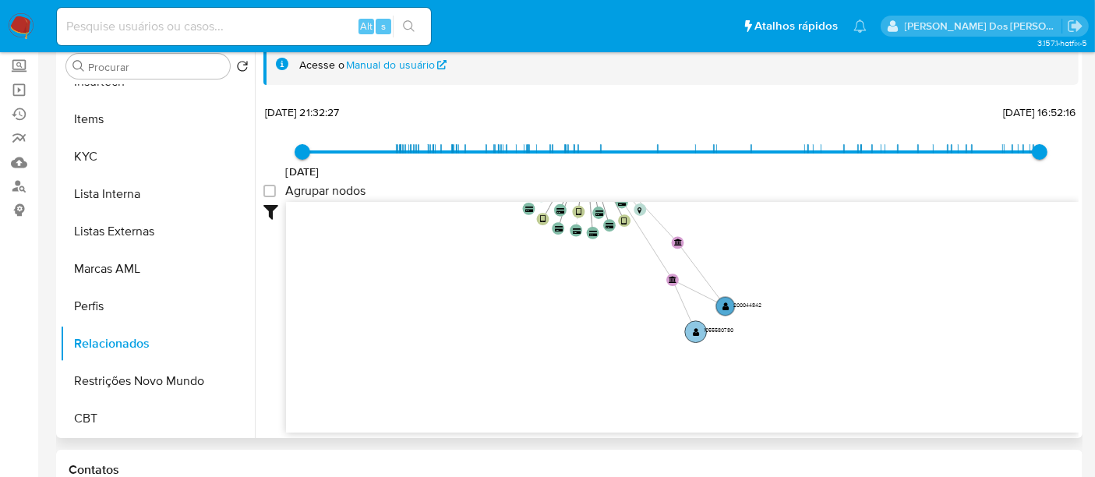
click at [693, 328] on text "" at bounding box center [696, 331] width 7 height 9
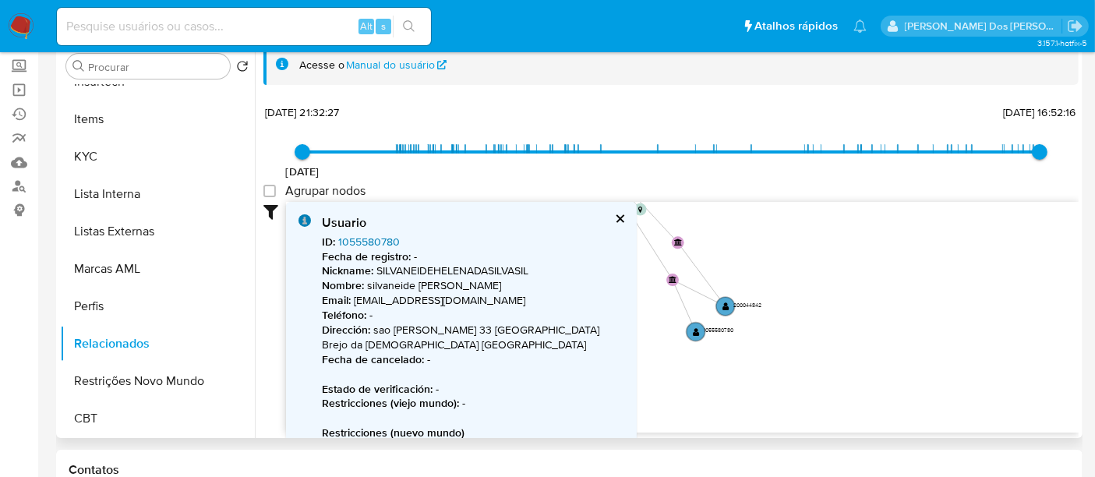
click at [369, 242] on link "1055580780" at bounding box center [369, 242] width 62 height 16
click at [90, 152] on button "KYC" at bounding box center [151, 156] width 182 height 37
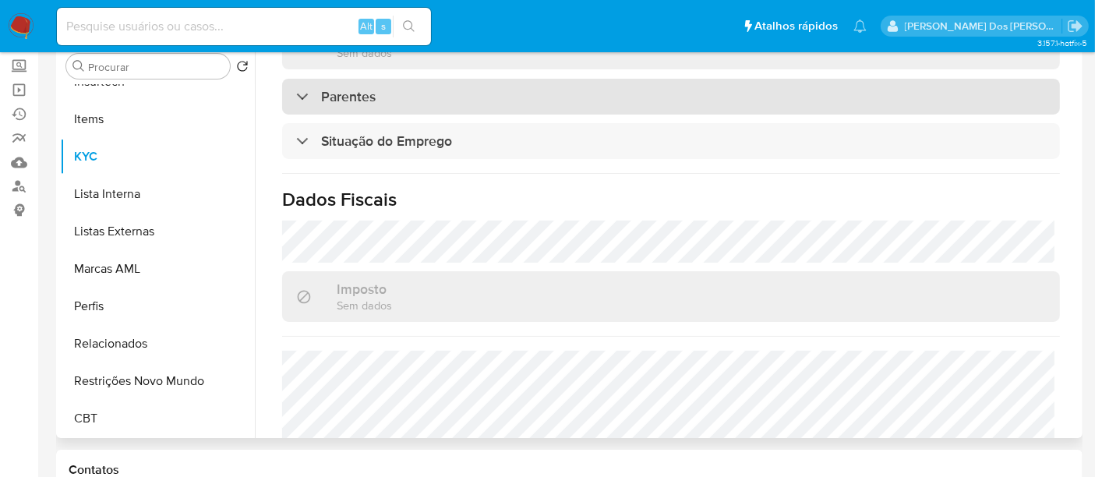
scroll to position [692, 0]
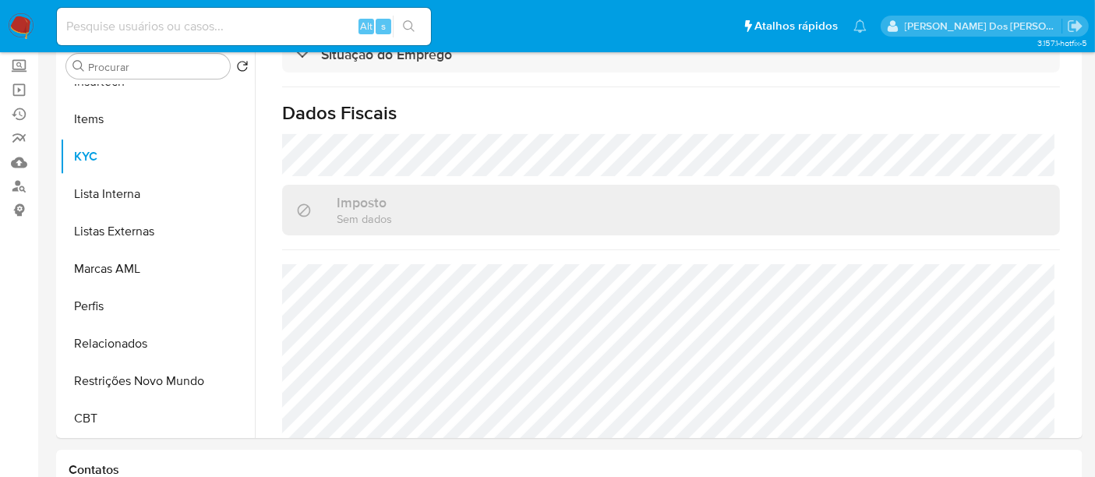
click at [219, 34] on input at bounding box center [244, 26] width 374 height 20
paste input "225242292"
type input "225242292"
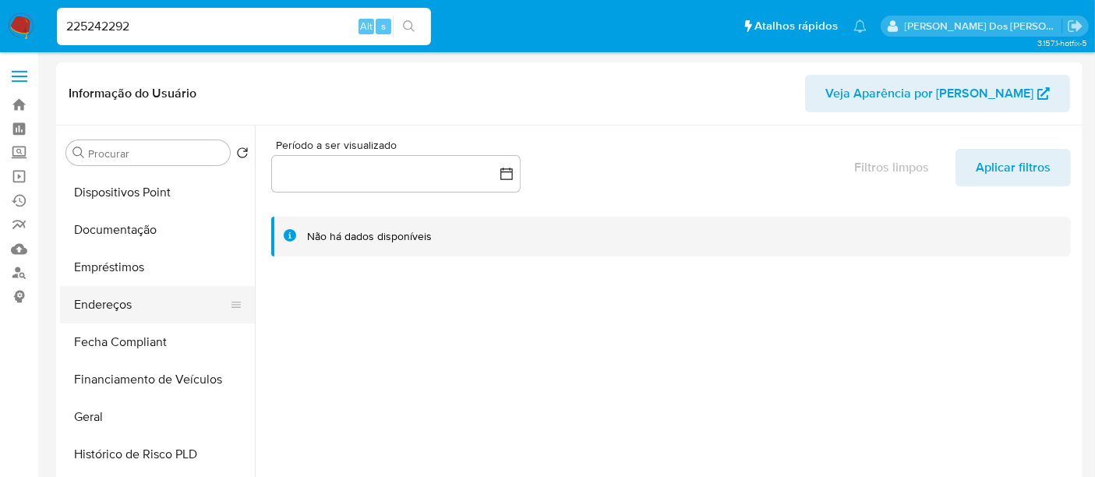
select select "10"
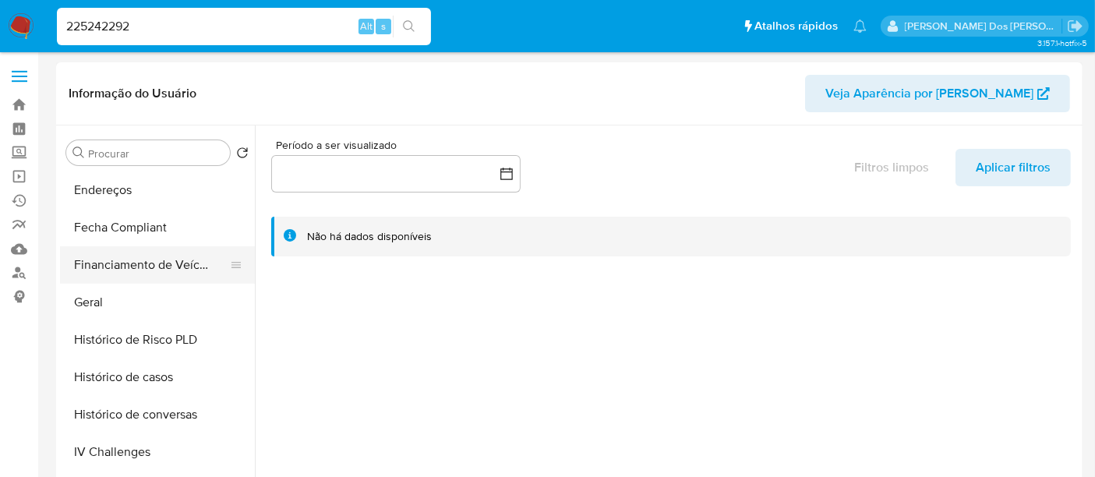
scroll to position [433, 0]
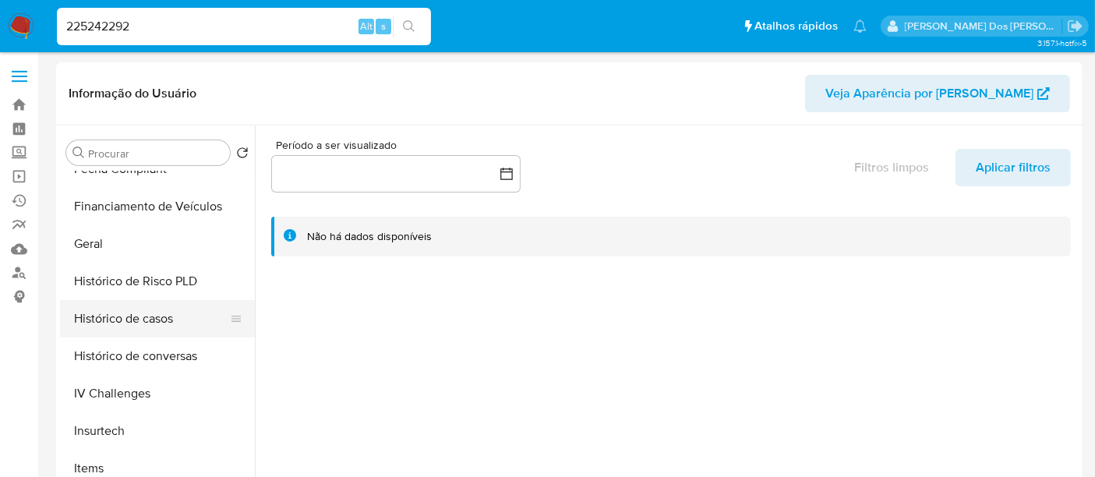
click at [122, 315] on button "Histórico de casos" at bounding box center [151, 318] width 182 height 37
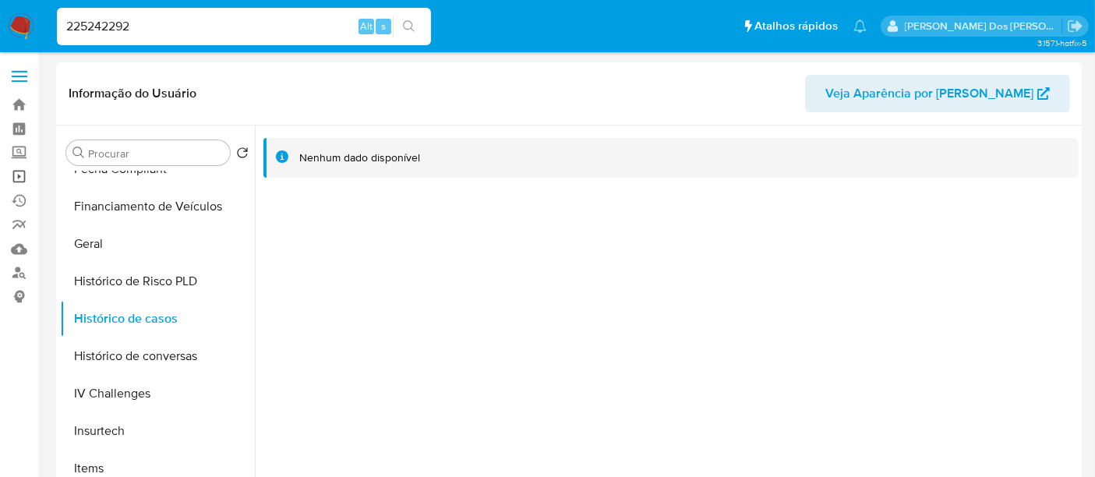
click at [23, 177] on link "Operações em massa" at bounding box center [93, 176] width 186 height 24
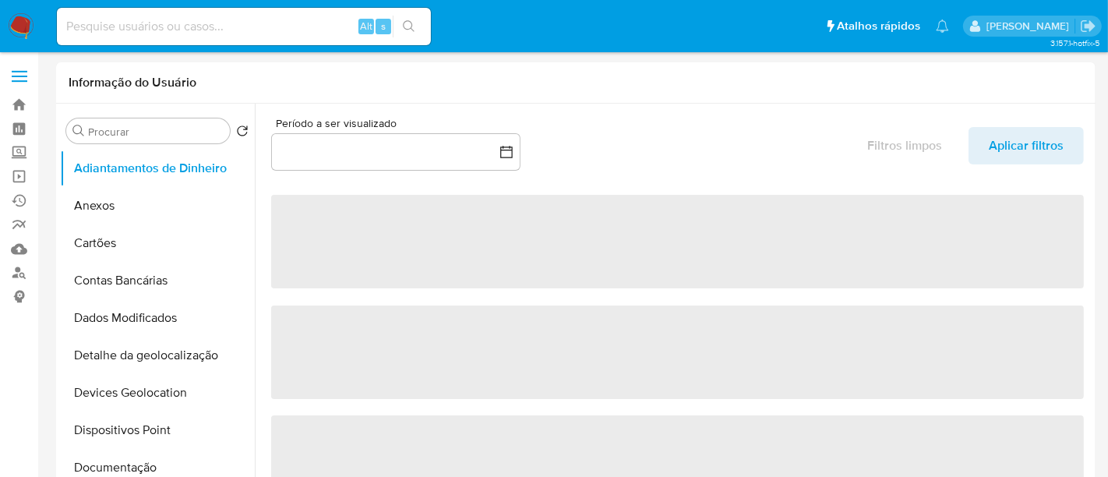
select select "10"
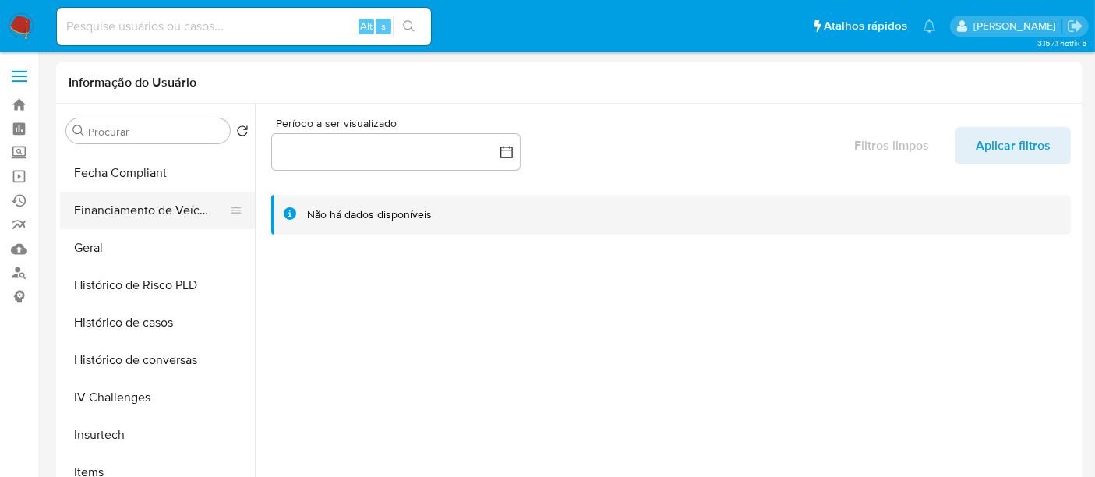
scroll to position [519, 0]
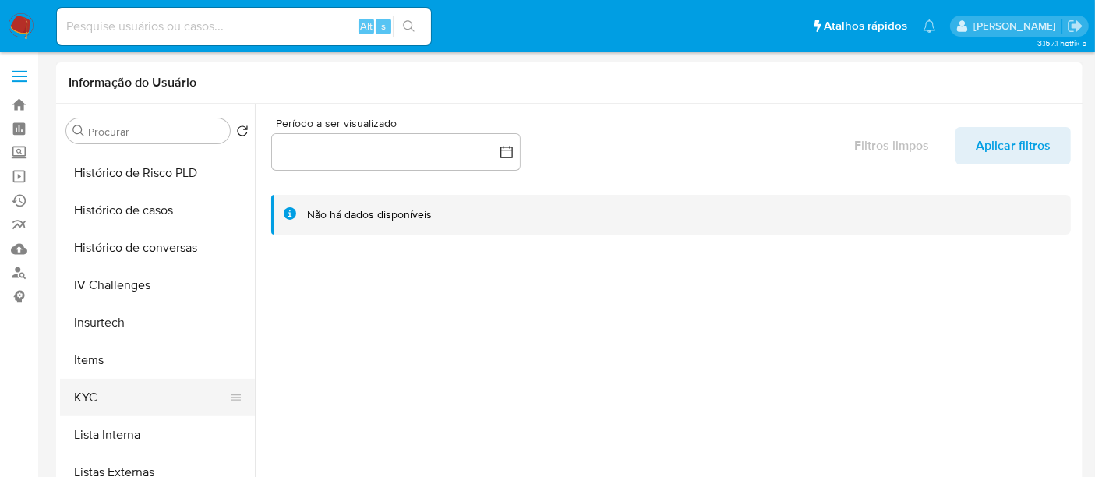
click at [87, 395] on button "KYC" at bounding box center [151, 397] width 182 height 37
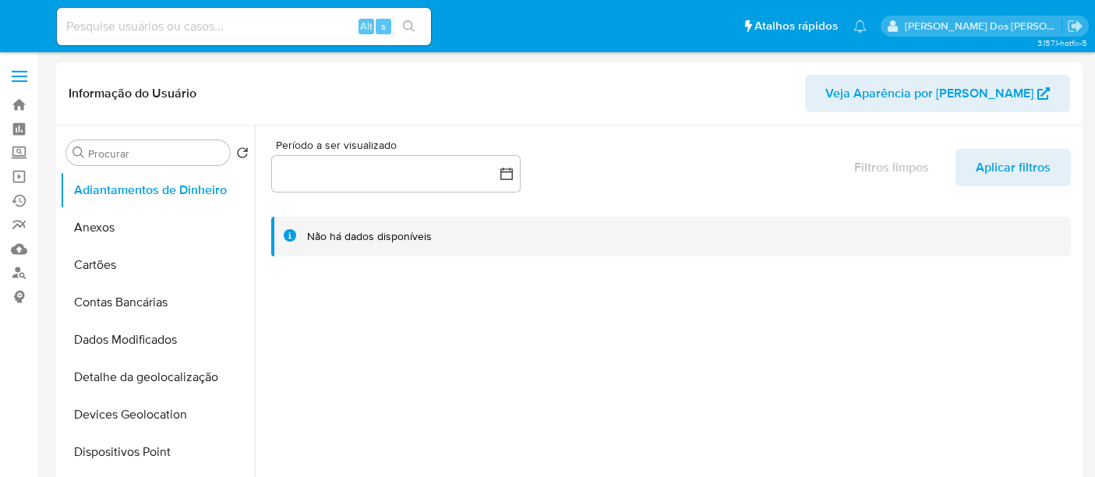
select select "10"
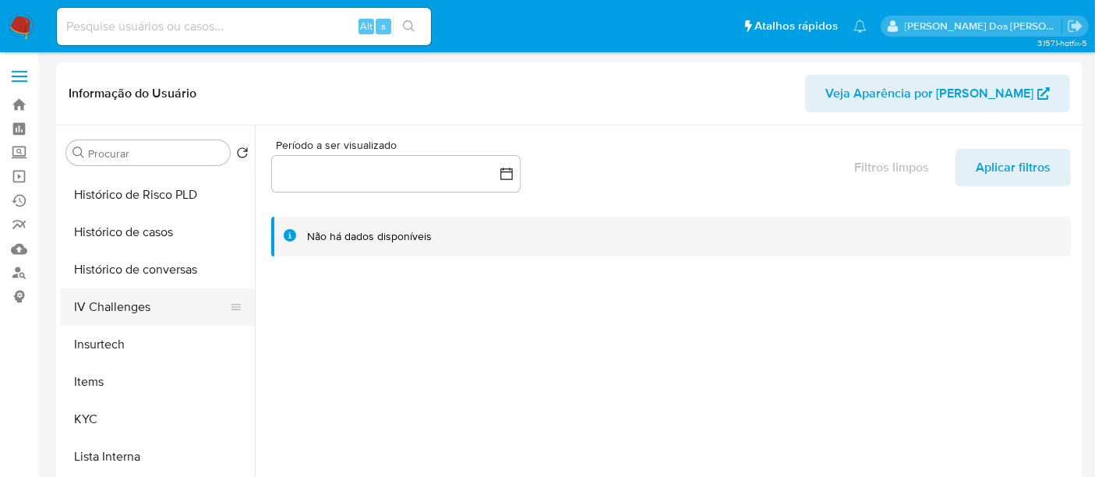
scroll to position [606, 0]
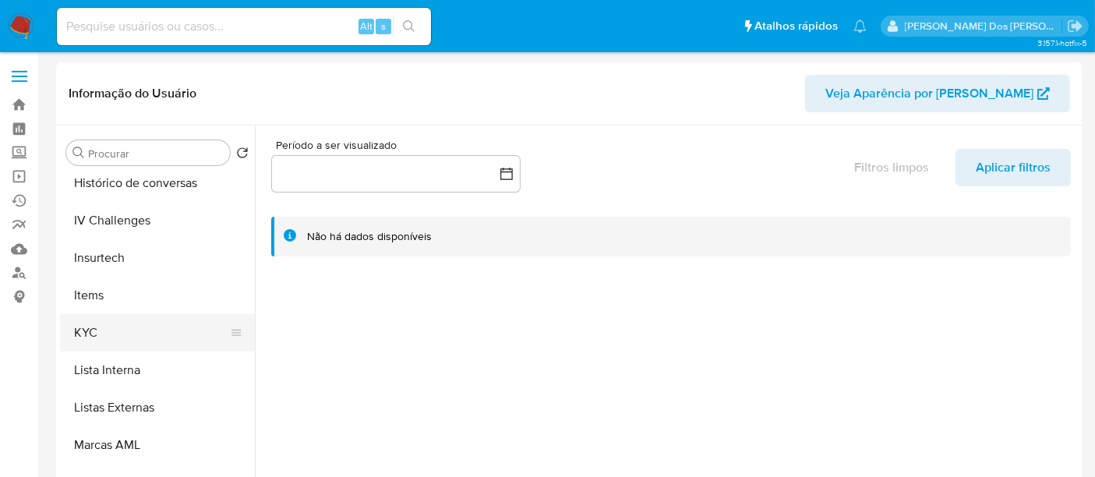
click at [87, 325] on button "KYC" at bounding box center [151, 332] width 182 height 37
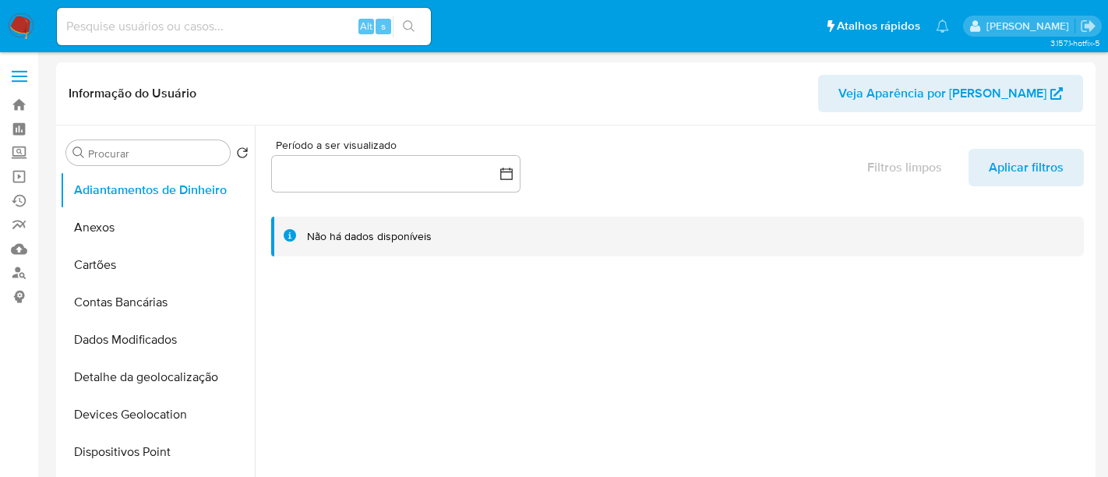
select select "10"
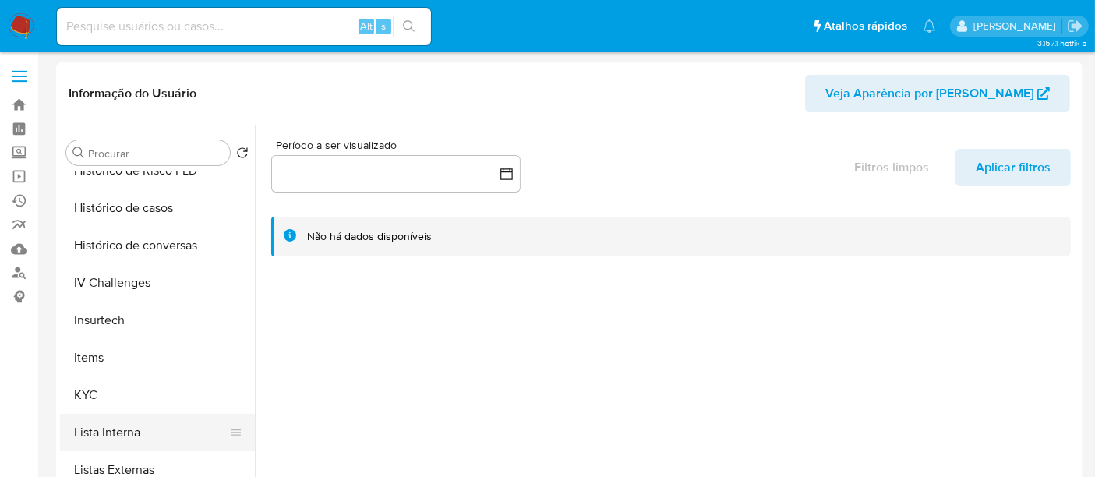
scroll to position [606, 0]
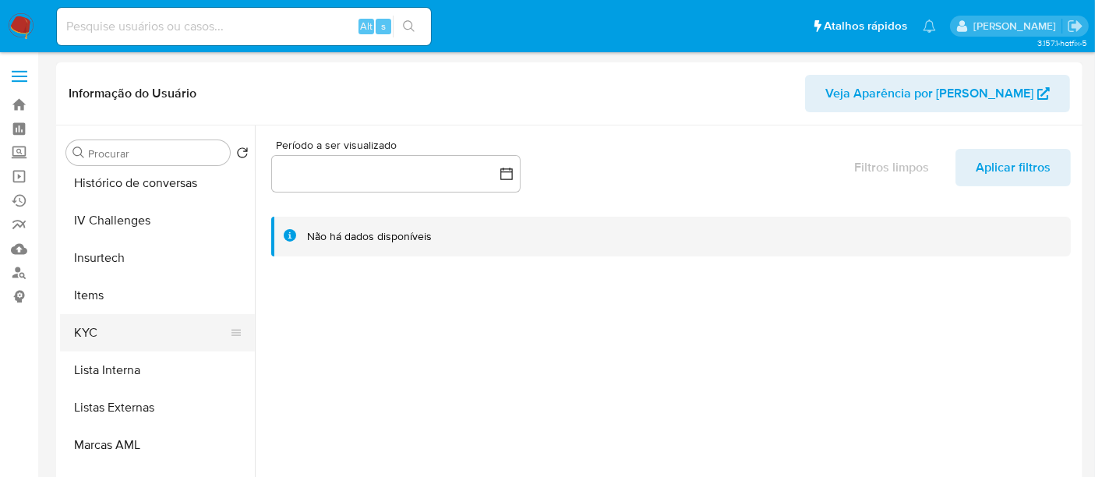
click at [83, 328] on button "KYC" at bounding box center [151, 332] width 182 height 37
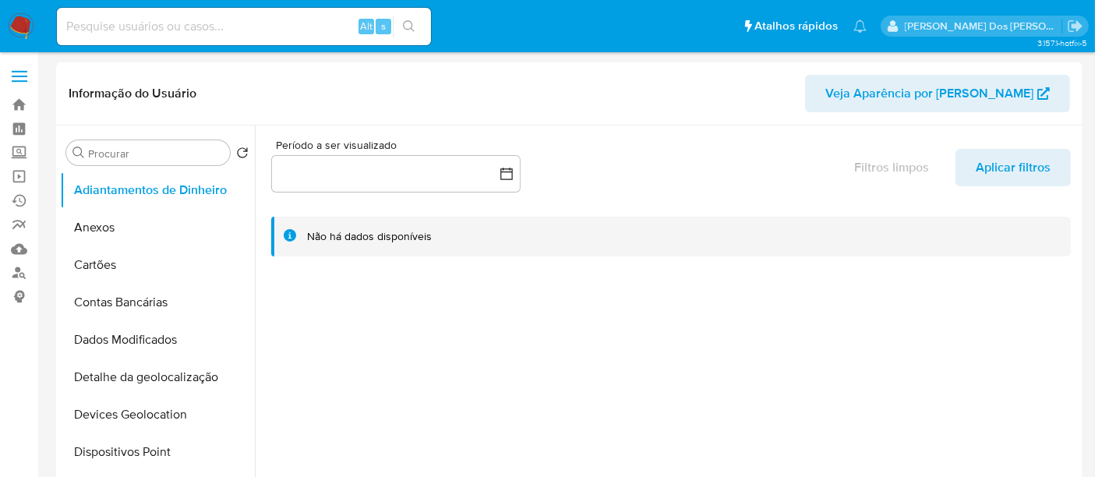
select select "10"
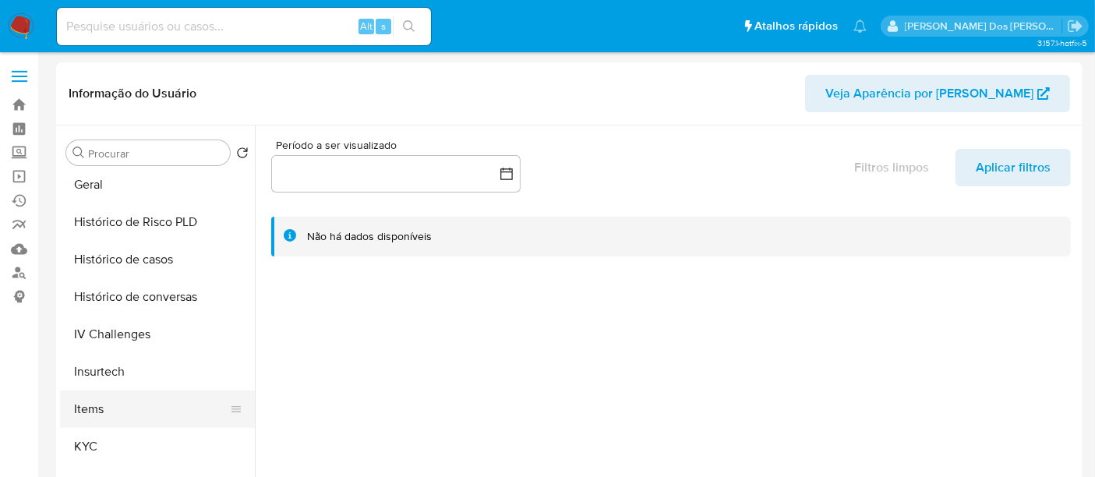
scroll to position [519, 0]
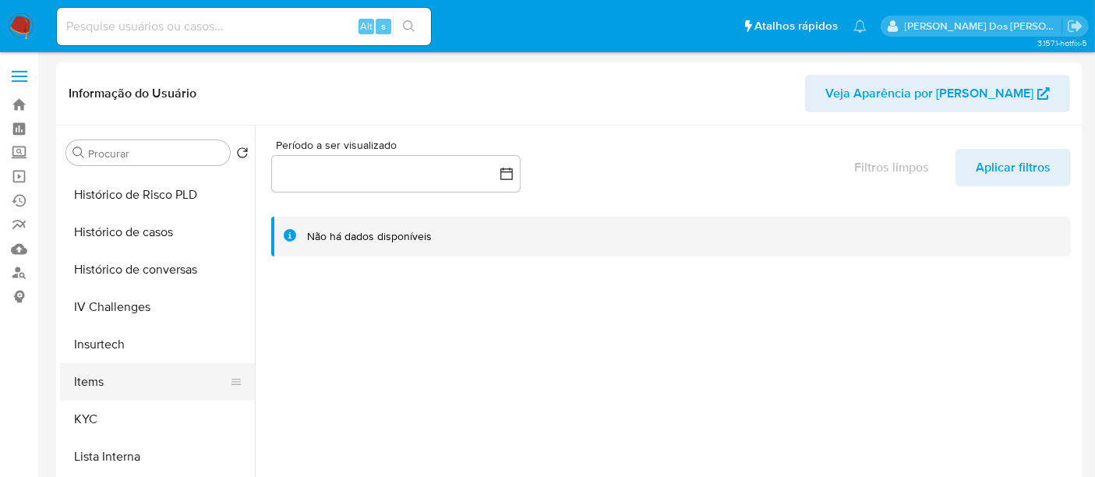
drag, startPoint x: 87, startPoint y: 415, endPoint x: 243, endPoint y: 367, distance: 163.7
click at [87, 416] on button "KYC" at bounding box center [157, 419] width 195 height 37
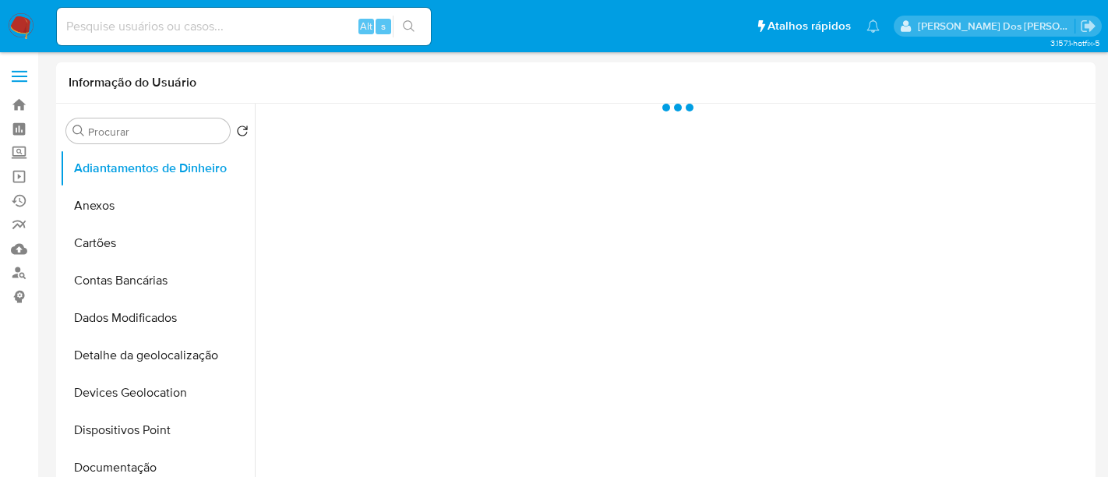
select select "10"
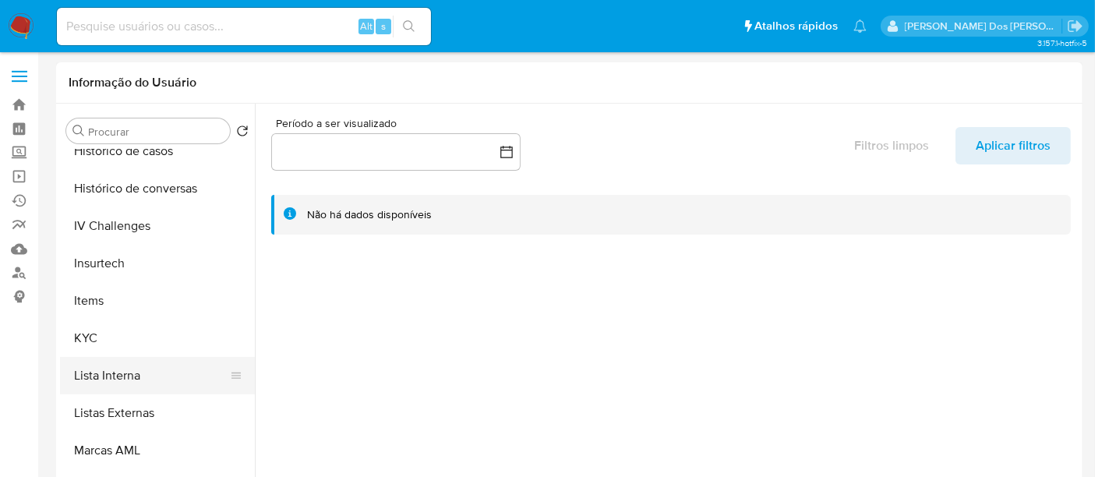
scroll to position [606, 0]
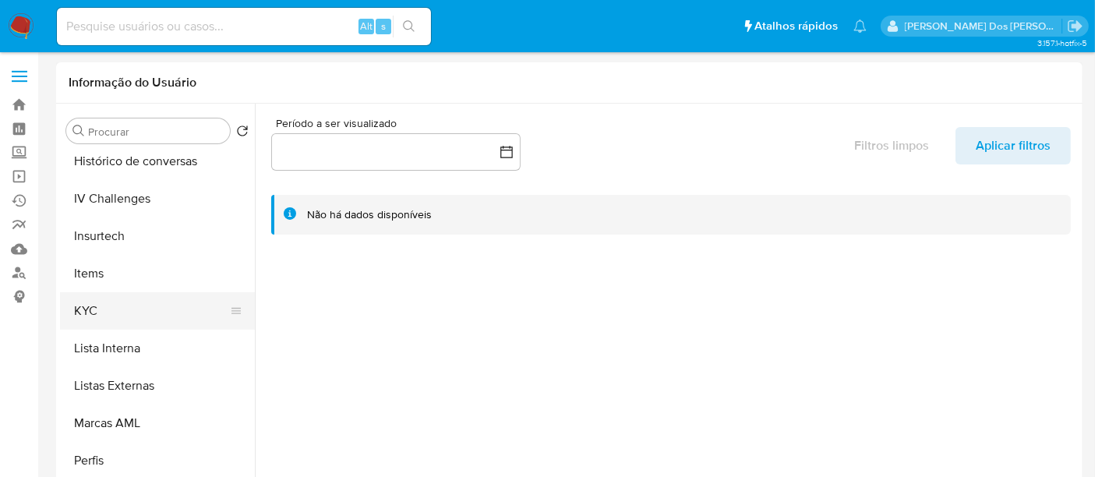
click at [89, 299] on button "KYC" at bounding box center [151, 310] width 182 height 37
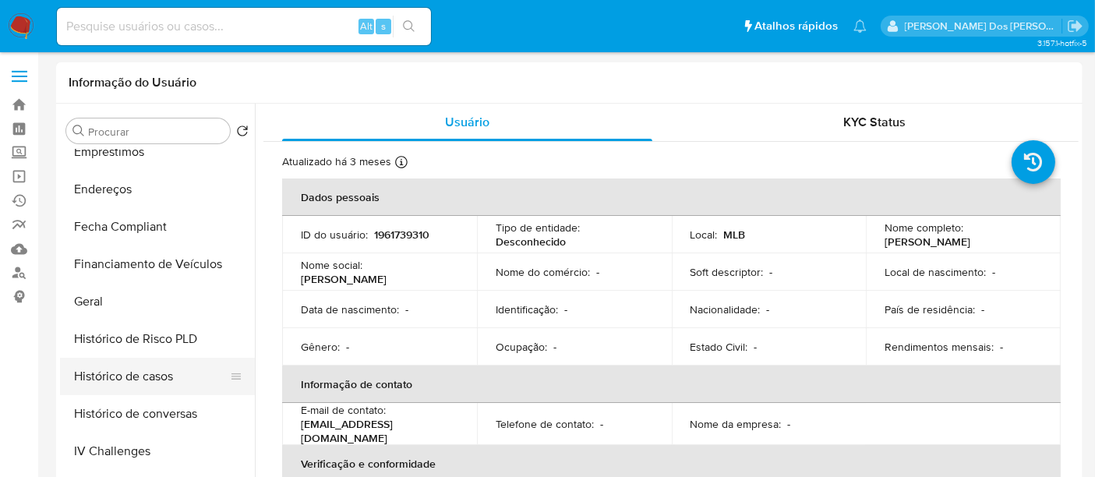
scroll to position [260, 0]
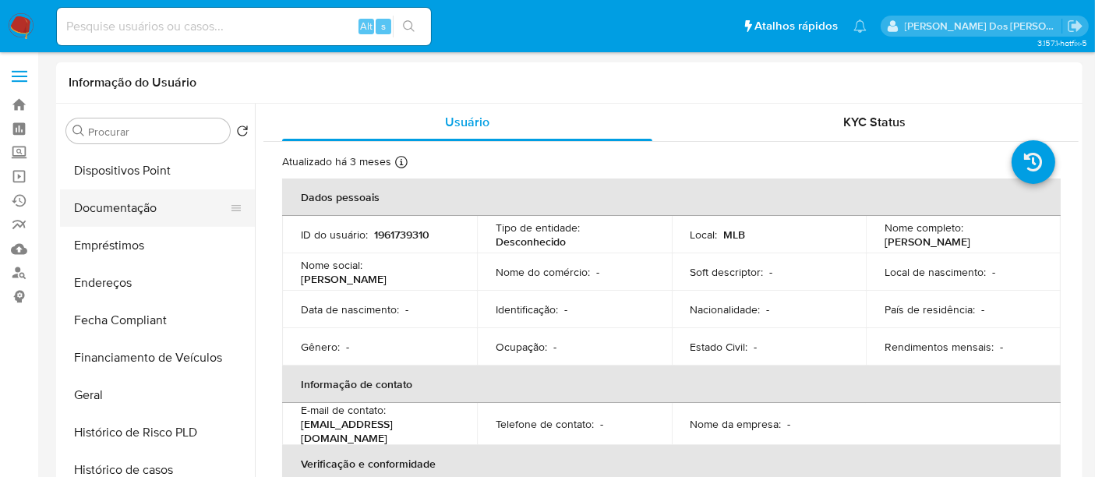
click at [136, 211] on button "Documentação" at bounding box center [151, 207] width 182 height 37
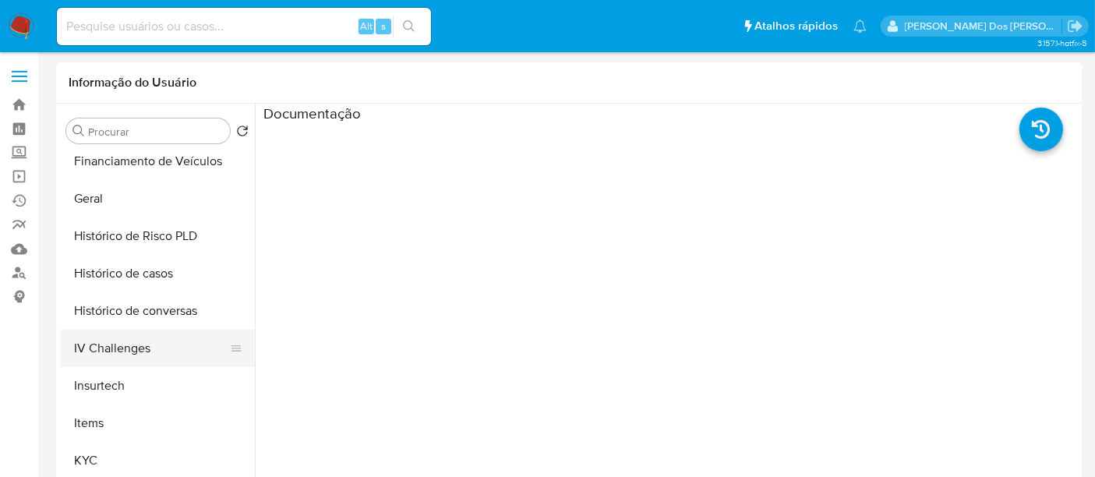
scroll to position [519, 0]
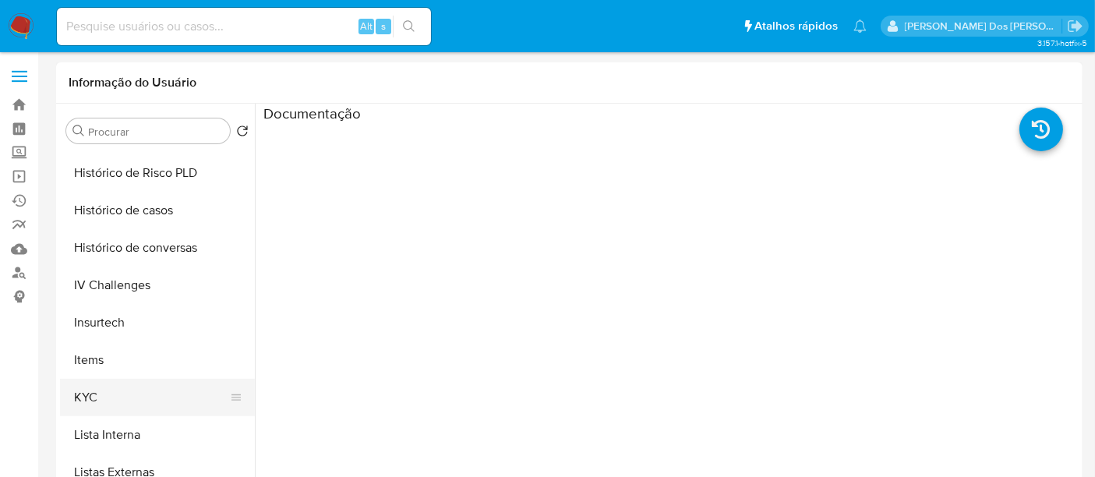
click at [84, 401] on button "KYC" at bounding box center [151, 397] width 182 height 37
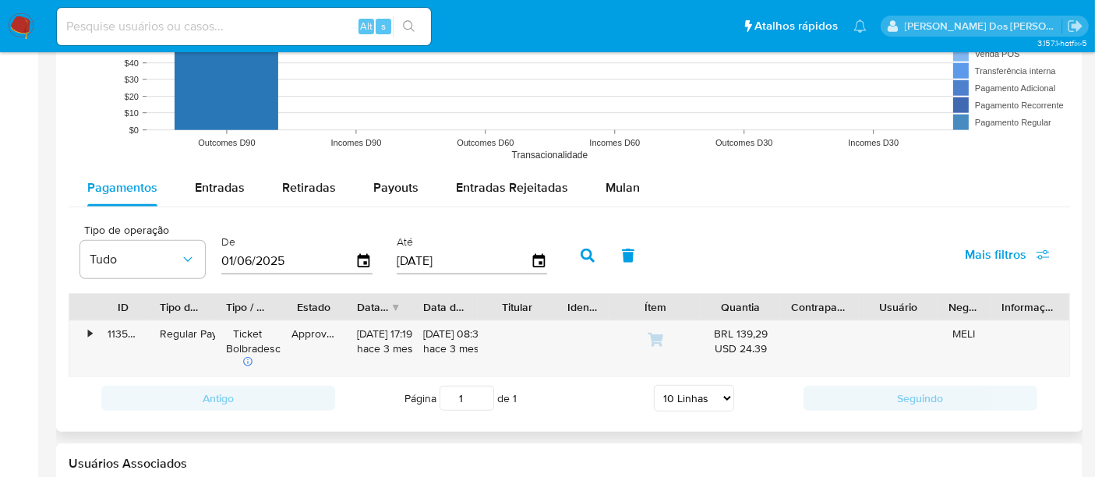
scroll to position [1385, 0]
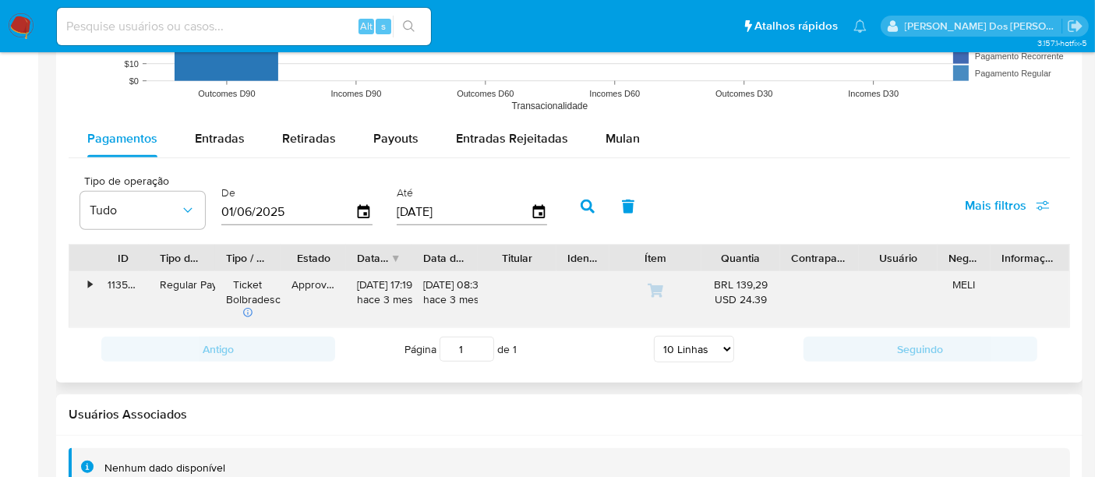
click at [89, 288] on div "•" at bounding box center [90, 284] width 4 height 15
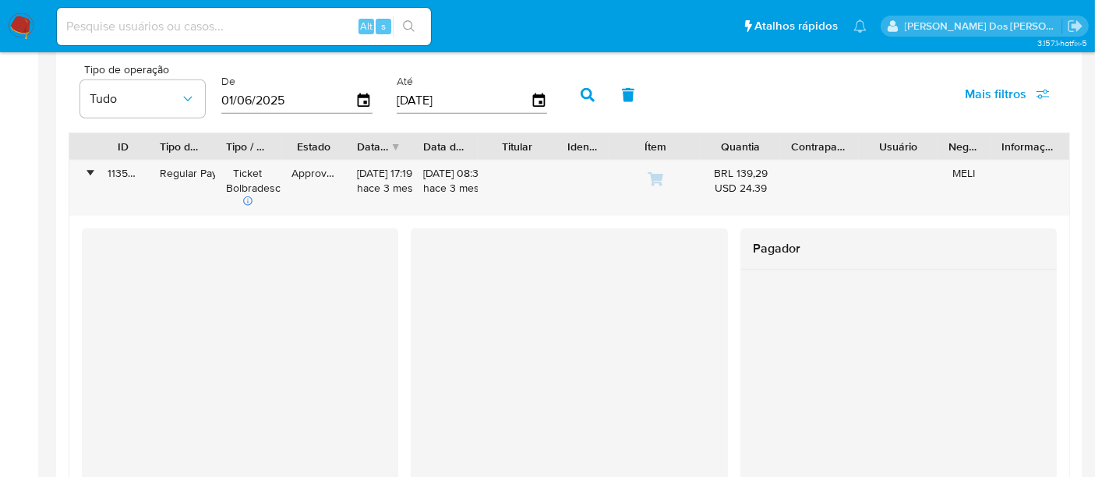
scroll to position [1559, 0]
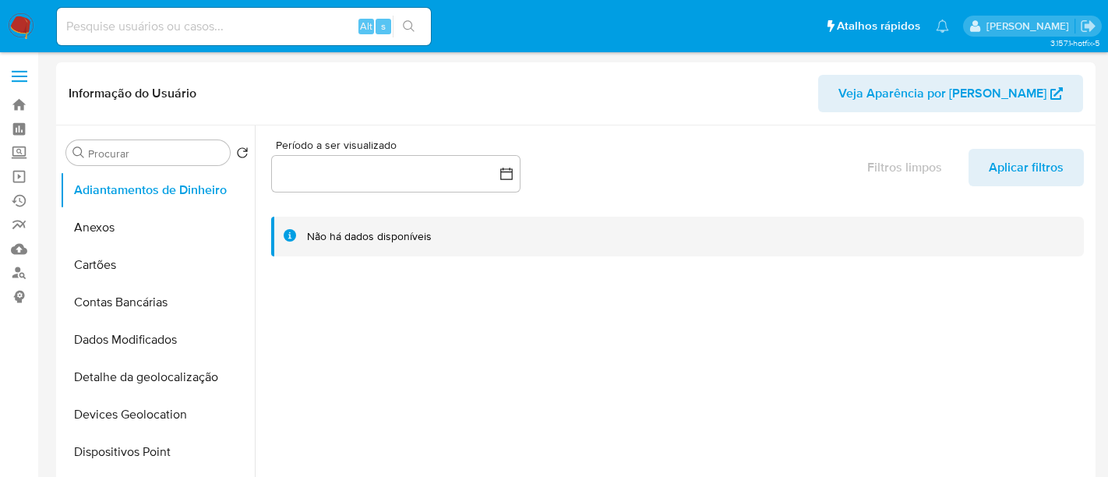
select select "10"
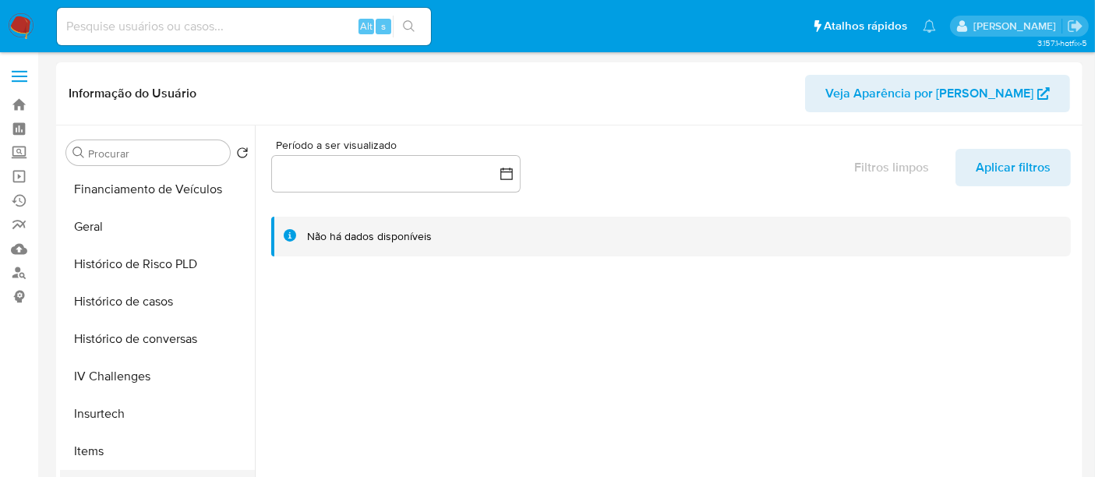
scroll to position [606, 0]
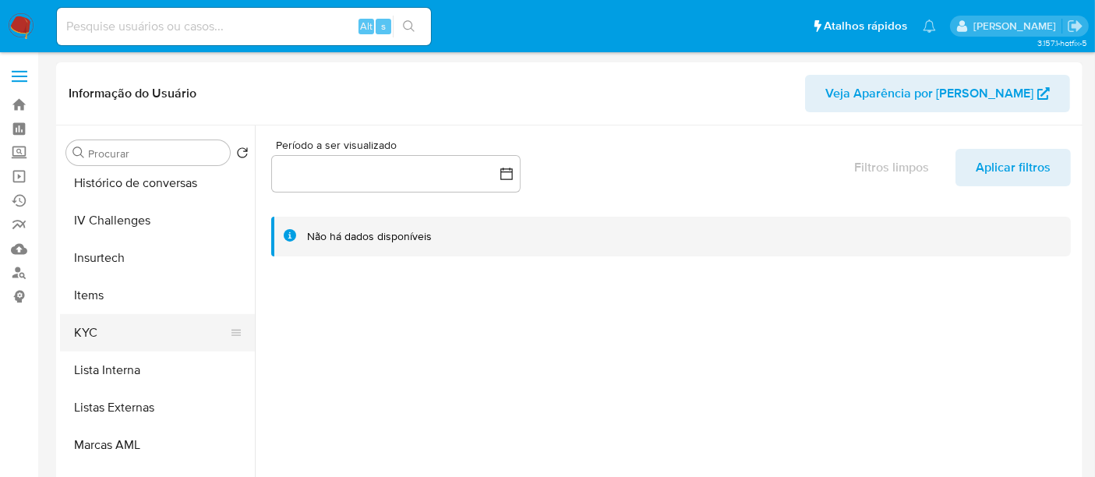
click at [95, 332] on button "KYC" at bounding box center [151, 332] width 182 height 37
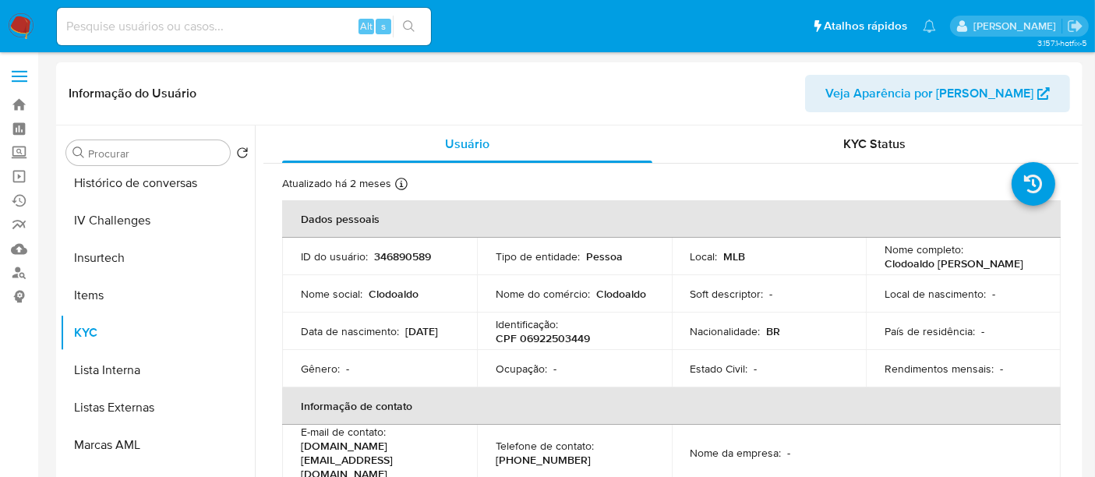
click at [556, 335] on p "CPF 06922503449" at bounding box center [543, 338] width 94 height 14
copy p "06922503449"
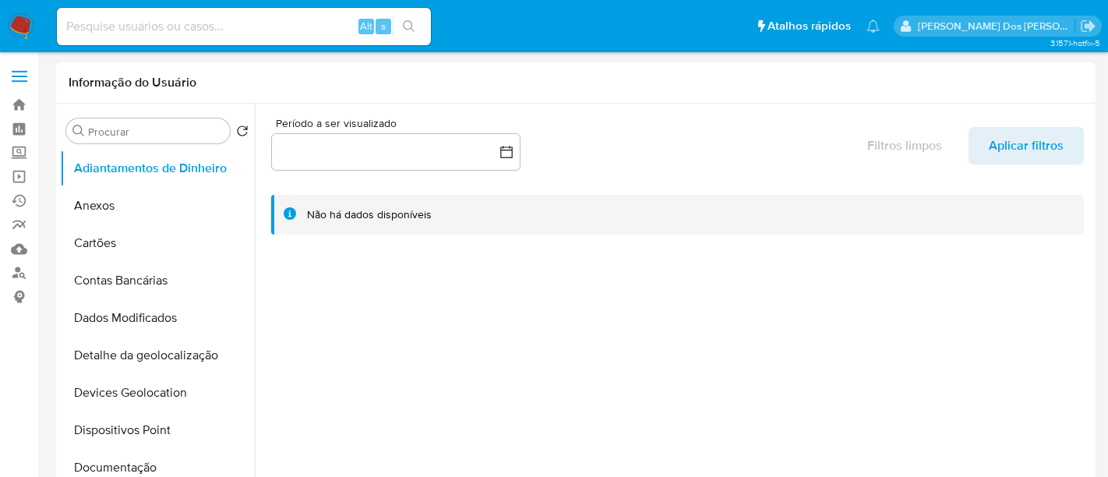
select select "10"
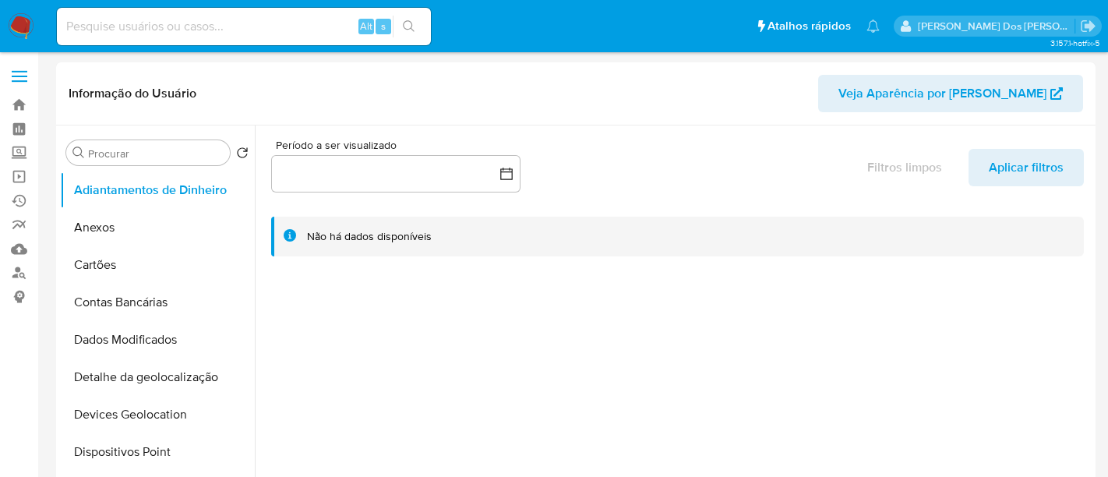
select select "10"
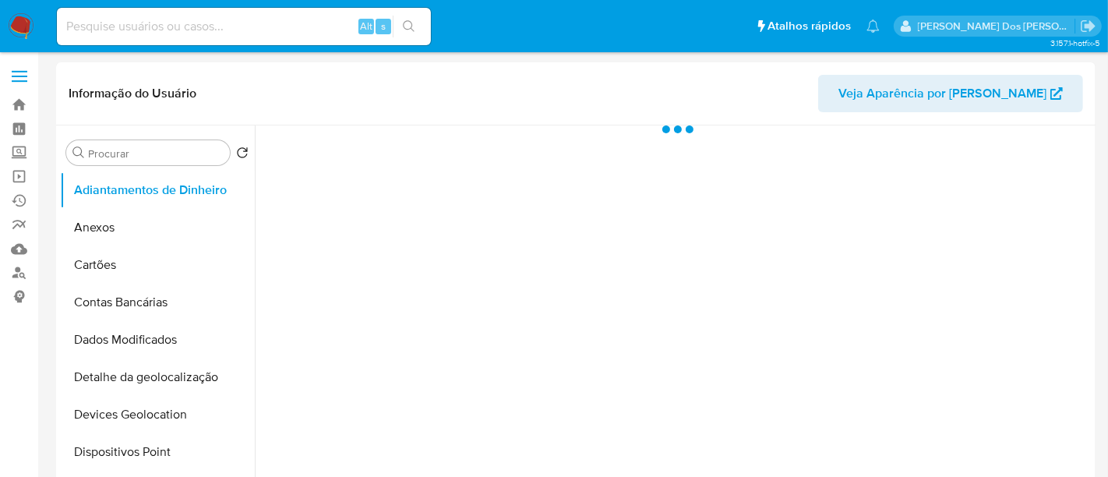
select select "10"
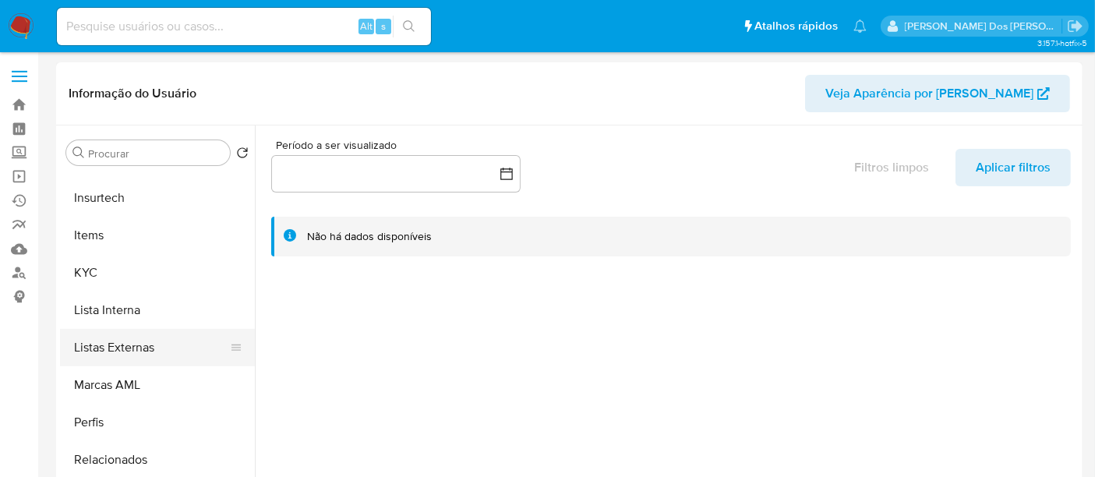
scroll to position [692, 0]
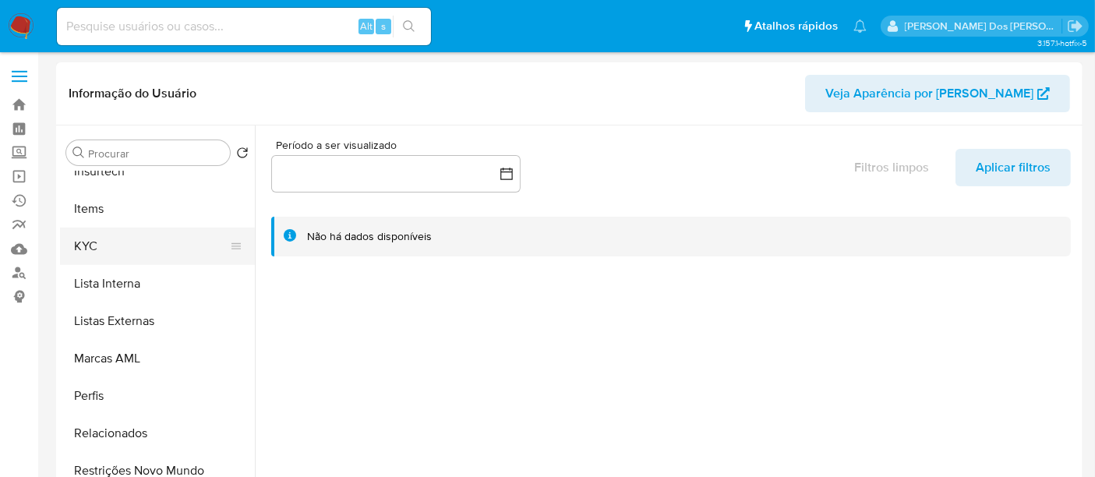
click at [85, 248] on button "KYC" at bounding box center [151, 246] width 182 height 37
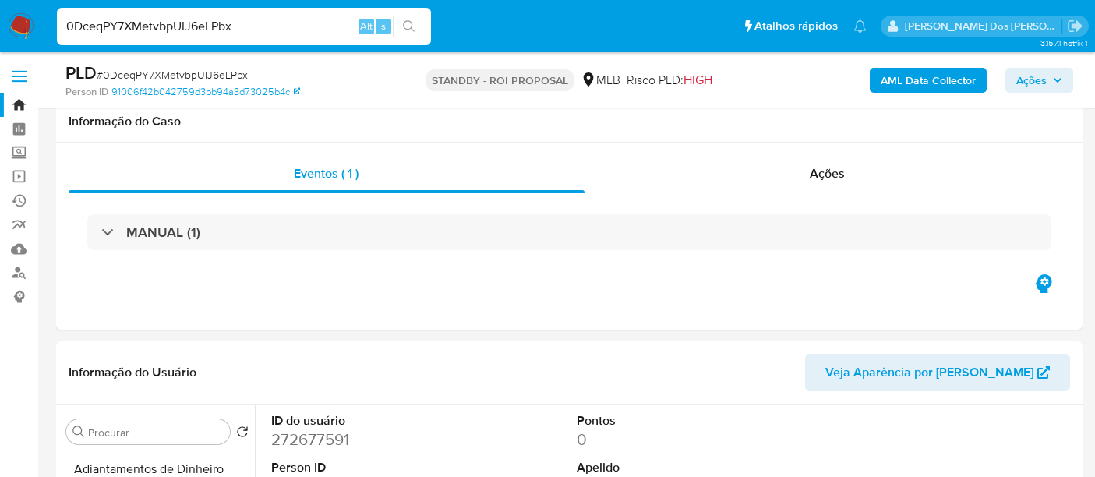
select select "10"
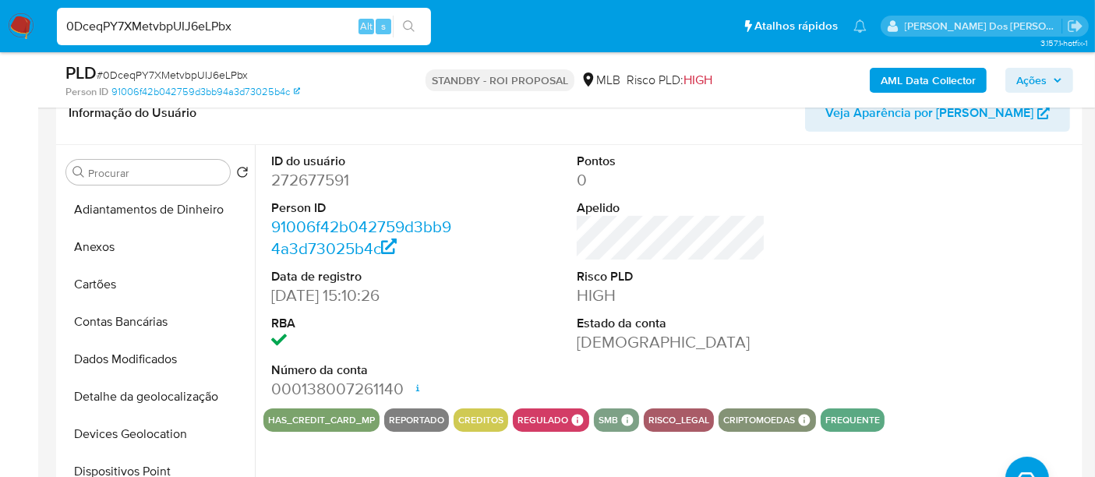
scroll to position [435, 0]
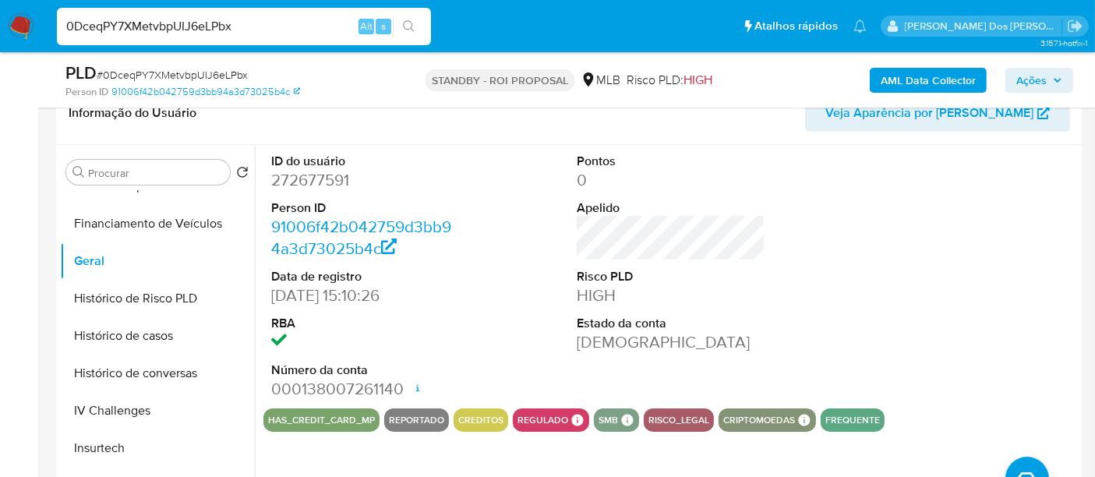
click at [248, 33] on input "0DceqPY7XMetvbpUIJ6eLPbx" at bounding box center [244, 26] width 374 height 20
paste input "JMKuX9sE9oub7aCy7HDgN8G5"
type input "JMKuX9sE9oub7aCy7HDgN8G5"
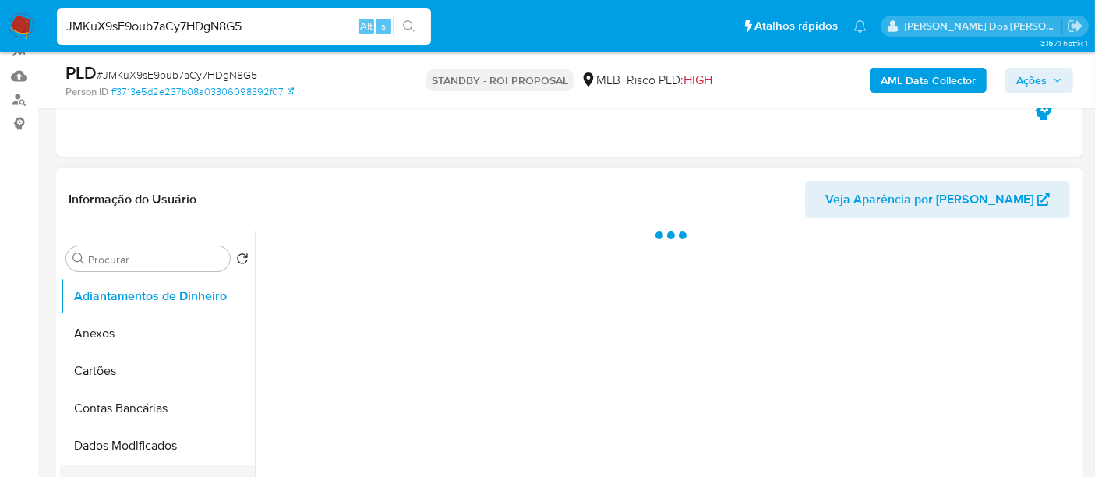
scroll to position [346, 0]
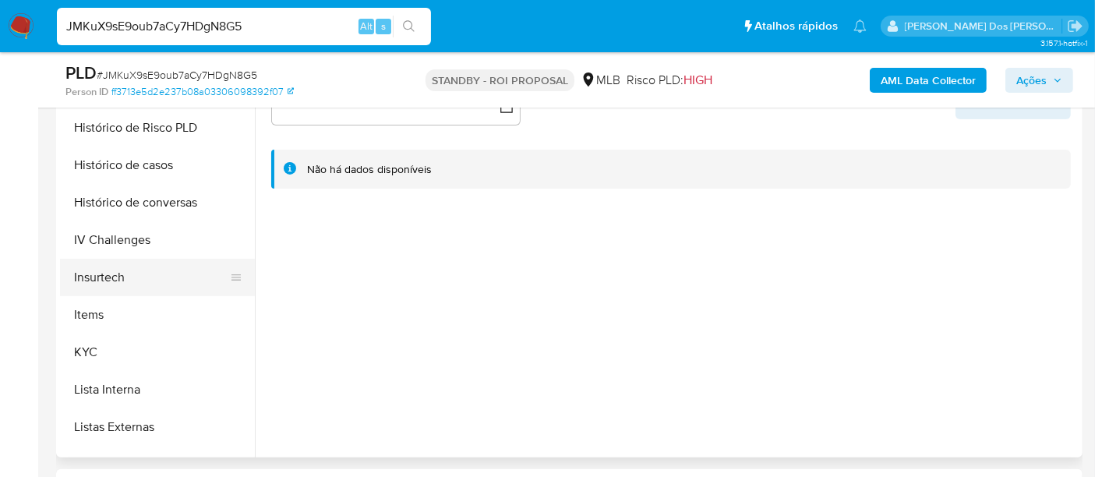
select select "10"
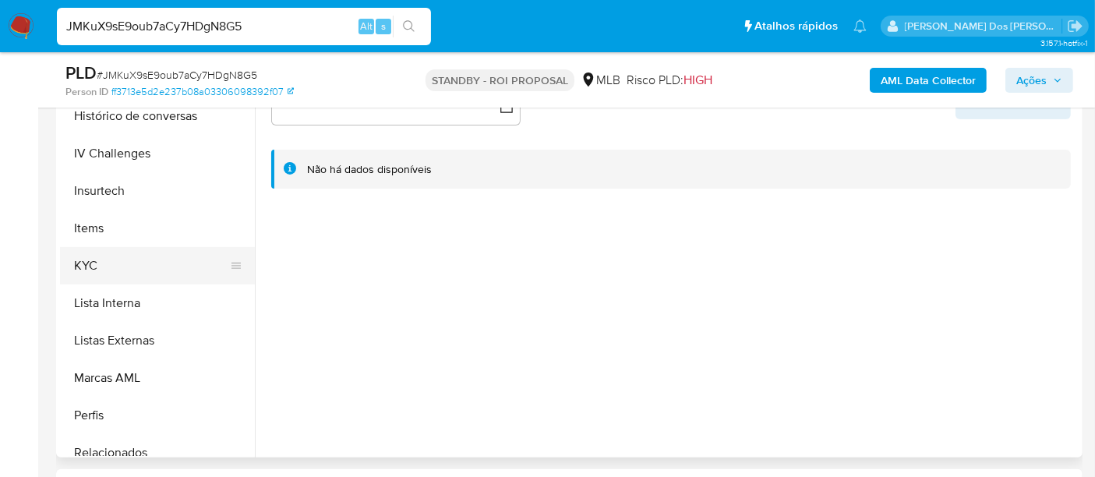
click at [90, 269] on button "KYC" at bounding box center [151, 265] width 182 height 37
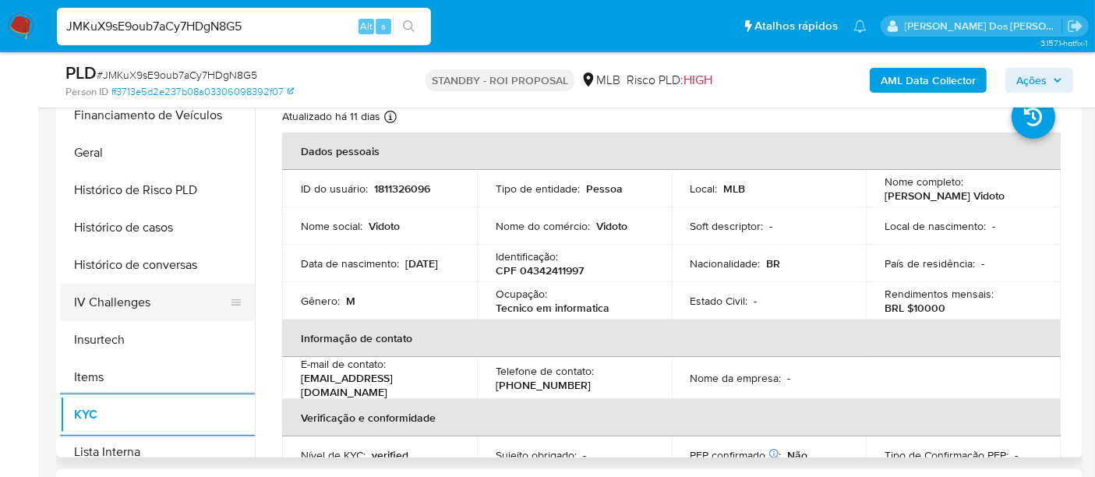
scroll to position [433, 0]
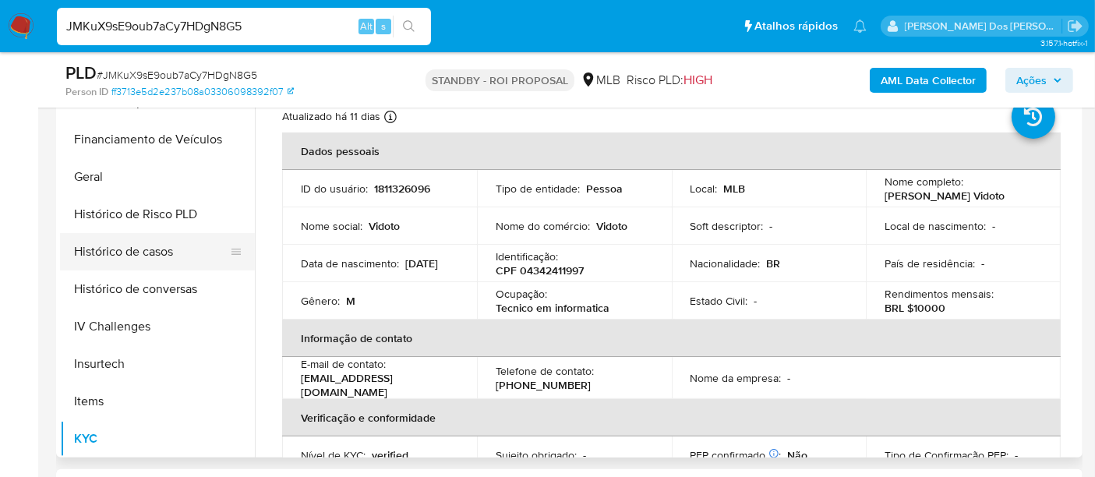
click at [146, 259] on button "Histórico de casos" at bounding box center [151, 251] width 182 height 37
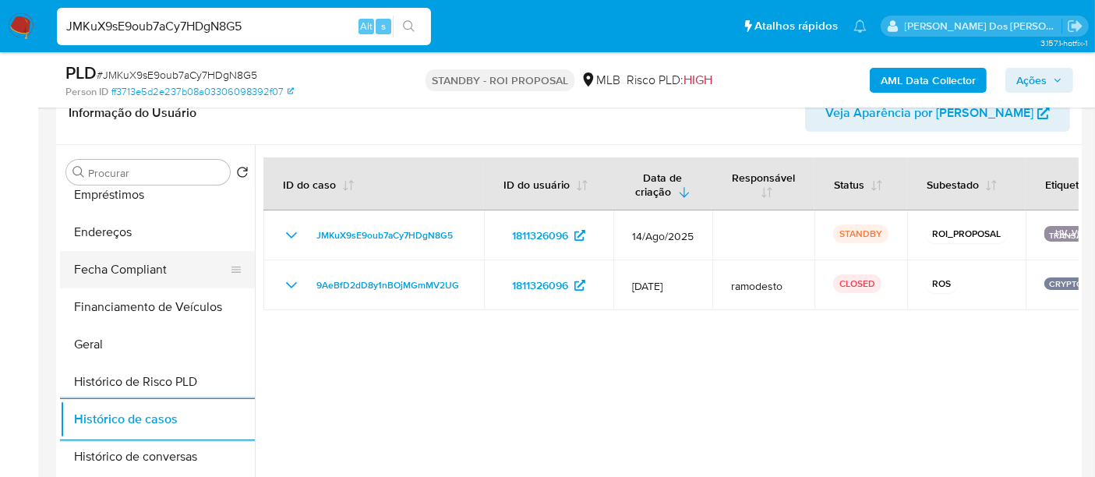
scroll to position [260, 0]
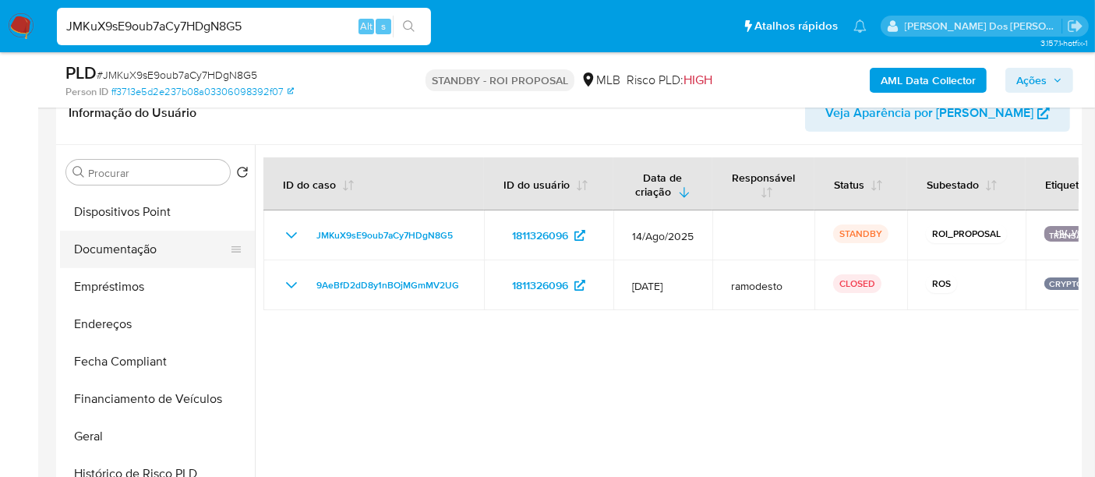
drag, startPoint x: 126, startPoint y: 249, endPoint x: 177, endPoint y: 249, distance: 50.7
click at [126, 249] on button "Documentação" at bounding box center [151, 249] width 182 height 37
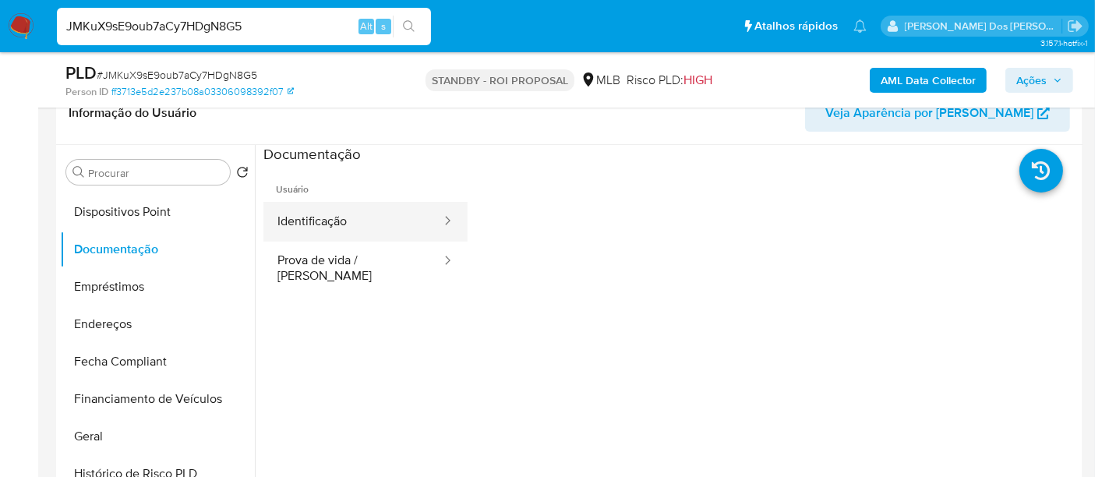
click at [296, 225] on button "Identificação" at bounding box center [352, 222] width 179 height 40
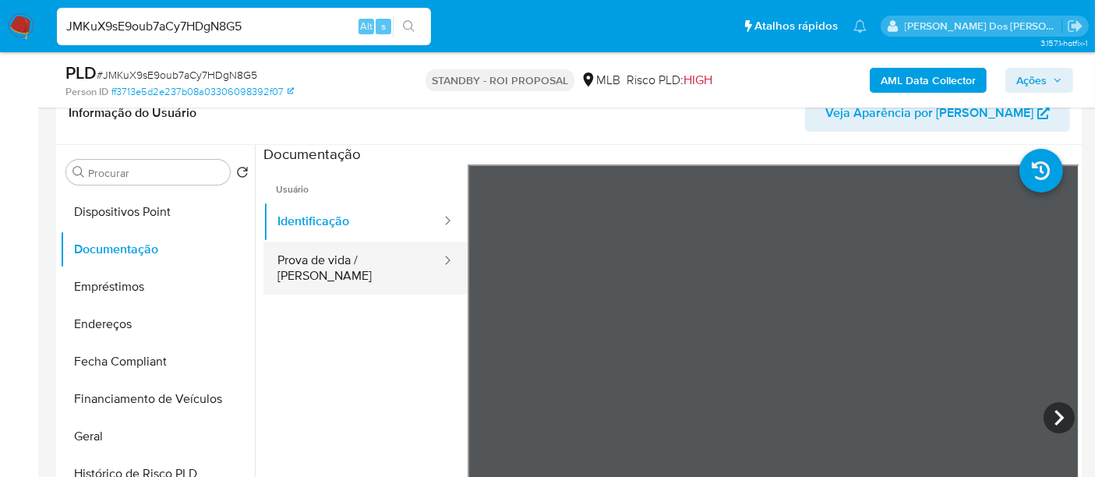
click at [376, 267] on button "Prova de vida / [PERSON_NAME]" at bounding box center [352, 268] width 179 height 53
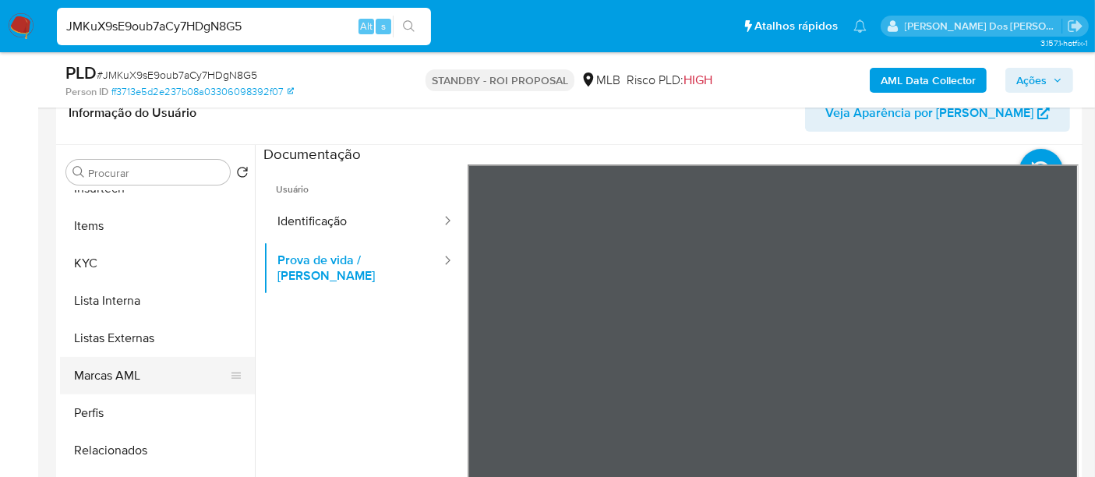
scroll to position [695, 0]
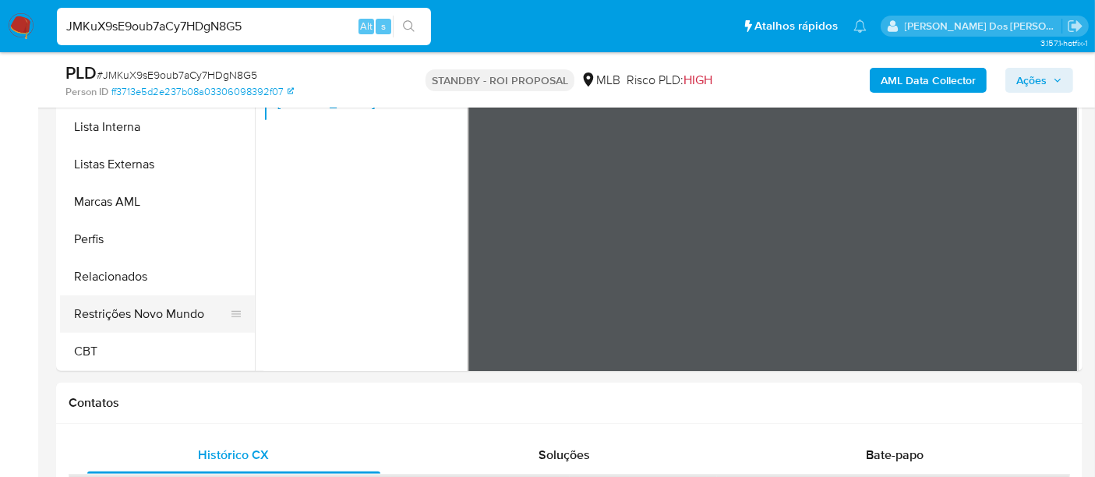
click at [164, 306] on button "Restrições Novo Mundo" at bounding box center [151, 313] width 182 height 37
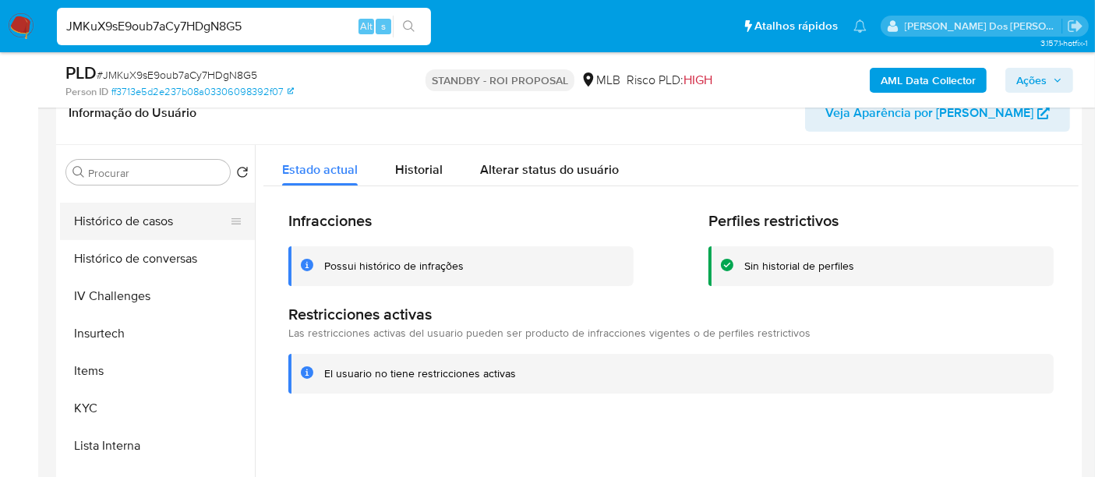
scroll to position [436, 0]
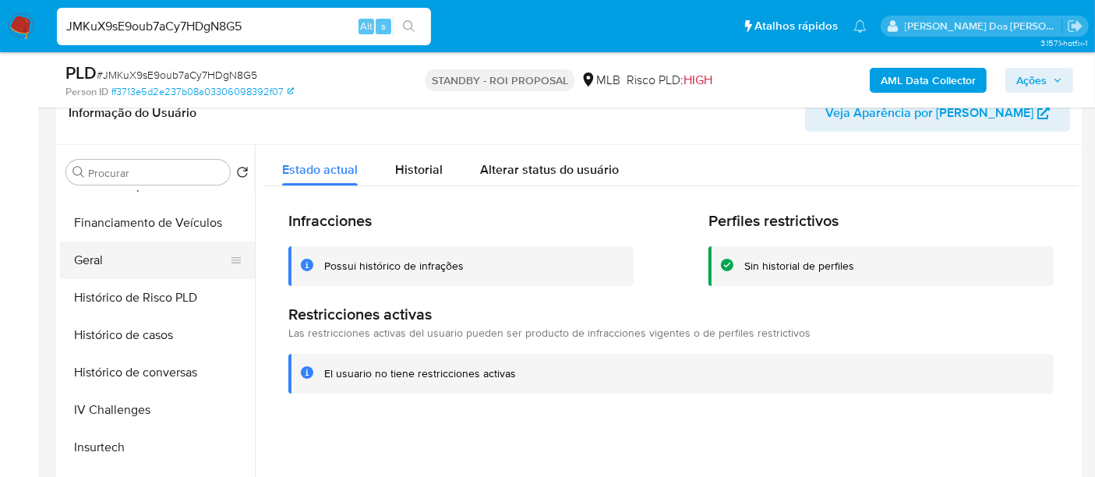
click at [81, 260] on button "Geral" at bounding box center [151, 260] width 182 height 37
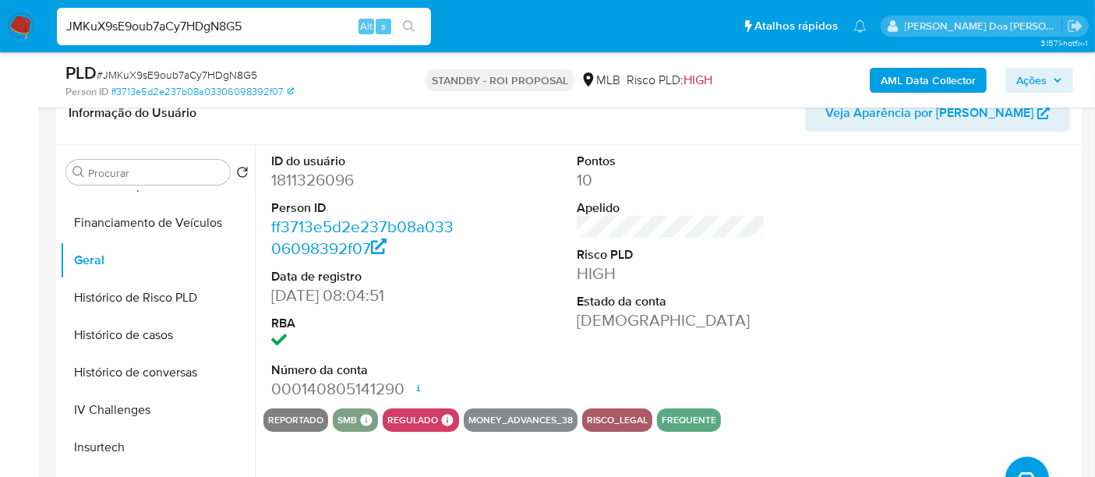
click at [232, 25] on input "JMKuX9sE9oub7aCy7HDgN8G5" at bounding box center [244, 26] width 374 height 20
paste input "k2oAjWCDqgxdsuitOGnMT50y"
type input "k2oAjWCDqgxdsuitOGnMT50y"
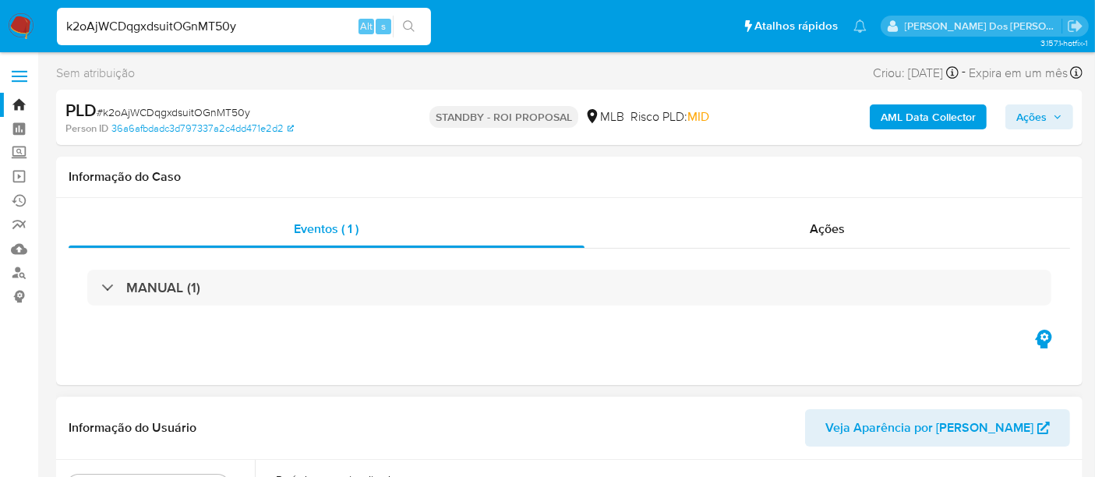
select select "10"
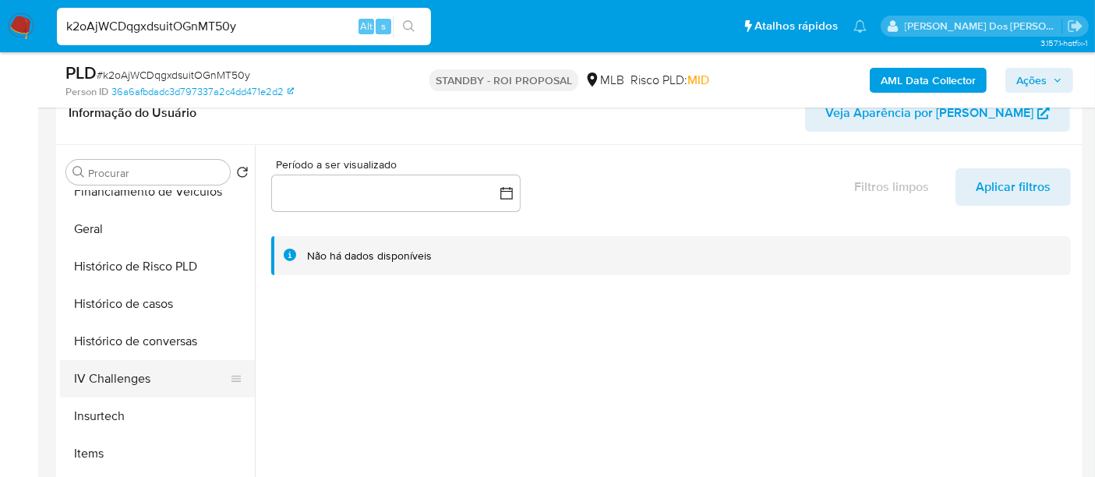
scroll to position [519, 0]
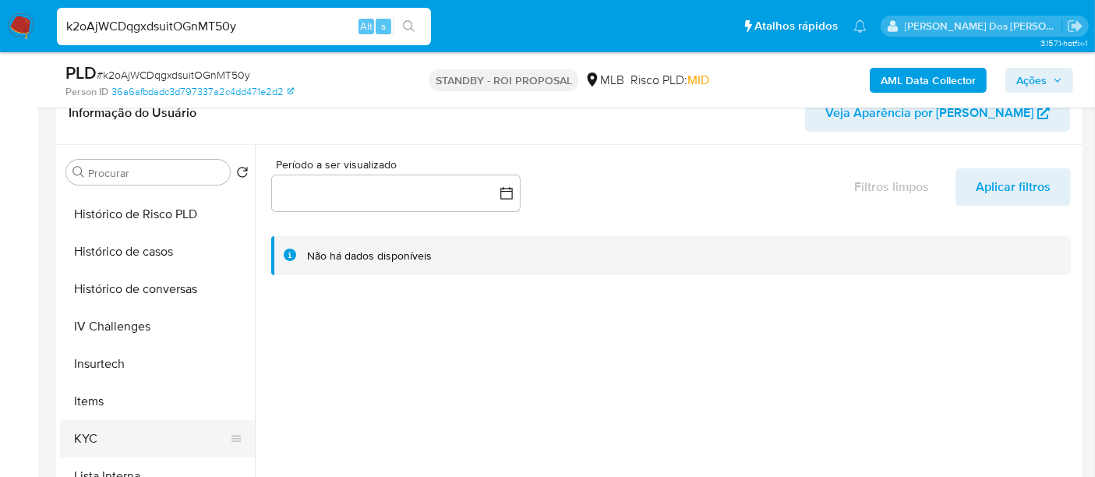
click at [87, 435] on button "KYC" at bounding box center [151, 438] width 182 height 37
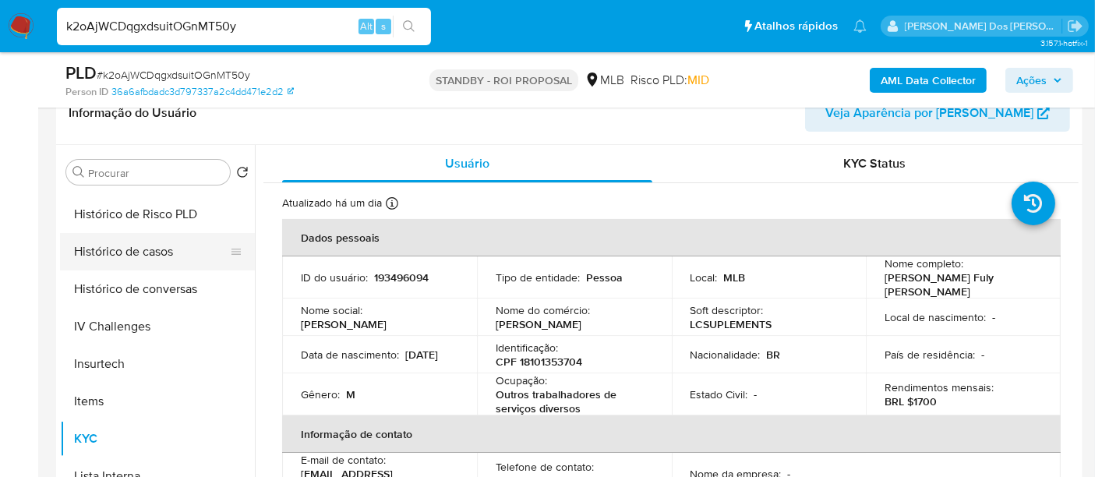
click at [162, 246] on button "Histórico de casos" at bounding box center [151, 251] width 182 height 37
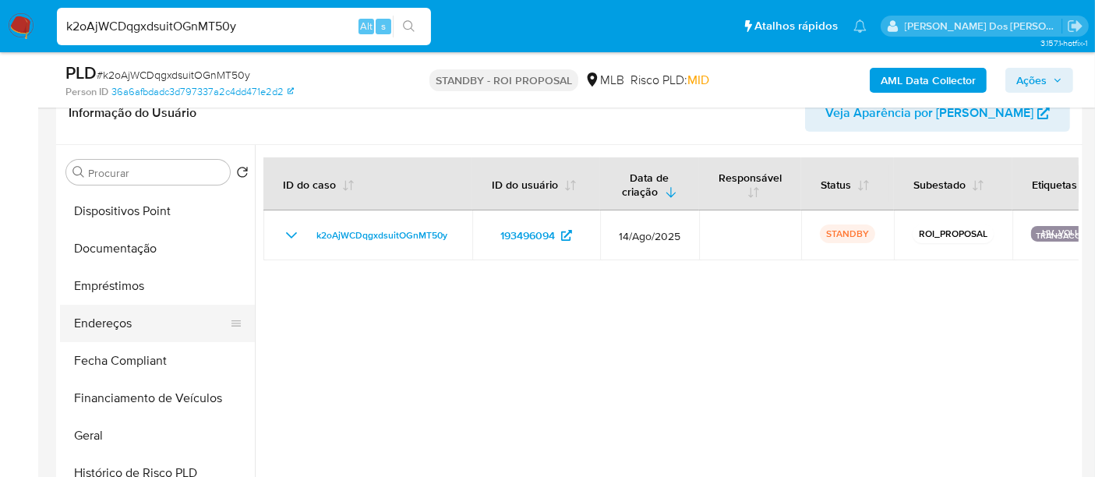
scroll to position [260, 0]
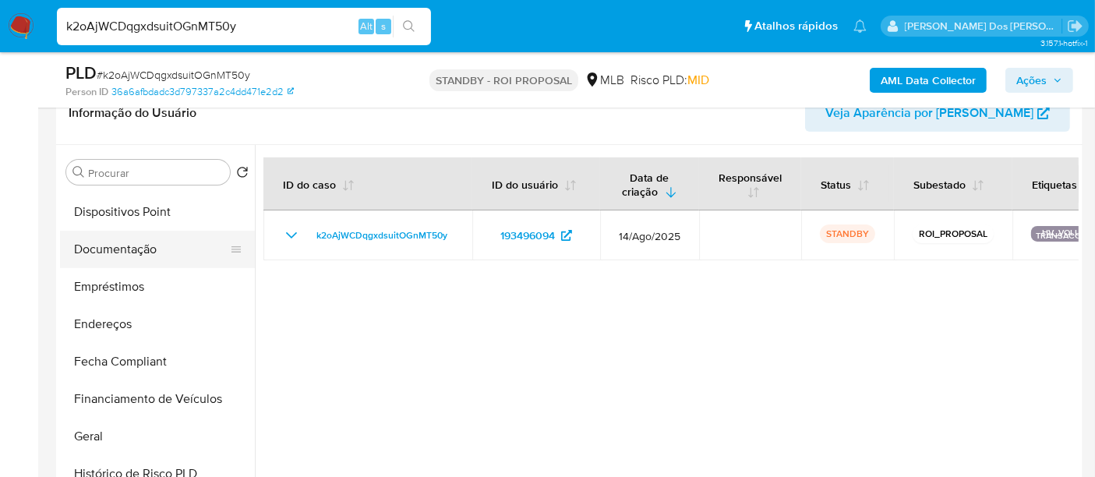
click at [135, 256] on button "Documentação" at bounding box center [151, 249] width 182 height 37
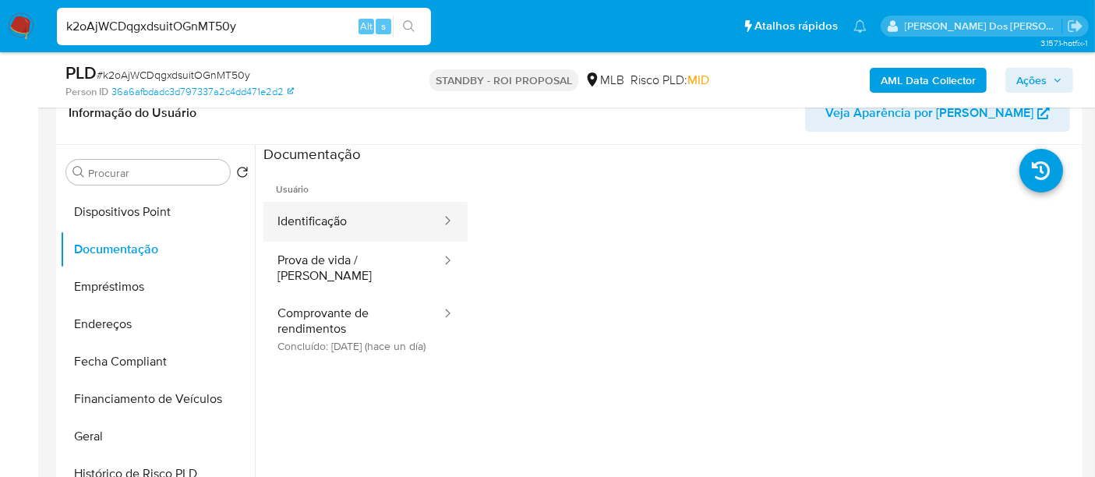
click at [302, 225] on button "Identificação" at bounding box center [352, 222] width 179 height 40
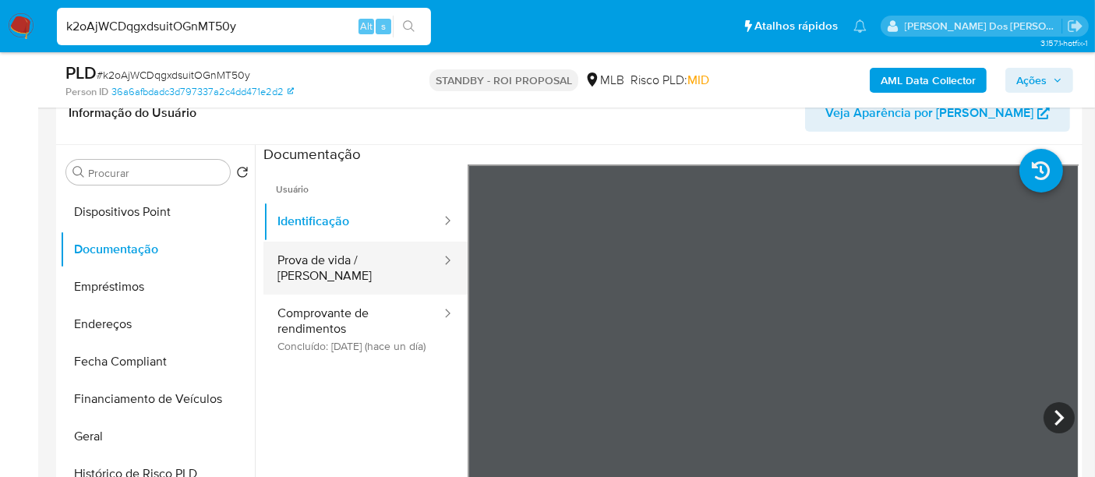
click at [348, 267] on button "Prova de vida / [PERSON_NAME]" at bounding box center [352, 268] width 179 height 53
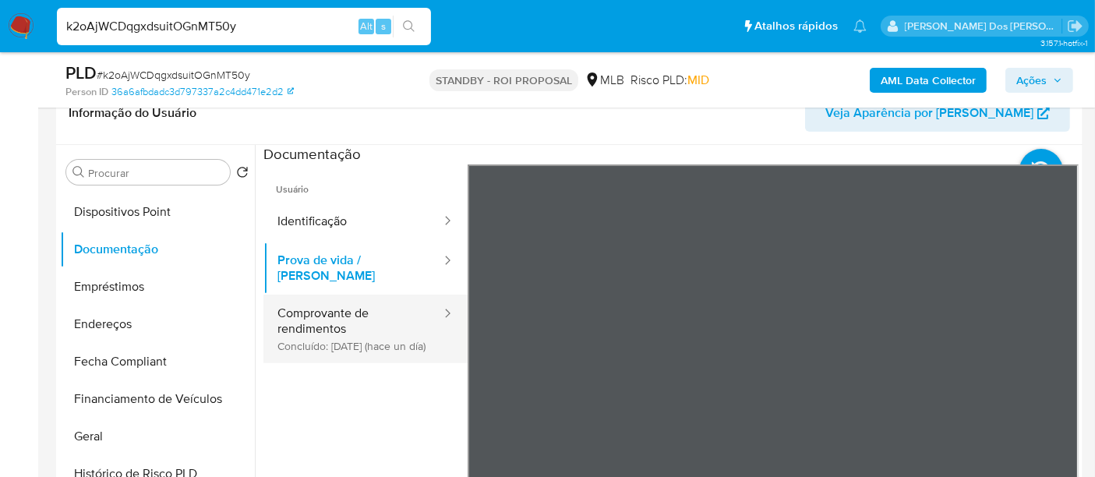
click at [308, 313] on button "Comprovante de rendimentos Concluído: 28/08/2025 (hace un día)" at bounding box center [352, 329] width 179 height 69
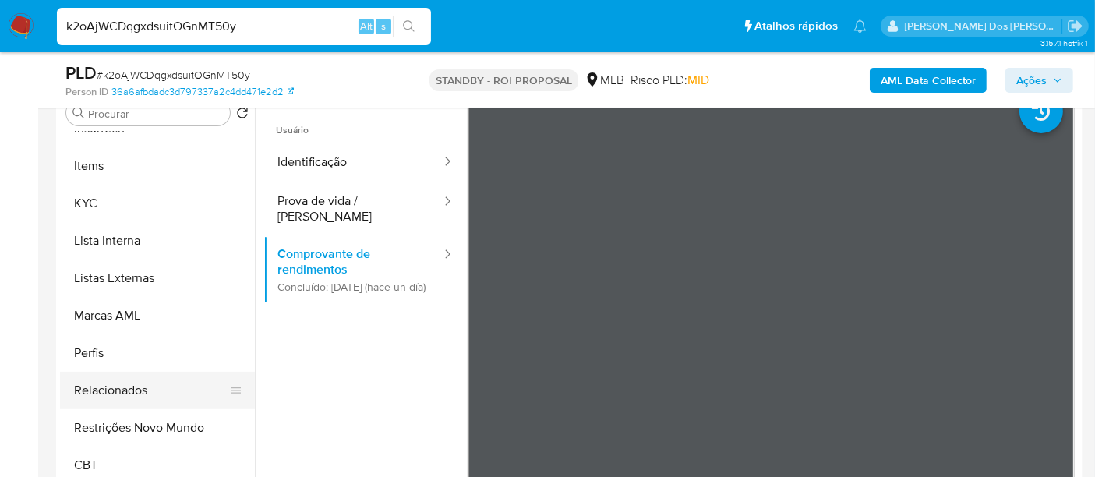
scroll to position [346, 0]
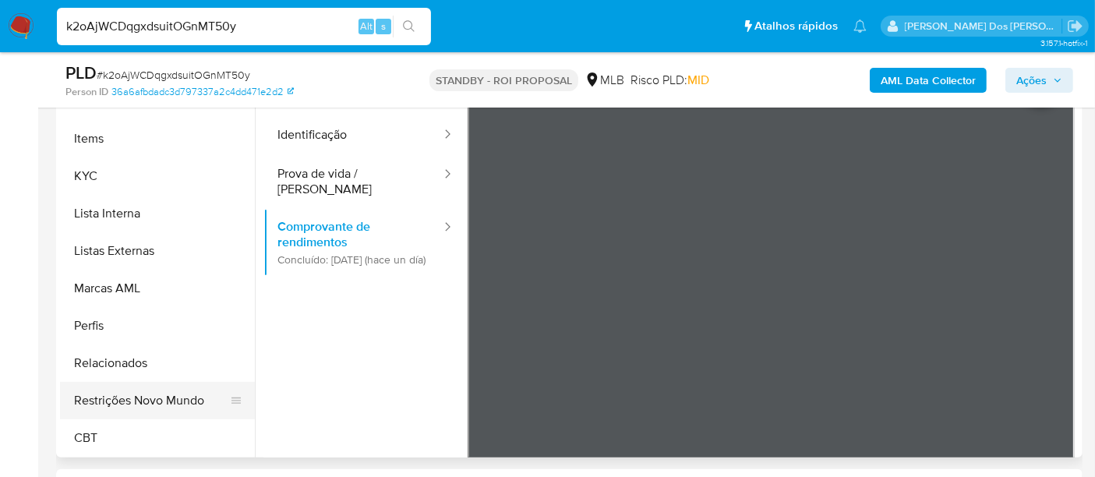
click at [160, 404] on button "Restrições Novo Mundo" at bounding box center [151, 400] width 182 height 37
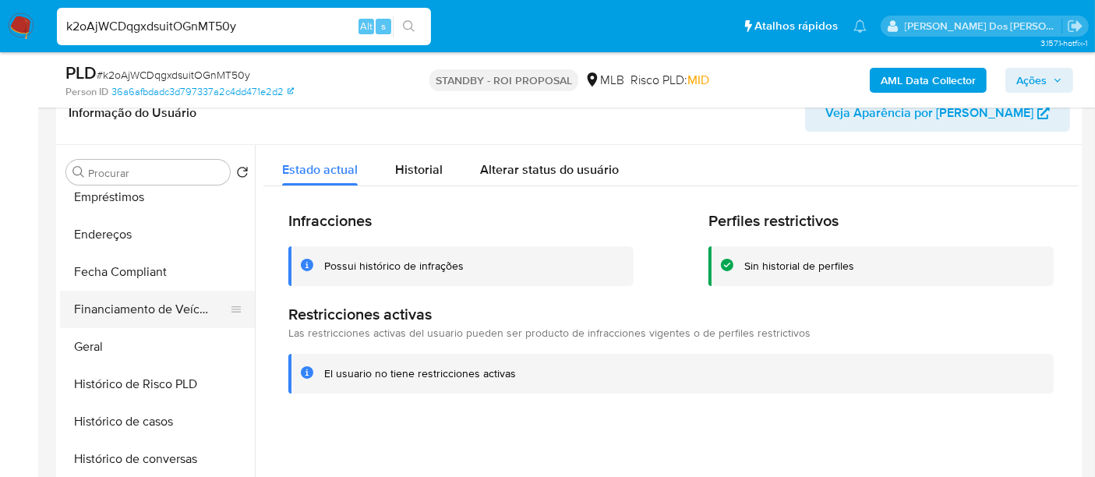
scroll to position [349, 0]
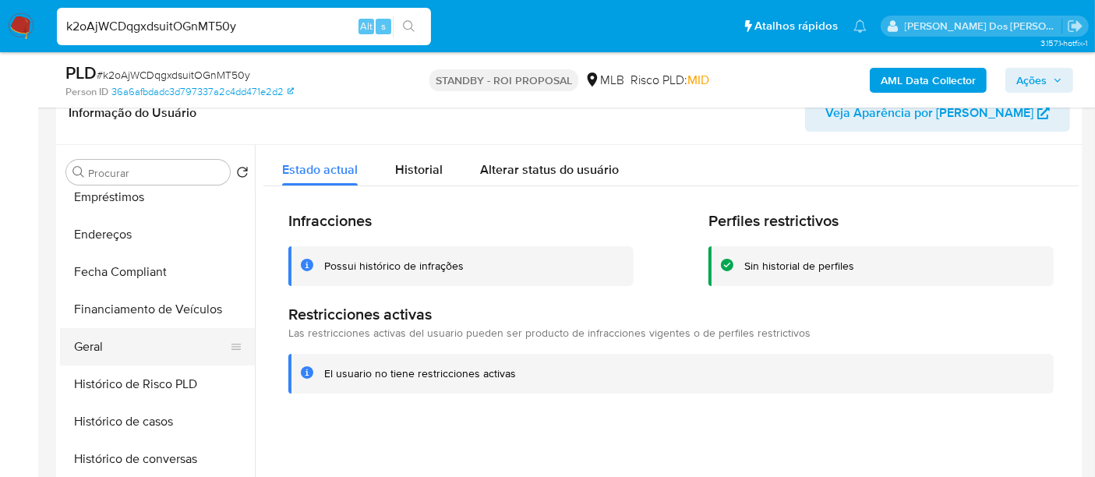
click at [97, 343] on button "Geral" at bounding box center [151, 346] width 182 height 37
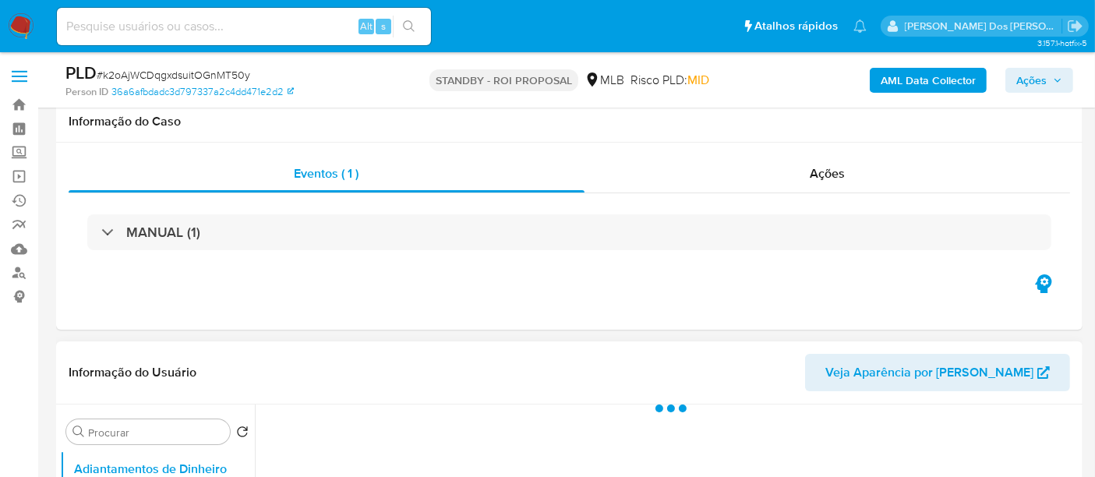
scroll to position [260, 0]
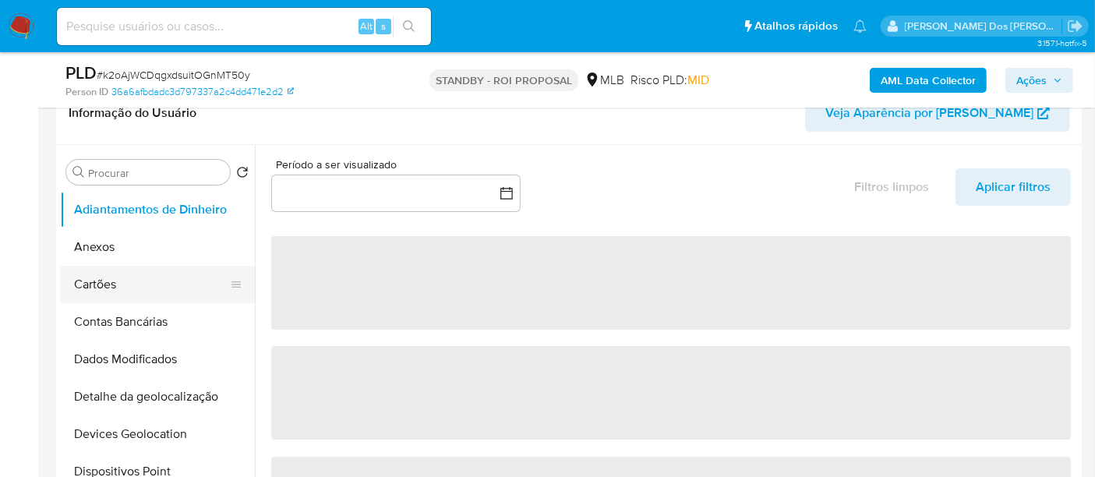
select select "10"
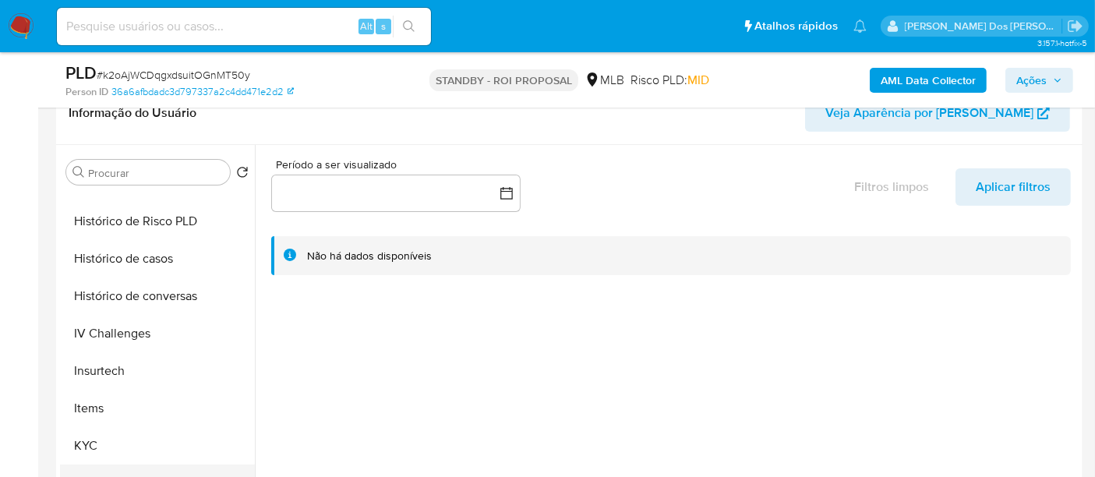
scroll to position [436, 0]
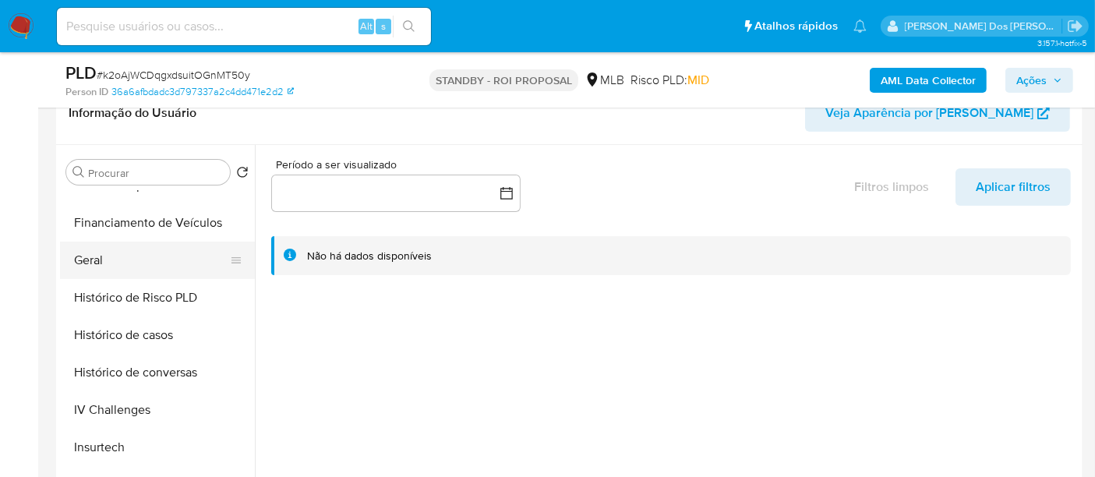
click at [97, 259] on button "Geral" at bounding box center [151, 260] width 182 height 37
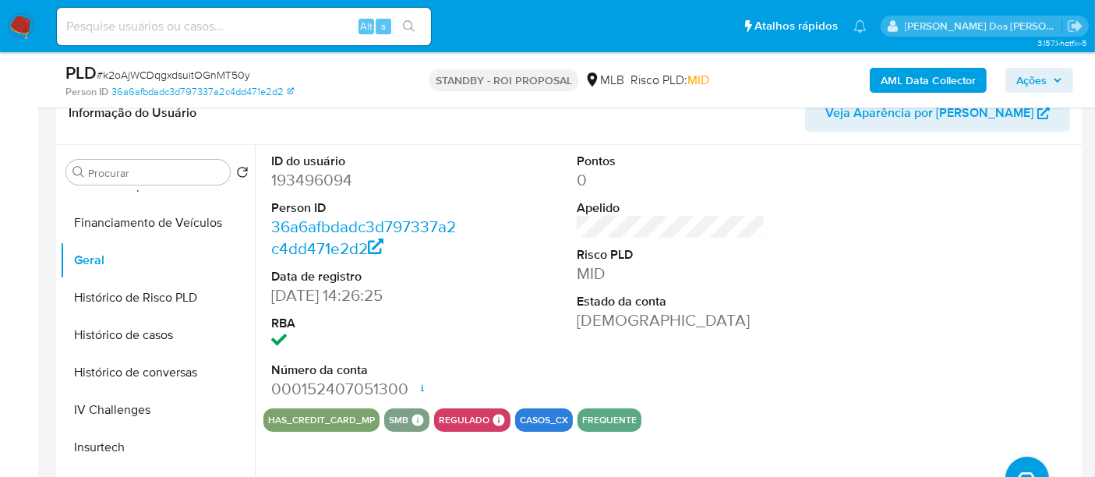
scroll to position [609, 0]
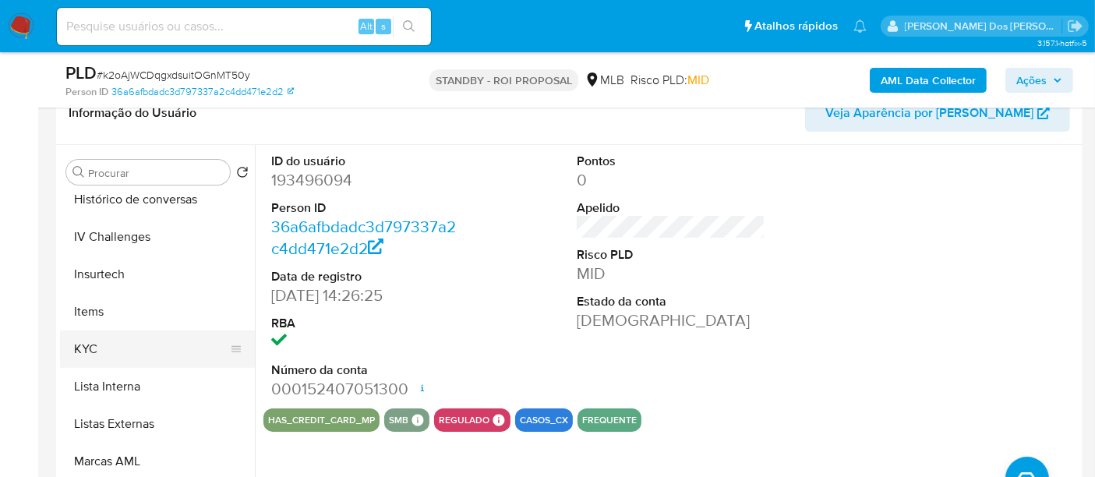
click at [85, 342] on button "KYC" at bounding box center [151, 348] width 182 height 37
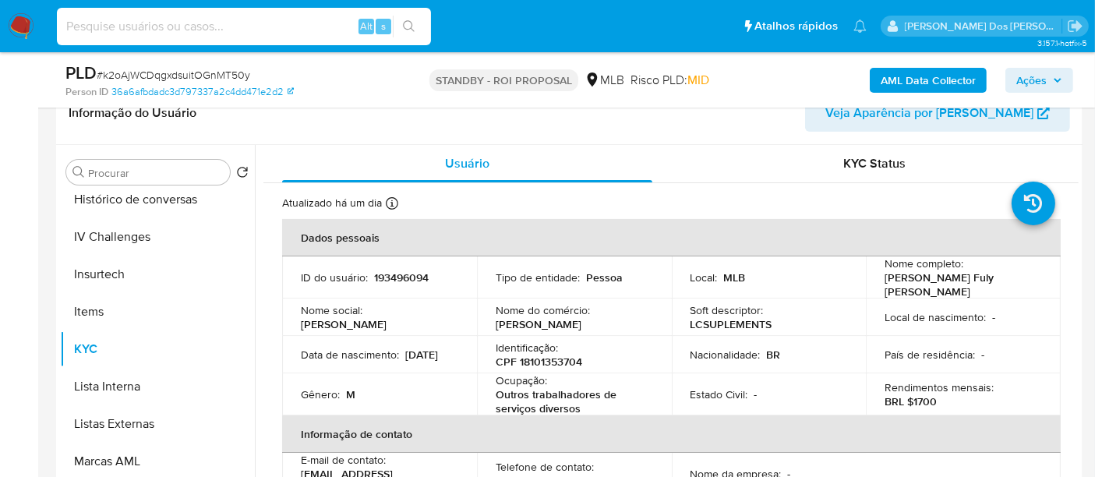
click at [178, 32] on input at bounding box center [244, 26] width 374 height 20
paste input "QHHoGFhvys8aZ3DVGYp55nOI"
type input "QHHoGFhvys8aZ3DVGYp55nOI"
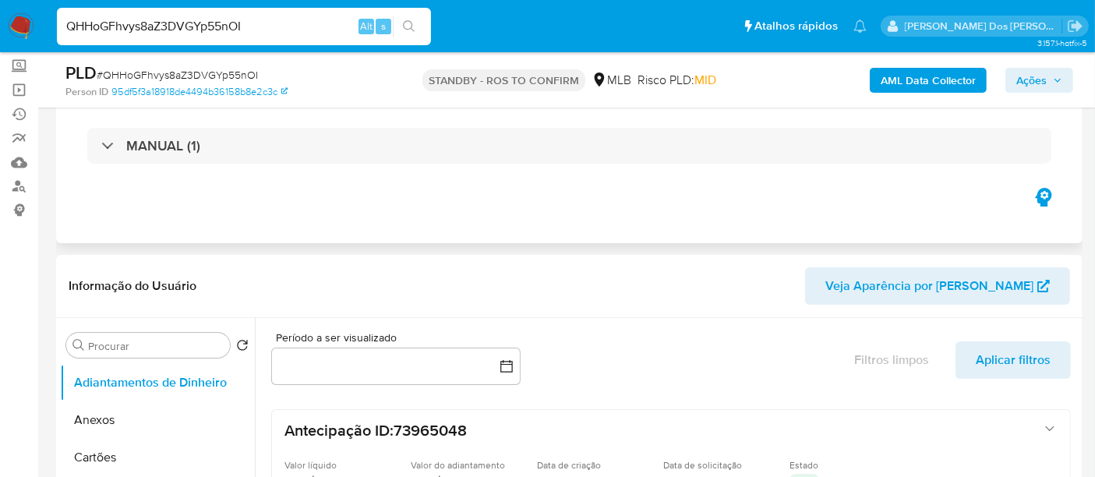
scroll to position [85, 0]
select select "10"
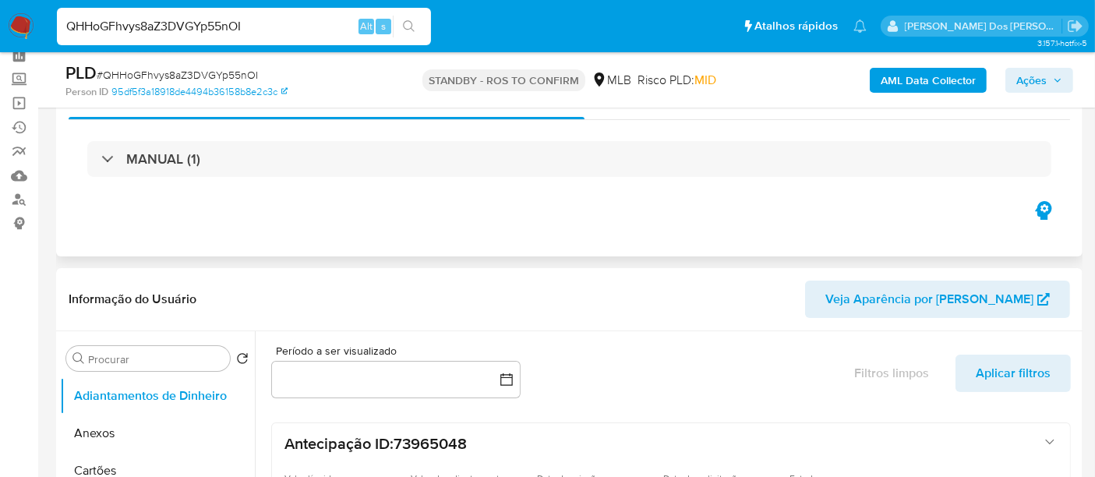
scroll to position [0, 0]
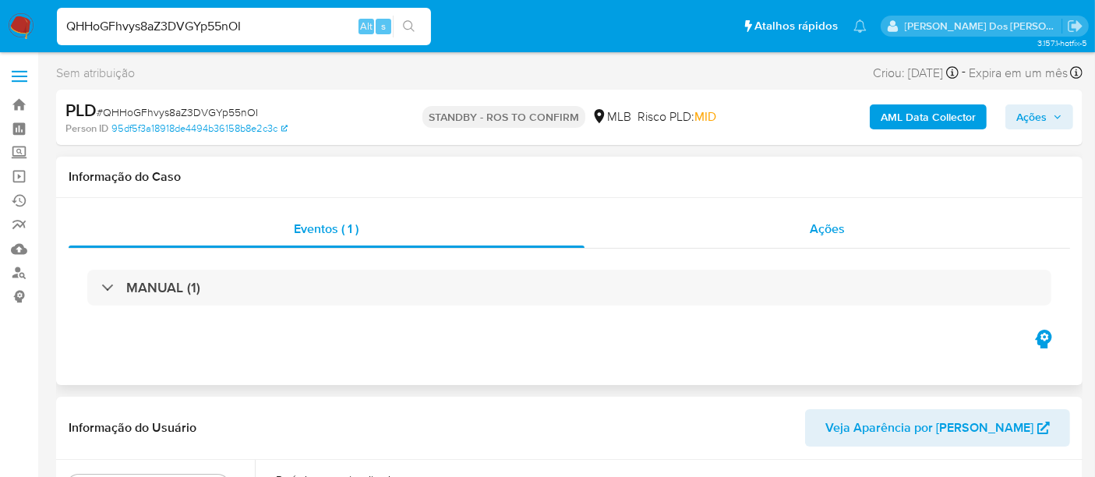
click at [834, 221] on span "Ações" at bounding box center [827, 229] width 35 height 18
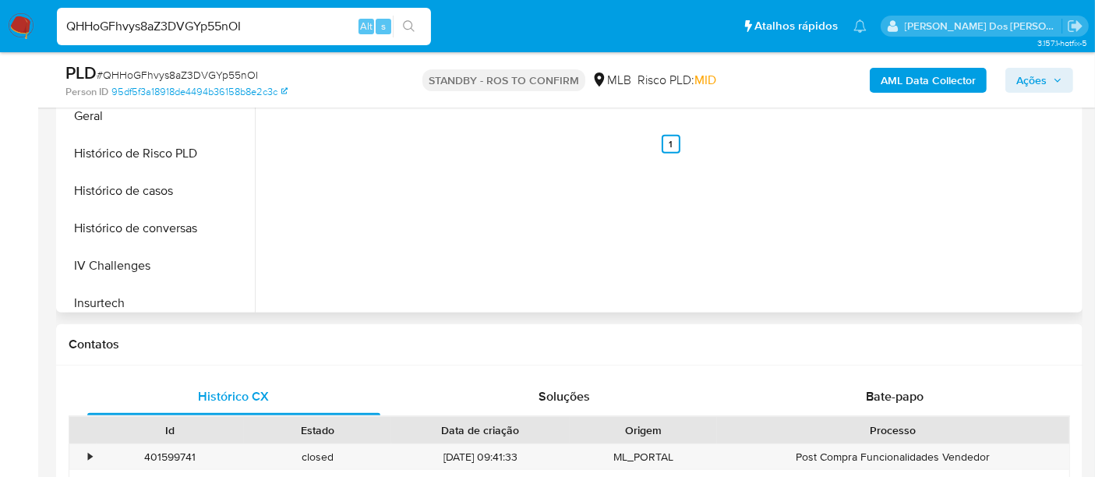
scroll to position [433, 0]
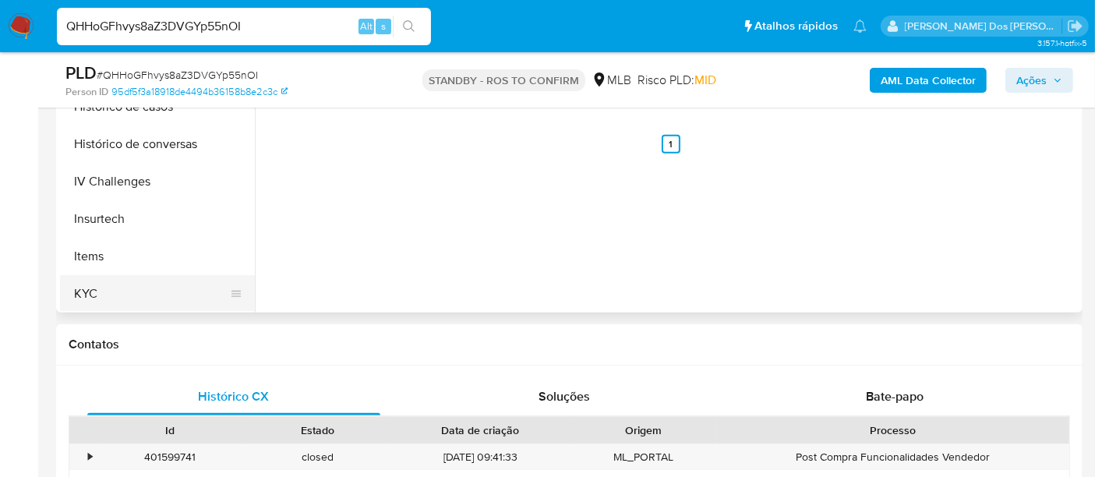
click at [88, 290] on button "KYC" at bounding box center [151, 293] width 182 height 37
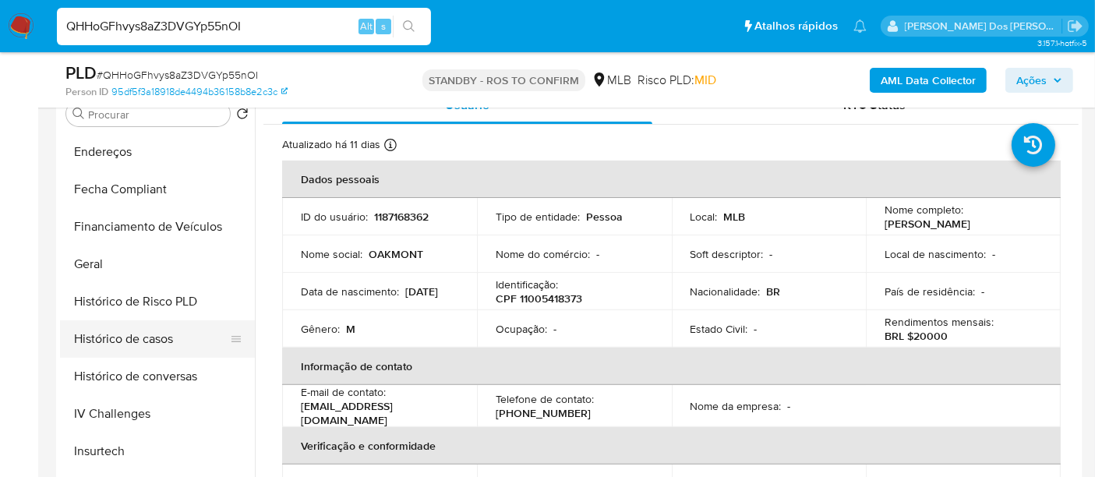
scroll to position [346, 0]
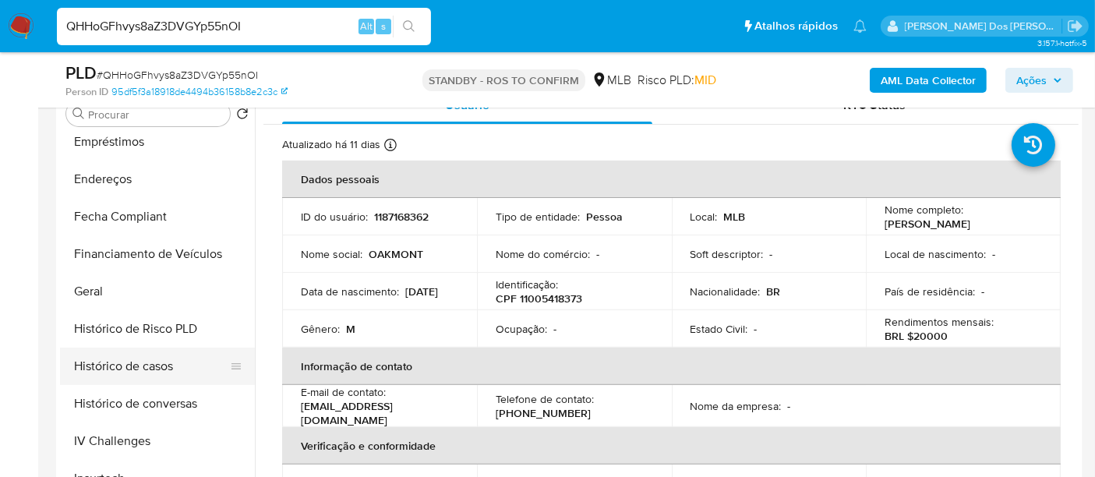
click at [143, 359] on button "Histórico de casos" at bounding box center [151, 366] width 182 height 37
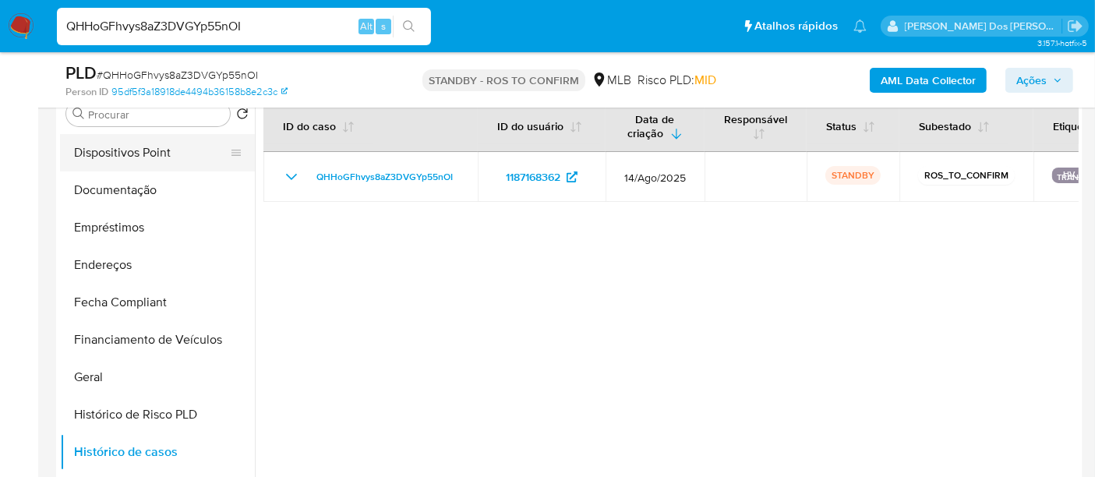
scroll to position [87, 0]
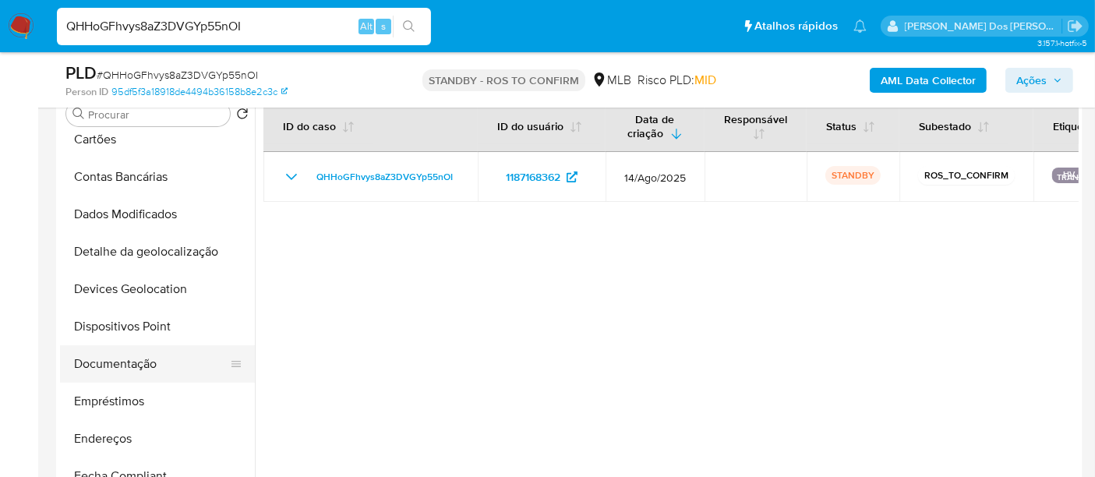
click at [115, 362] on button "Documentação" at bounding box center [151, 363] width 182 height 37
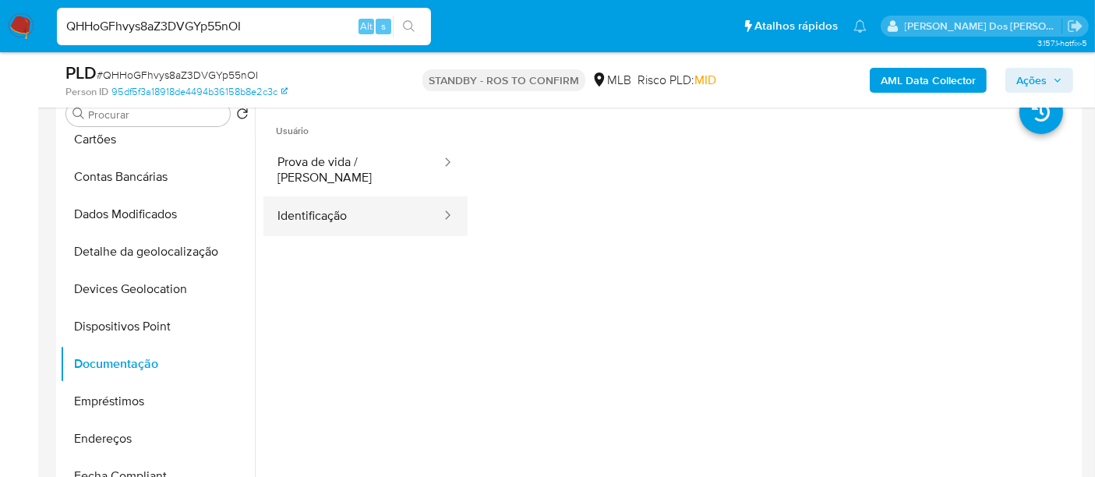
click at [316, 203] on button "Identificação" at bounding box center [352, 216] width 179 height 40
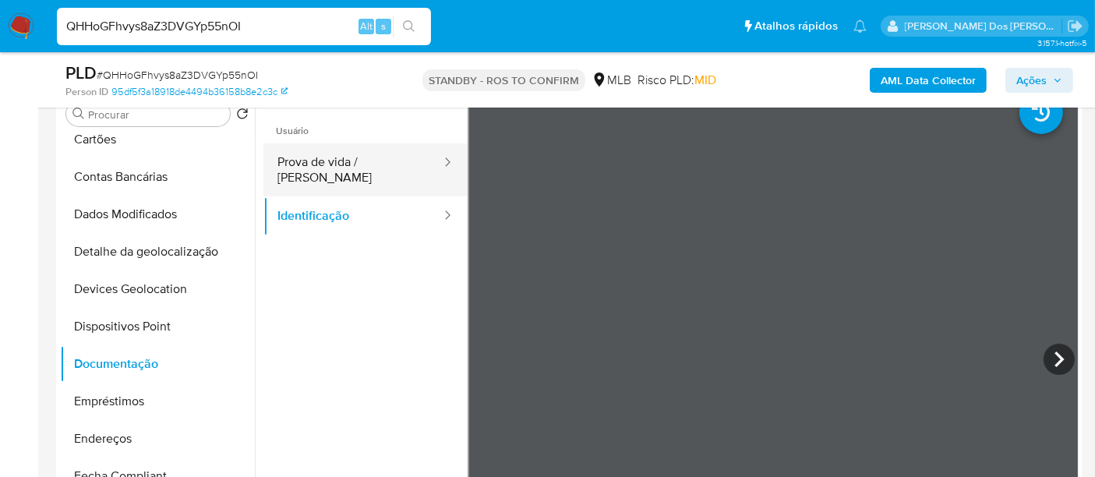
click at [351, 165] on button "Prova de vida / [PERSON_NAME]" at bounding box center [352, 169] width 179 height 53
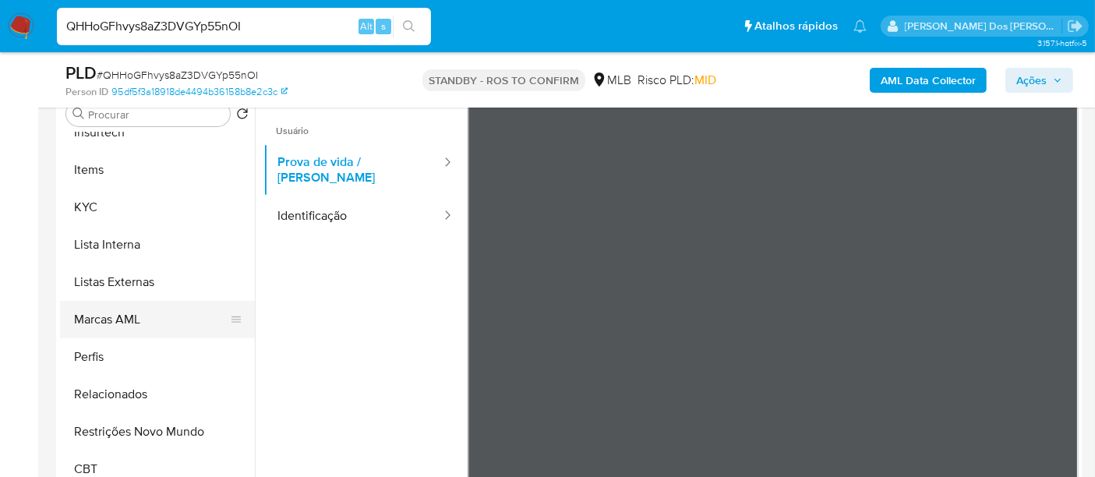
scroll to position [695, 0]
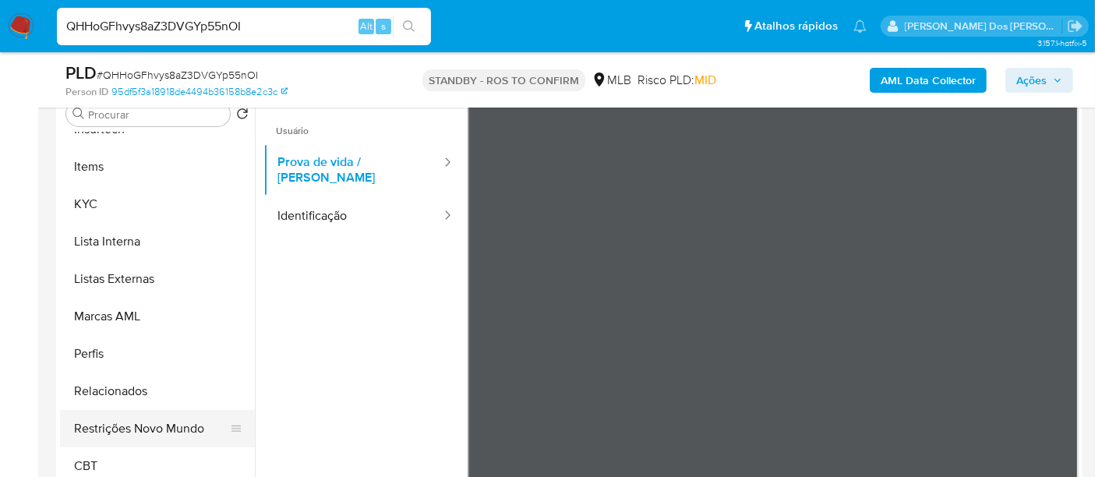
click at [164, 426] on button "Restrições Novo Mundo" at bounding box center [151, 428] width 182 height 37
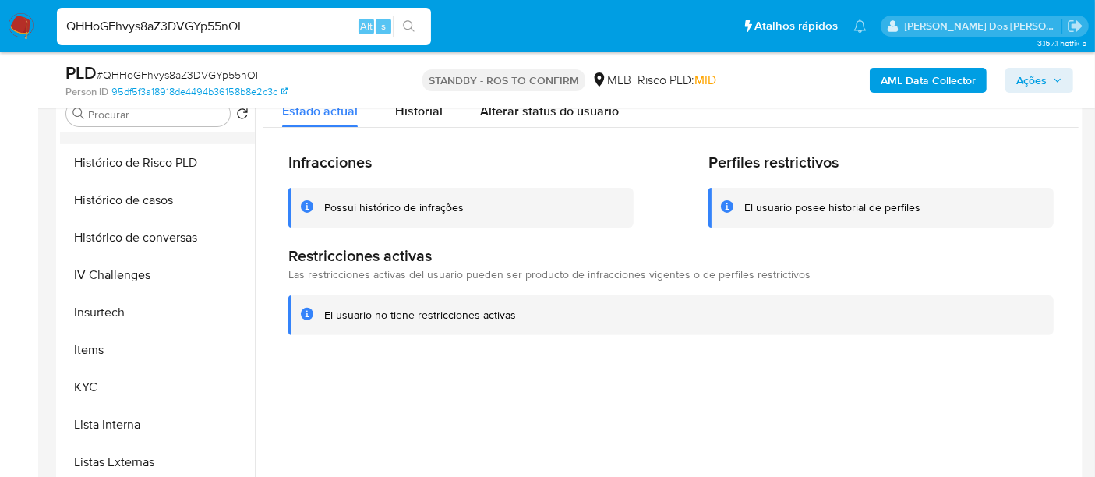
scroll to position [436, 0]
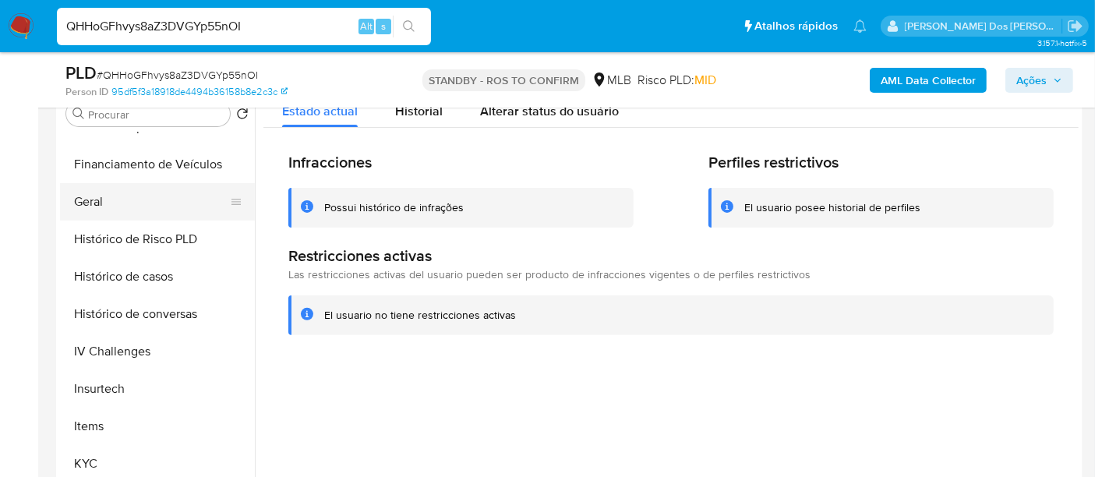
click at [88, 206] on button "Geral" at bounding box center [151, 201] width 182 height 37
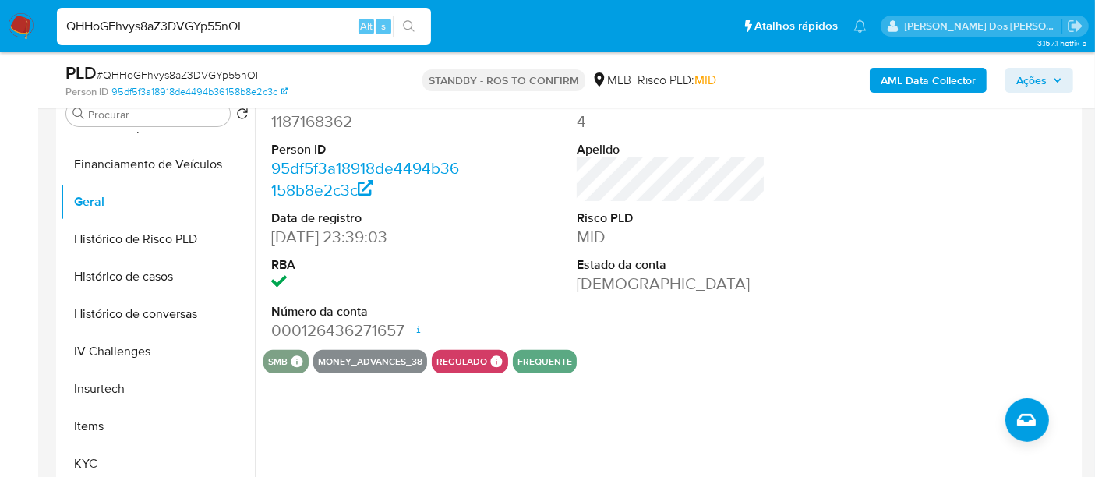
click at [243, 27] on input "QHHoGFhvys8aZ3DVGYp55nOI" at bounding box center [244, 26] width 374 height 20
paste input "r7iJwgRwrLsWljp4TDyruJEw"
type input "r7iJwgRwrLsWljp4TDyruJEw"
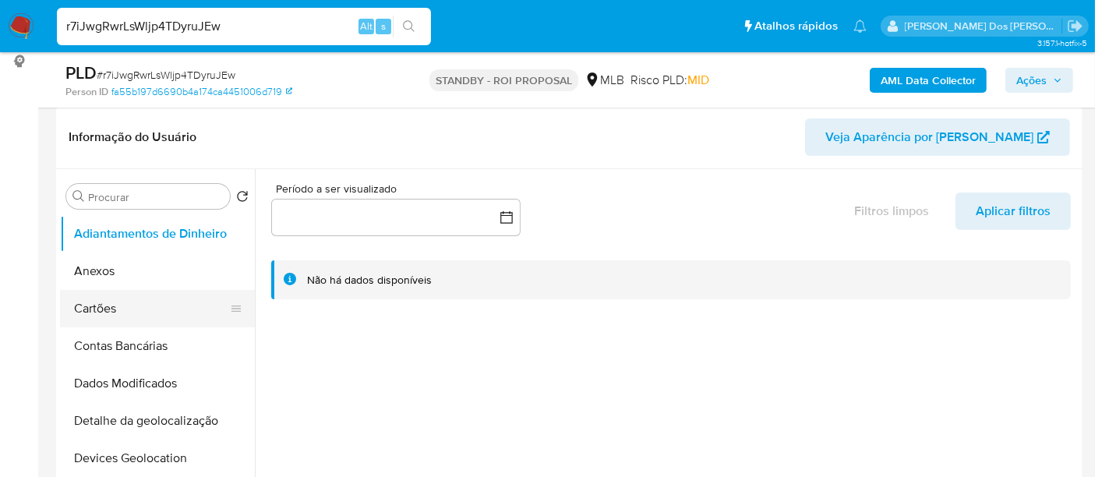
scroll to position [260, 0]
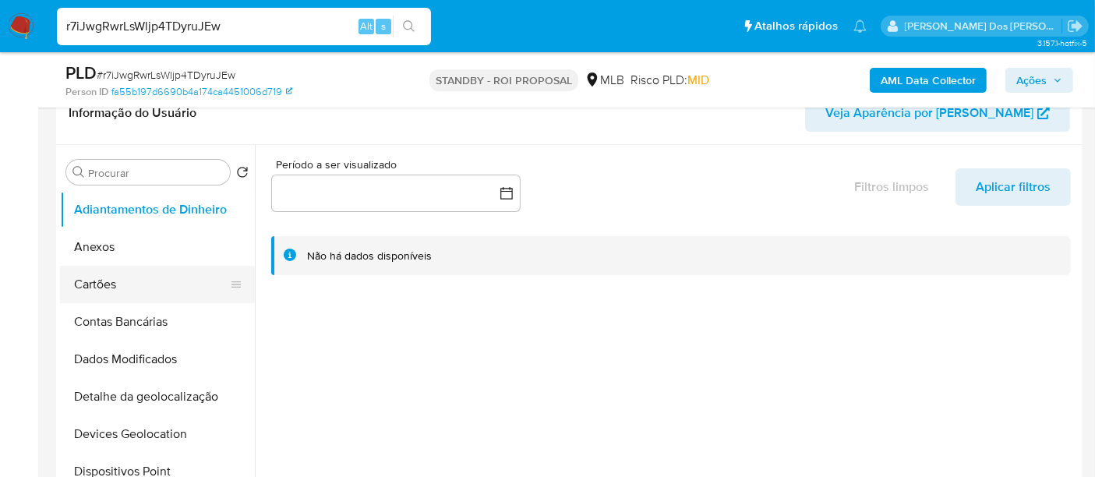
select select "10"
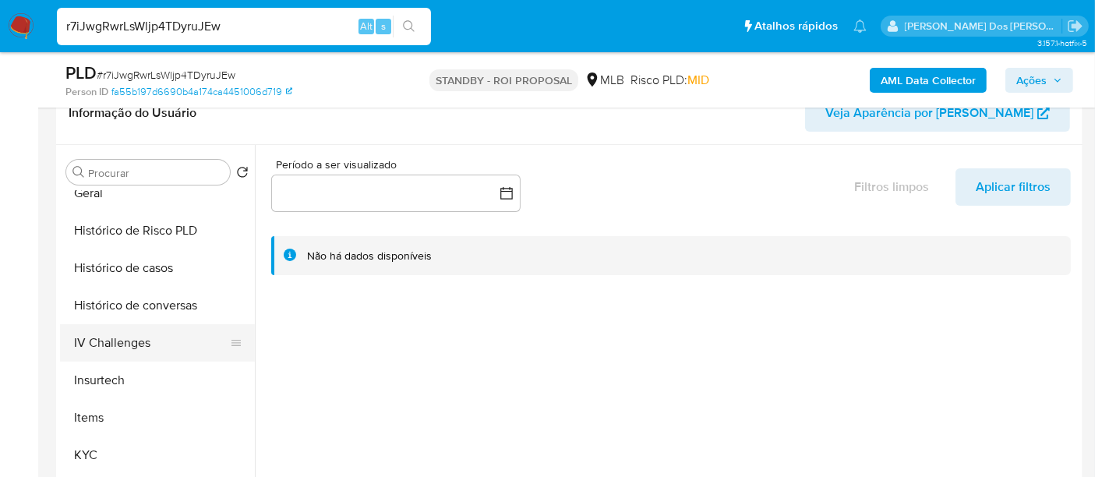
scroll to position [519, 0]
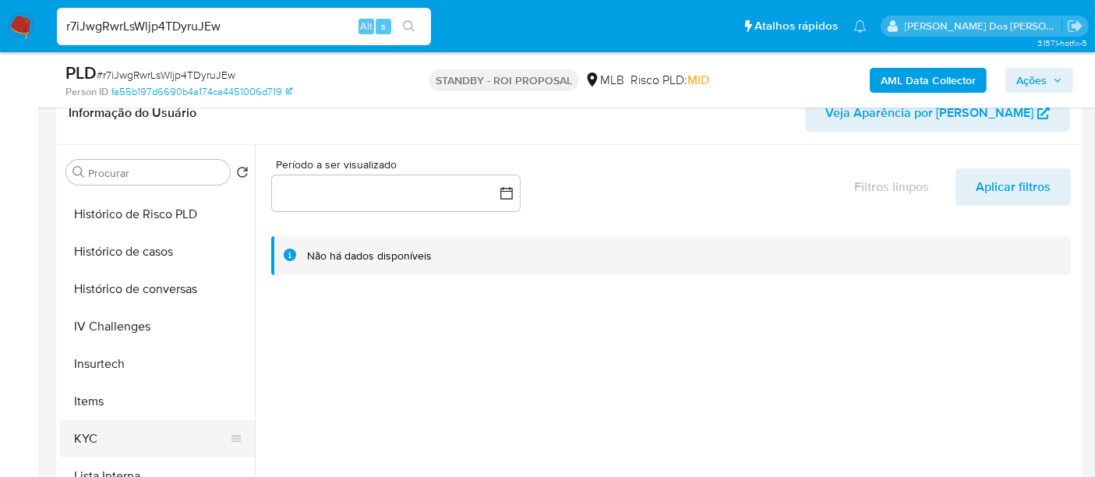
click at [80, 426] on button "KYC" at bounding box center [151, 438] width 182 height 37
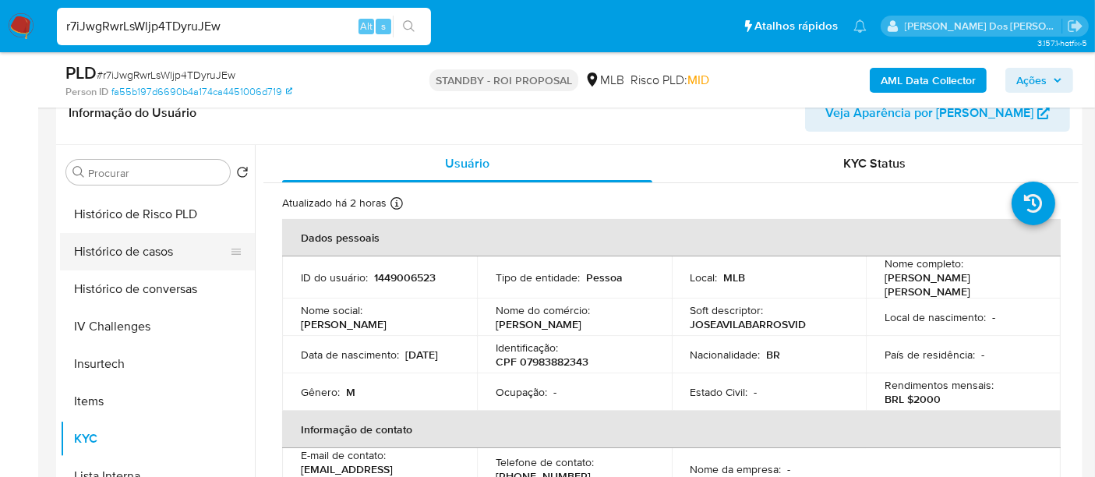
click at [154, 257] on button "Histórico de casos" at bounding box center [151, 251] width 182 height 37
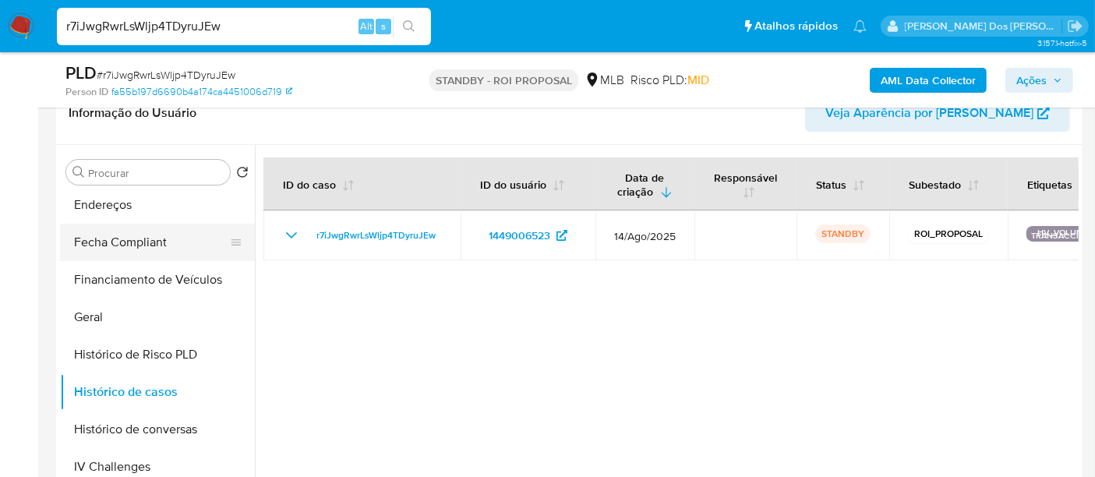
scroll to position [260, 0]
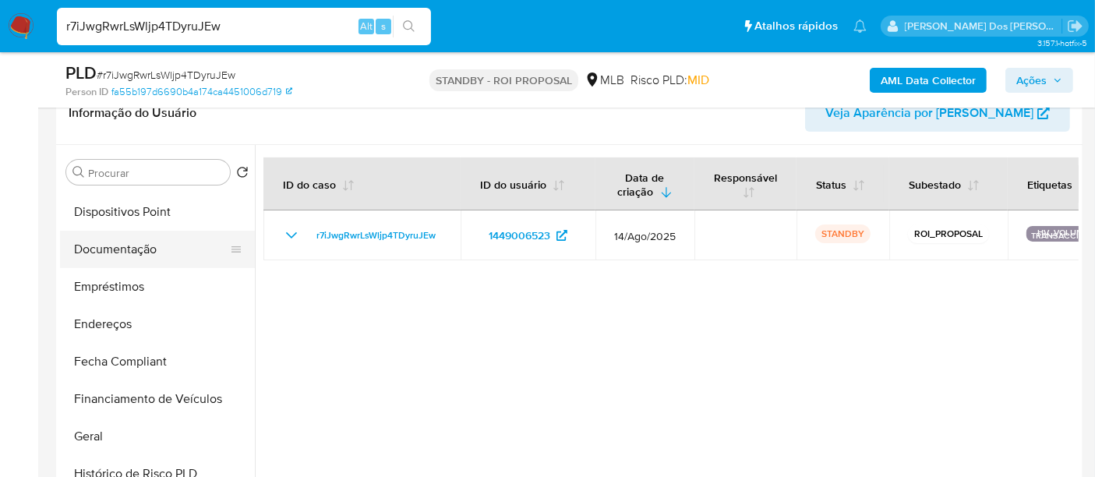
click at [125, 255] on button "Documentação" at bounding box center [151, 249] width 182 height 37
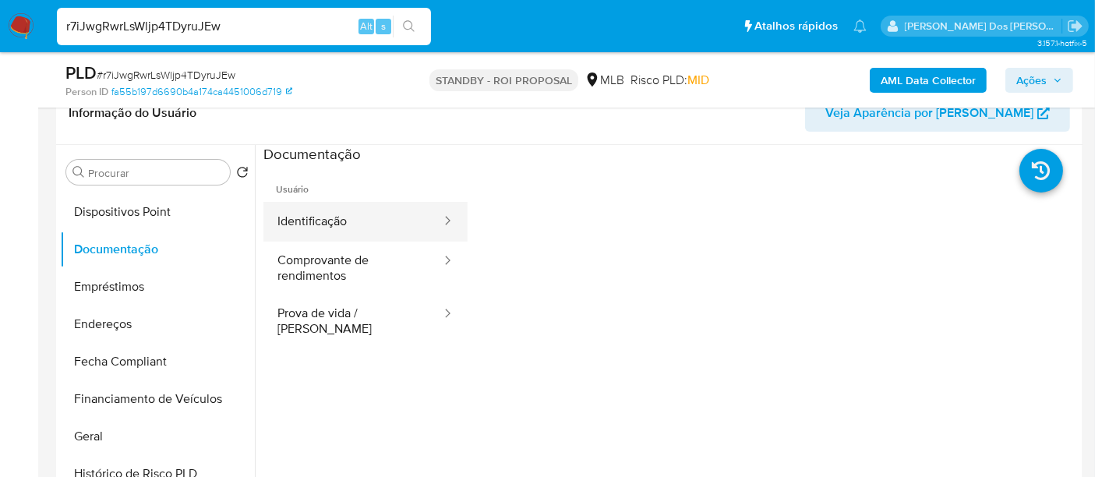
click at [321, 221] on button "Identificação" at bounding box center [352, 222] width 179 height 40
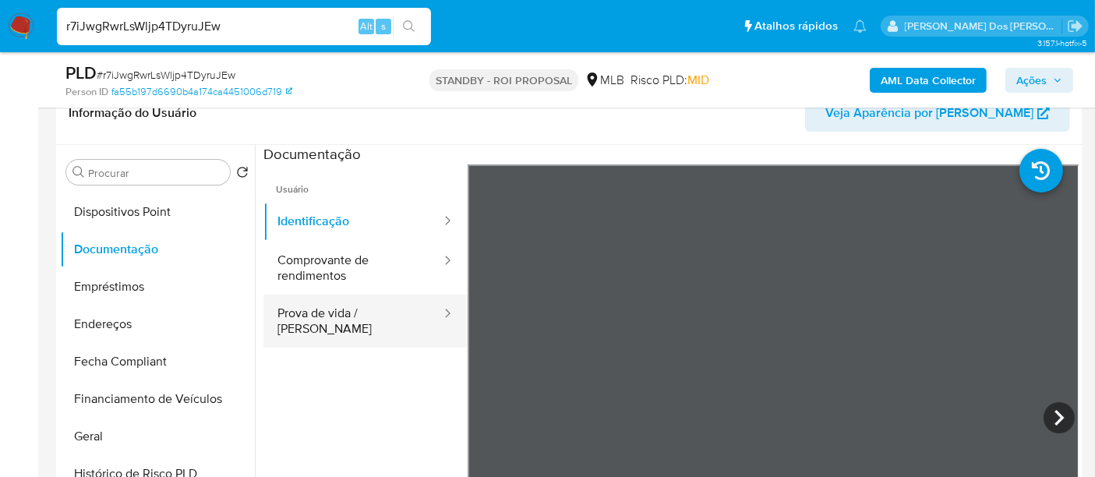
click at [347, 313] on button "Prova de vida / Selfie" at bounding box center [352, 321] width 179 height 53
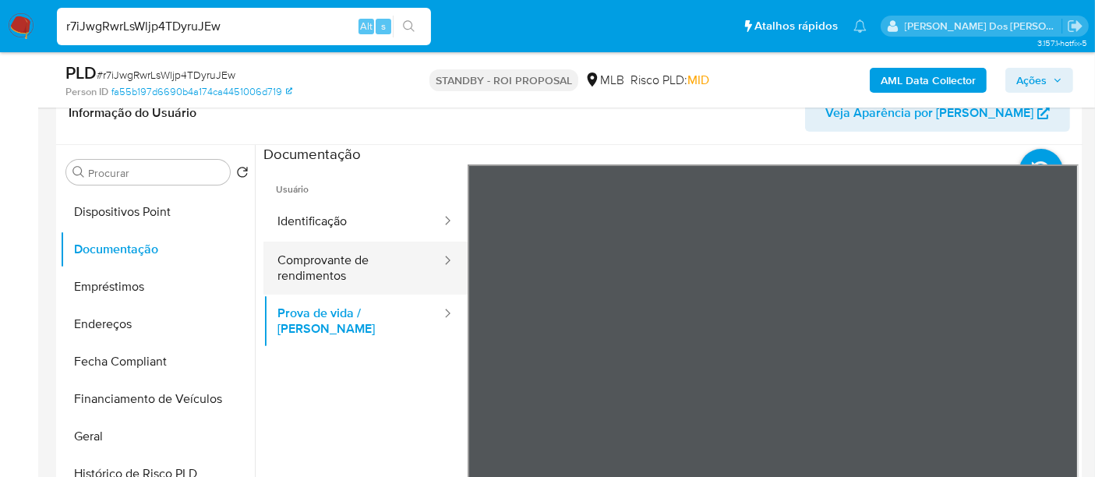
click at [313, 273] on button "Comprovante de rendimentos" at bounding box center [352, 268] width 179 height 53
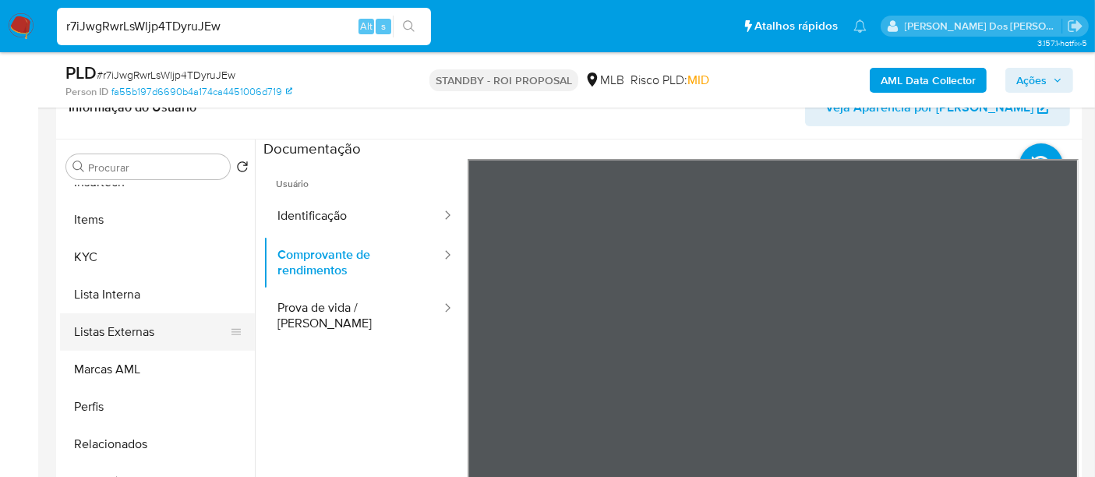
scroll to position [346, 0]
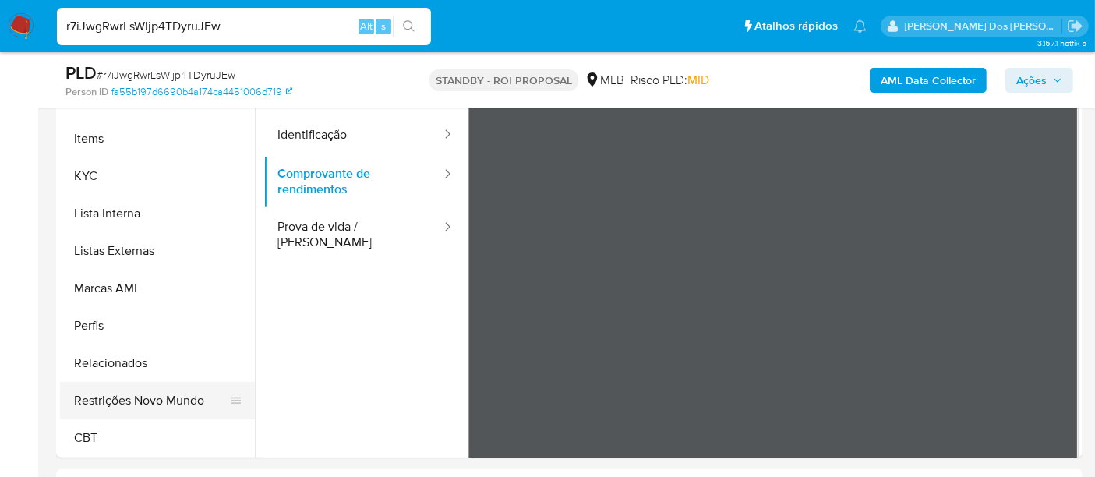
click at [165, 391] on button "Restrições Novo Mundo" at bounding box center [151, 400] width 182 height 37
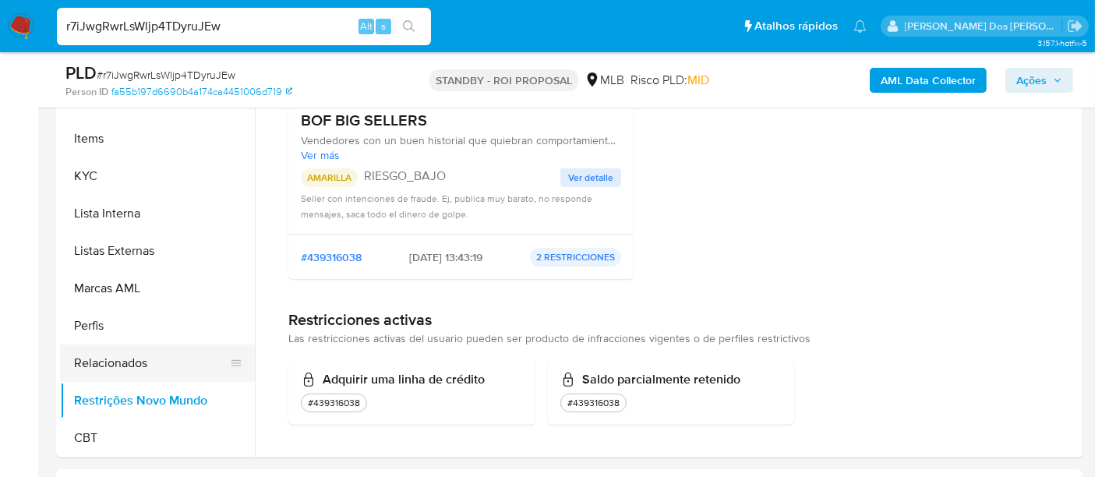
scroll to position [263, 0]
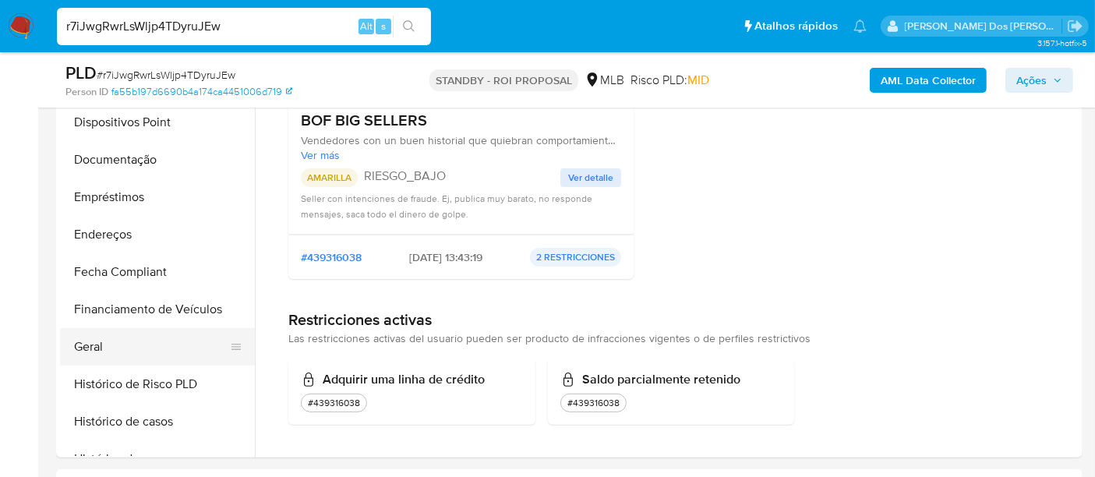
click at [80, 341] on button "Geral" at bounding box center [151, 346] width 182 height 37
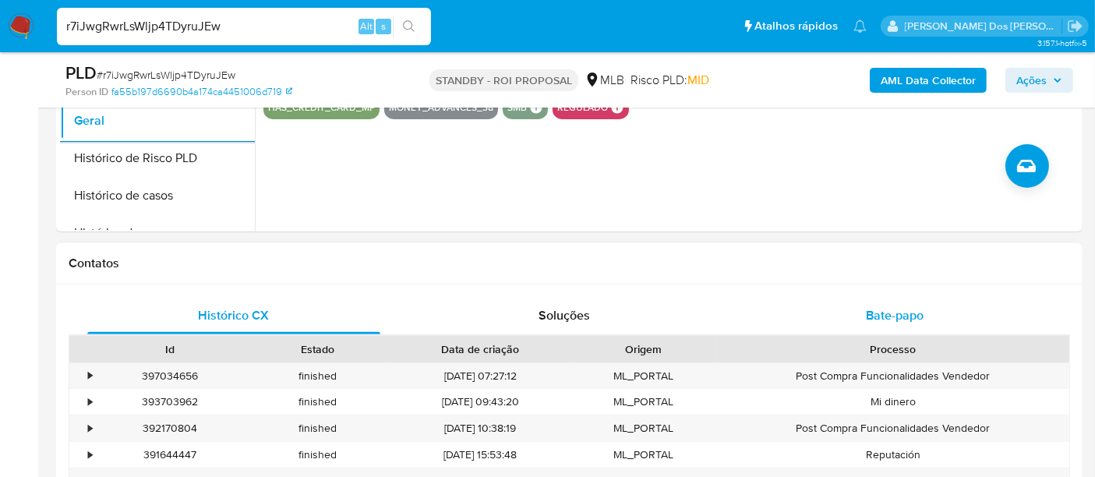
scroll to position [606, 0]
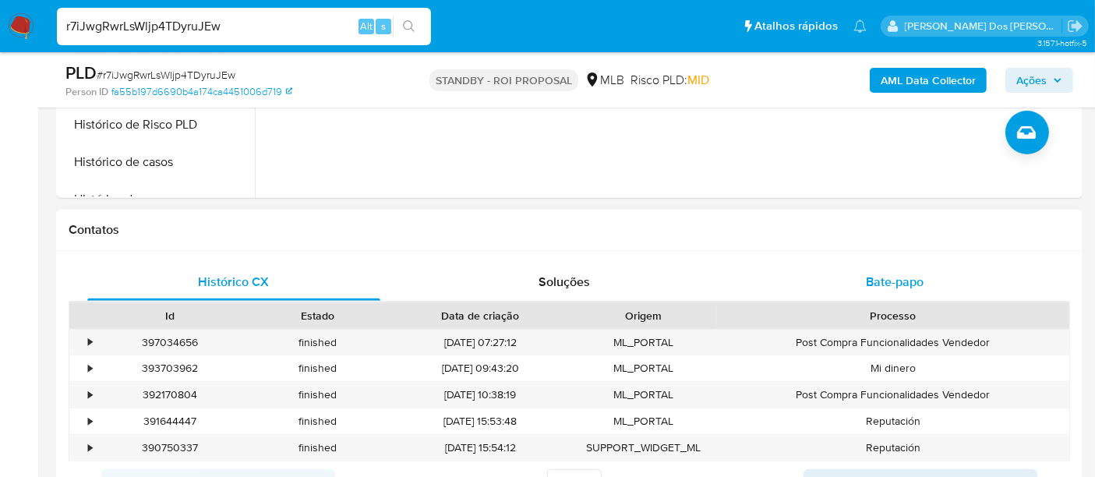
click at [871, 277] on span "Bate-papo" at bounding box center [895, 282] width 58 height 18
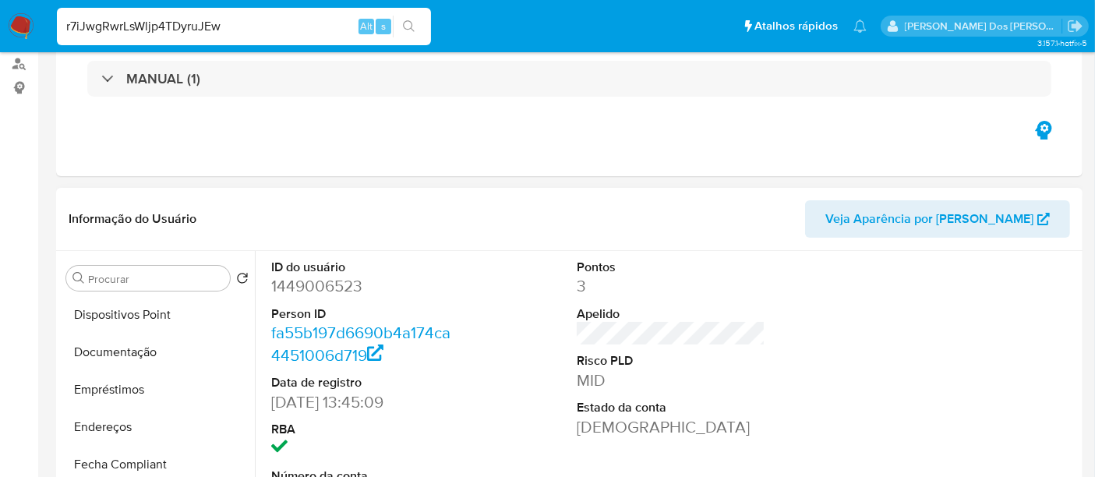
scroll to position [260, 0]
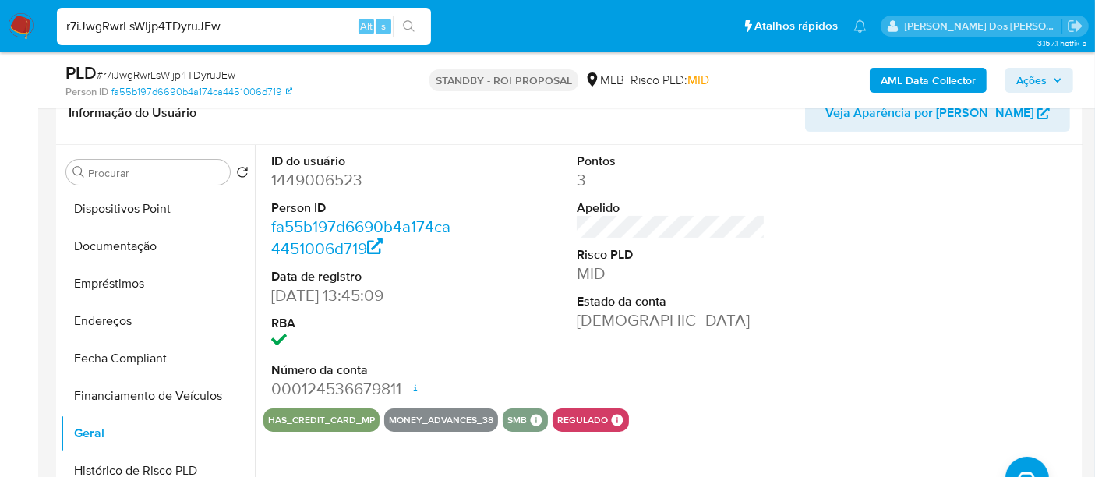
click at [276, 25] on input "r7iJwgRwrLsWljp4TDyruJEw" at bounding box center [244, 26] width 374 height 20
paste input "uawfKfQAa8cQ9xf12IFKhJK"
type input "ruawfKfQAa8cQ9xf12IFKhJK"
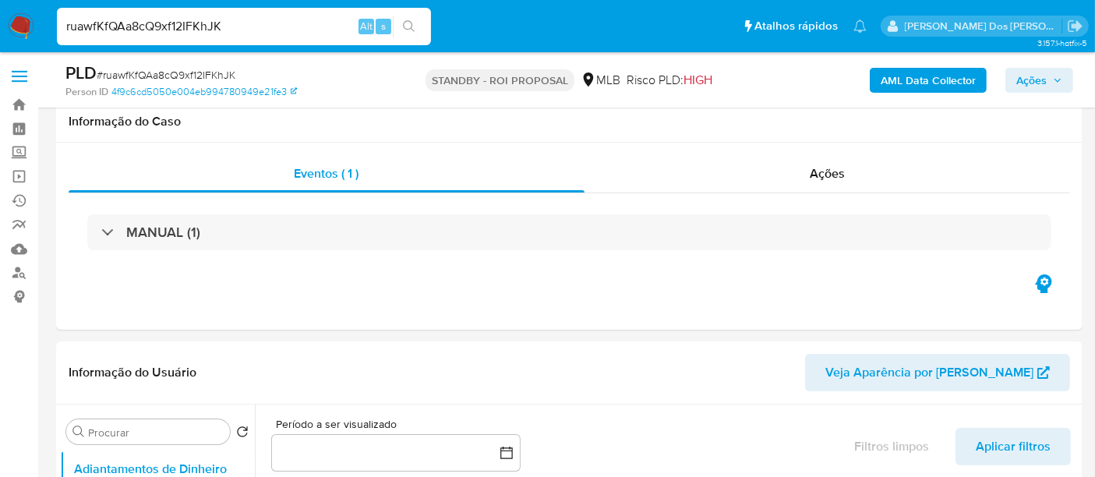
scroll to position [260, 0]
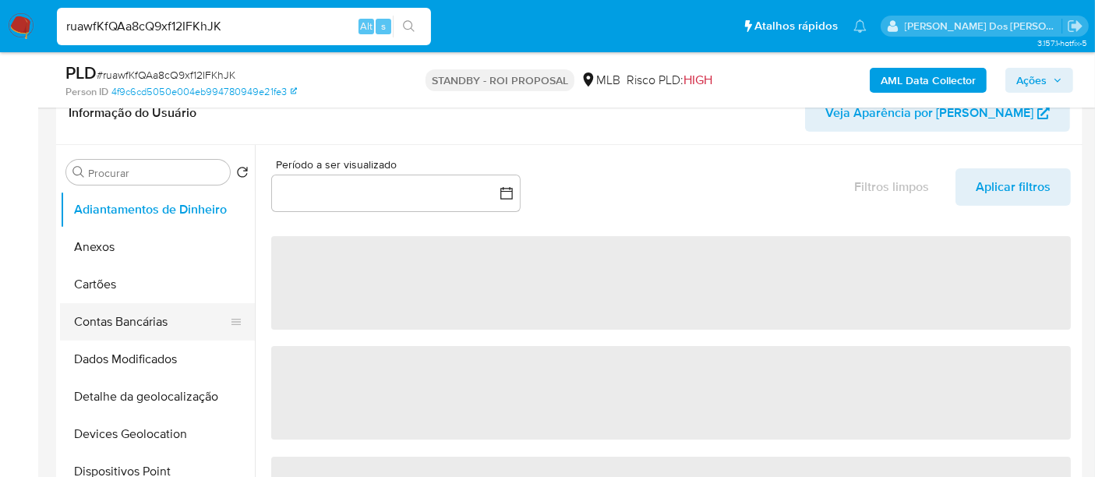
select select "10"
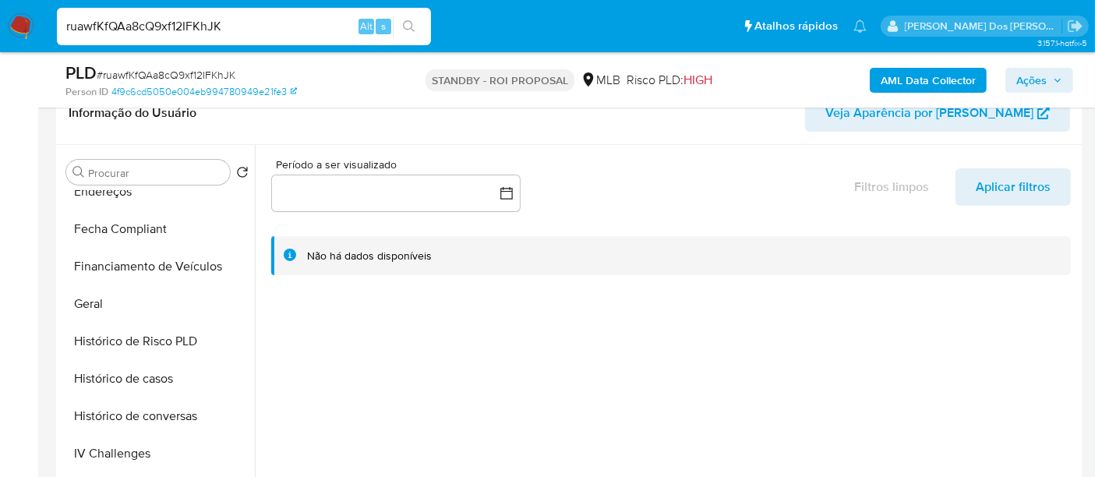
scroll to position [606, 0]
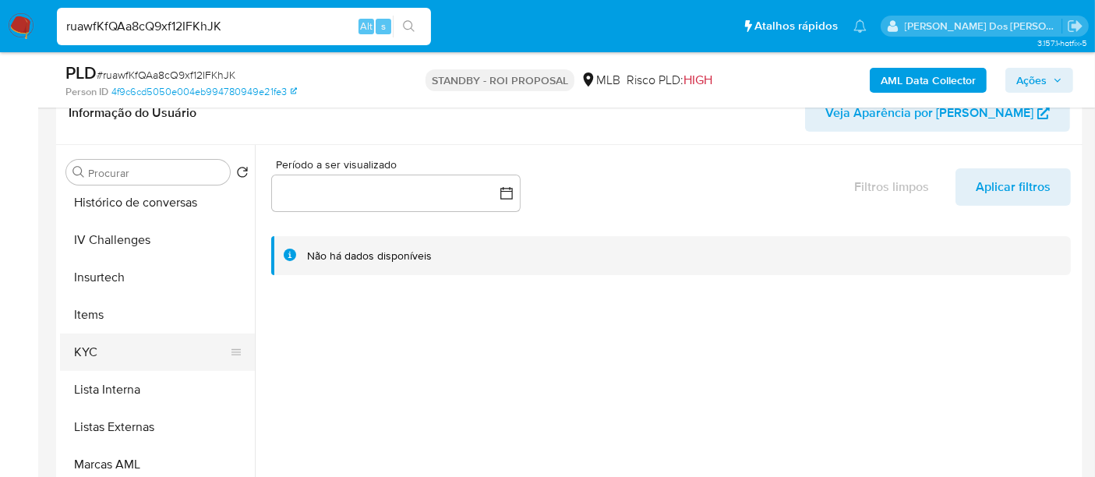
click at [88, 356] on button "KYC" at bounding box center [151, 352] width 182 height 37
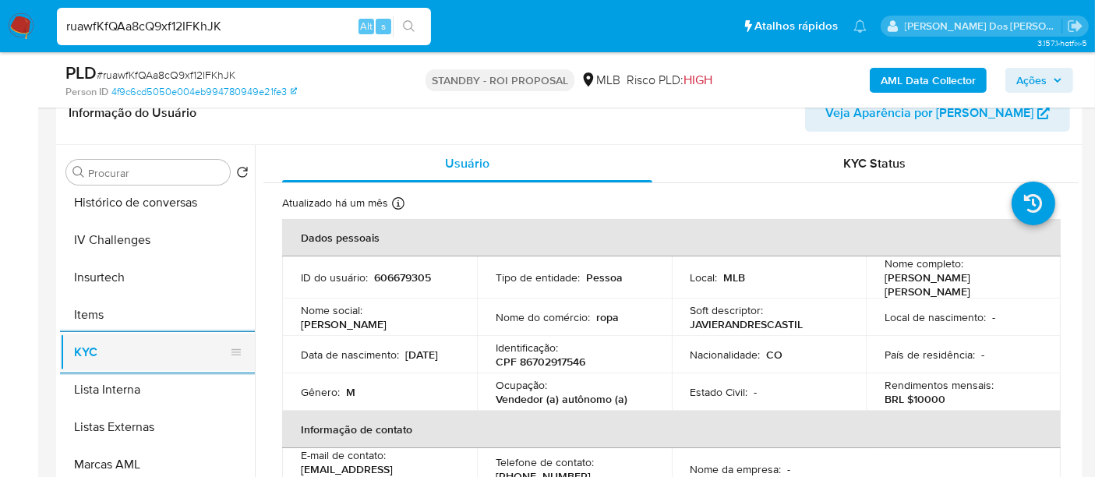
scroll to position [519, 0]
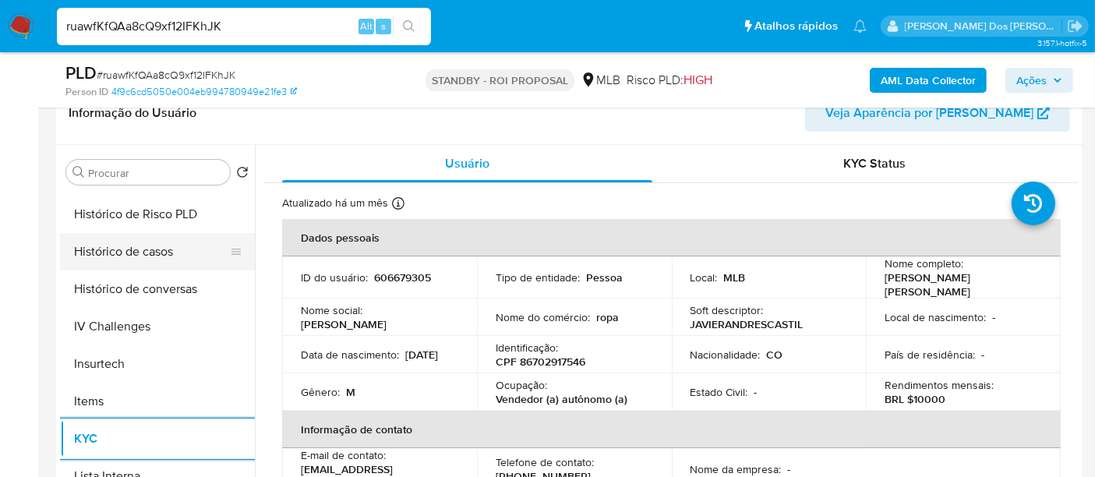
click at [157, 254] on button "Histórico de casos" at bounding box center [151, 251] width 182 height 37
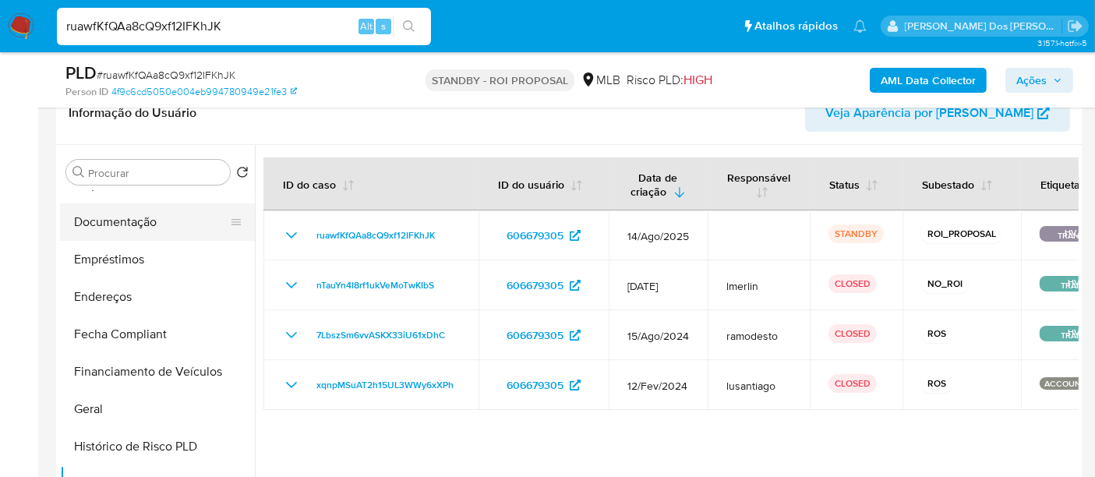
scroll to position [260, 0]
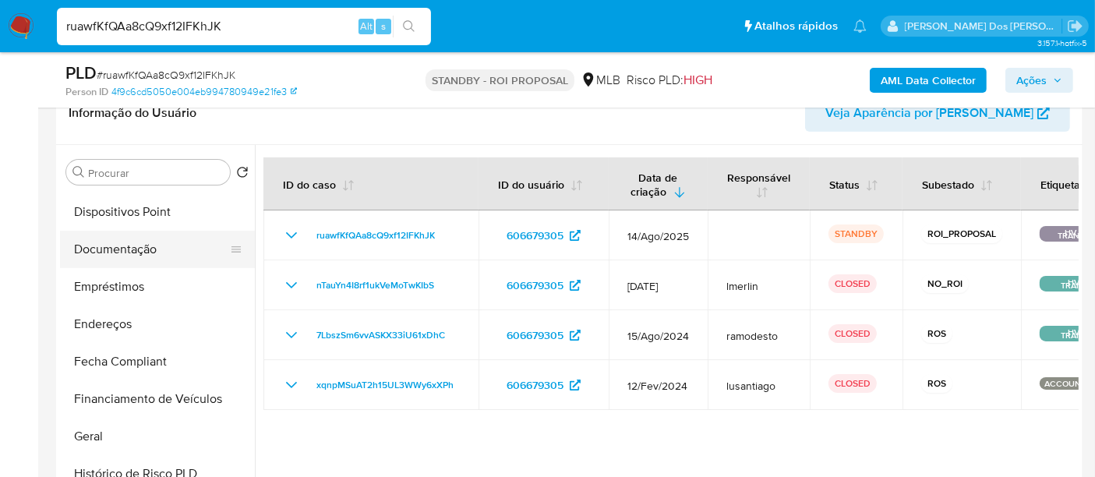
click at [137, 257] on button "Documentação" at bounding box center [151, 249] width 182 height 37
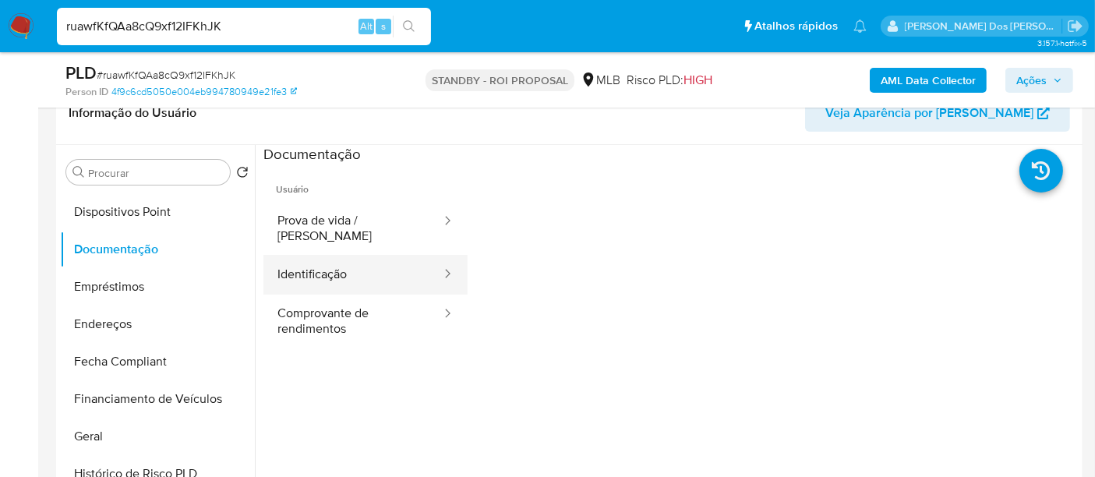
click at [325, 259] on button "Identificação" at bounding box center [352, 275] width 179 height 40
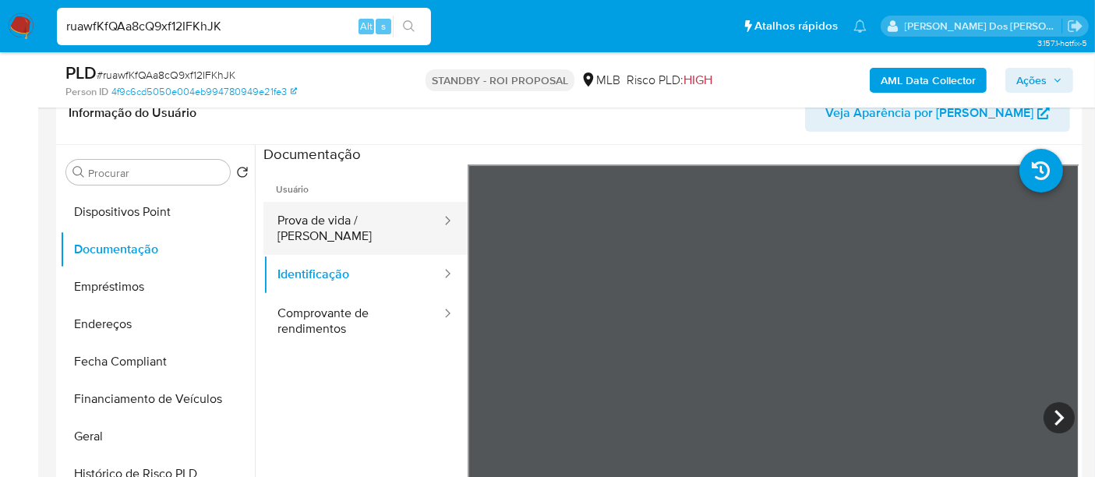
click at [381, 224] on button "Prova de vida / Selfie" at bounding box center [352, 228] width 179 height 53
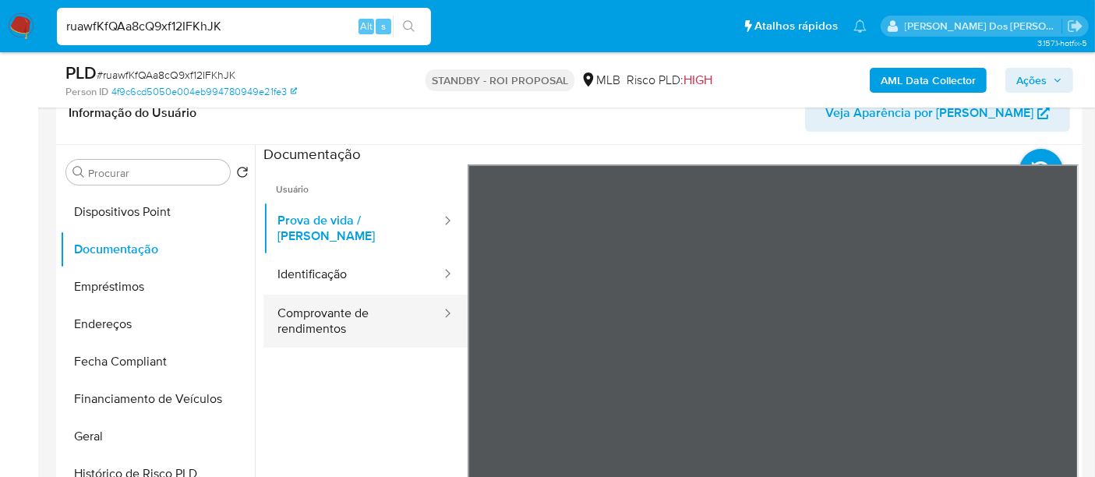
click at [327, 295] on button "Comprovante de rendimentos" at bounding box center [352, 321] width 179 height 53
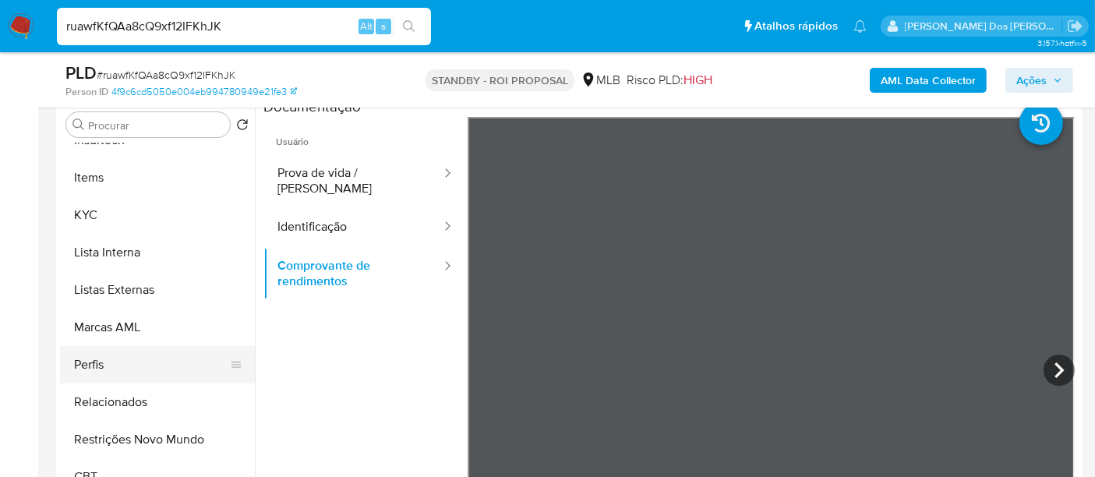
scroll to position [346, 0]
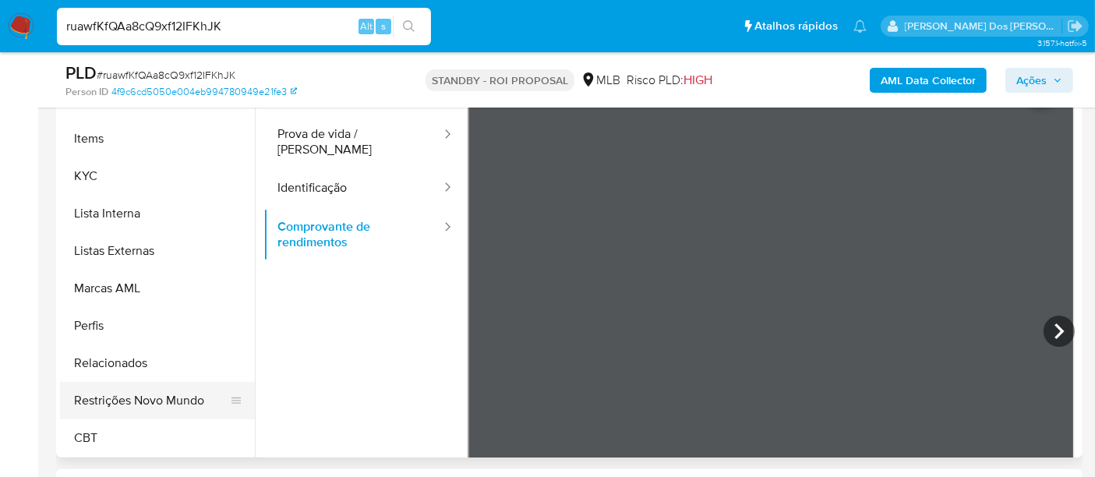
click at [178, 395] on button "Restrições Novo Mundo" at bounding box center [151, 400] width 182 height 37
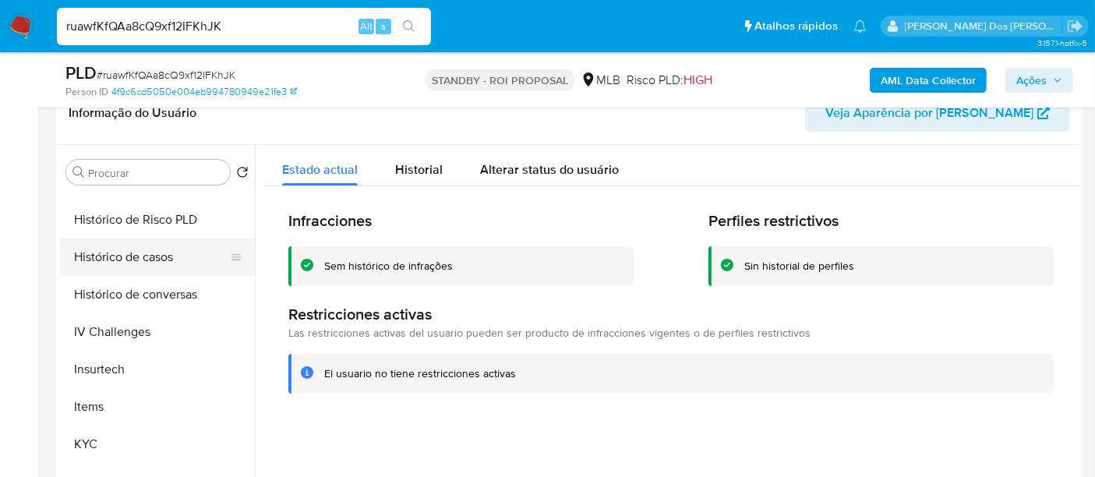
scroll to position [436, 0]
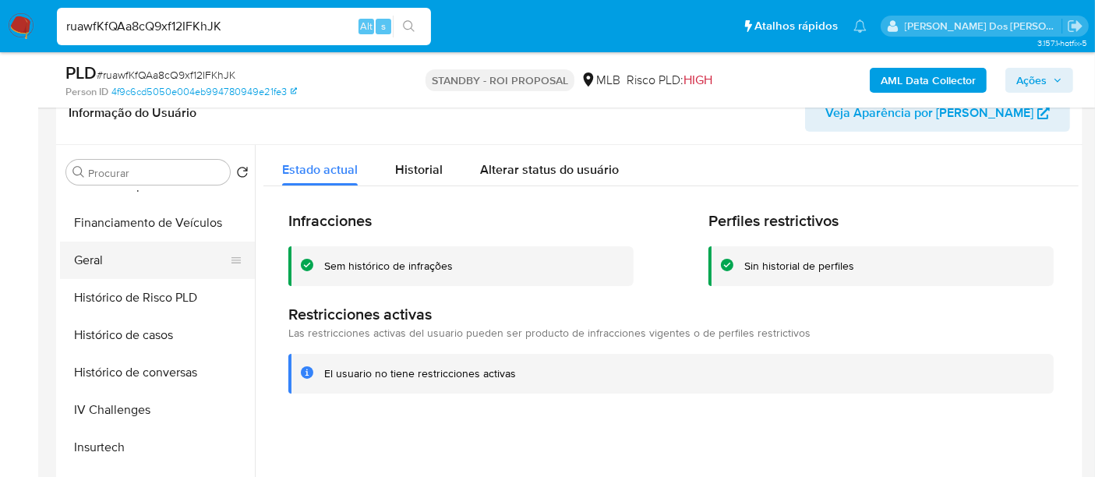
click at [102, 266] on button "Geral" at bounding box center [151, 260] width 182 height 37
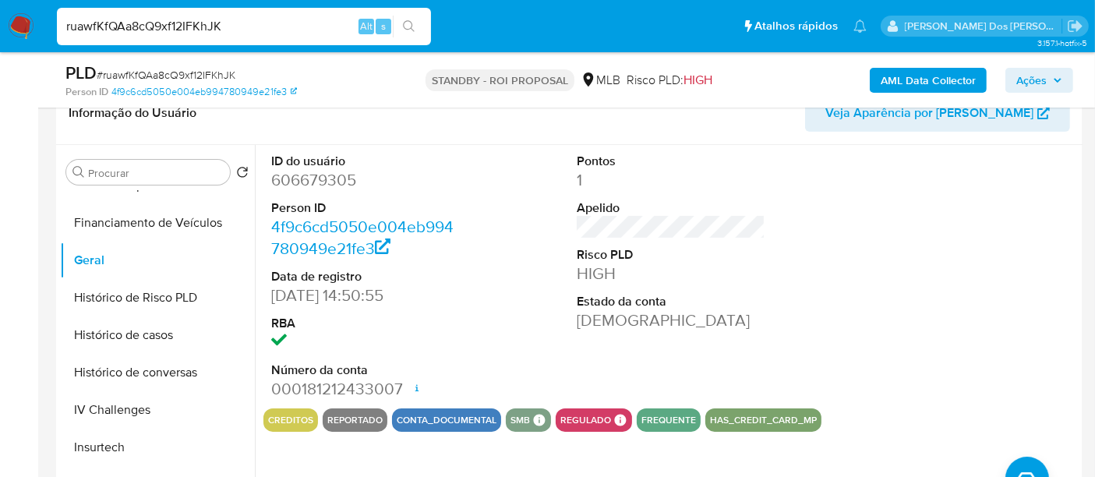
click at [17, 26] on img at bounding box center [21, 26] width 27 height 27
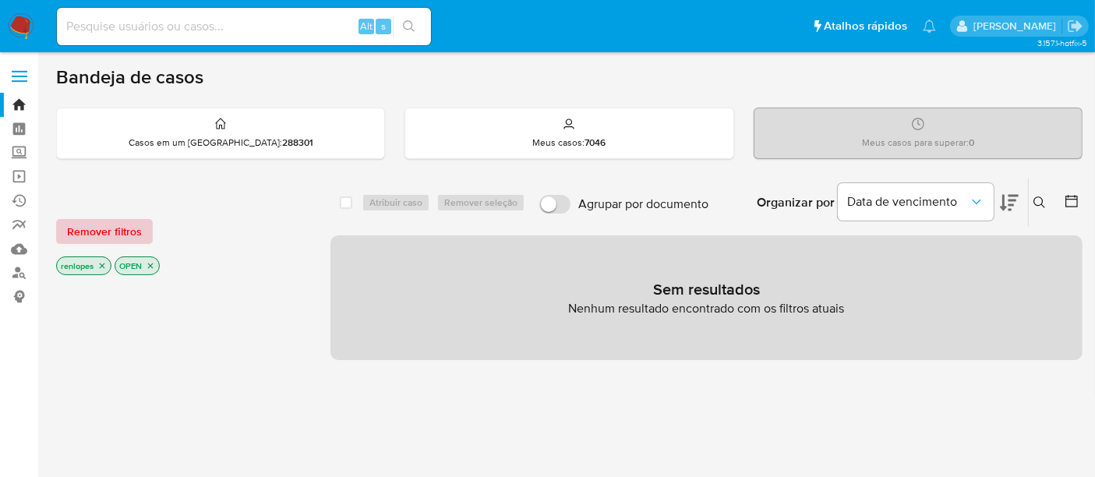
click at [126, 225] on span "Remover filtros" at bounding box center [104, 232] width 75 height 22
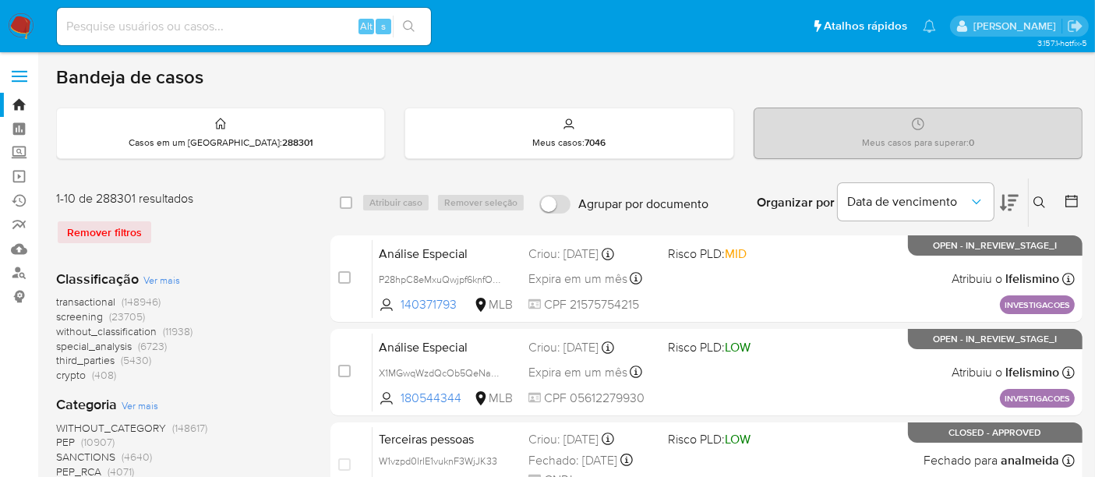
click at [1037, 196] on icon at bounding box center [1040, 202] width 12 height 12
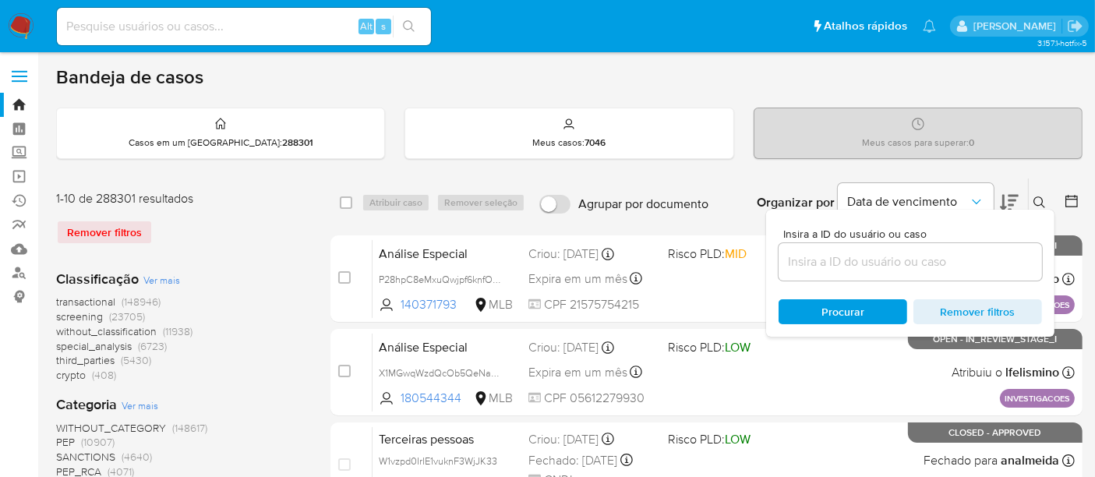
click at [914, 256] on input at bounding box center [910, 262] width 263 height 20
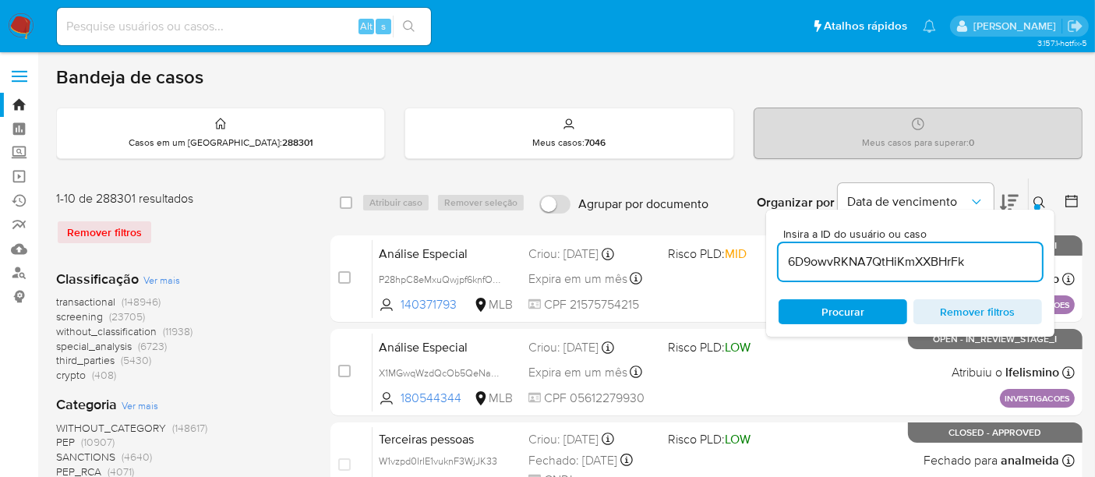
type input "6D9owvRKNA7QtHiKmXXBHrFk"
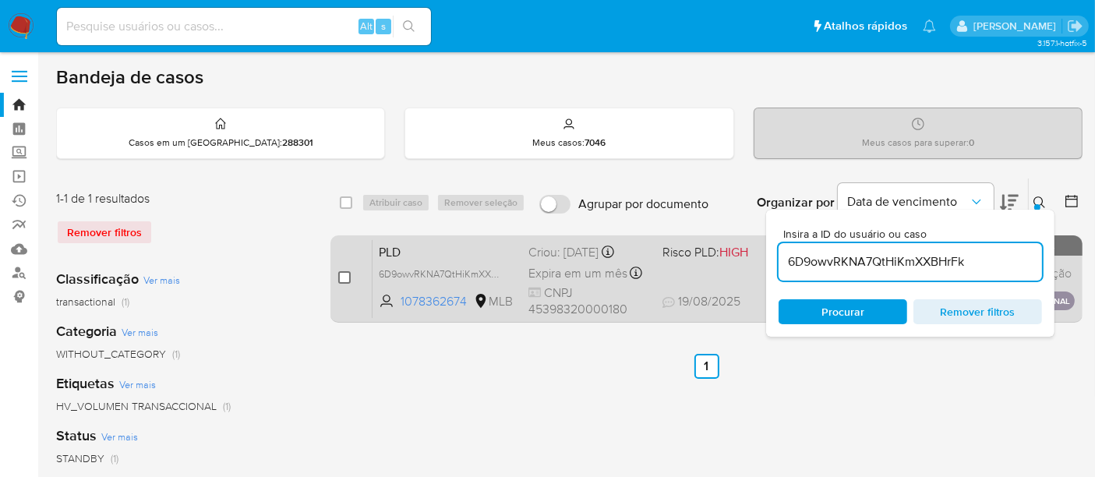
click at [342, 277] on input "checkbox" at bounding box center [344, 277] width 12 height 12
checkbox input "true"
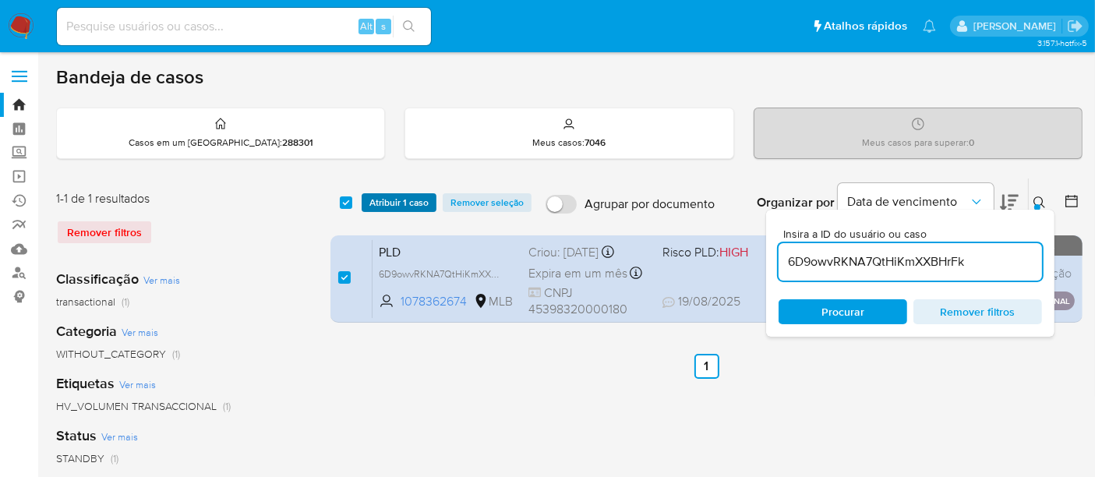
click at [396, 204] on span "Atribuir 1 caso" at bounding box center [398, 203] width 59 height 16
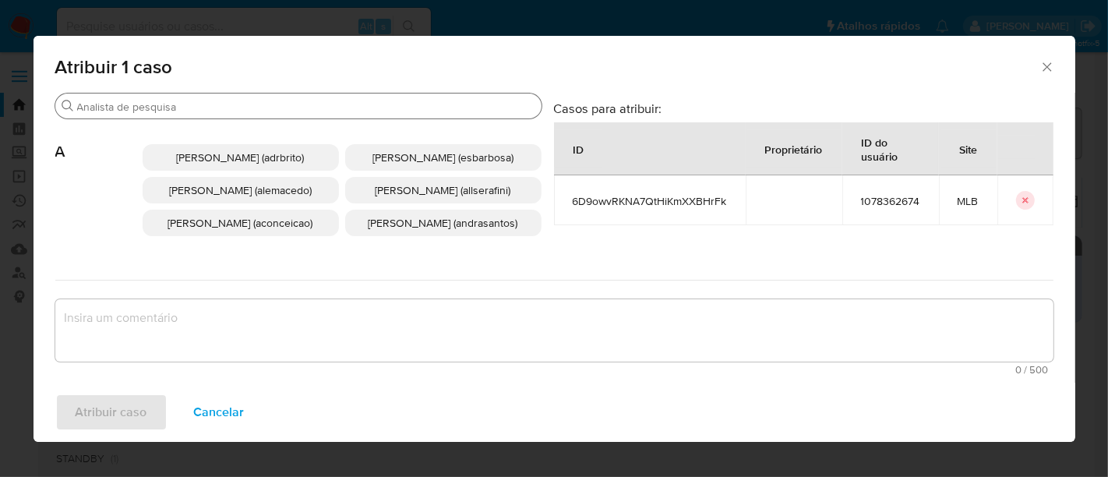
click at [385, 103] on input "Procurar" at bounding box center [306, 107] width 458 height 14
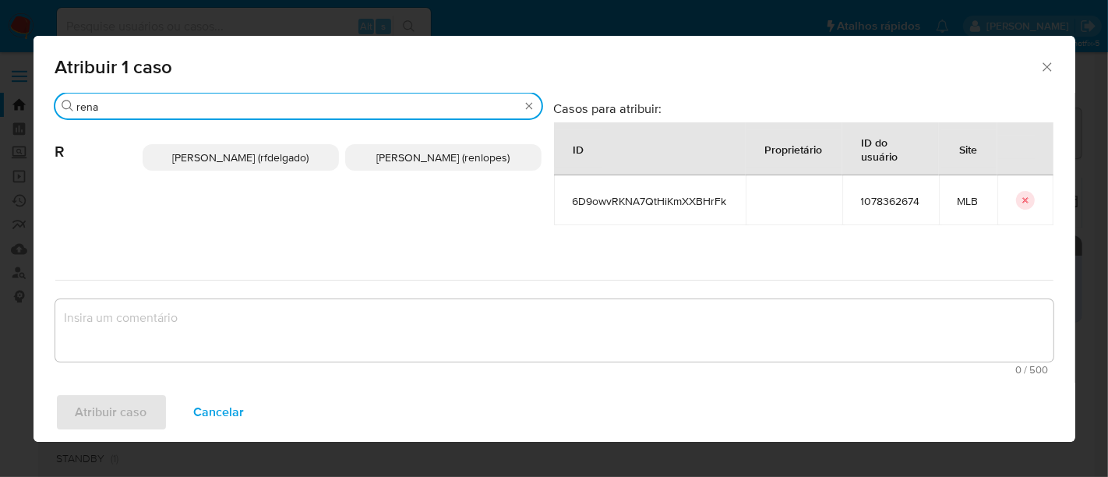
type input "rena"
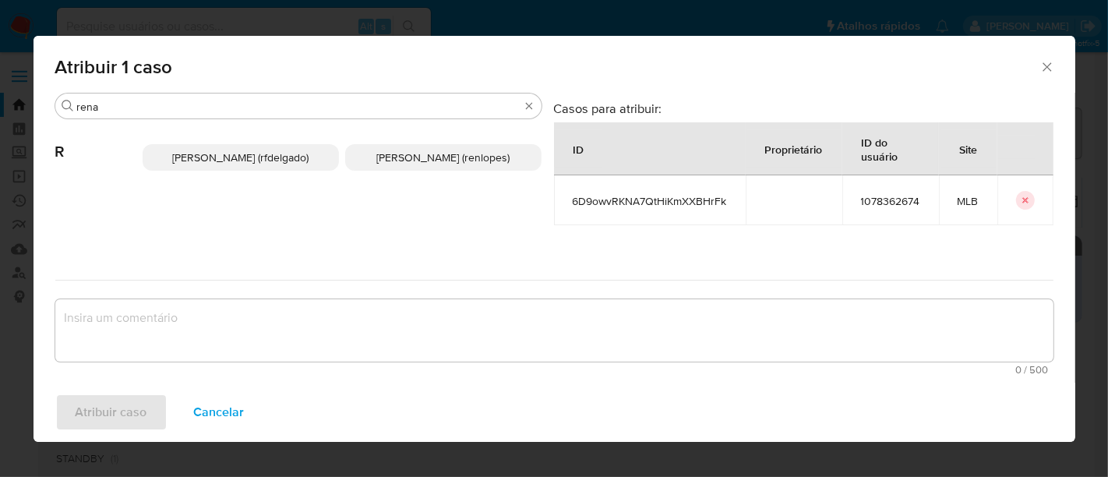
click at [273, 155] on span "[PERSON_NAME] (rfdelgado)" at bounding box center [240, 158] width 136 height 16
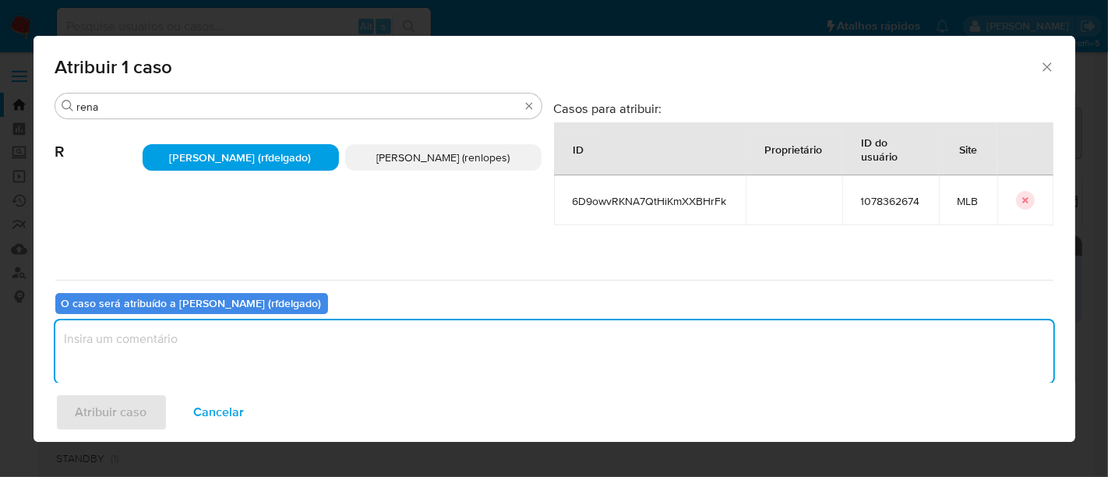
click at [361, 359] on textarea "assign-modal" at bounding box center [554, 351] width 999 height 62
type textarea "."
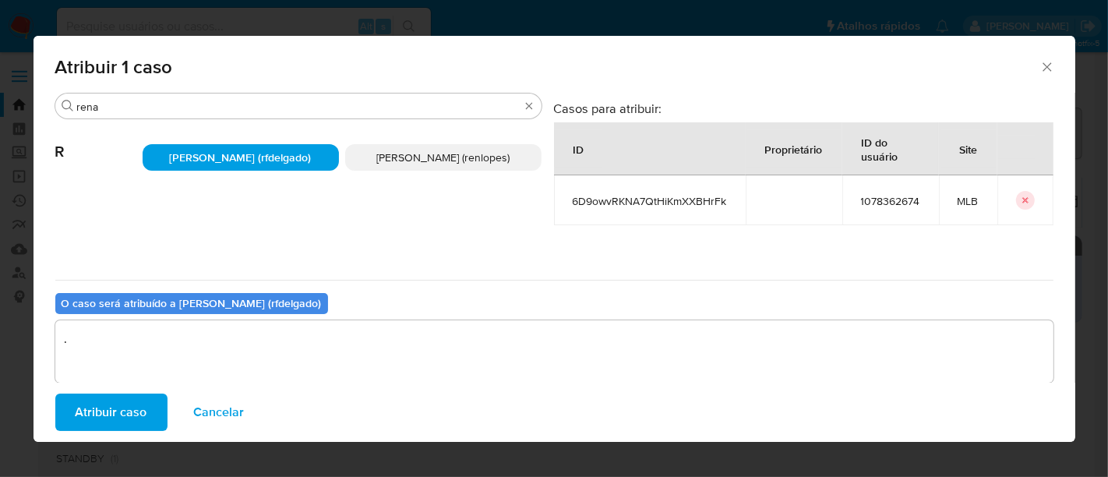
click at [130, 408] on span "Atribuir caso" at bounding box center [112, 412] width 72 height 34
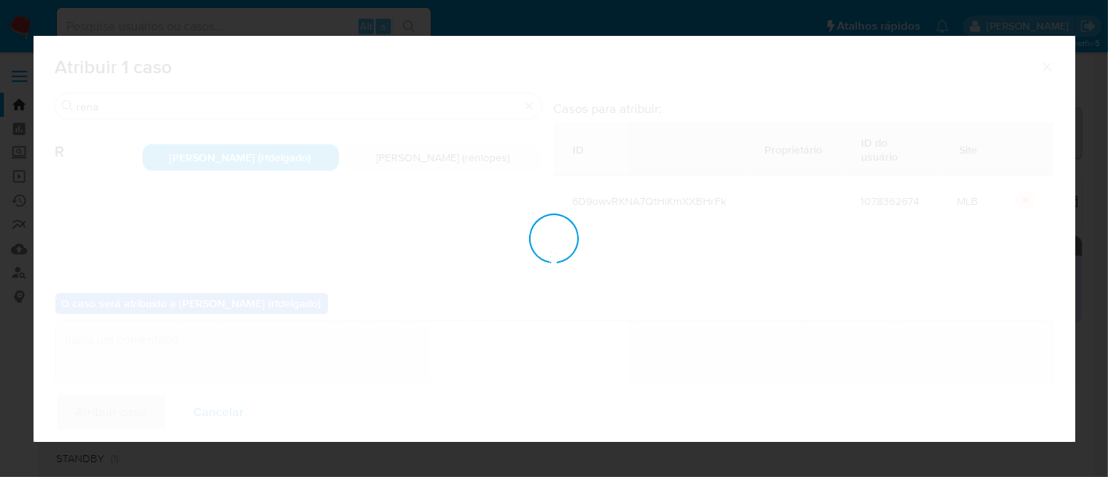
checkbox input "false"
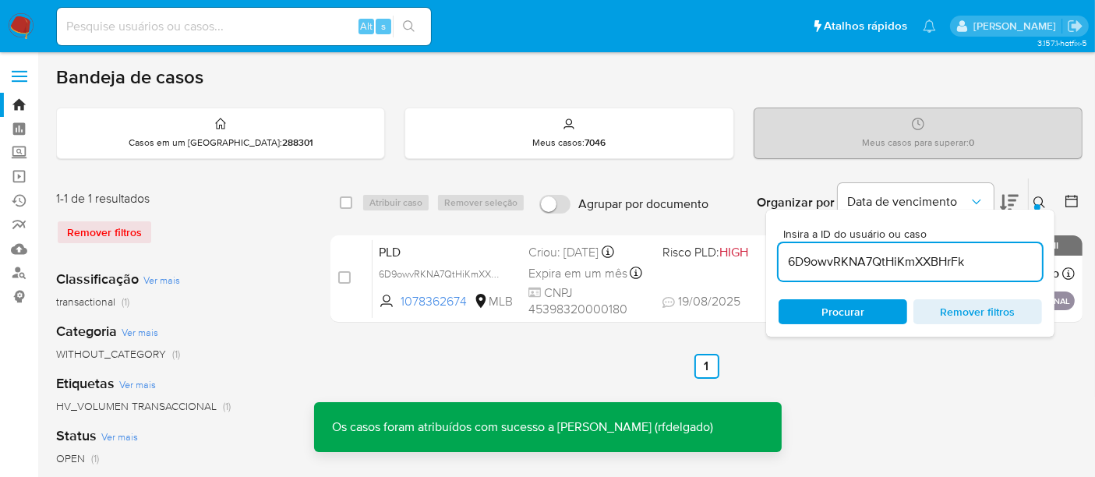
click at [1043, 200] on icon at bounding box center [1040, 202] width 12 height 12
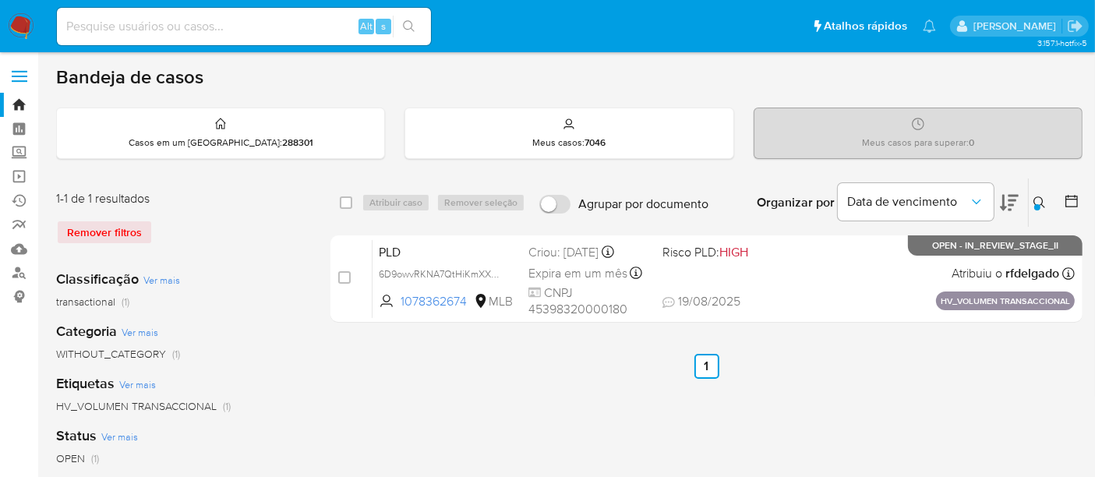
click at [203, 29] on input at bounding box center [244, 26] width 374 height 20
paste input "z4pdng11ohq0oSnVhRhUJEf4"
type input "z4pdng11ohq0oSnVhRhUJEf4"
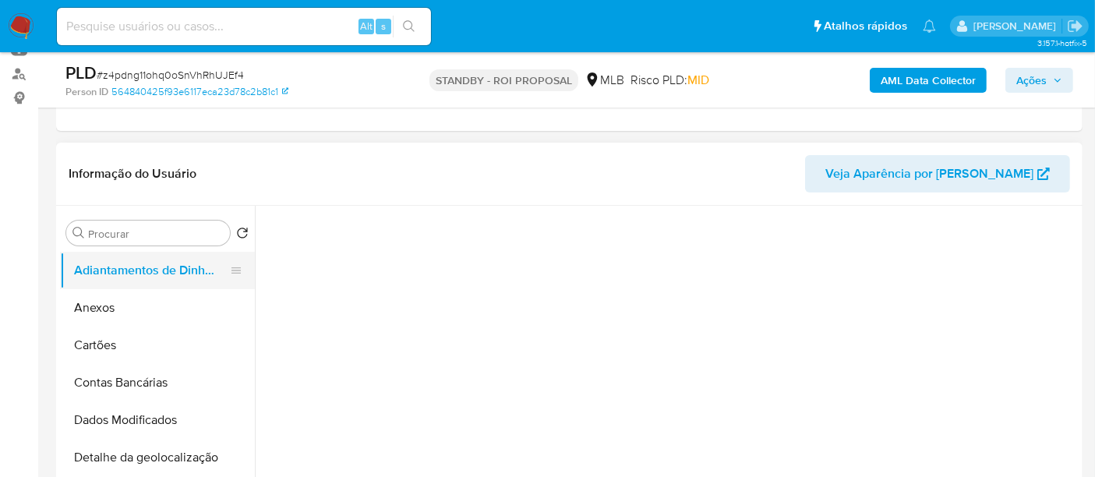
scroll to position [260, 0]
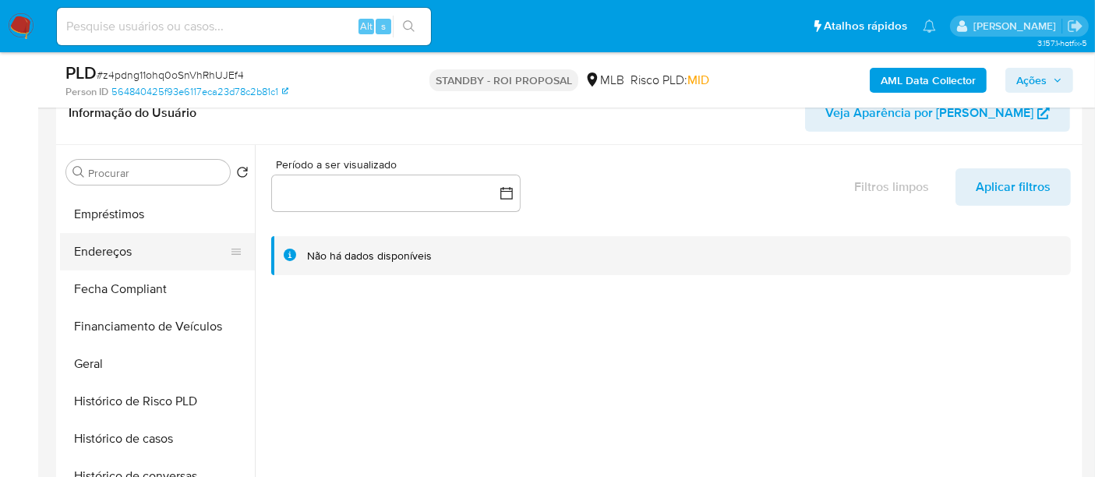
select select "10"
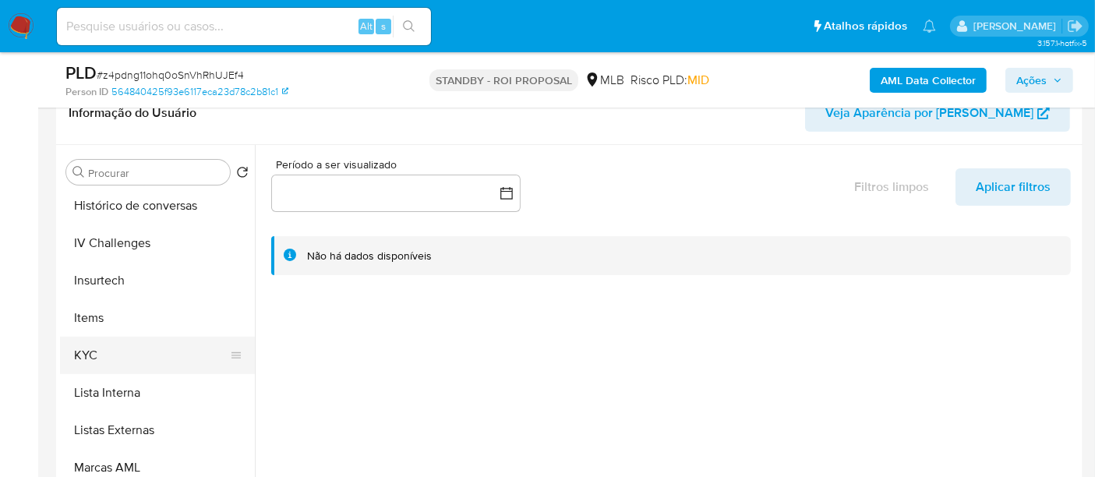
scroll to position [606, 0]
click at [84, 353] on button "KYC" at bounding box center [151, 352] width 182 height 37
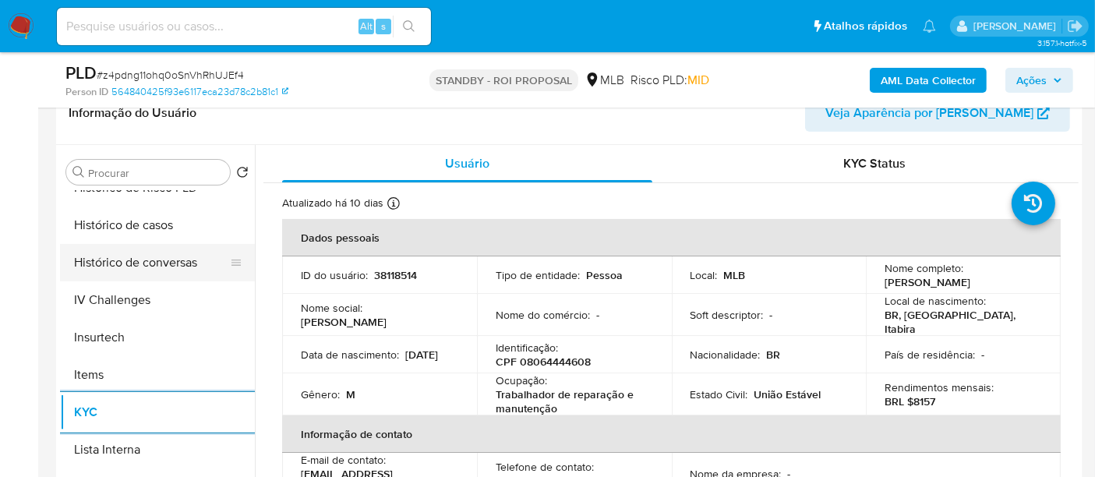
scroll to position [518, 0]
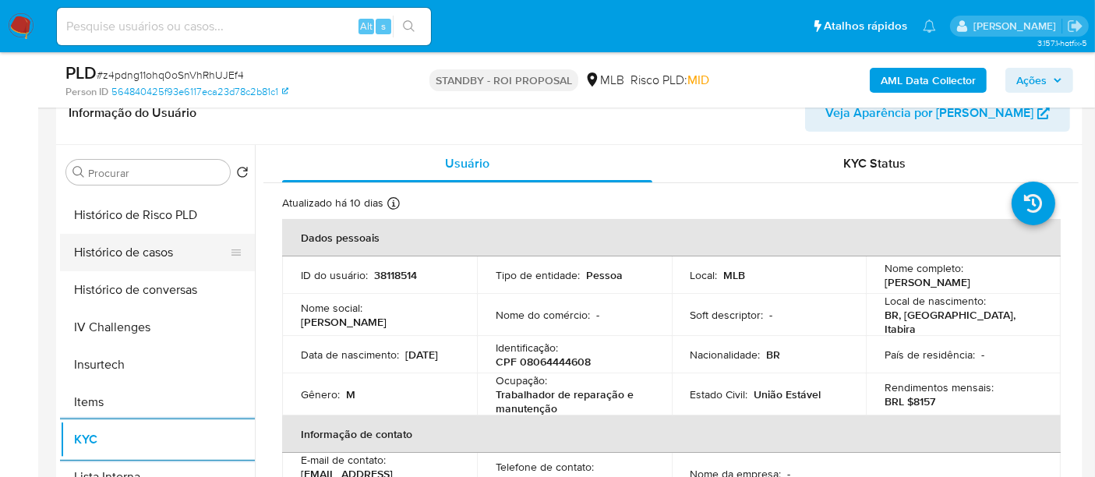
click at [151, 253] on button "Histórico de casos" at bounding box center [151, 252] width 182 height 37
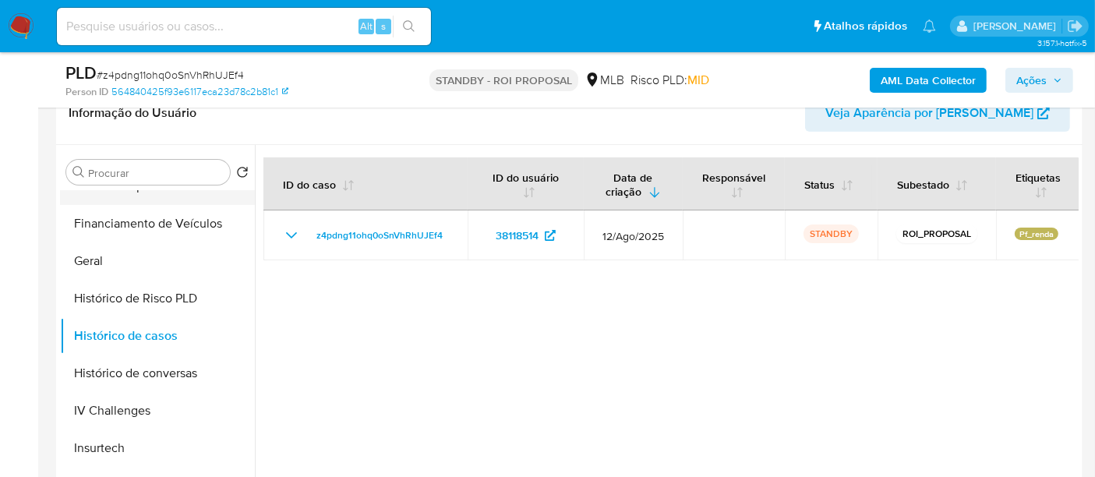
scroll to position [259, 0]
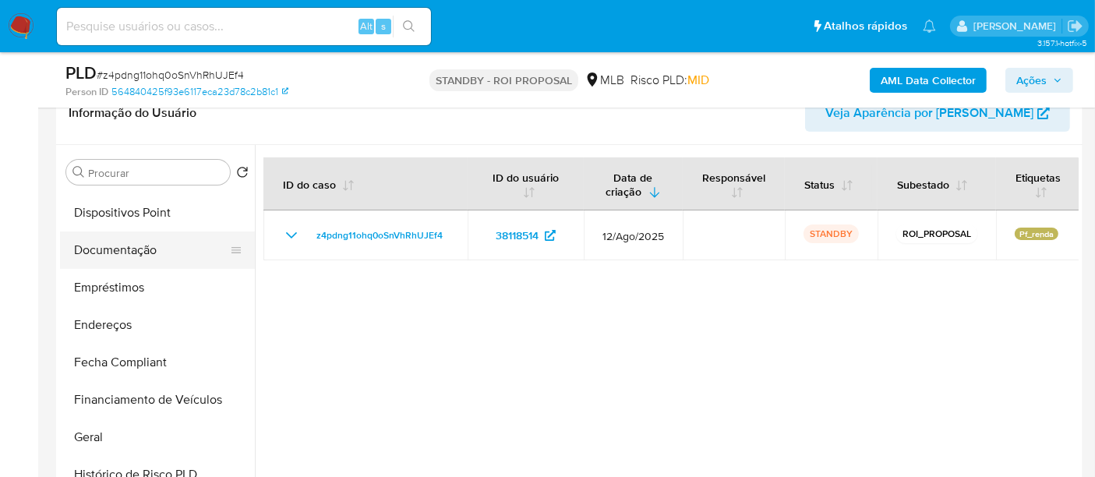
click at [143, 253] on button "Documentação" at bounding box center [151, 250] width 182 height 37
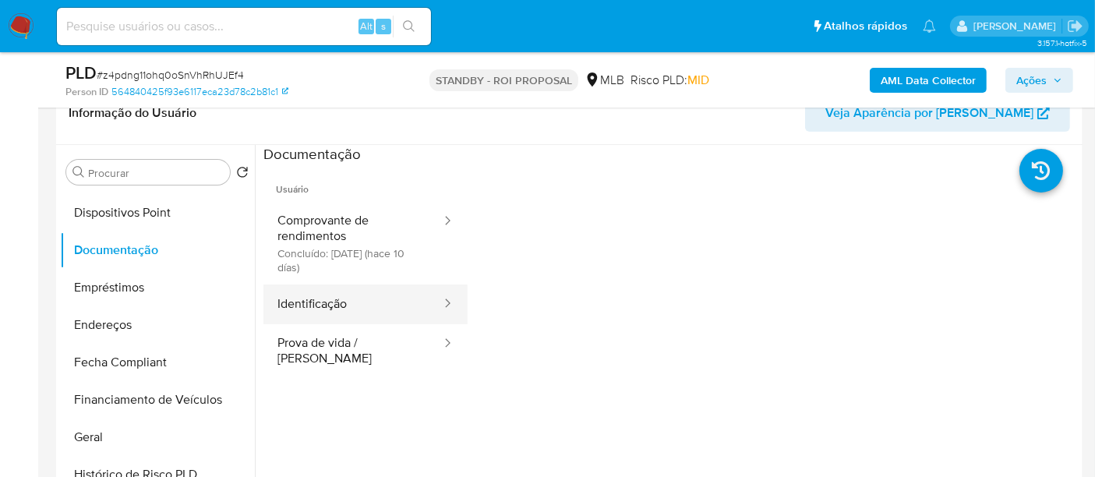
click at [312, 306] on button "Identificação" at bounding box center [352, 305] width 179 height 40
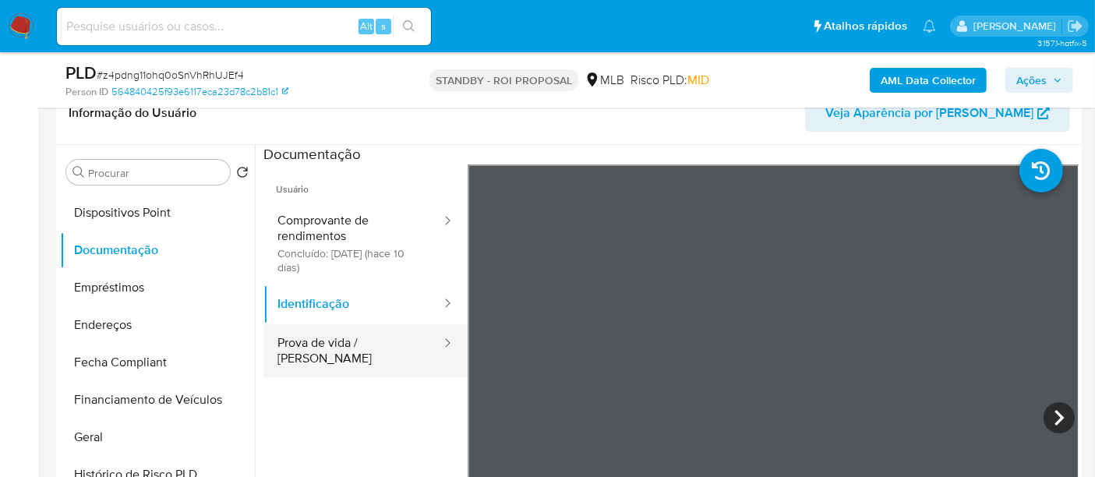
click at [382, 339] on button "Prova de vida / [PERSON_NAME]" at bounding box center [352, 350] width 179 height 53
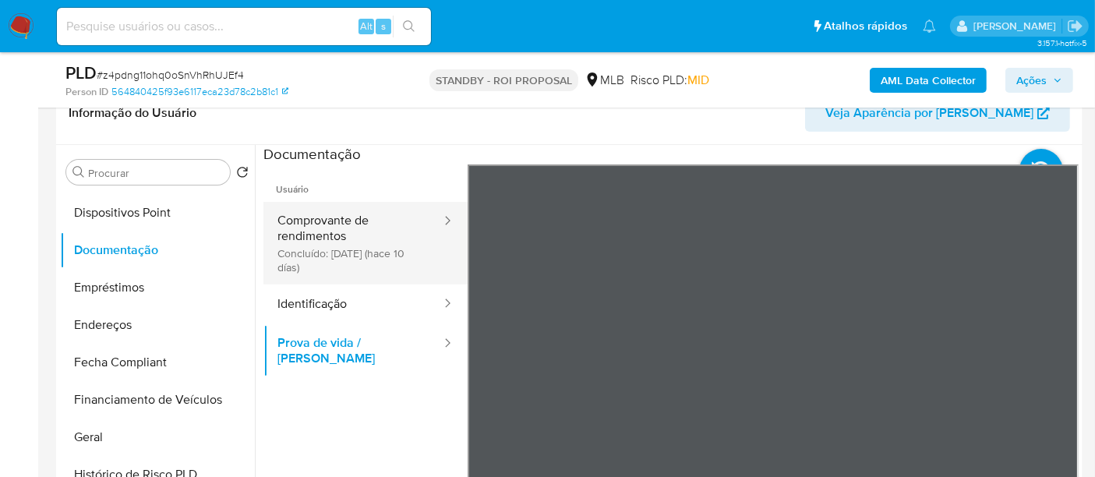
click at [300, 232] on button "Comprovante de rendimentos Concluído: [DATE] (hace 10 días)" at bounding box center [352, 243] width 179 height 83
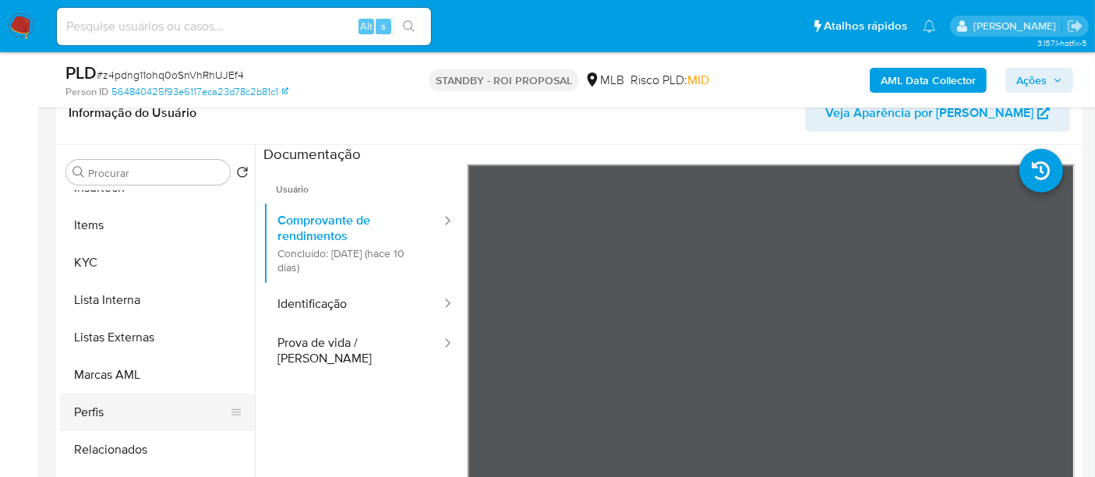
scroll to position [346, 0]
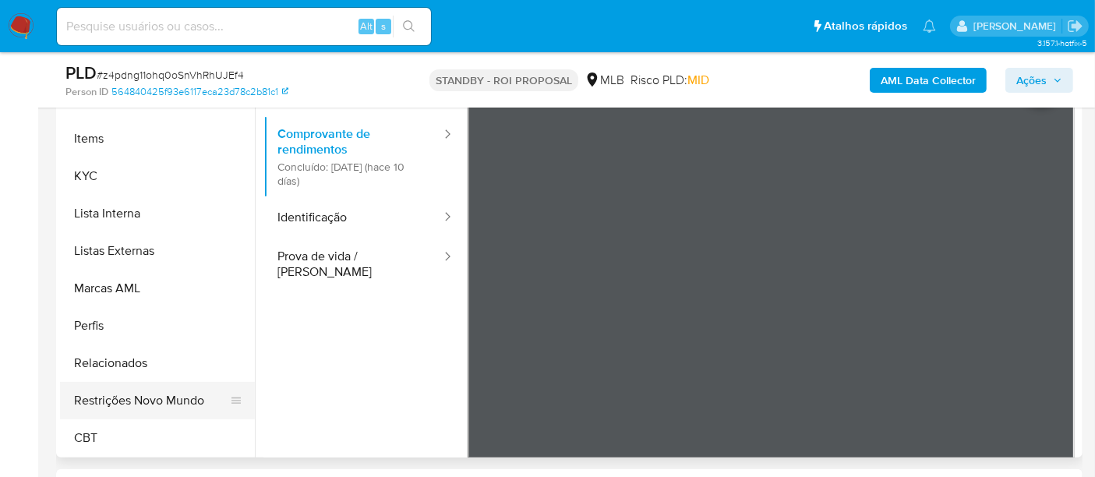
click at [169, 386] on button "Restrições Novo Mundo" at bounding box center [151, 400] width 182 height 37
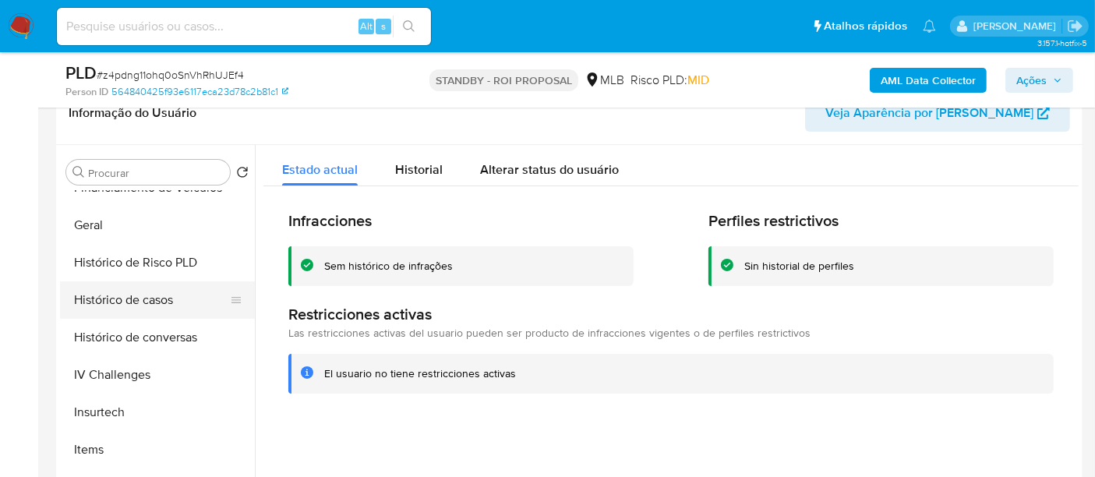
scroll to position [436, 0]
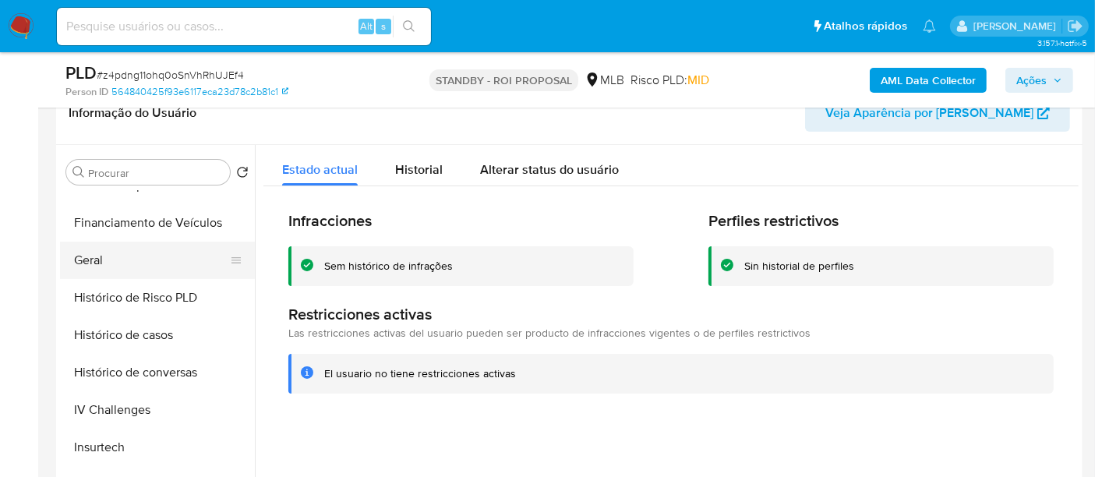
click at [96, 253] on button "Geral" at bounding box center [151, 260] width 182 height 37
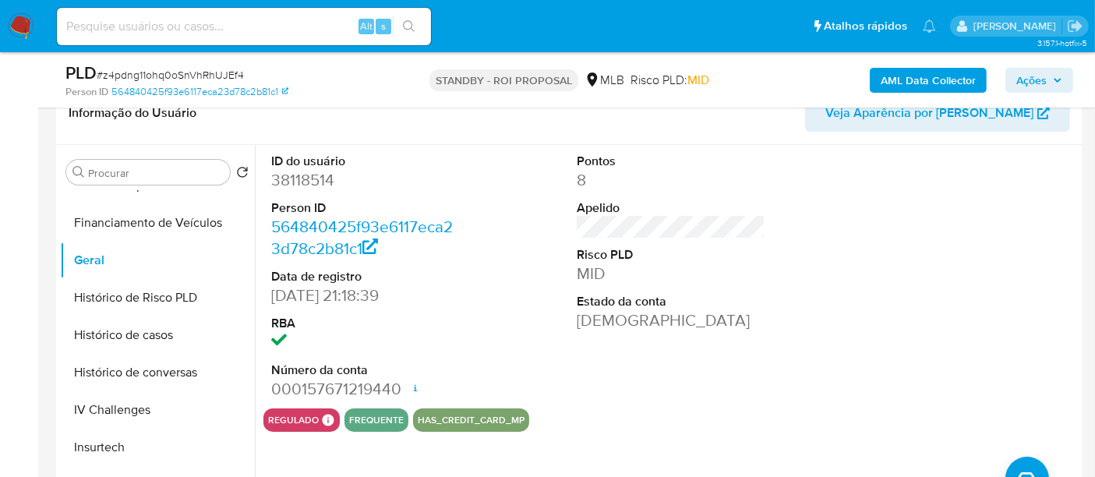
drag, startPoint x: 203, startPoint y: 41, endPoint x: 203, endPoint y: 33, distance: 8.6
click at [203, 41] on div "Alt s" at bounding box center [244, 26] width 374 height 37
click at [203, 33] on input at bounding box center [244, 26] width 374 height 20
paste input "6D9owvRKNA7QtHiKmXXBHrFk"
type input "6D9owvRKNA7QtHiKmXXBHrFk"
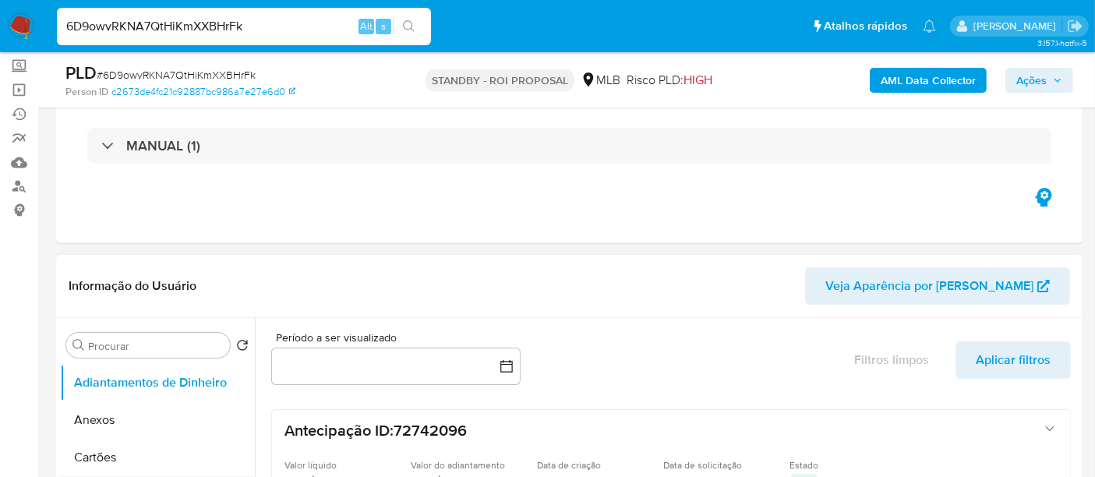
scroll to position [260, 0]
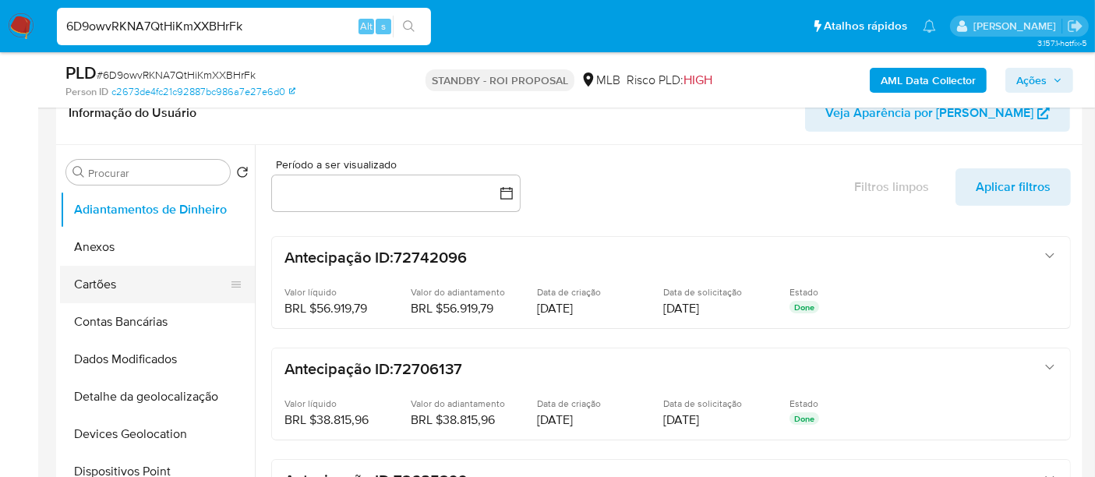
select select "10"
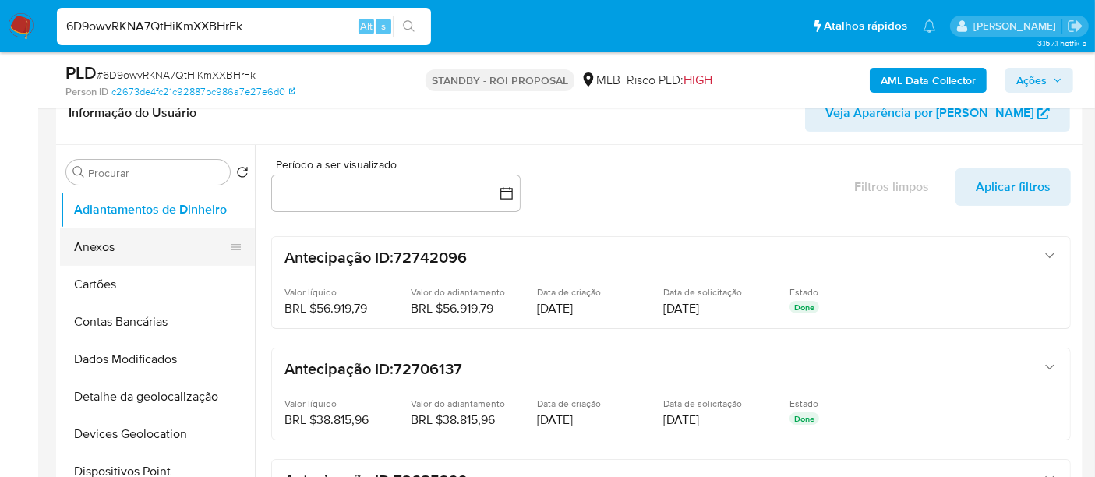
click at [102, 246] on button "Anexos" at bounding box center [151, 246] width 182 height 37
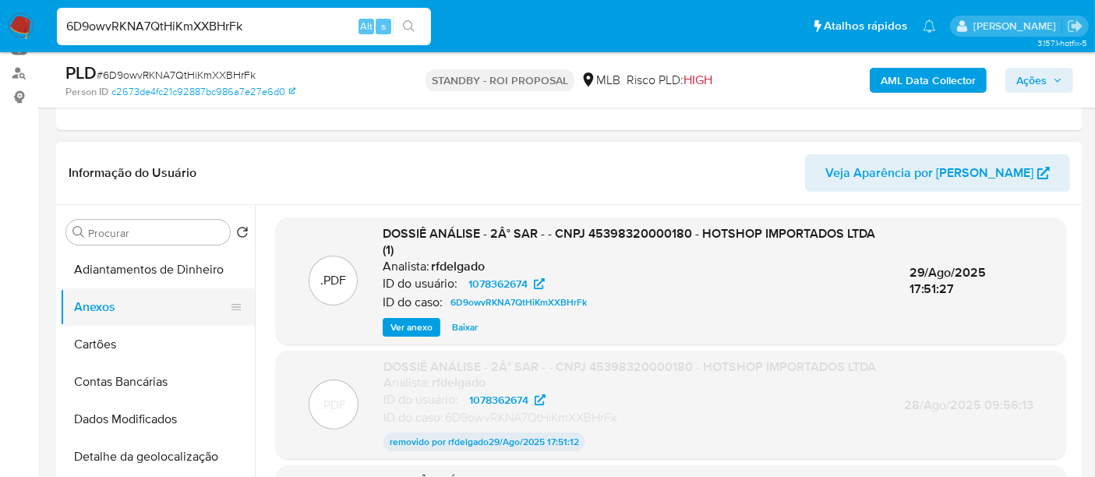
scroll to position [173, 0]
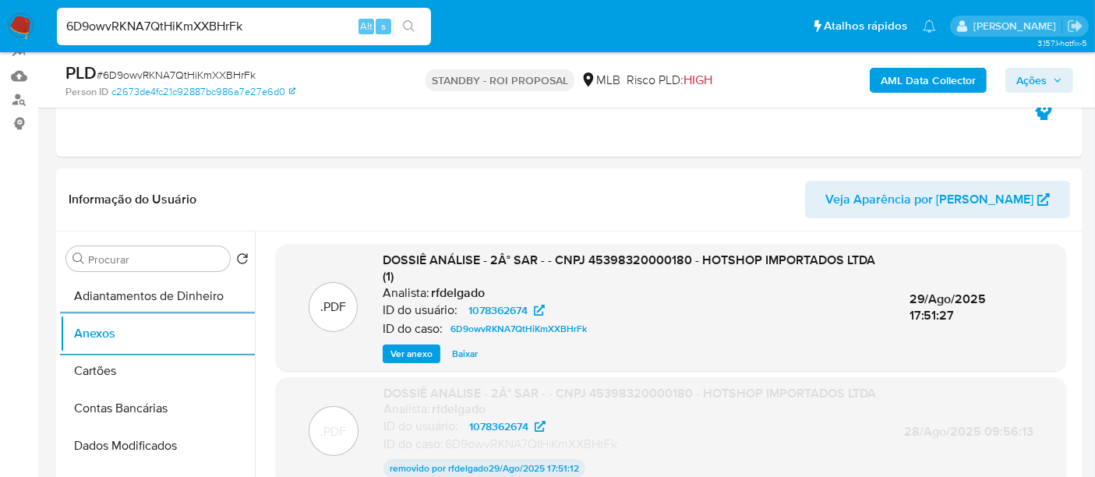
drag, startPoint x: 19, startPoint y: 23, endPoint x: 37, endPoint y: 26, distance: 17.4
click at [19, 23] on img at bounding box center [21, 26] width 27 height 27
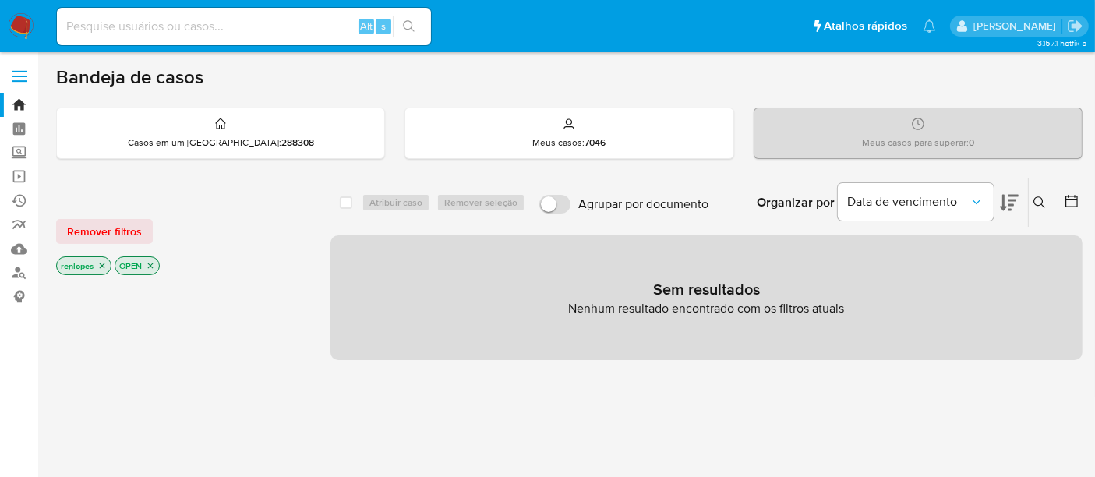
click at [17, 20] on img at bounding box center [21, 26] width 27 height 27
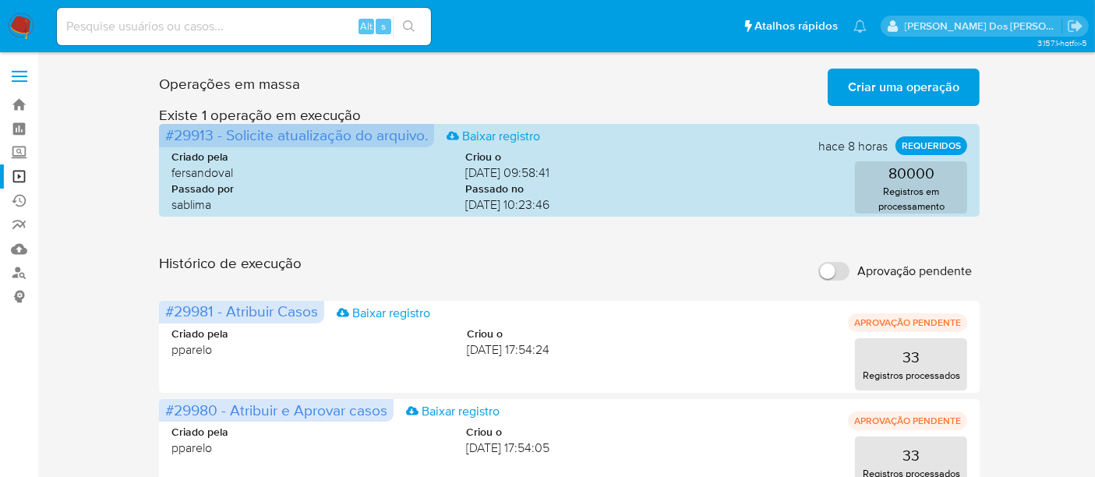
click at [896, 80] on span "Criar uma operação" at bounding box center [903, 87] width 111 height 34
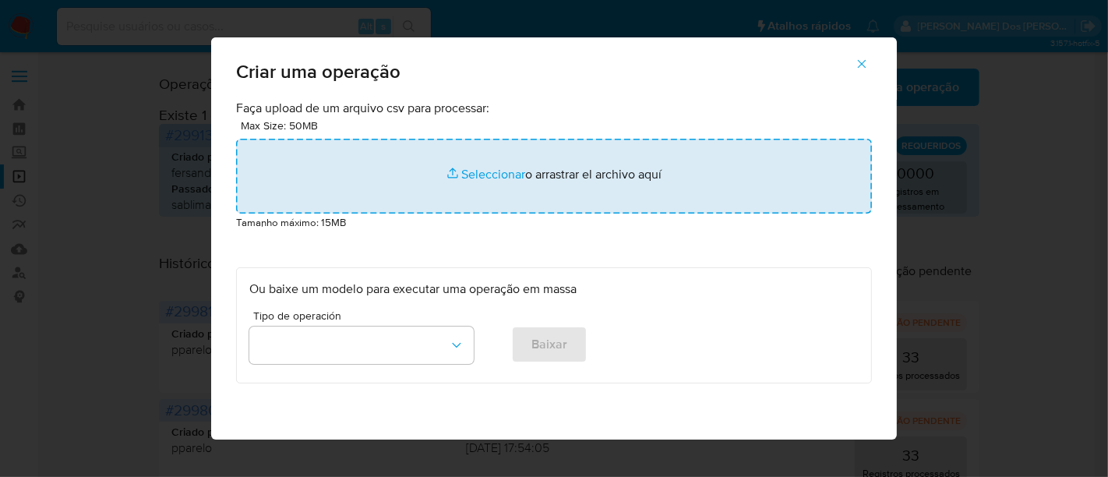
click at [465, 173] on input "file" at bounding box center [554, 176] width 636 height 75
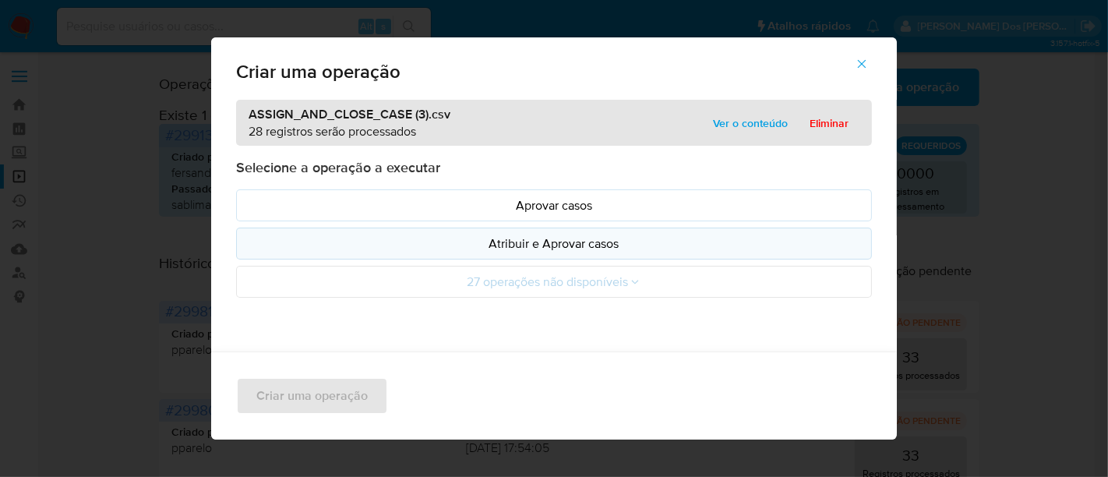
click at [499, 241] on p "Atribuir e Aprovar casos" at bounding box center [554, 244] width 610 height 18
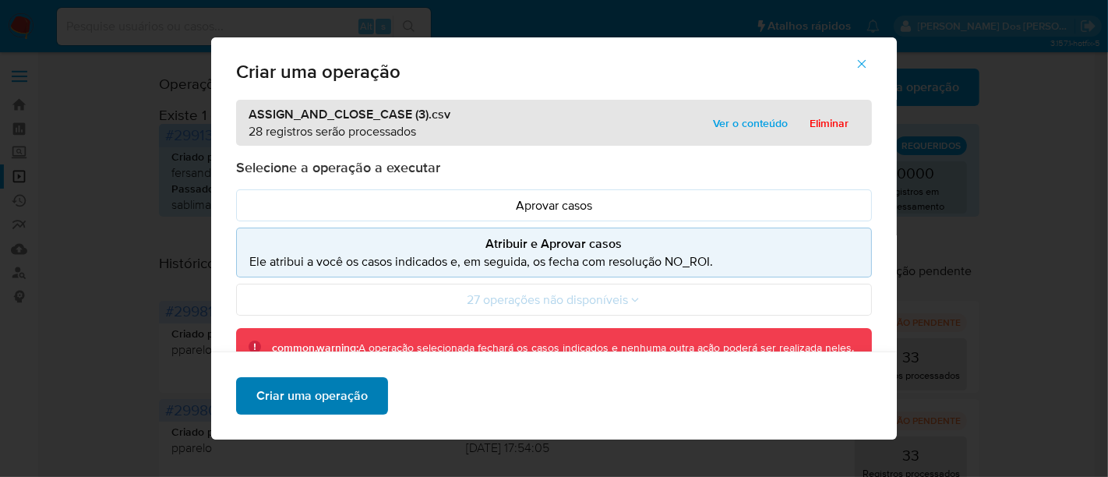
click at [334, 393] on span "Criar uma operação" at bounding box center [311, 396] width 111 height 34
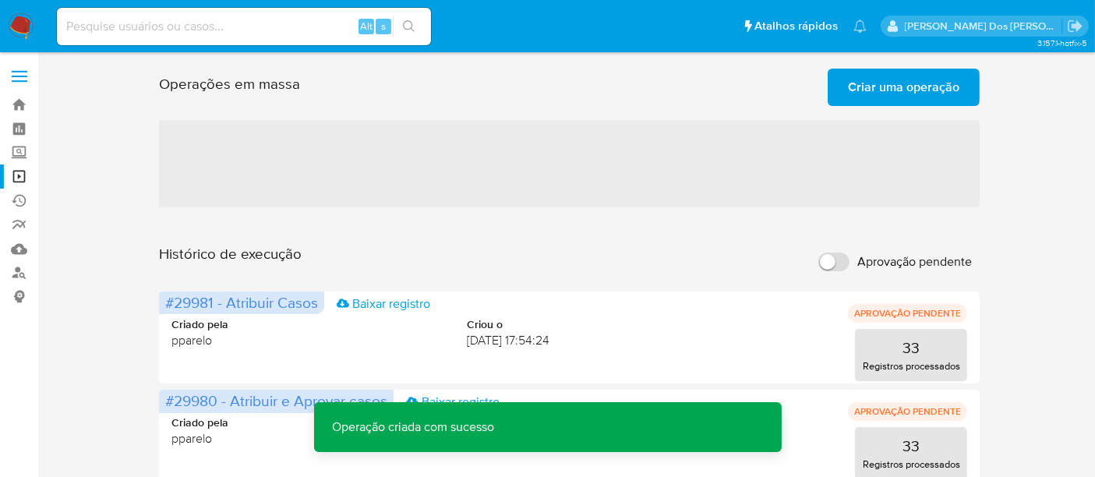
click at [868, 91] on span "Criar uma operação" at bounding box center [903, 87] width 111 height 34
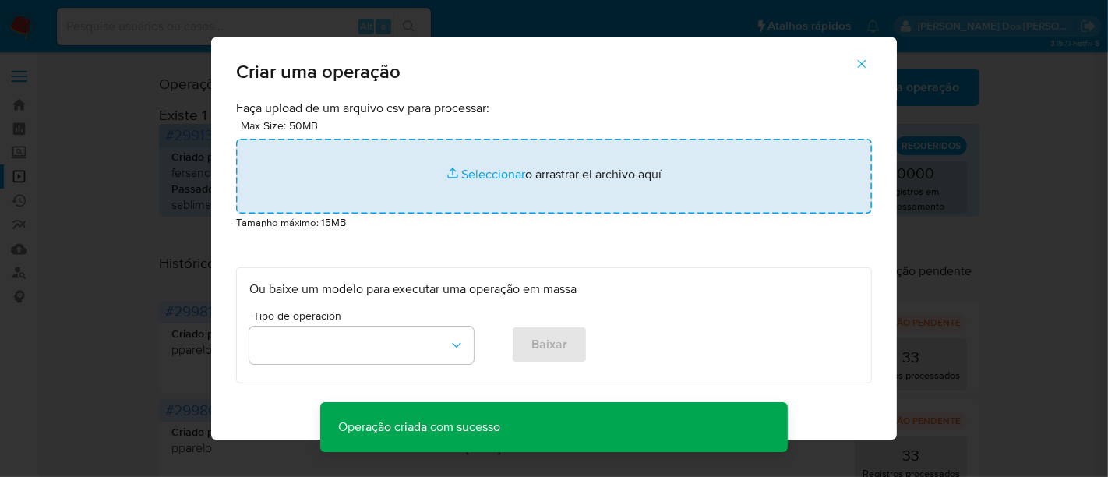
click at [487, 177] on input "file" at bounding box center [554, 176] width 636 height 75
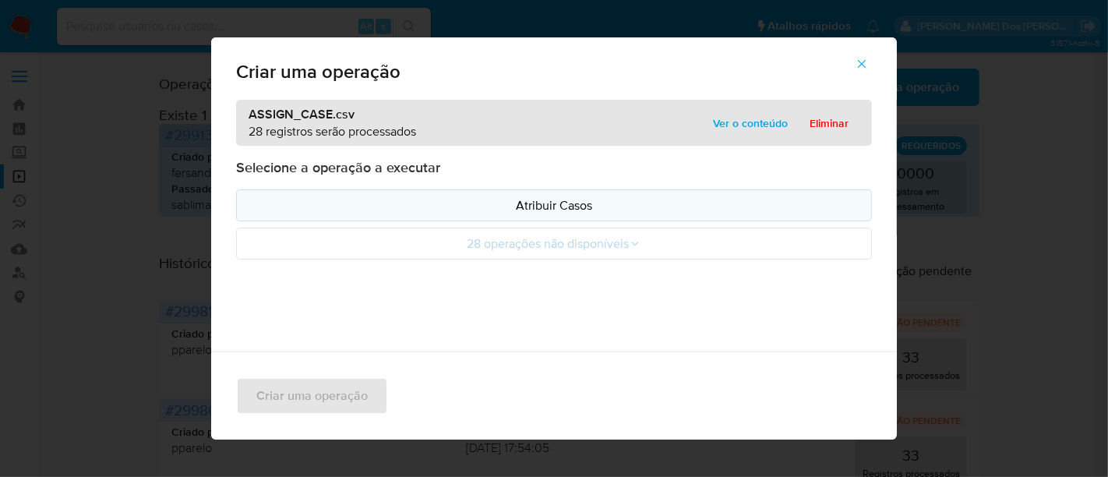
click at [474, 203] on p "Atribuir Casos" at bounding box center [554, 205] width 610 height 18
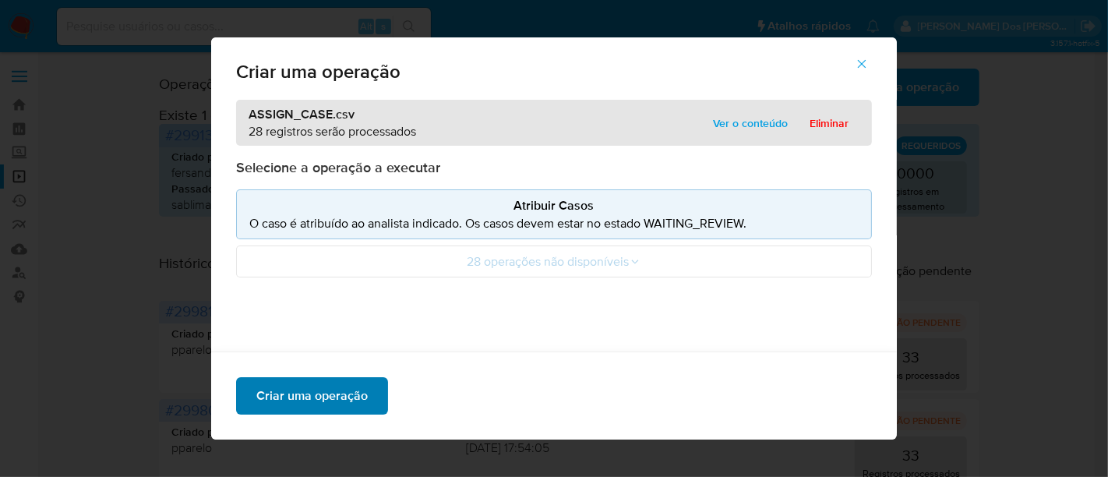
click at [332, 390] on span "Criar uma operação" at bounding box center [311, 396] width 111 height 34
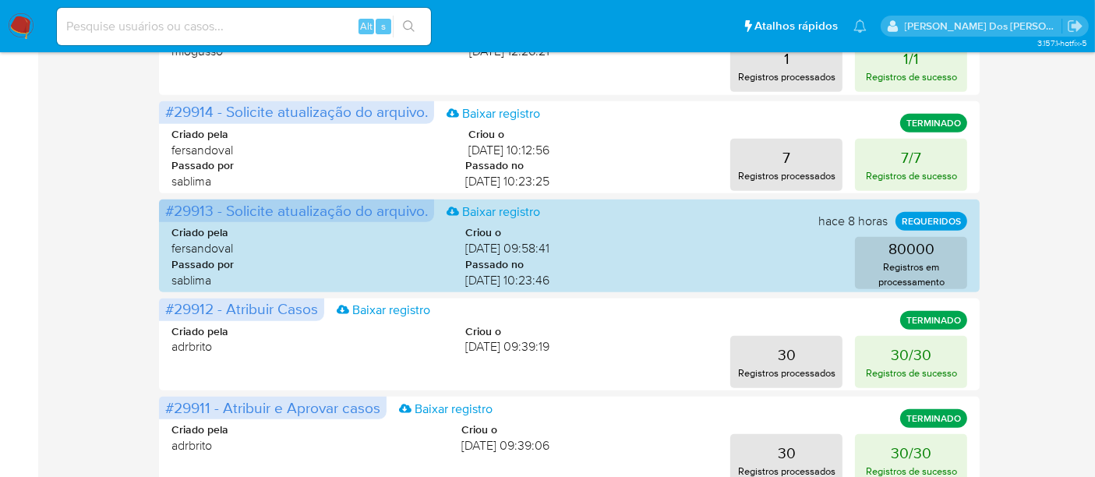
scroll to position [779, 0]
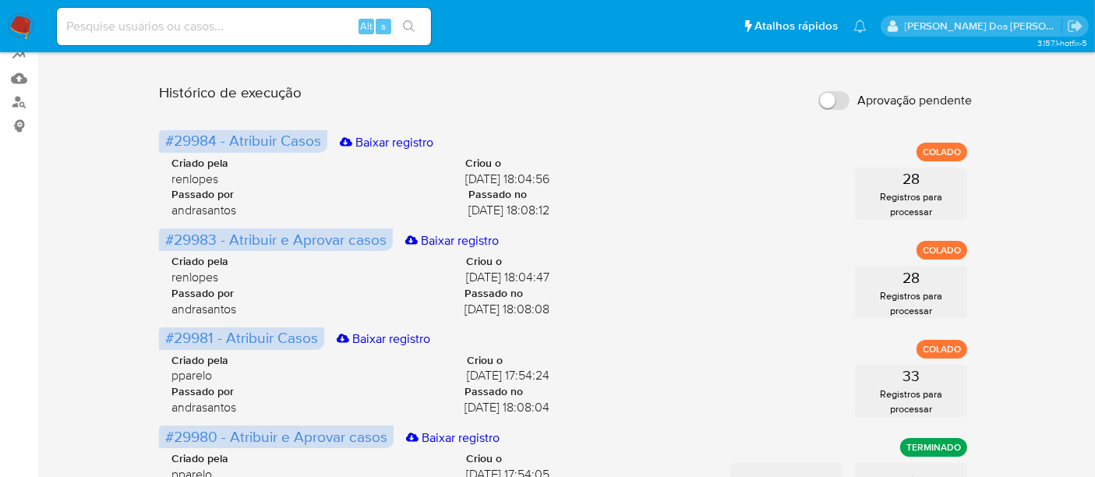
scroll to position [87, 0]
